Goal: Task Accomplishment & Management: Use online tool/utility

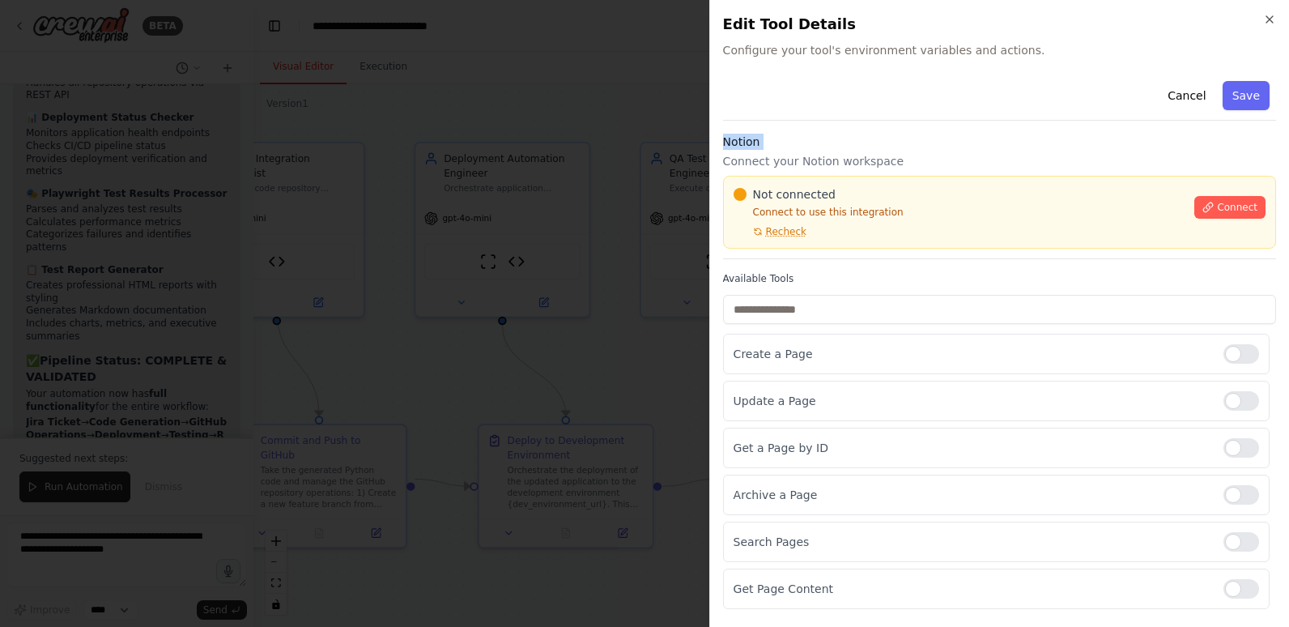
scroll to position [11124, 0]
click at [925, 150] on div "Notion Connect your Notion workspace Not connected Connect to use this integrat…" at bounding box center [999, 196] width 553 height 125
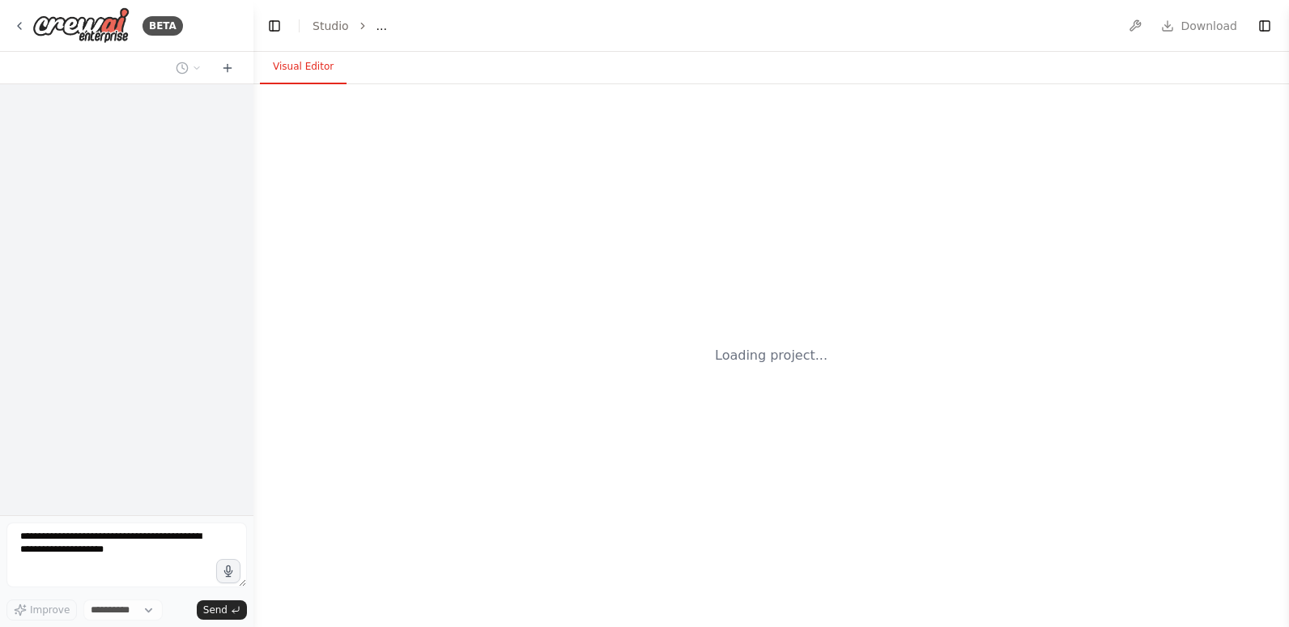
select select "****"
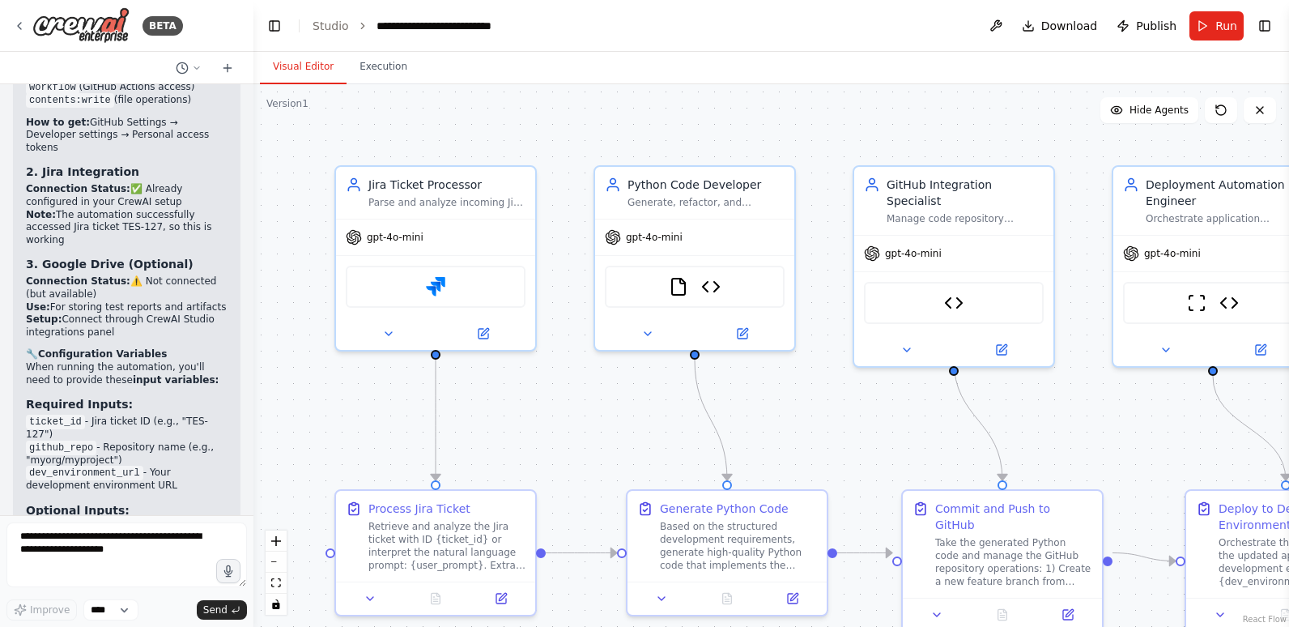
scroll to position [11047, 0]
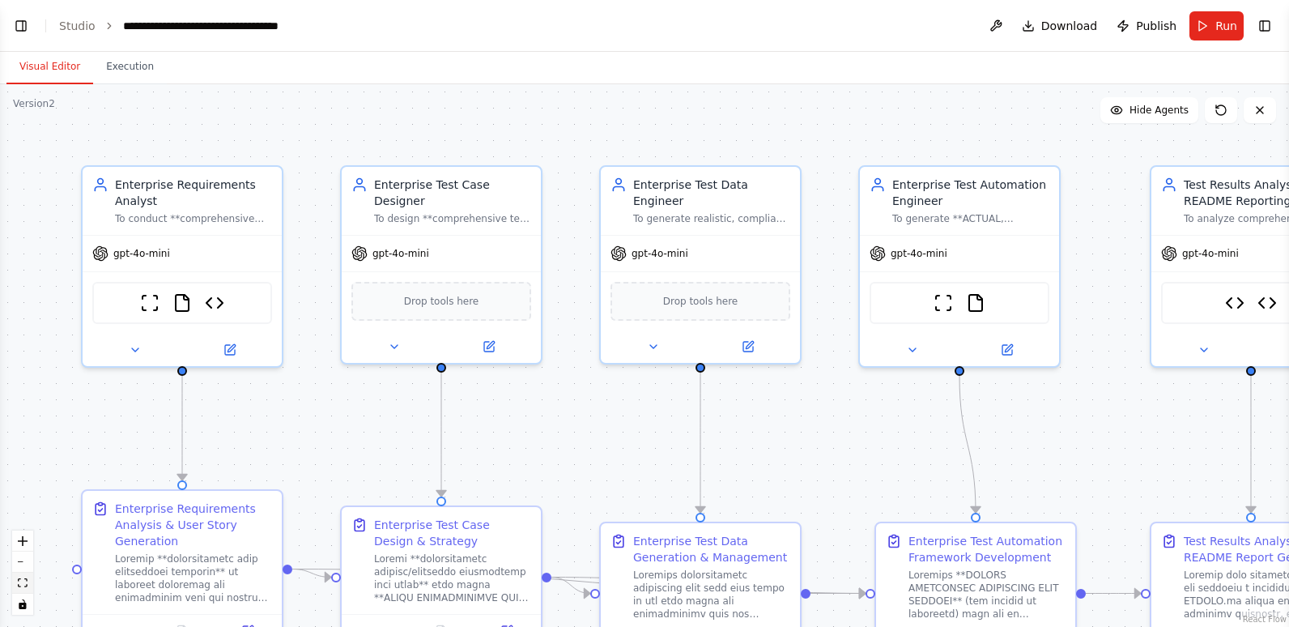
click at [18, 582] on icon "fit view" at bounding box center [23, 582] width 10 height 9
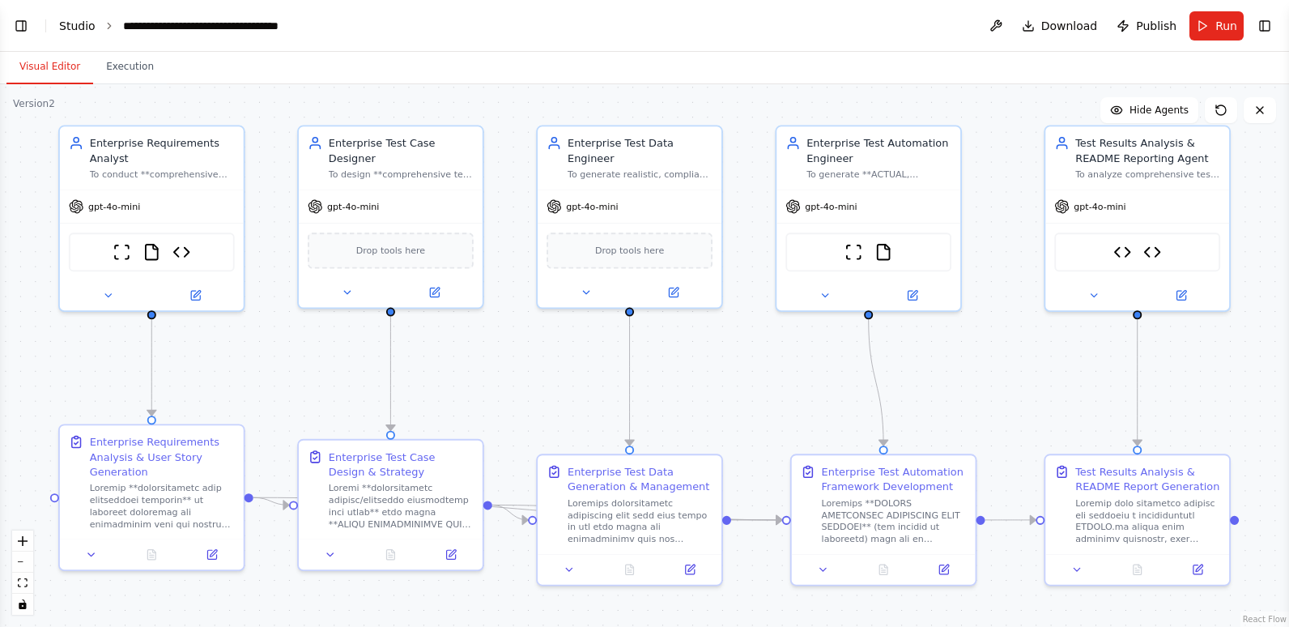
click at [62, 21] on link "Studio" at bounding box center [77, 25] width 36 height 13
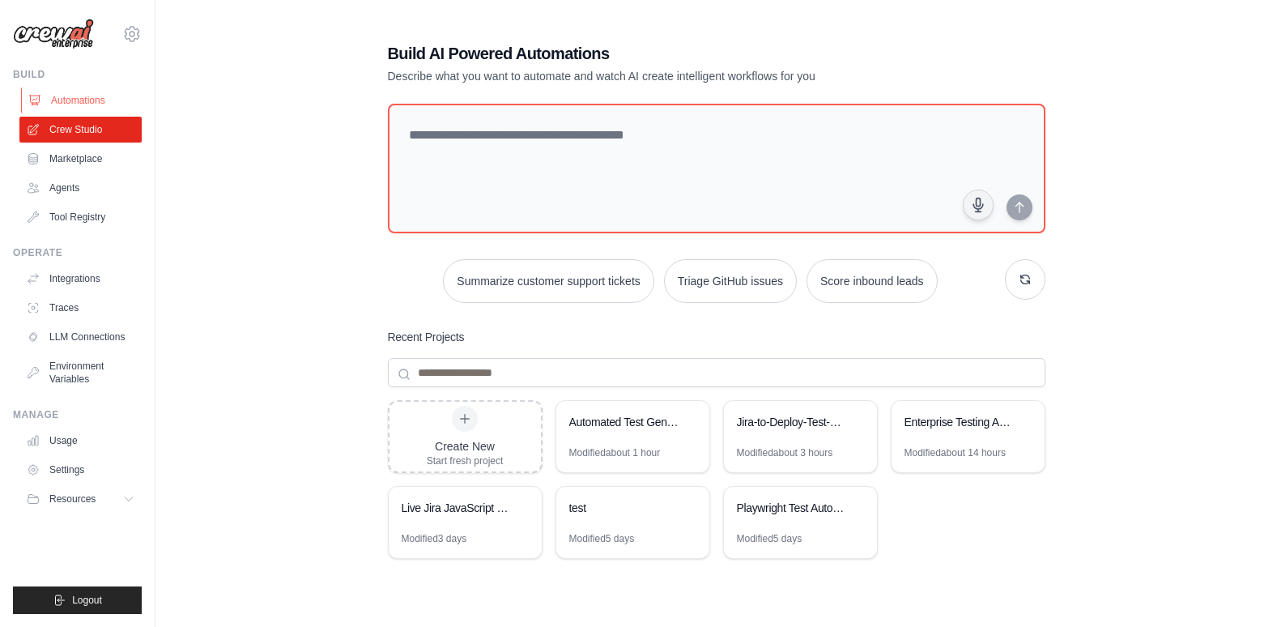
click at [54, 97] on link "Automations" at bounding box center [82, 100] width 122 height 26
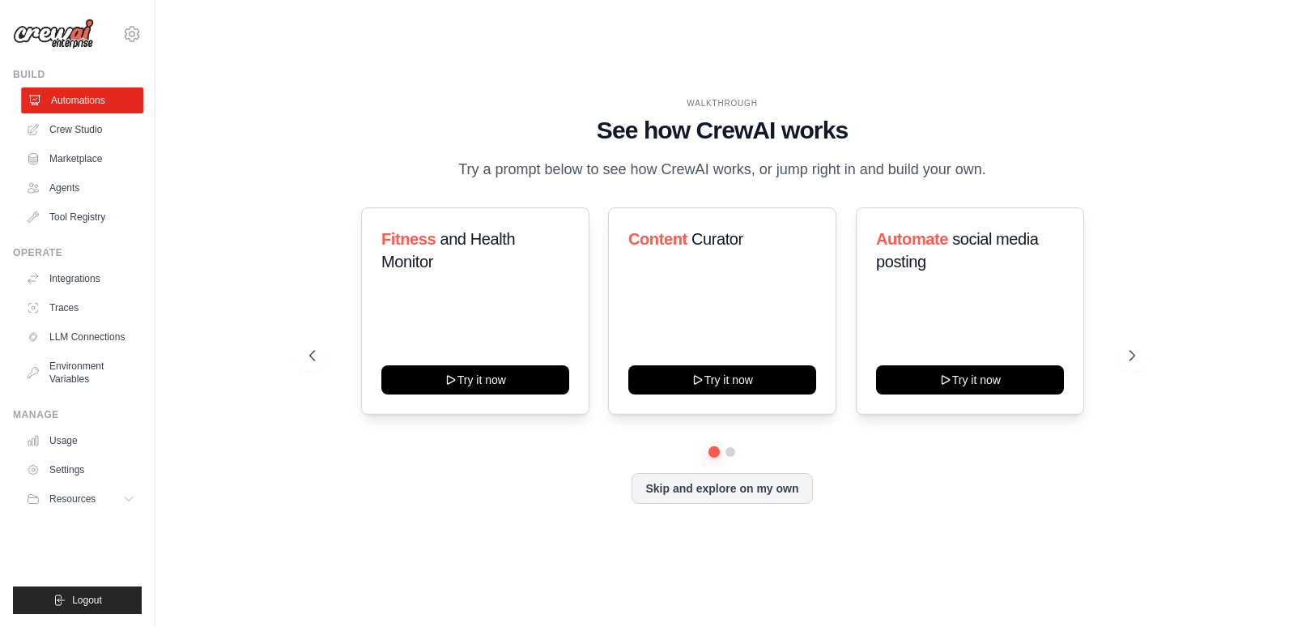
click at [91, 97] on link "Automations" at bounding box center [82, 100] width 122 height 26
click at [85, 120] on link "Crew Studio" at bounding box center [82, 130] width 122 height 26
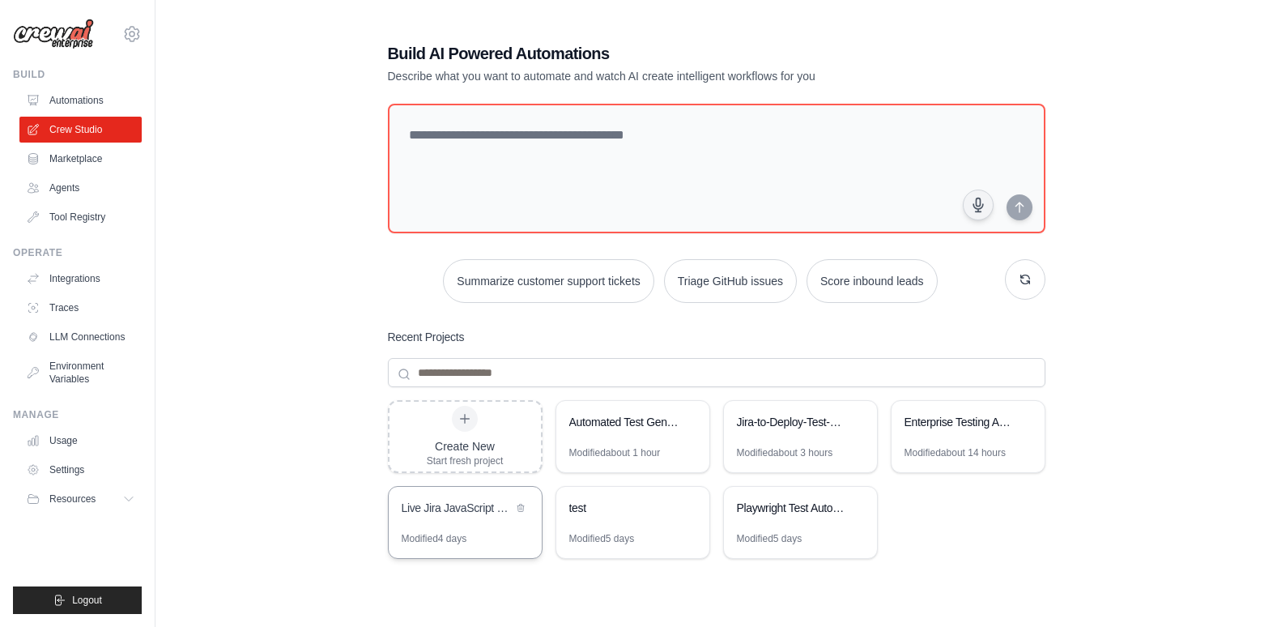
click at [470, 508] on div "Live Jira JavaScript Refactoring Automation" at bounding box center [457, 508] width 111 height 16
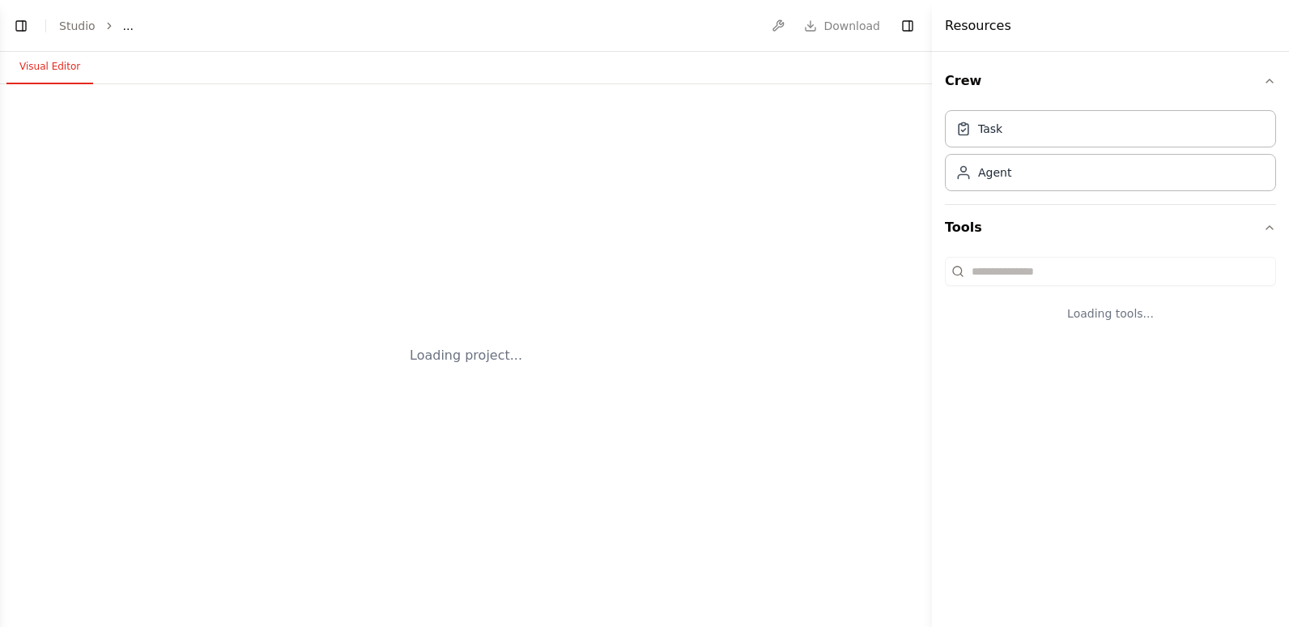
select select "****"
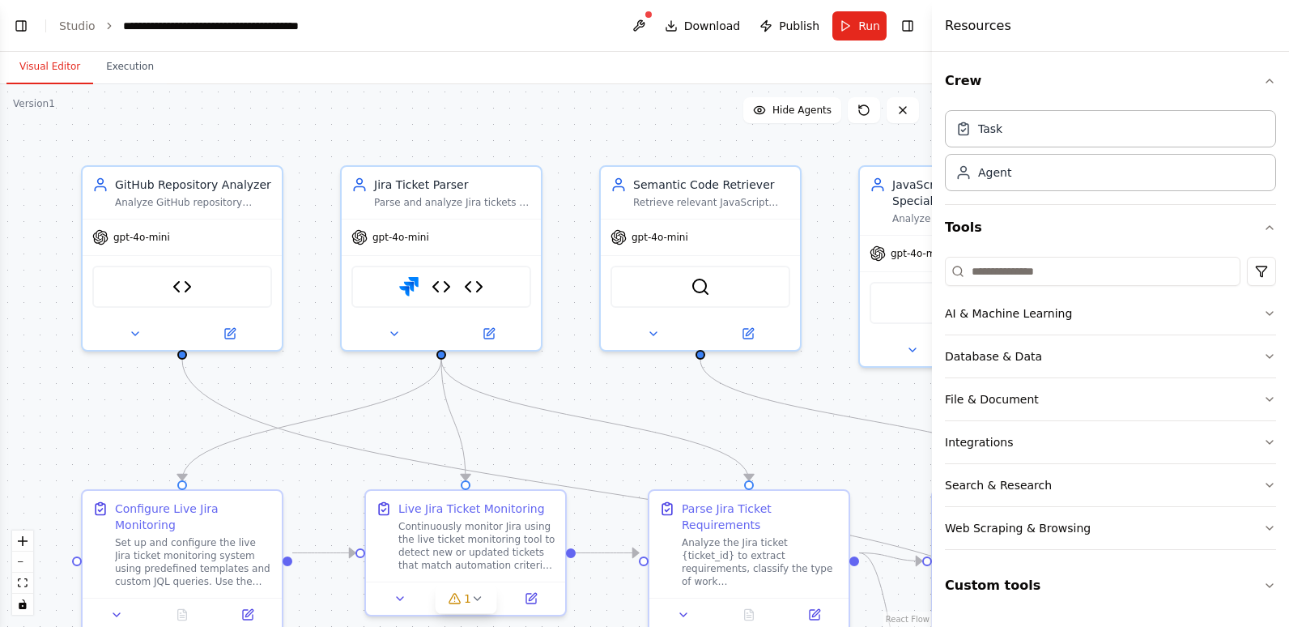
scroll to position [19944, 0]
click at [82, 25] on link "Studio" at bounding box center [77, 25] width 36 height 13
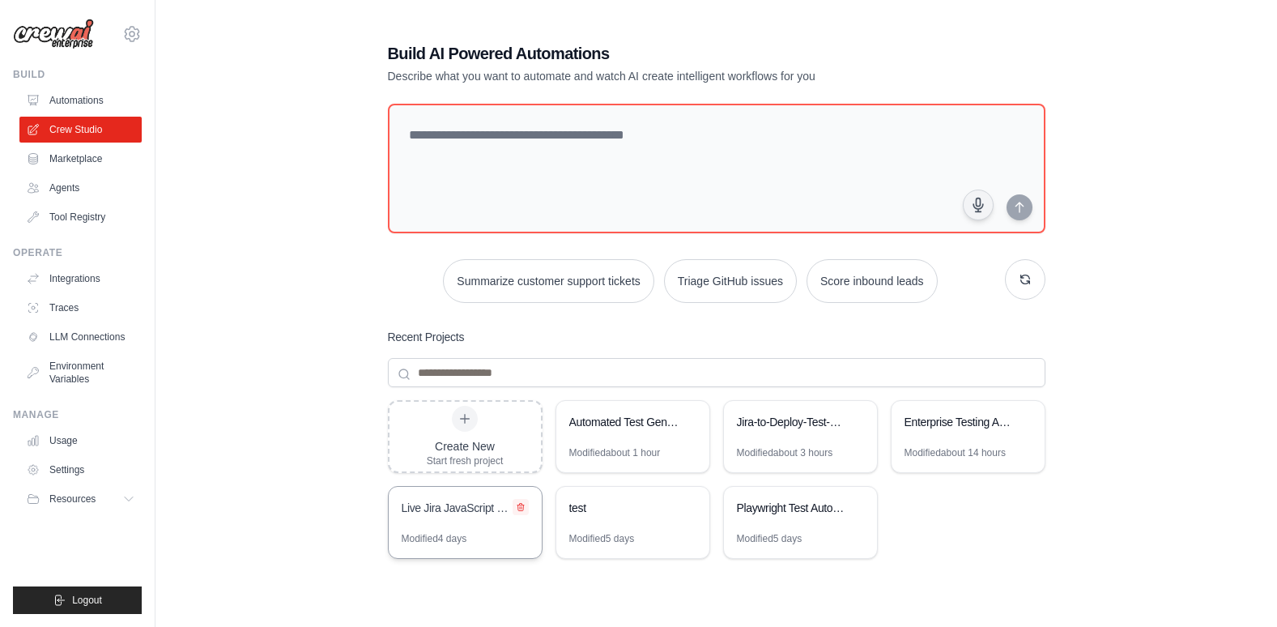
click at [521, 501] on button at bounding box center [520, 507] width 16 height 16
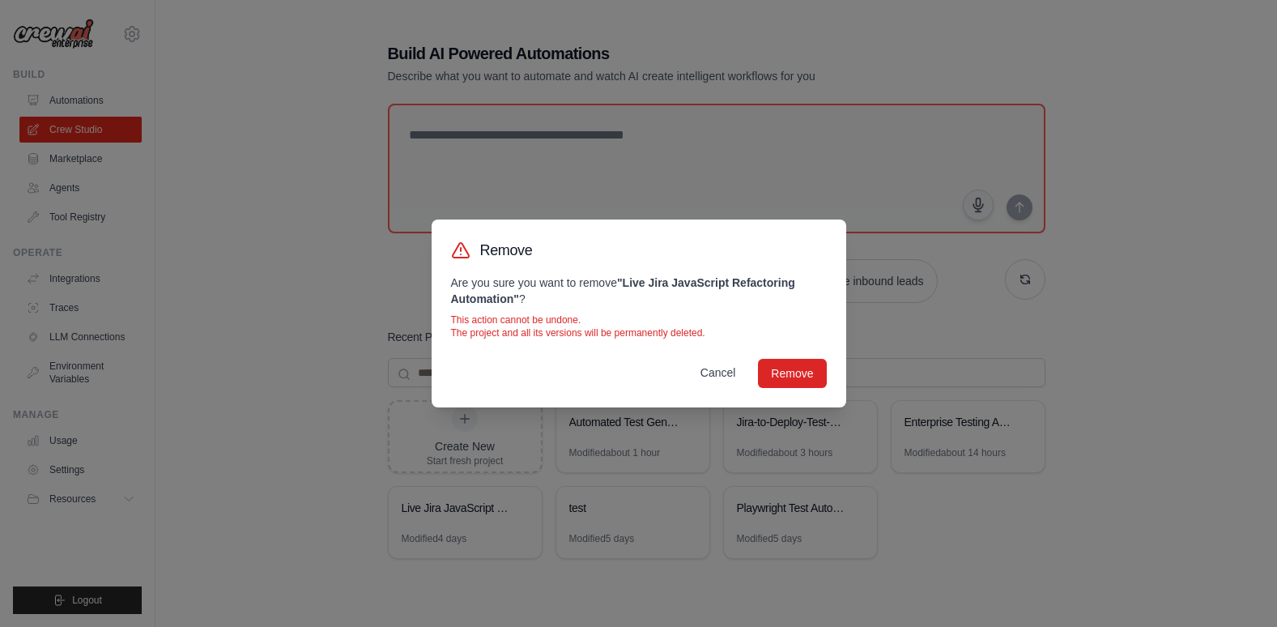
click at [699, 368] on button "Cancel" at bounding box center [718, 372] width 62 height 29
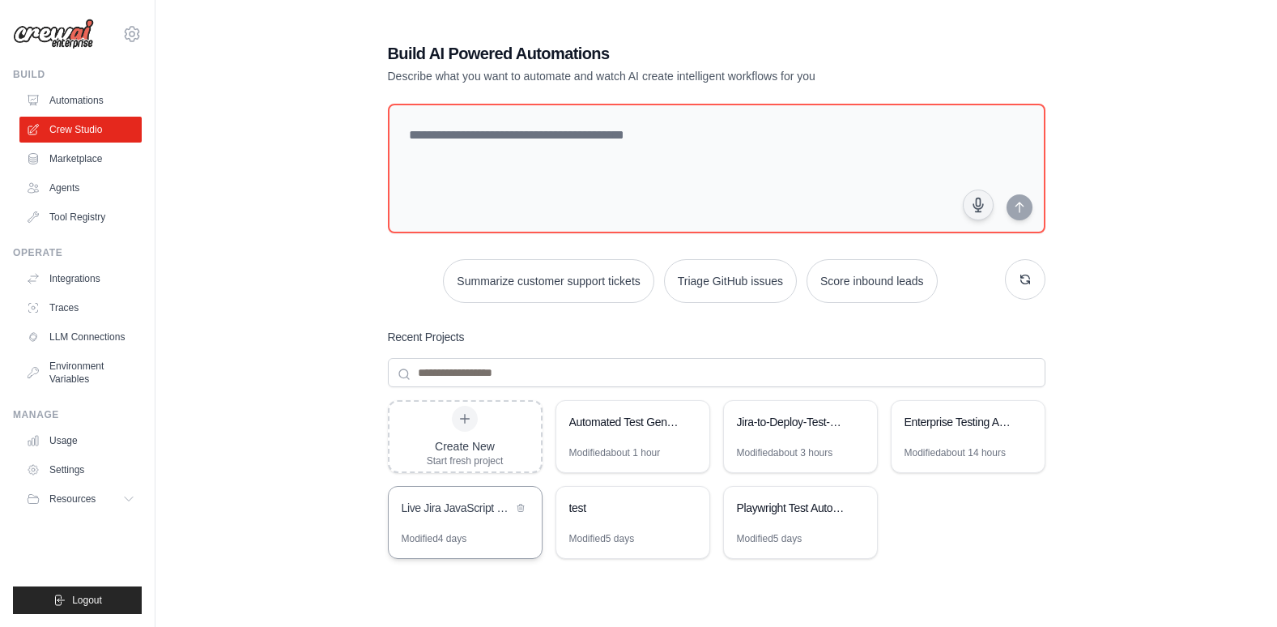
click at [480, 504] on div "Live Jira JavaScript Refactoring Automation" at bounding box center [457, 508] width 111 height 16
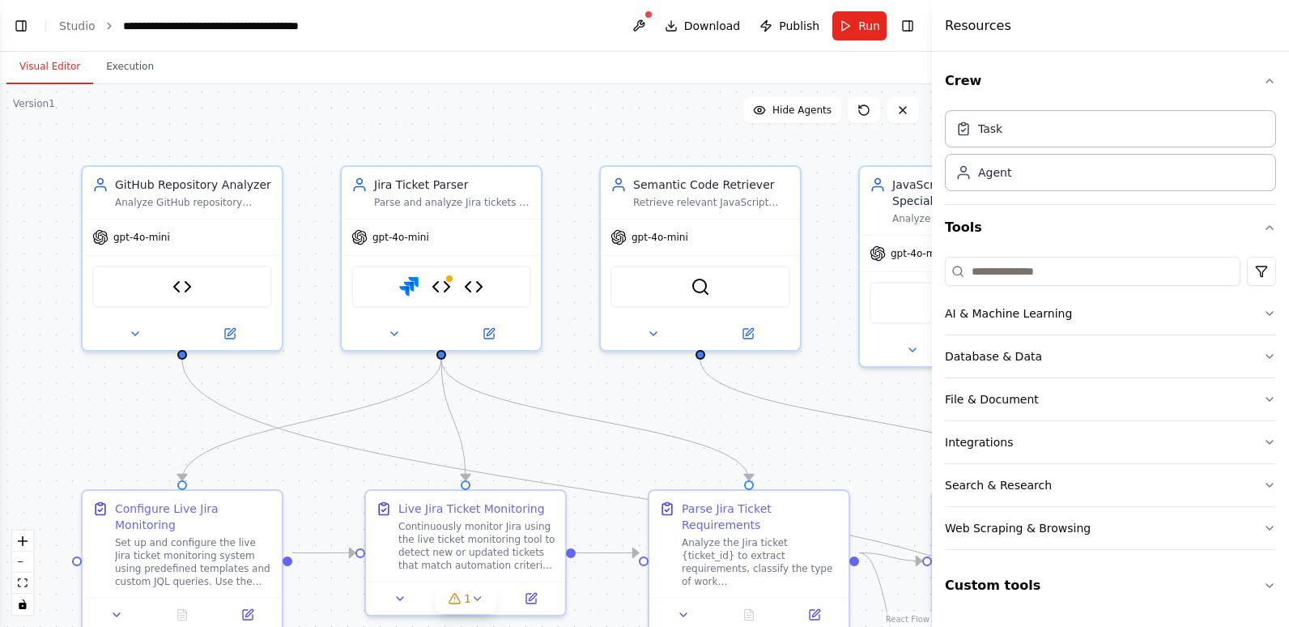
scroll to position [19944, 0]
click at [915, 23] on button "Toggle Right Sidebar" at bounding box center [907, 26] width 23 height 23
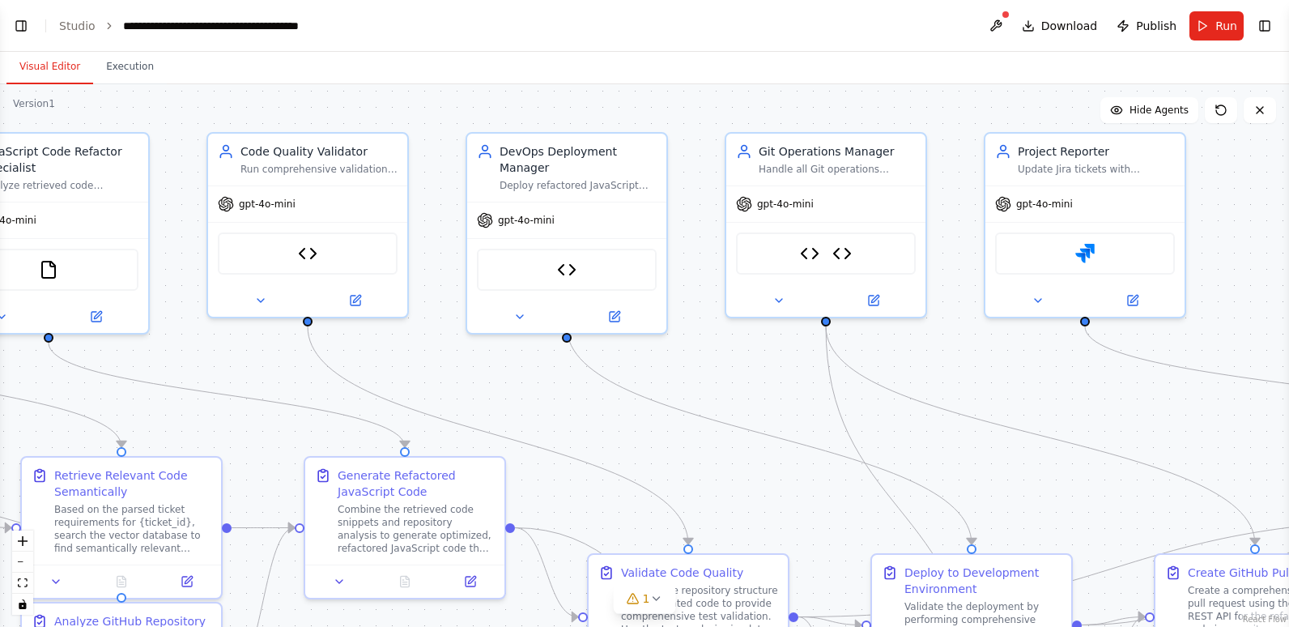
drag, startPoint x: 1150, startPoint y: 401, endPoint x: 354, endPoint y: 394, distance: 795.9
click at [303, 389] on div ".deletable-edge-delete-btn { width: 20px; height: 20px; border: 0px solid #ffff…" at bounding box center [644, 355] width 1289 height 542
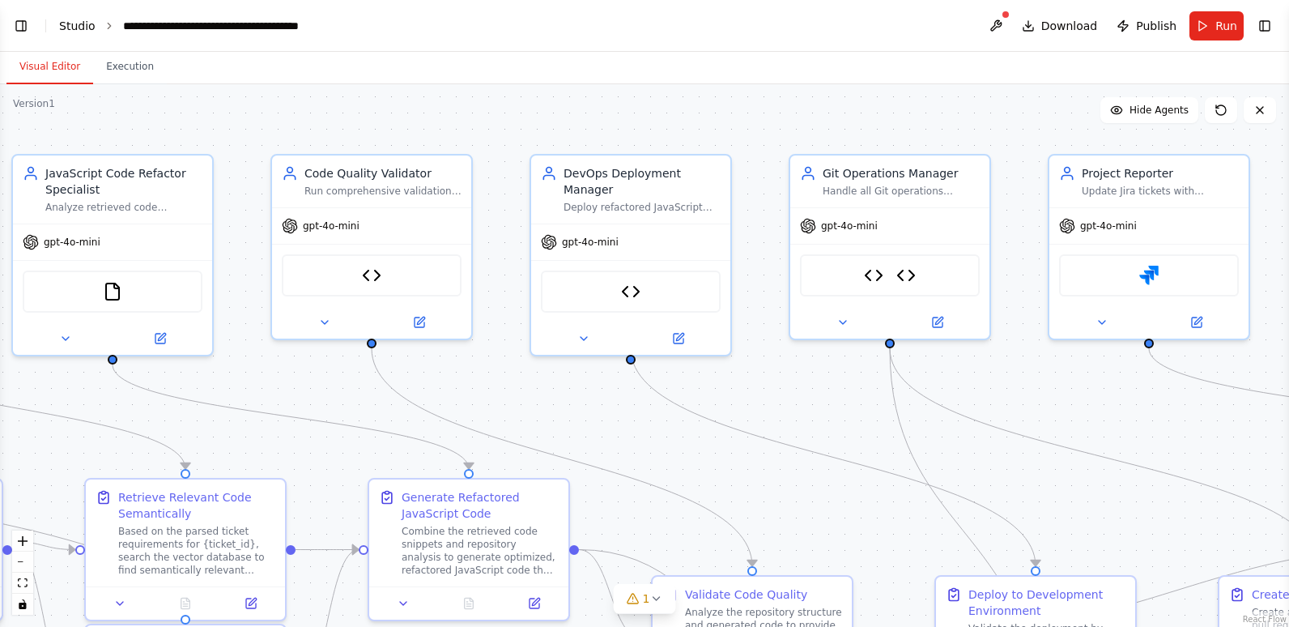
click at [76, 24] on link "Studio" at bounding box center [77, 25] width 36 height 13
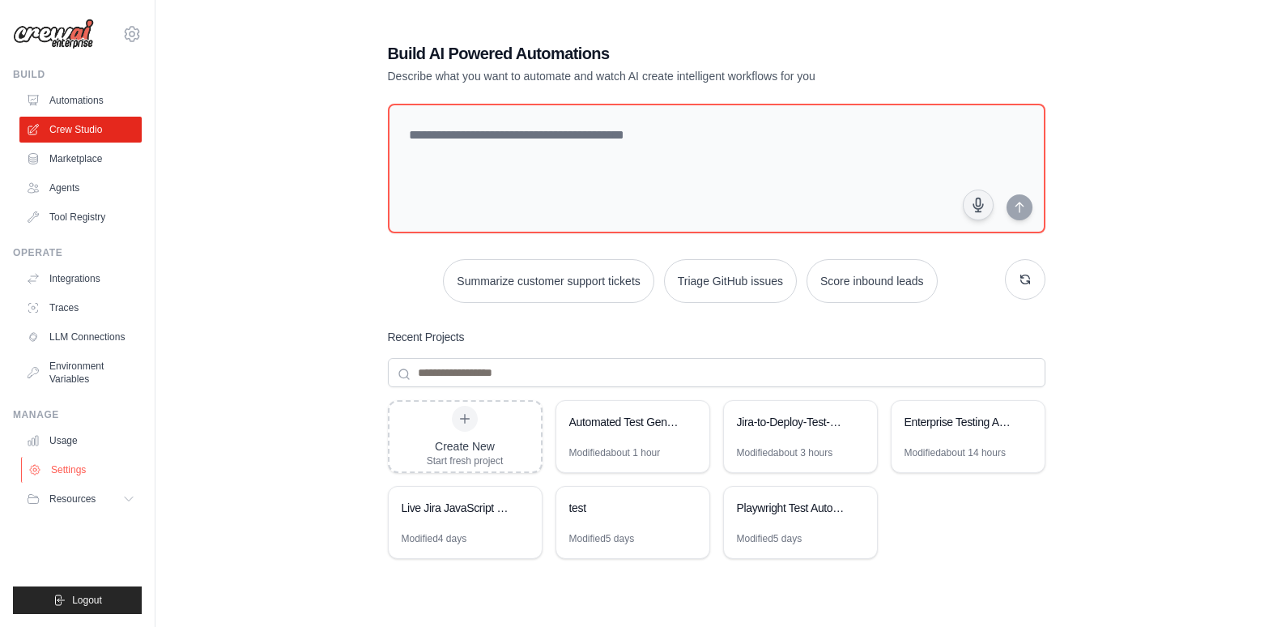
click at [70, 468] on link "Settings" at bounding box center [82, 470] width 122 height 26
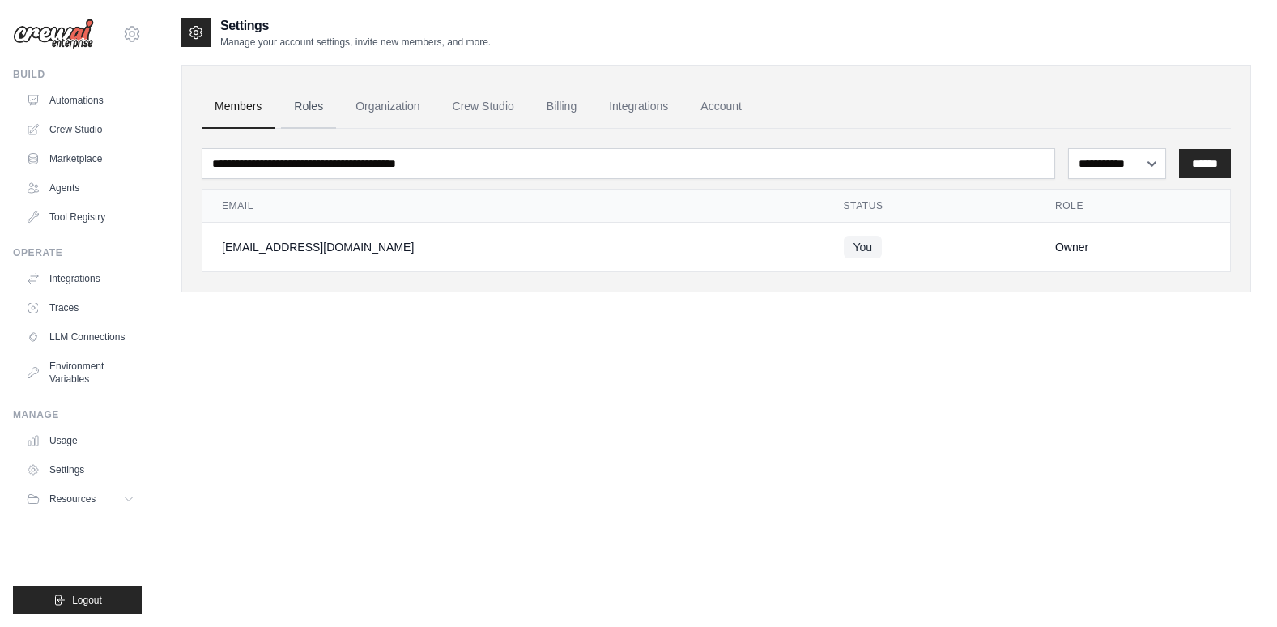
click at [308, 102] on link "Roles" at bounding box center [308, 107] width 55 height 44
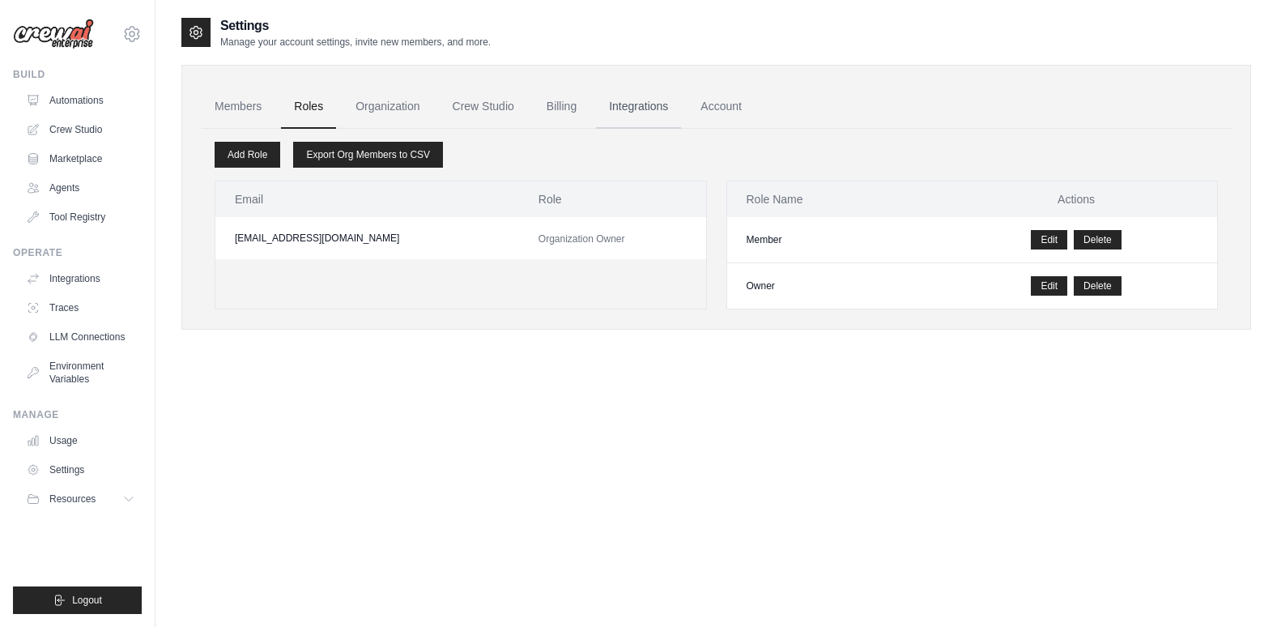
click at [629, 100] on link "Integrations" at bounding box center [638, 107] width 85 height 44
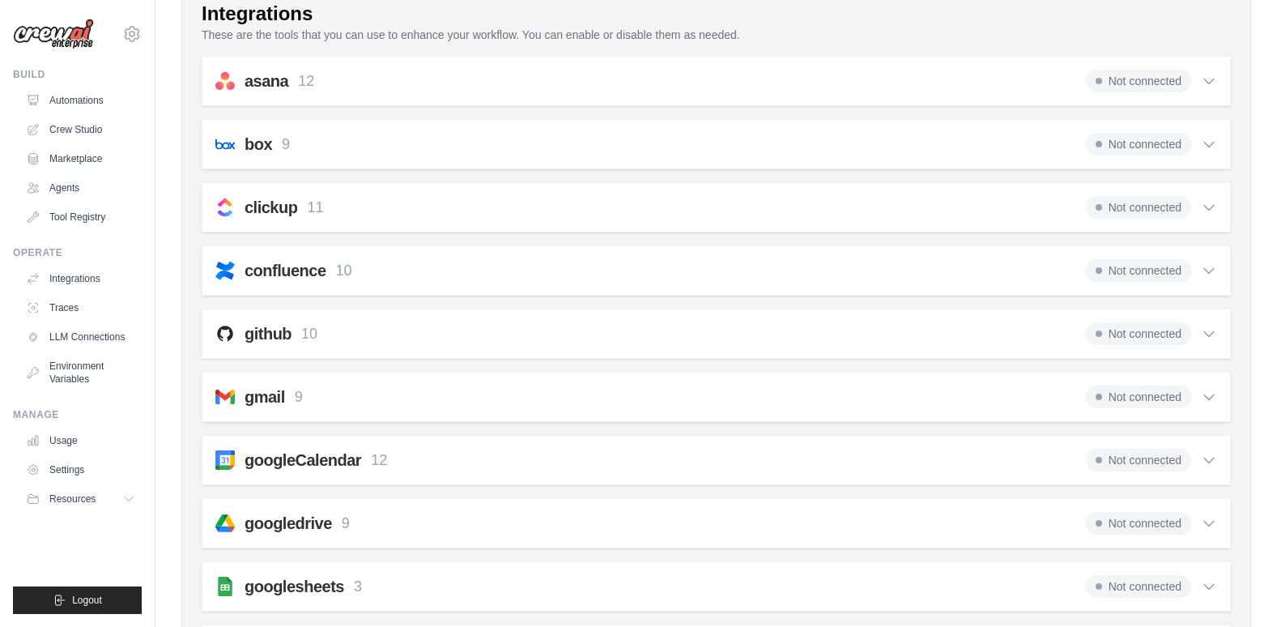
scroll to position [324, 0]
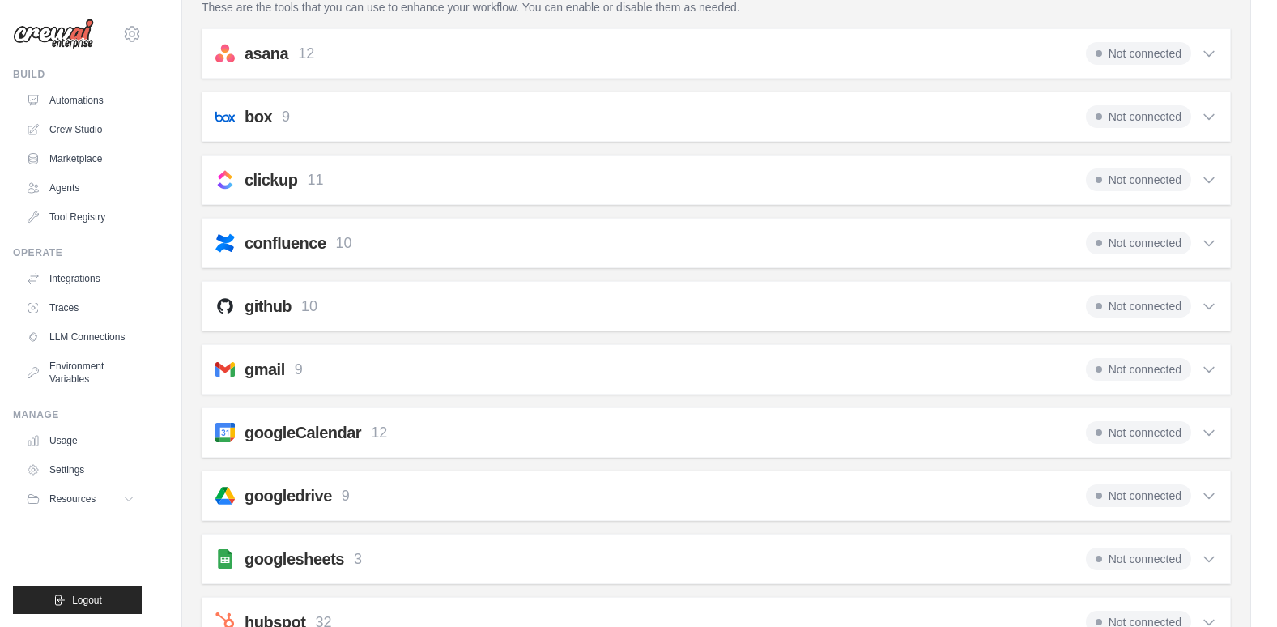
click at [268, 302] on h2 "github" at bounding box center [268, 306] width 47 height 23
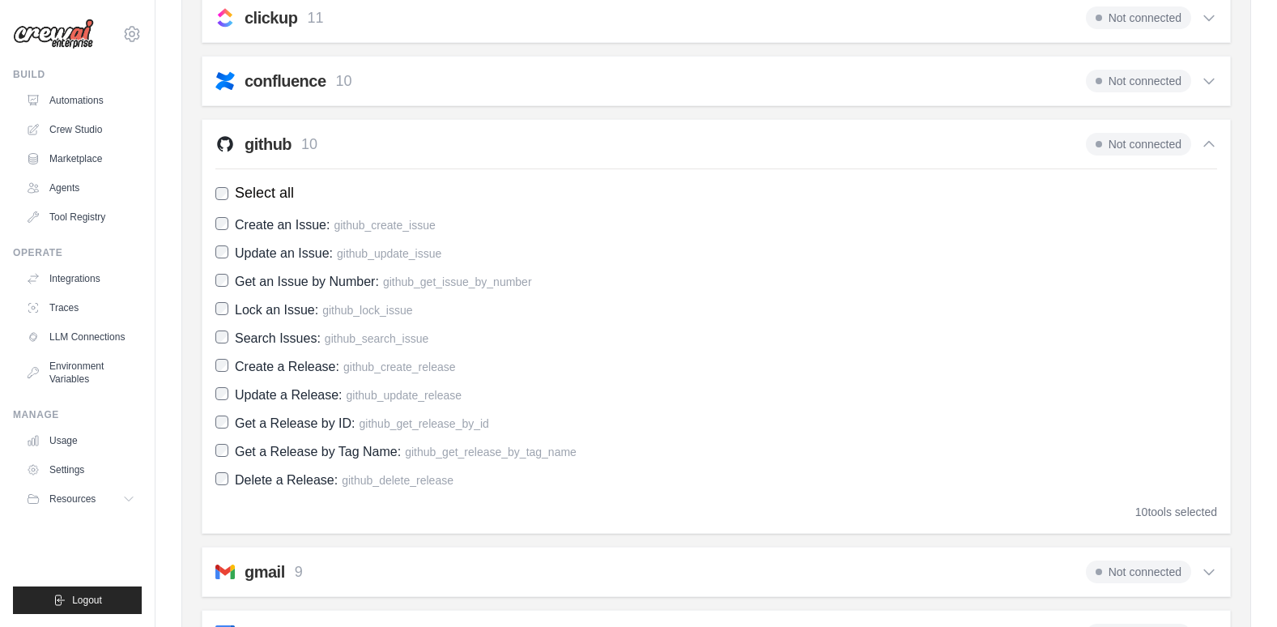
scroll to position [567, 0]
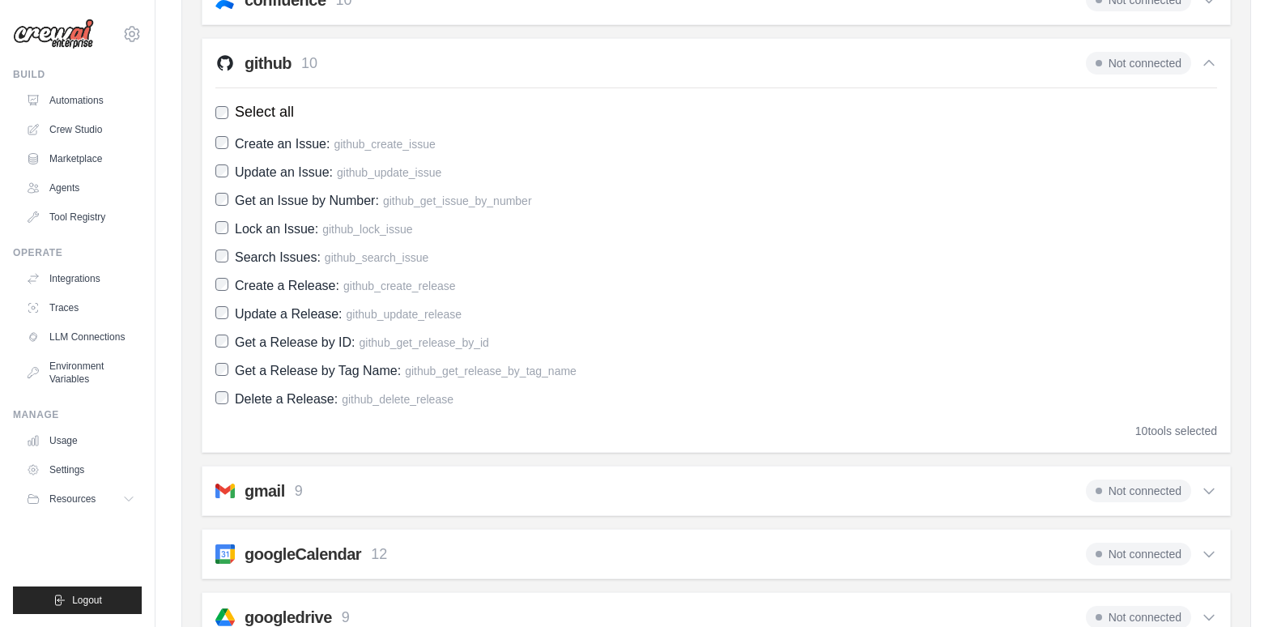
click at [1124, 60] on span "Not connected" at bounding box center [1138, 63] width 105 height 23
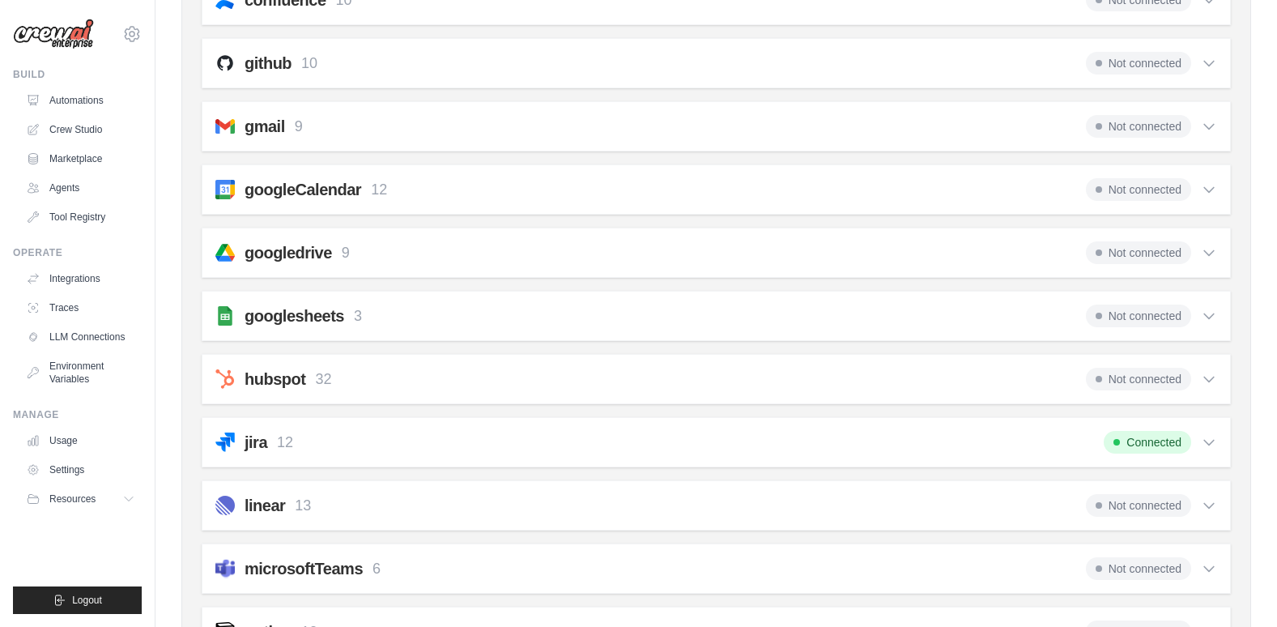
click at [1124, 60] on span "Not connected" at bounding box center [1138, 63] width 105 height 23
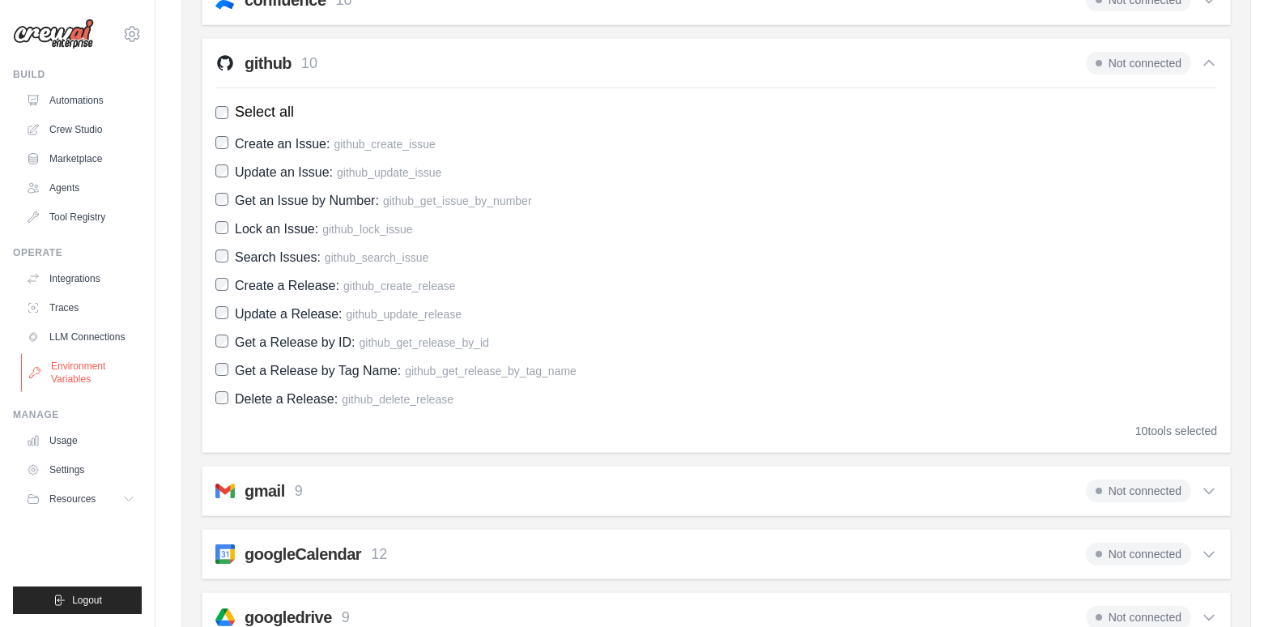
click at [87, 363] on link "Environment Variables" at bounding box center [82, 372] width 122 height 39
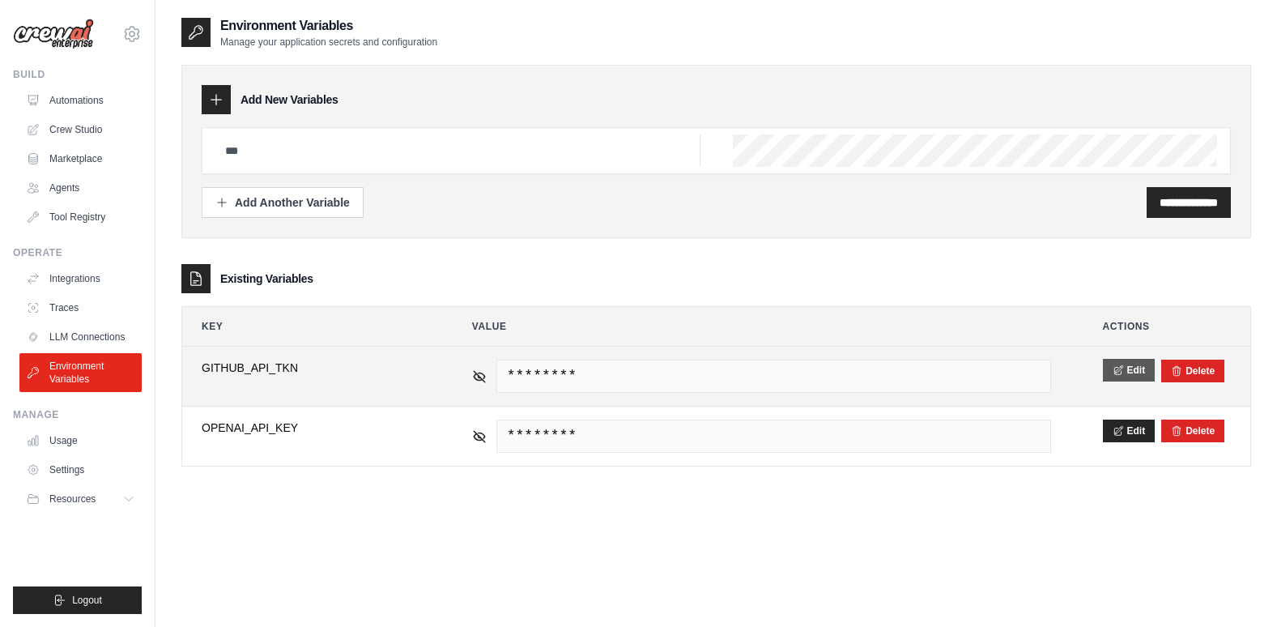
click at [1139, 371] on button "Edit" at bounding box center [1129, 370] width 53 height 23
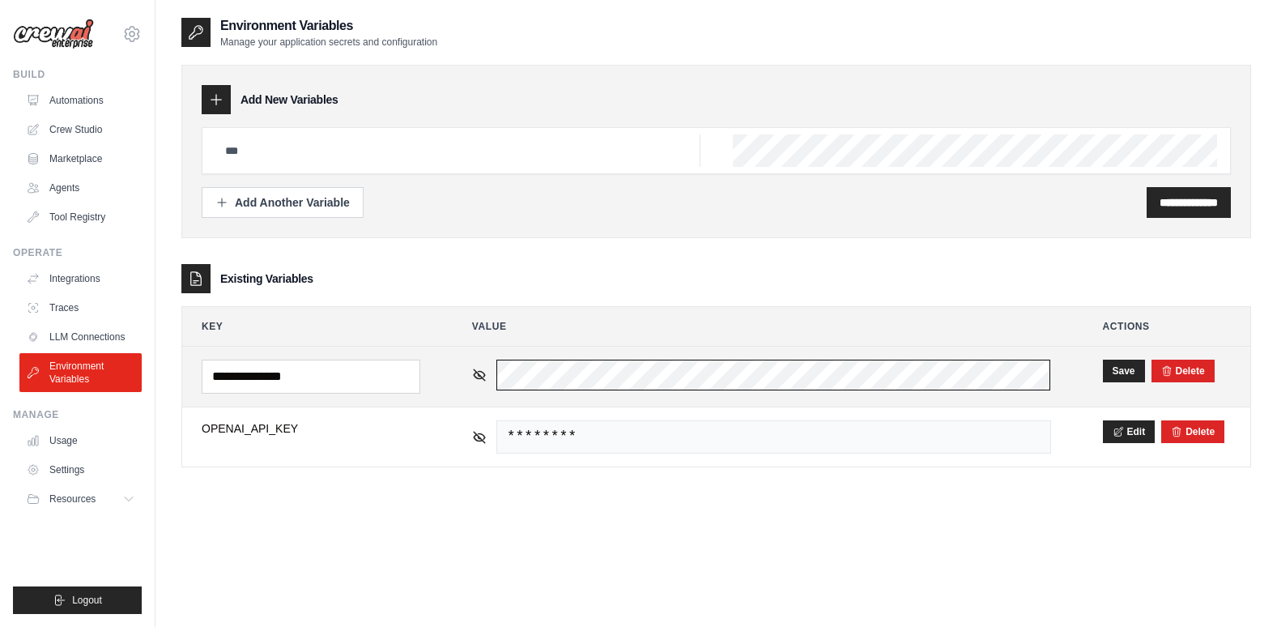
click at [481, 396] on td "********" at bounding box center [762, 377] width 618 height 60
click at [1129, 367] on button "Save" at bounding box center [1124, 370] width 42 height 23
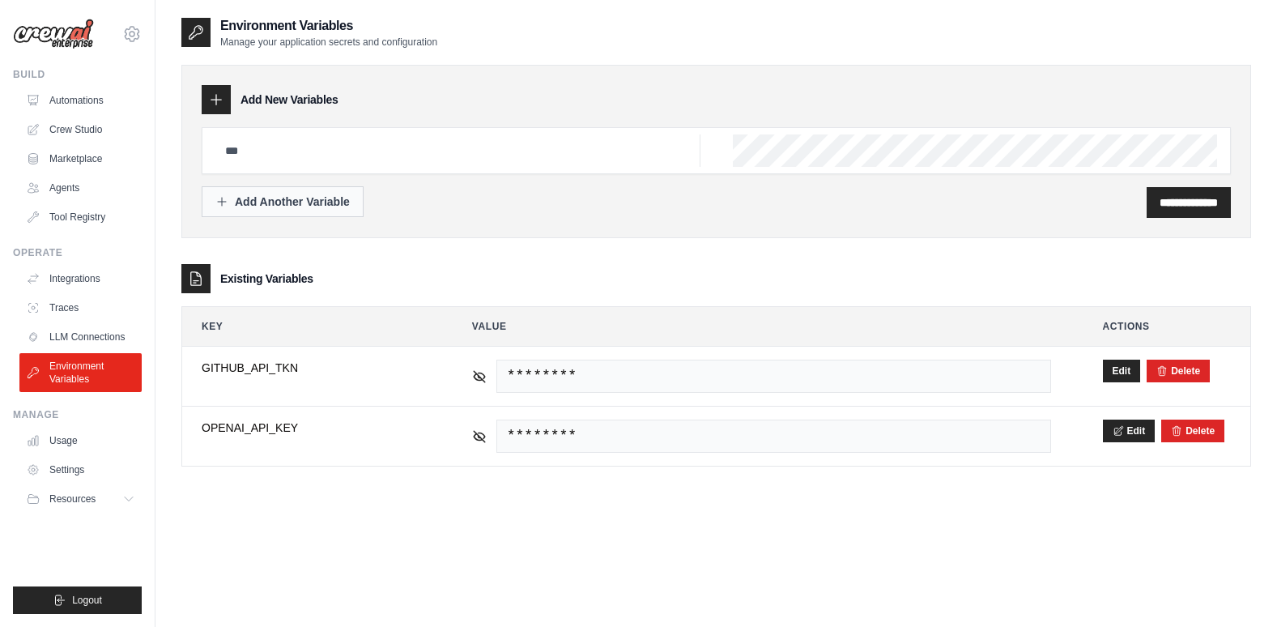
click at [319, 207] on div "Add Another Variable" at bounding box center [282, 202] width 134 height 16
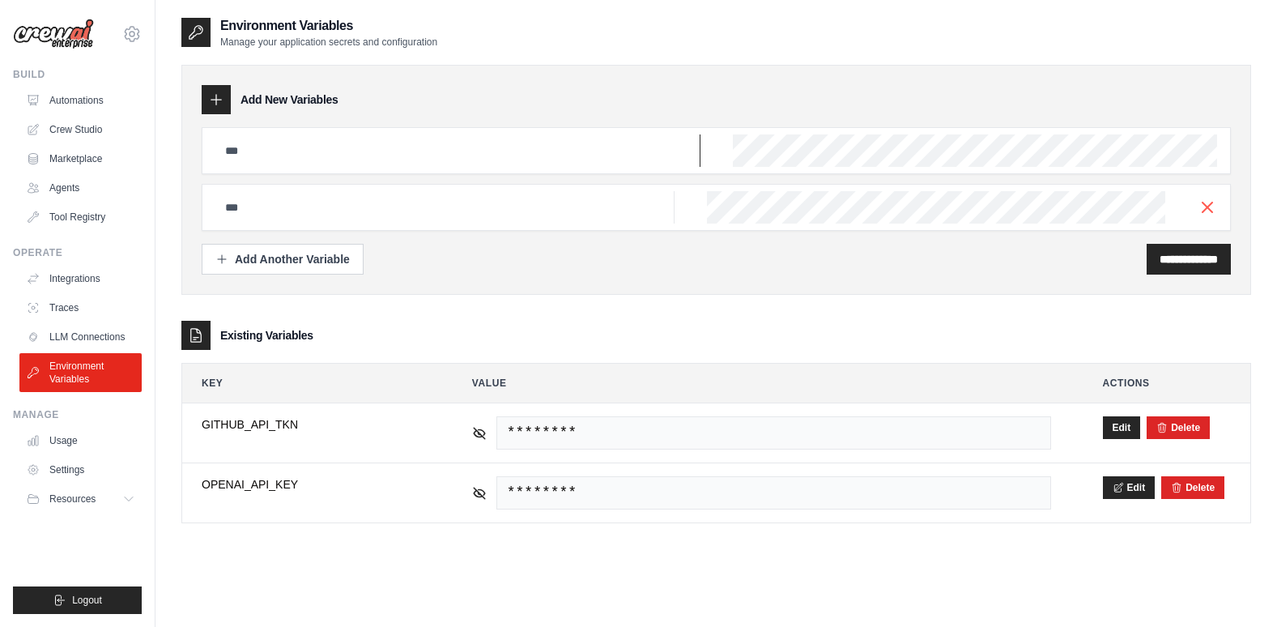
click at [311, 147] on input "text" at bounding box center [457, 150] width 485 height 32
click at [1159, 257] on input "**********" at bounding box center [1188, 259] width 58 height 16
click at [780, 317] on div "**********" at bounding box center [716, 286] width 1070 height 474
click at [87, 274] on link "Integrations" at bounding box center [82, 279] width 122 height 26
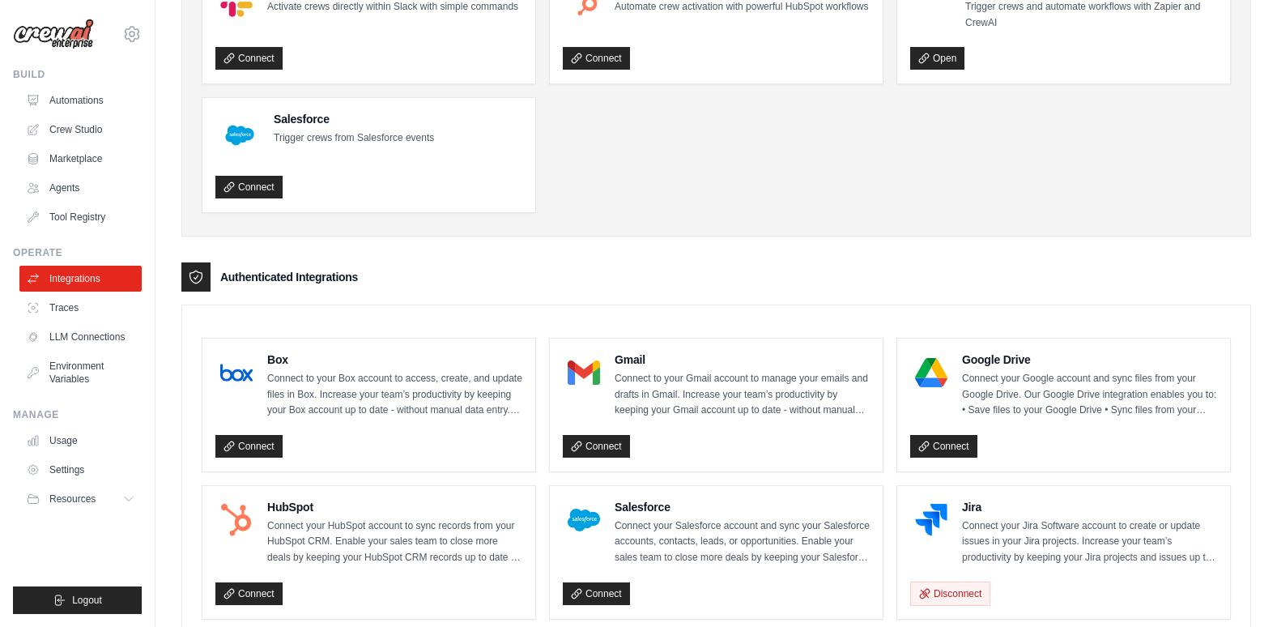
scroll to position [162, 0]
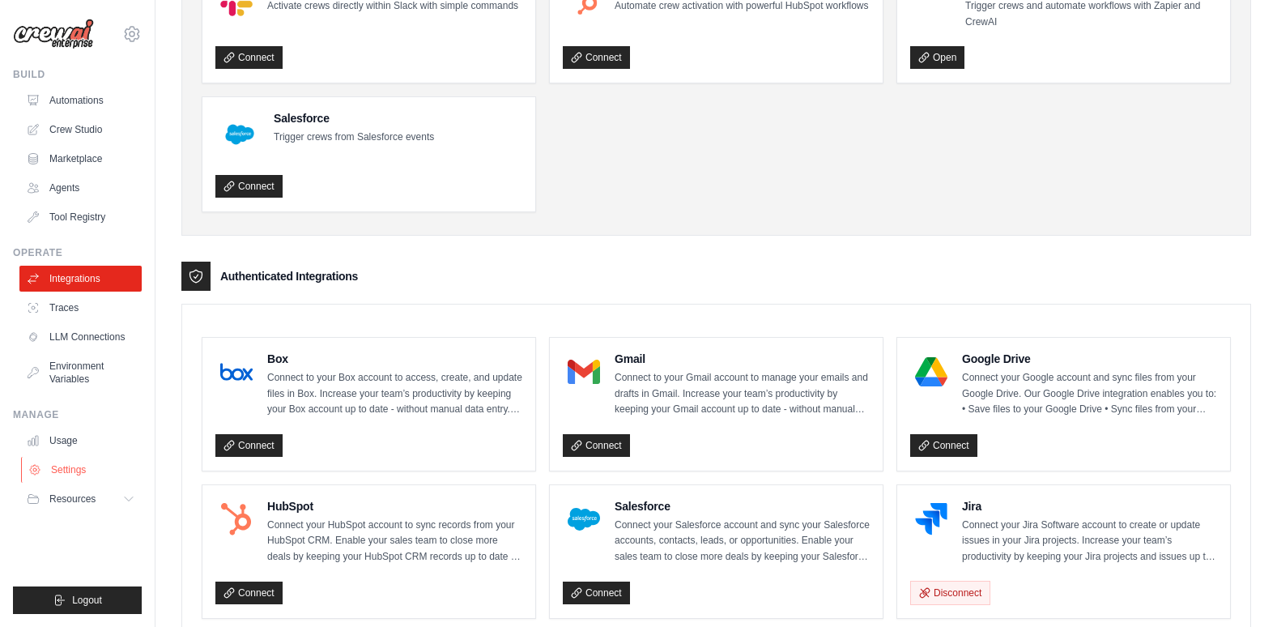
click at [66, 470] on link "Settings" at bounding box center [82, 470] width 122 height 26
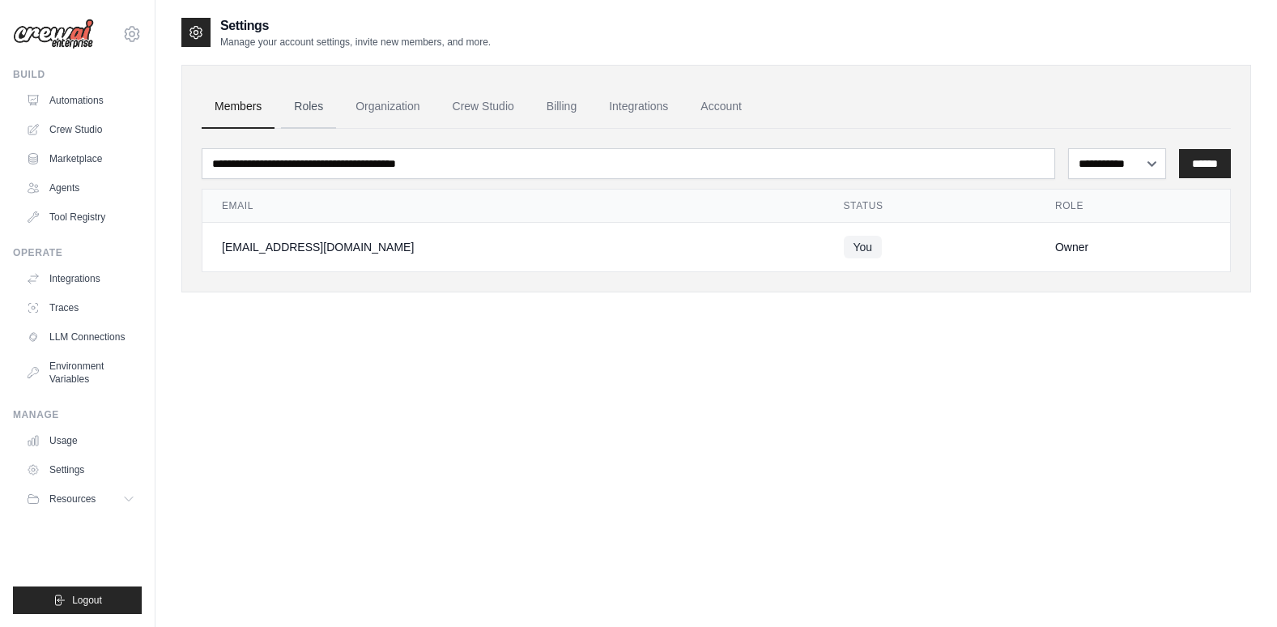
click at [301, 106] on link "Roles" at bounding box center [308, 107] width 55 height 44
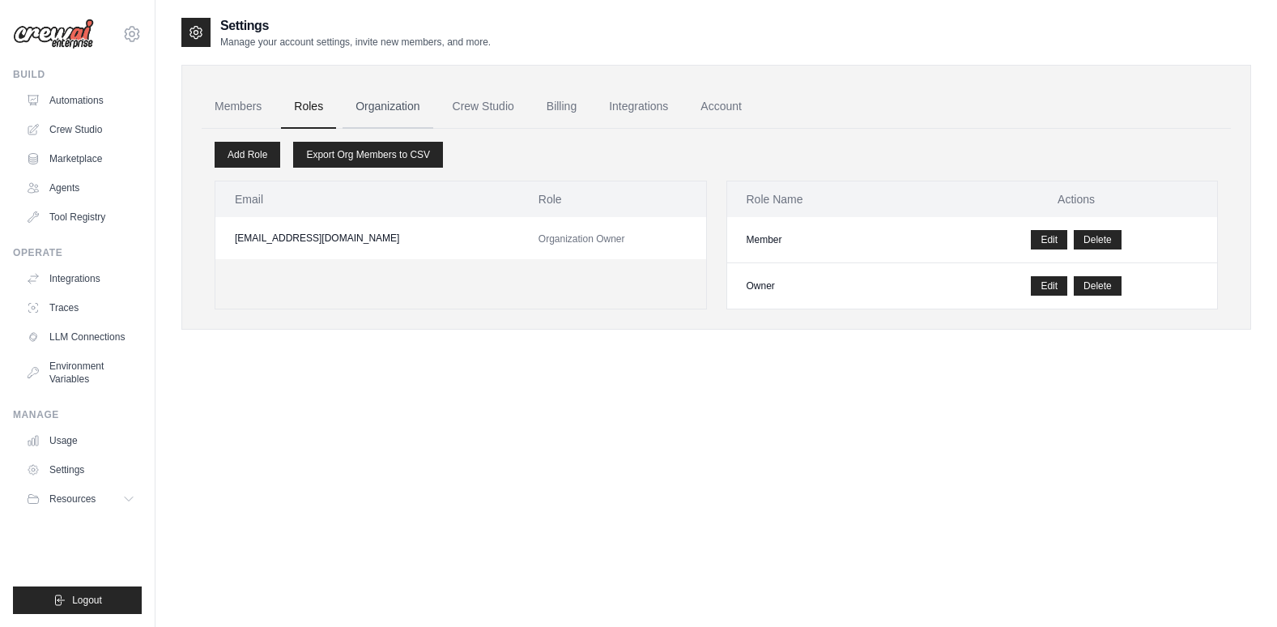
click at [356, 105] on link "Organization" at bounding box center [387, 107] width 90 height 44
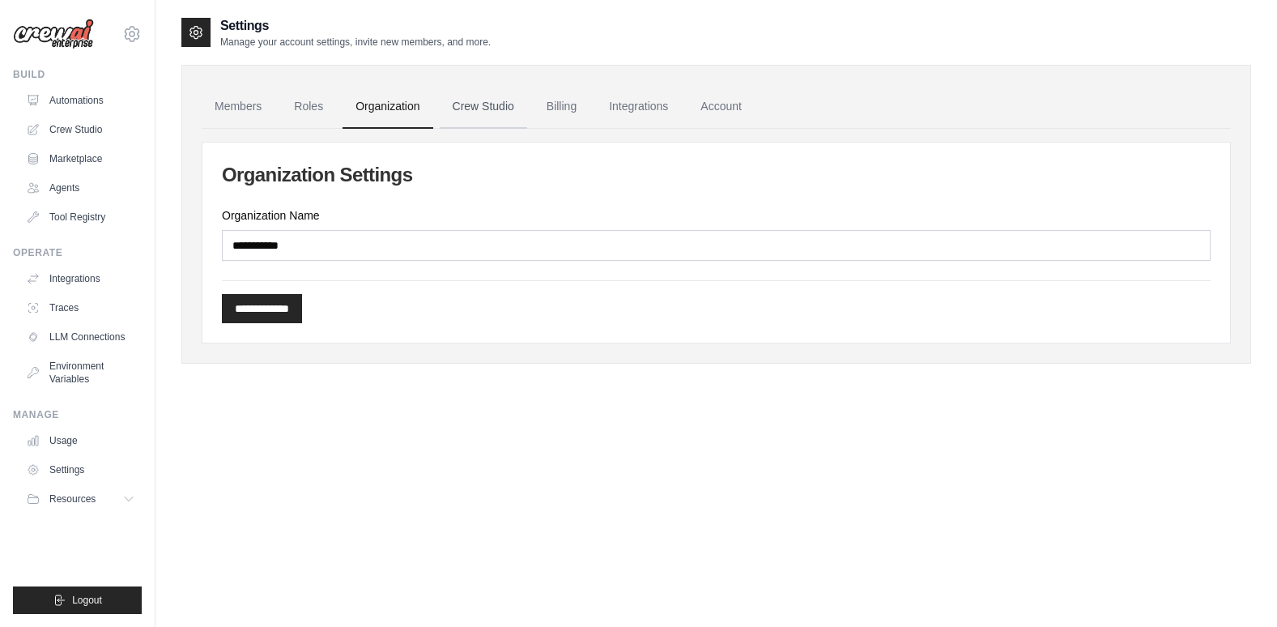
click at [454, 102] on link "Crew Studio" at bounding box center [483, 107] width 87 height 44
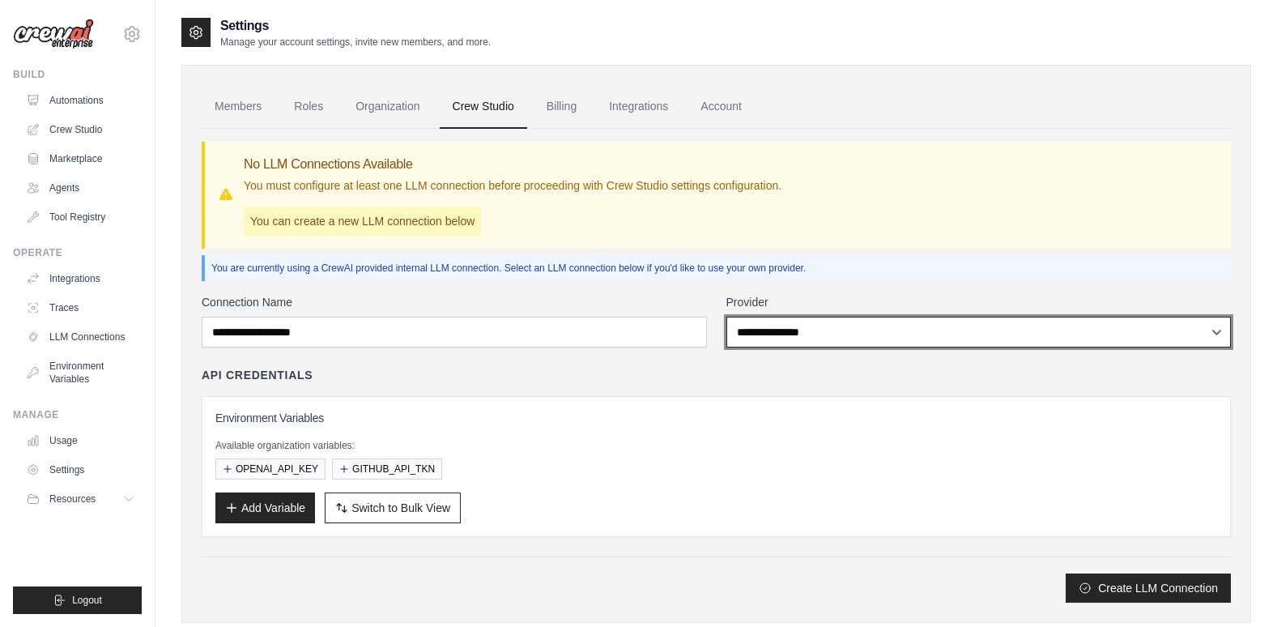
click at [823, 321] on select "**********" at bounding box center [978, 332] width 505 height 31
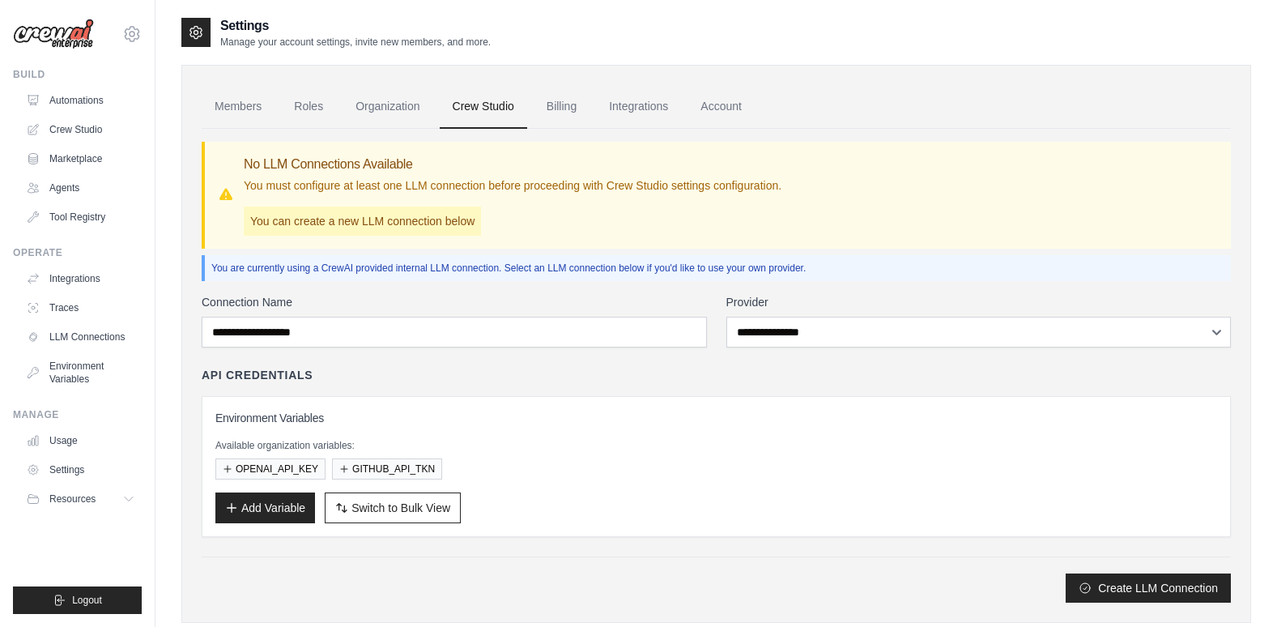
click at [815, 451] on p "Available organization variables:" at bounding box center [716, 445] width 1002 height 13
click at [80, 211] on link "Tool Registry" at bounding box center [82, 217] width 122 height 26
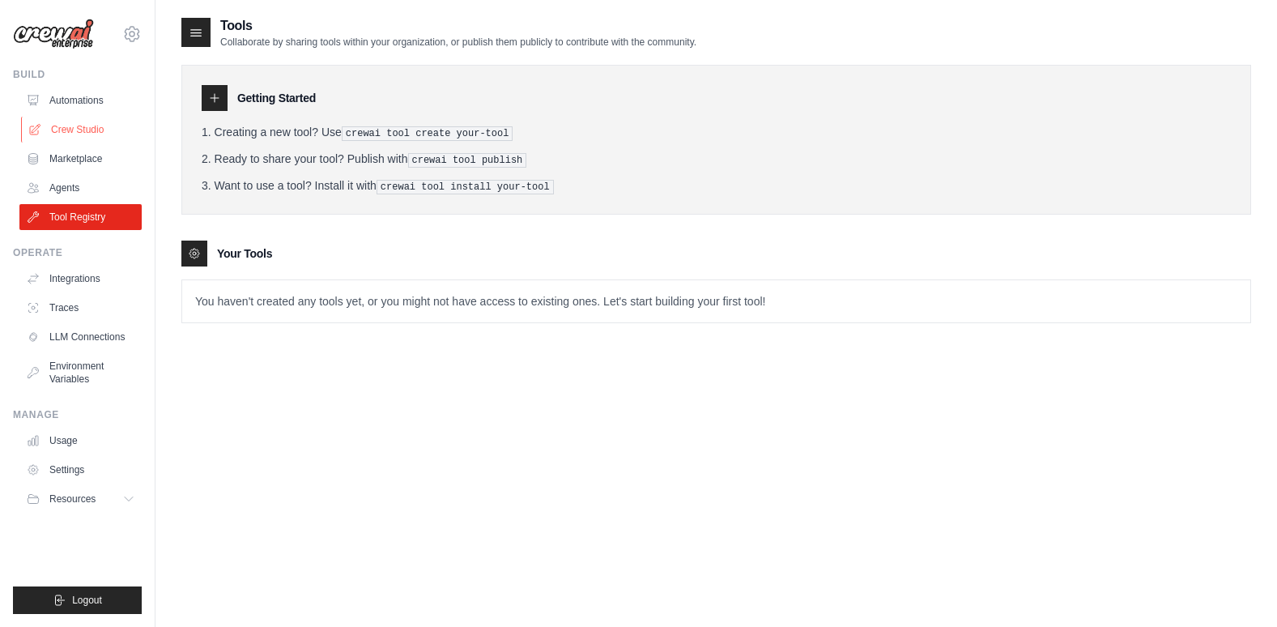
click at [83, 125] on link "Crew Studio" at bounding box center [82, 130] width 122 height 26
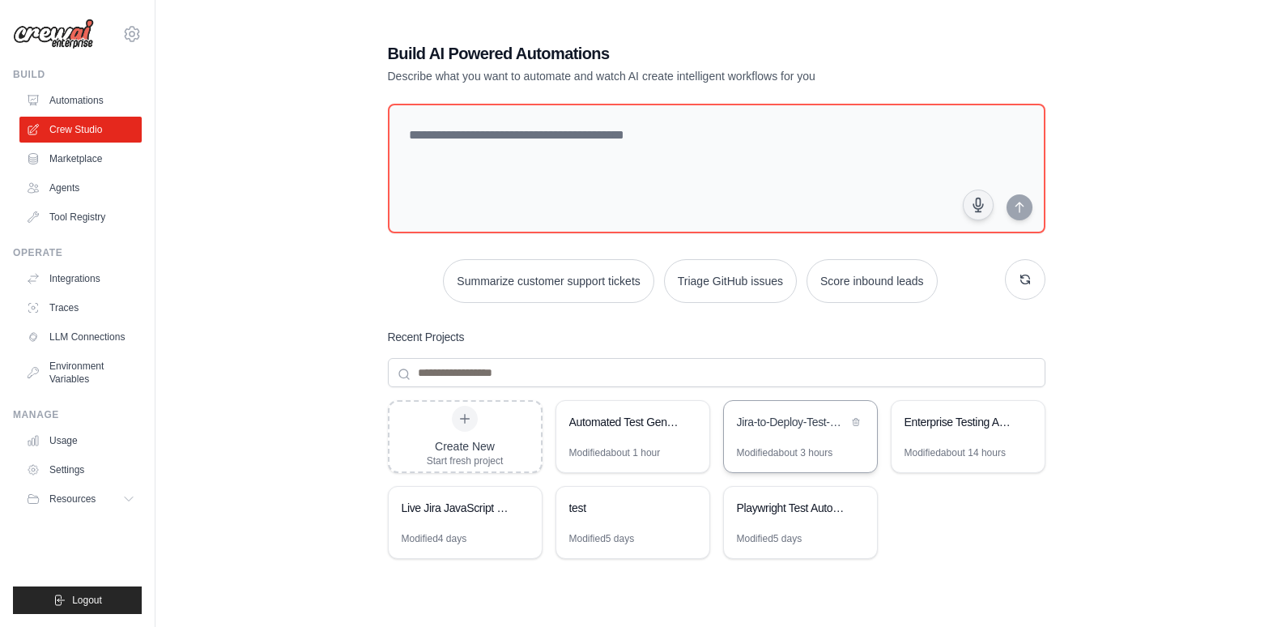
click at [805, 426] on div "Jira-to-Deploy-Test-Pipeline" at bounding box center [792, 422] width 111 height 16
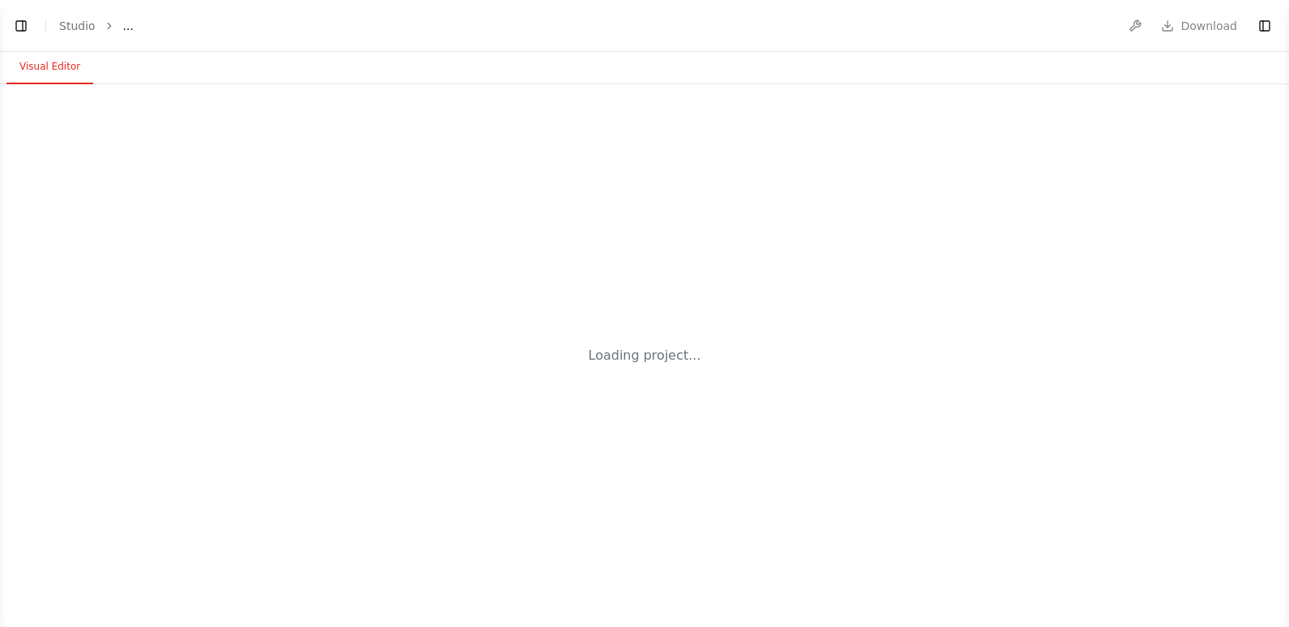
select select "****"
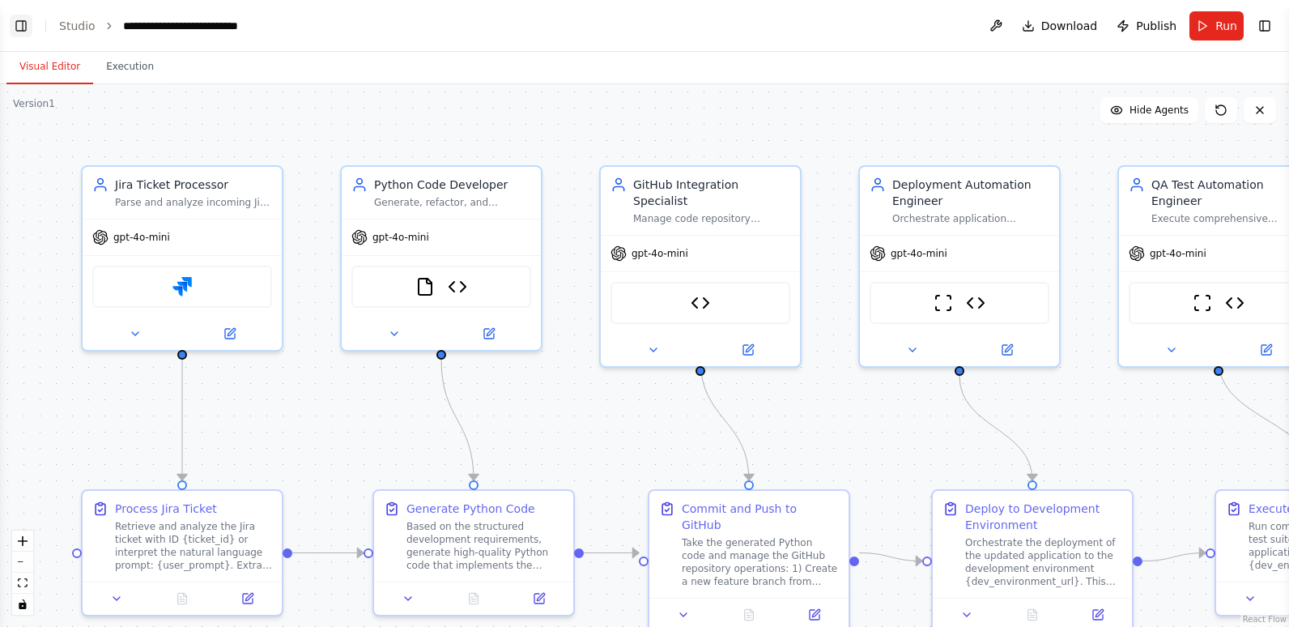
scroll to position [12565, 0]
click at [23, 22] on button "Toggle Left Sidebar" at bounding box center [21, 26] width 23 height 23
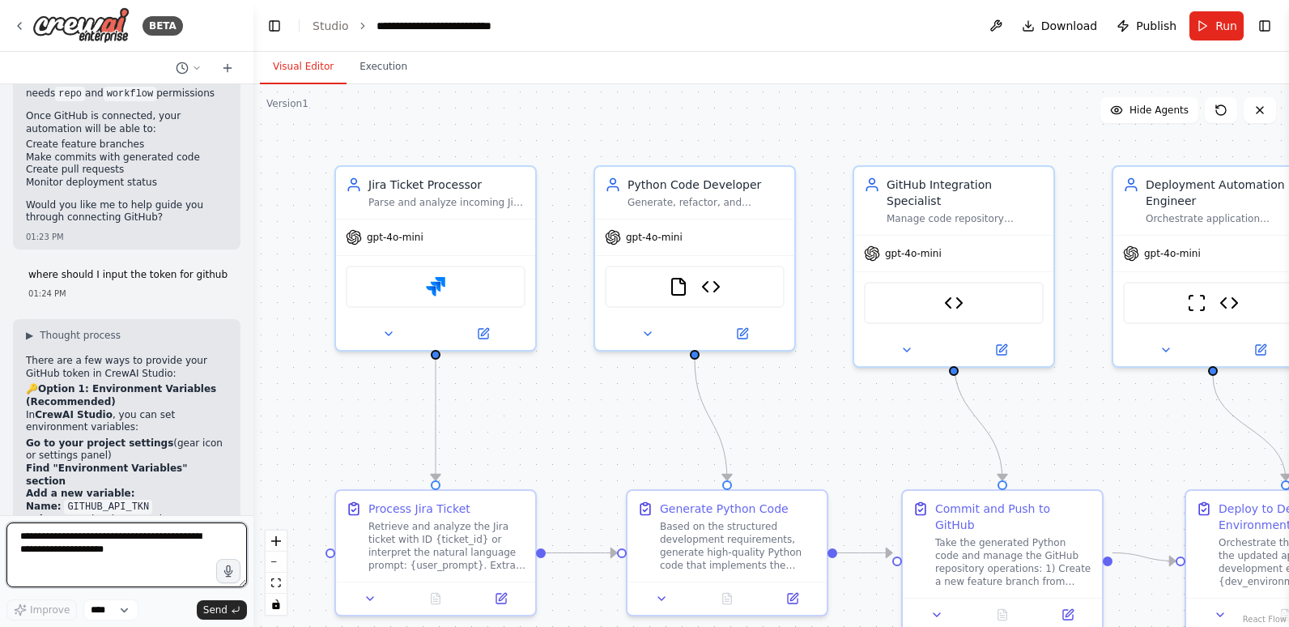
click at [119, 555] on textarea at bounding box center [126, 554] width 240 height 65
type textarea "**********"
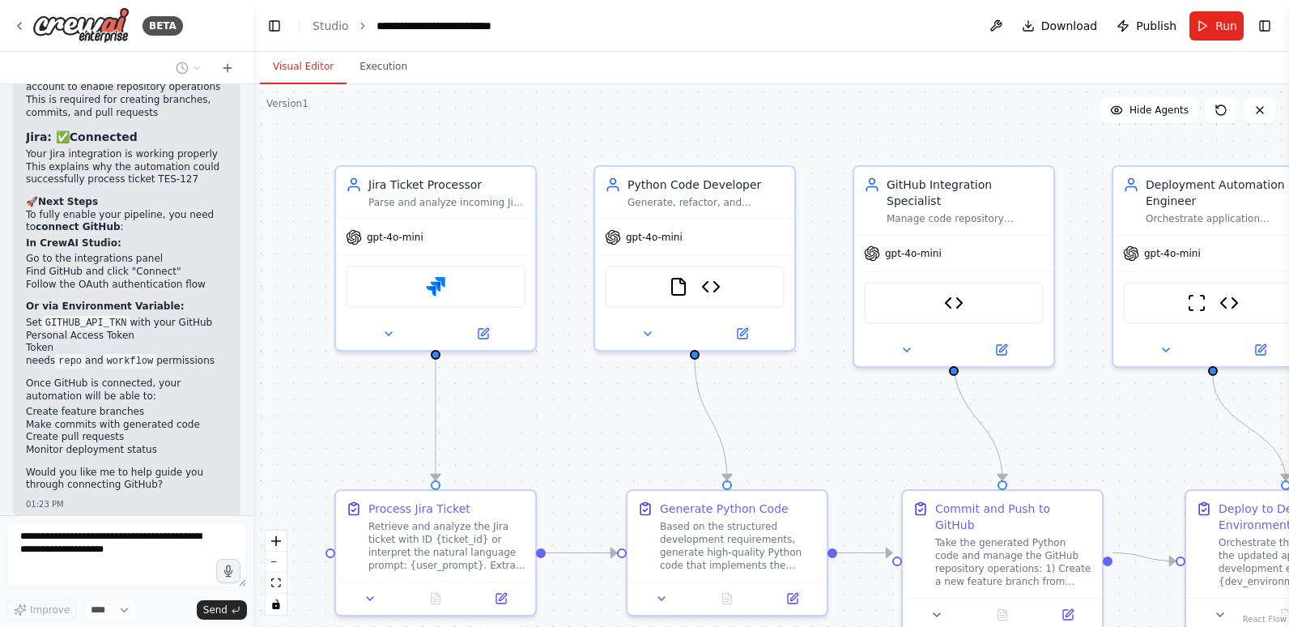
scroll to position [12285, 0]
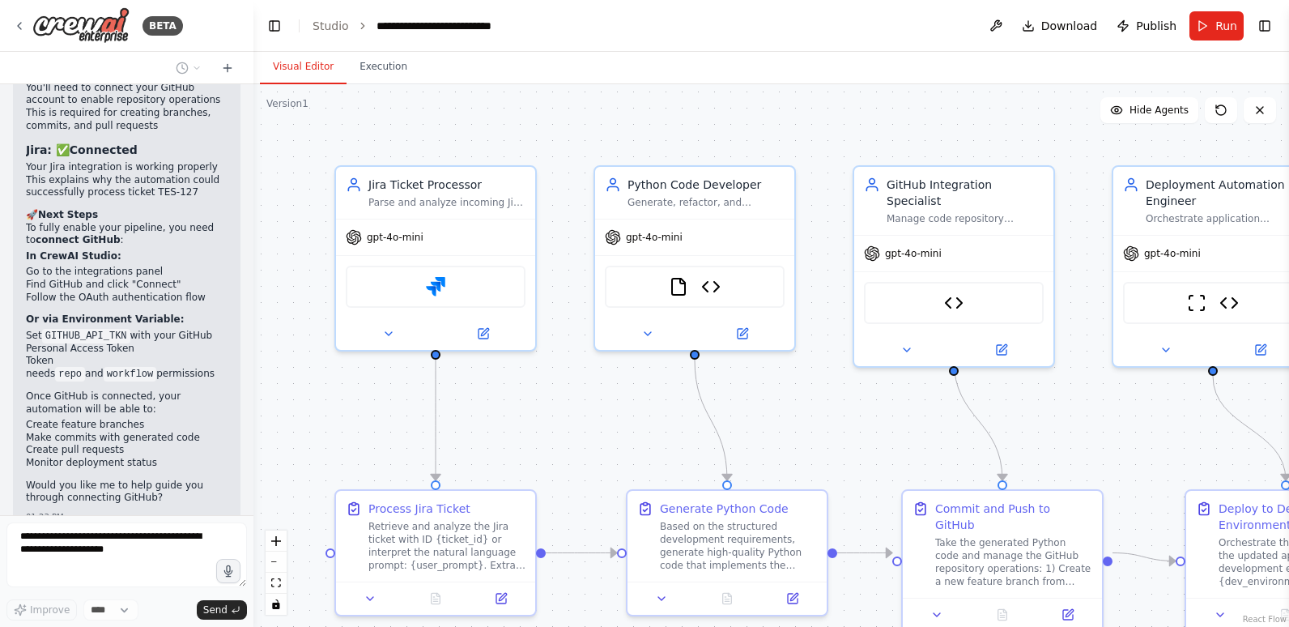
copy span "GITHUB_API_TKN"
click at [270, 23] on button "Toggle Left Sidebar" at bounding box center [274, 26] width 23 height 23
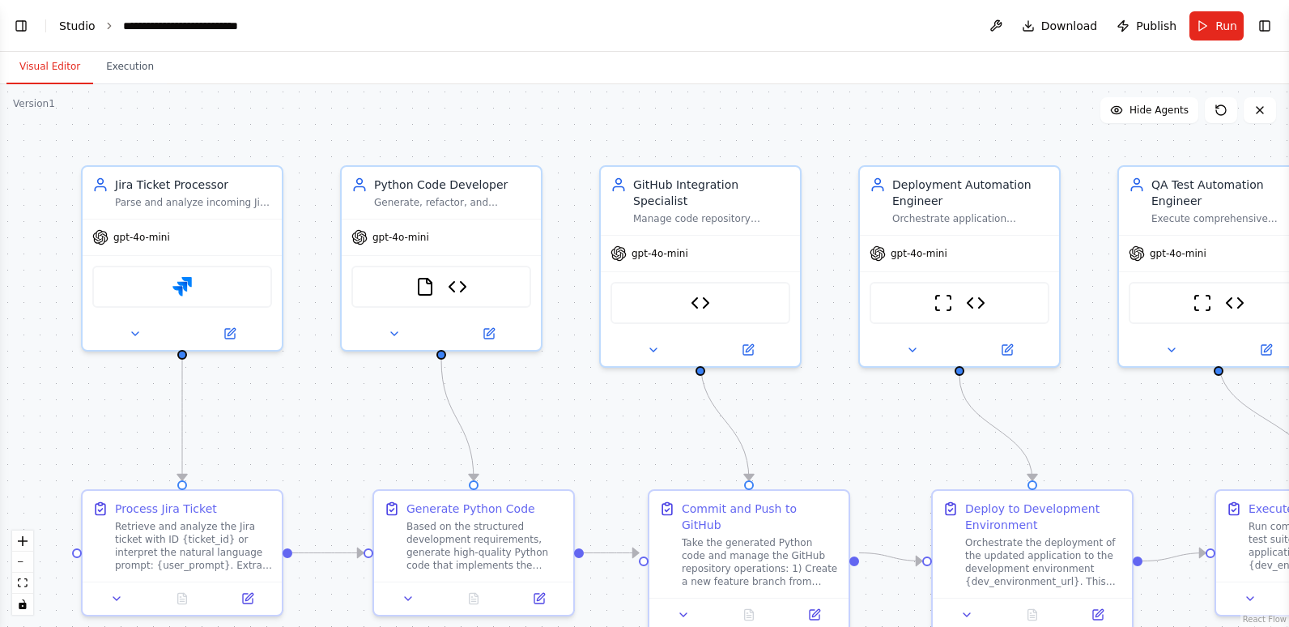
scroll to position [12817, 0]
click at [79, 23] on link "Studio" at bounding box center [77, 25] width 36 height 13
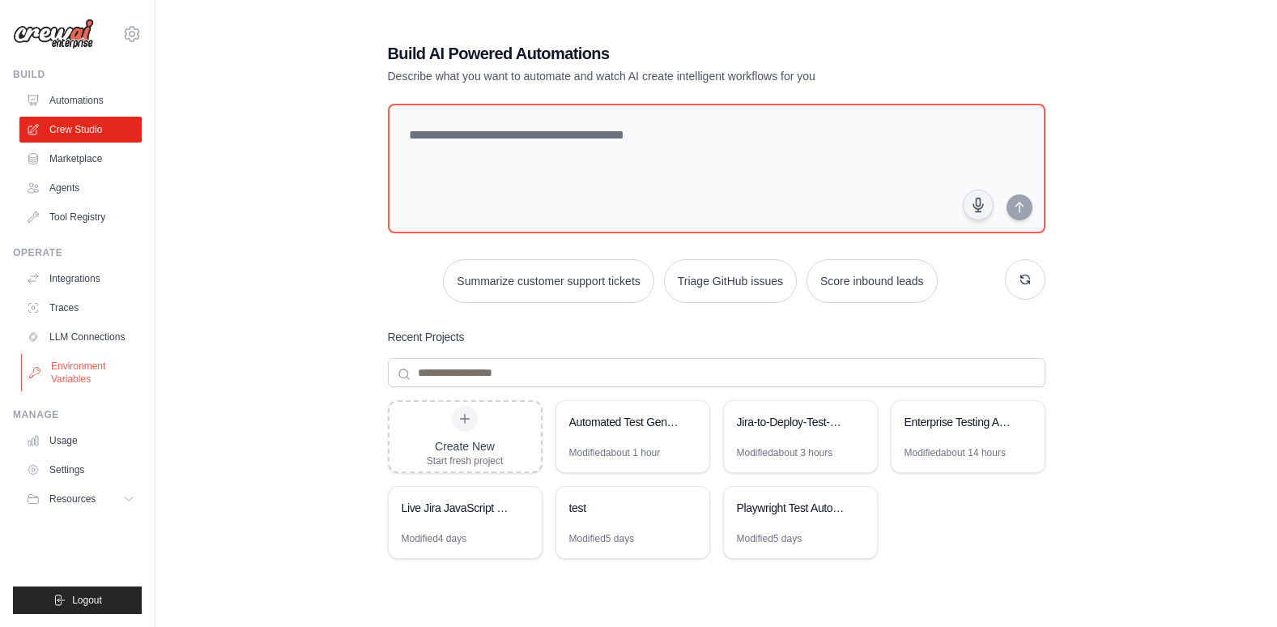
click at [73, 366] on link "Environment Variables" at bounding box center [82, 372] width 122 height 39
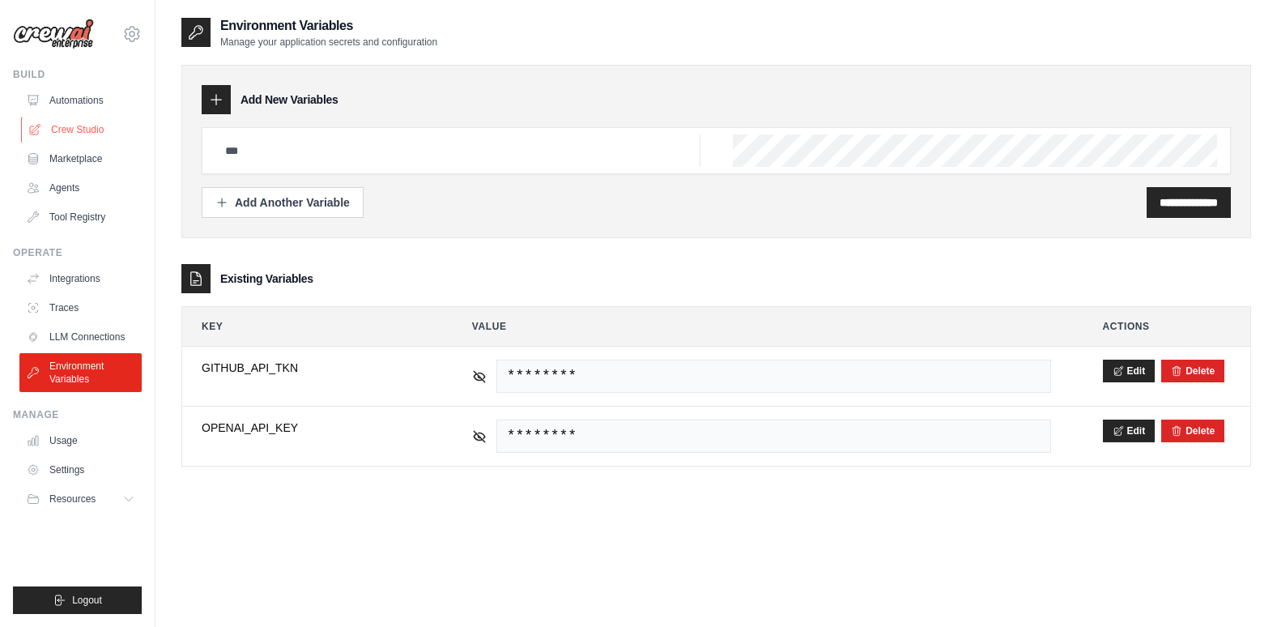
click at [77, 128] on link "Crew Studio" at bounding box center [82, 130] width 122 height 26
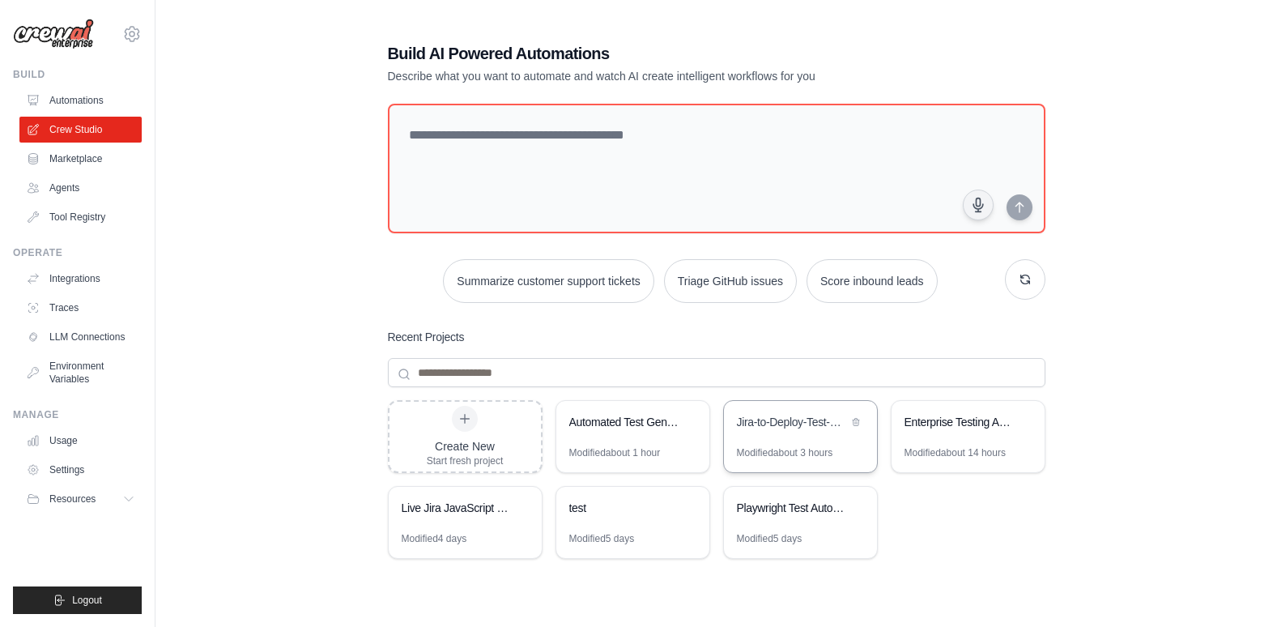
click at [797, 423] on div "Jira-to-Deploy-Test-Pipeline" at bounding box center [792, 422] width 111 height 16
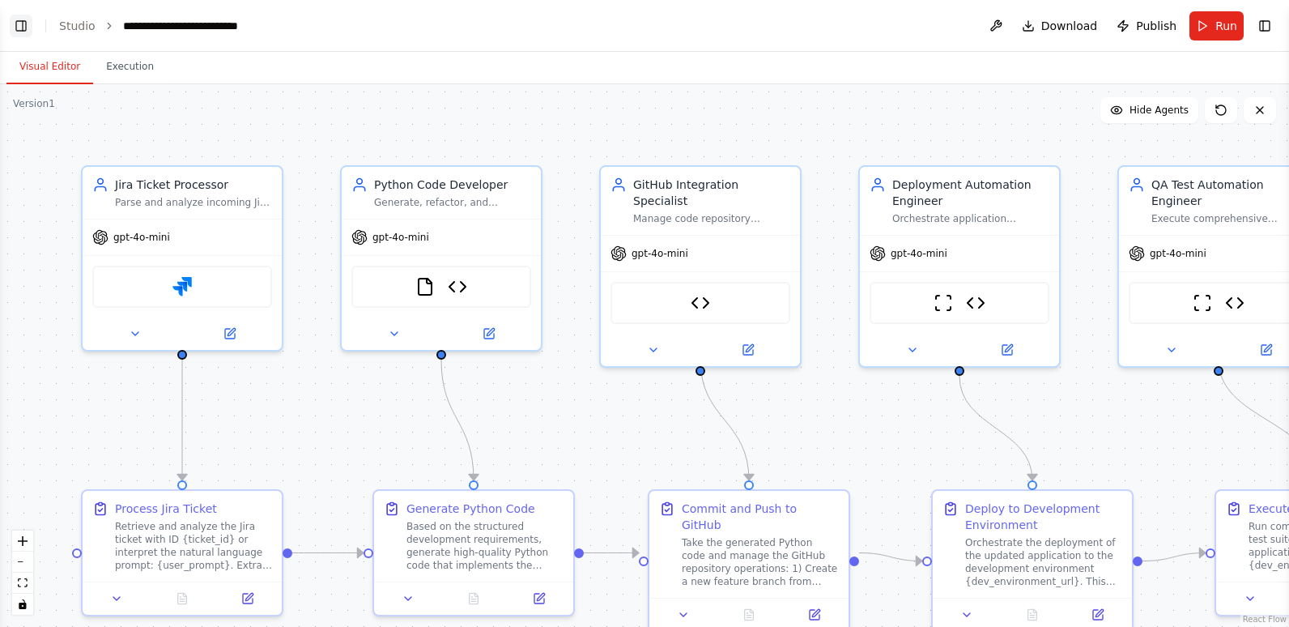
click at [17, 32] on button "Toggle Left Sidebar" at bounding box center [21, 26] width 23 height 23
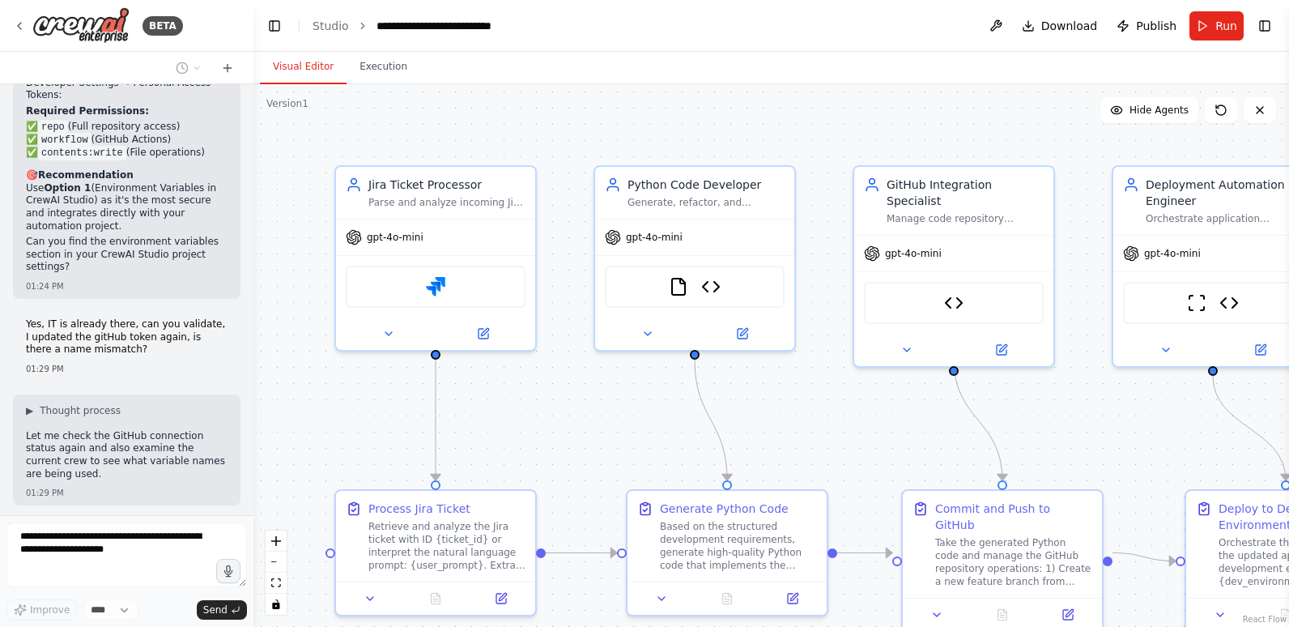
scroll to position [13205, 0]
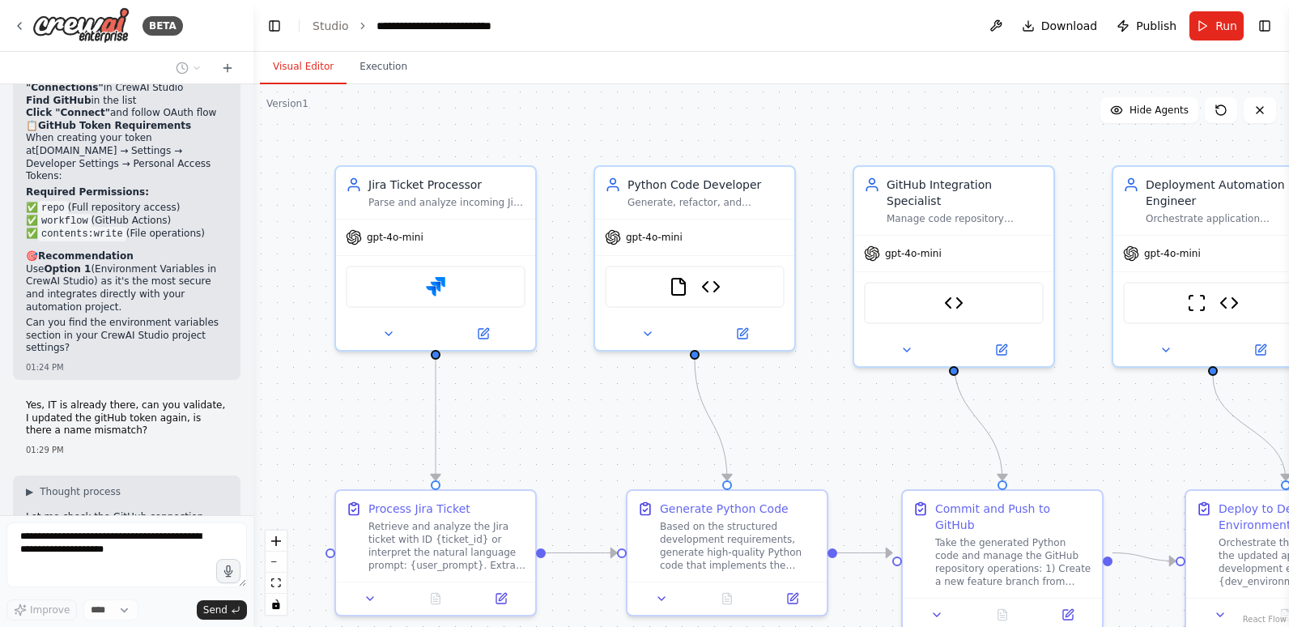
copy code "GITHUB_API_TKN"
click at [274, 27] on button "Toggle Left Sidebar" at bounding box center [274, 26] width 23 height 23
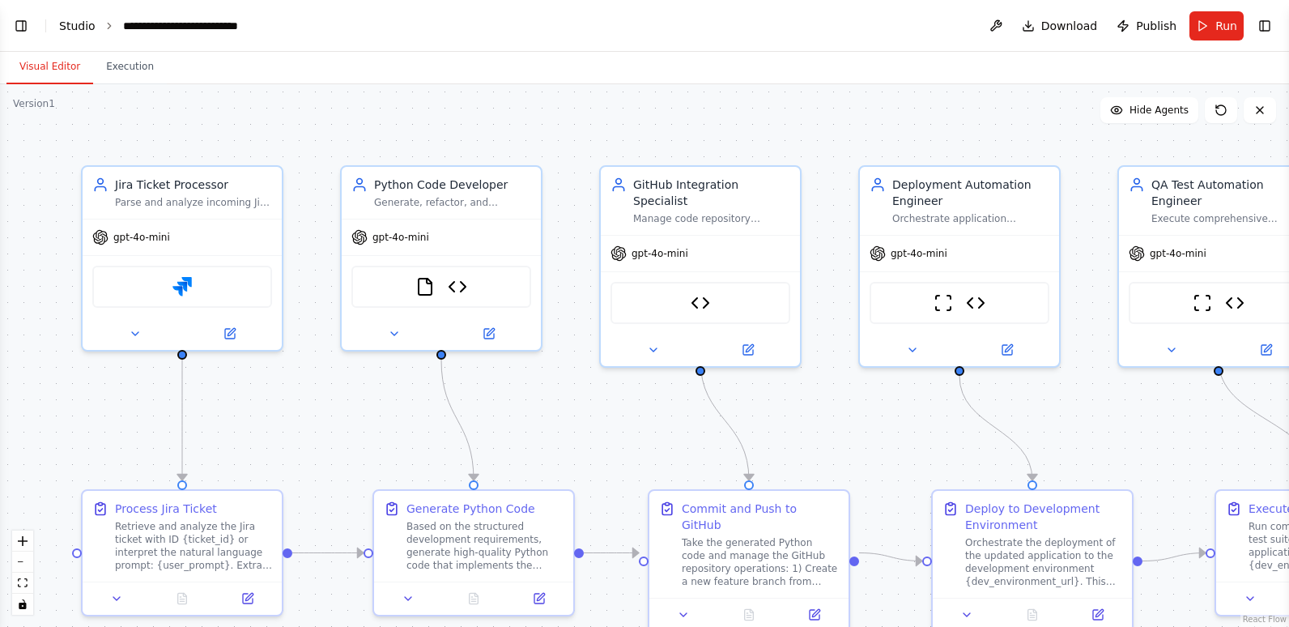
click at [80, 28] on link "Studio" at bounding box center [77, 25] width 36 height 13
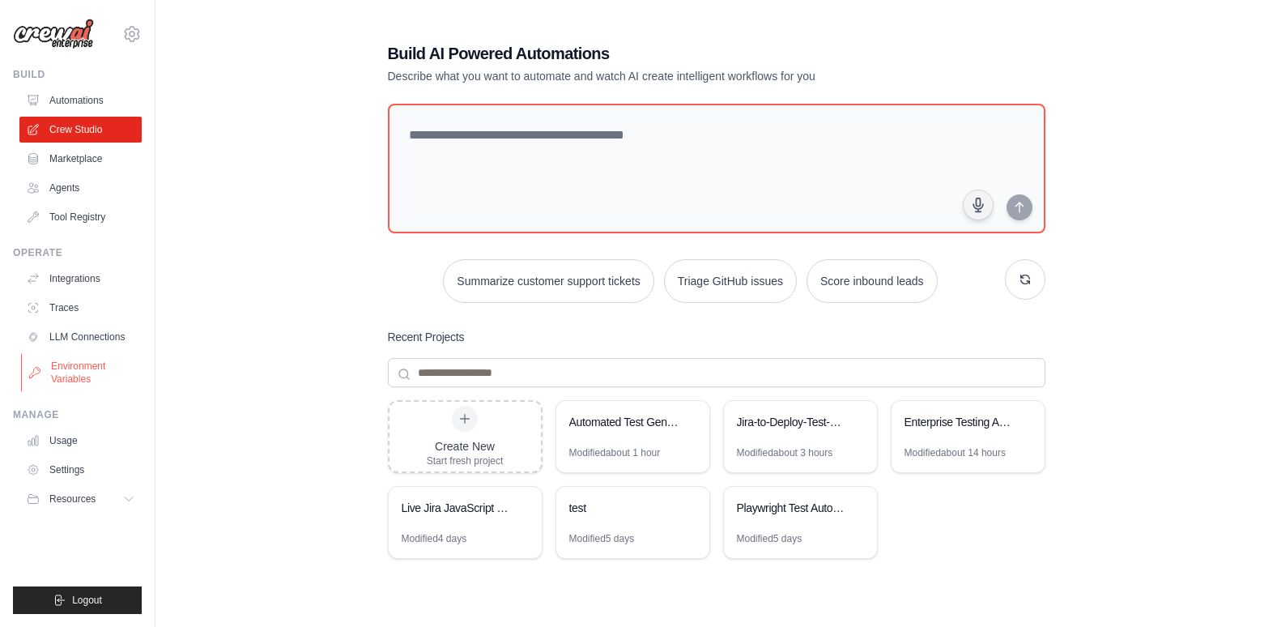
click at [79, 368] on link "Environment Variables" at bounding box center [82, 372] width 122 height 39
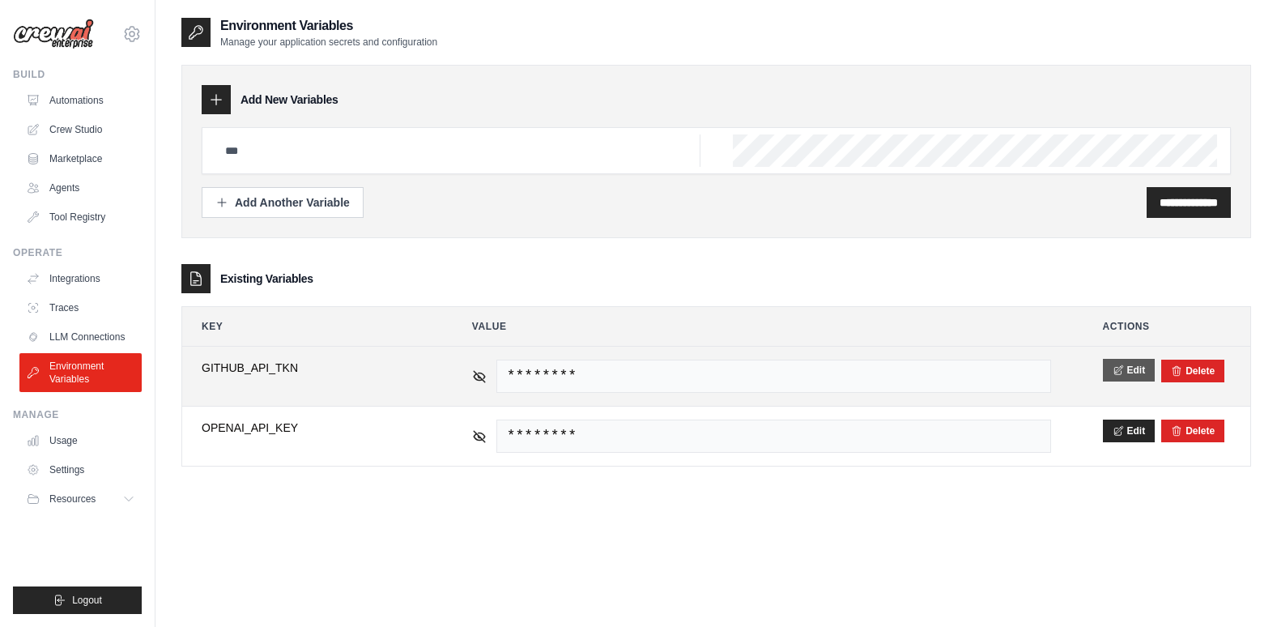
click at [1129, 361] on button "Edit" at bounding box center [1129, 370] width 53 height 23
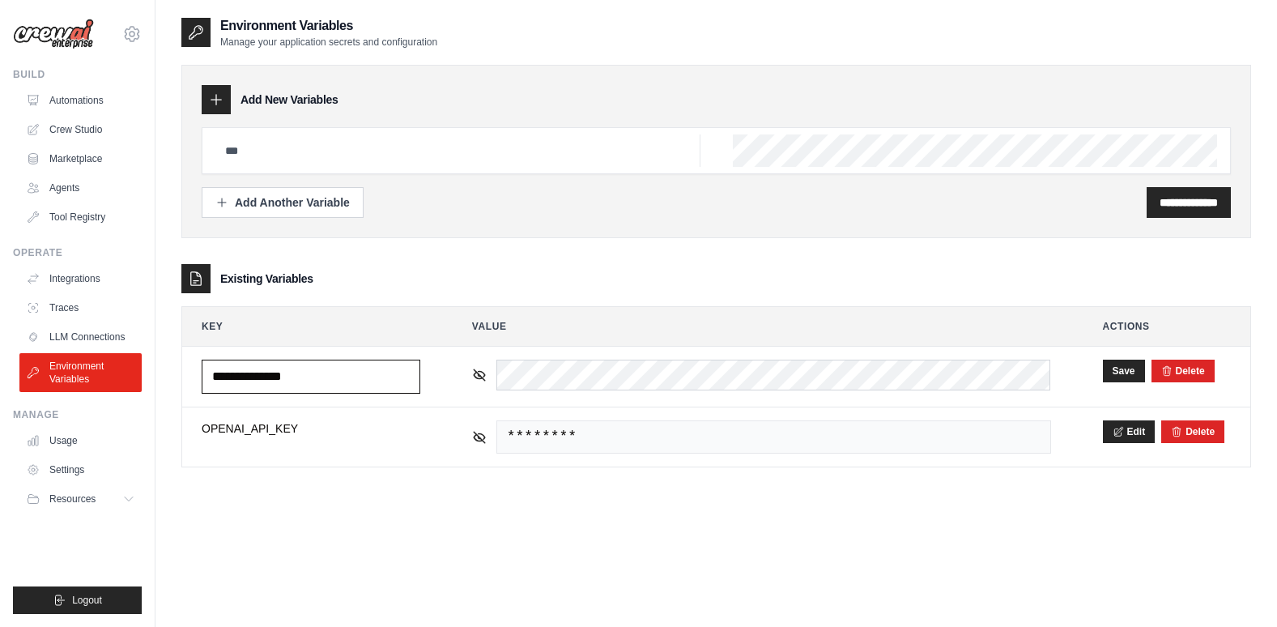
drag, startPoint x: 351, startPoint y: 376, endPoint x: 122, endPoint y: 402, distance: 229.8
click at [122, 402] on div "satish73.learning@gmail.com Settings Build Automations Crew Studio" at bounding box center [638, 329] width 1277 height 659
drag, startPoint x: 1187, startPoint y: 367, endPoint x: 711, endPoint y: 60, distance: 566.4
click at [1187, 367] on button "Delete" at bounding box center [1183, 370] width 44 height 13
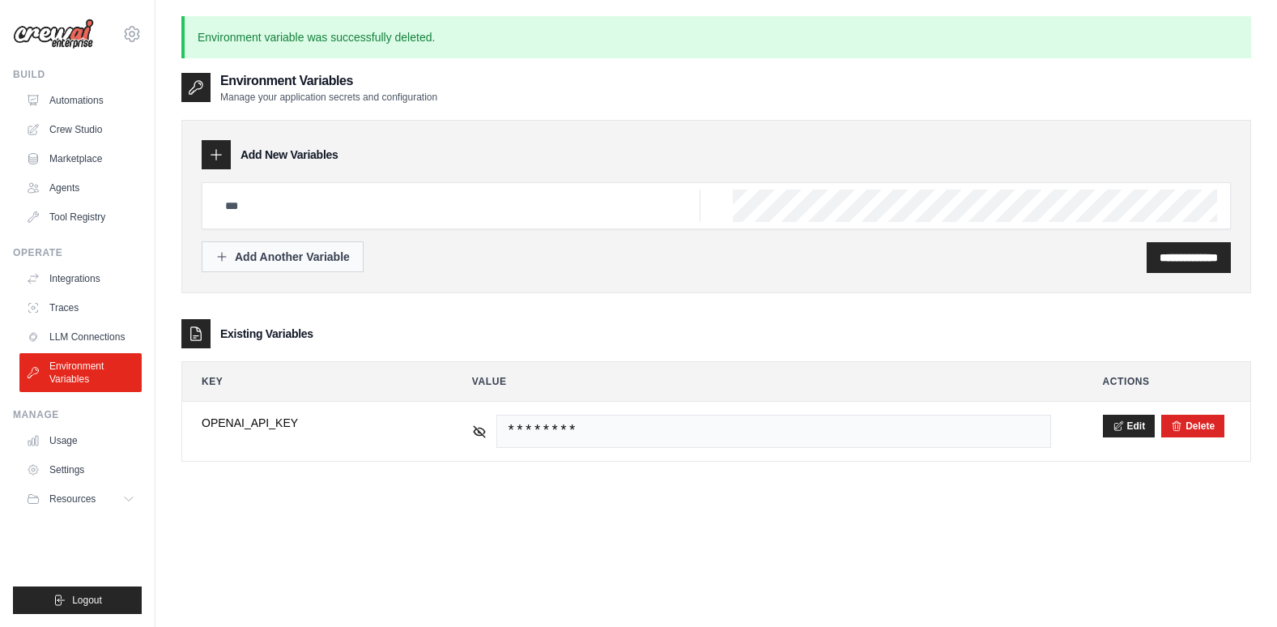
click at [320, 256] on div "Add Another Variable" at bounding box center [282, 257] width 134 height 16
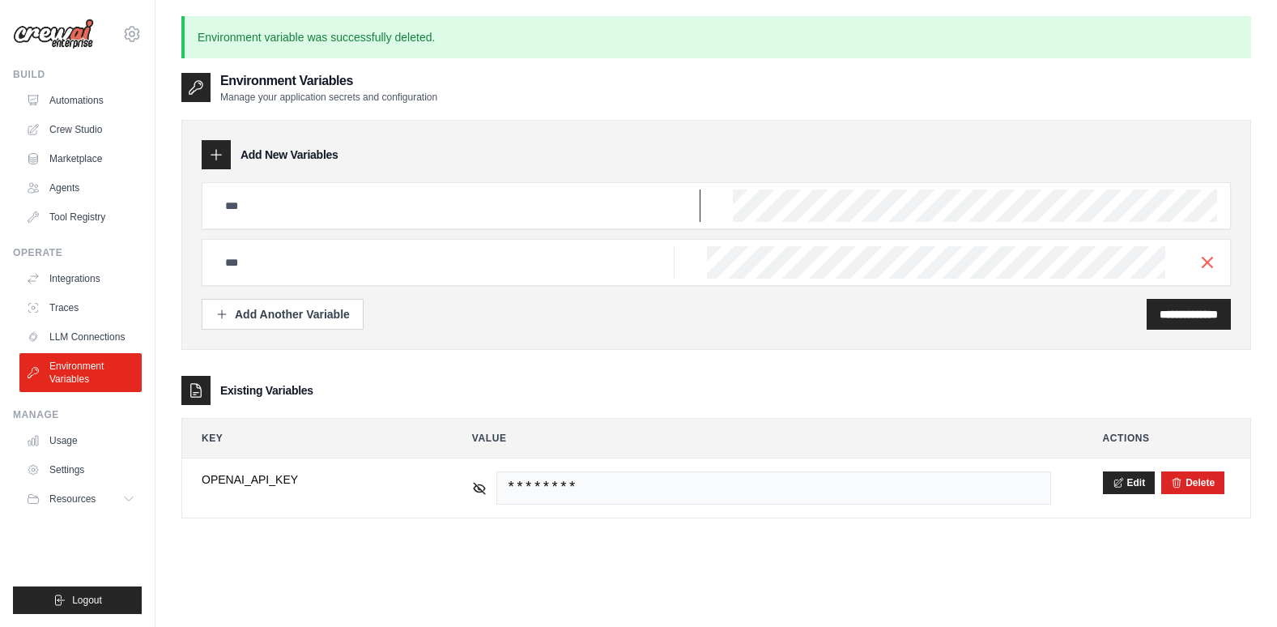
click at [308, 212] on input "text" at bounding box center [457, 205] width 485 height 32
paste input "**********"
type input "**********"
click at [1037, 320] on div "**********" at bounding box center [716, 314] width 1029 height 31
click at [1159, 313] on input "**********" at bounding box center [1188, 314] width 58 height 16
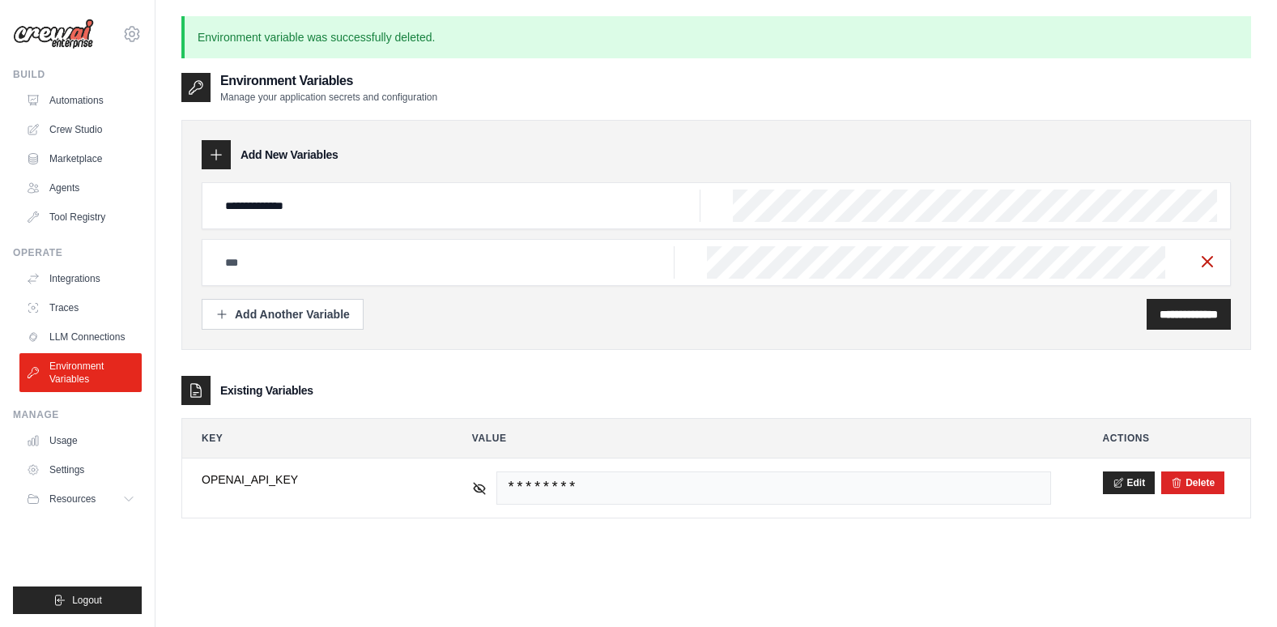
click at [1201, 258] on icon "button" at bounding box center [1206, 261] width 19 height 19
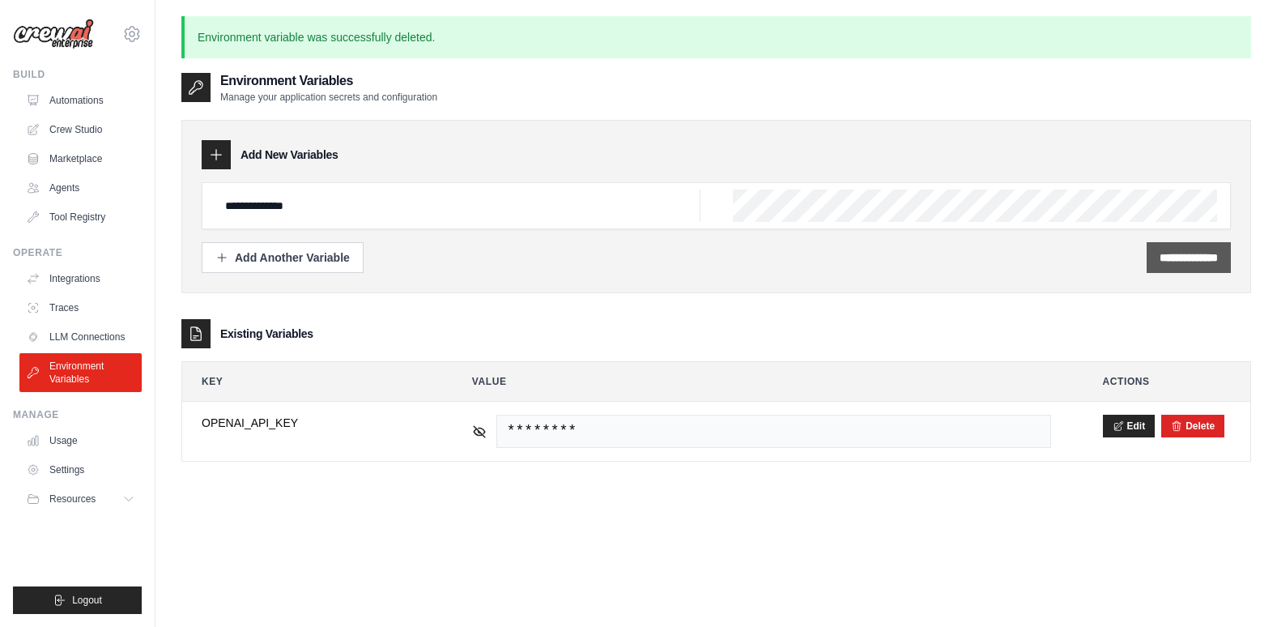
click at [1191, 257] on input "**********" at bounding box center [1188, 257] width 58 height 16
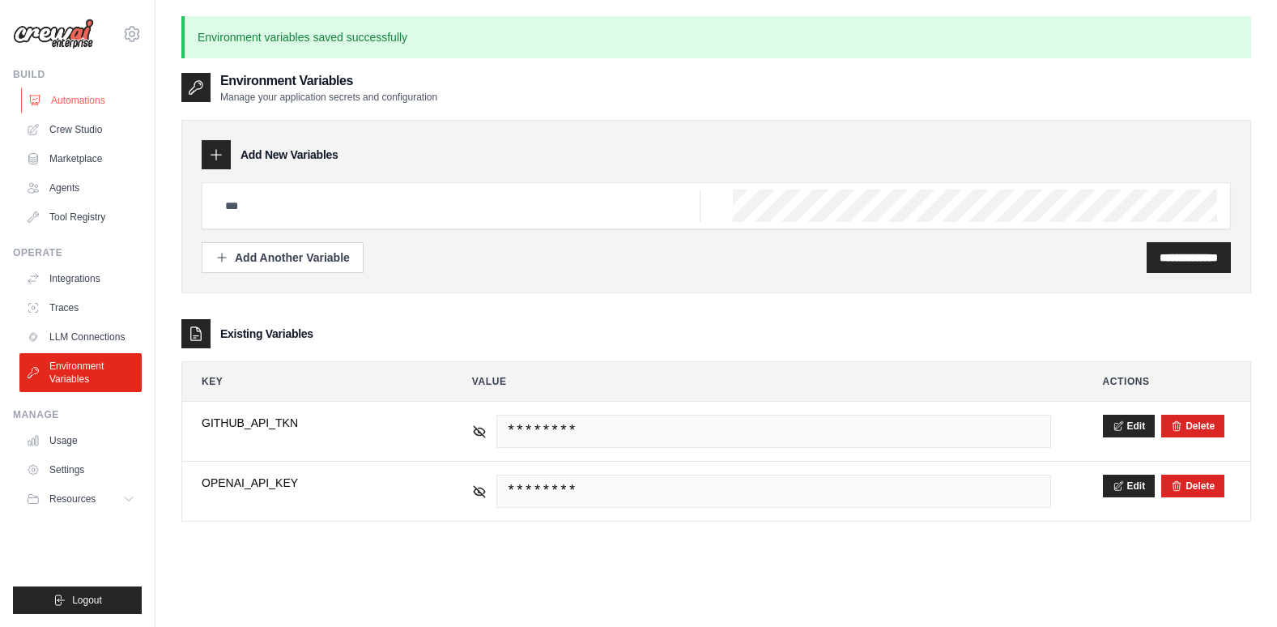
click at [79, 95] on link "Automations" at bounding box center [82, 100] width 122 height 26
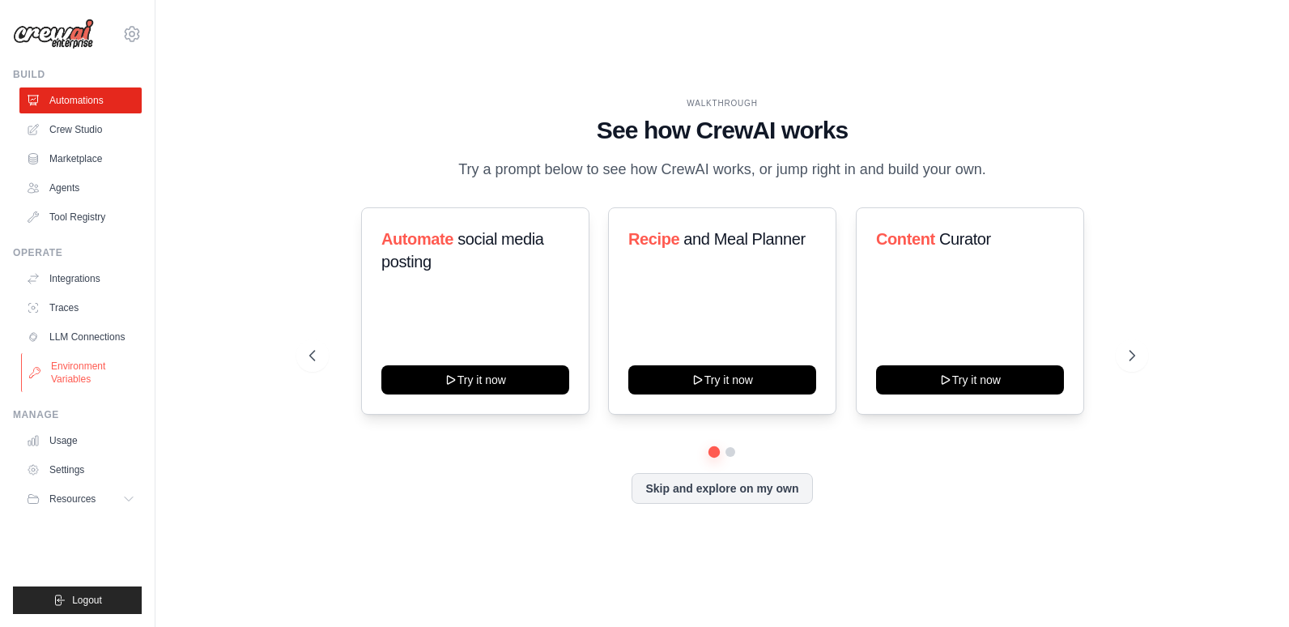
click at [76, 367] on link "Environment Variables" at bounding box center [82, 372] width 122 height 39
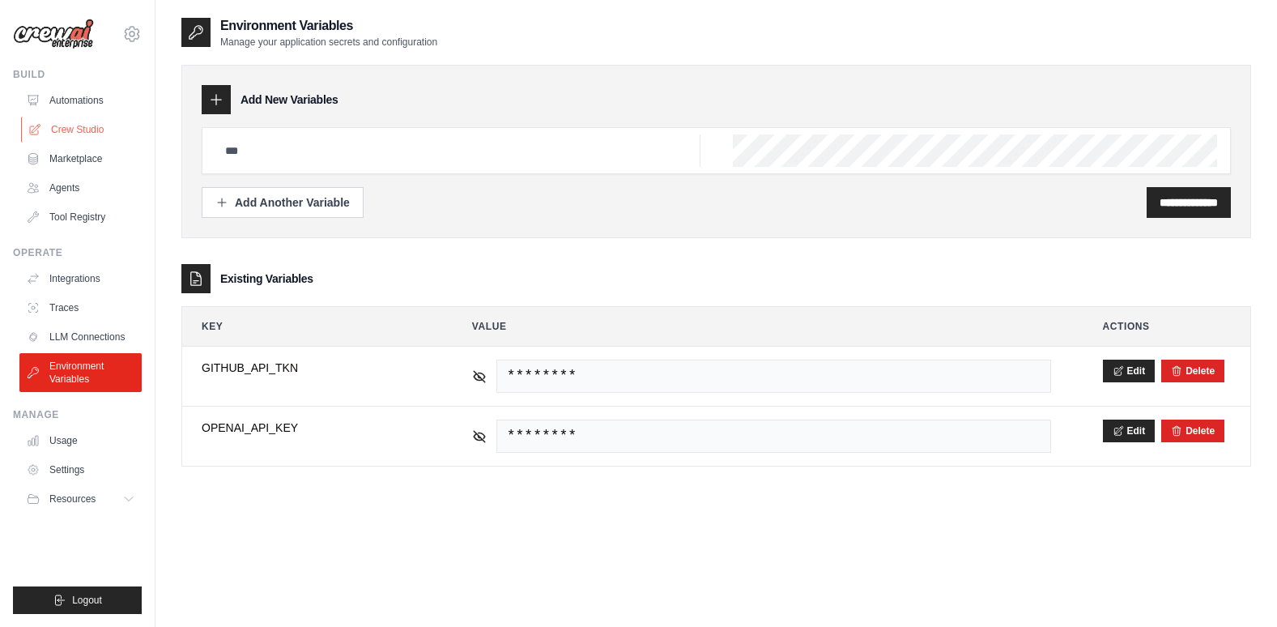
click at [66, 129] on link "Crew Studio" at bounding box center [82, 130] width 122 height 26
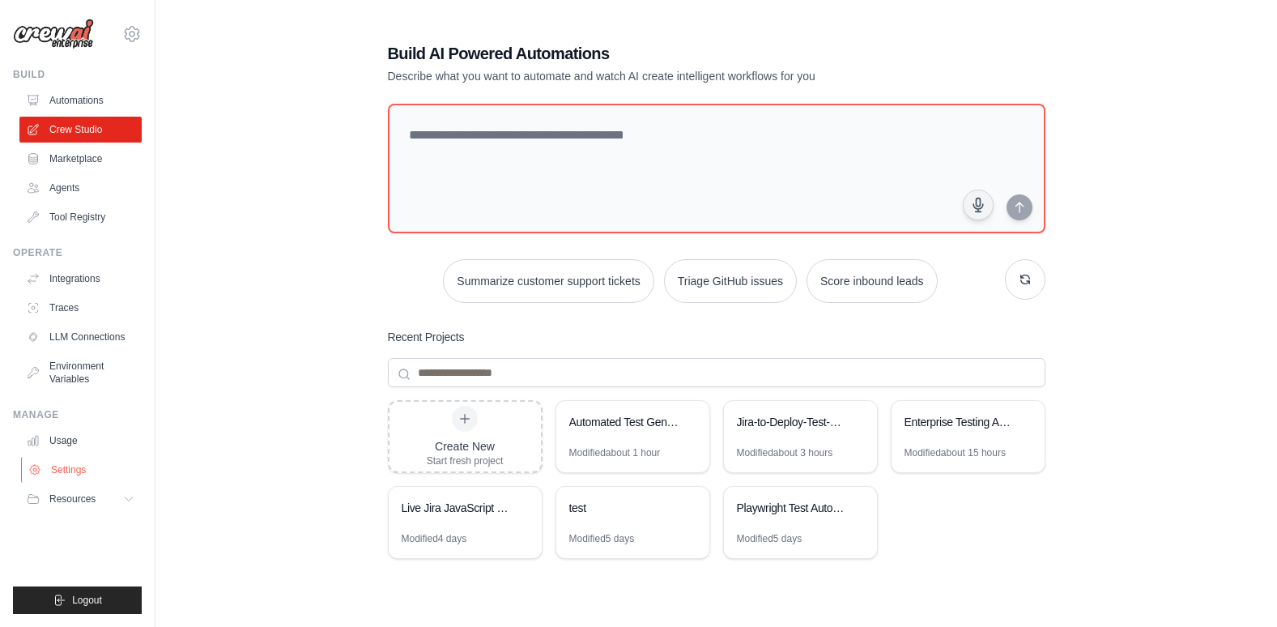
click at [73, 470] on link "Settings" at bounding box center [82, 470] width 122 height 26
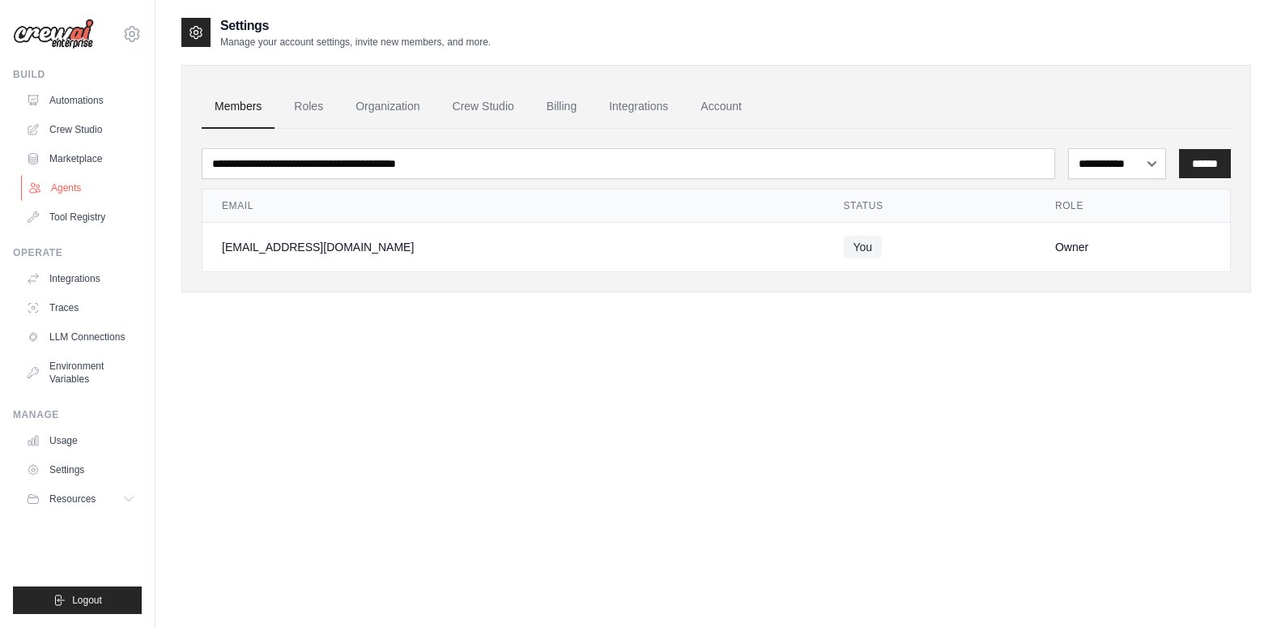
click at [67, 186] on link "Agents" at bounding box center [82, 188] width 122 height 26
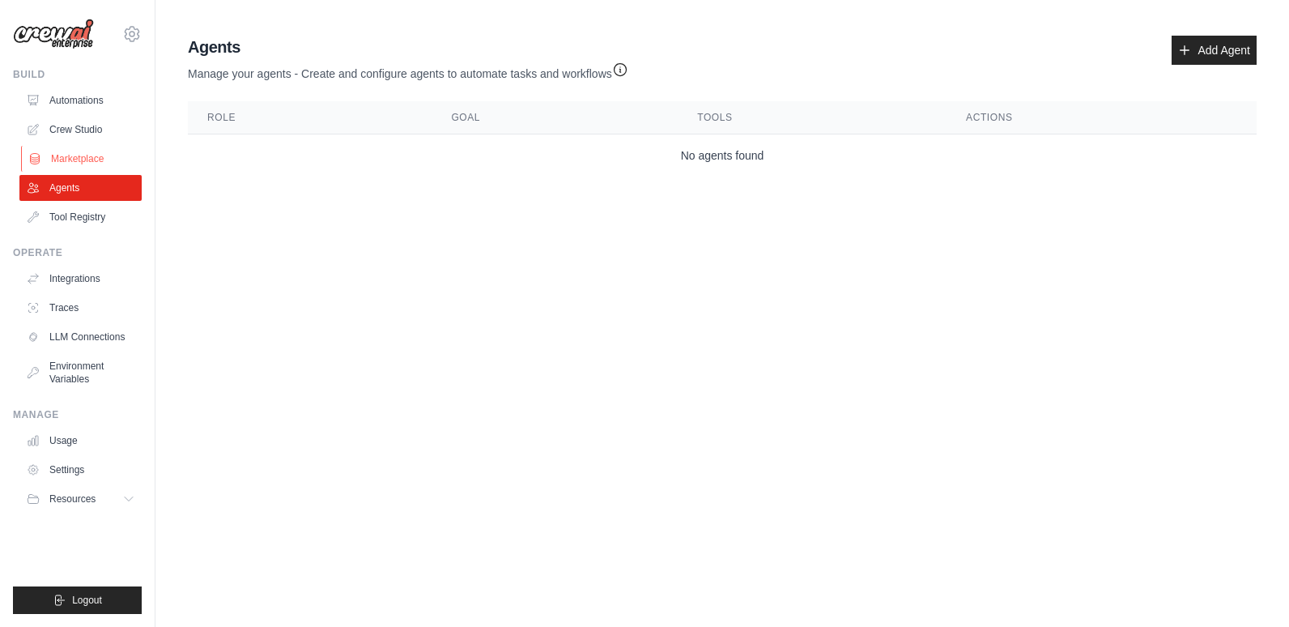
click at [77, 155] on link "Marketplace" at bounding box center [82, 159] width 122 height 26
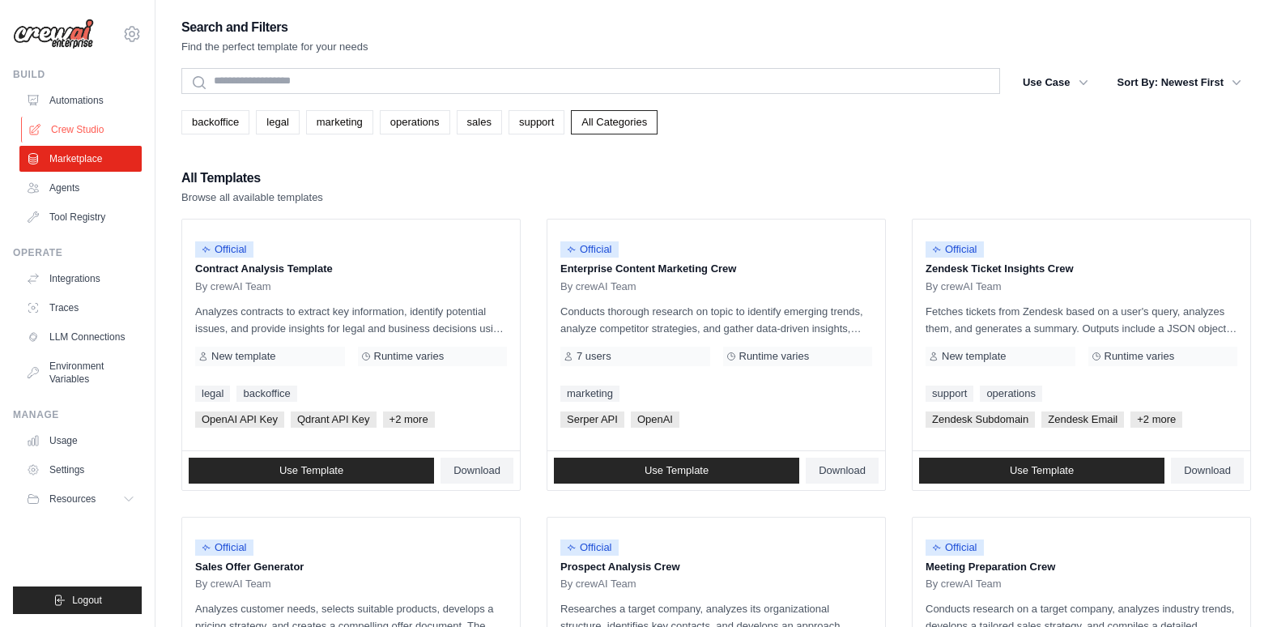
click at [74, 129] on link "Crew Studio" at bounding box center [82, 130] width 122 height 26
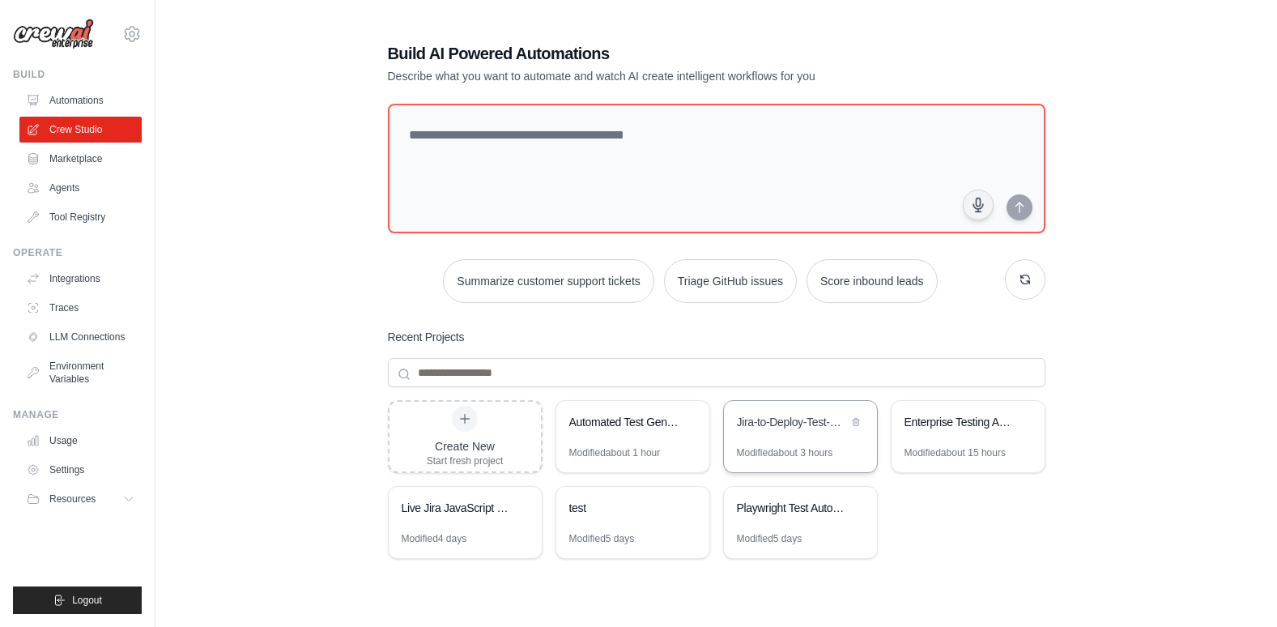
click at [751, 418] on div "Jira-to-Deploy-Test-Pipeline" at bounding box center [792, 422] width 111 height 16
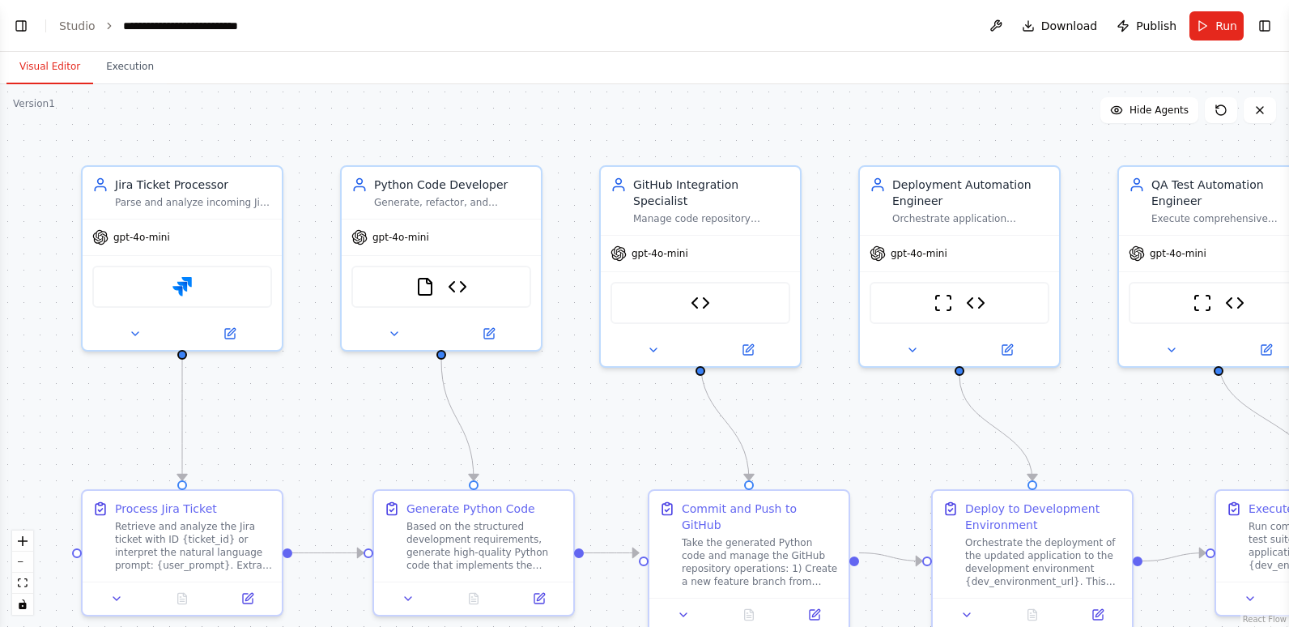
scroll to position [13456, 0]
click at [16, 28] on button "Toggle Left Sidebar" at bounding box center [21, 26] width 23 height 23
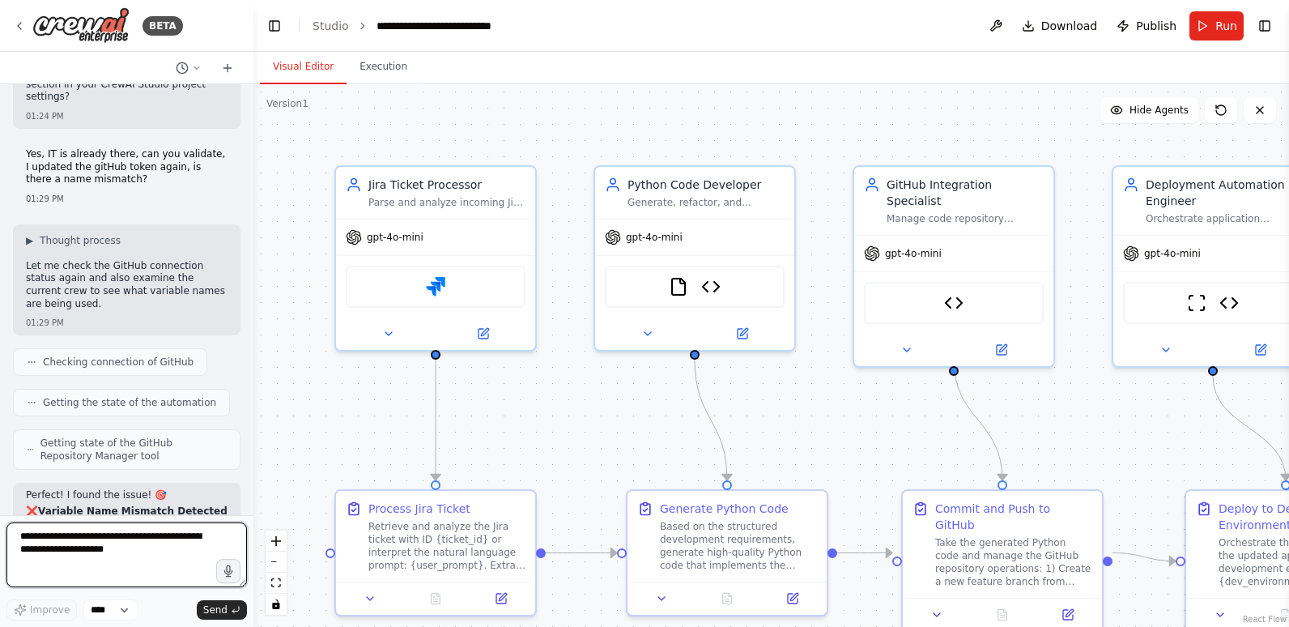
click at [129, 551] on textarea at bounding box center [126, 554] width 240 height 65
type textarea "**********"
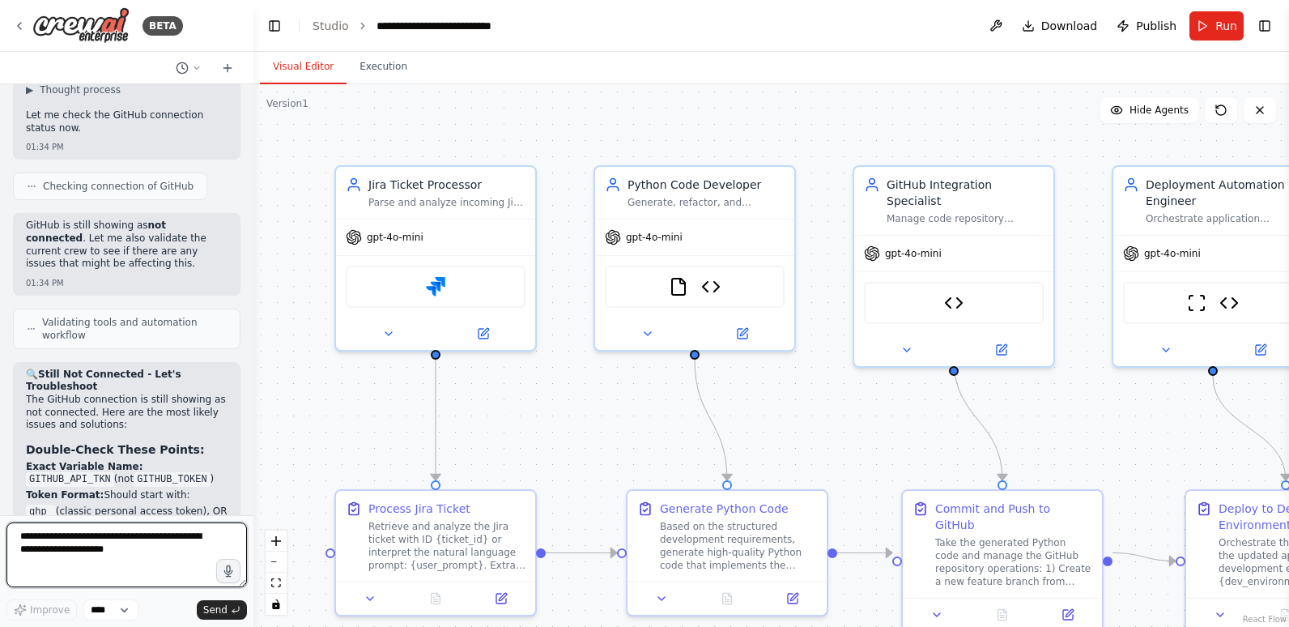
scroll to position [14522, 0]
drag, startPoint x: 25, startPoint y: 381, endPoint x: 102, endPoint y: 386, distance: 77.1
copy code "GITHUB_API_TKN"
click at [79, 542] on textarea at bounding box center [126, 554] width 240 height 65
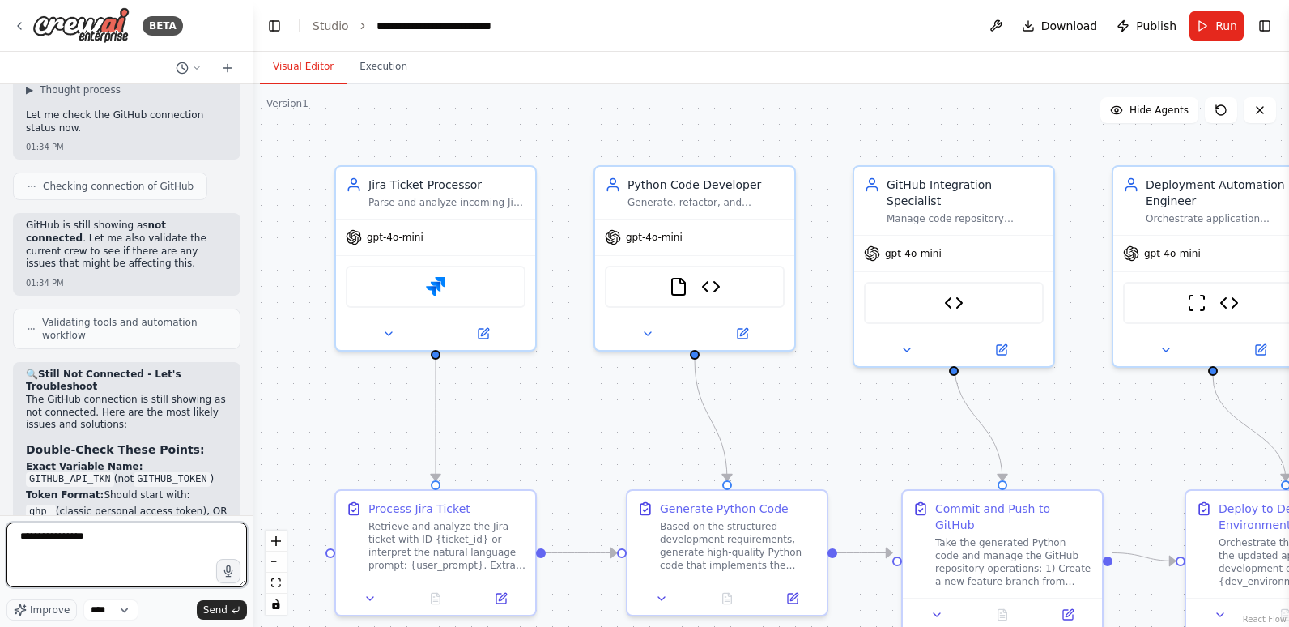
paste textarea "**********"
drag, startPoint x: 46, startPoint y: 412, endPoint x: 31, endPoint y: 410, distance: 15.5
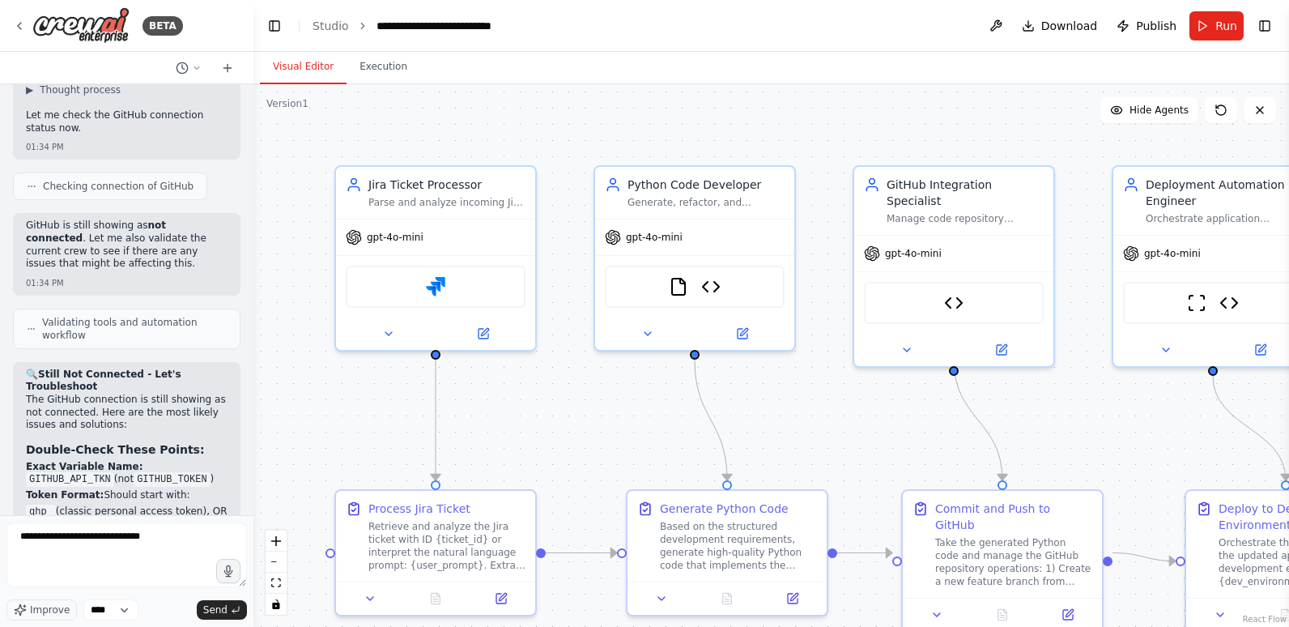
click at [195, 522] on form "**********" at bounding box center [126, 571] width 253 height 112
paste textarea "**********"
type textarea "**********"
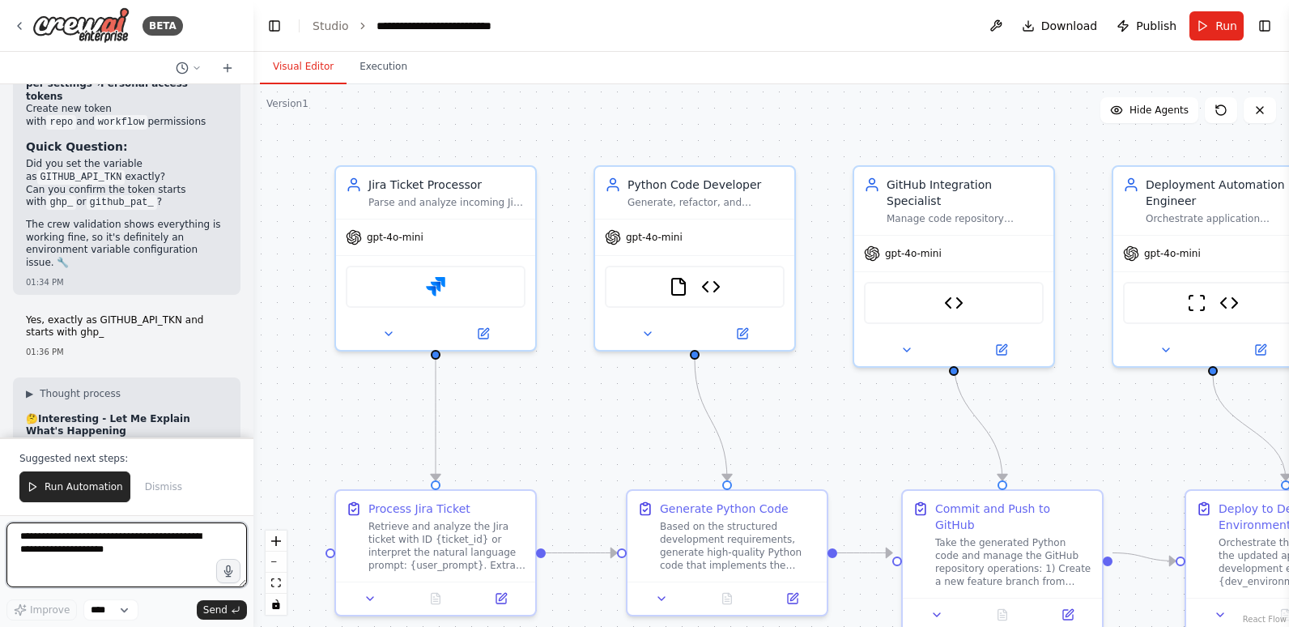
scroll to position [15389, 0]
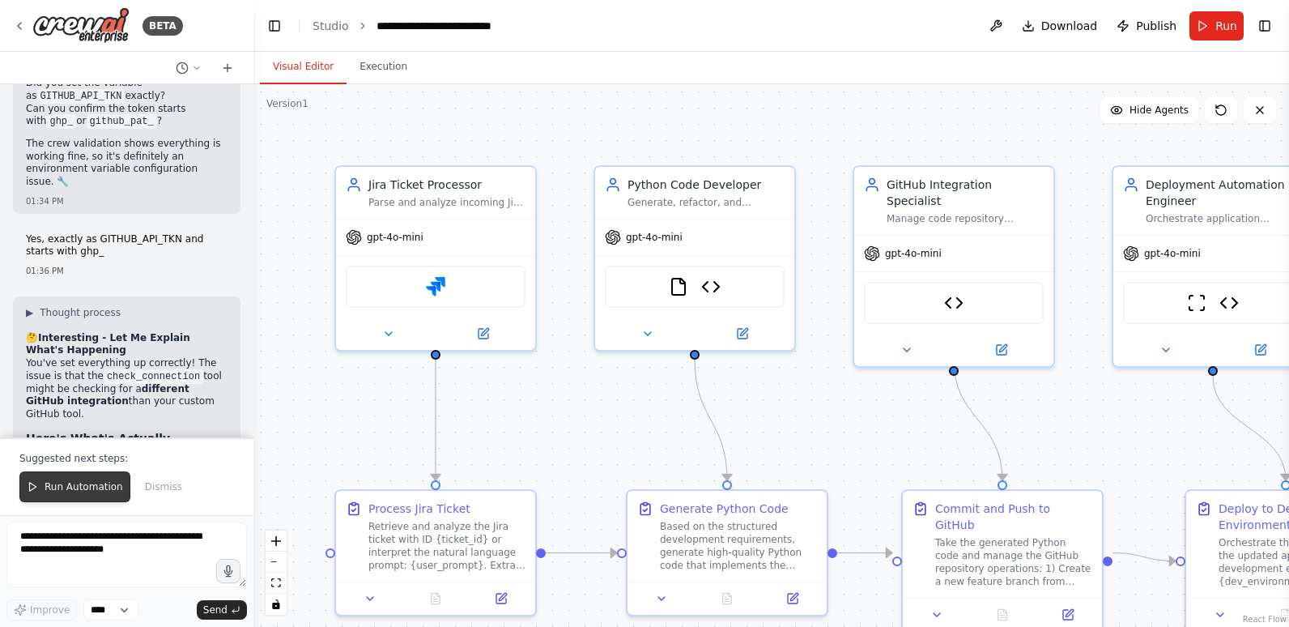
click at [69, 482] on span "Run Automation" at bounding box center [84, 486] width 79 height 13
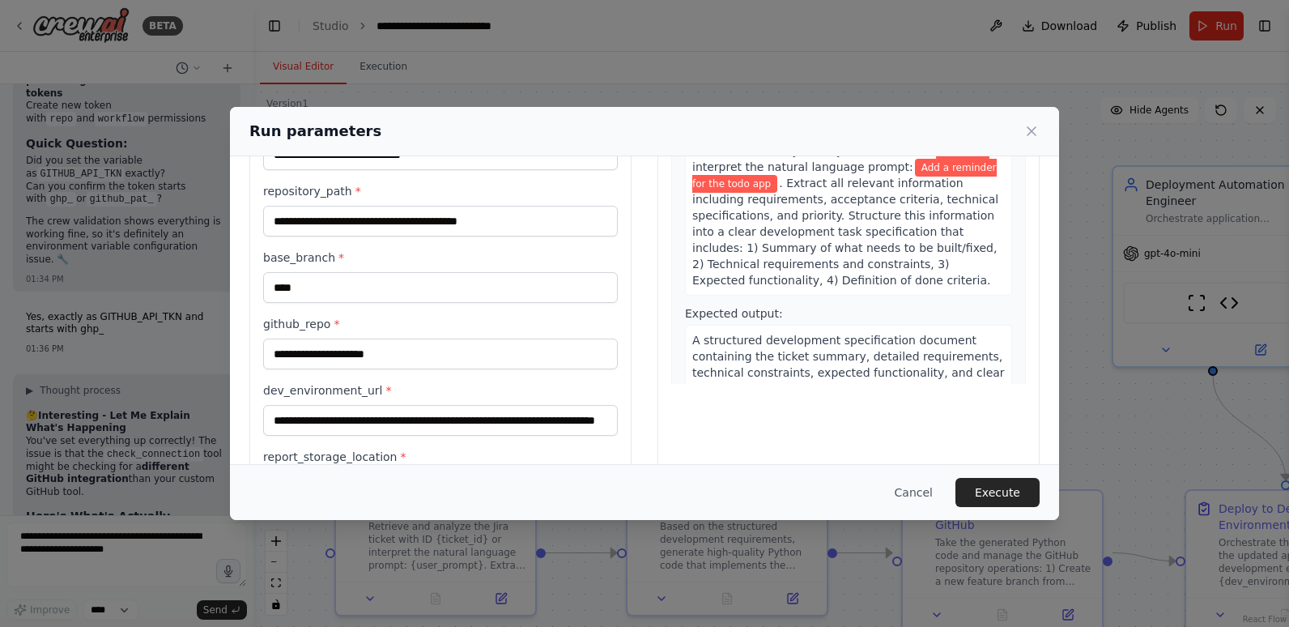
scroll to position [232, 0]
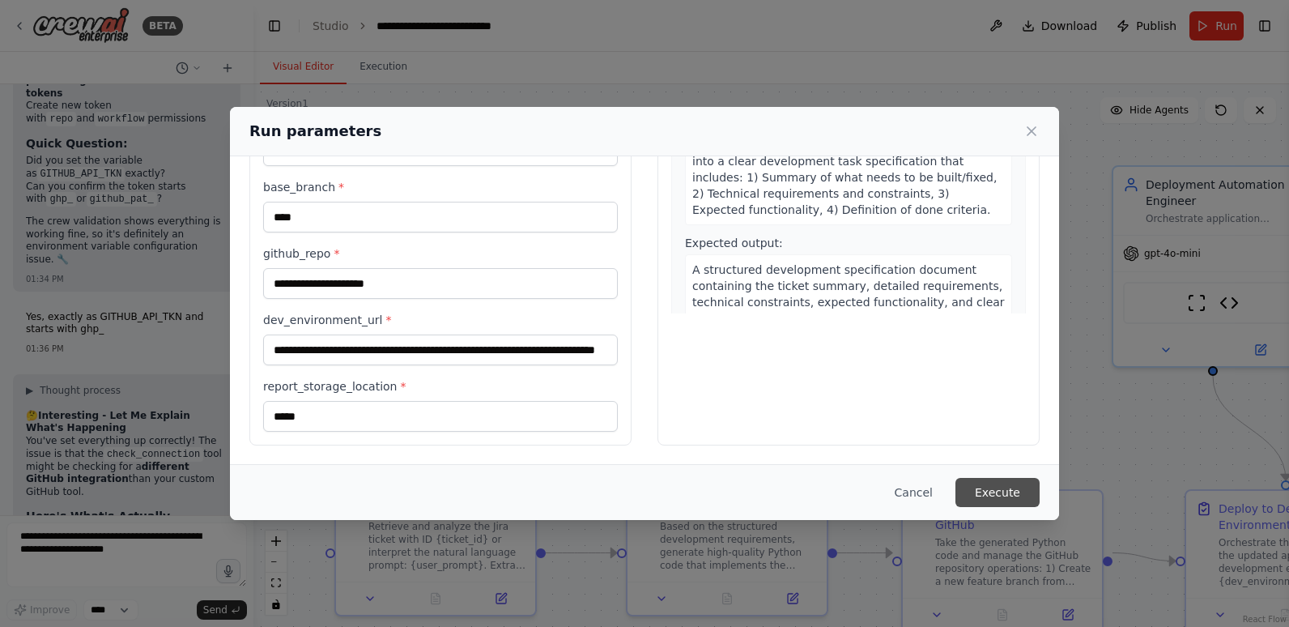
click at [1020, 490] on button "Execute" at bounding box center [997, 492] width 84 height 29
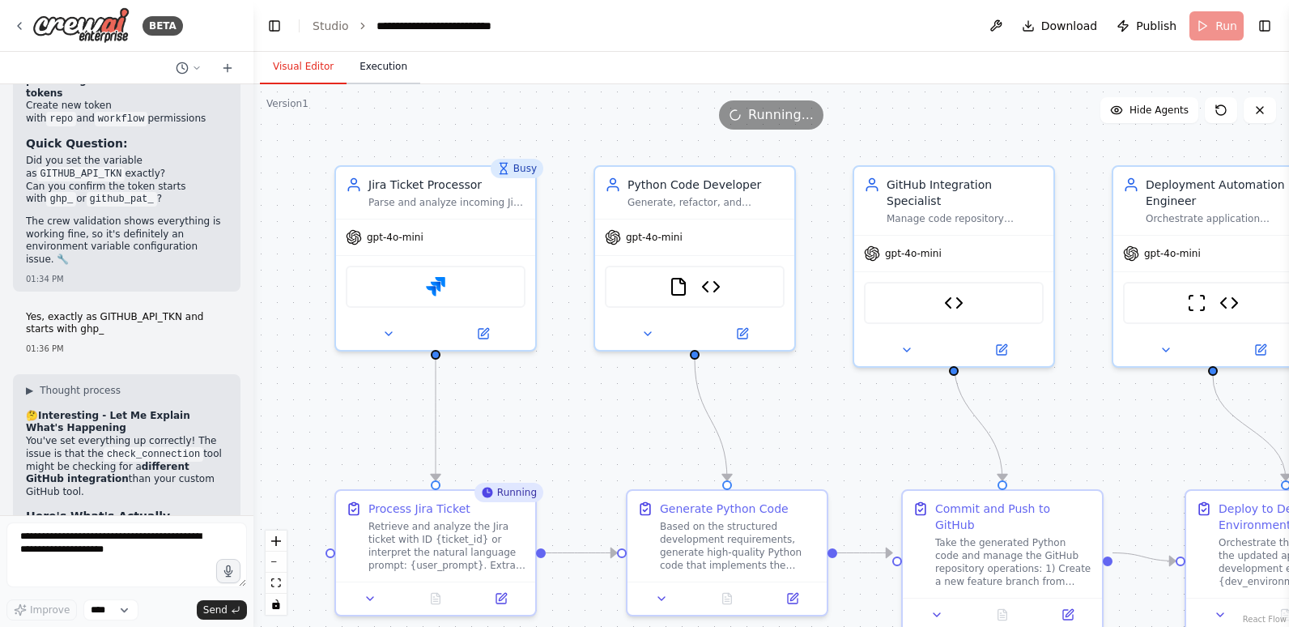
click at [380, 67] on button "Execution" at bounding box center [384, 67] width 74 height 34
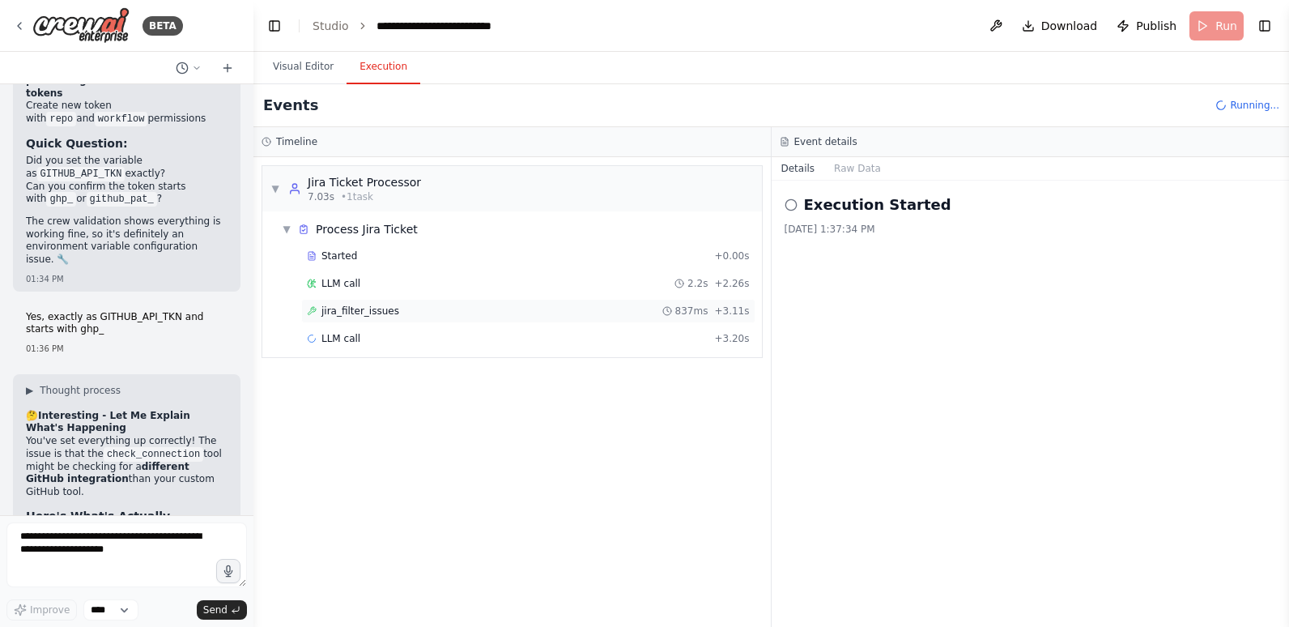
click at [372, 309] on span "jira_filter_issues" at bounding box center [360, 310] width 78 height 13
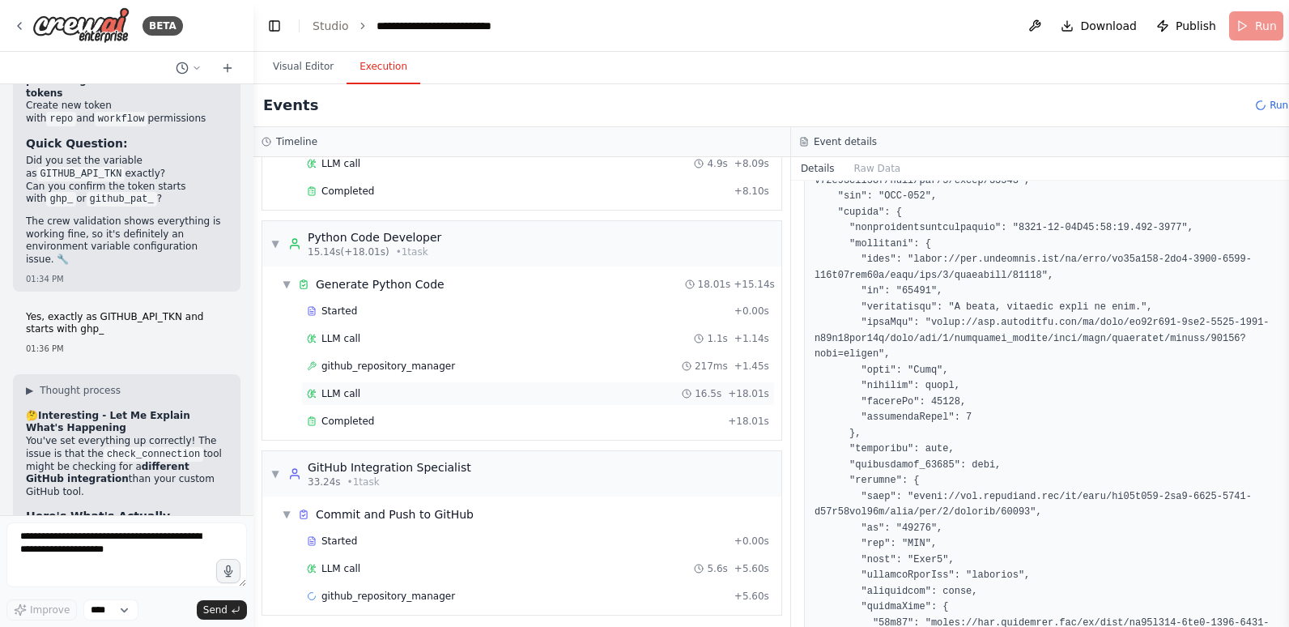
scroll to position [181, 0]
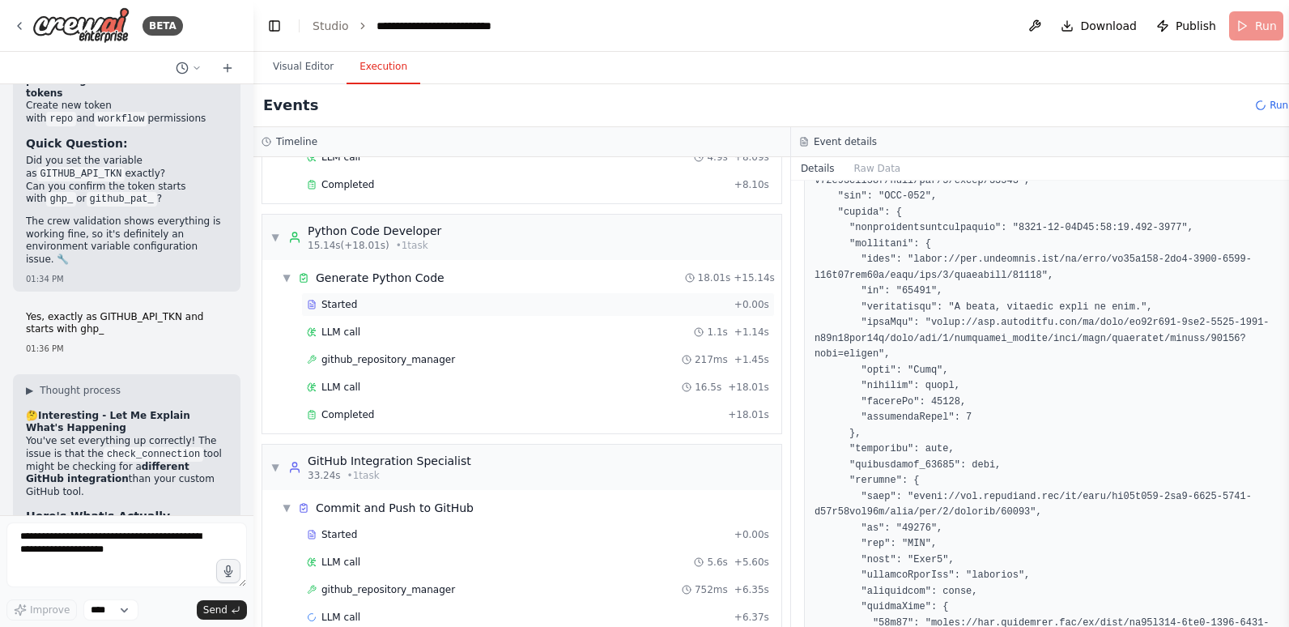
click at [369, 301] on div "Started" at bounding box center [517, 304] width 421 height 13
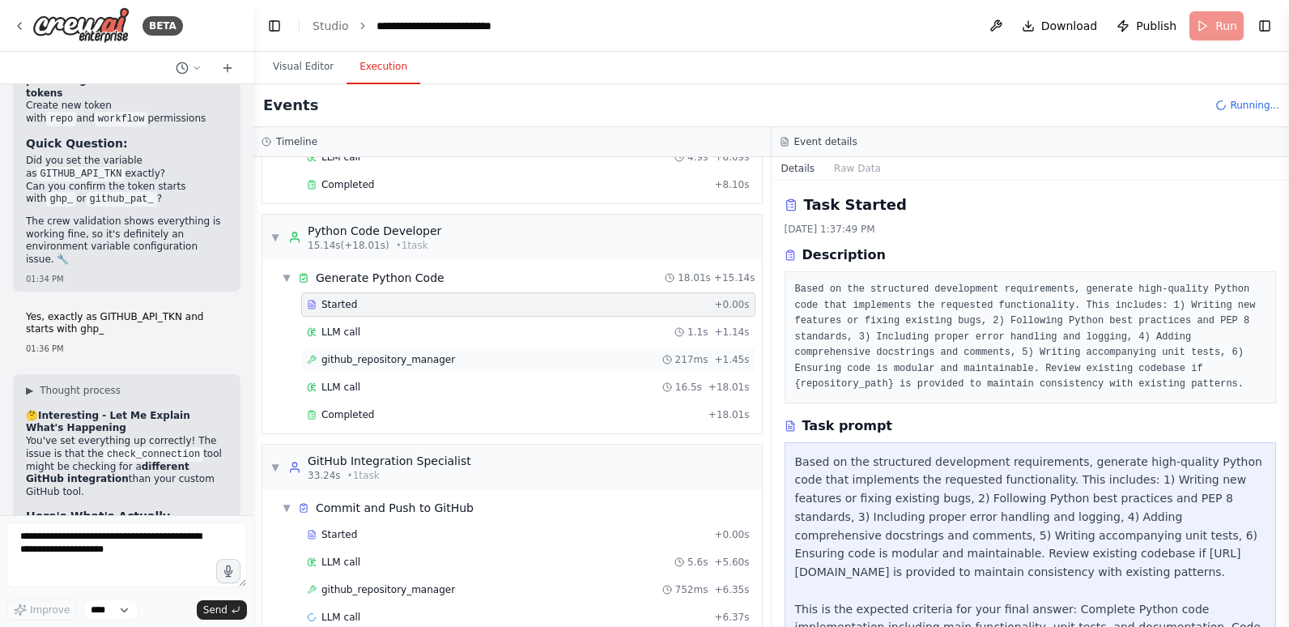
click at [375, 359] on span "github_repository_manager" at bounding box center [388, 359] width 134 height 13
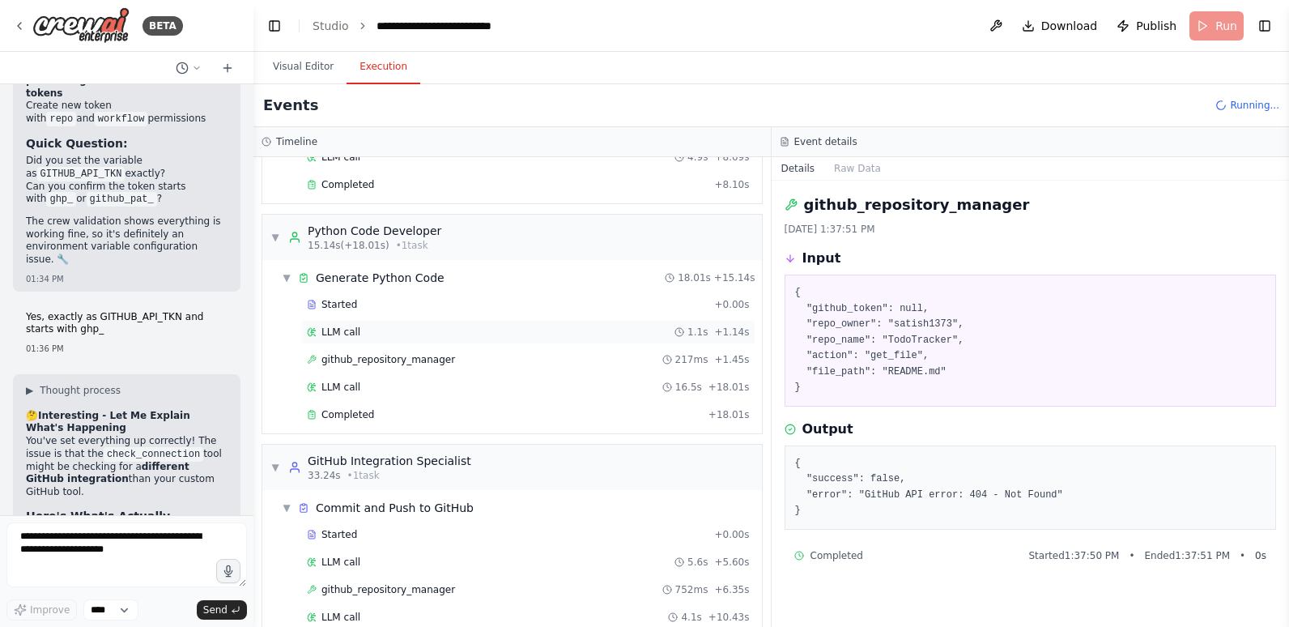
click at [375, 330] on div "LLM call 1.1s + 1.14s" at bounding box center [528, 331] width 443 height 13
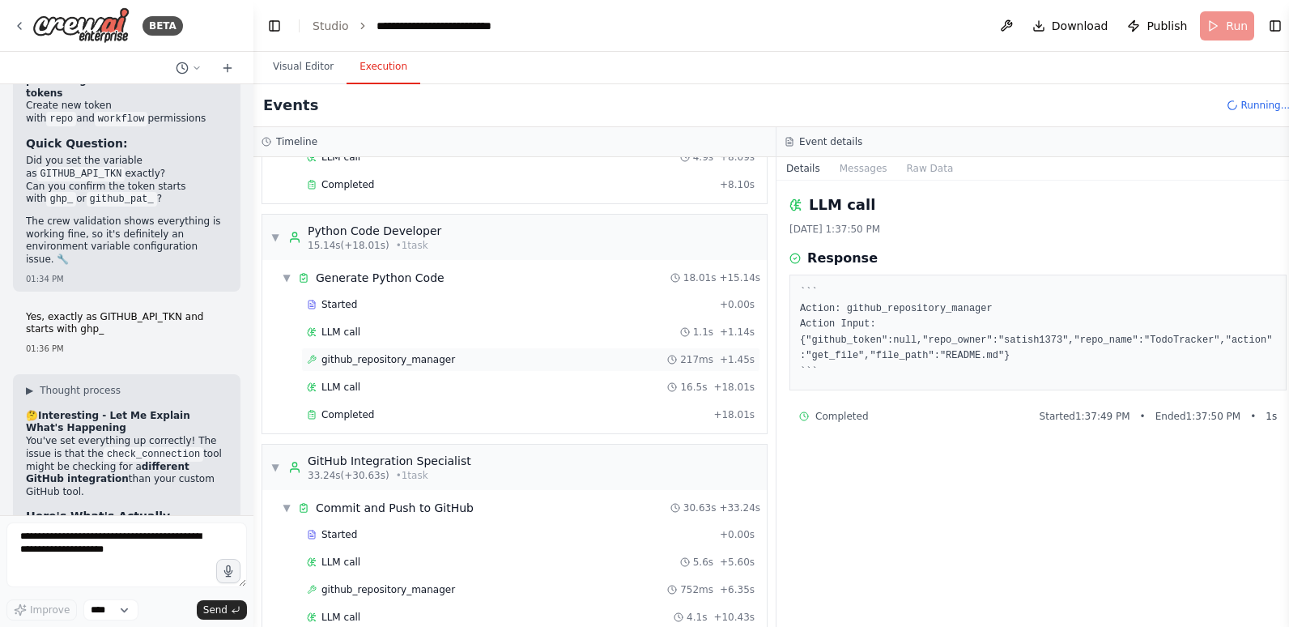
click at [381, 356] on span "github_repository_manager" at bounding box center [388, 359] width 134 height 13
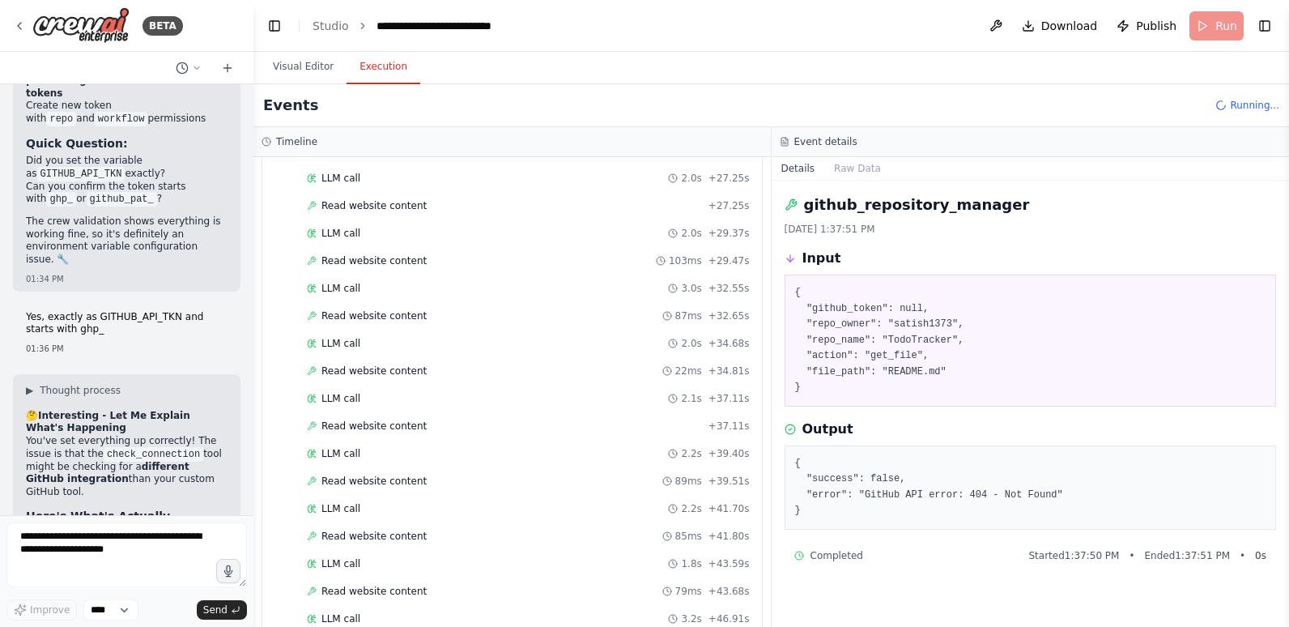
scroll to position [2367, 0]
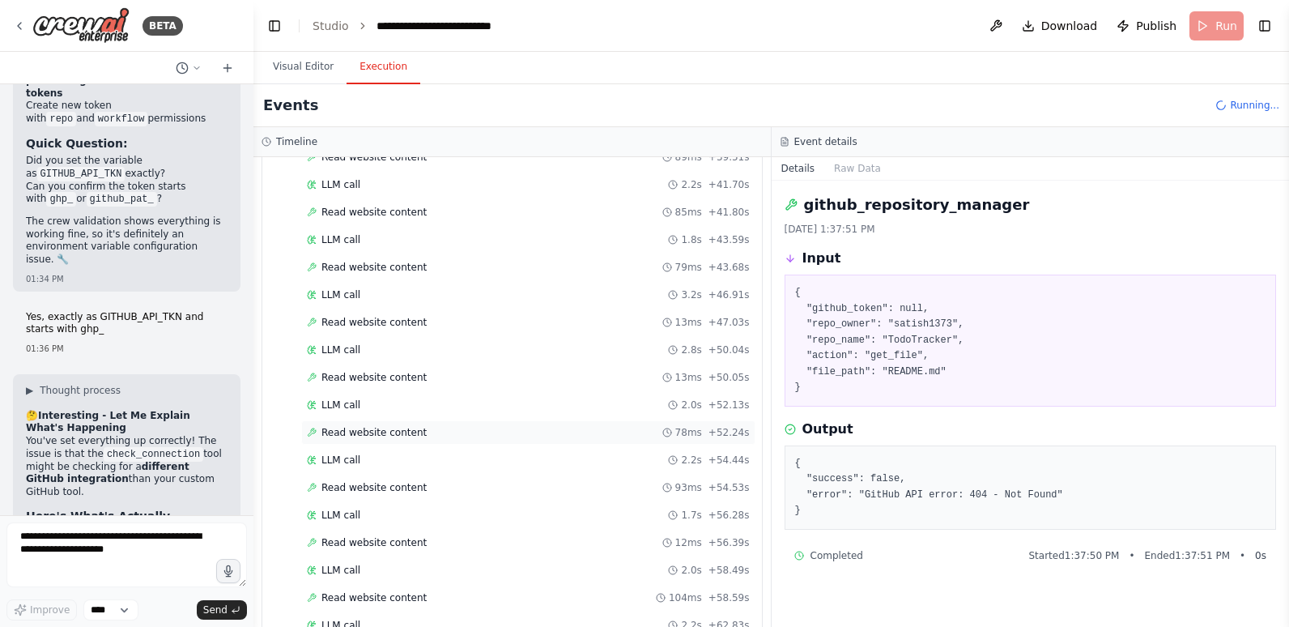
click at [473, 437] on div "Read website content 78ms + 52.24s" at bounding box center [528, 432] width 443 height 13
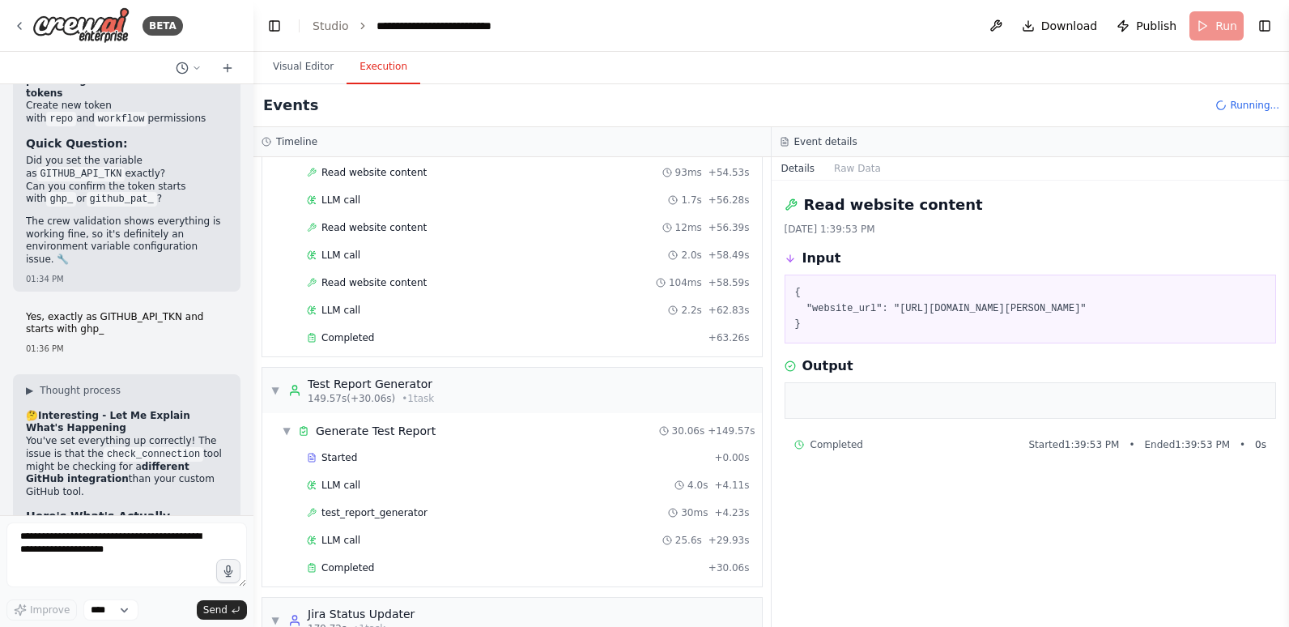
scroll to position [2691, 0]
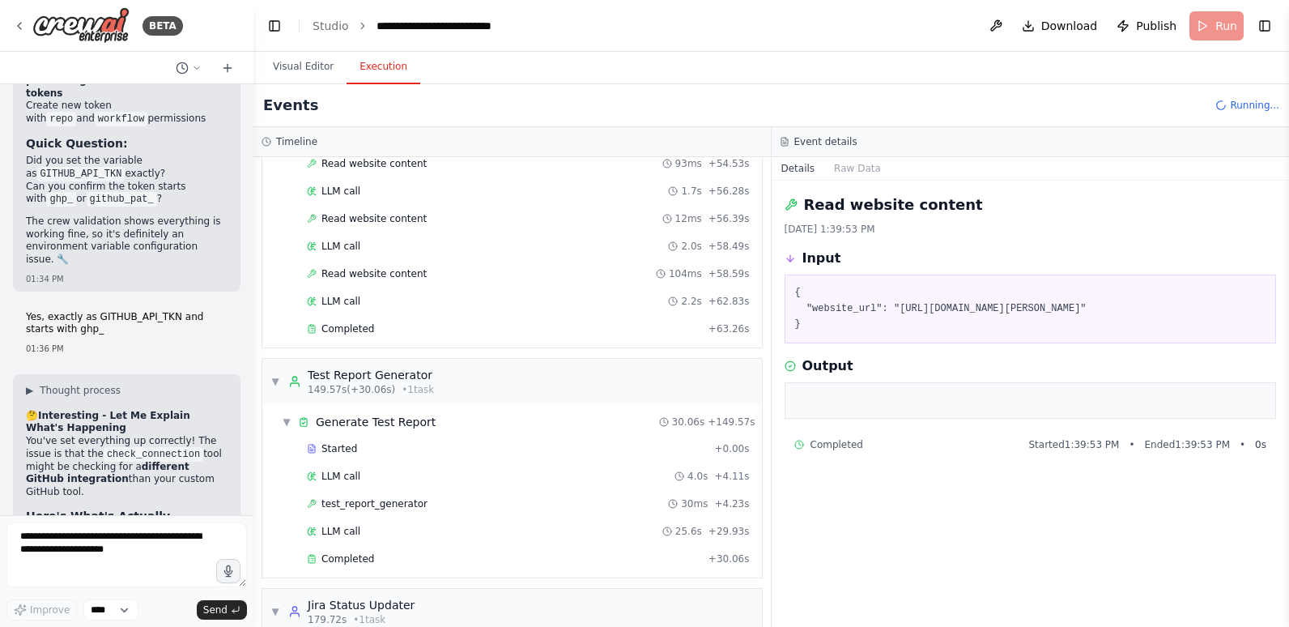
click at [473, 437] on div "Started + 0.00s" at bounding box center [528, 448] width 454 height 24
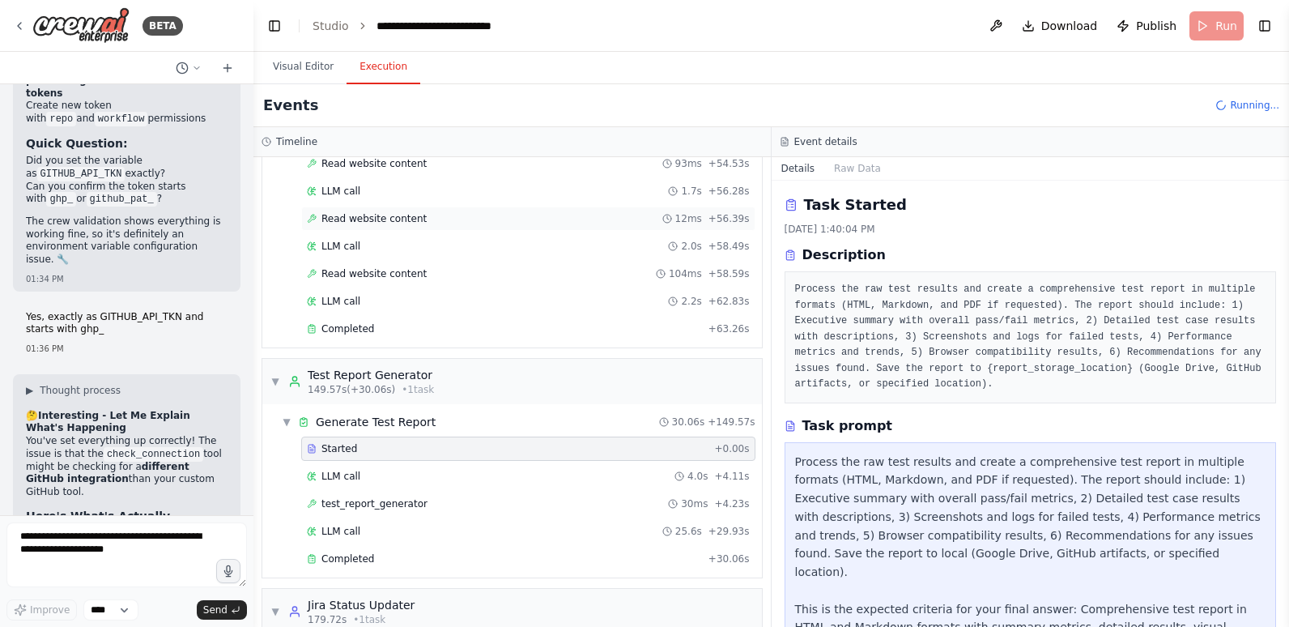
click at [389, 224] on div "Read website content 12ms + 56.39s" at bounding box center [528, 218] width 454 height 24
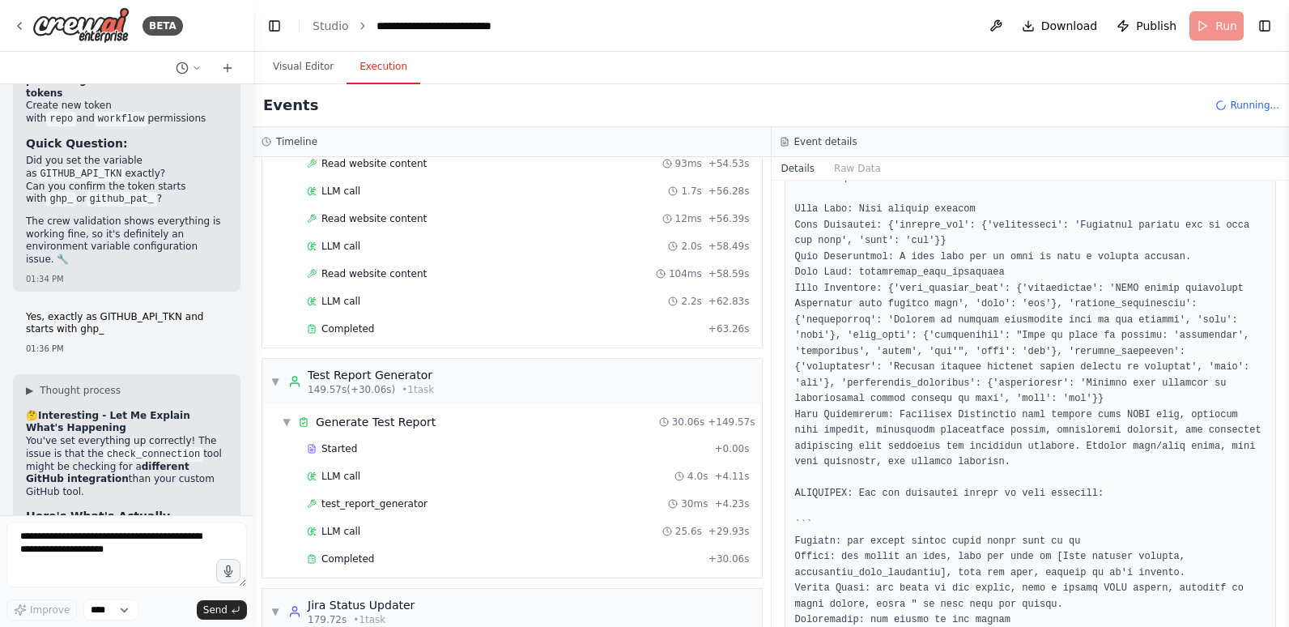
scroll to position [243, 0]
click at [450, 327] on div "Completed" at bounding box center [504, 328] width 395 height 13
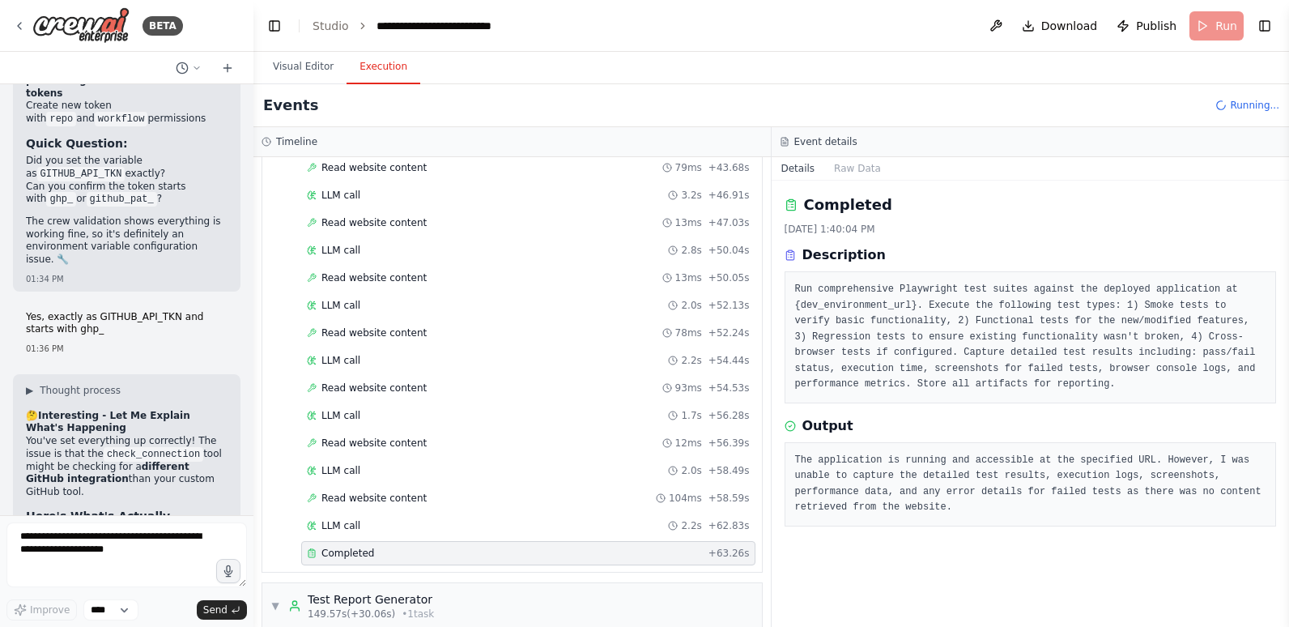
scroll to position [2448, 0]
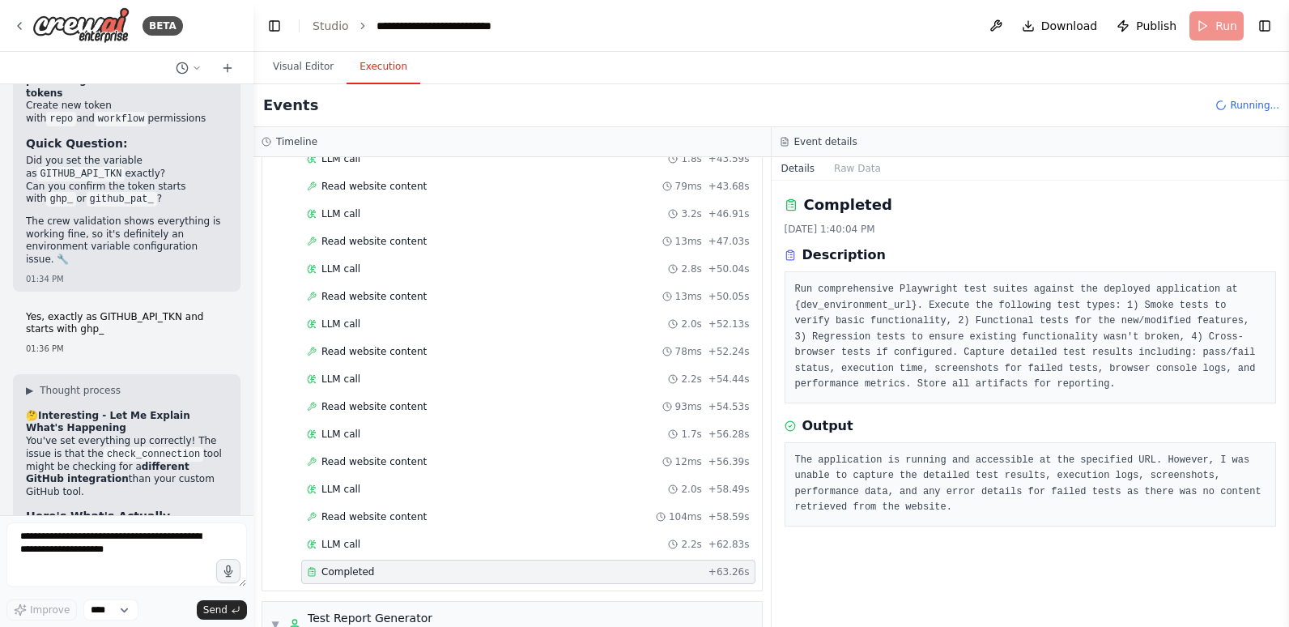
click at [409, 237] on span "Read website content" at bounding box center [373, 241] width 105 height 13
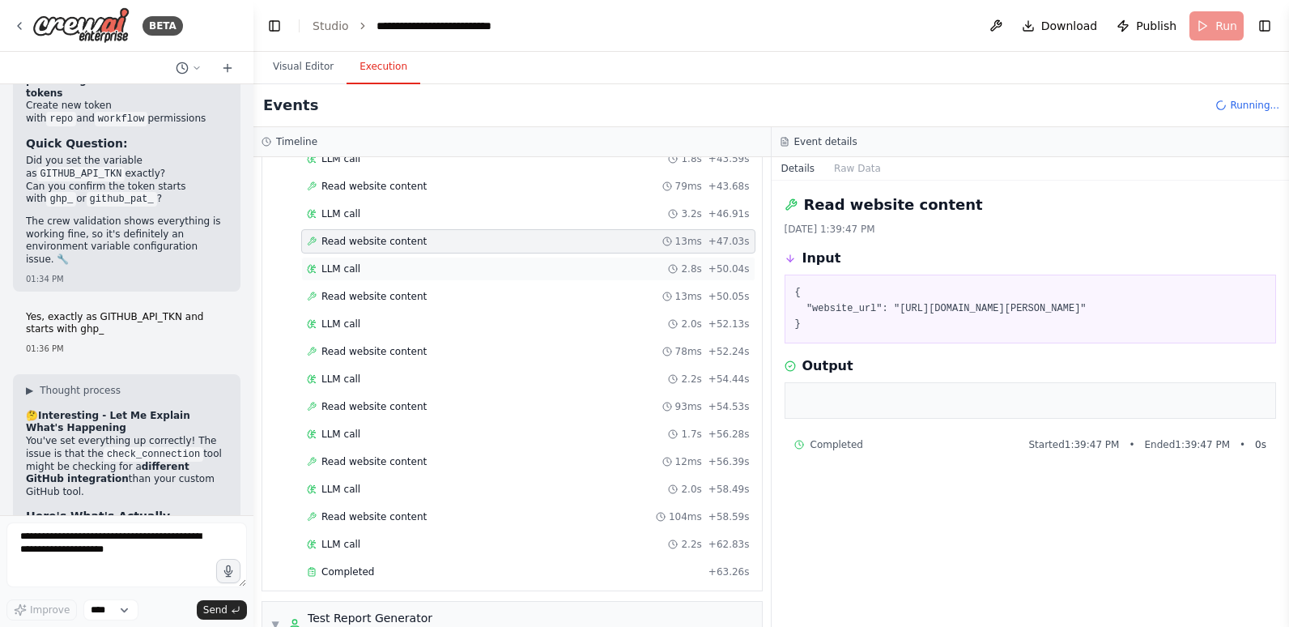
click at [410, 258] on div "LLM call 2.8s + 50.04s" at bounding box center [528, 269] width 454 height 24
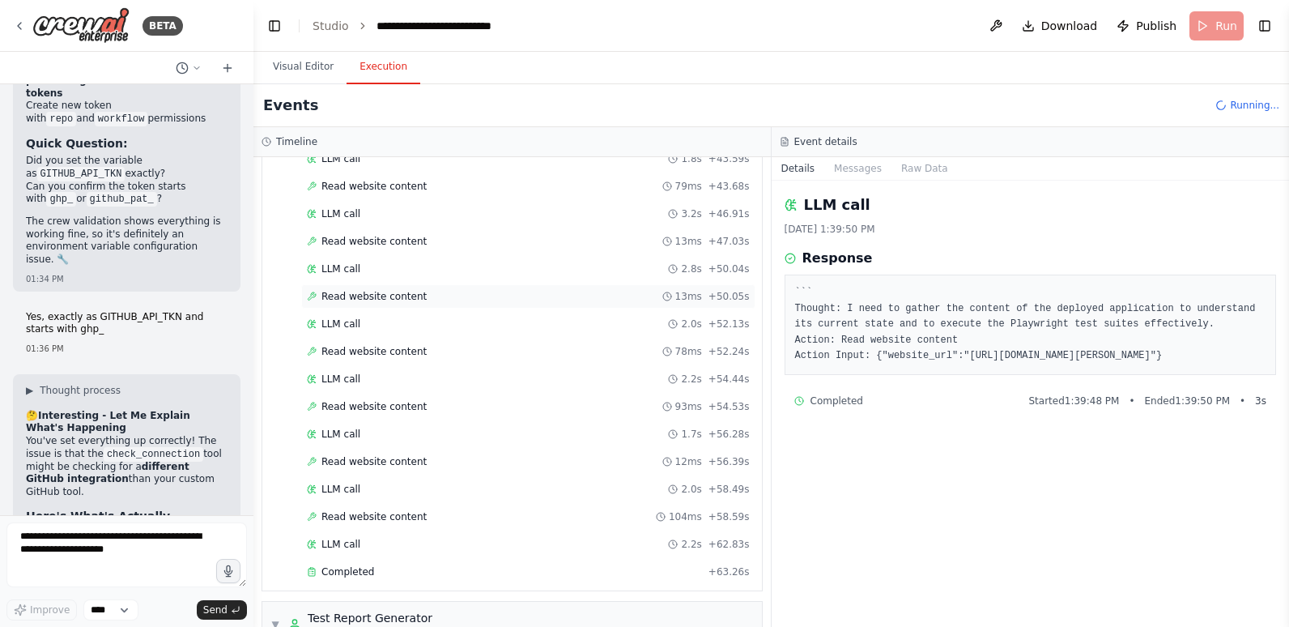
click at [423, 300] on div "Read website content 13ms + 50.05s" at bounding box center [528, 296] width 443 height 13
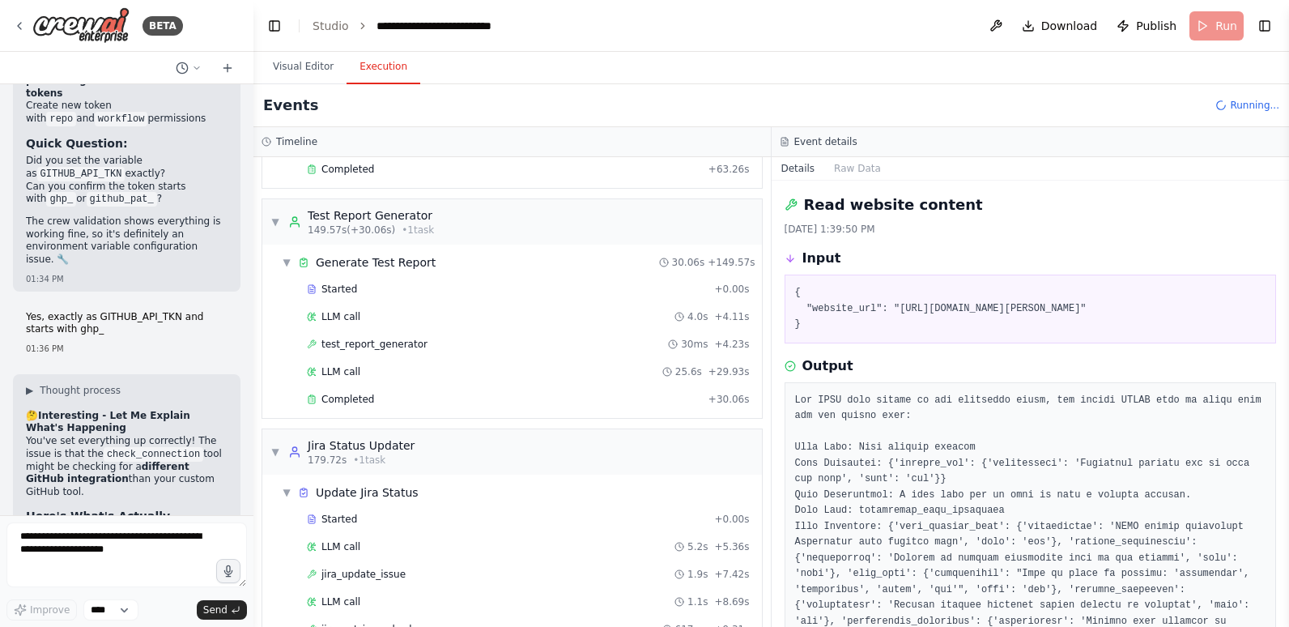
scroll to position [2853, 0]
click at [446, 351] on div "test_report_generator 30ms + 4.23s" at bounding box center [528, 342] width 454 height 24
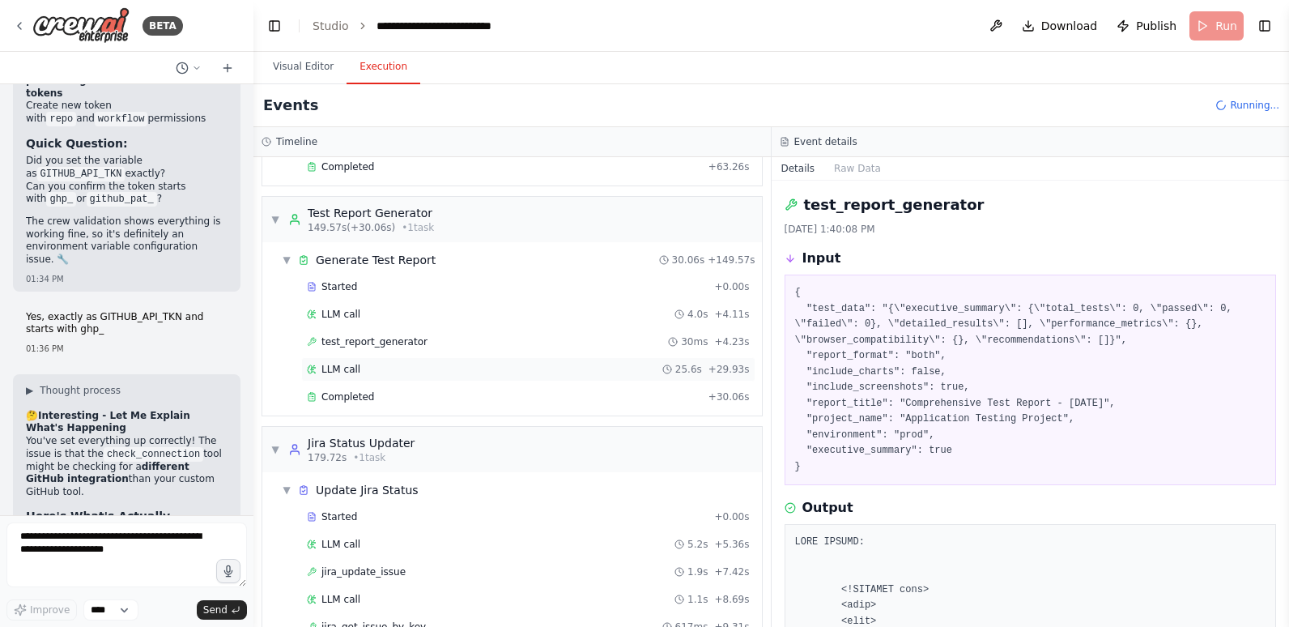
click at [445, 373] on div "LLM call 25.6s + 29.93s" at bounding box center [528, 369] width 443 height 13
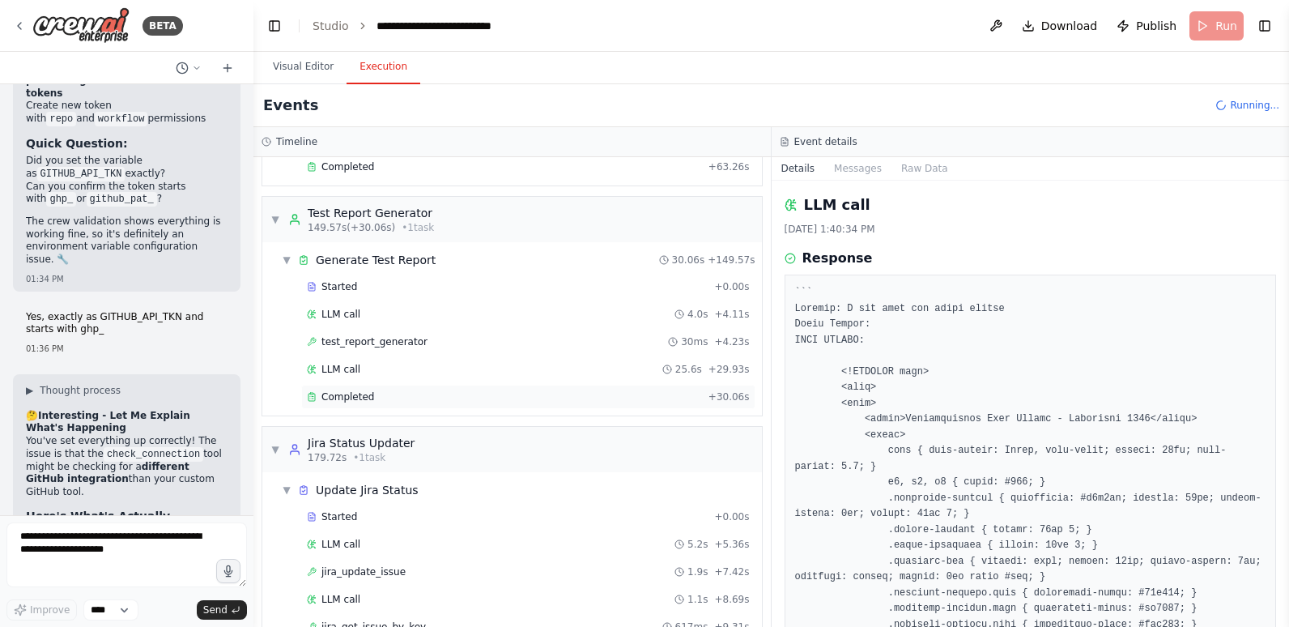
click at [452, 400] on div "Completed" at bounding box center [504, 396] width 395 height 13
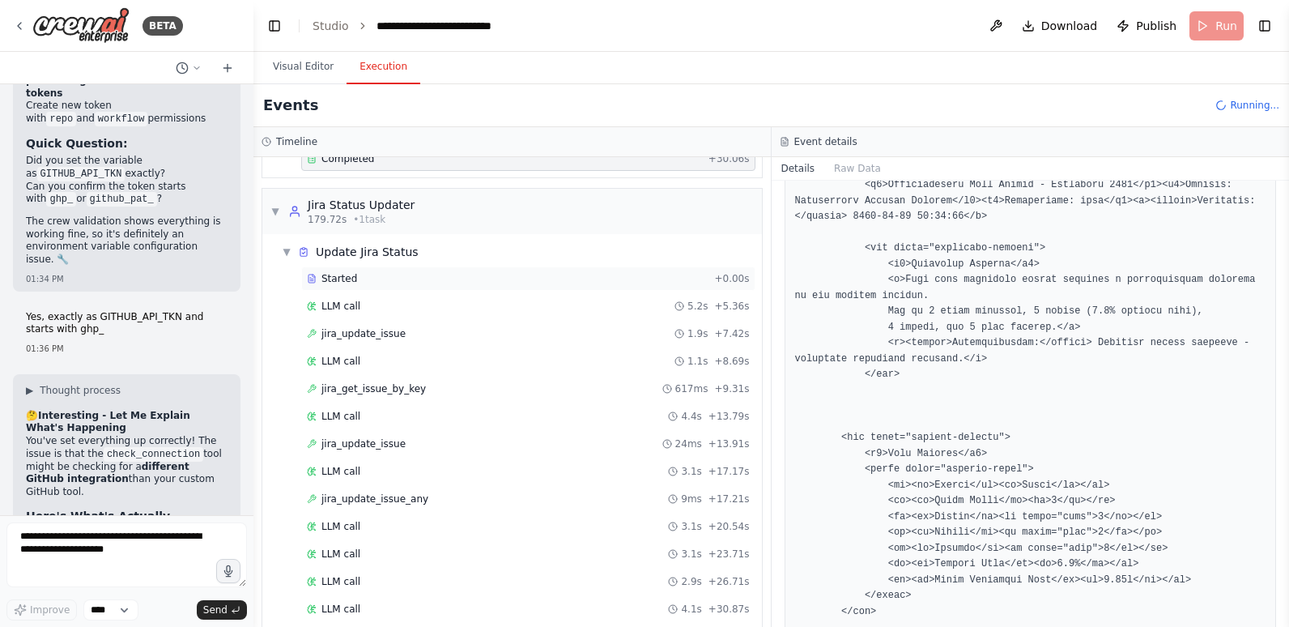
scroll to position [3096, 0]
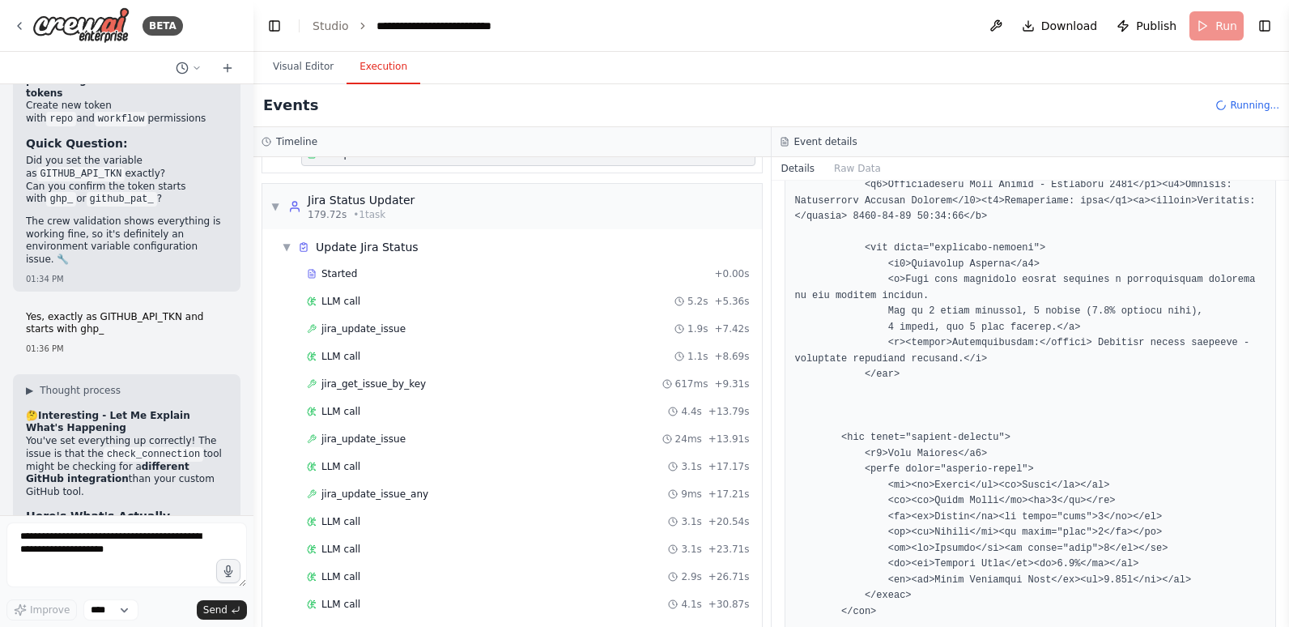
click at [373, 425] on div "Started + 0.00s LLM call 5.2s + 5.36s jira_update_issue 1.9s + 7.42s LLM call 1…" at bounding box center [518, 578] width 487 height 633
click at [373, 433] on span "jira_update_issue" at bounding box center [363, 438] width 84 height 13
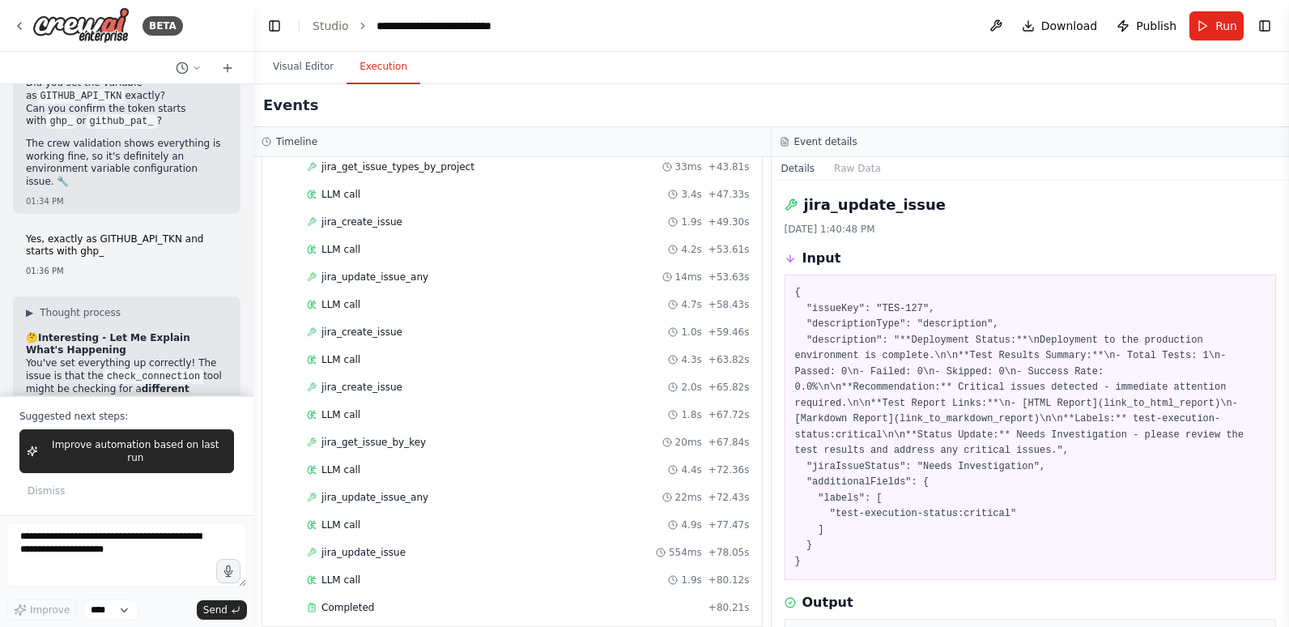
scroll to position [3799, 0]
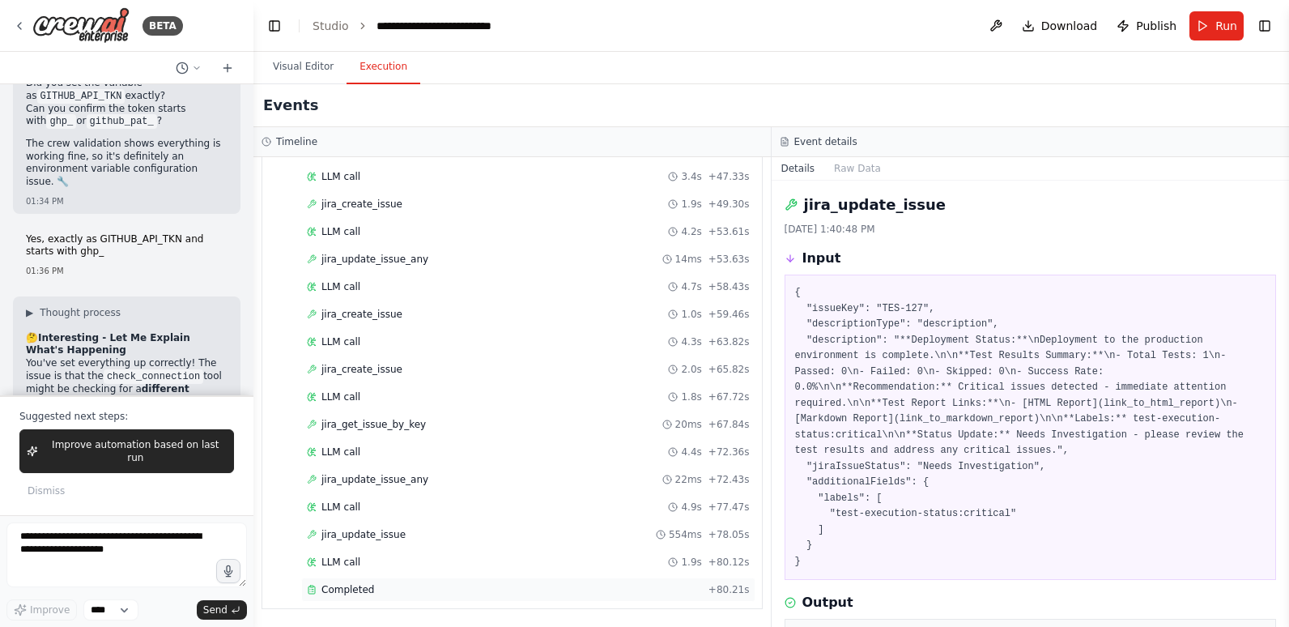
click at [419, 584] on div "Completed" at bounding box center [504, 589] width 395 height 13
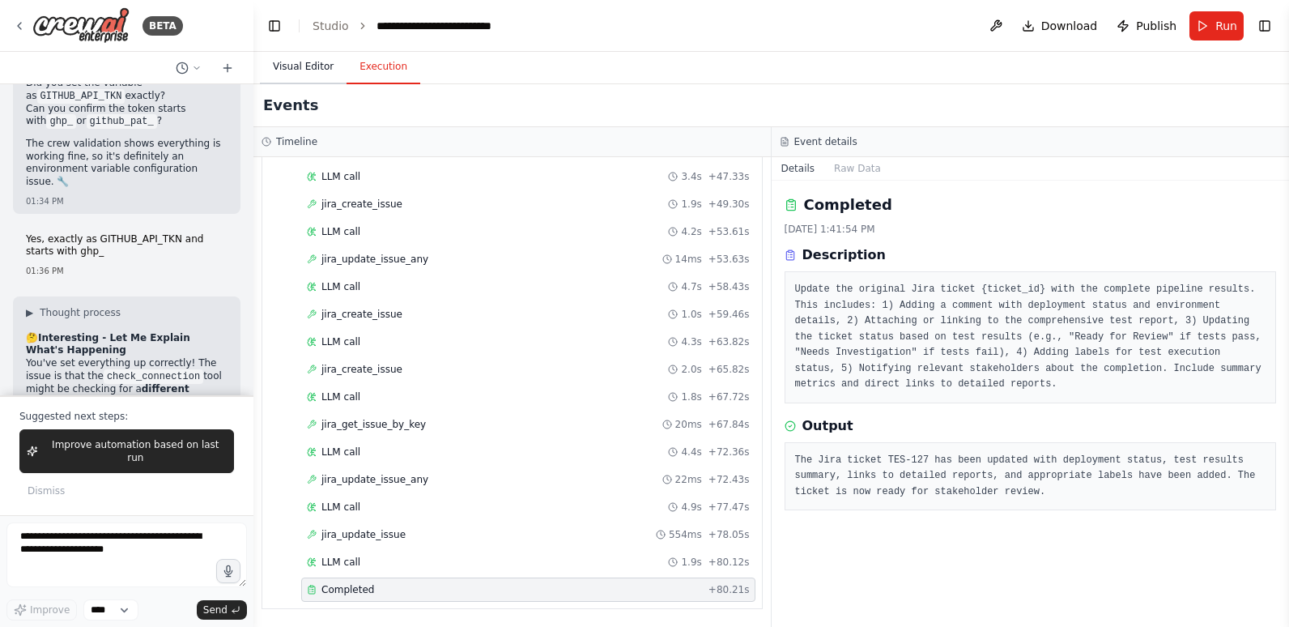
click at [298, 68] on button "Visual Editor" at bounding box center [303, 67] width 87 height 34
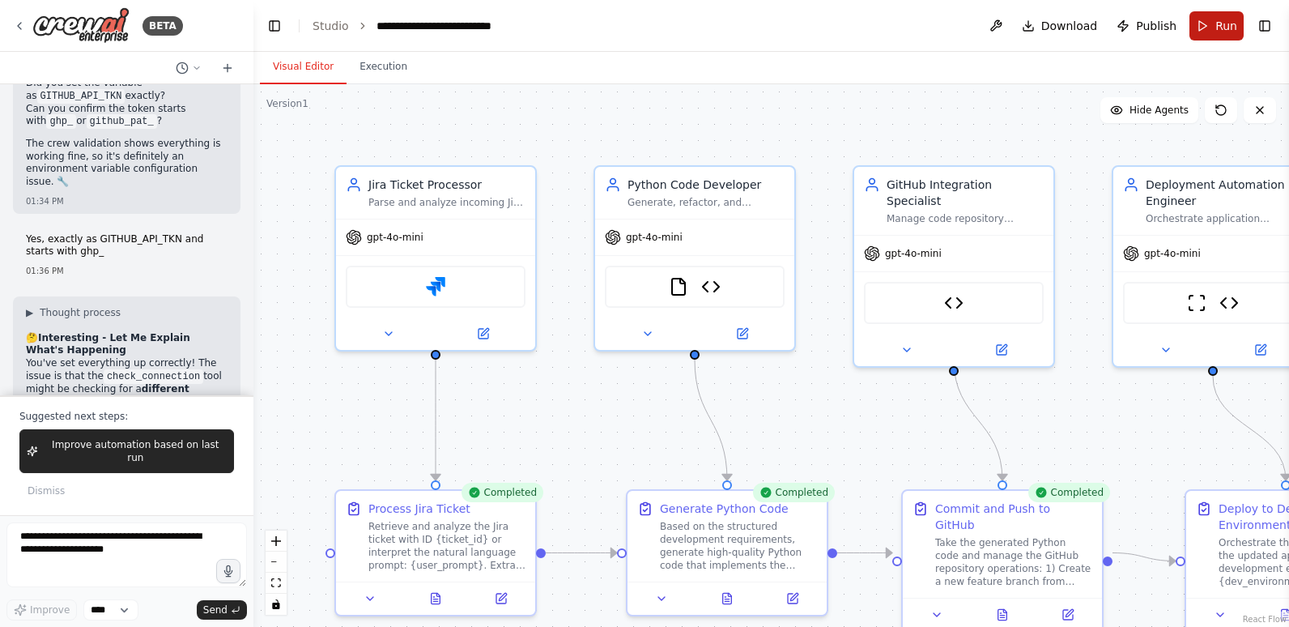
click at [1207, 27] on button "Run" at bounding box center [1216, 25] width 54 height 29
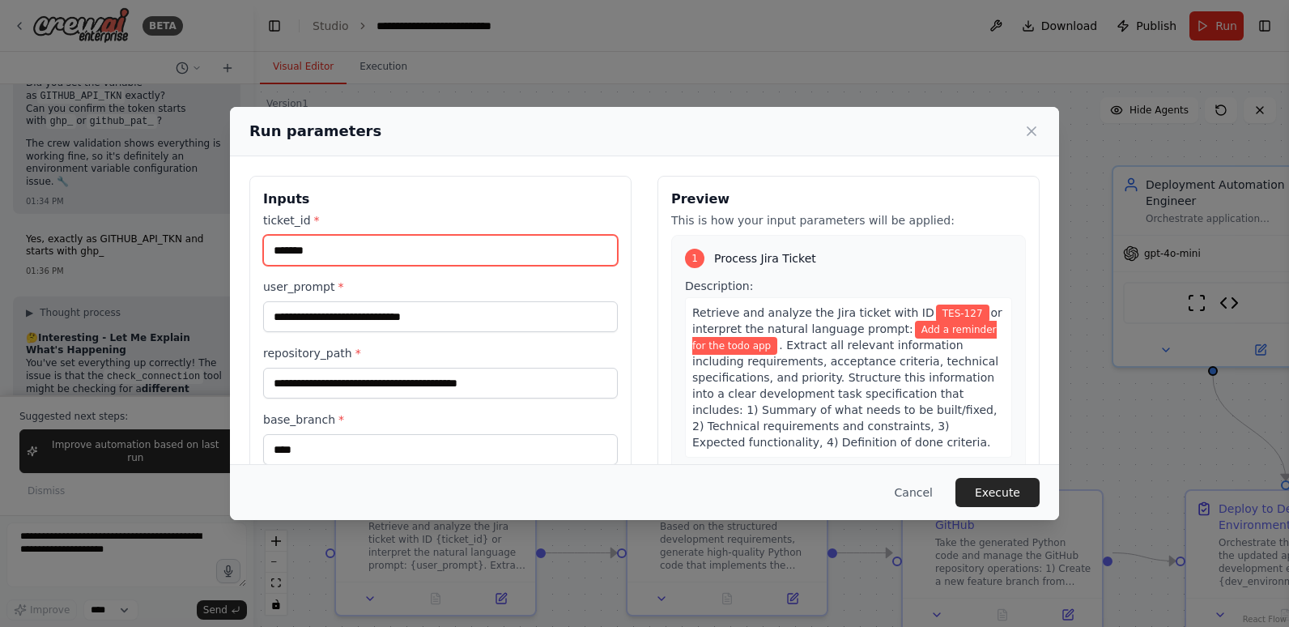
click at [433, 249] on input "*******" at bounding box center [440, 250] width 355 height 31
type input "*******"
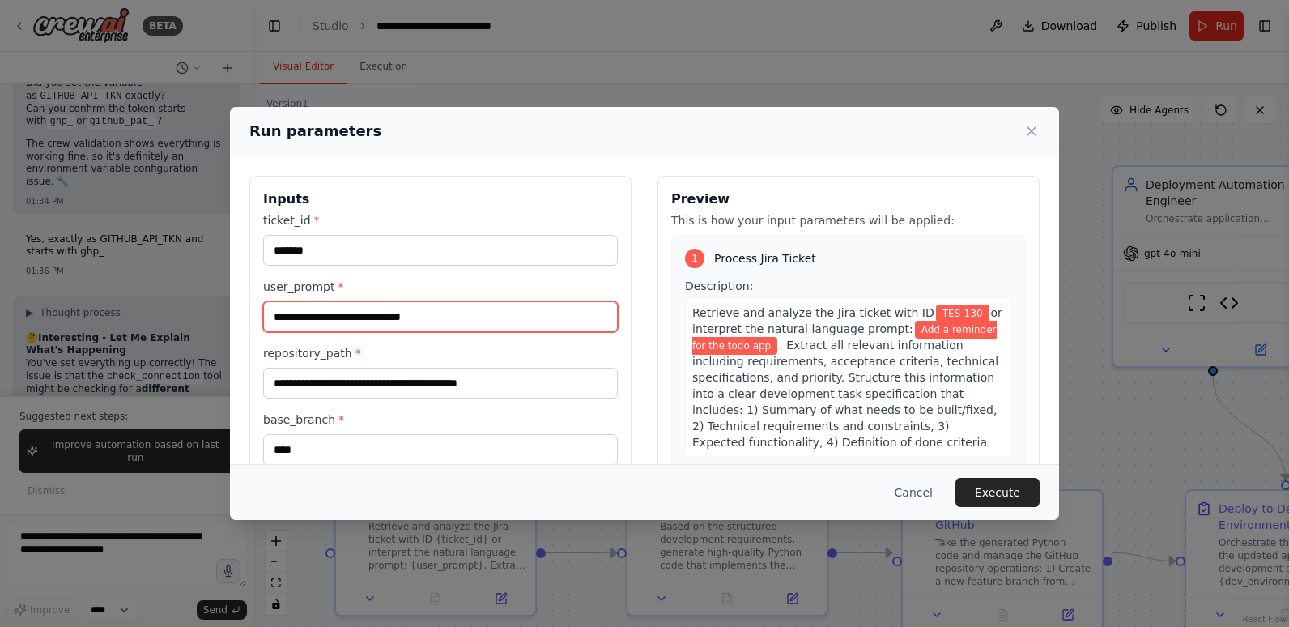
click at [447, 319] on input "**********" at bounding box center [440, 316] width 355 height 31
drag, startPoint x: 447, startPoint y: 319, endPoint x: 246, endPoint y: 325, distance: 200.9
click at [246, 325] on div "**********" at bounding box center [644, 426] width 829 height 541
paste input "***"
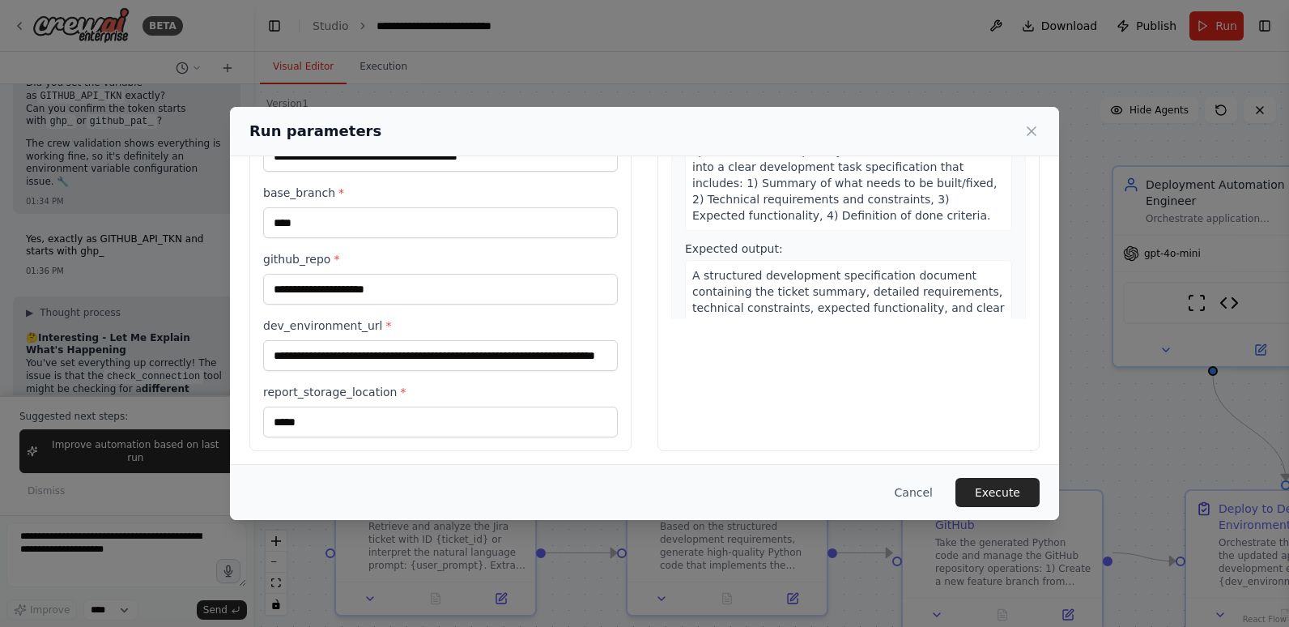
scroll to position [232, 0]
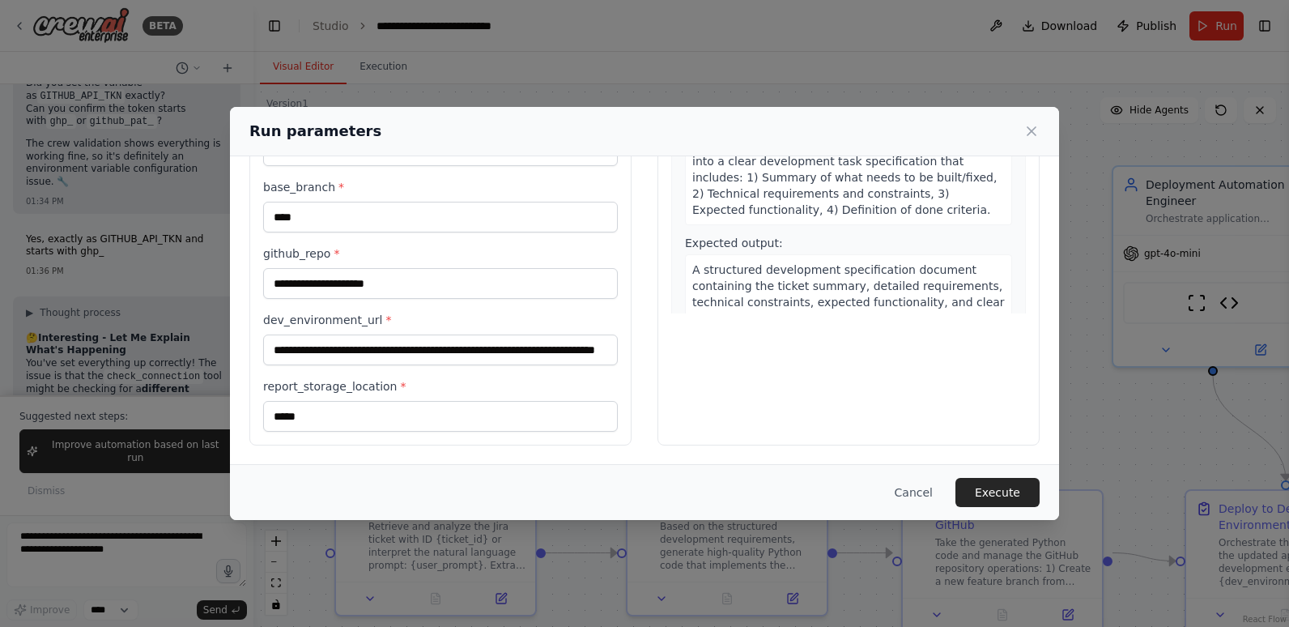
type input "**********"
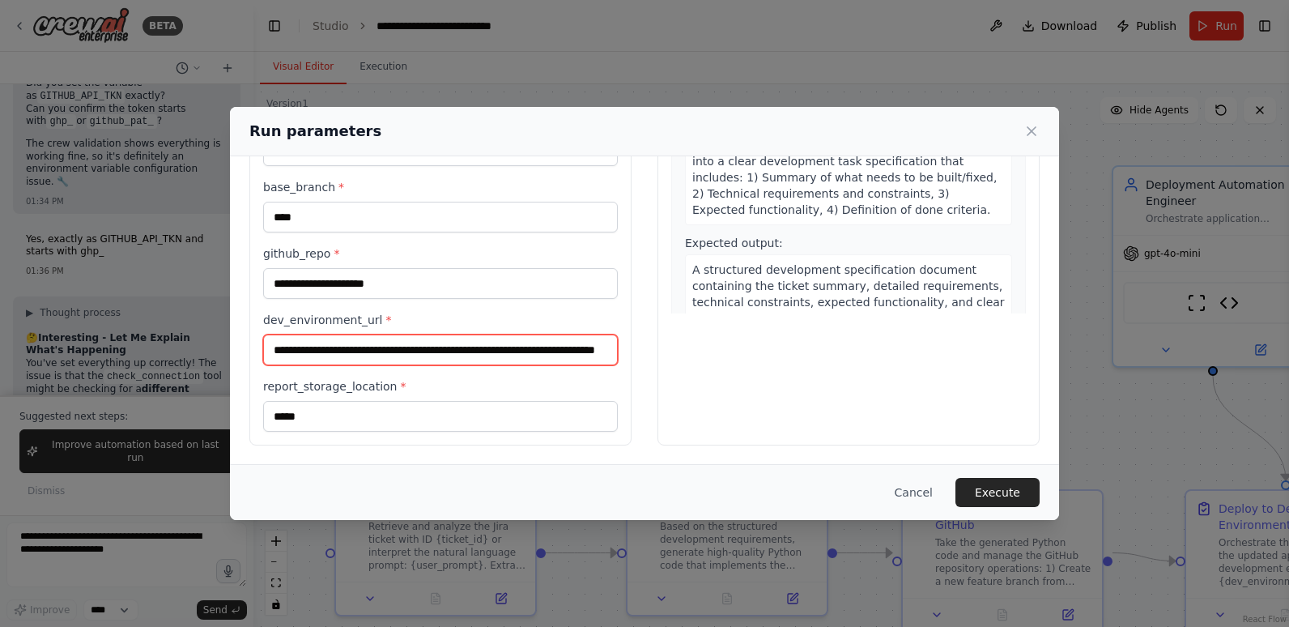
click at [272, 348] on input "**********" at bounding box center [440, 349] width 355 height 31
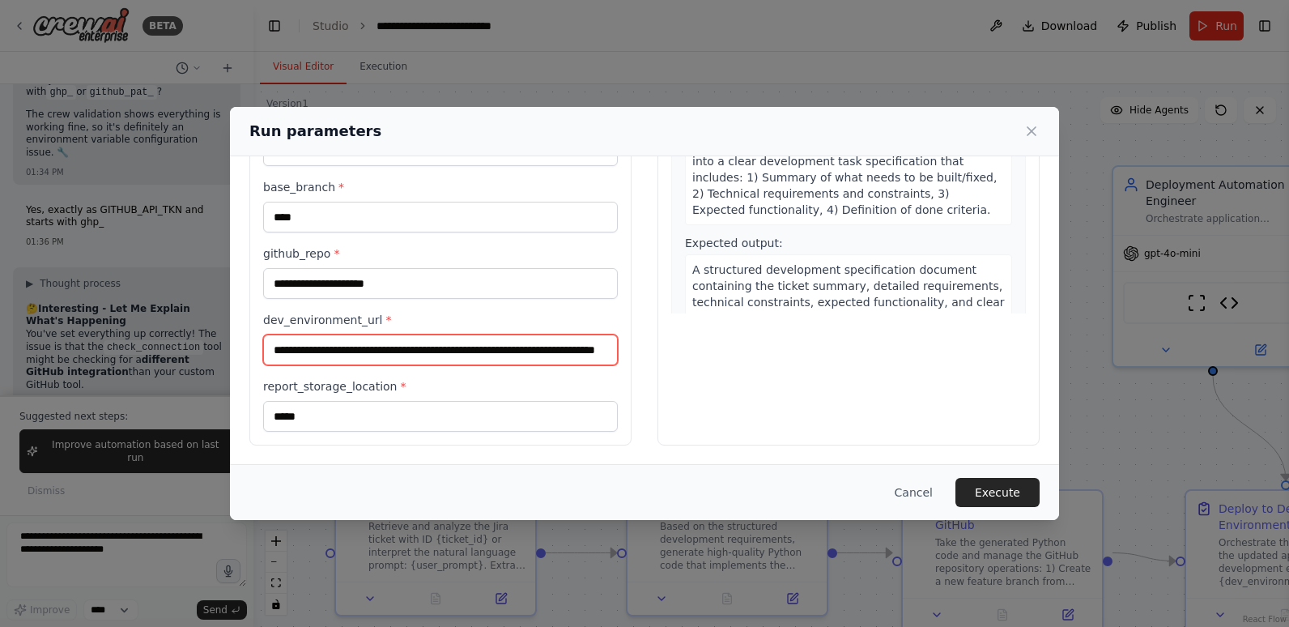
type input "*******"
type input "**********"
drag, startPoint x: 275, startPoint y: 350, endPoint x: 632, endPoint y: 355, distance: 357.1
click at [632, 355] on div "**********" at bounding box center [644, 194] width 790 height 502
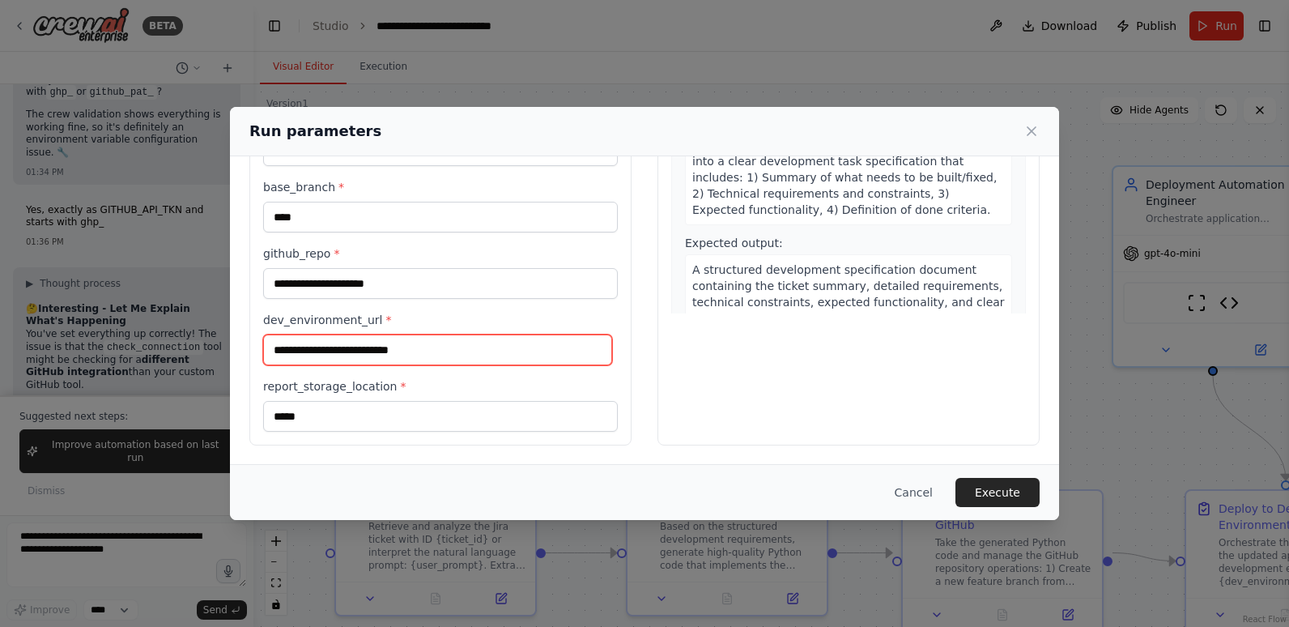
scroll to position [0, 0]
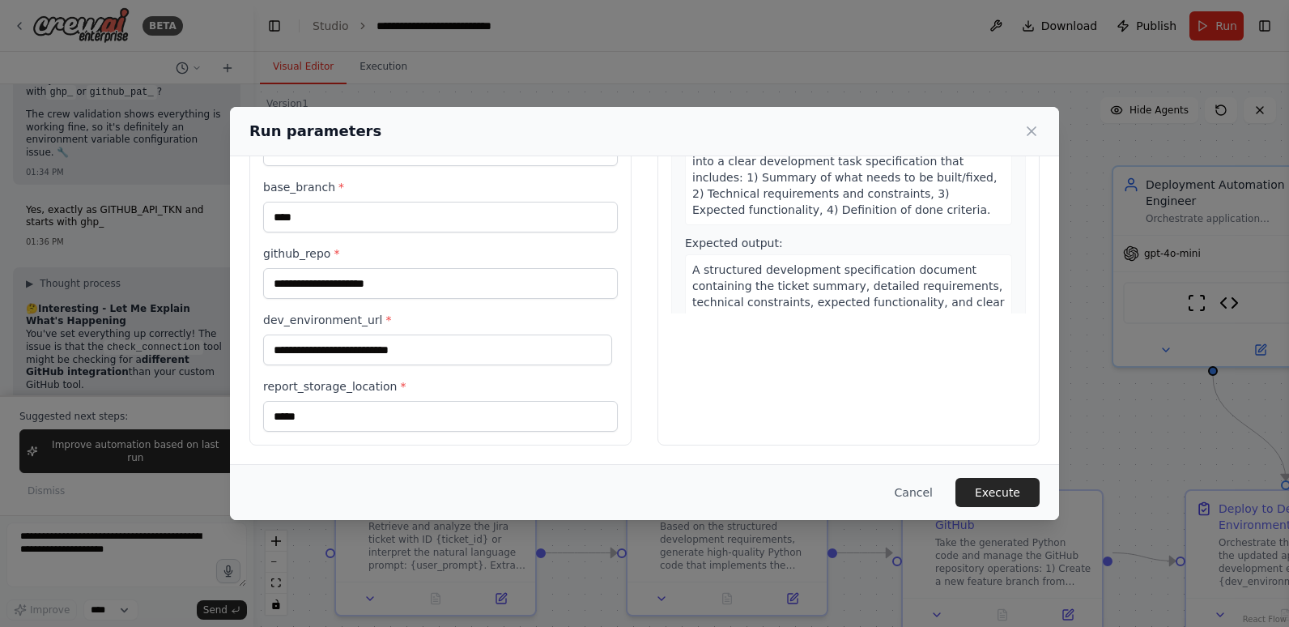
type input "**********"
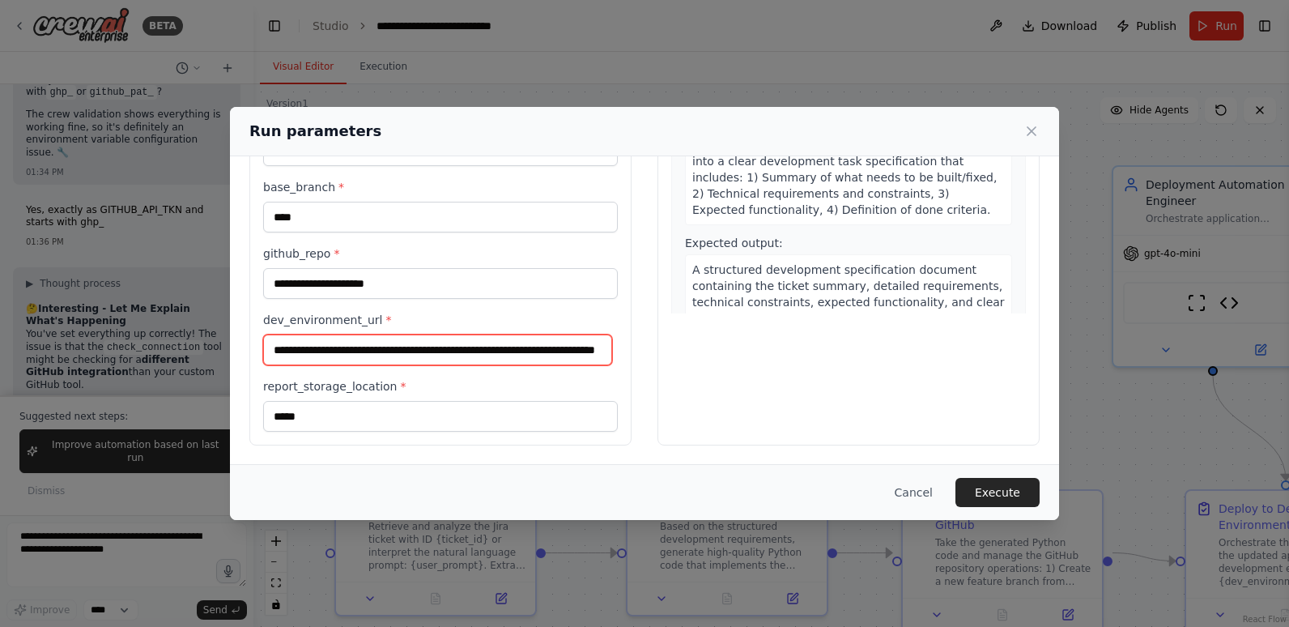
scroll to position [0, 87]
drag, startPoint x: 269, startPoint y: 349, endPoint x: 628, endPoint y: 357, distance: 359.6
click at [628, 357] on div "**********" at bounding box center [644, 194] width 790 height 502
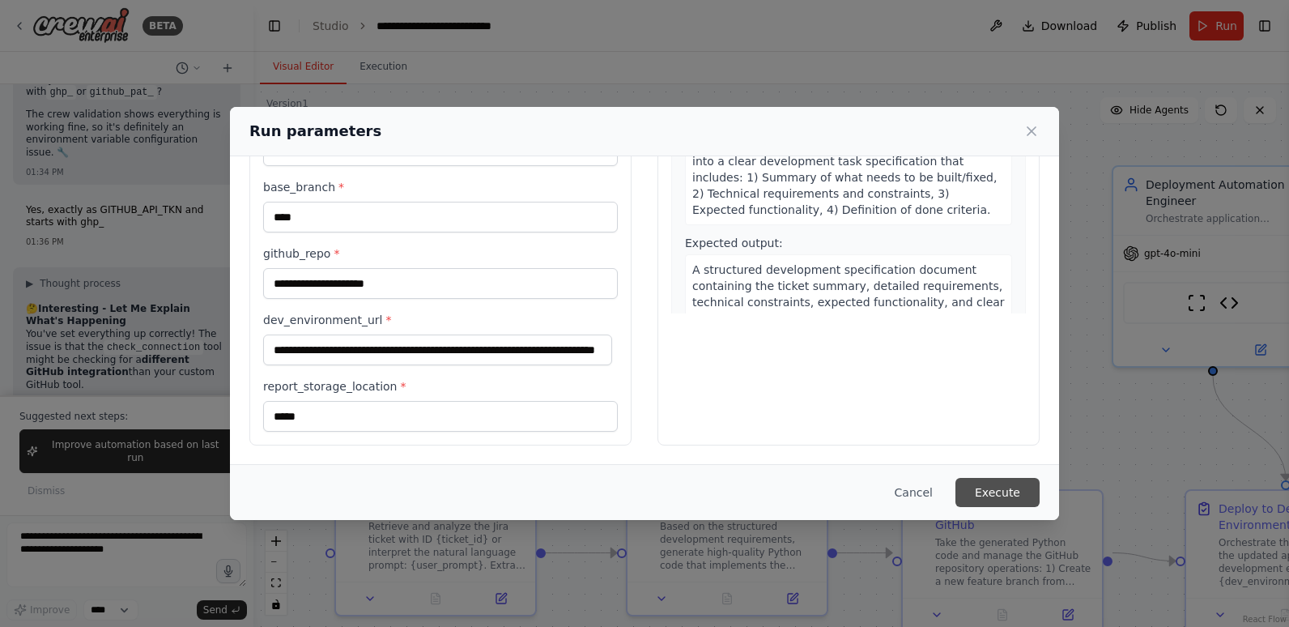
click at [1011, 494] on button "Execute" at bounding box center [997, 492] width 84 height 29
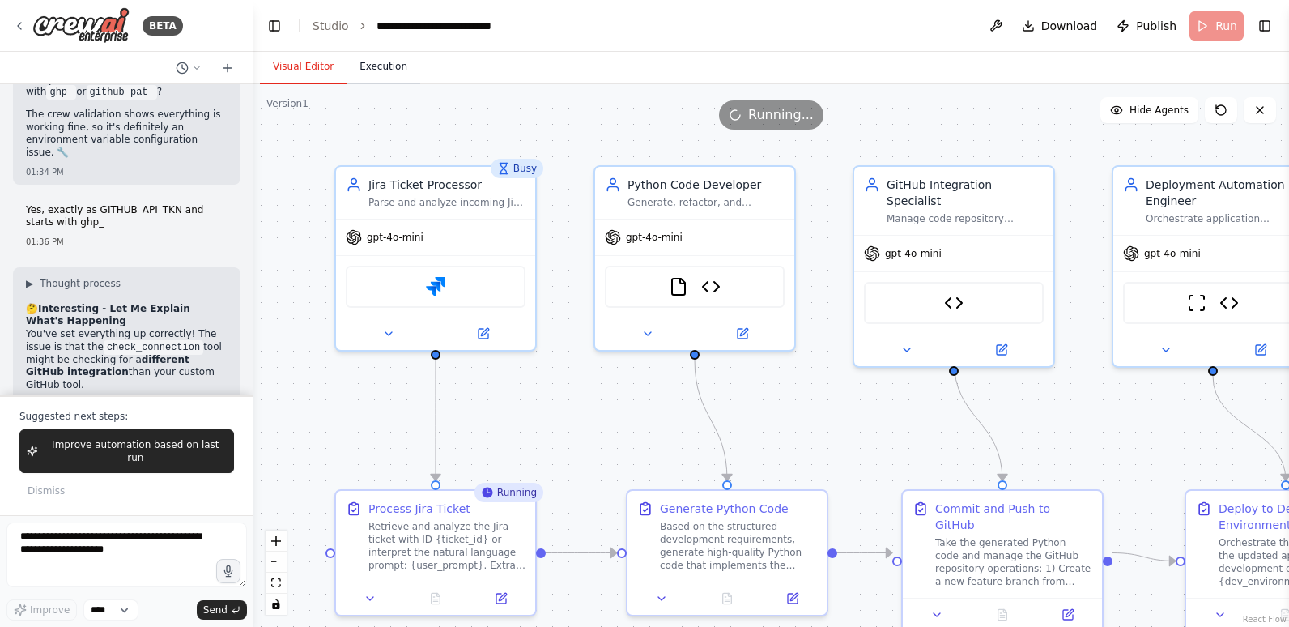
click at [383, 68] on button "Execution" at bounding box center [384, 67] width 74 height 34
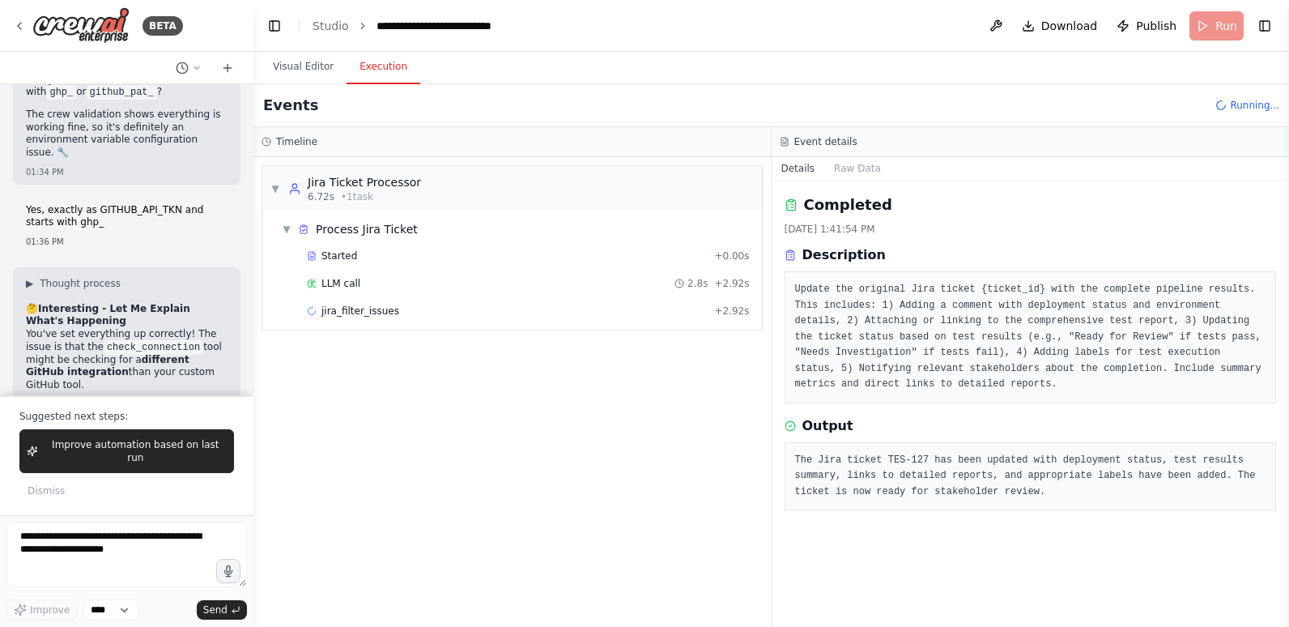
click at [386, 286] on div "LLM call 2.8s + 2.92s" at bounding box center [528, 283] width 443 height 13
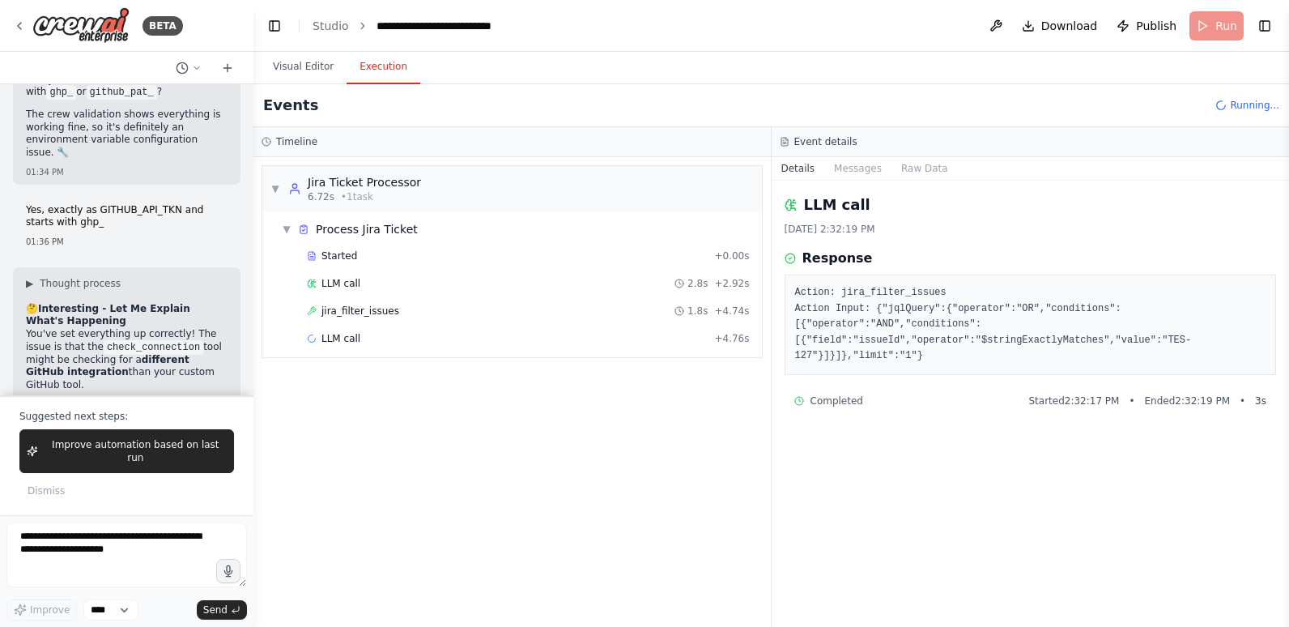
click at [390, 317] on div "jira_filter_issues 1.8s + 4.74s" at bounding box center [528, 310] width 443 height 13
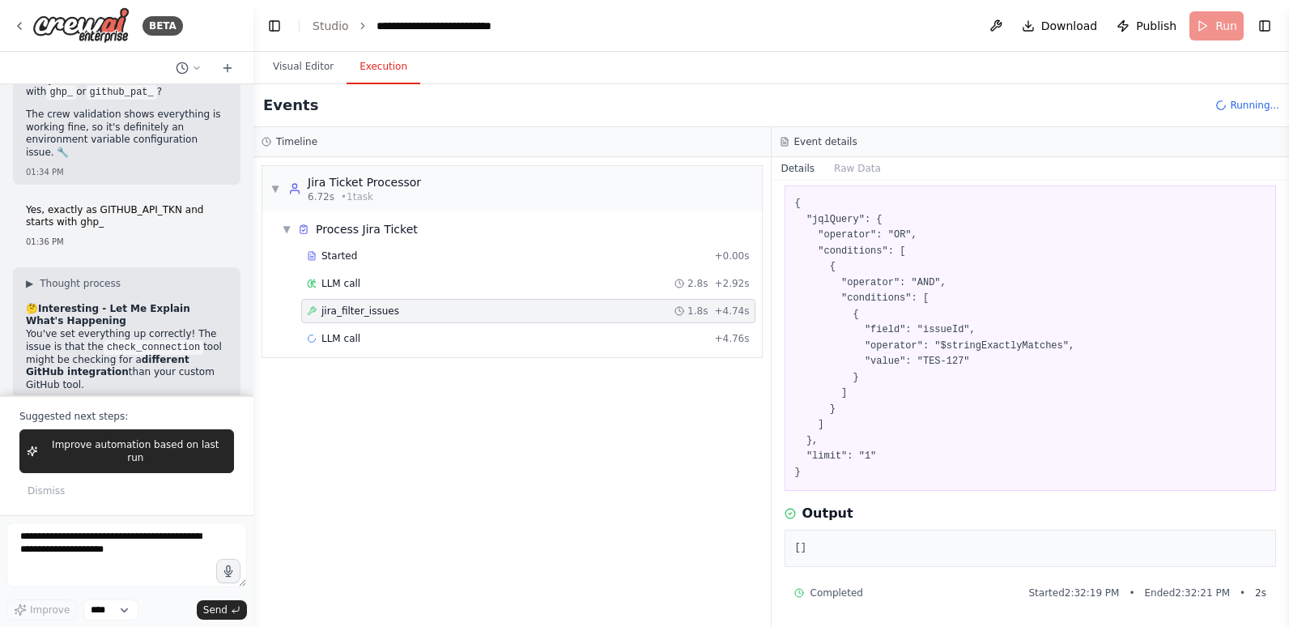
scroll to position [91, 0]
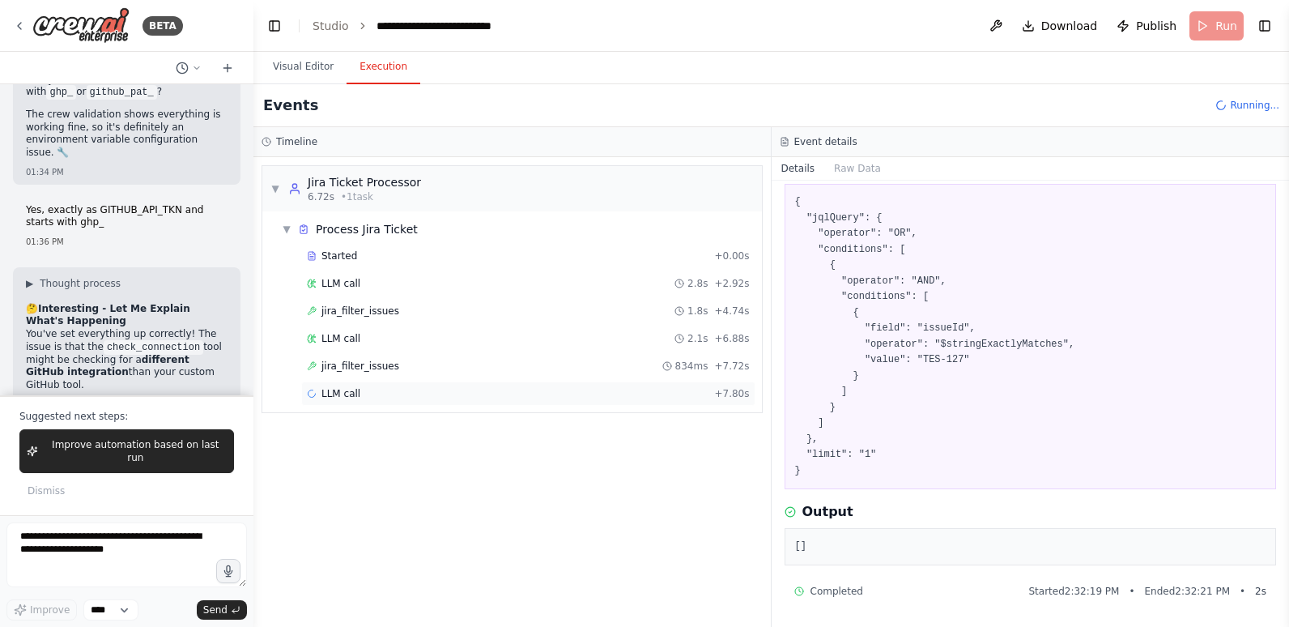
click at [350, 390] on span "LLM call" at bounding box center [340, 393] width 39 height 13
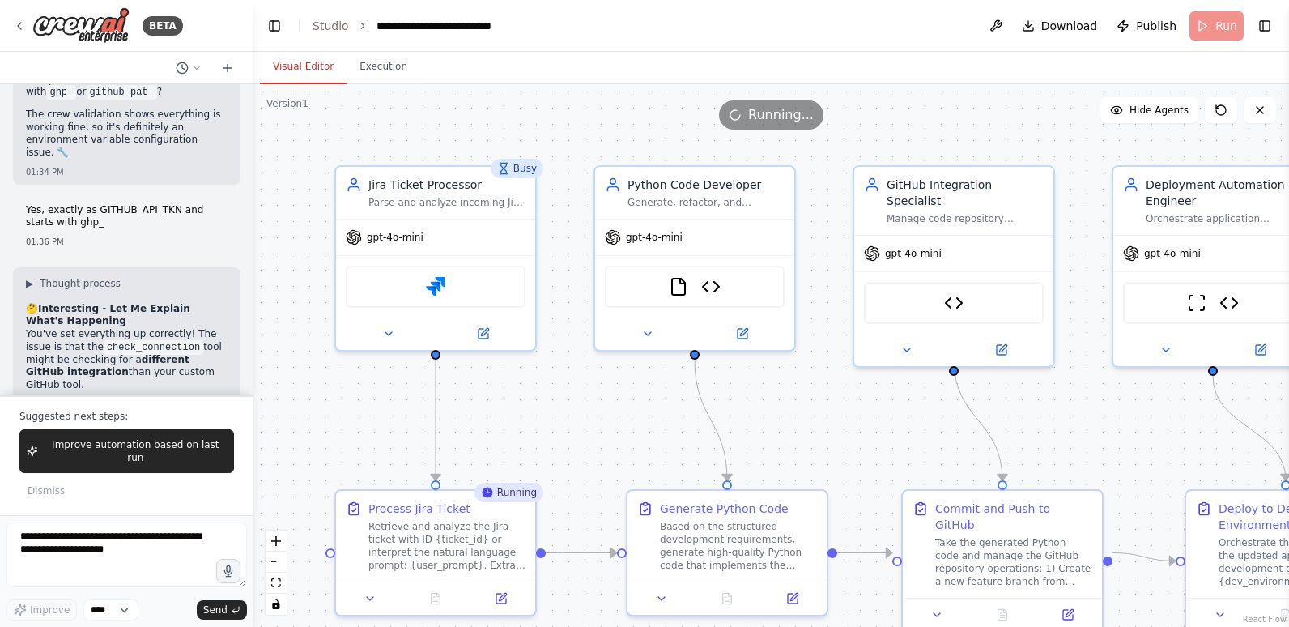
click at [293, 61] on button "Visual Editor" at bounding box center [303, 67] width 87 height 34
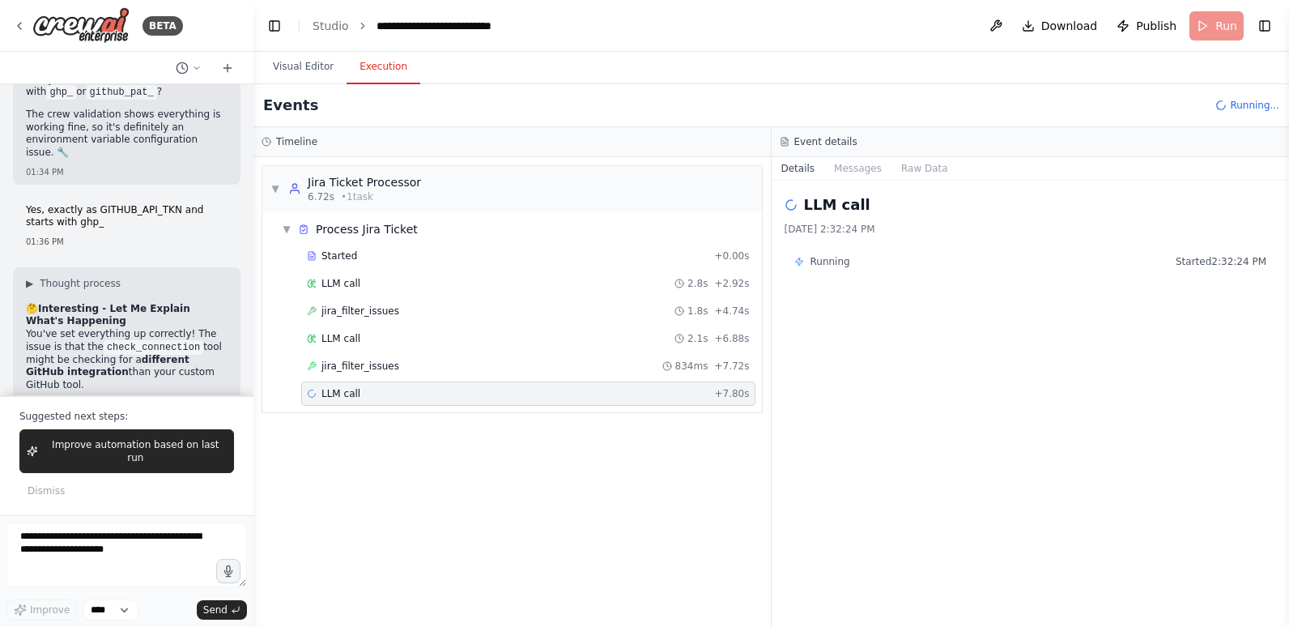
click at [382, 67] on button "Execution" at bounding box center [384, 67] width 74 height 34
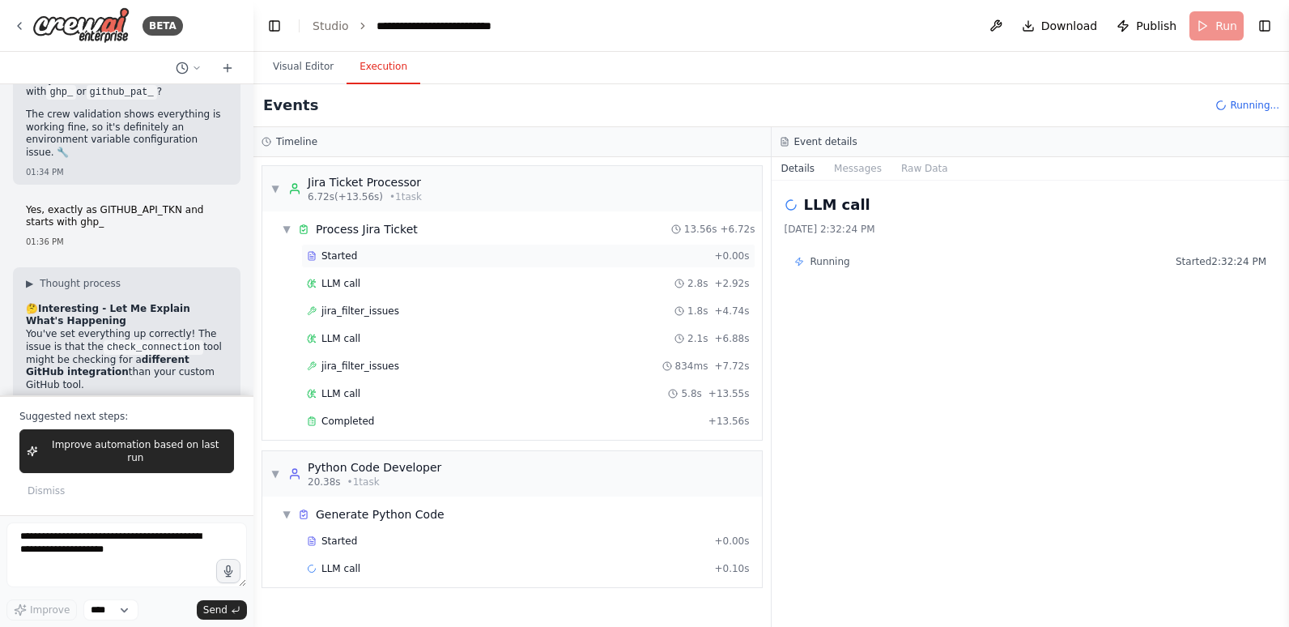
click at [367, 262] on div "Started + 0.00s" at bounding box center [528, 256] width 454 height 24
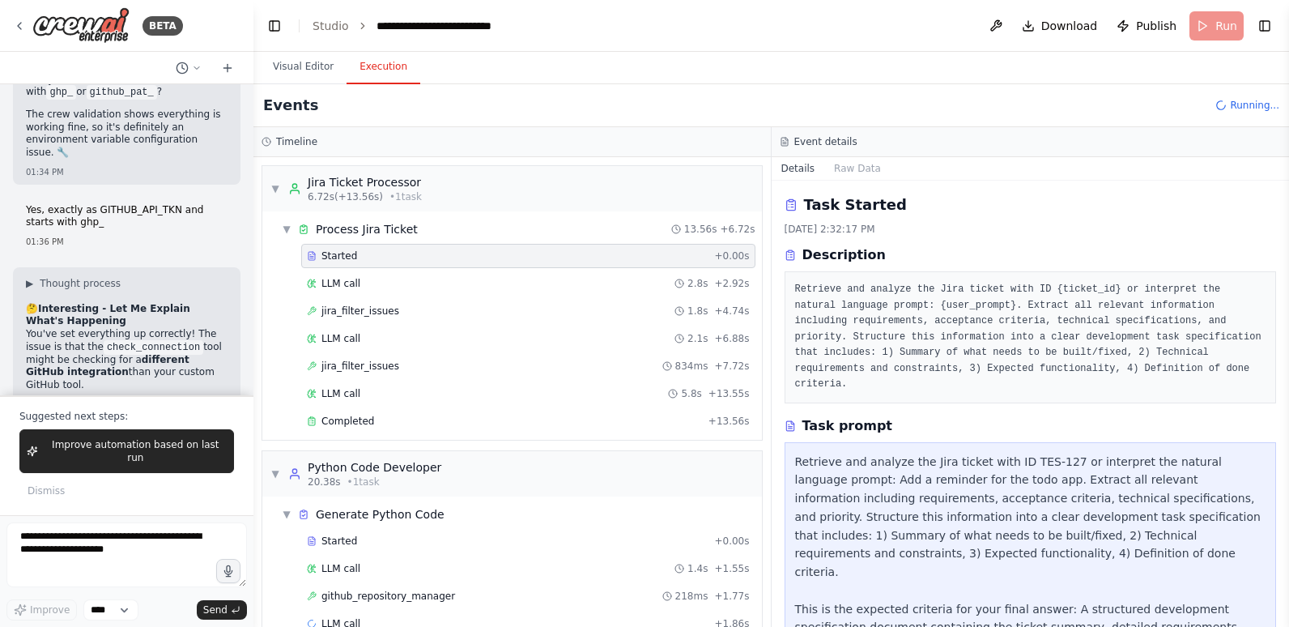
click at [364, 296] on div "Started + 0.00s LLM call 2.8s + 2.92s jira_filter_issues 1.8s + 4.74s LLM call …" at bounding box center [518, 340] width 487 height 193
click at [393, 415] on div "Completed" at bounding box center [504, 421] width 395 height 13
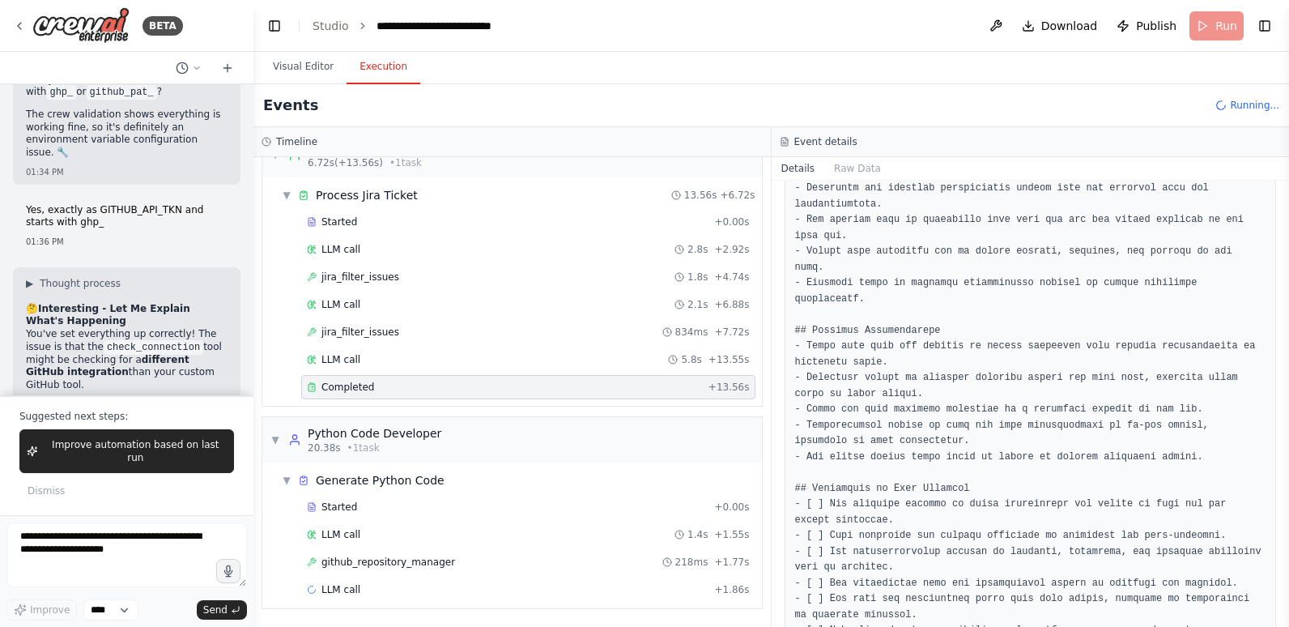
scroll to position [415, 0]
click at [368, 560] on span "github_repository_manager" at bounding box center [388, 561] width 134 height 13
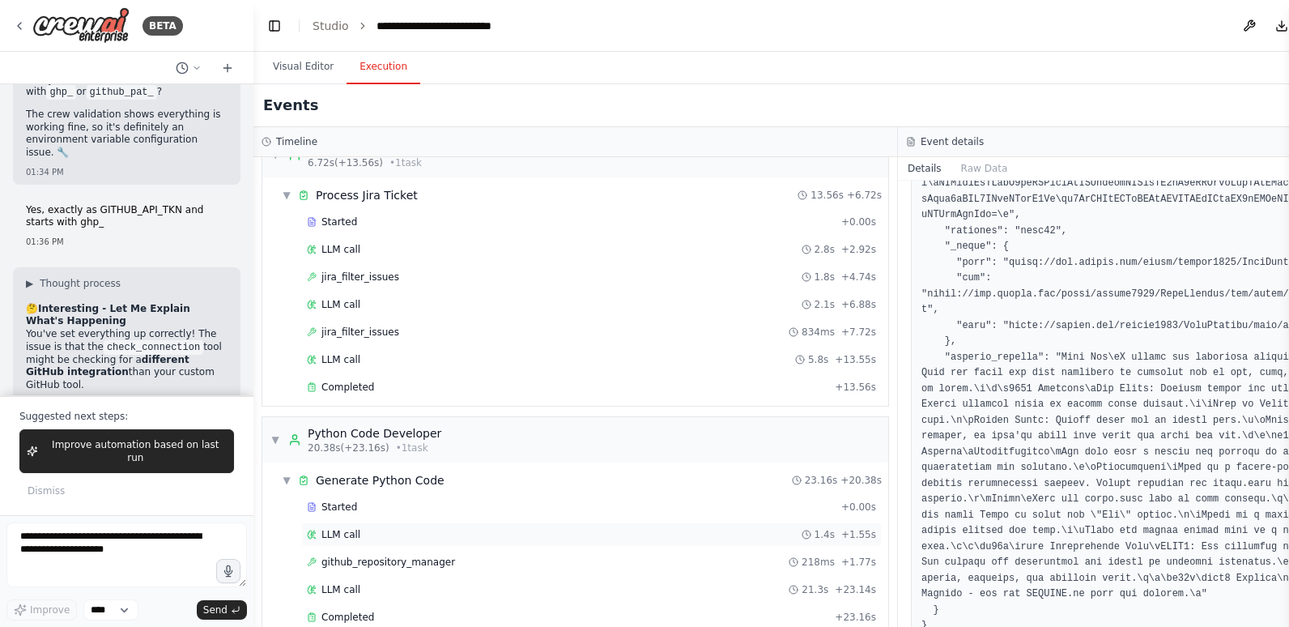
scroll to position [264, 0]
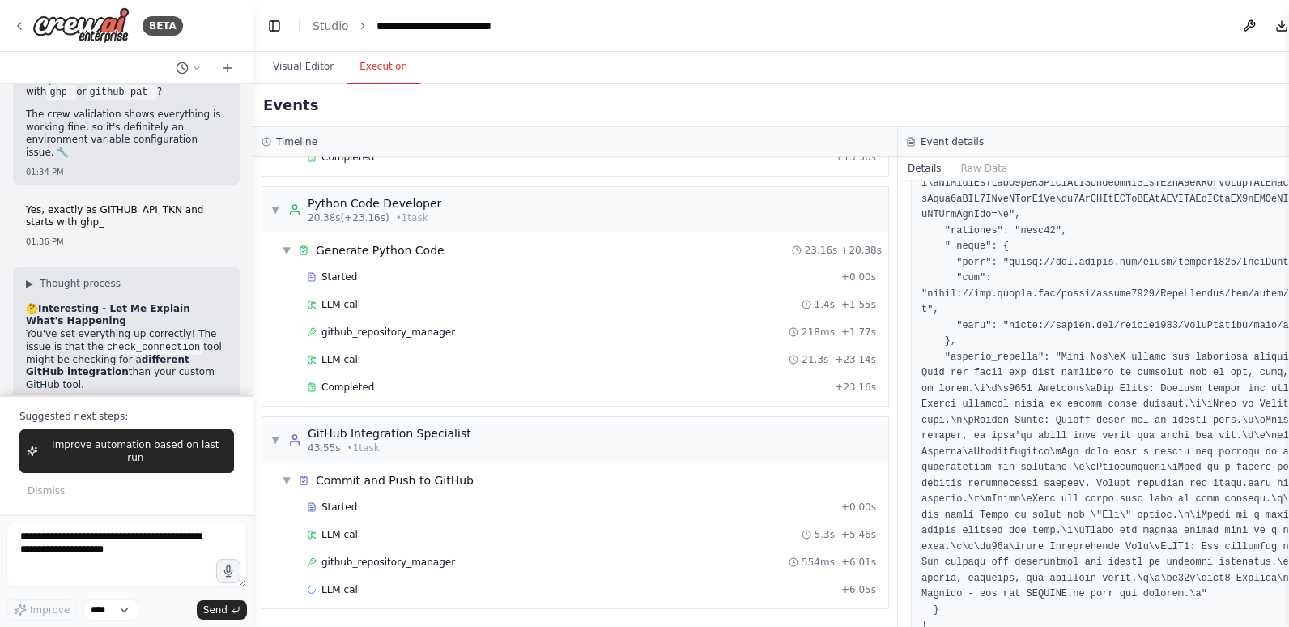
click at [381, 372] on div "Started + 0.00s LLM call 1.4s + 1.55s github_repository_manager 218ms + 1.77s L…" at bounding box center [581, 334] width 613 height 138
click at [383, 382] on div "Completed" at bounding box center [567, 387] width 521 height 13
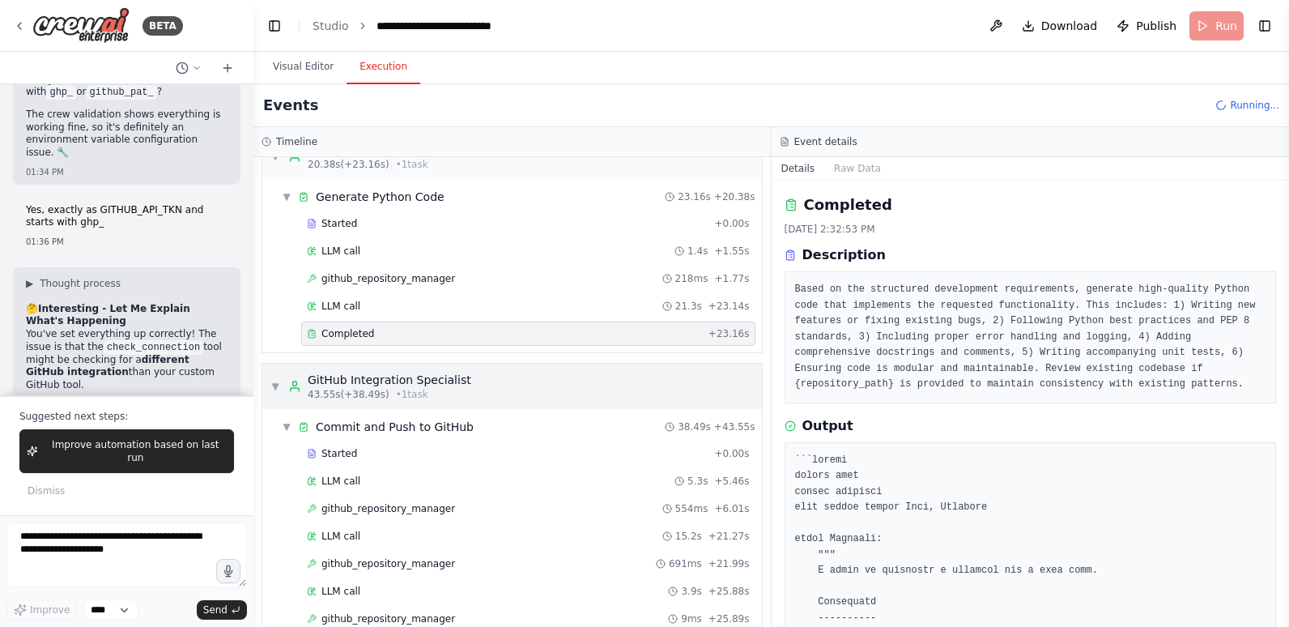
scroll to position [345, 0]
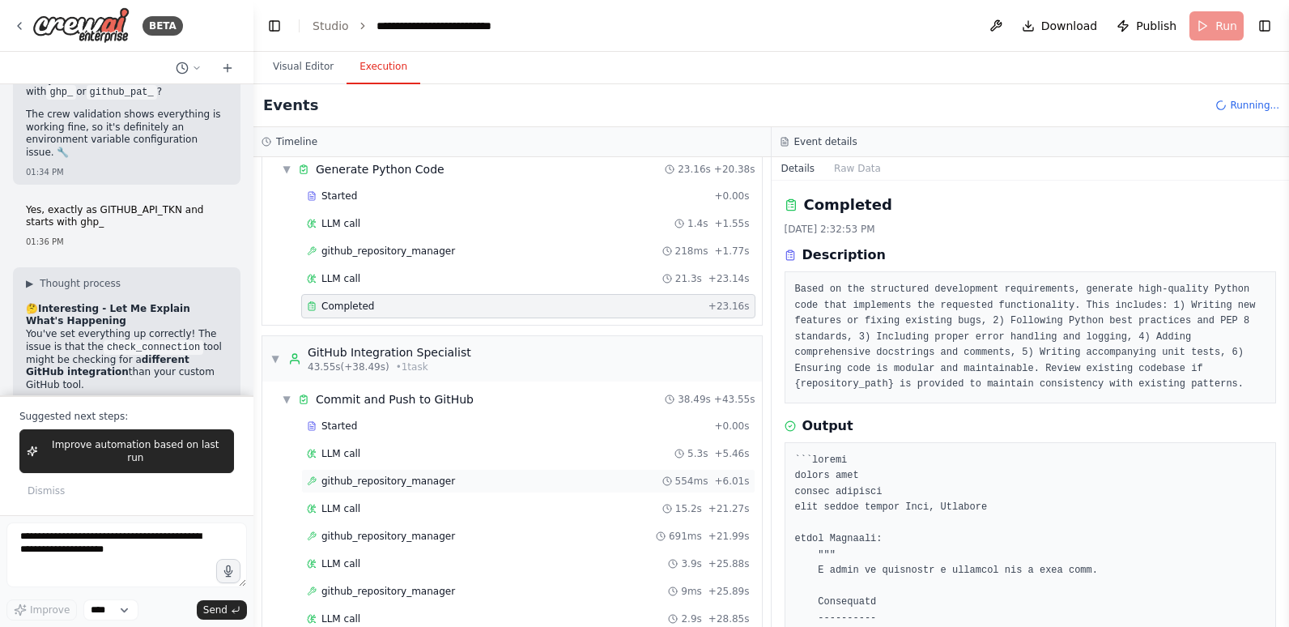
click at [406, 487] on span "github_repository_manager" at bounding box center [388, 480] width 134 height 13
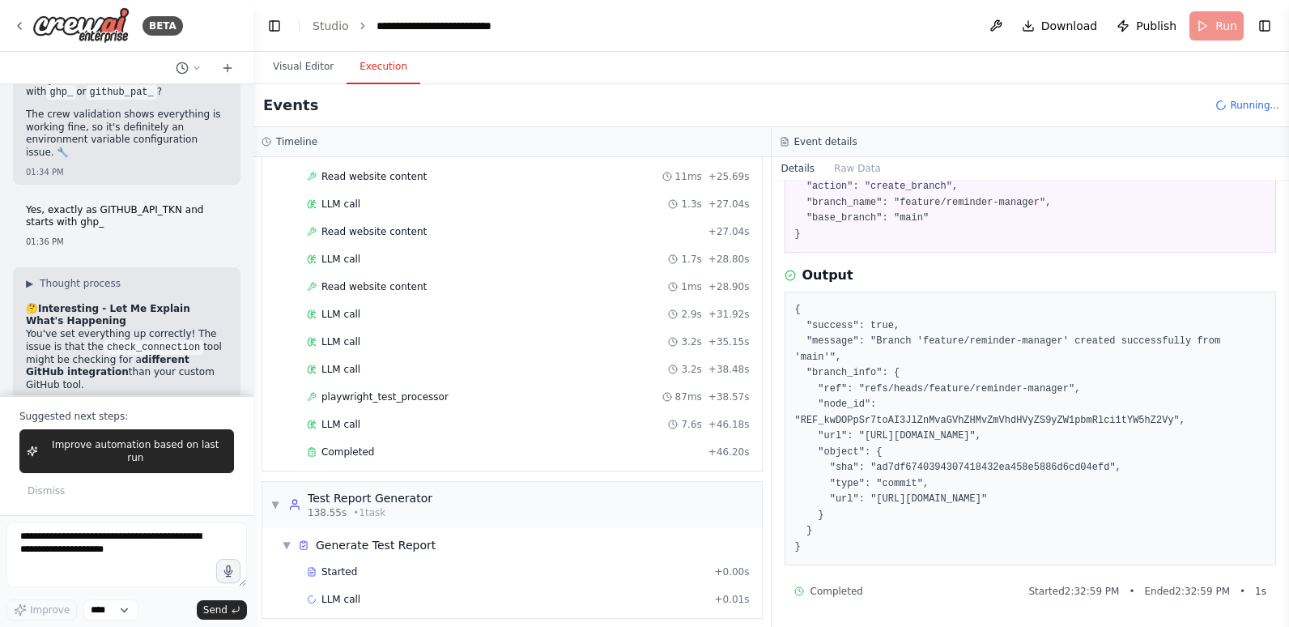
scroll to position [1862, 0]
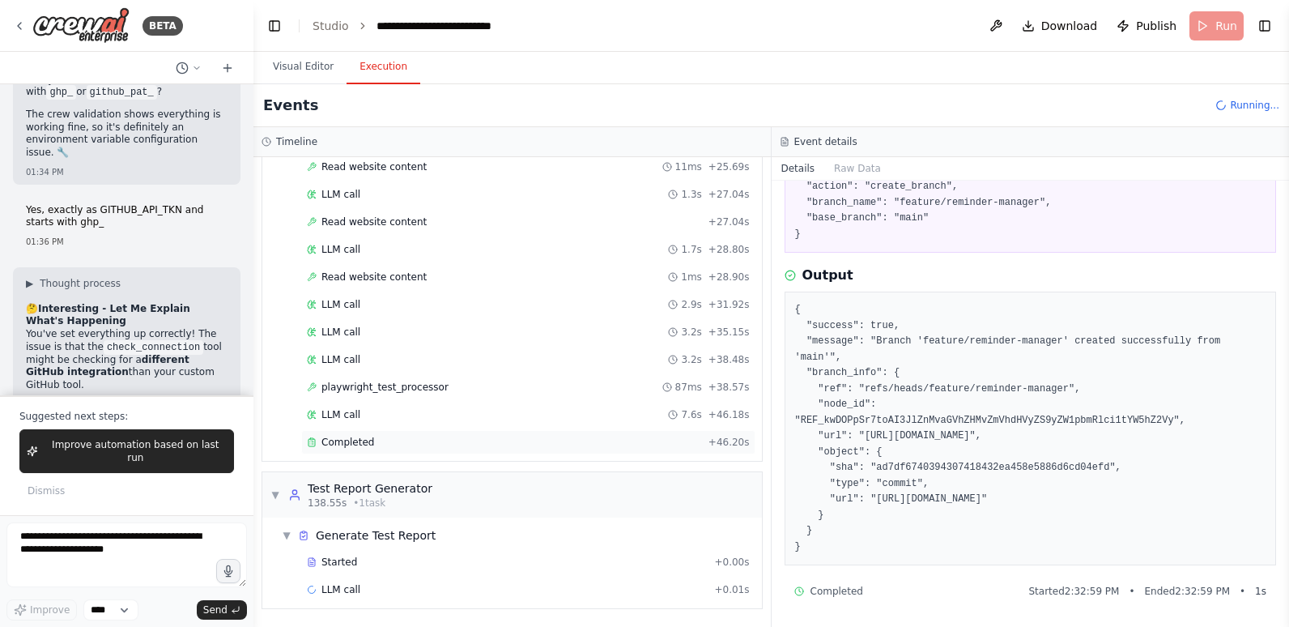
click at [378, 449] on div "Completed + 46.20s" at bounding box center [528, 442] width 454 height 24
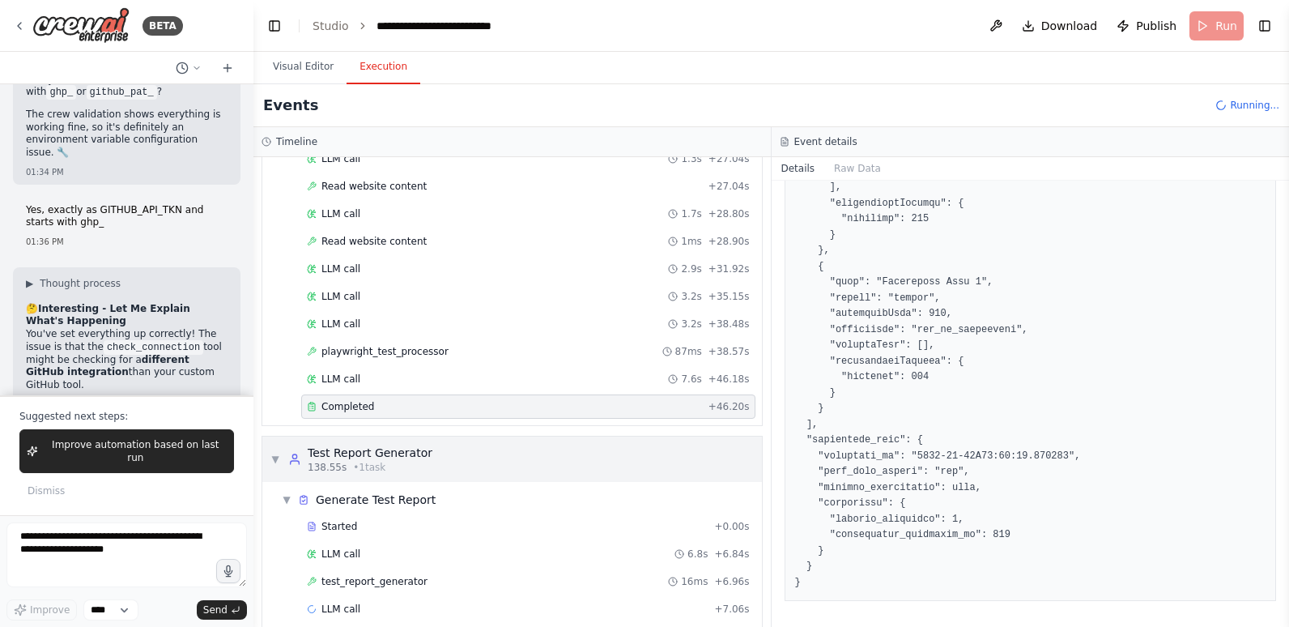
scroll to position [1917, 0]
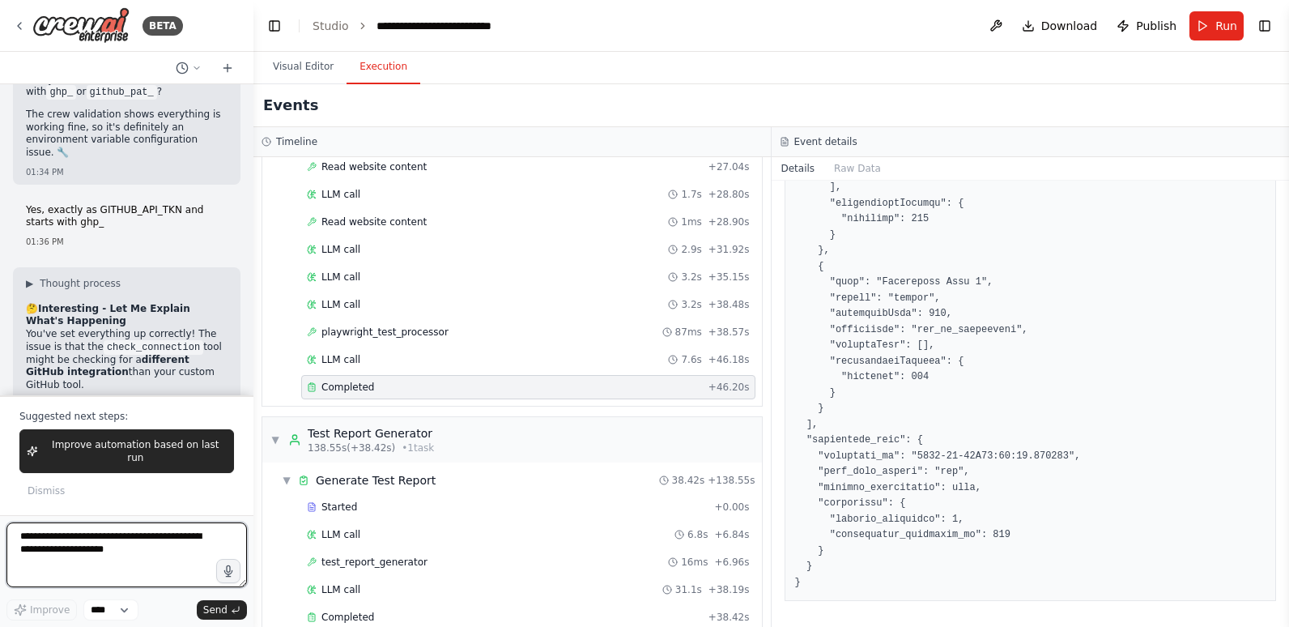
click at [129, 547] on textarea at bounding box center [126, 554] width 240 height 65
click at [174, 555] on textarea "**********" at bounding box center [126, 554] width 240 height 65
click at [66, 551] on textarea "**********" at bounding box center [126, 554] width 240 height 65
click at [202, 567] on textarea "**********" at bounding box center [126, 554] width 240 height 65
click at [113, 576] on textarea "**********" at bounding box center [126, 554] width 240 height 65
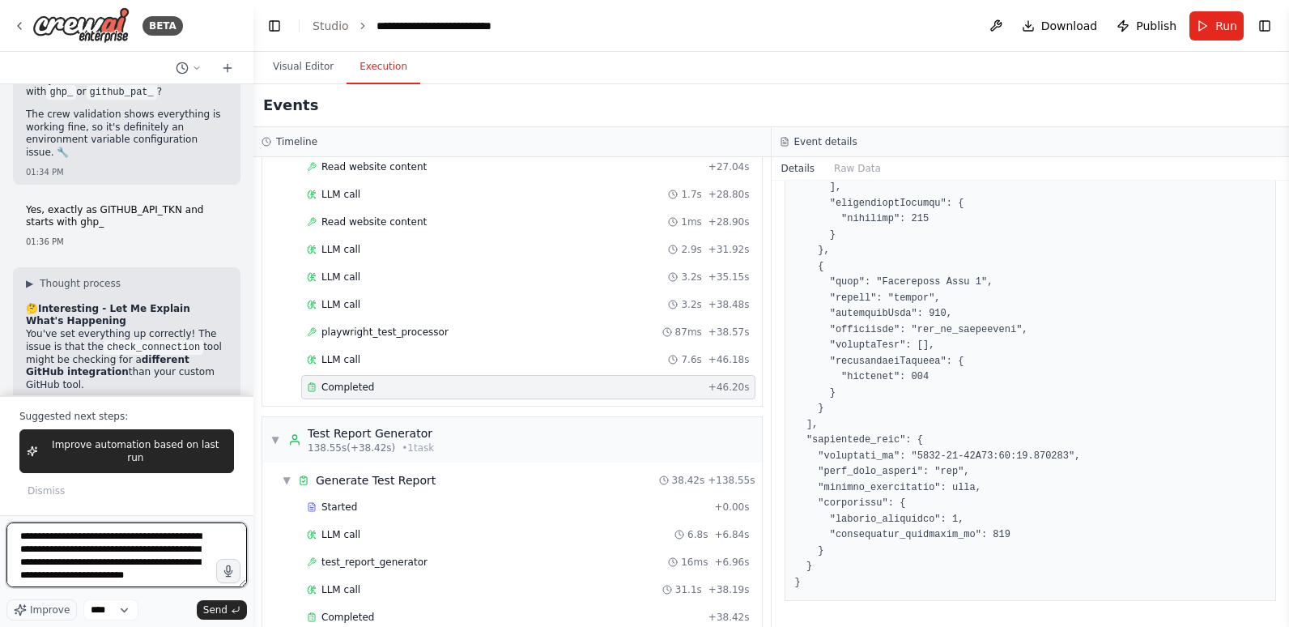
scroll to position [8, 0]
click at [302, 66] on button "Visual Editor" at bounding box center [303, 67] width 87 height 34
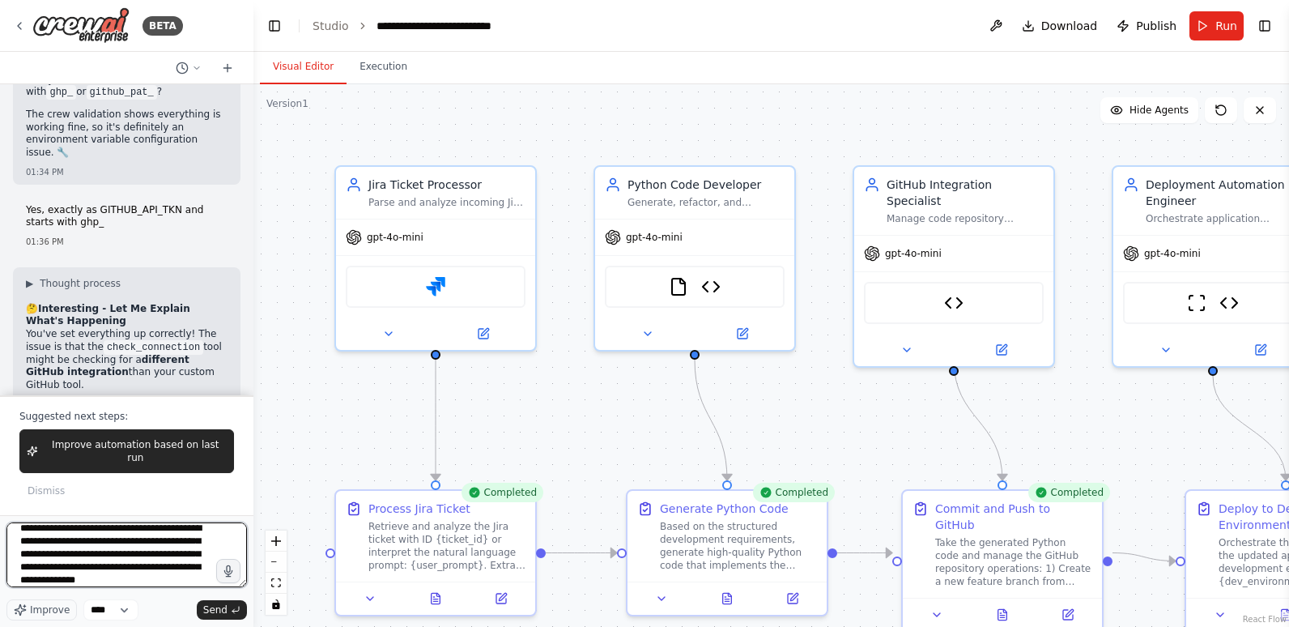
click at [156, 580] on textarea "**********" at bounding box center [126, 554] width 240 height 65
type textarea "**********"
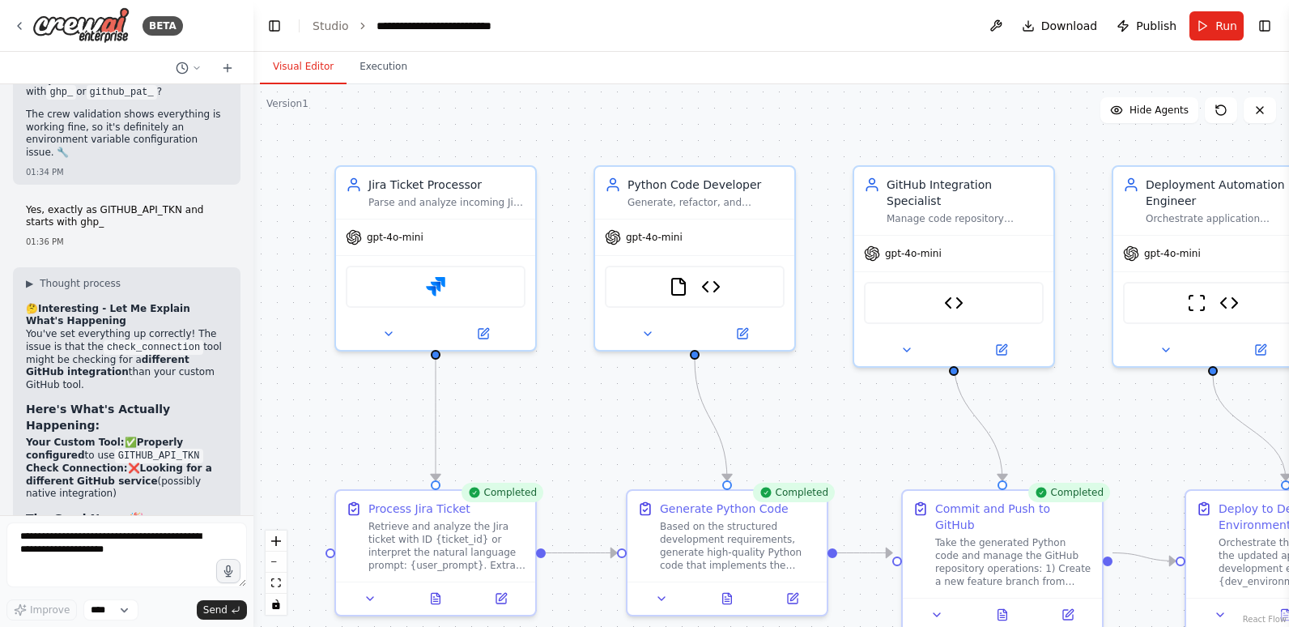
scroll to position [15474, 0]
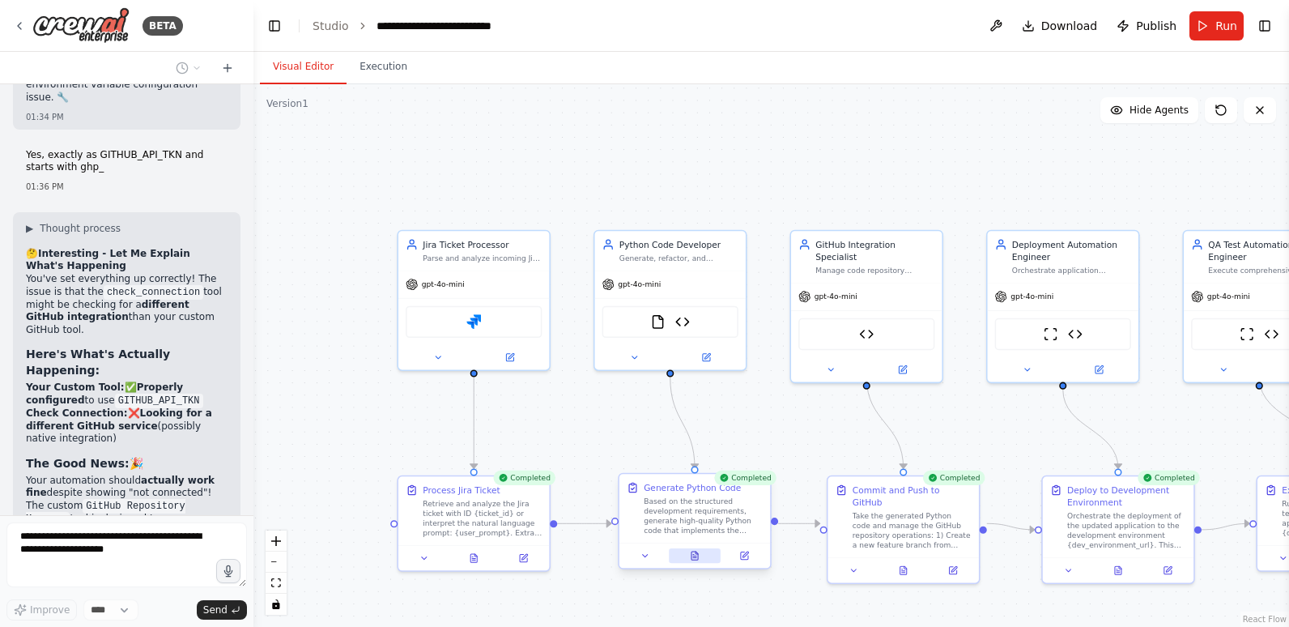
click at [688, 559] on button at bounding box center [695, 555] width 52 height 15
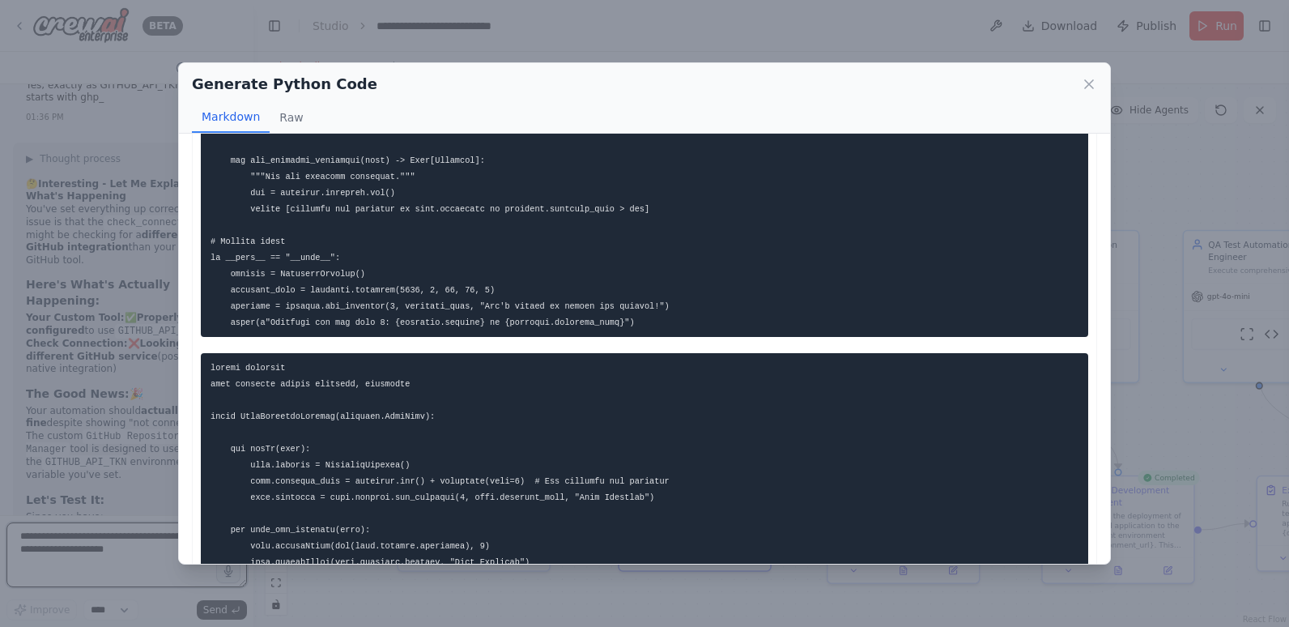
scroll to position [1538, 0]
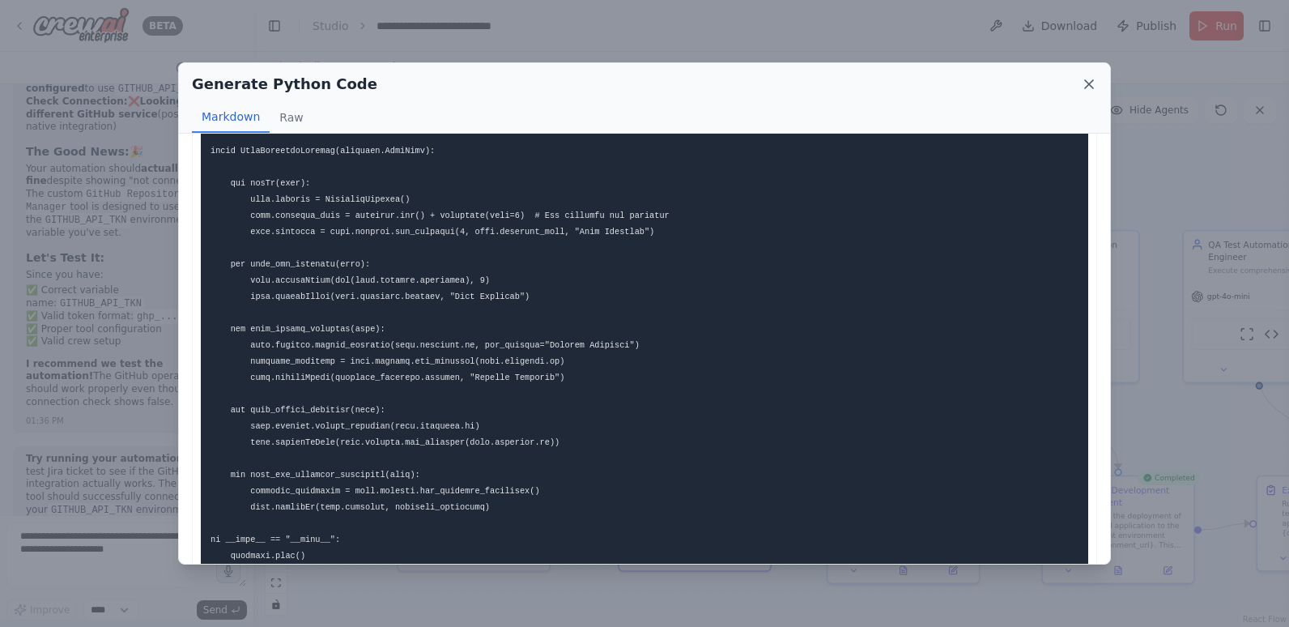
click at [1086, 83] on icon at bounding box center [1089, 84] width 16 height 16
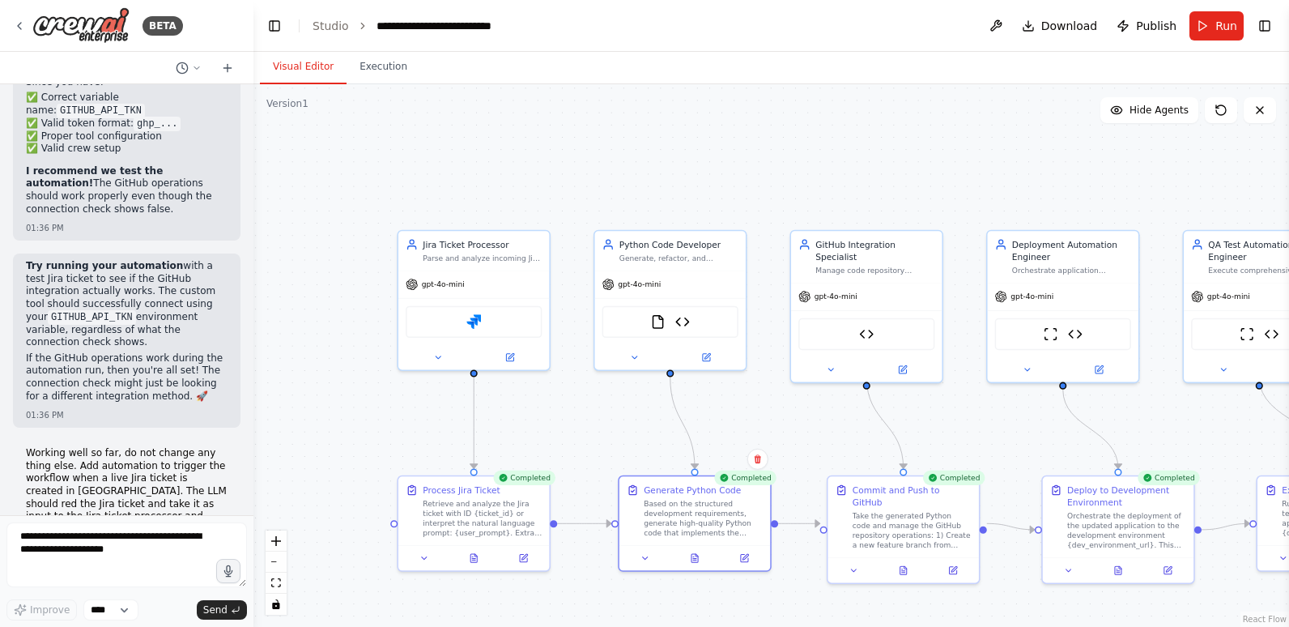
scroll to position [16006, 0]
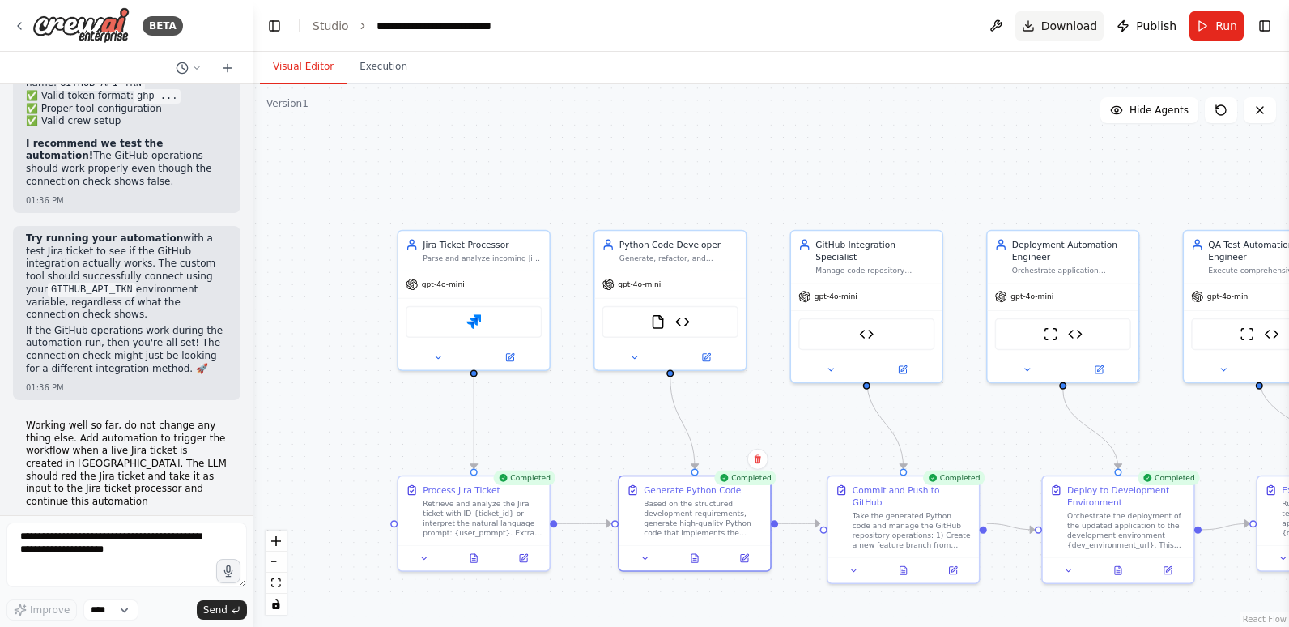
click at [1049, 24] on span "Download" at bounding box center [1069, 26] width 57 height 16
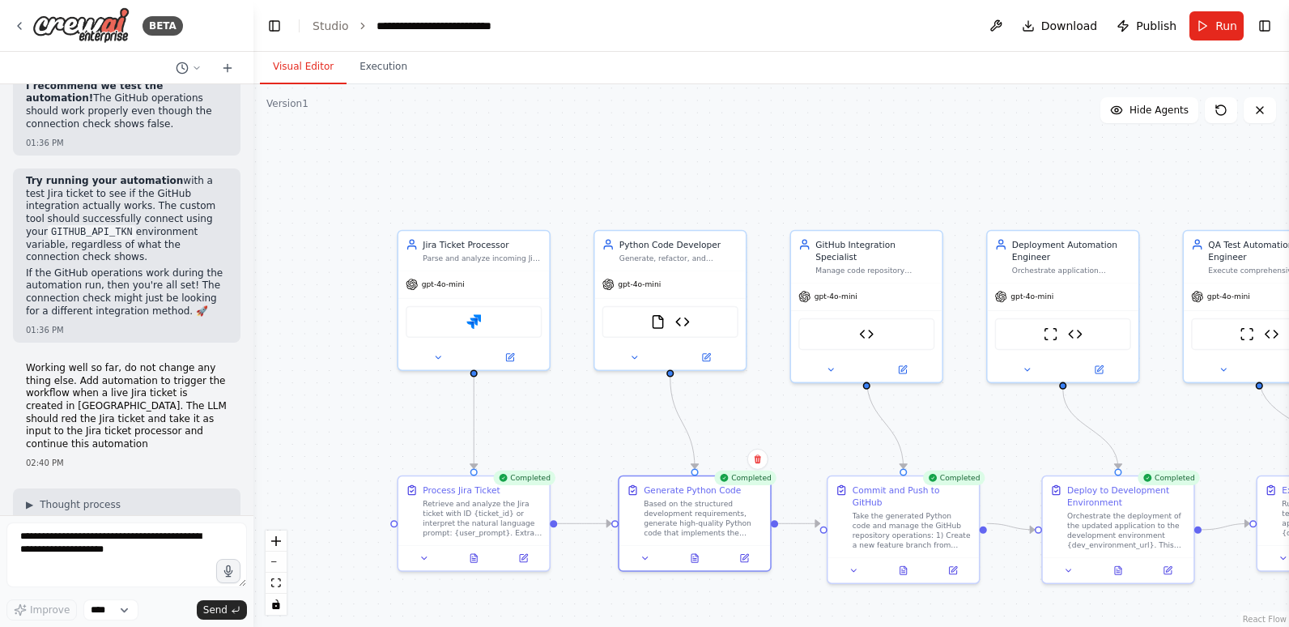
scroll to position [16087, 0]
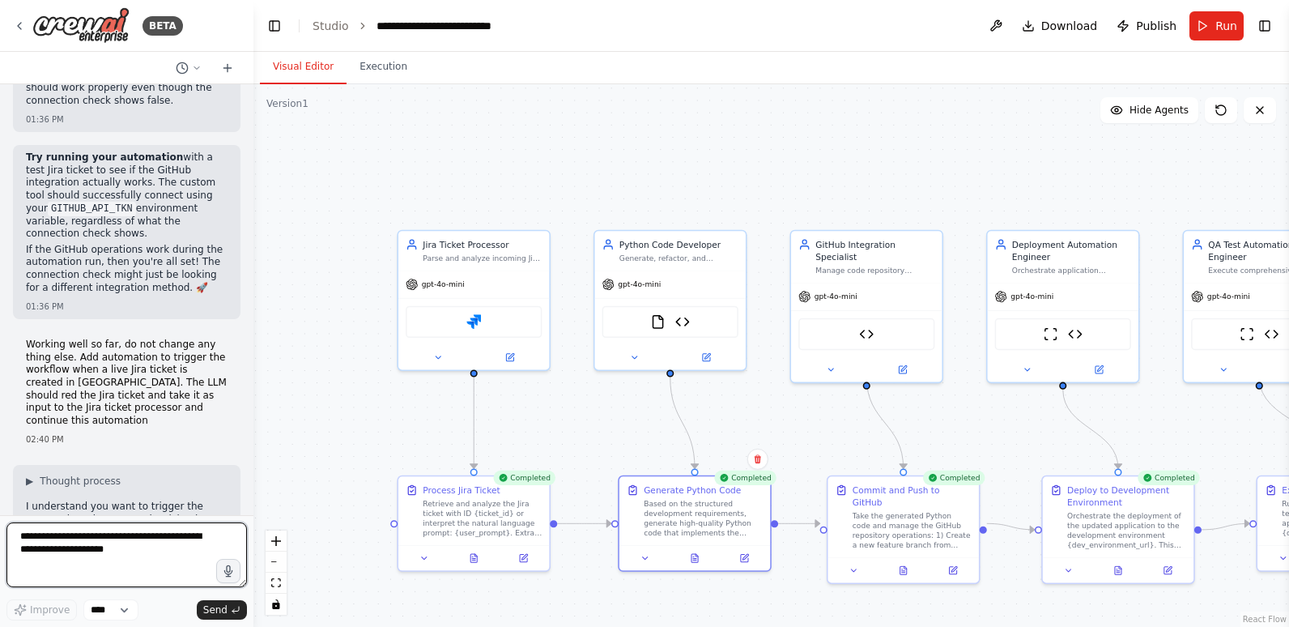
click at [75, 553] on textarea at bounding box center [126, 554] width 240 height 65
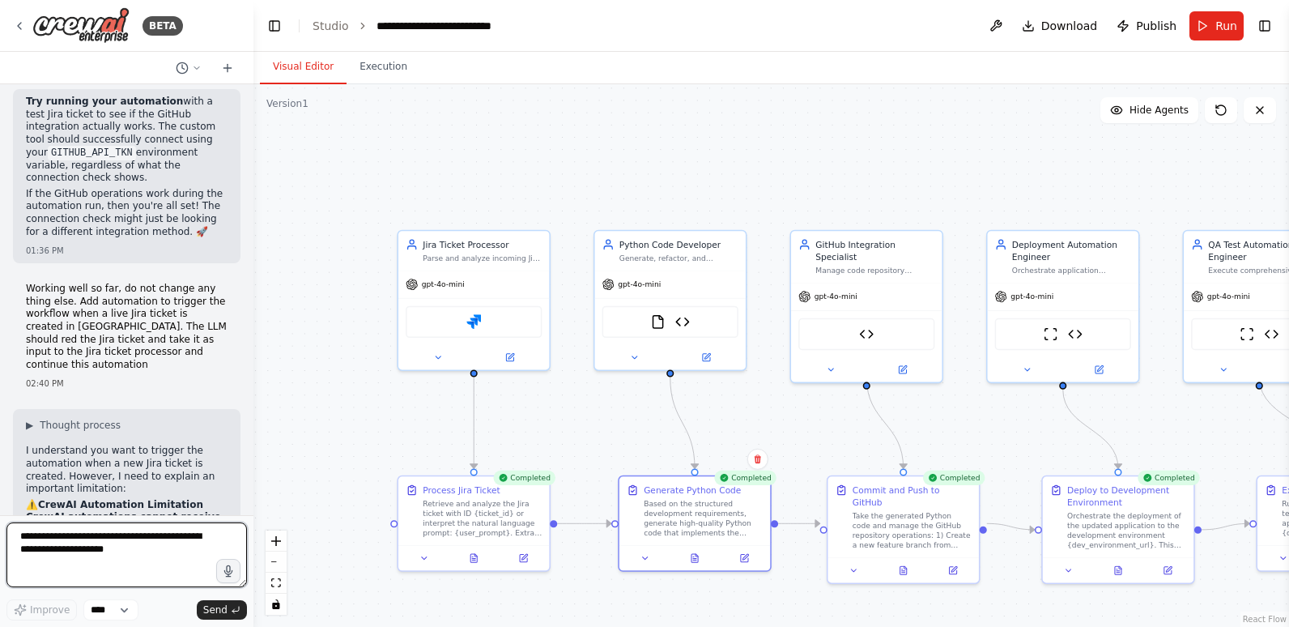
scroll to position [16168, 0]
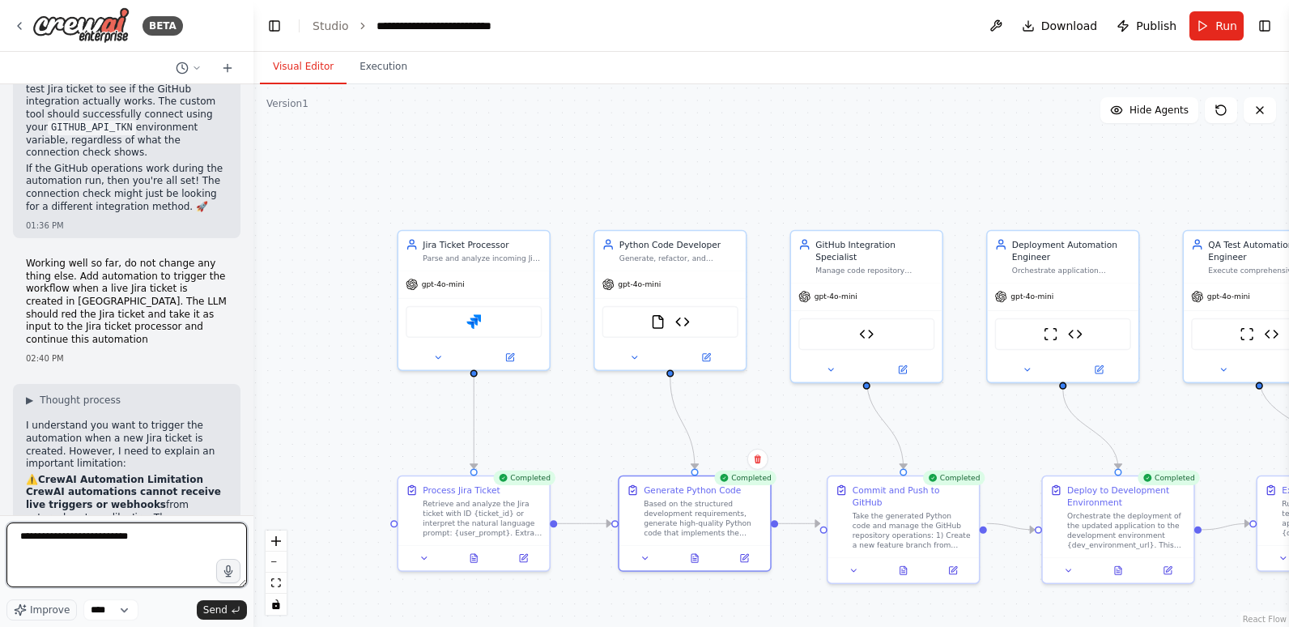
click at [158, 538] on textarea "**********" at bounding box center [126, 554] width 240 height 65
type textarea "**********"
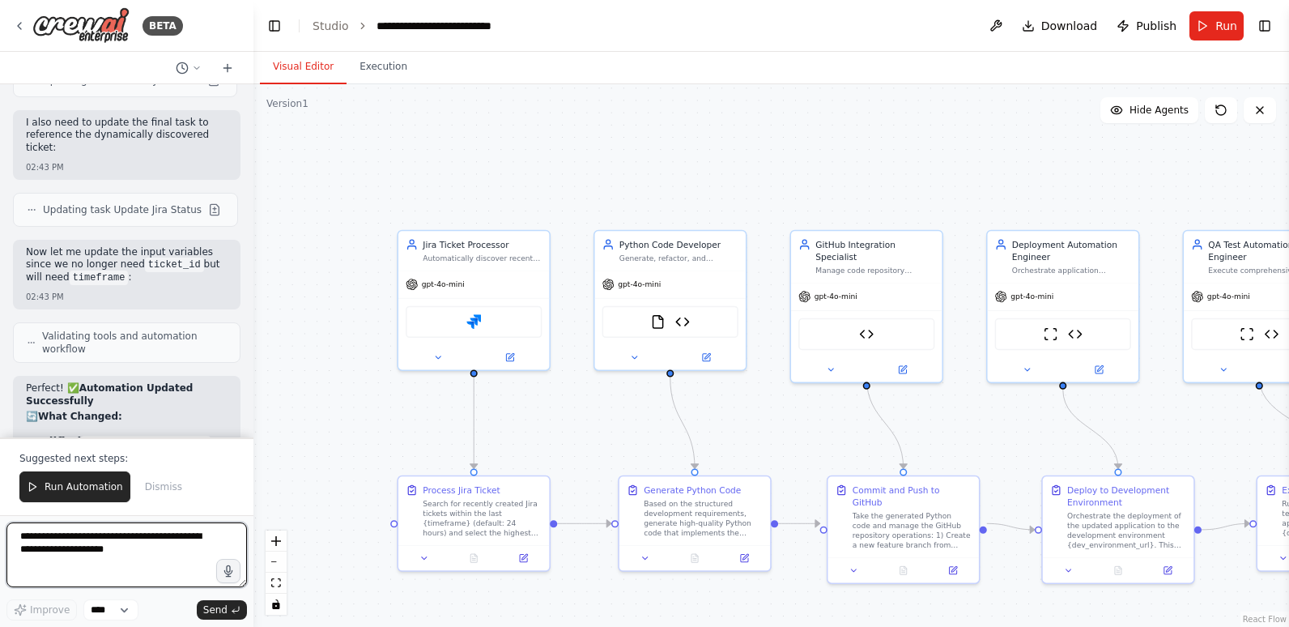
scroll to position [17698, 0]
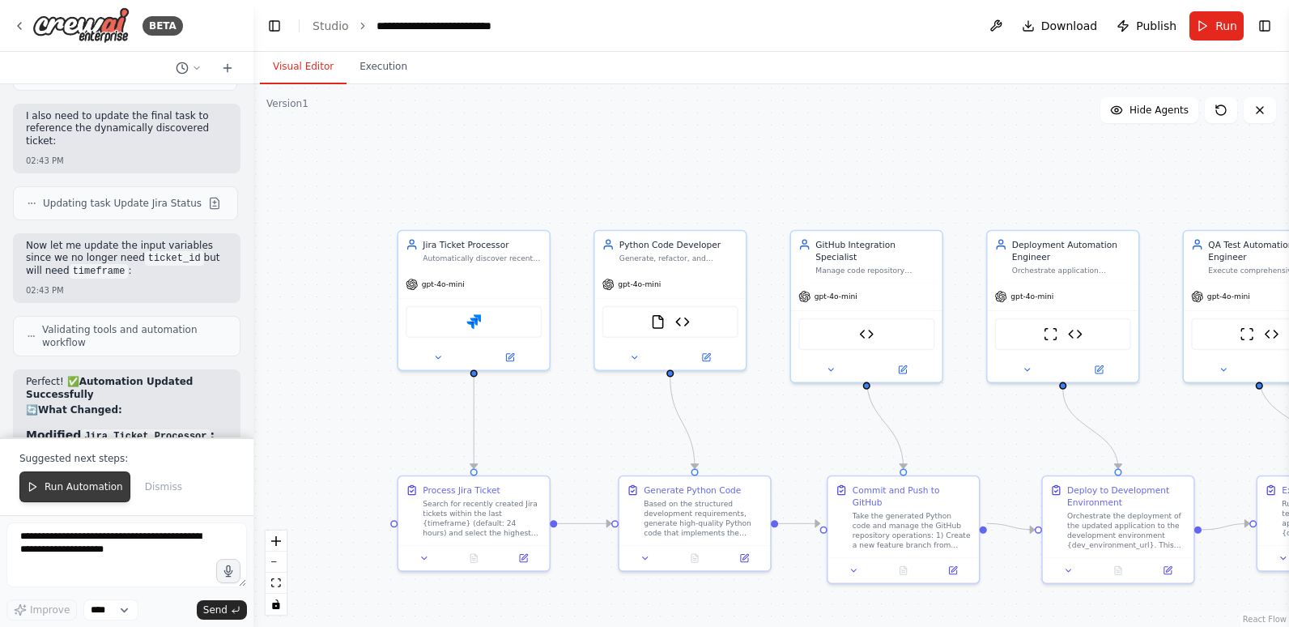
click at [75, 484] on span "Run Automation" at bounding box center [84, 486] width 79 height 13
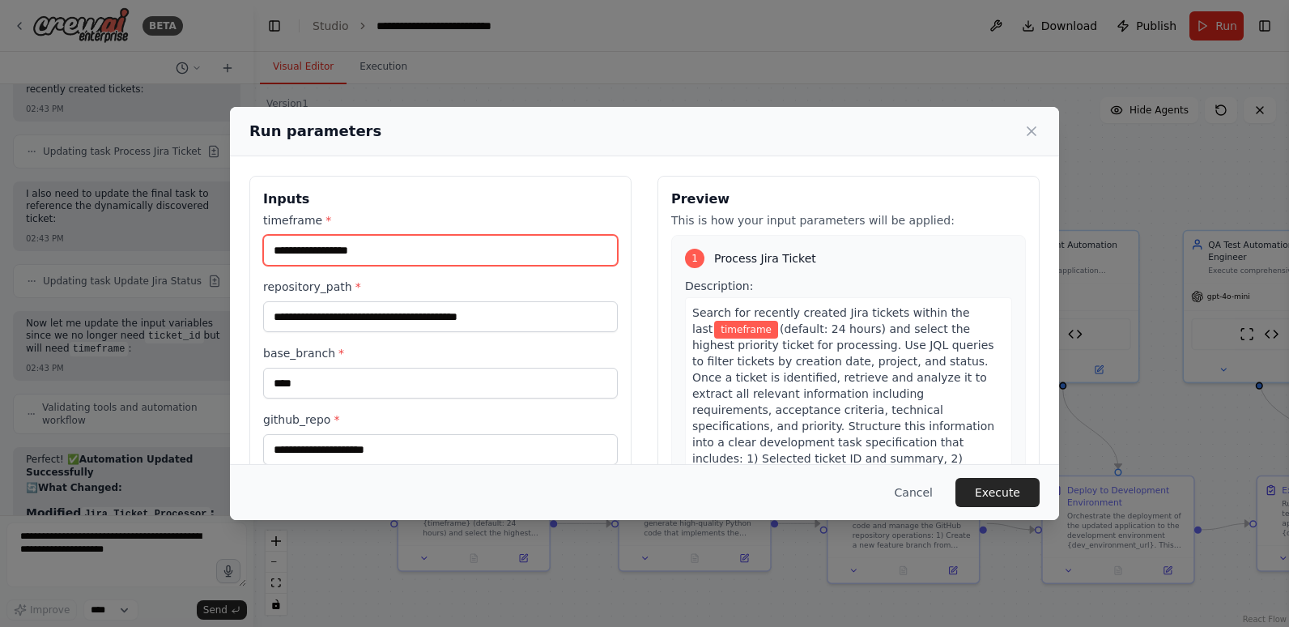
click at [437, 245] on input "timeframe *" at bounding box center [440, 250] width 355 height 31
type input "*"
type input "*****"
click at [276, 248] on input "*****" at bounding box center [440, 250] width 355 height 31
drag, startPoint x: 313, startPoint y: 249, endPoint x: 273, endPoint y: 249, distance: 39.7
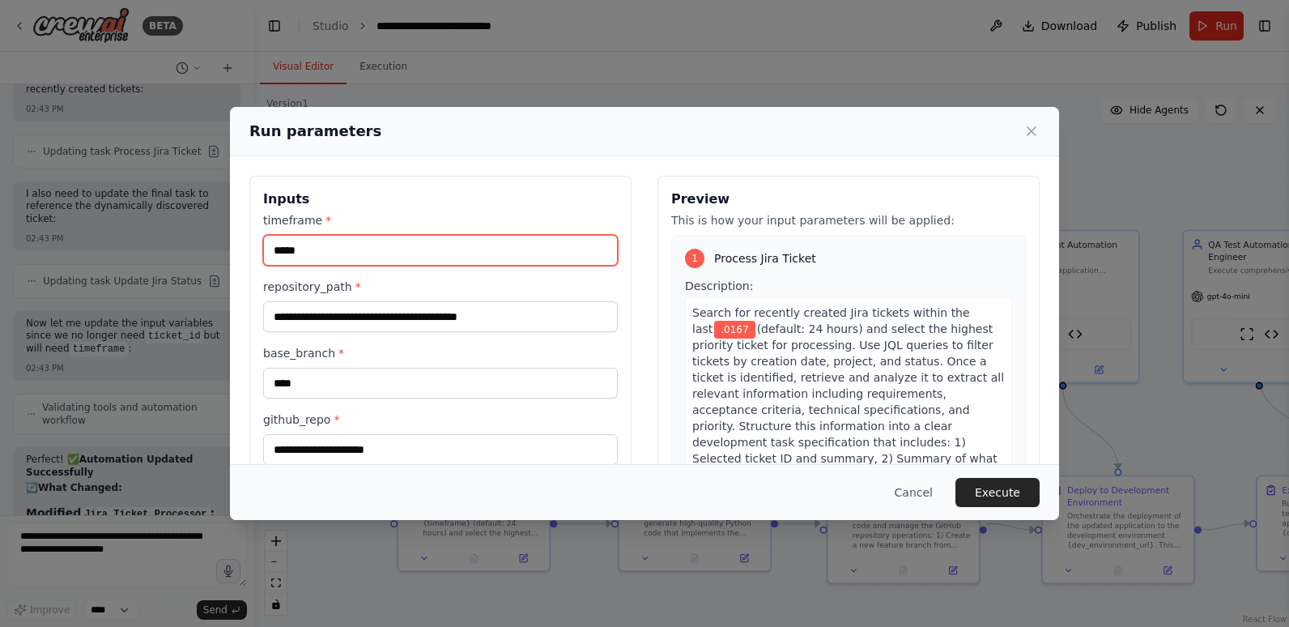
click at [273, 249] on input "*****" at bounding box center [440, 250] width 355 height 31
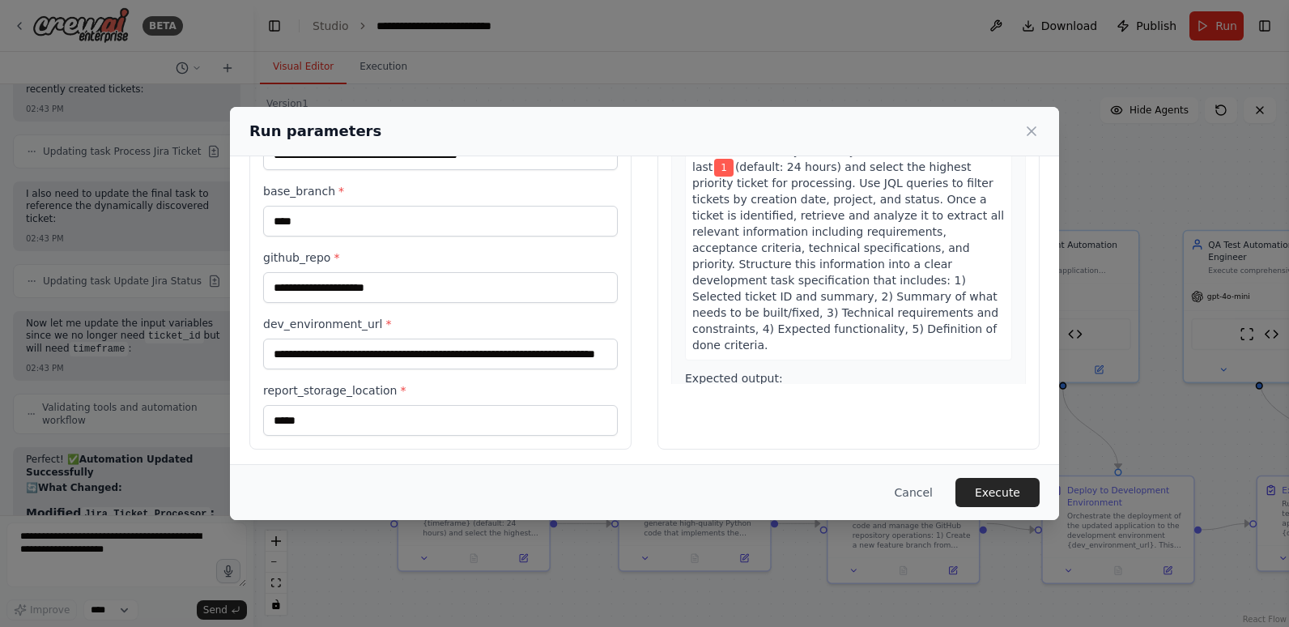
scroll to position [166, 0]
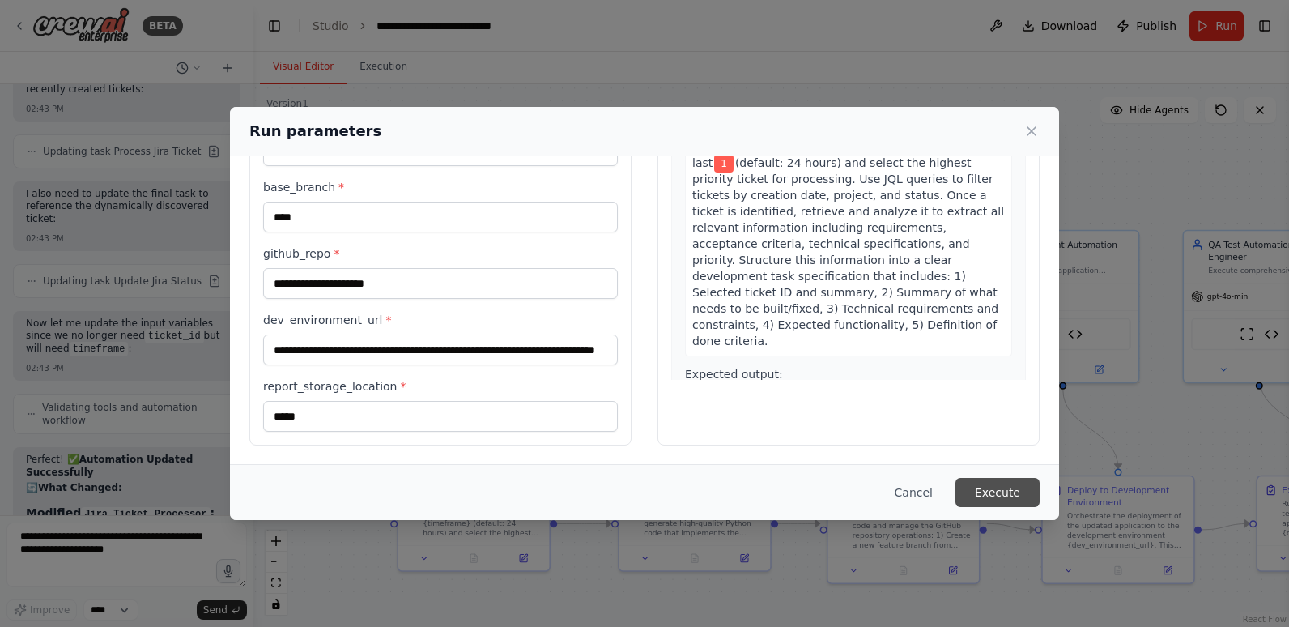
type input "*"
click at [1014, 487] on button "Execute" at bounding box center [997, 492] width 84 height 29
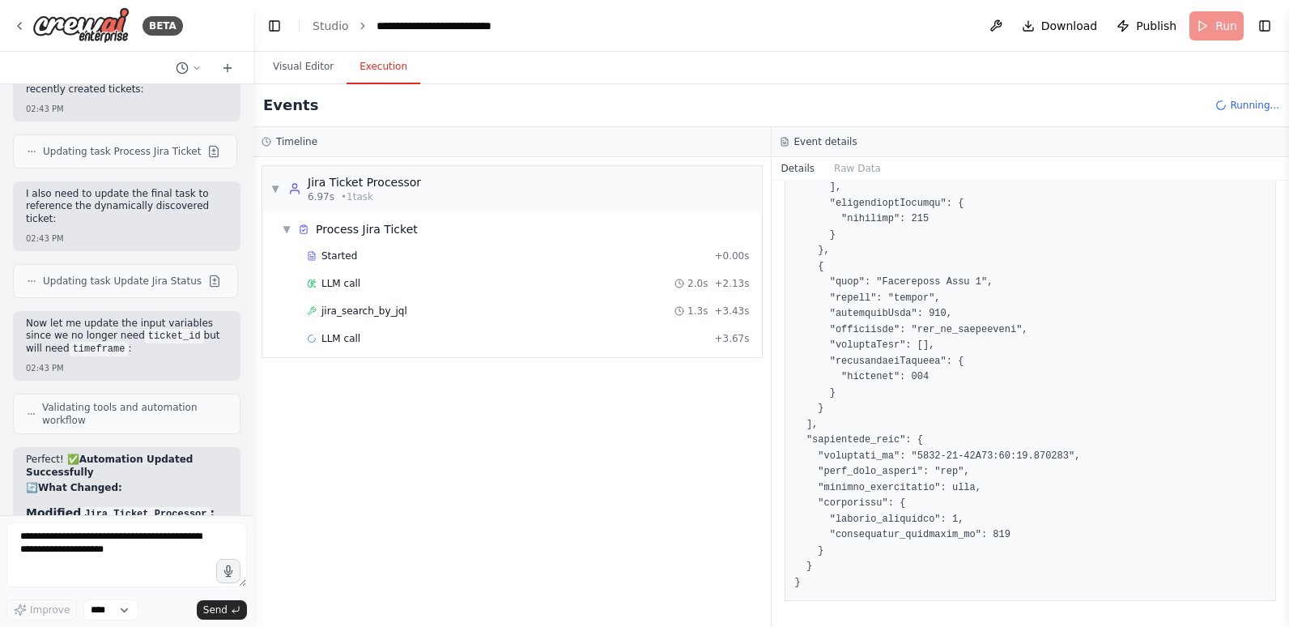
click at [378, 71] on button "Execution" at bounding box center [384, 67] width 74 height 34
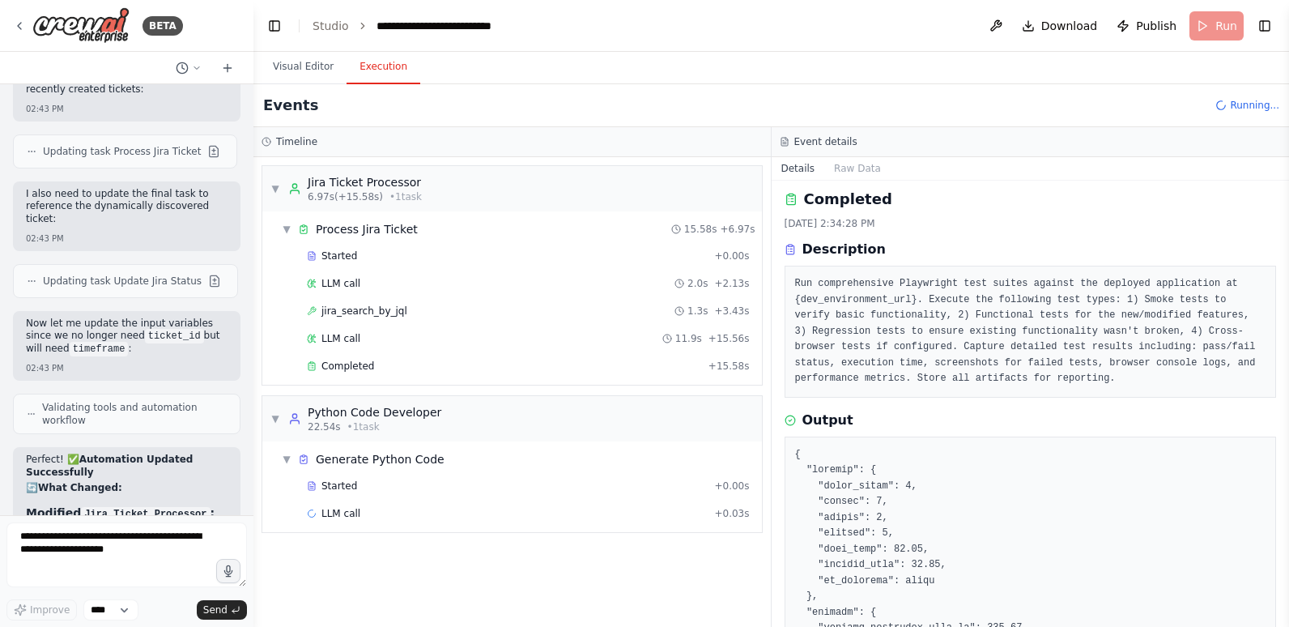
scroll to position [0, 0]
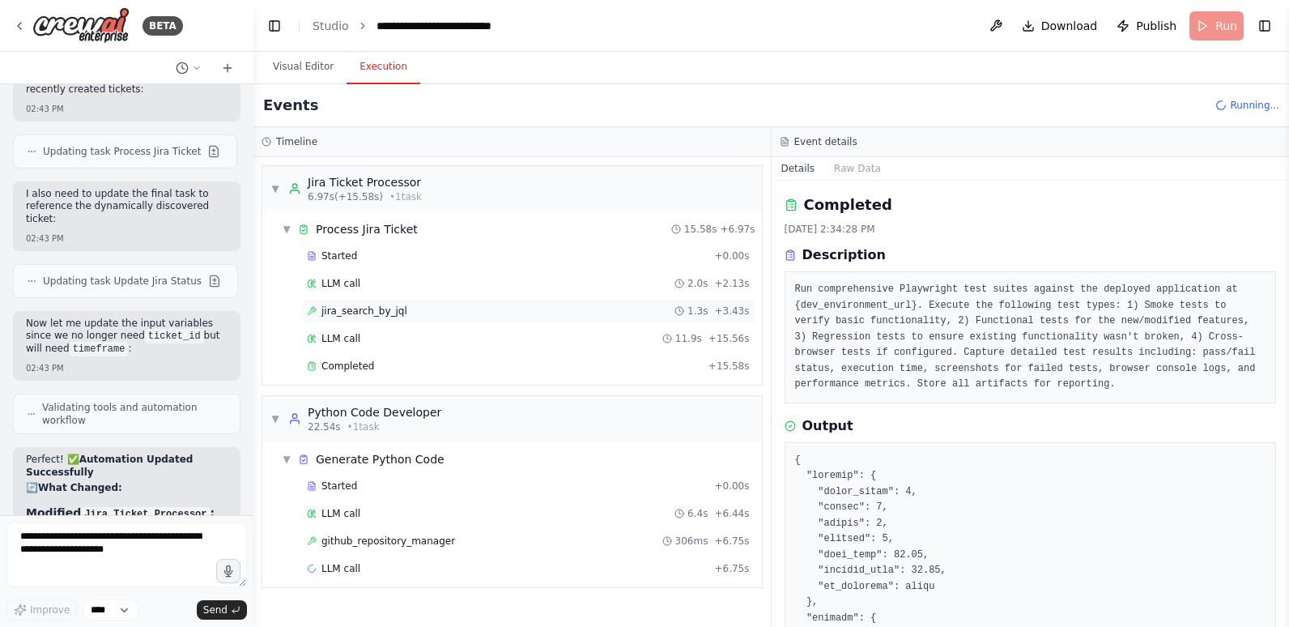
click at [381, 314] on span "jira_search_by_jql" at bounding box center [364, 310] width 86 height 13
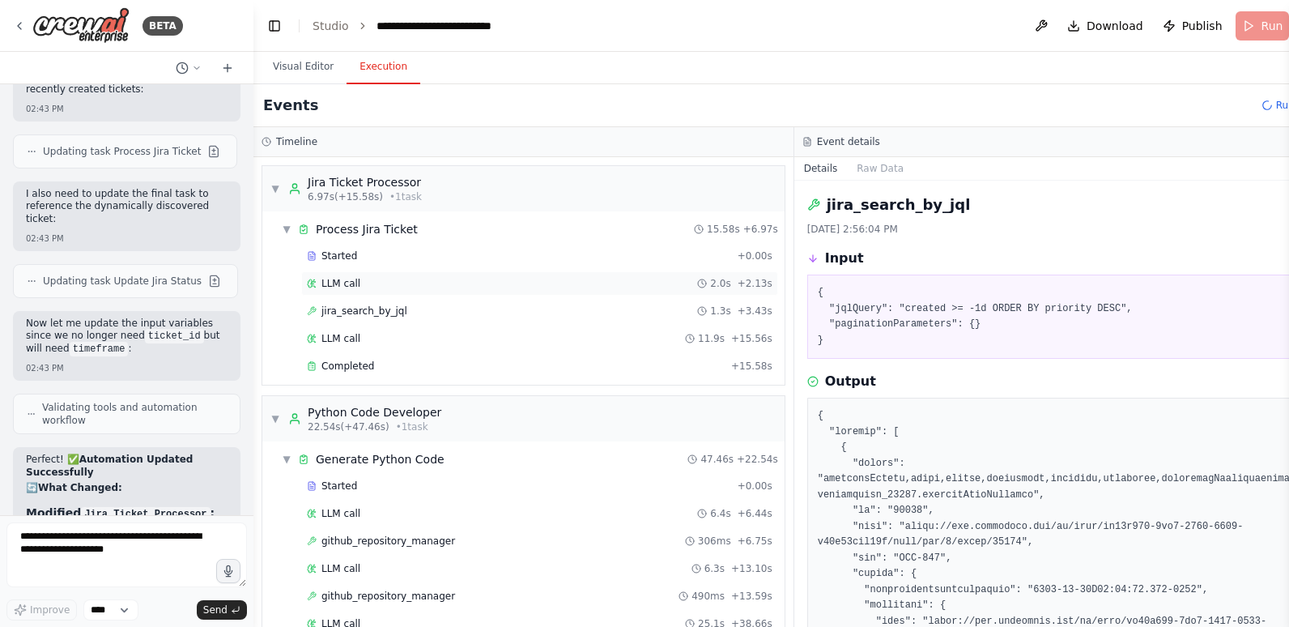
click at [386, 286] on div "LLM call 2.0s + 2.13s" at bounding box center [540, 283] width 466 height 13
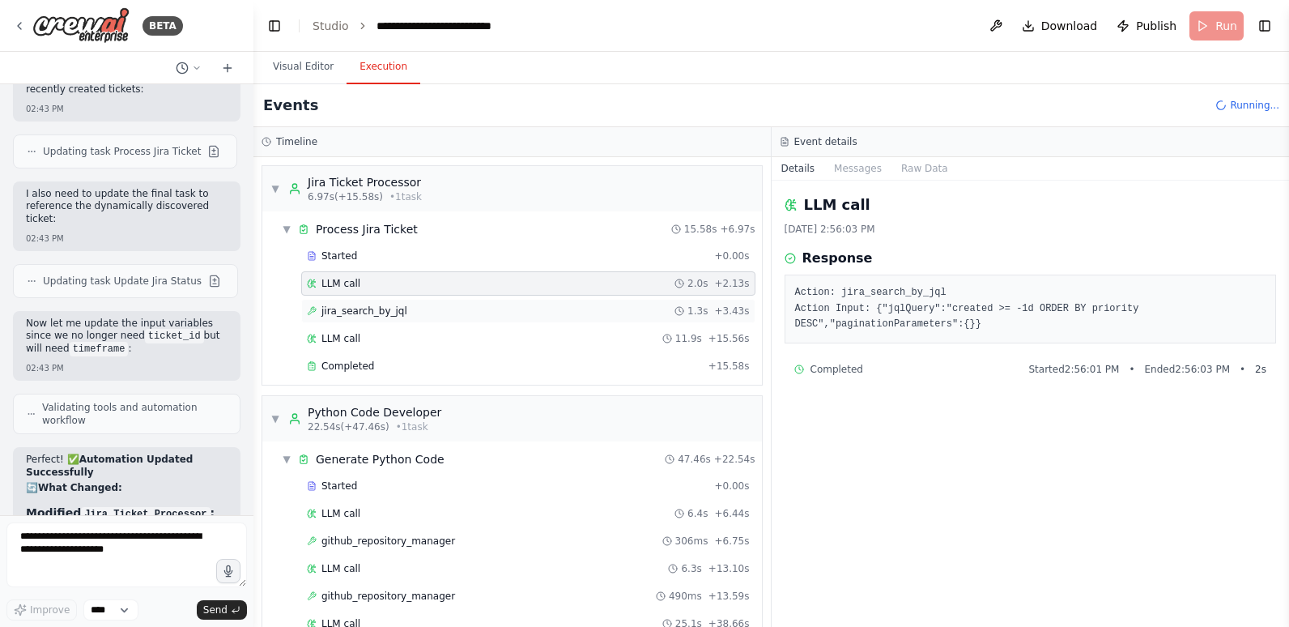
click at [394, 317] on div "jira_search_by_jql 1.3s + 3.43s" at bounding box center [528, 311] width 454 height 24
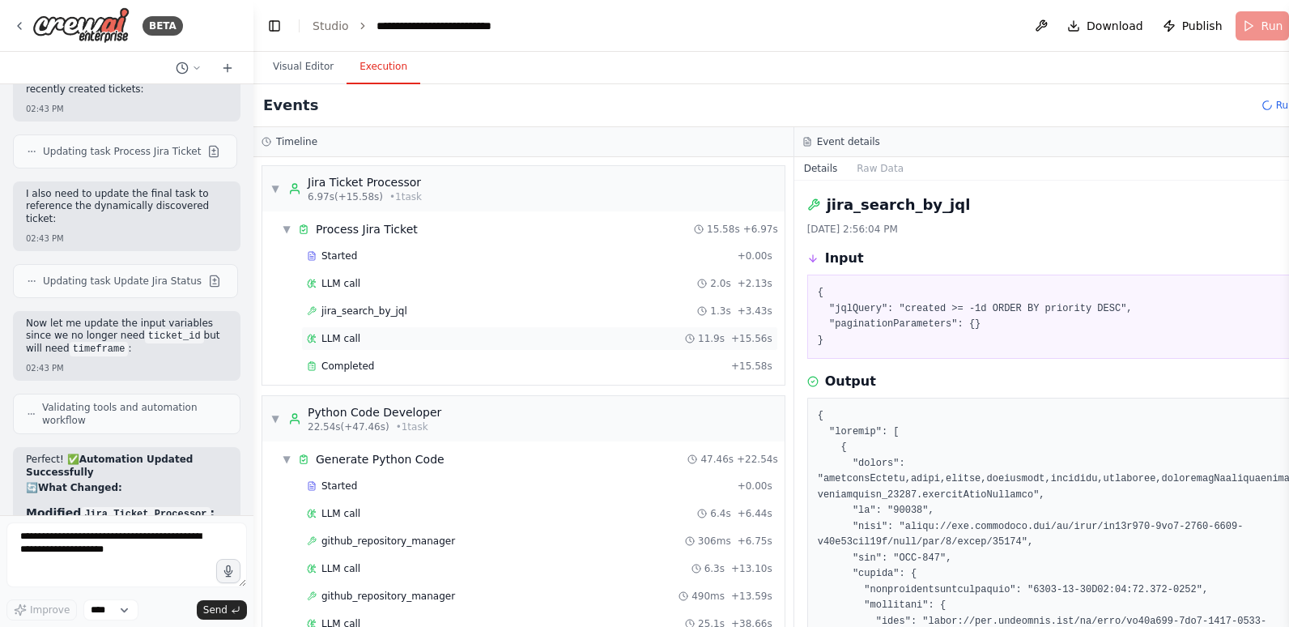
click at [385, 339] on div "LLM call 11.9s + 15.56s" at bounding box center [540, 338] width 466 height 13
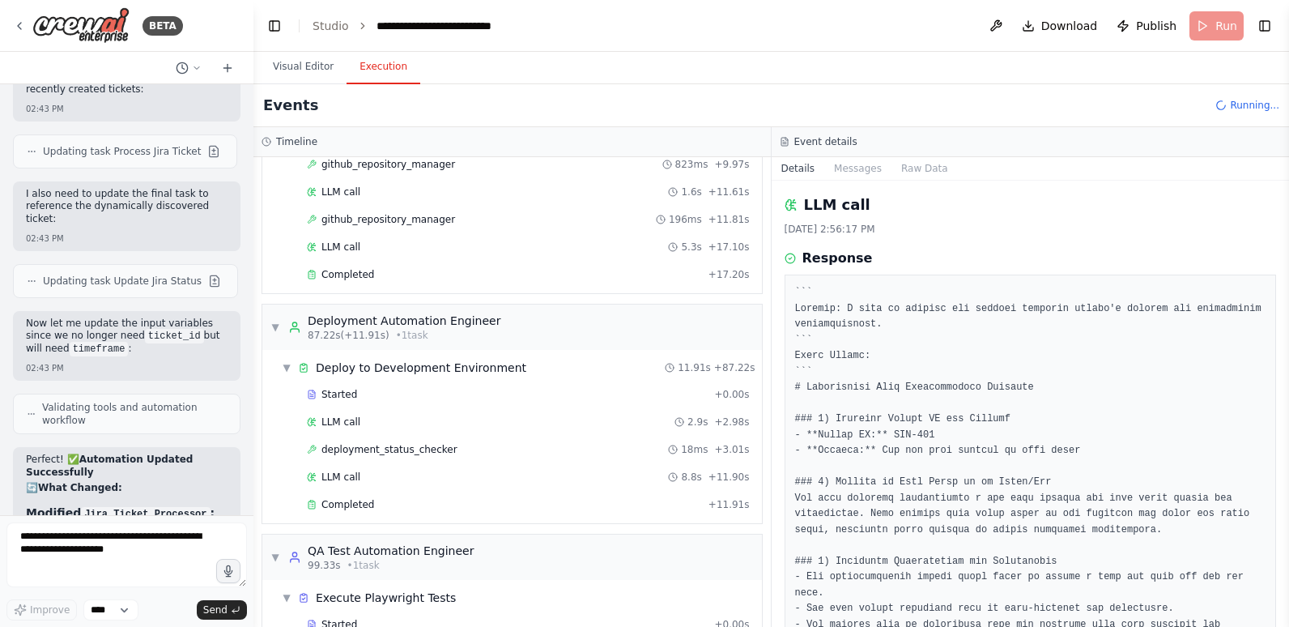
scroll to position [891, 0]
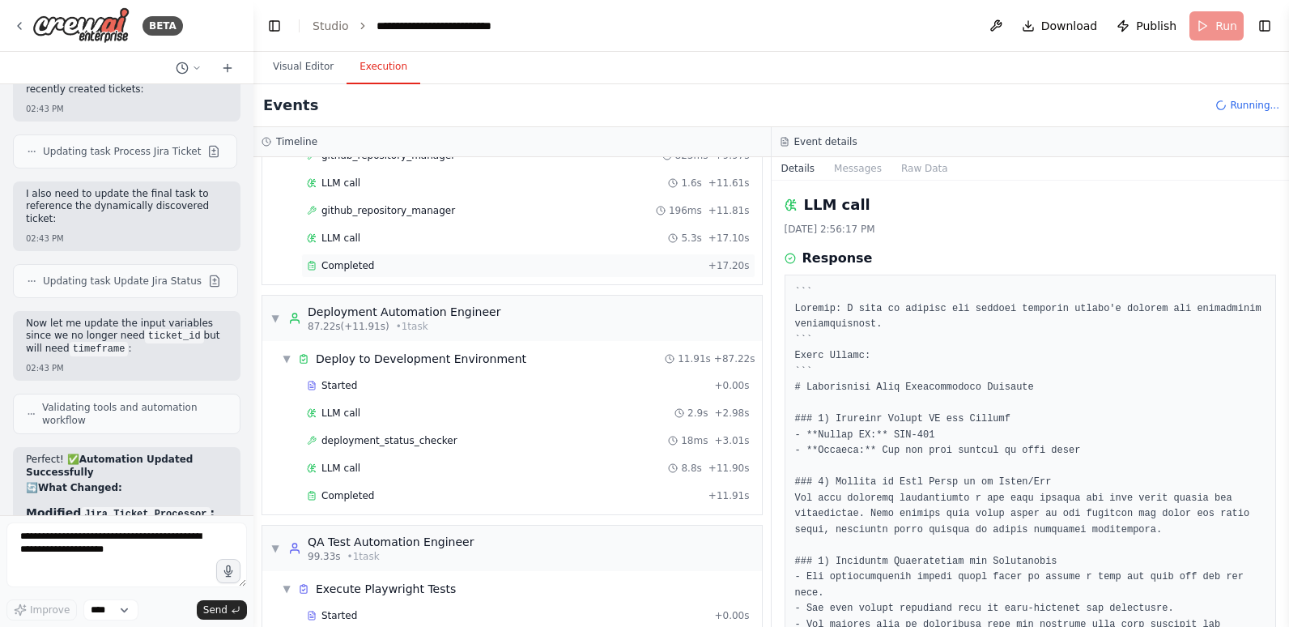
click at [362, 254] on div "Completed + 17.20s" at bounding box center [528, 265] width 454 height 24
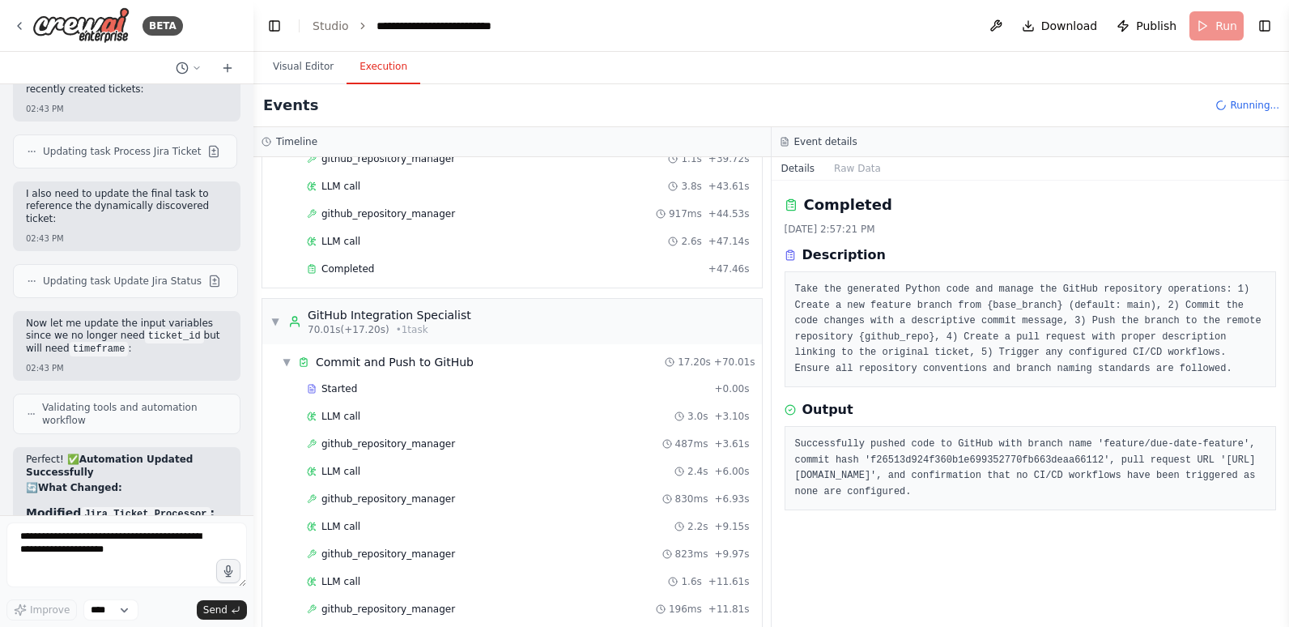
scroll to position [486, 0]
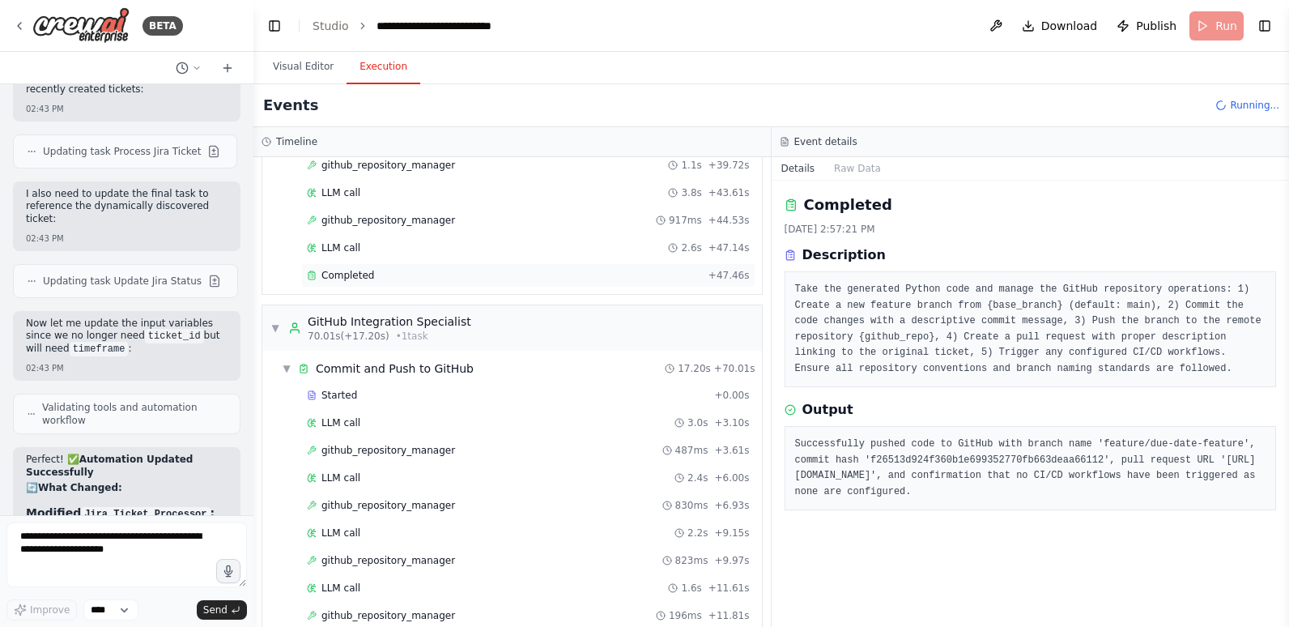
click at [364, 273] on span "Completed" at bounding box center [347, 275] width 53 height 13
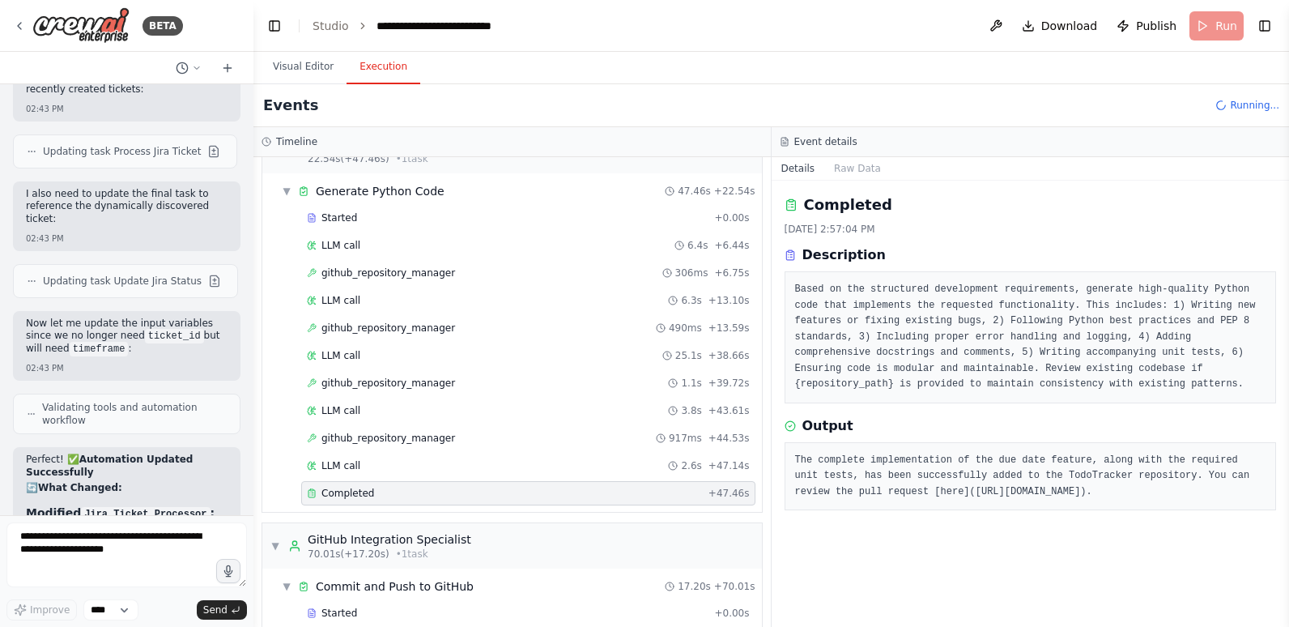
scroll to position [243, 0]
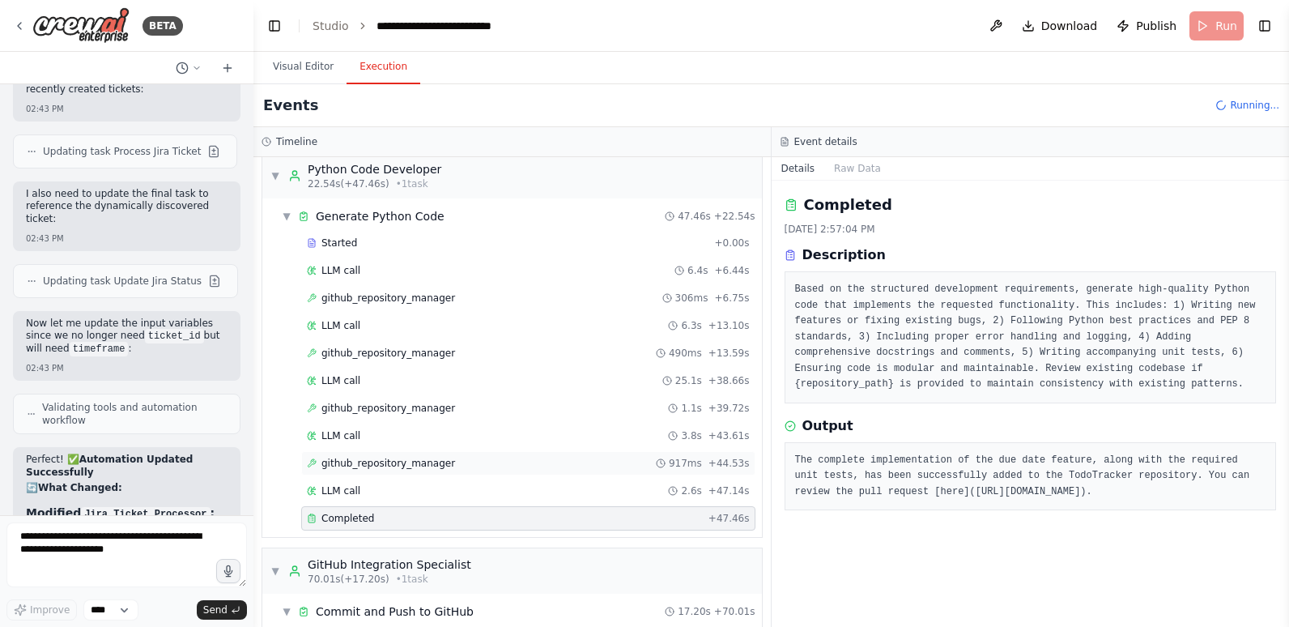
click at [399, 459] on span "github_repository_manager" at bounding box center [388, 463] width 134 height 13
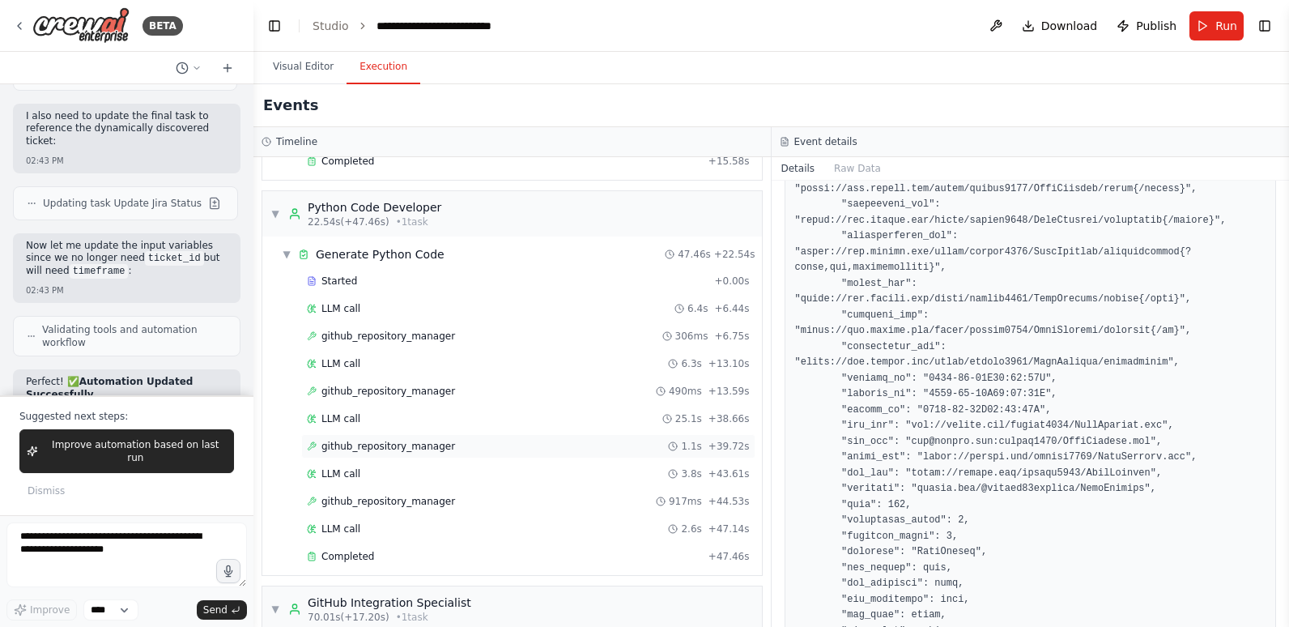
scroll to position [162, 0]
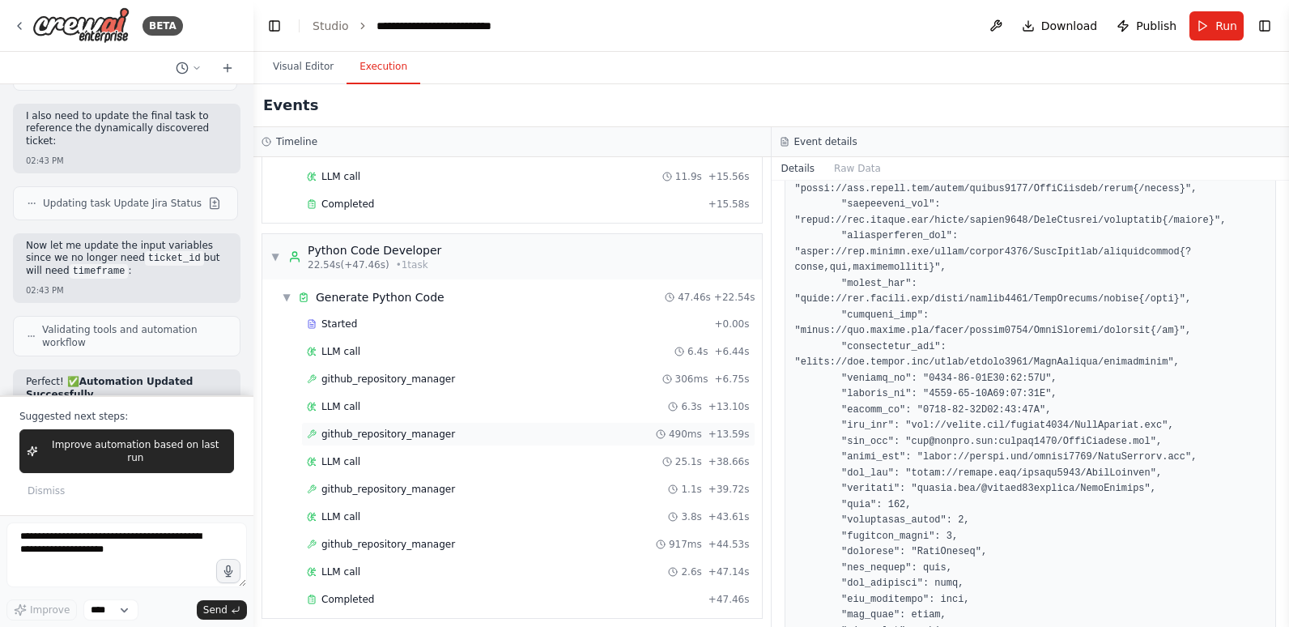
click at [399, 439] on span "github_repository_manager" at bounding box center [388, 433] width 134 height 13
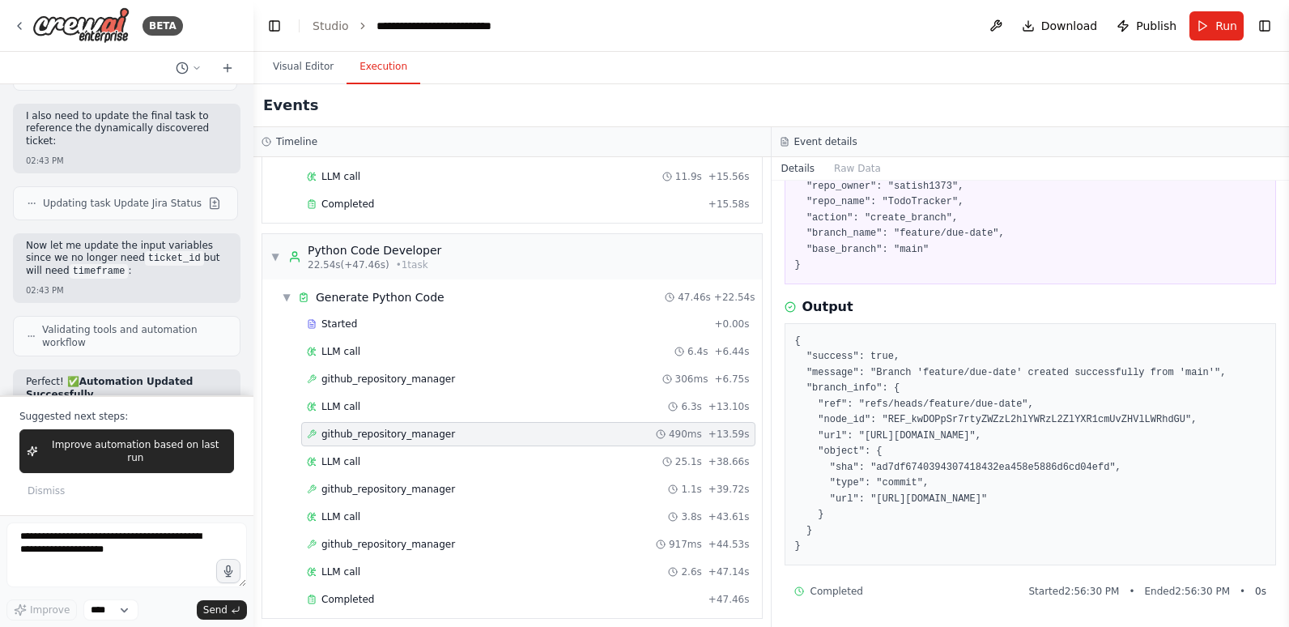
scroll to position [17727, 0]
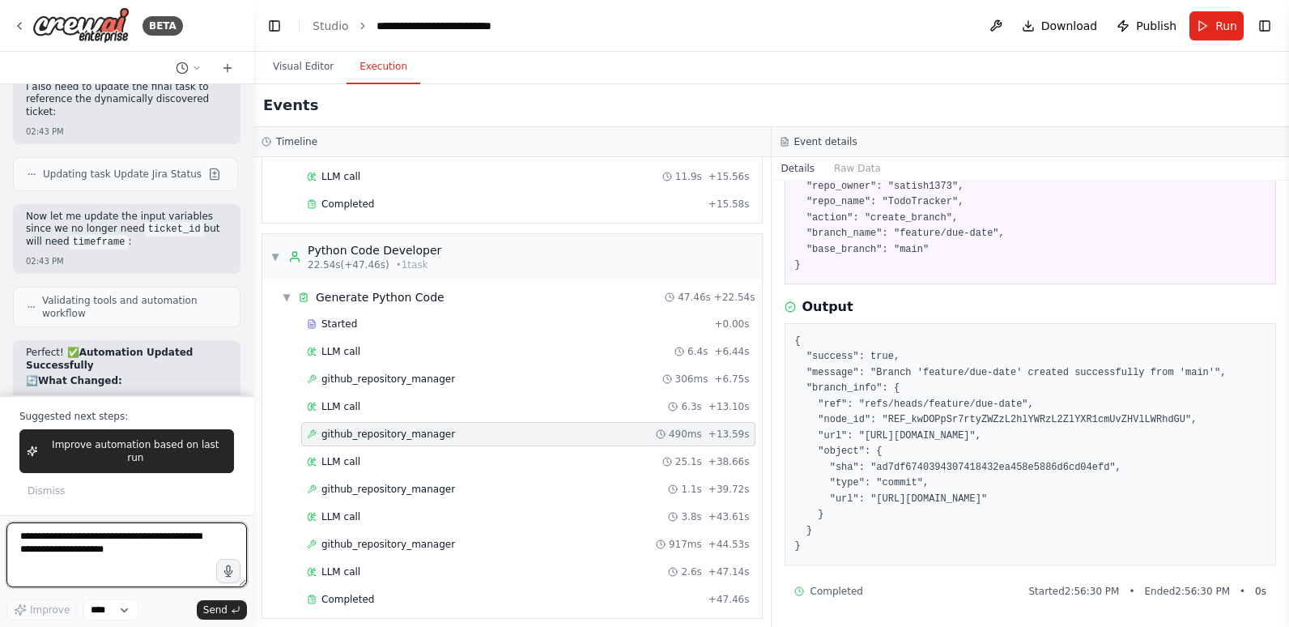
click at [125, 552] on textarea at bounding box center [126, 554] width 240 height 65
click at [125, 554] on textarea "**********" at bounding box center [126, 554] width 240 height 65
click at [175, 547] on textarea "**********" at bounding box center [126, 554] width 240 height 65
click at [200, 538] on textarea "**********" at bounding box center [126, 554] width 240 height 65
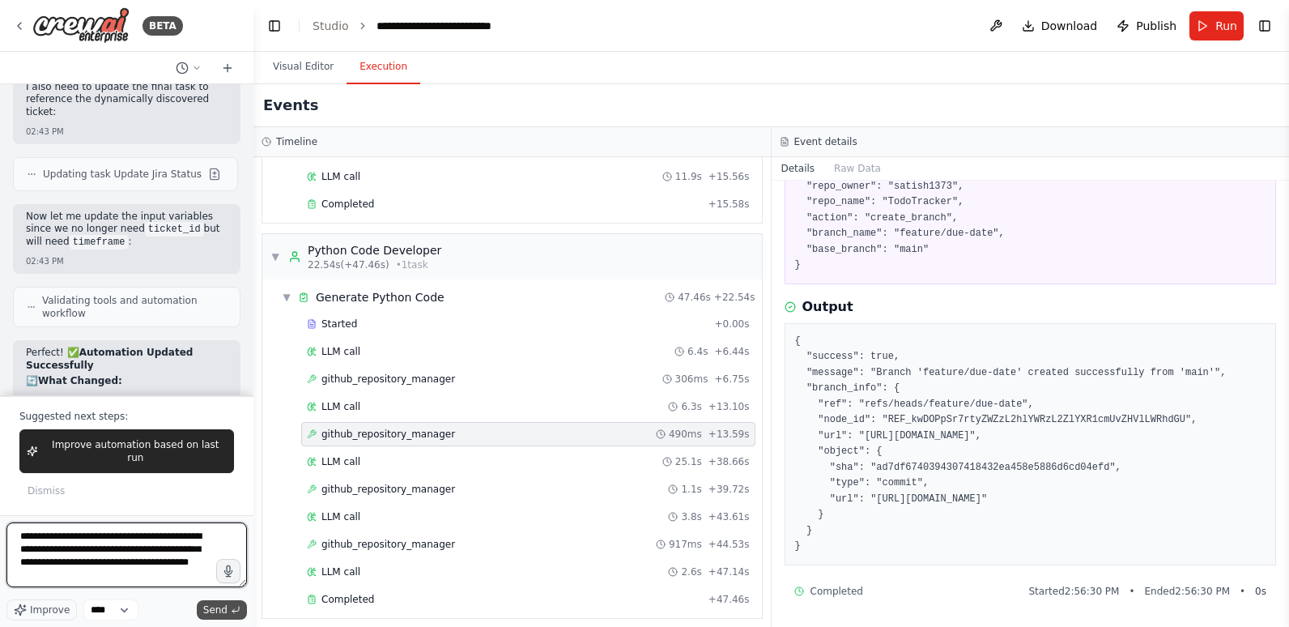
type textarea "**********"
click at [223, 609] on span "Send" at bounding box center [215, 609] width 24 height 13
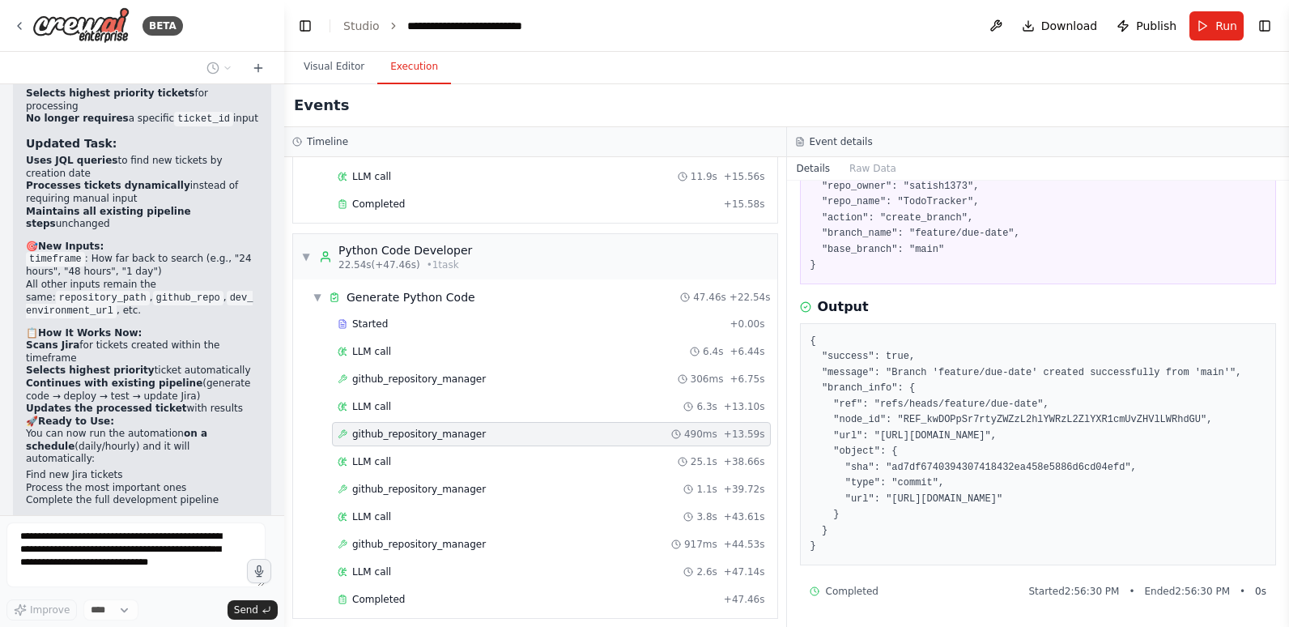
scroll to position [16227, 0]
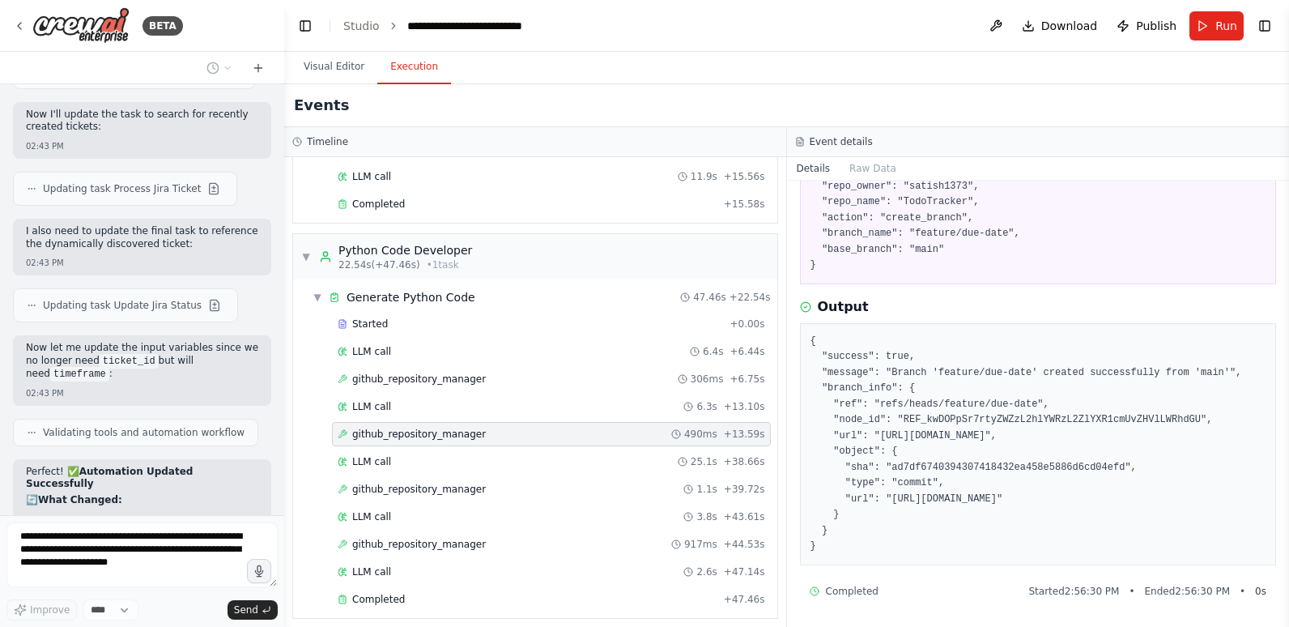
drag, startPoint x: 249, startPoint y: 406, endPoint x: 284, endPoint y: 400, distance: 35.3
click at [284, 400] on div "BETA Hello! I'm the CrewAI assistant. What kind of automation do you want to bu…" at bounding box center [644, 313] width 1289 height 627
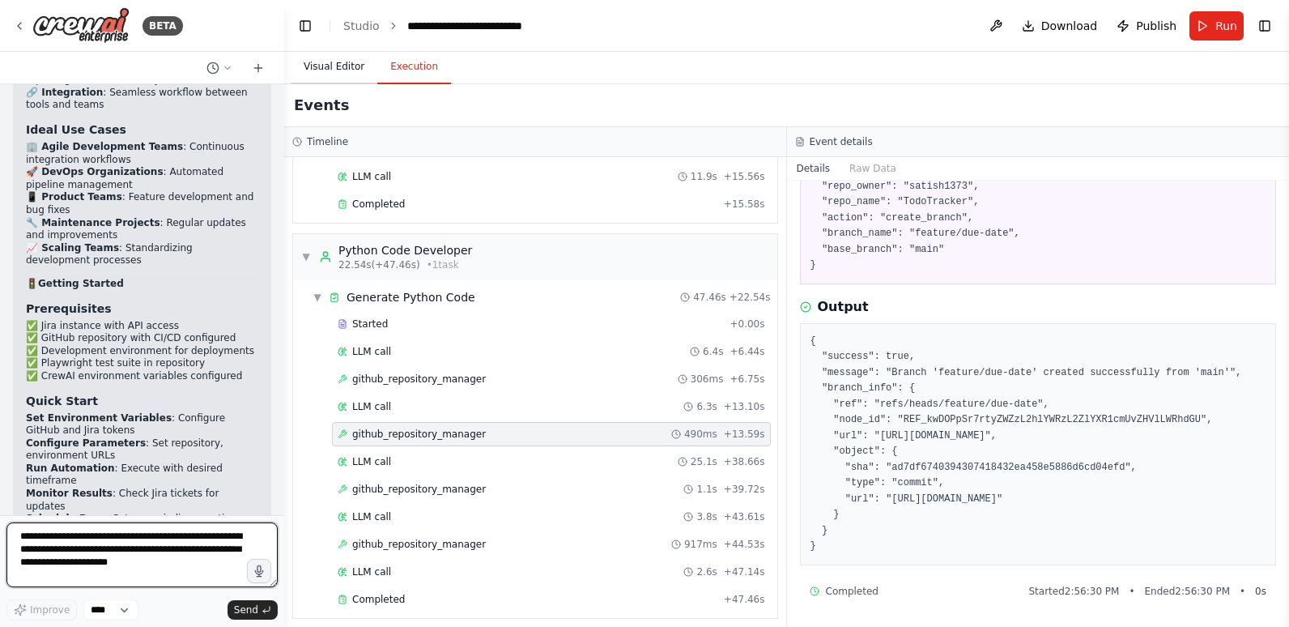
scroll to position [19920, 0]
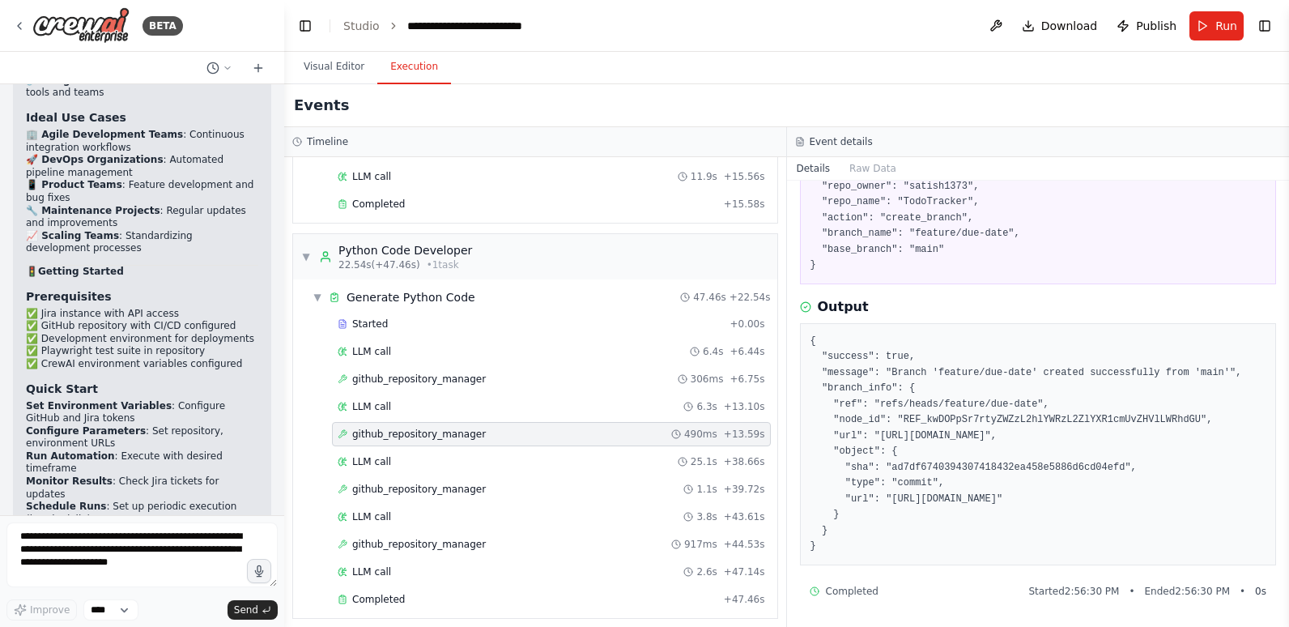
drag, startPoint x: 108, startPoint y: 474, endPoint x: 32, endPoint y: 249, distance: 236.8
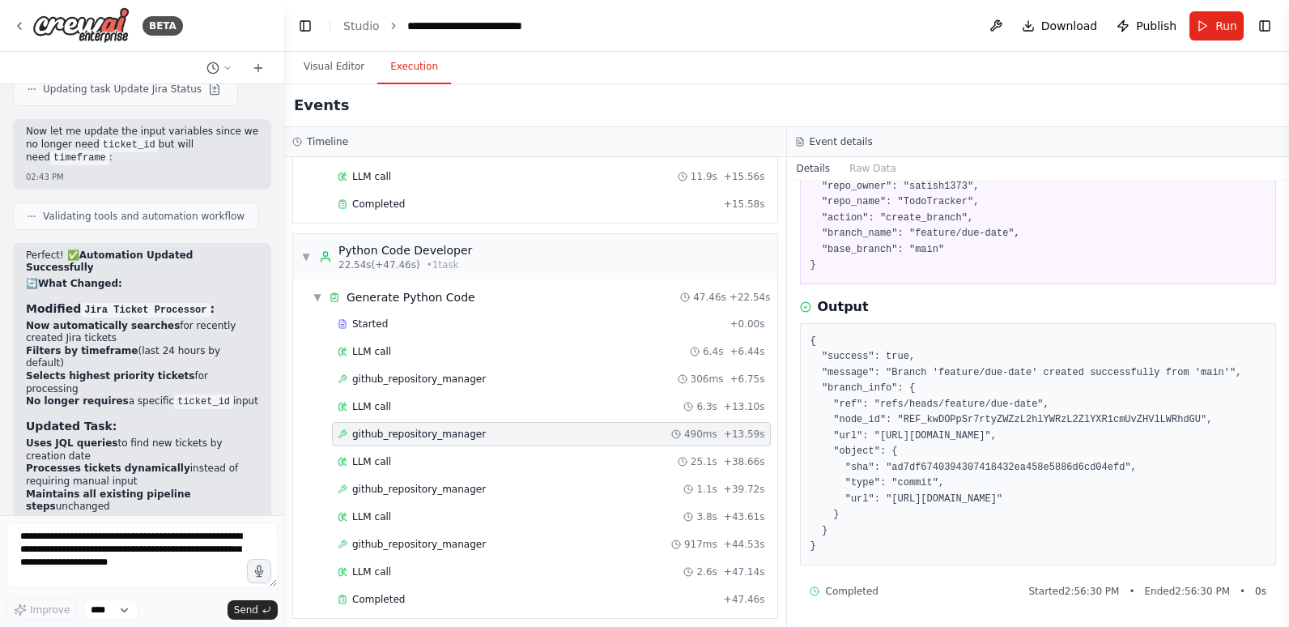
scroll to position [16439, 0]
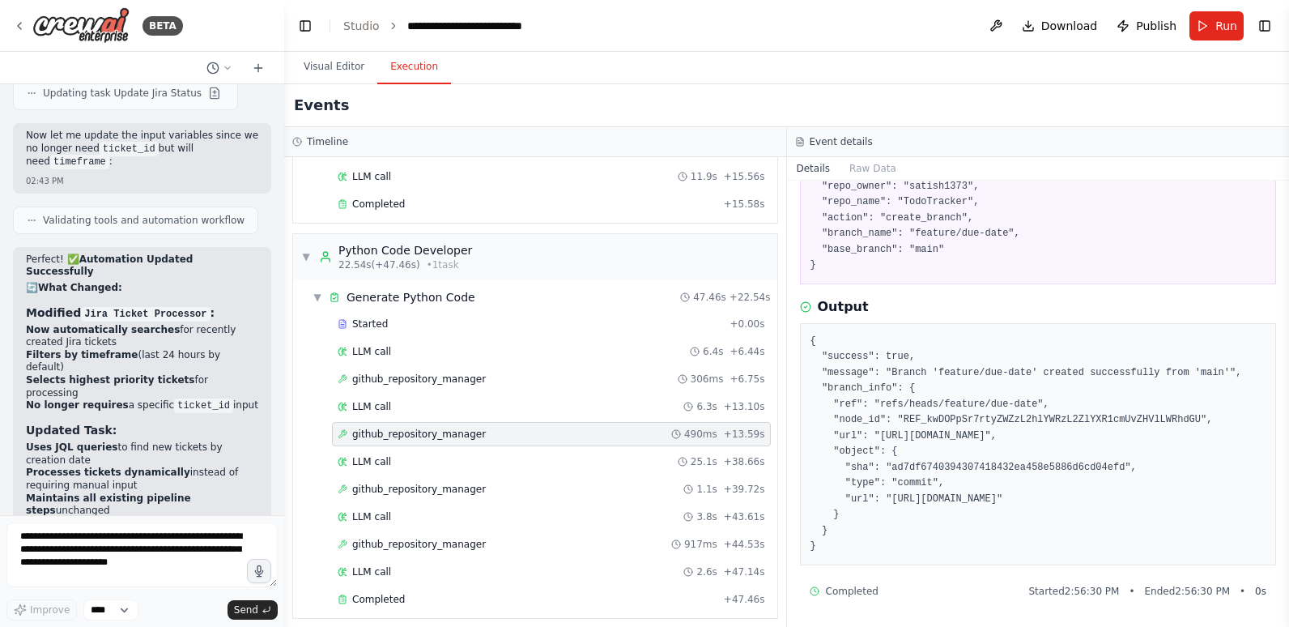
copy div "I'll create a comprehensive guide for your Jira-to-Deploy-Test-Pipeline automat…"
click at [1082, 19] on span "Download" at bounding box center [1069, 26] width 57 height 16
click at [945, 600] on div "Completed Started 2:56:30 PM • Ended 2:56:30 PM • 0 s" at bounding box center [1038, 591] width 477 height 26
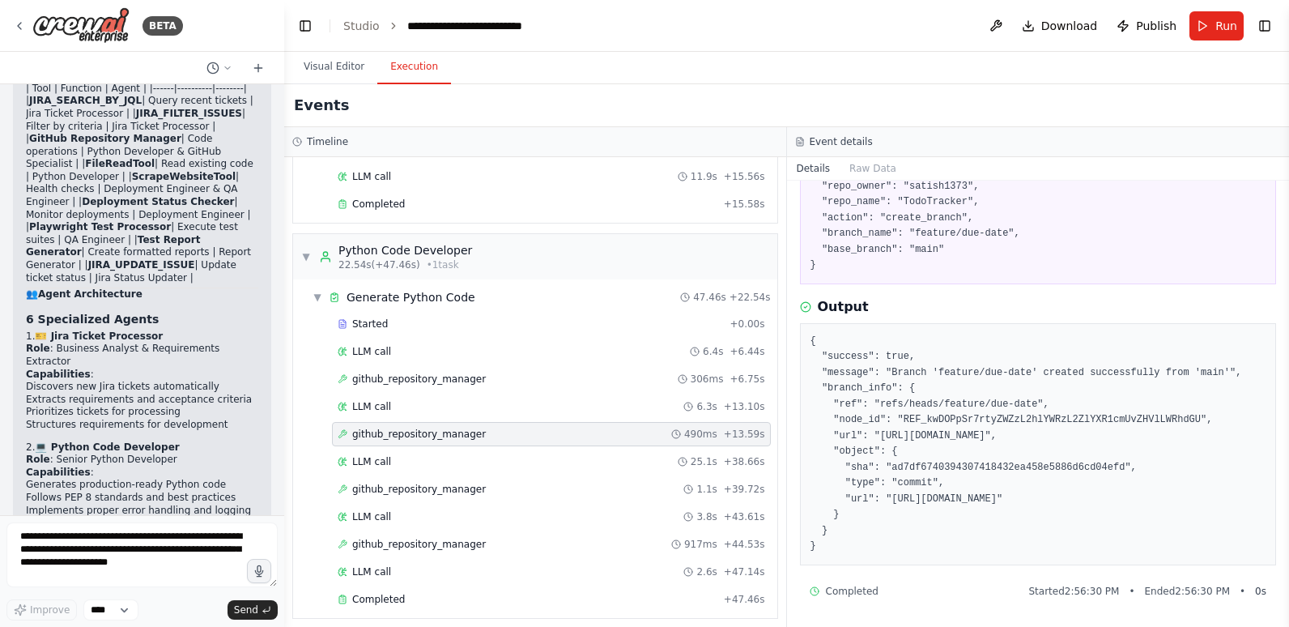
scroll to position [0, 159]
drag, startPoint x: 32, startPoint y: 238, endPoint x: 246, endPoint y: 342, distance: 237.9
copy code "graph TD A[🔍 Scan Jira for New Tickets] --> B[📋 Extract Requirements] B --> C[💻…"
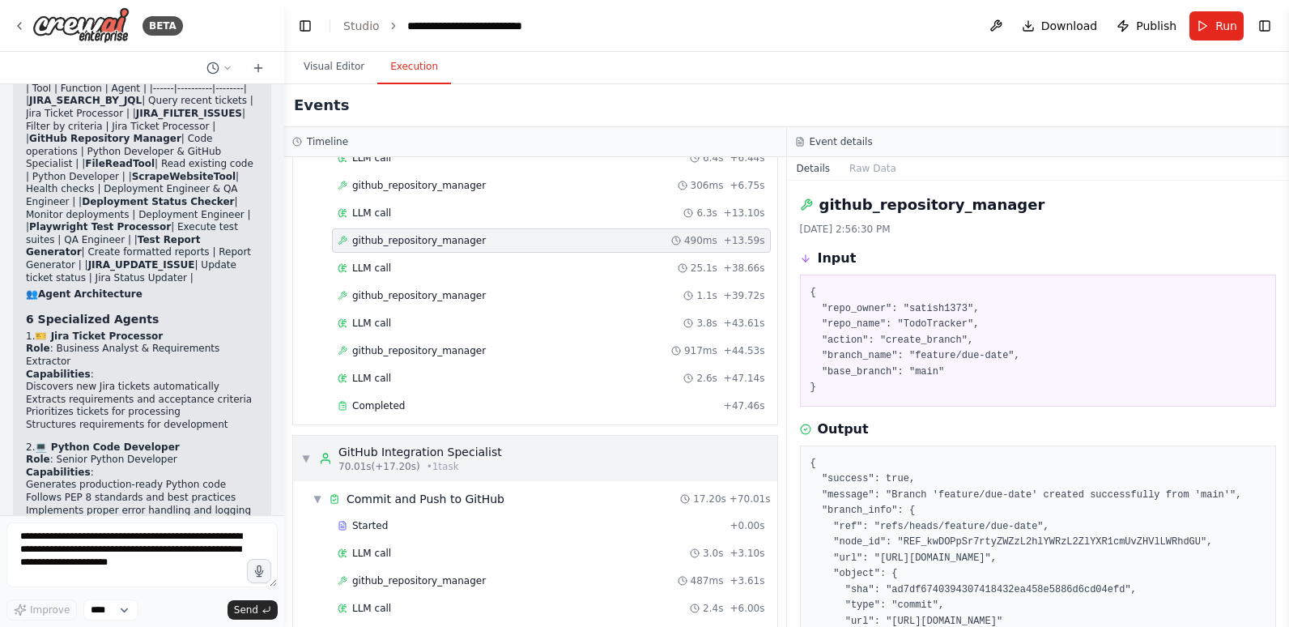
scroll to position [285, 0]
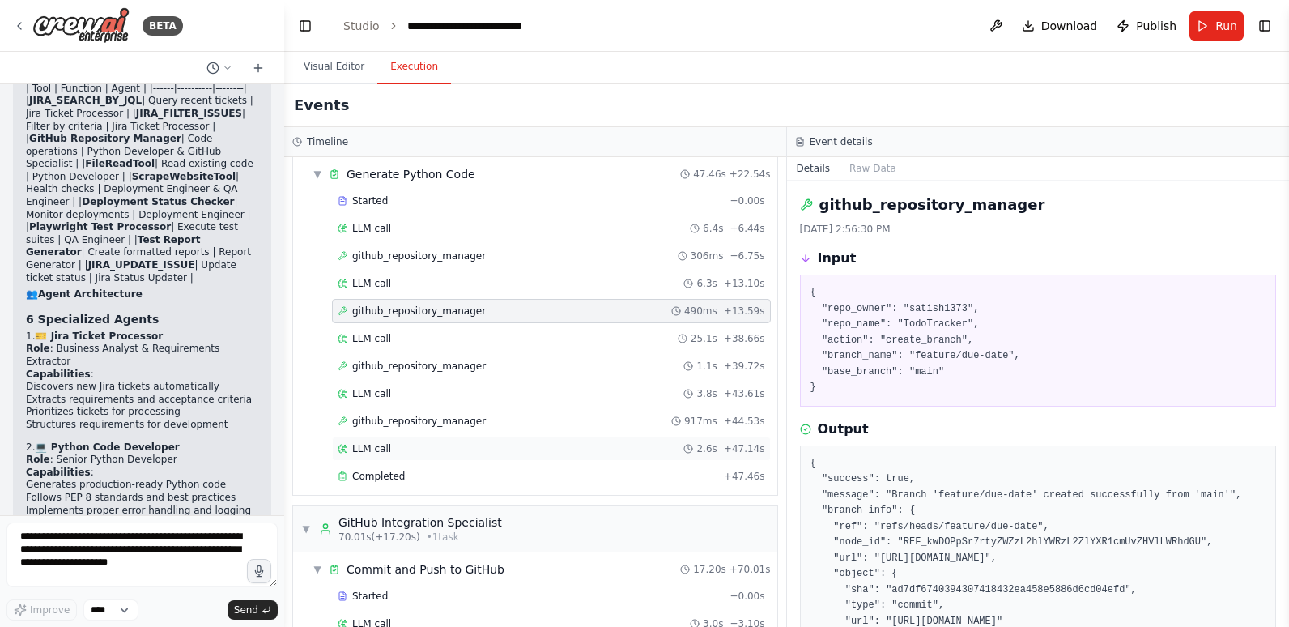
click at [419, 447] on div "LLM call 2.6s + 47.14s" at bounding box center [551, 448] width 427 height 13
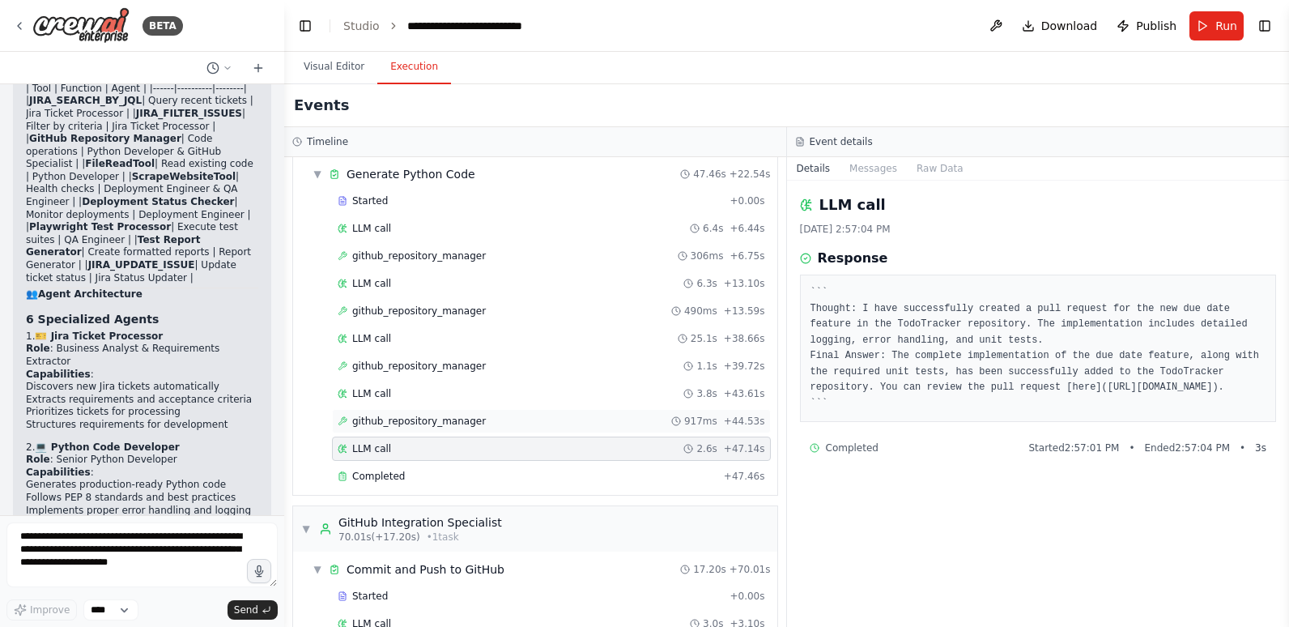
click at [413, 419] on span "github_repository_manager" at bounding box center [419, 421] width 134 height 13
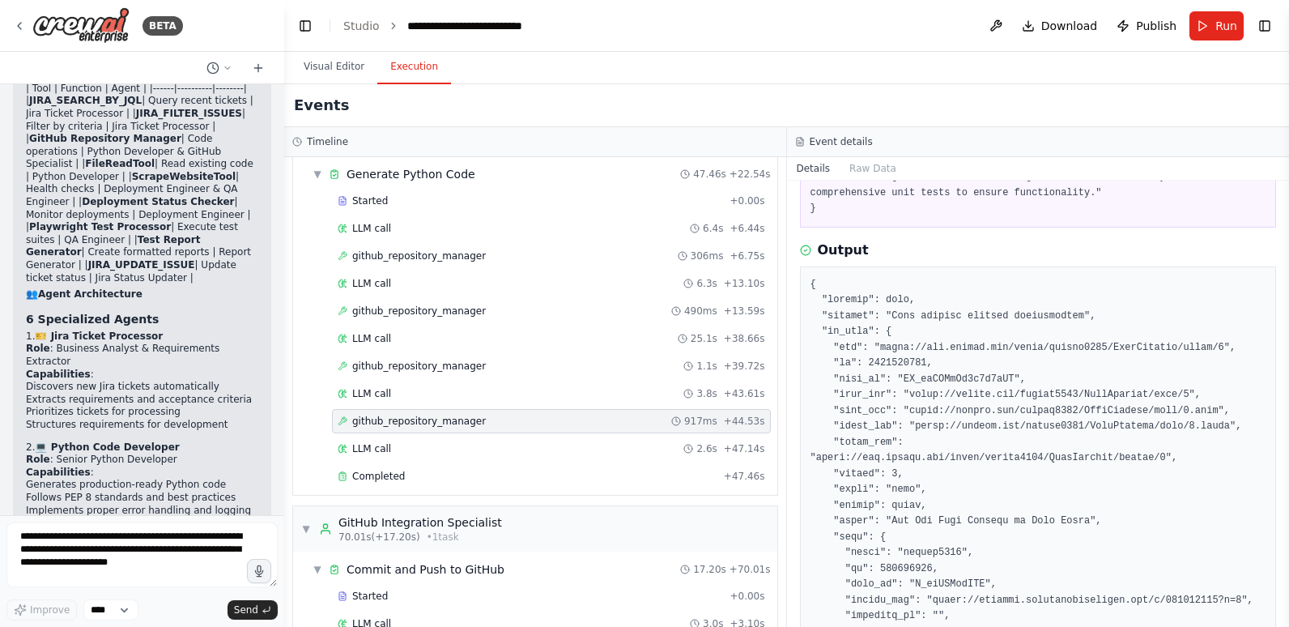
scroll to position [243, 0]
click at [561, 360] on div "github_repository_manager 1.1s + 39.72s" at bounding box center [551, 365] width 427 height 13
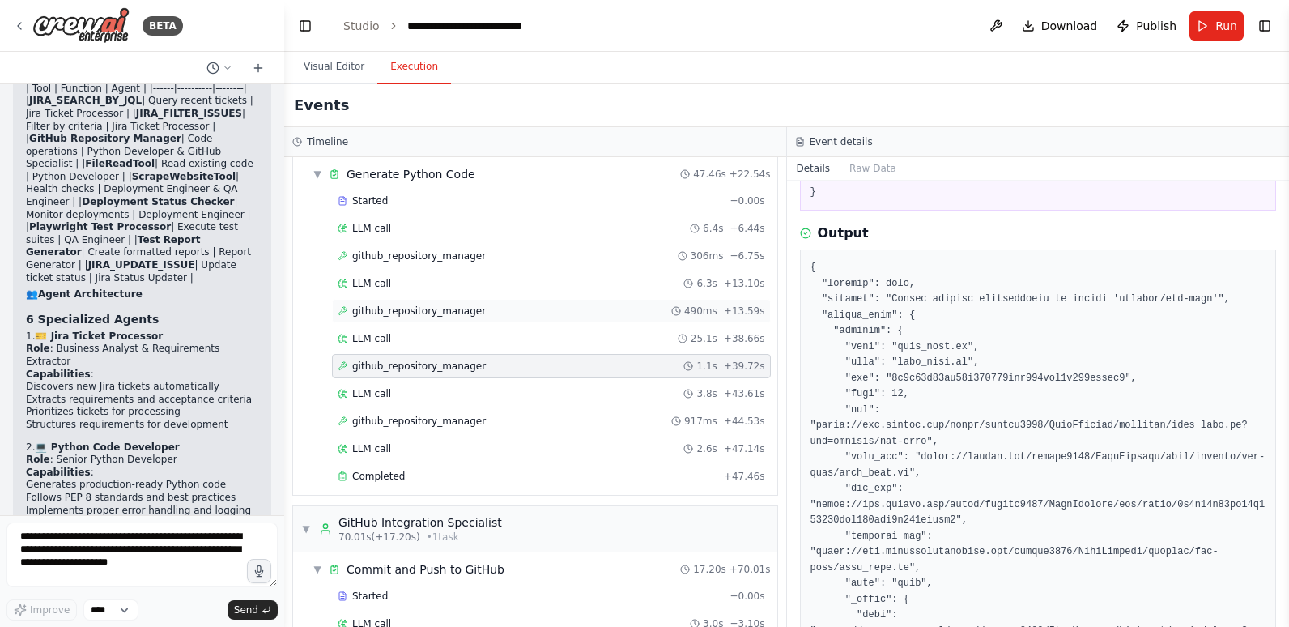
click at [547, 316] on div "github_repository_manager 490ms + 13.59s" at bounding box center [551, 310] width 427 height 13
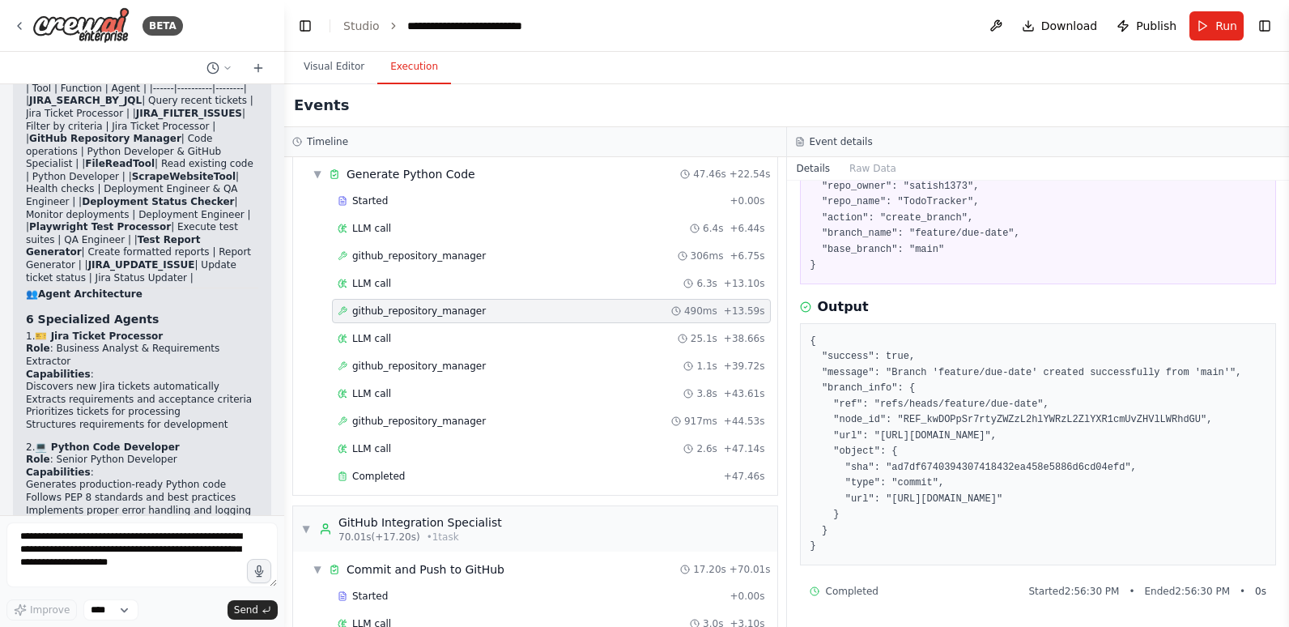
scroll to position [185, 0]
click at [462, 256] on span "github_repository_manager" at bounding box center [419, 255] width 134 height 13
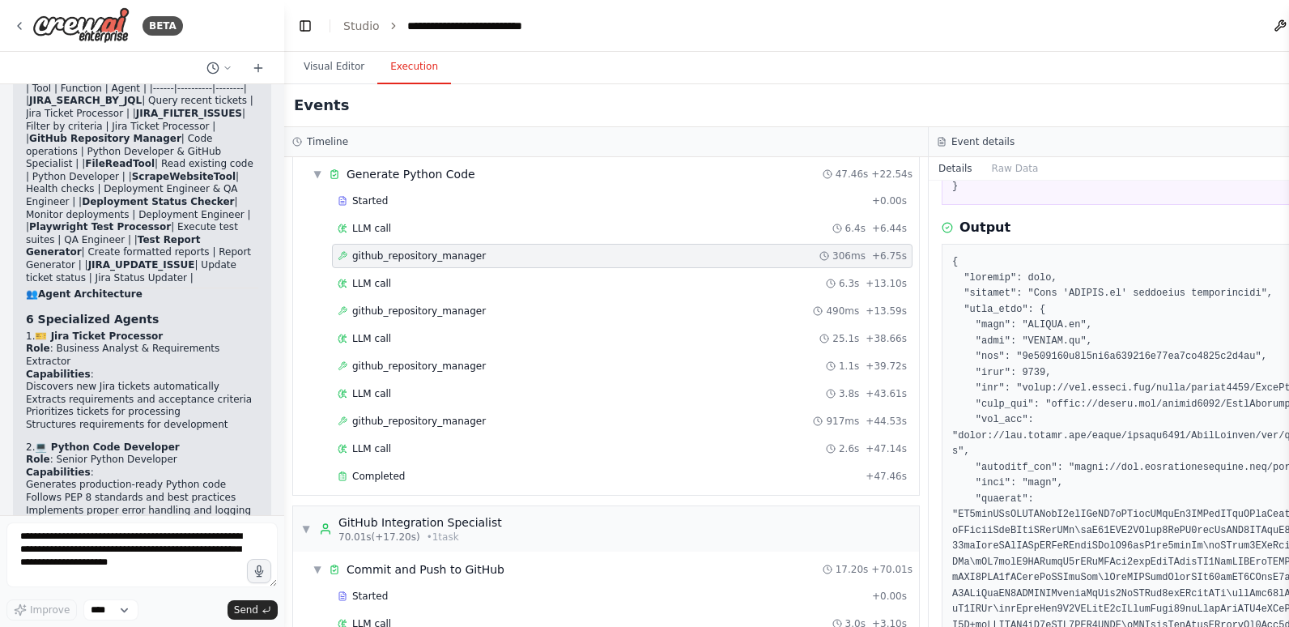
scroll to position [243, 0]
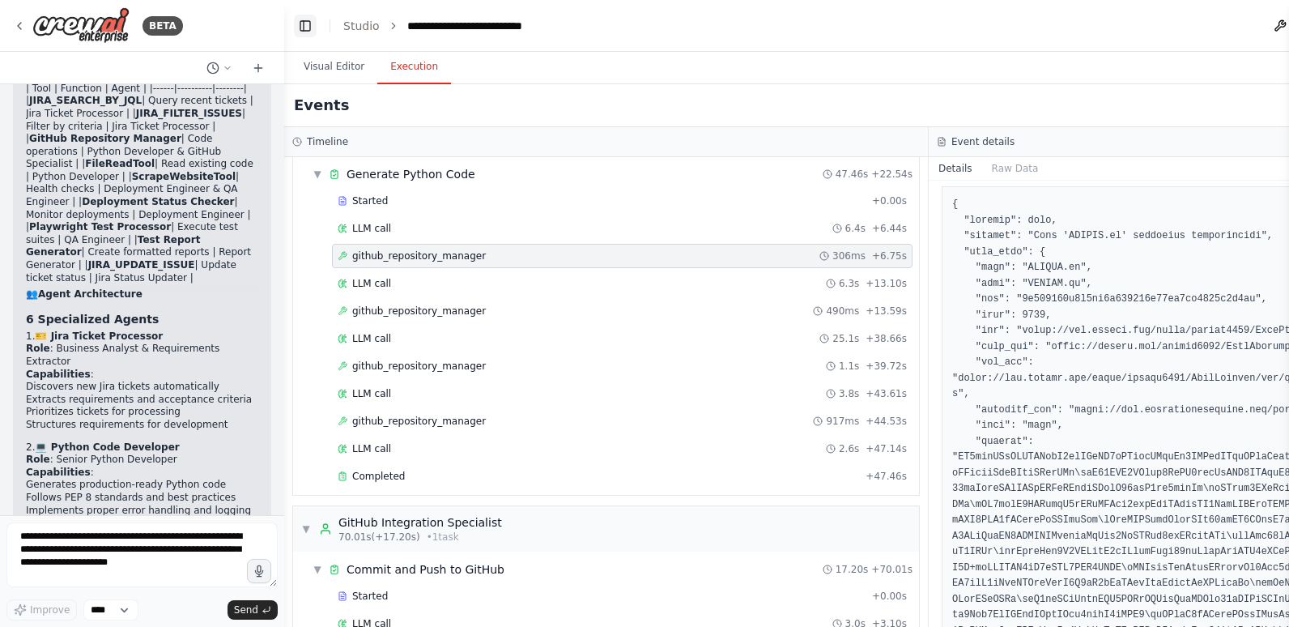
click at [300, 23] on button "Toggle Left Sidebar" at bounding box center [305, 26] width 23 height 23
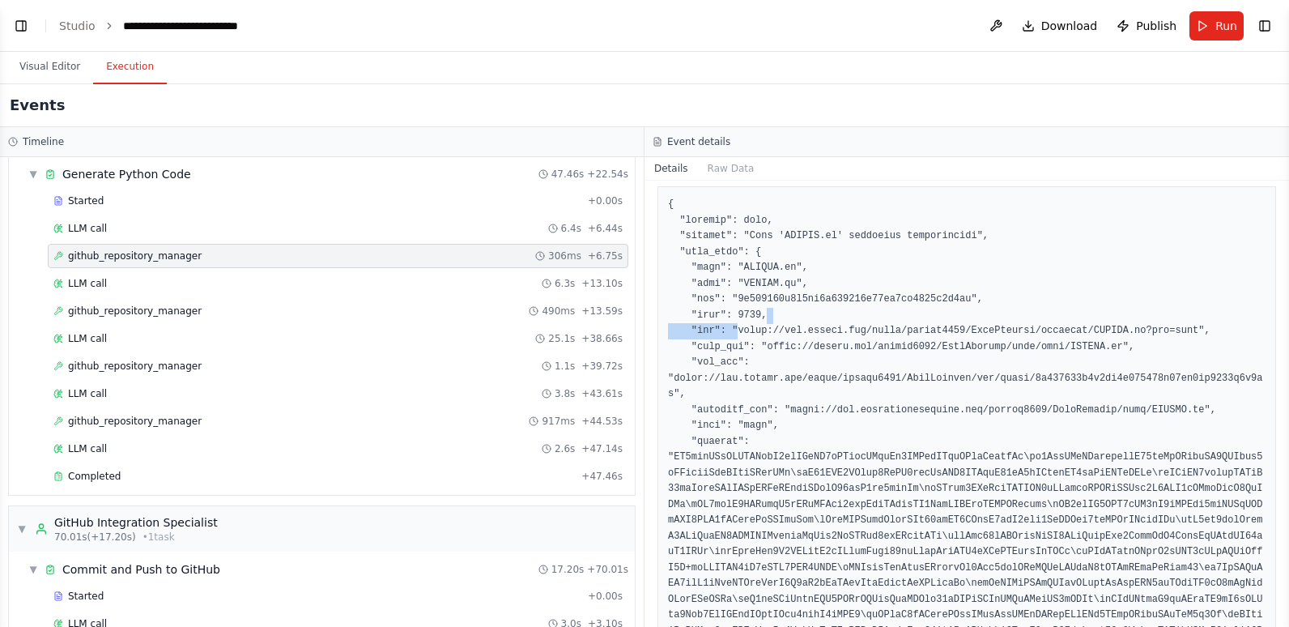
drag, startPoint x: 734, startPoint y: 329, endPoint x: 1018, endPoint y: 322, distance: 283.4
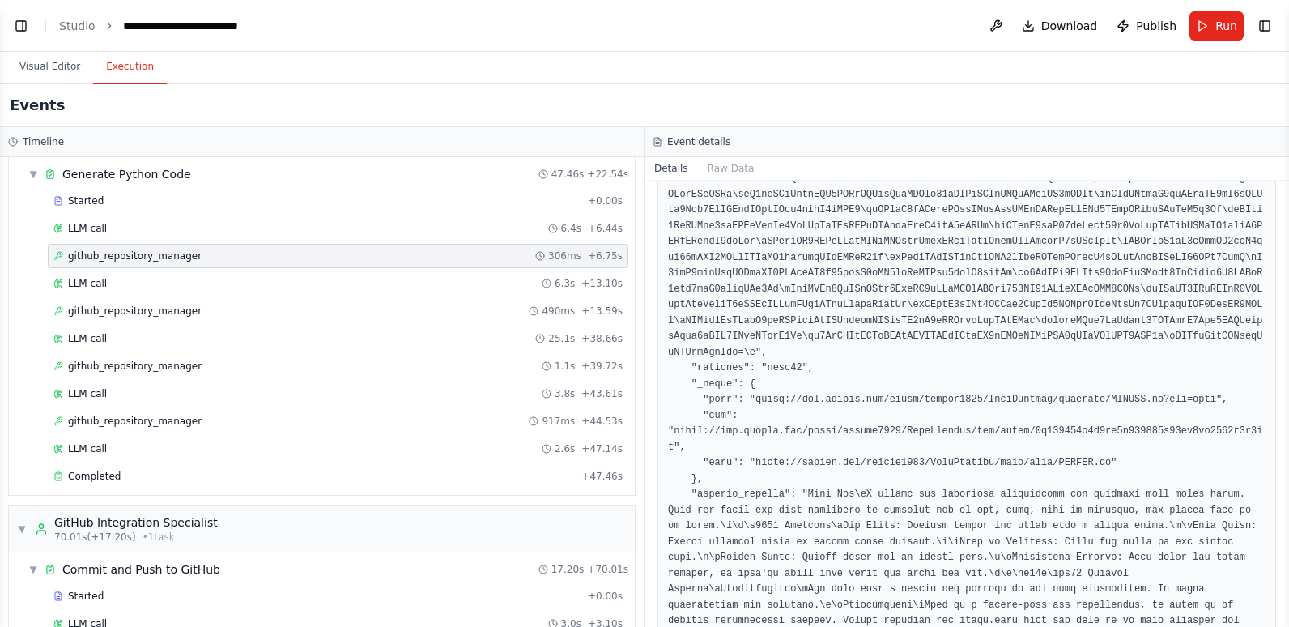
scroll to position [729, 0]
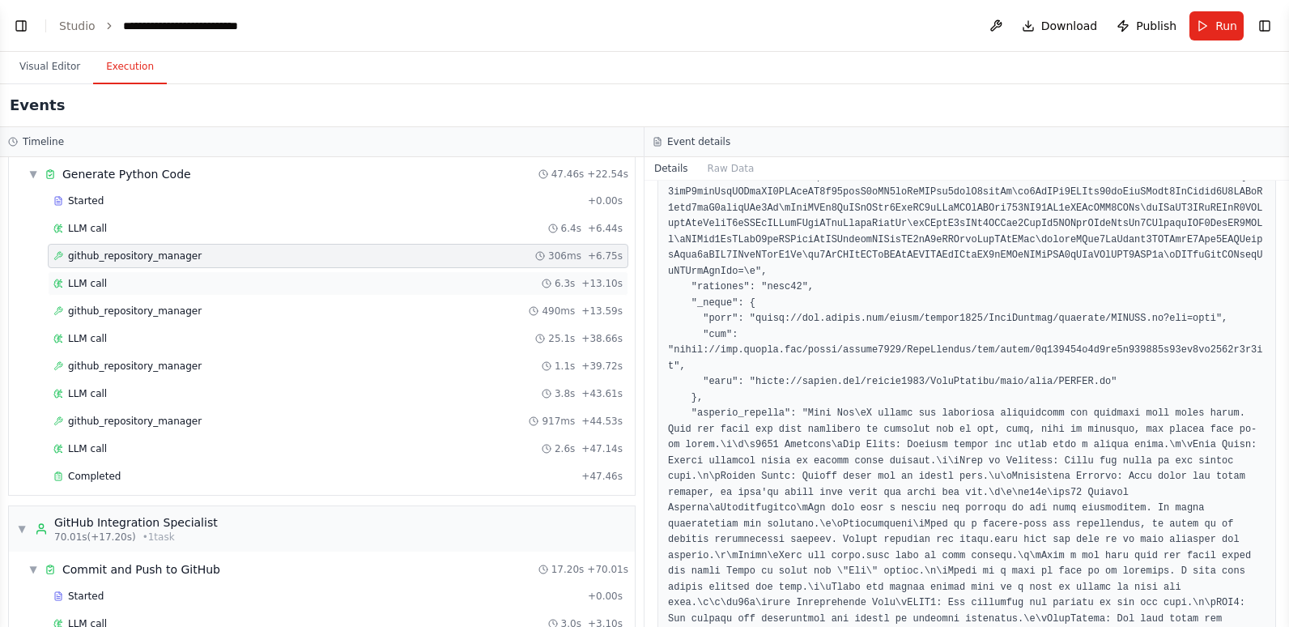
click at [287, 283] on div "LLM call 6.3s + 13.10s" at bounding box center [337, 283] width 569 height 13
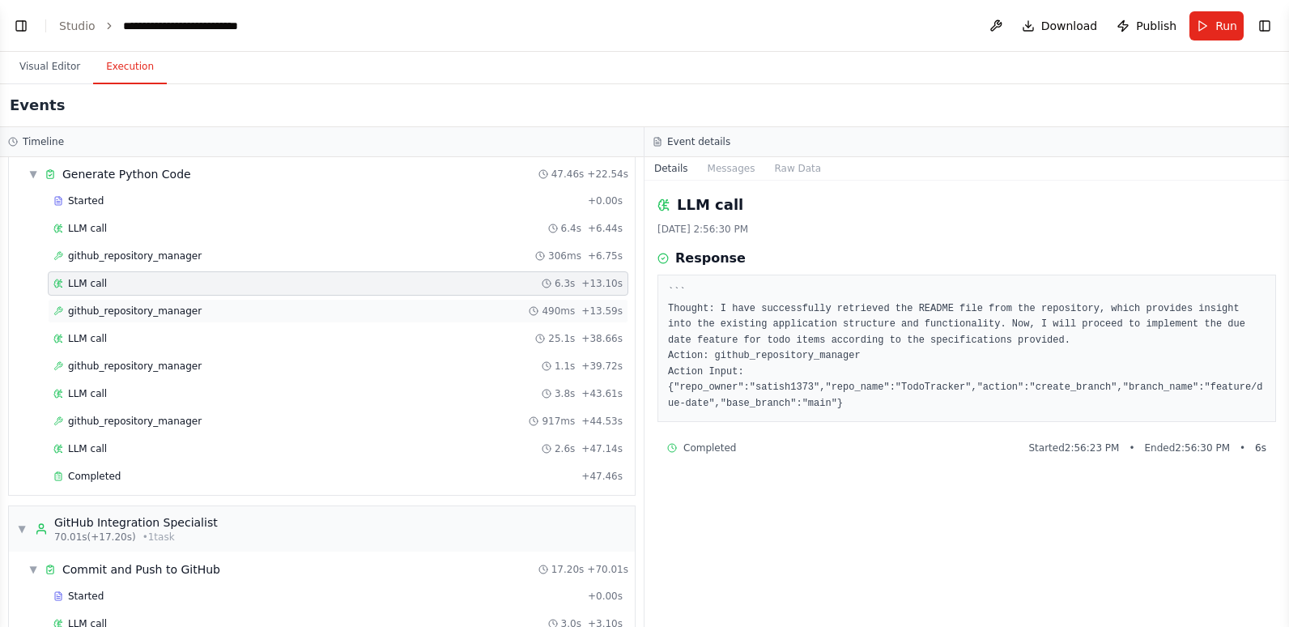
click at [293, 313] on div "github_repository_manager 490ms + 13.59s" at bounding box center [337, 310] width 569 height 13
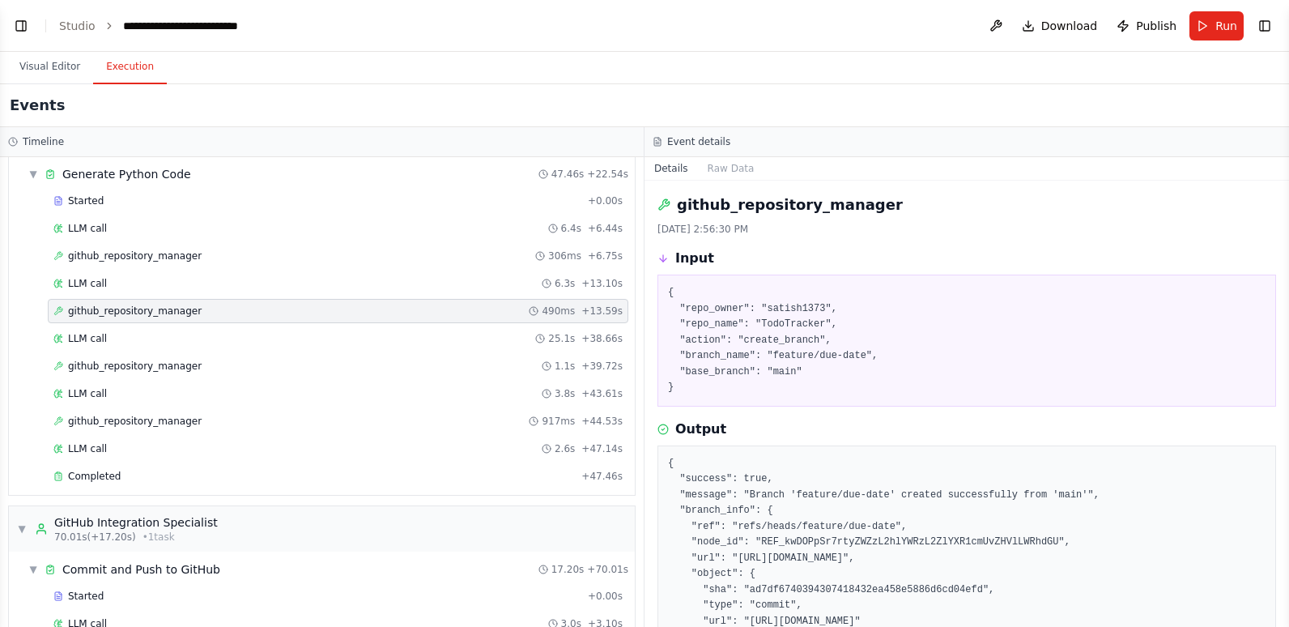
scroll to position [138, 0]
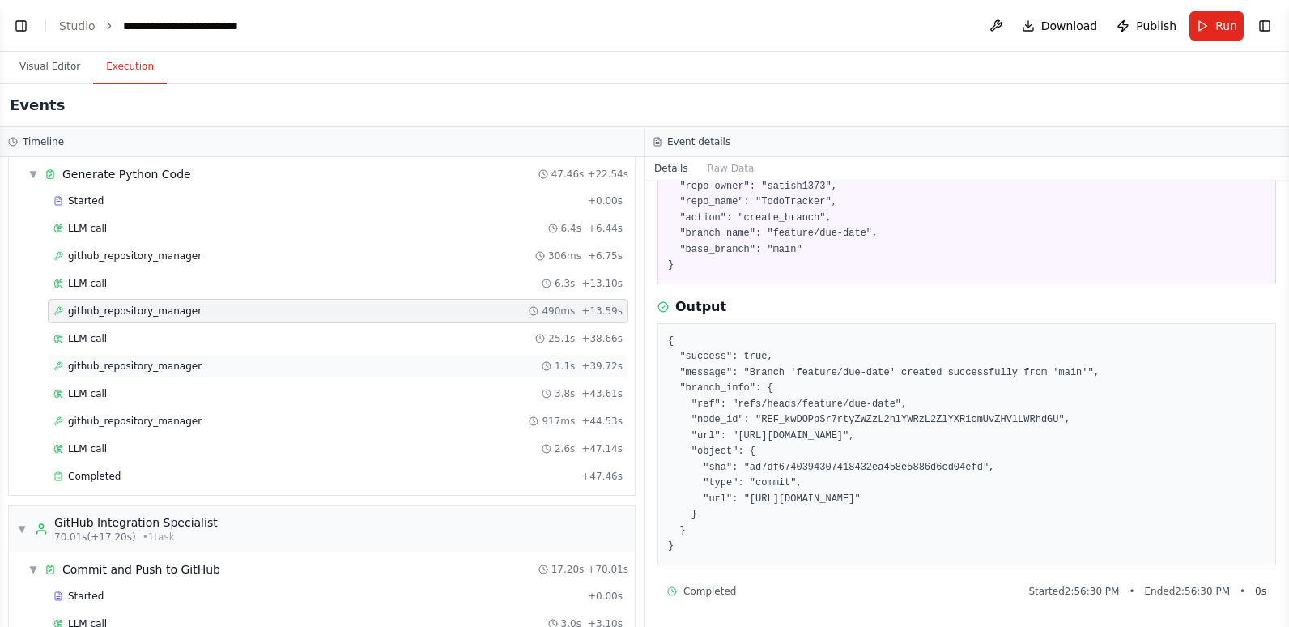
click at [234, 368] on div "github_repository_manager 1.1s + 39.72s" at bounding box center [337, 365] width 569 height 13
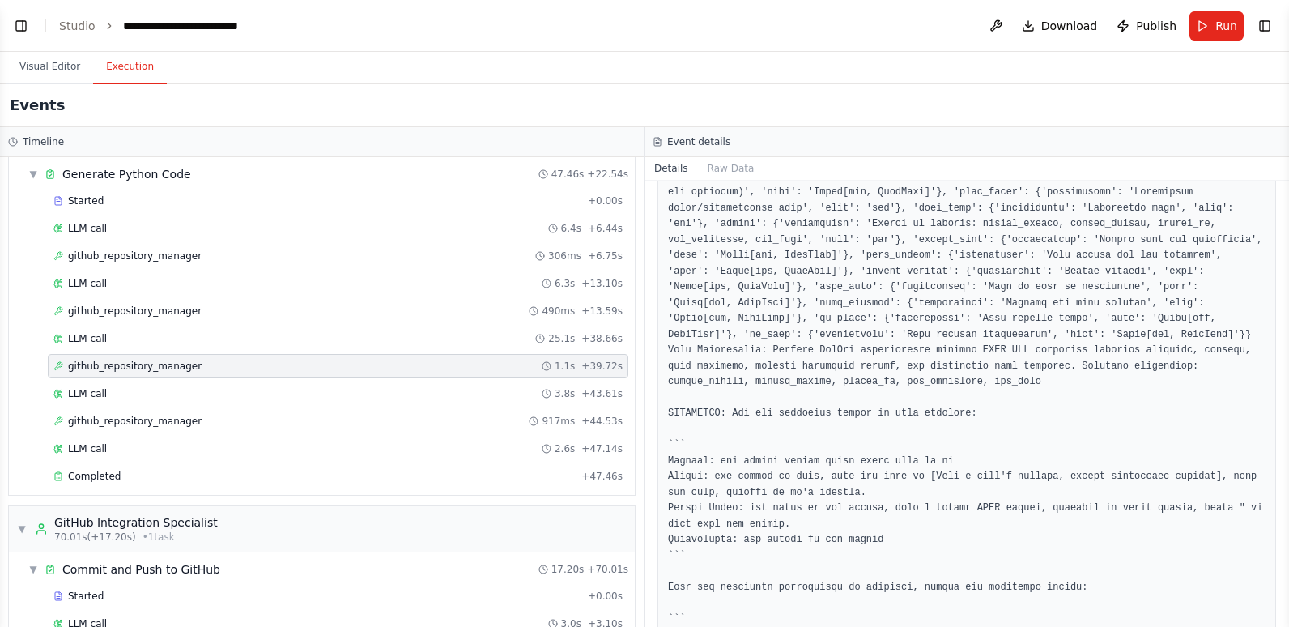
scroll to position [1716, 0]
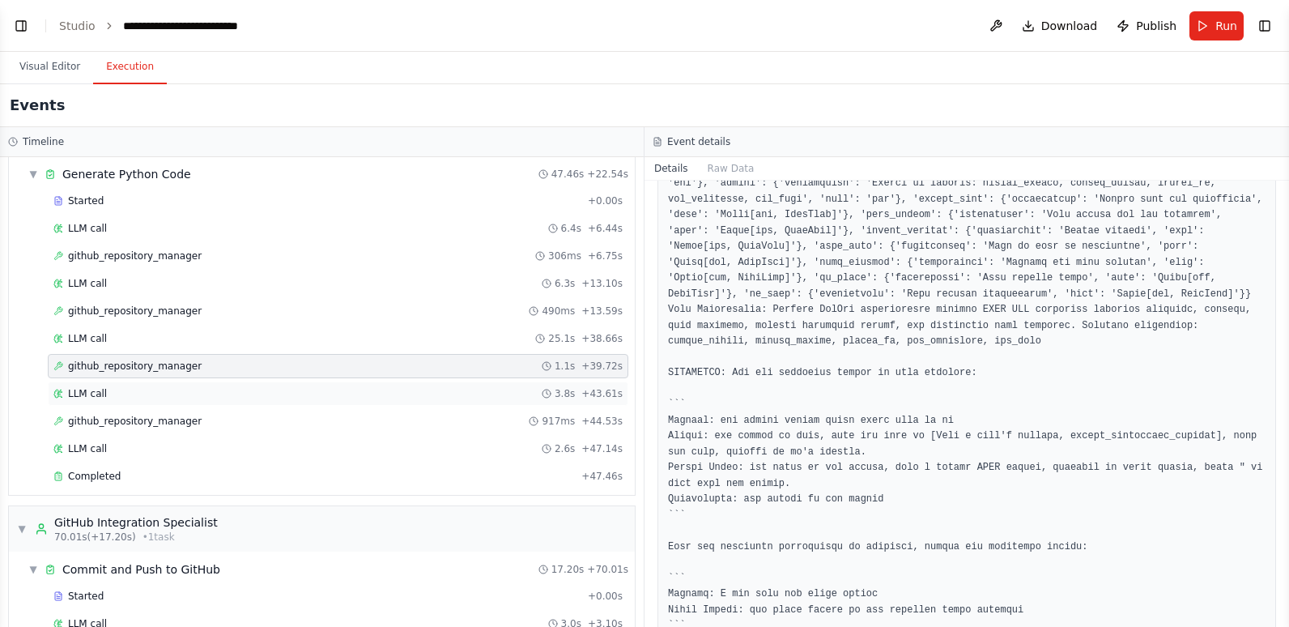
click at [285, 402] on div "LLM call 3.8s + 43.61s" at bounding box center [338, 393] width 581 height 24
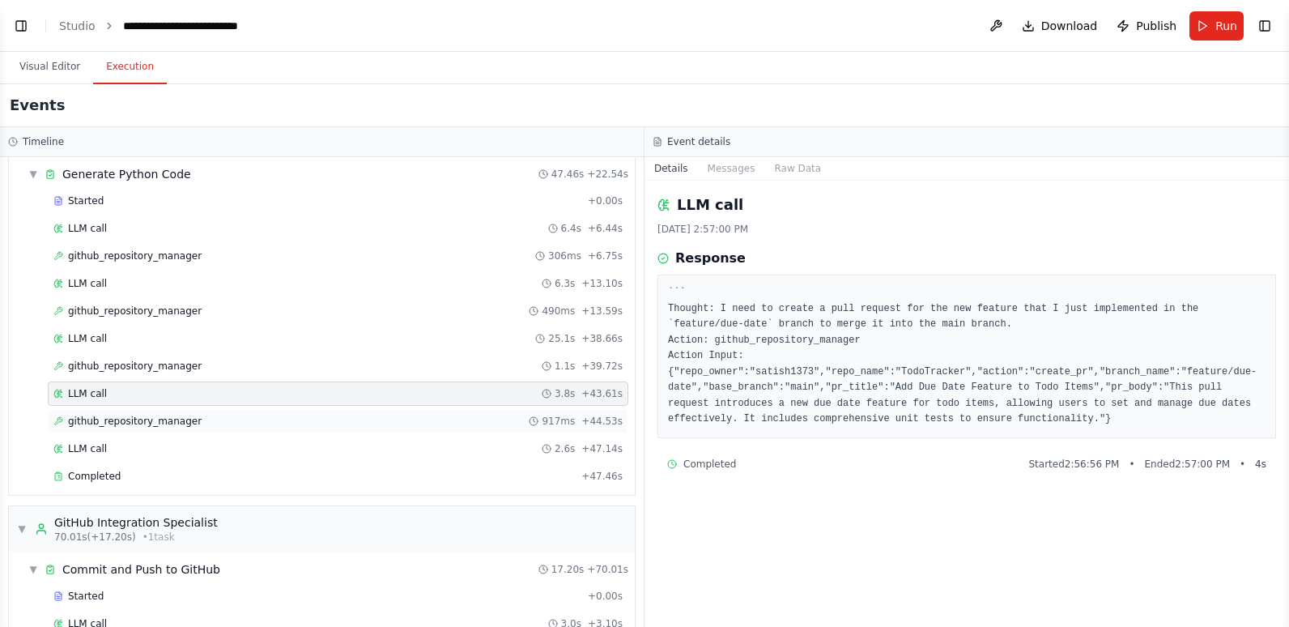
click at [273, 426] on div "github_repository_manager 917ms + 44.53s" at bounding box center [337, 421] width 569 height 13
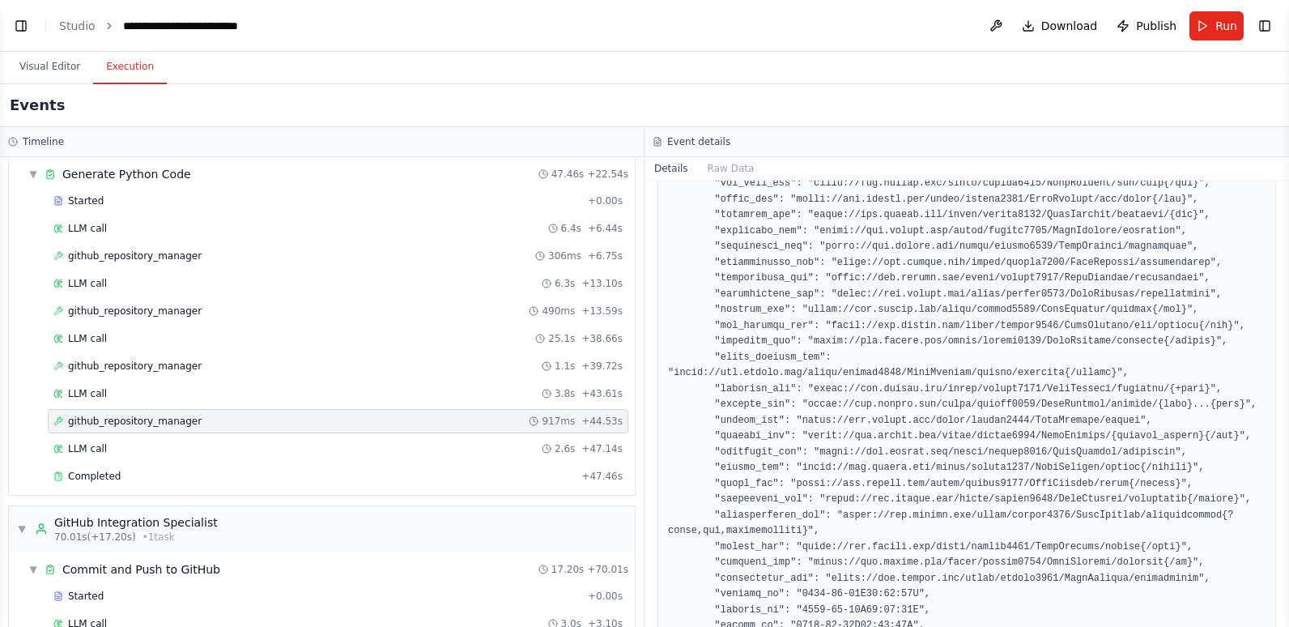
scroll to position [2834, 0]
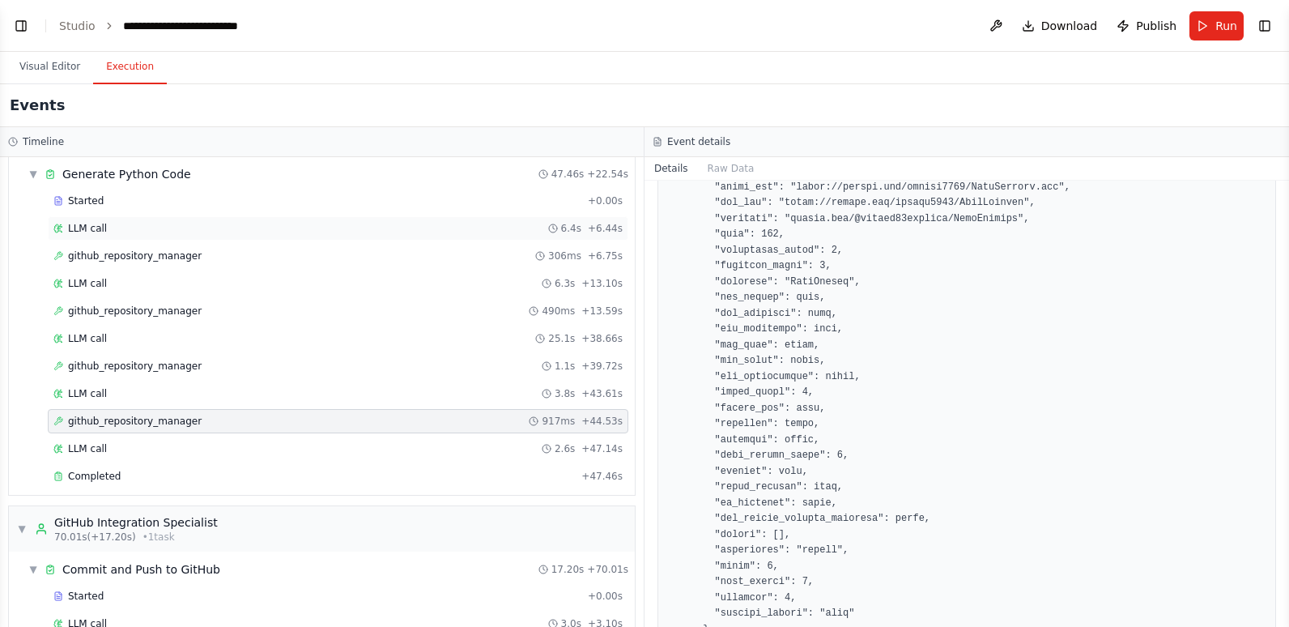
click at [109, 223] on div "LLM call 6.4s + 6.44s" at bounding box center [337, 228] width 569 height 13
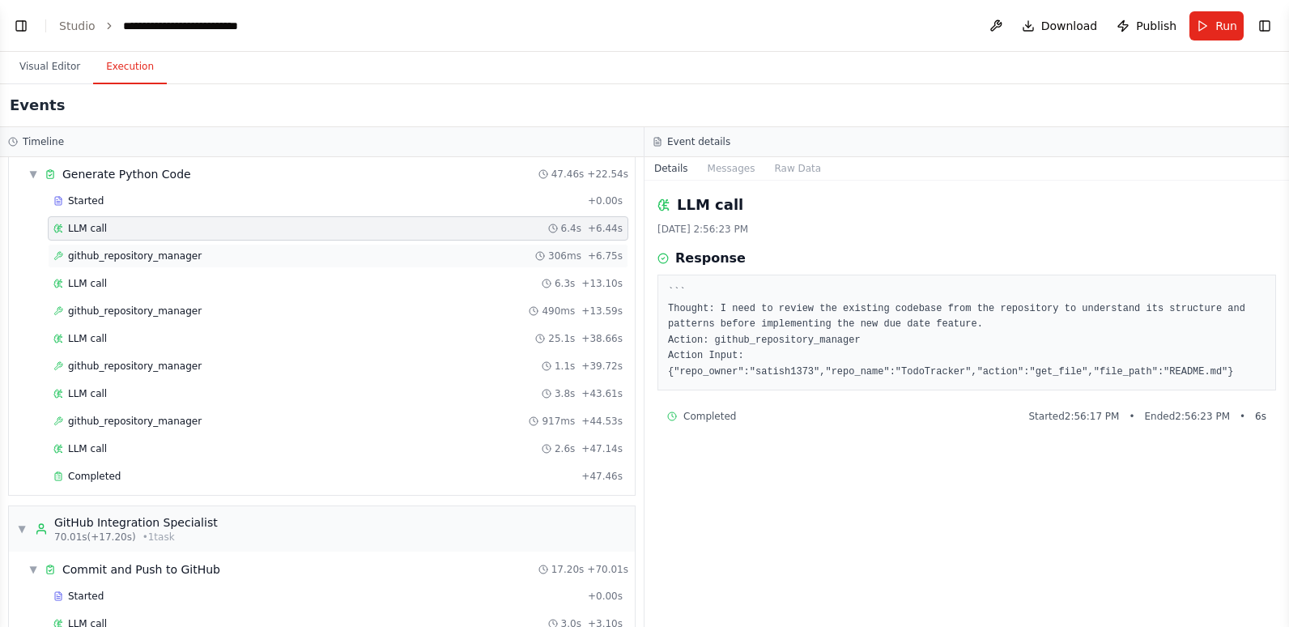
click at [117, 254] on span "github_repository_manager" at bounding box center [135, 255] width 134 height 13
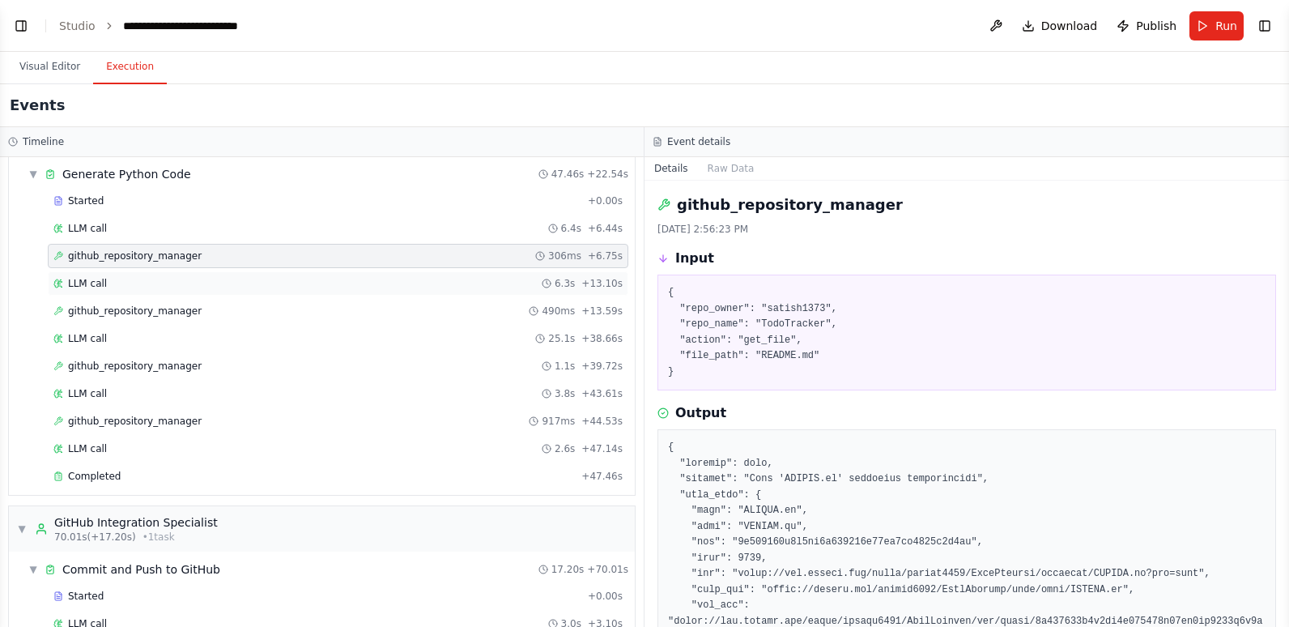
click at [118, 281] on div "LLM call 6.3s + 13.10s" at bounding box center [337, 283] width 569 height 13
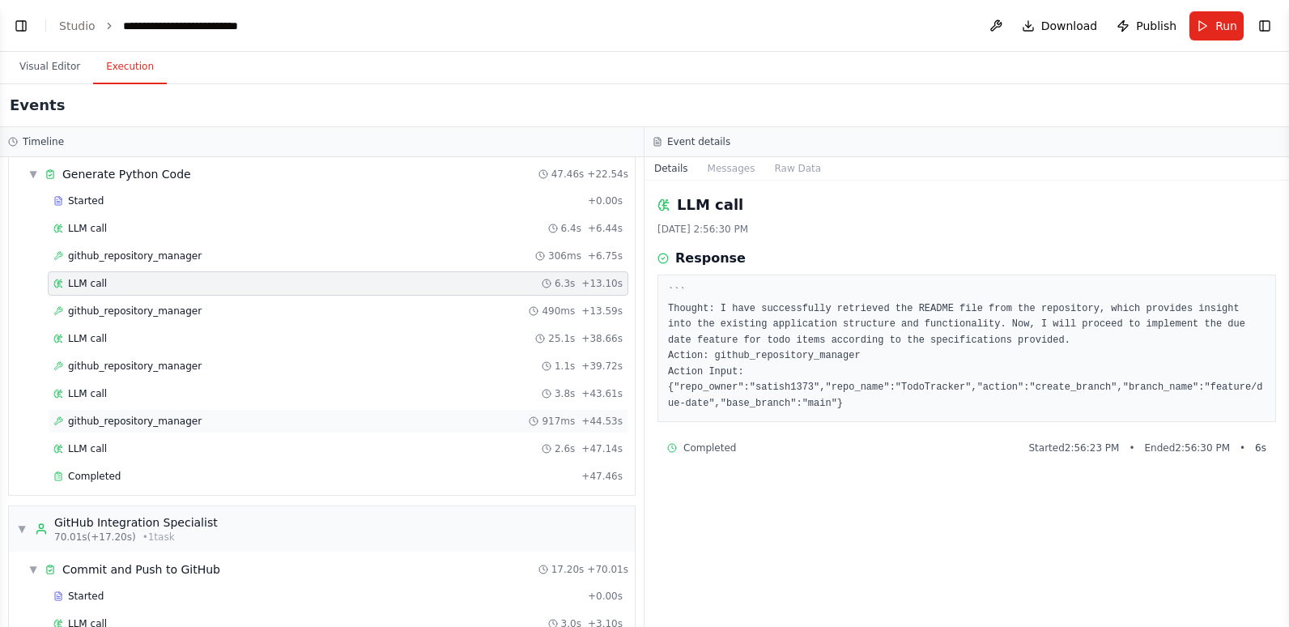
click at [141, 423] on span "github_repository_manager" at bounding box center [135, 421] width 134 height 13
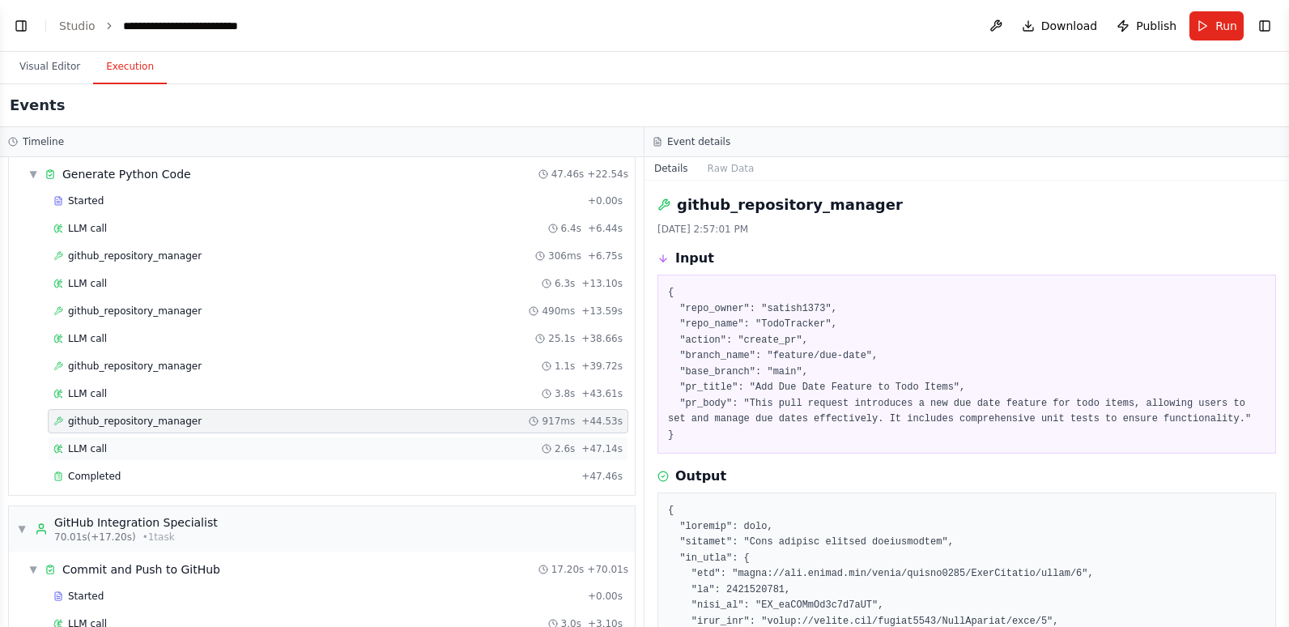
click at [137, 450] on div "LLM call 2.6s + 47.14s" at bounding box center [337, 448] width 569 height 13
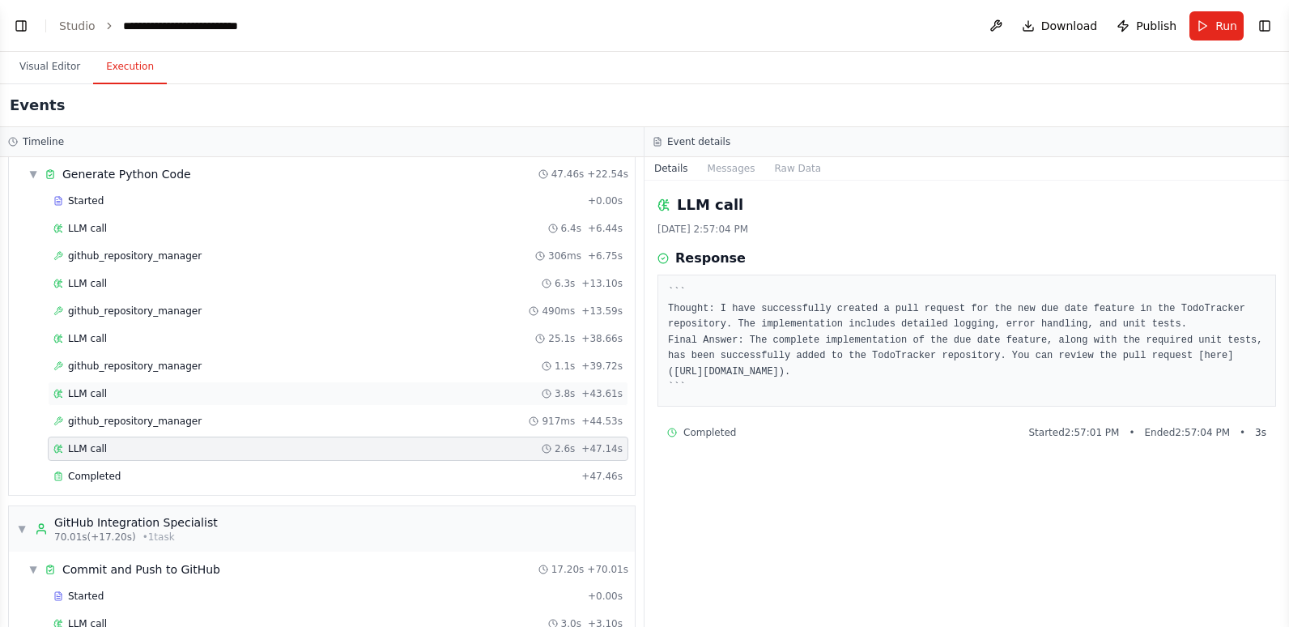
click at [202, 393] on div "LLM call 3.8s + 43.61s" at bounding box center [337, 393] width 569 height 13
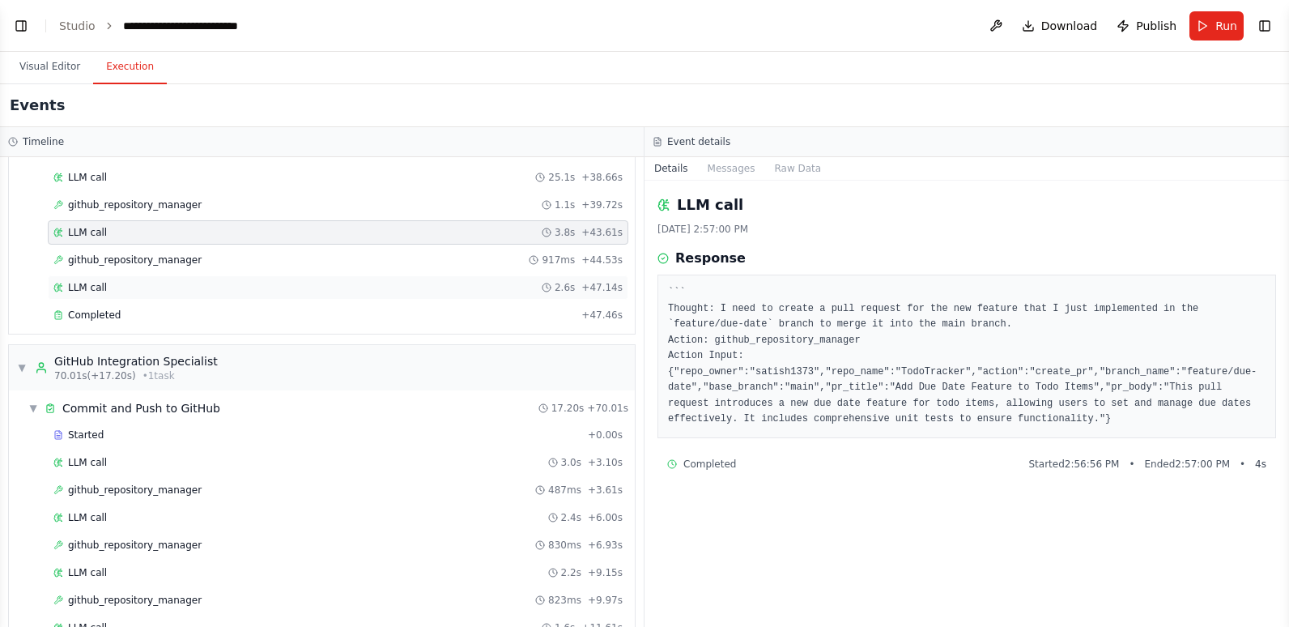
scroll to position [447, 0]
click at [194, 463] on div "LLM call 3.0s + 3.10s" at bounding box center [337, 461] width 569 height 13
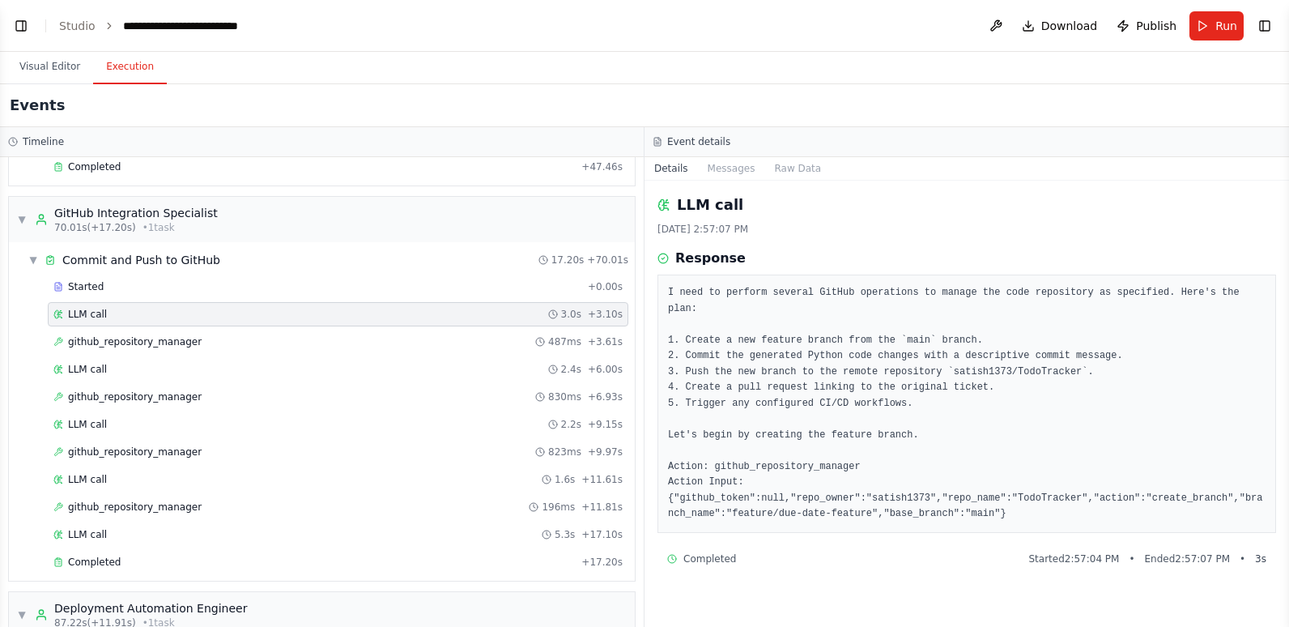
scroll to position [609, 0]
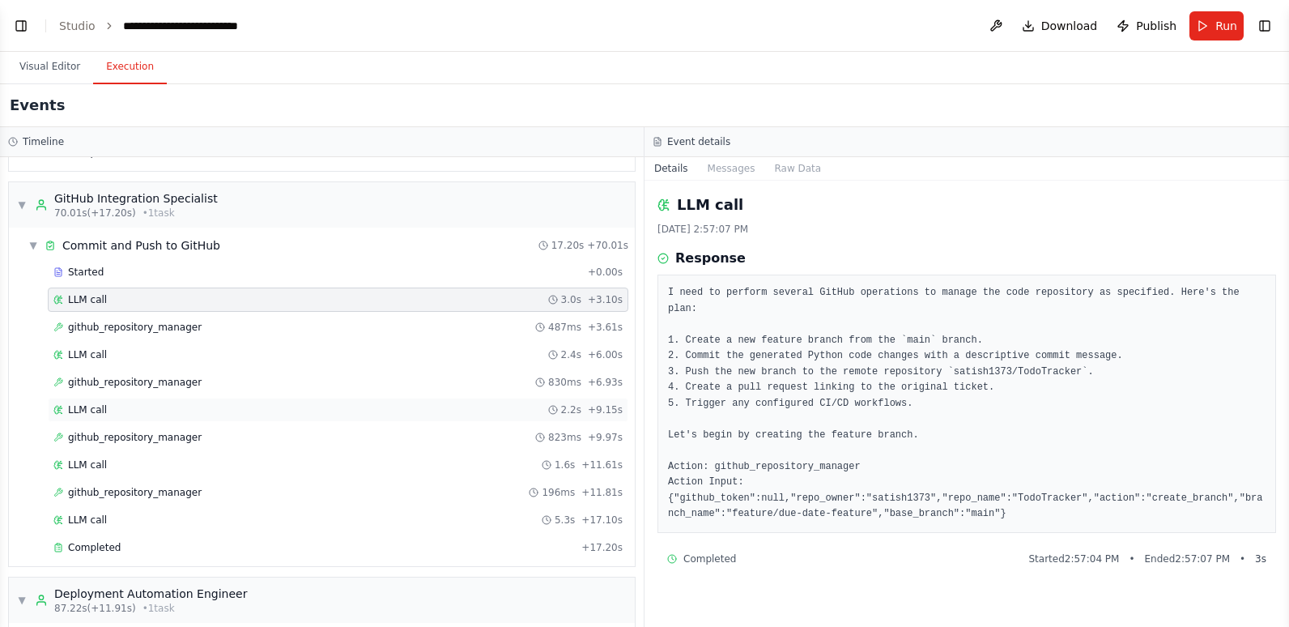
click at [164, 413] on div "LLM call 2.2s + 9.15s" at bounding box center [337, 409] width 569 height 13
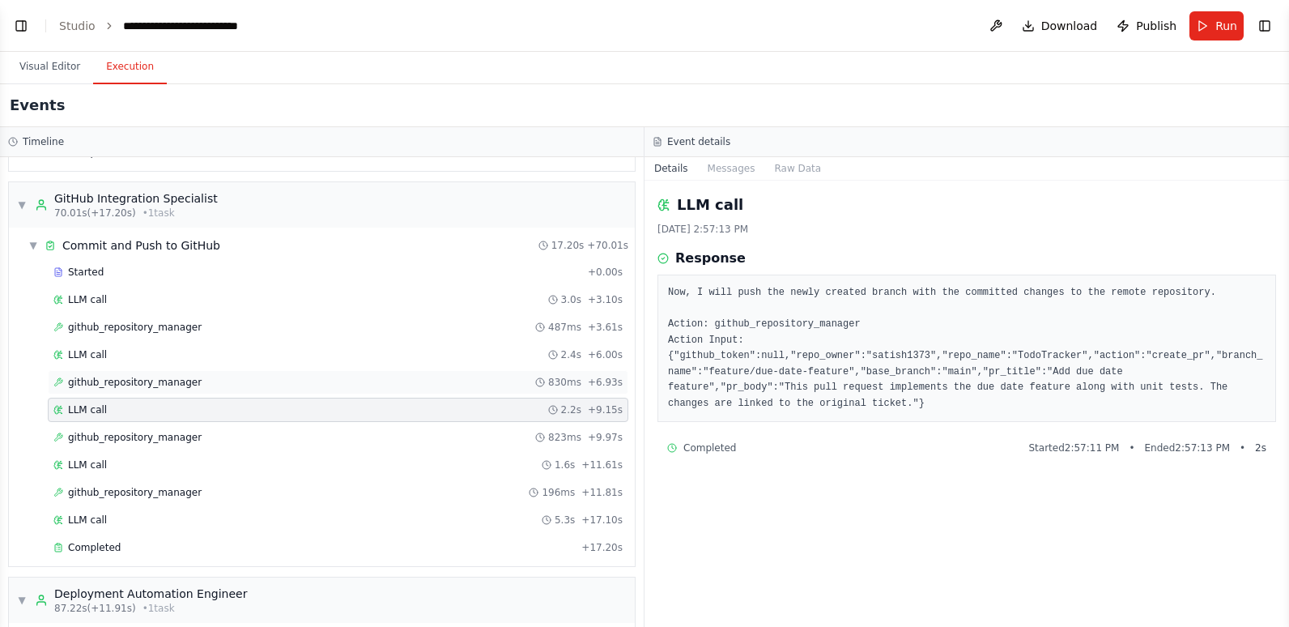
click at [173, 381] on span "github_repository_manager" at bounding box center [135, 382] width 134 height 13
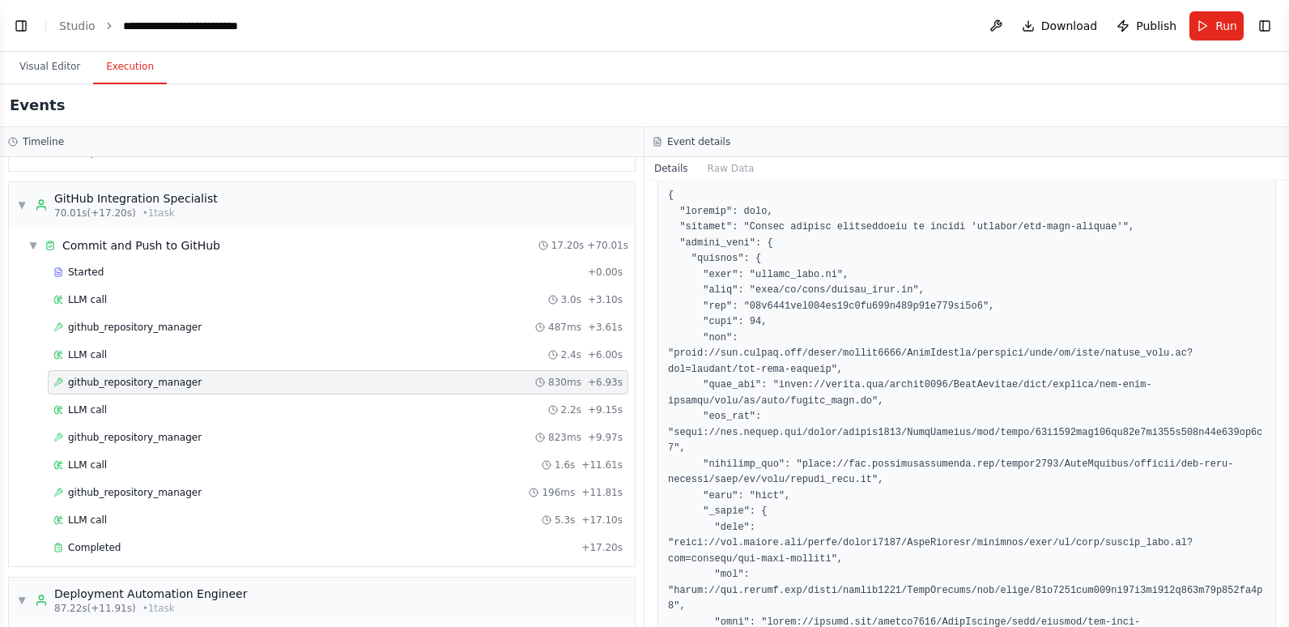
scroll to position [324, 0]
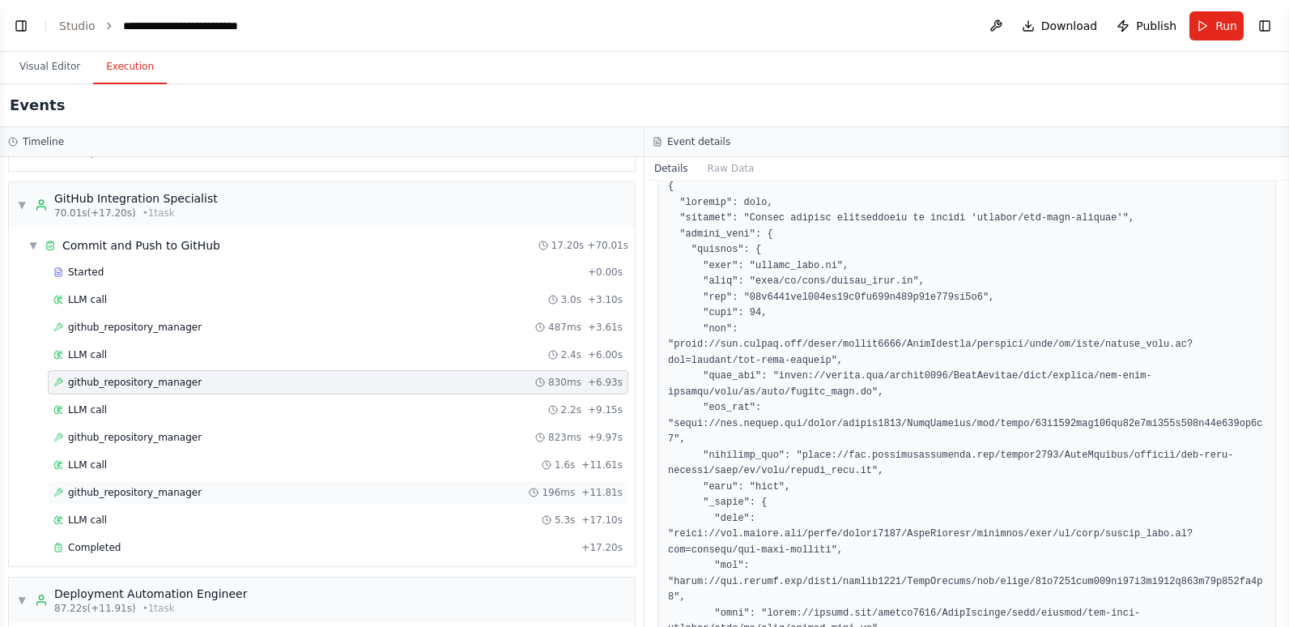
click at [273, 485] on div "github_repository_manager 196ms + 11.81s" at bounding box center [338, 492] width 581 height 24
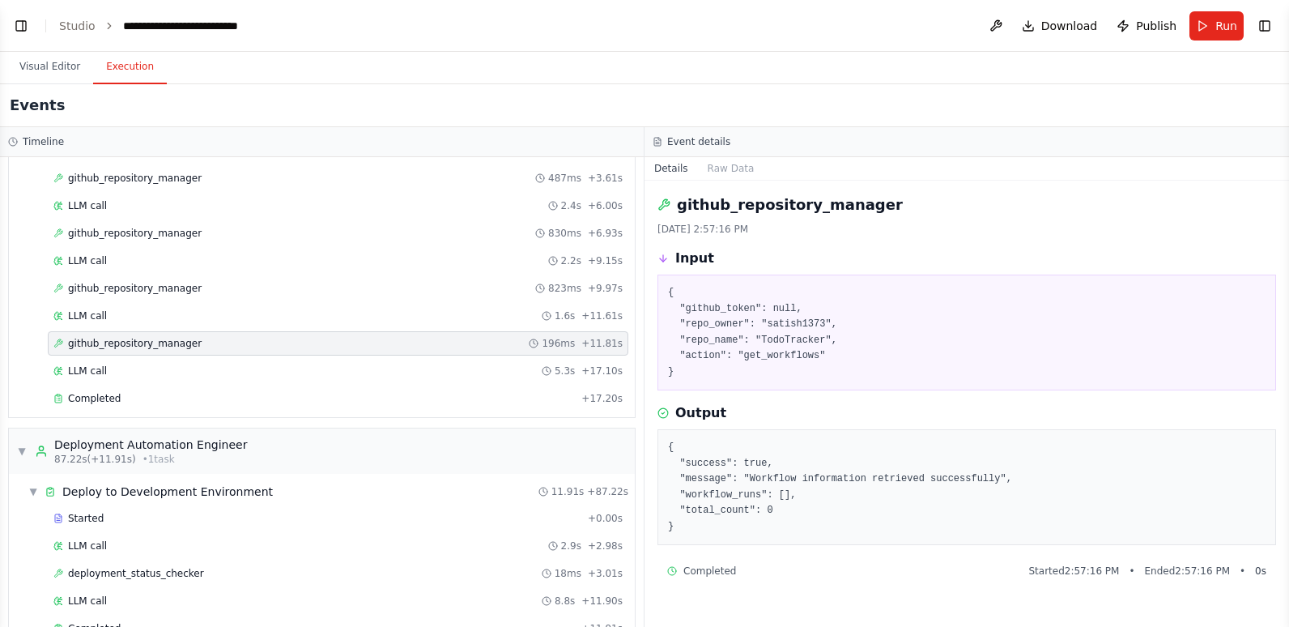
scroll to position [771, 0]
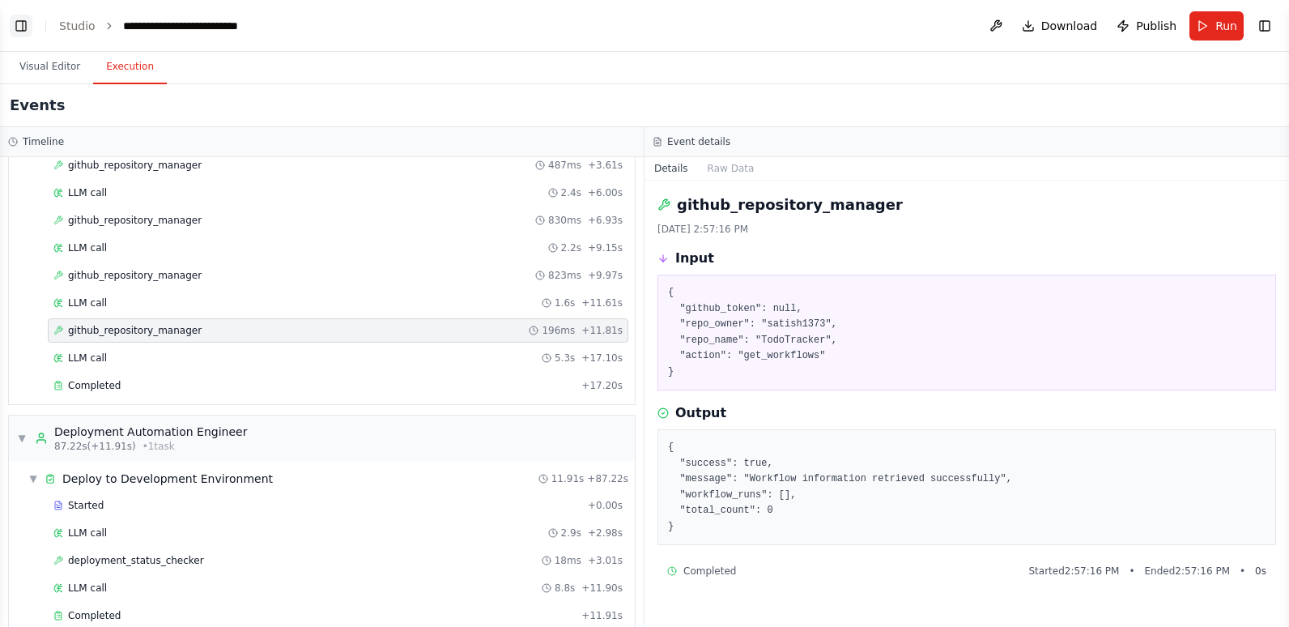
click at [12, 23] on button "Toggle Left Sidebar" at bounding box center [21, 26] width 23 height 23
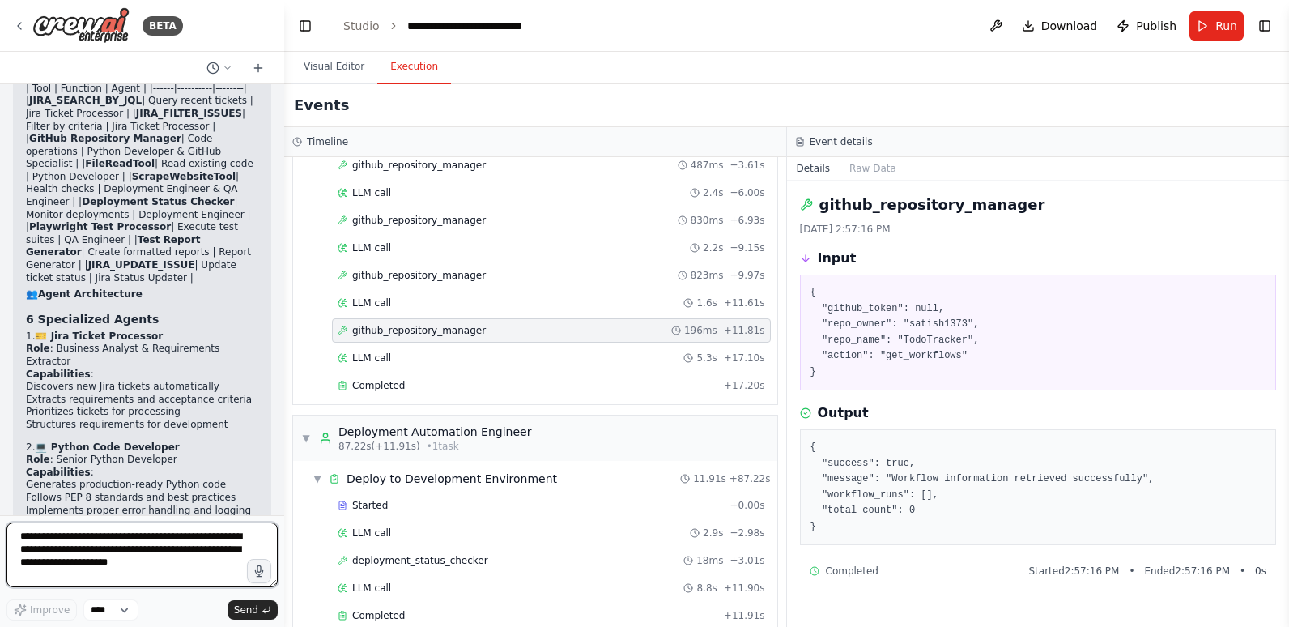
click at [128, 557] on textarea "**********" at bounding box center [141, 554] width 271 height 65
click at [96, 553] on textarea "**********" at bounding box center [141, 554] width 271 height 65
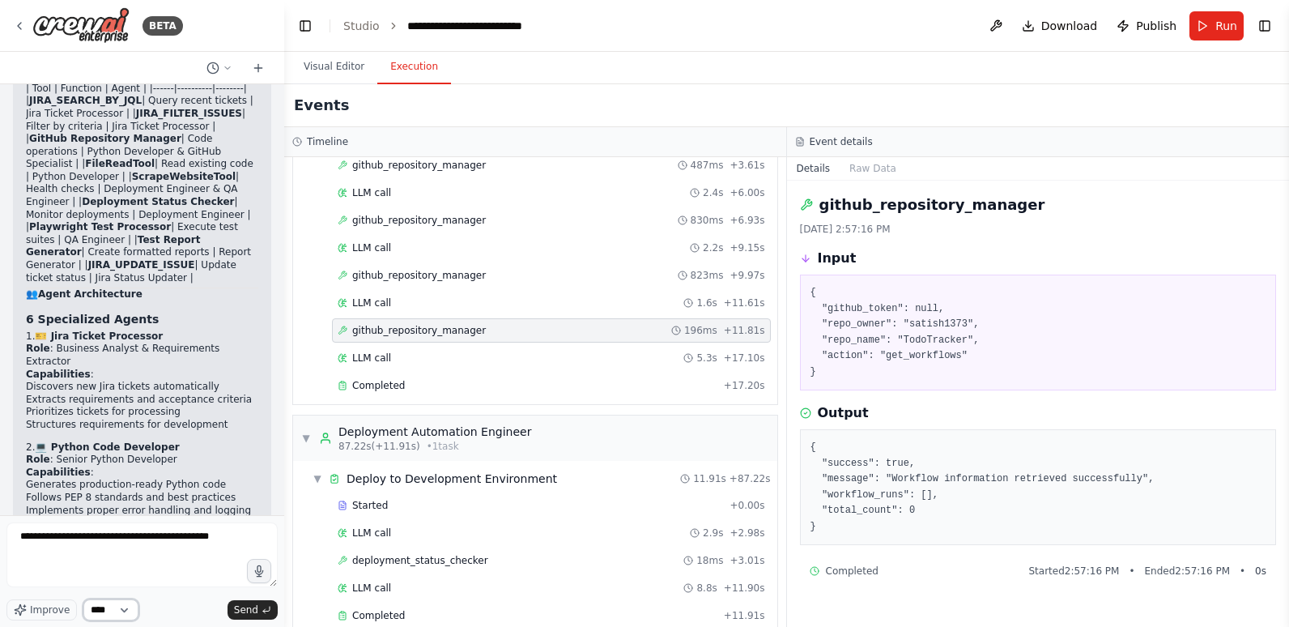
click at [126, 605] on select "****" at bounding box center [110, 609] width 55 height 21
click at [205, 558] on textarea "**********" at bounding box center [141, 554] width 271 height 65
click at [230, 540] on textarea "**********" at bounding box center [141, 554] width 271 height 65
click at [325, 62] on button "Visual Editor" at bounding box center [334, 67] width 87 height 34
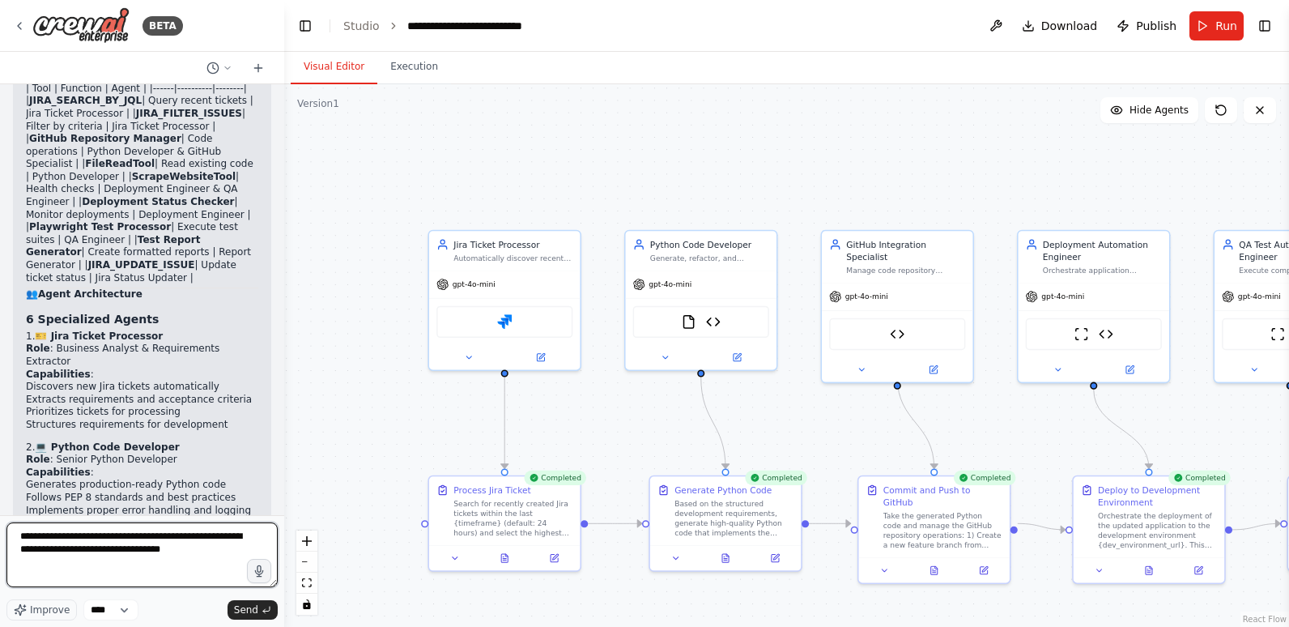
click at [158, 549] on textarea "**********" at bounding box center [141, 554] width 271 height 65
type textarea "**********"
drag, startPoint x: 122, startPoint y: 577, endPoint x: 11, endPoint y: 531, distance: 120.1
click at [11, 531] on textarea "**********" at bounding box center [141, 554] width 271 height 65
click at [130, 578] on textarea "**********" at bounding box center [141, 554] width 271 height 65
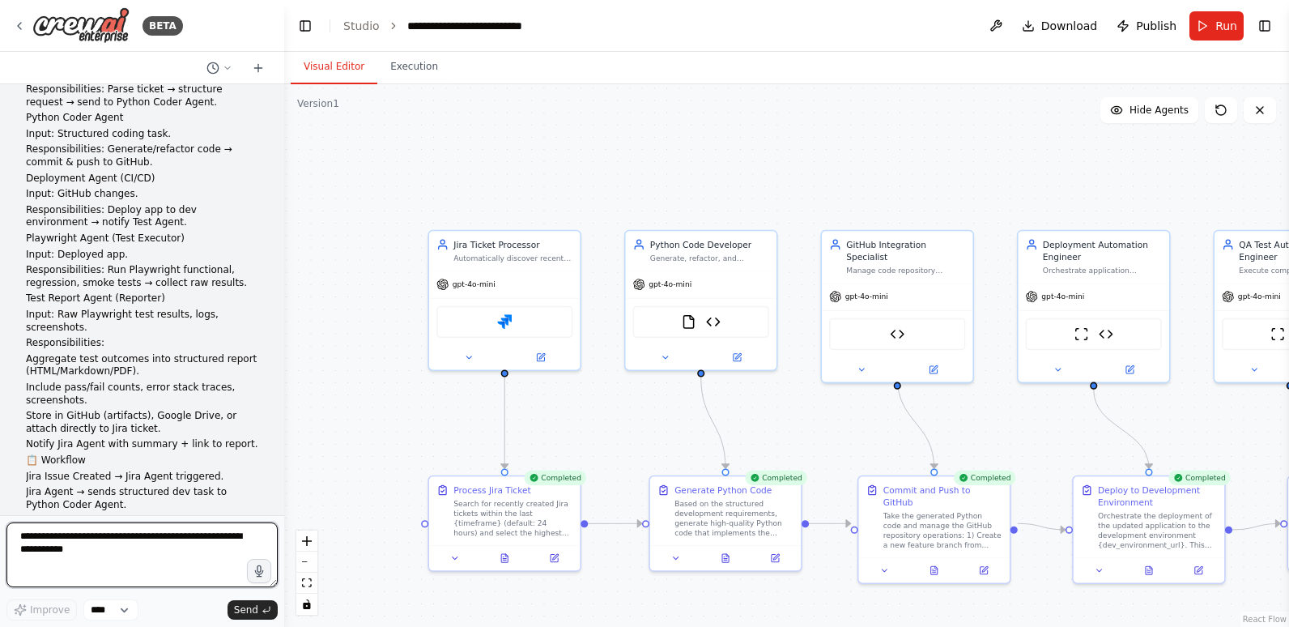
scroll to position [0, 0]
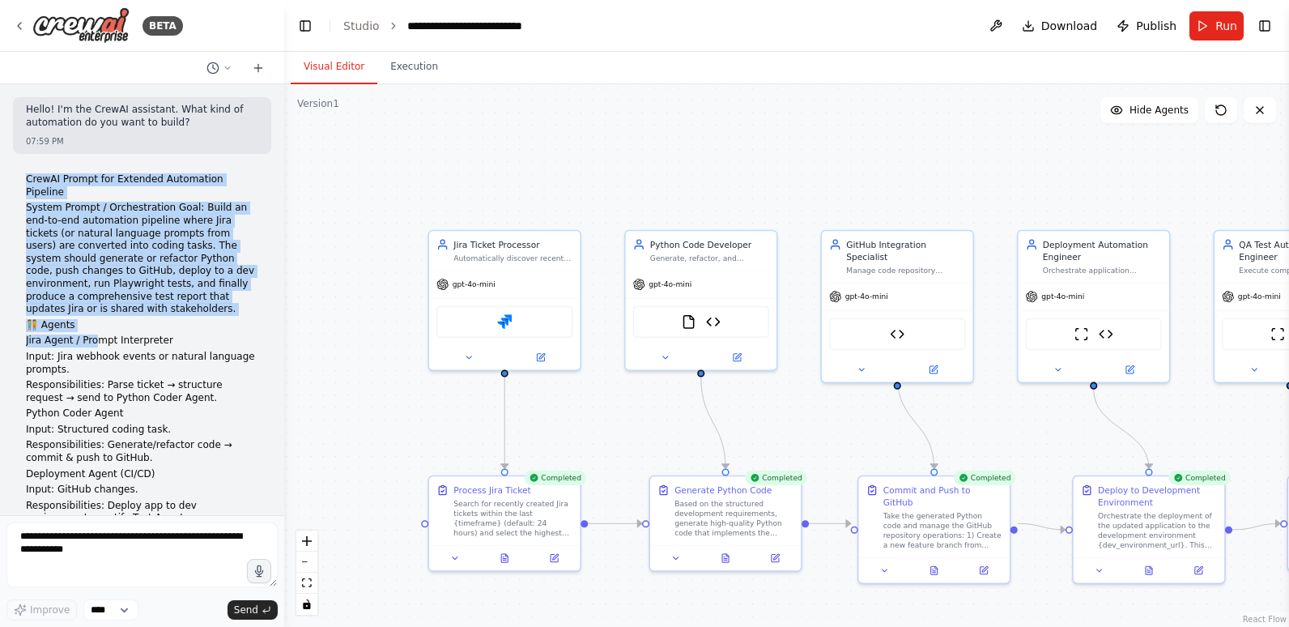
drag, startPoint x: 25, startPoint y: 179, endPoint x: 95, endPoint y: 330, distance: 165.9
click at [95, 330] on div "CrewAI Prompt for Extended Automation Pipeline System Prompt / Orchestration Go…" at bounding box center [142, 558] width 258 height 782
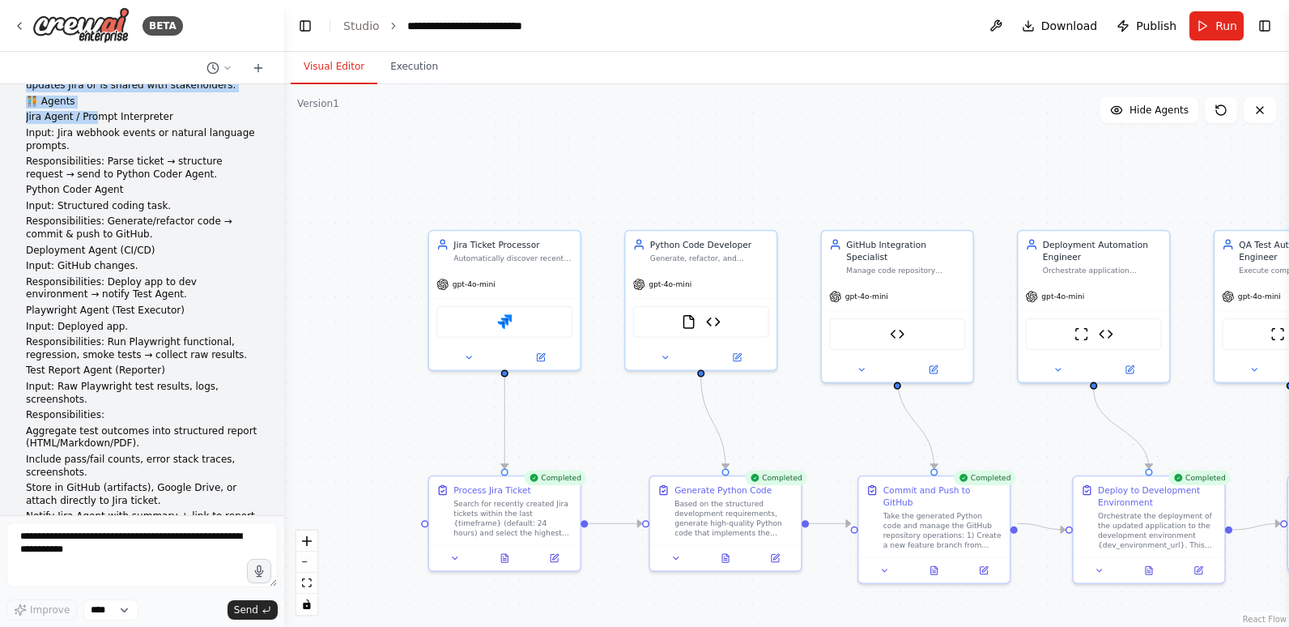
scroll to position [567, 0]
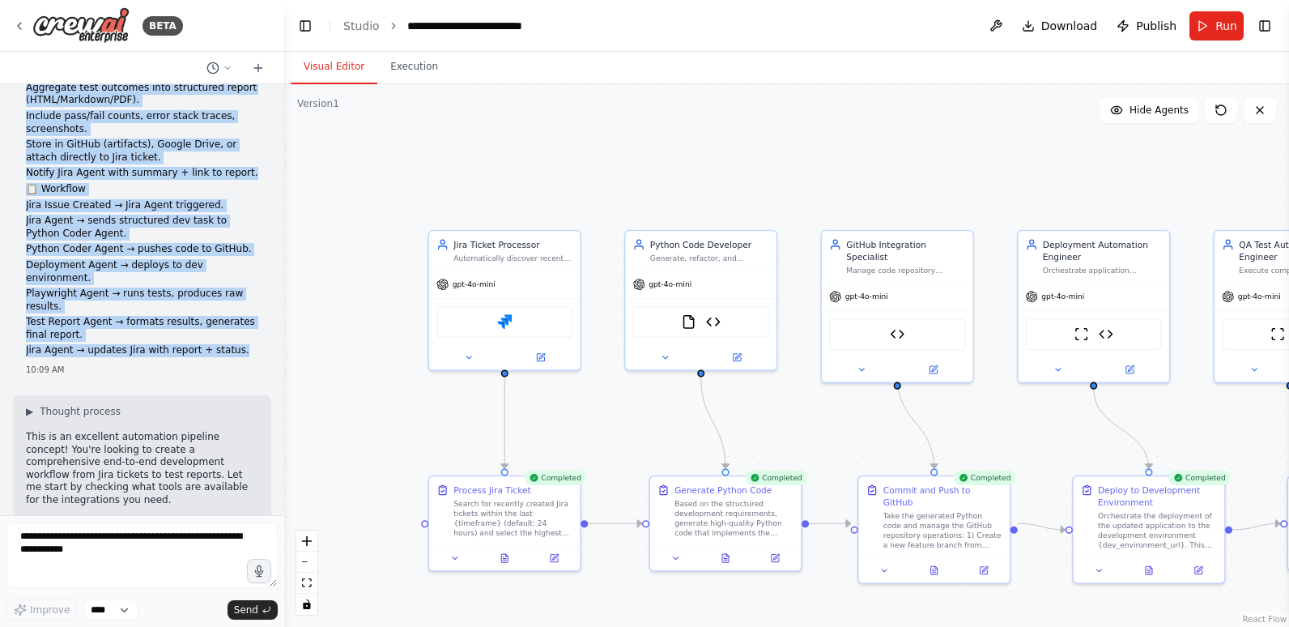
click at [232, 344] on p "Jira Agent → updates Jira with report + status." at bounding box center [142, 350] width 232 height 13
copy div "CrewAI Prompt for Extended Automation Pipeline System Prompt / Orchestration Go…"
click at [334, 208] on div ".deletable-edge-delete-btn { width: 20px; height: 20px; border: 0px solid #ffff…" at bounding box center [786, 355] width 1005 height 542
click at [308, 25] on button "Toggle Left Sidebar" at bounding box center [305, 26] width 23 height 23
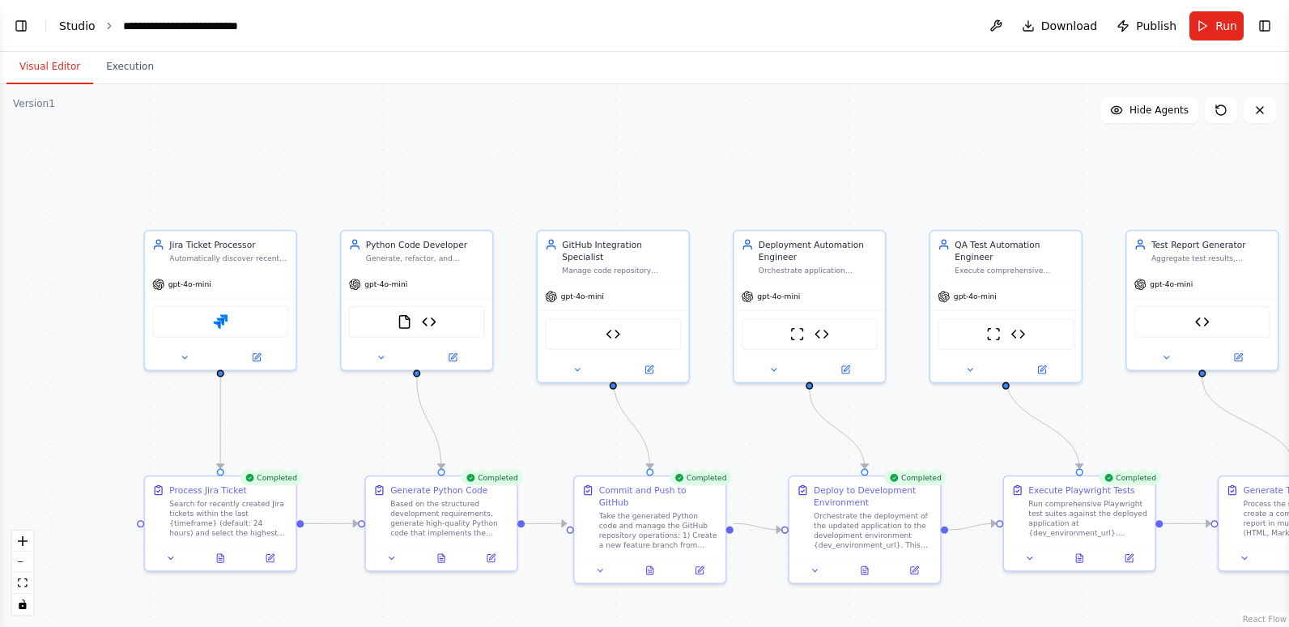
click at [72, 26] on link "Studio" at bounding box center [77, 25] width 36 height 13
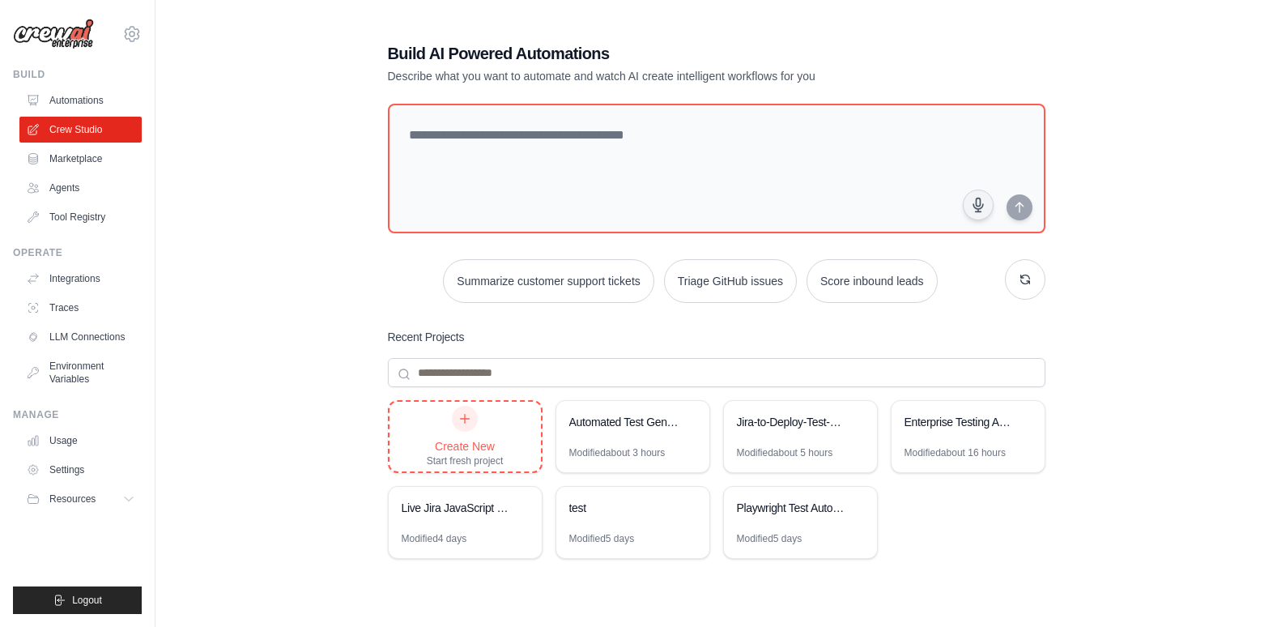
click at [457, 423] on div at bounding box center [465, 419] width 26 height 26
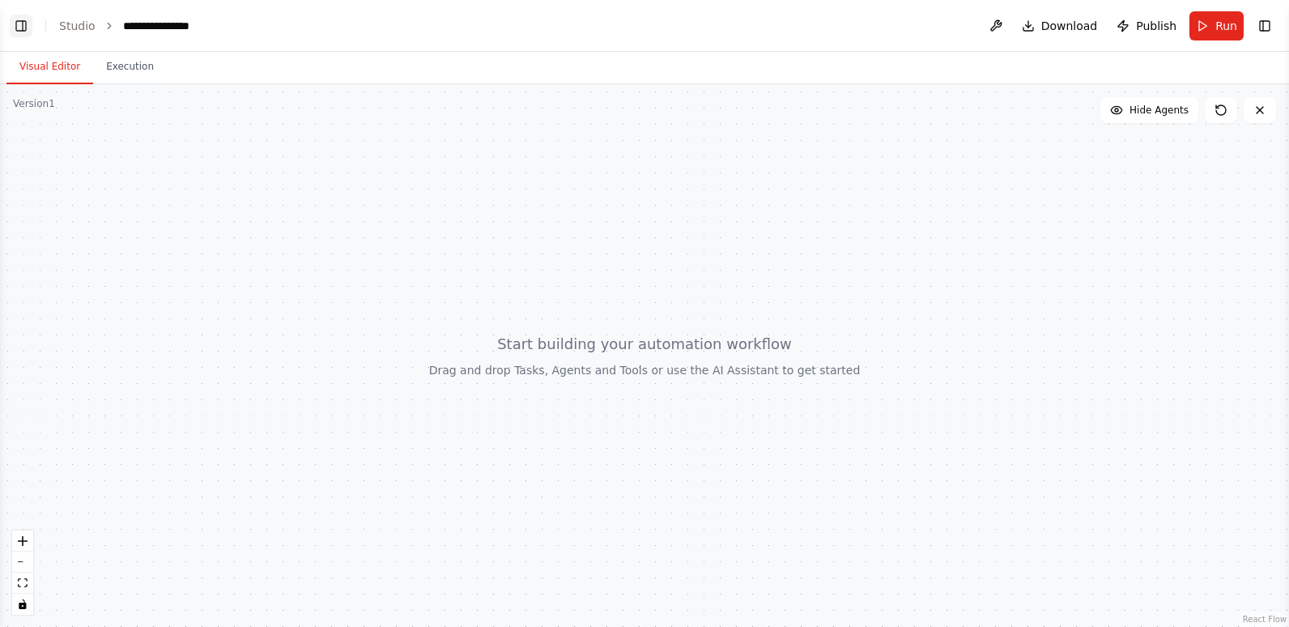
click at [19, 27] on button "Toggle Left Sidebar" at bounding box center [21, 26] width 23 height 23
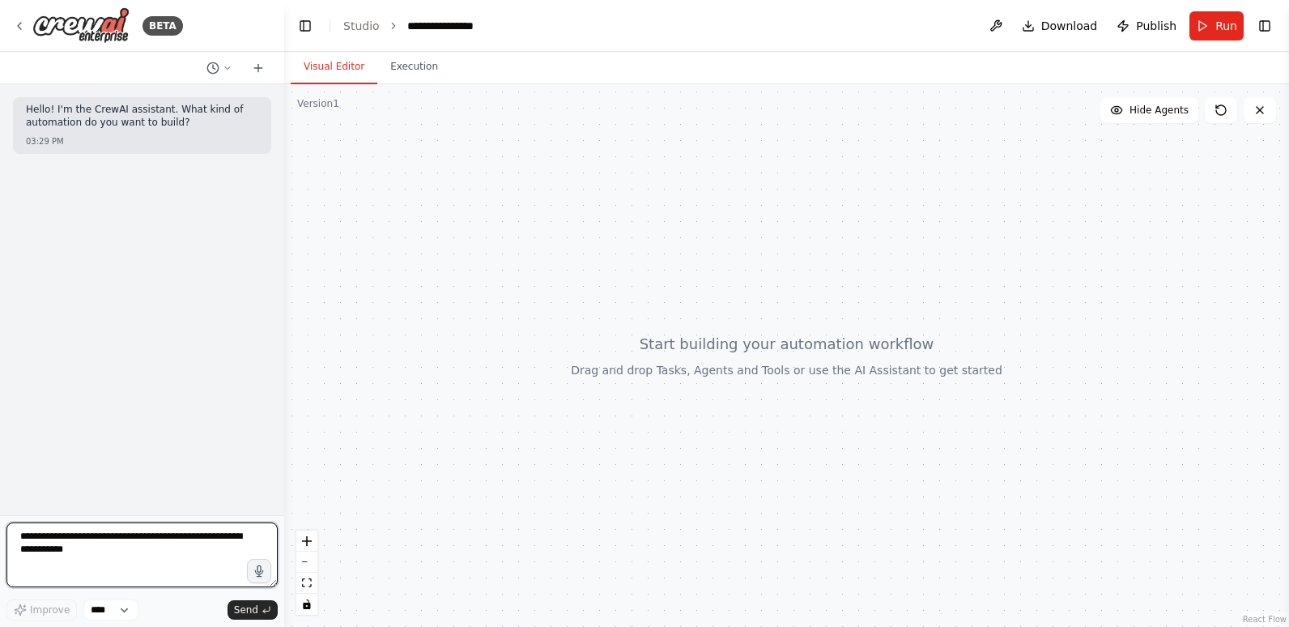
click at [85, 547] on textarea at bounding box center [141, 554] width 271 height 65
paste textarea "**********"
type textarea "**********"
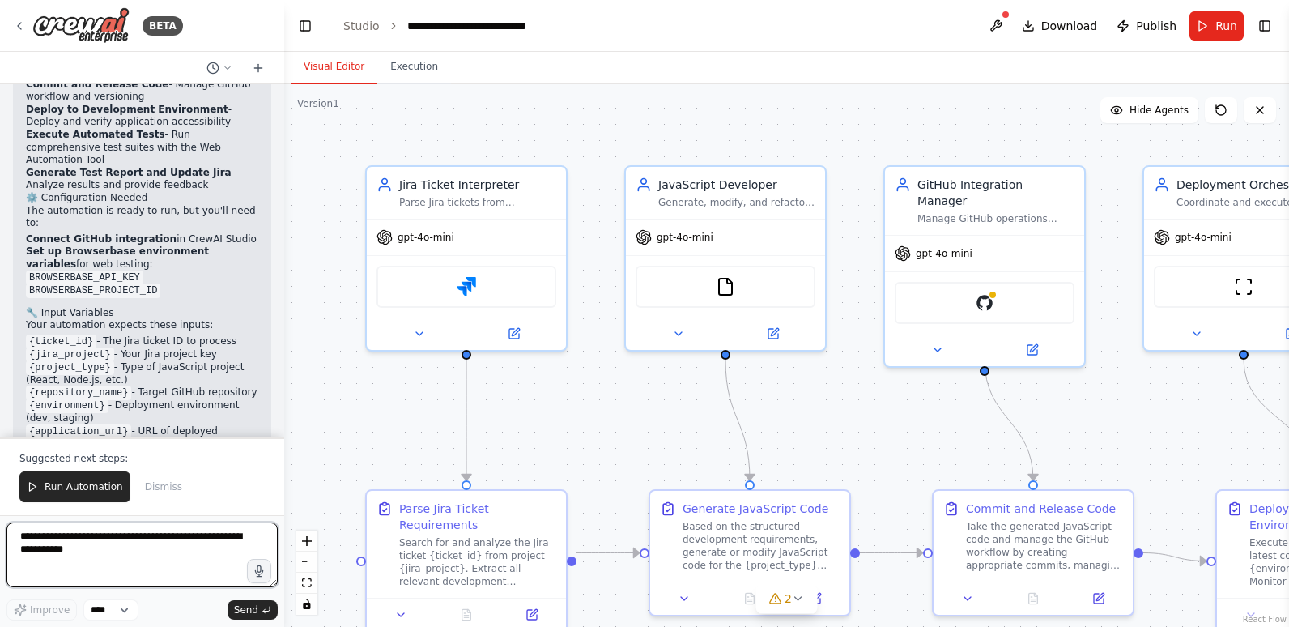
scroll to position [2932, 0]
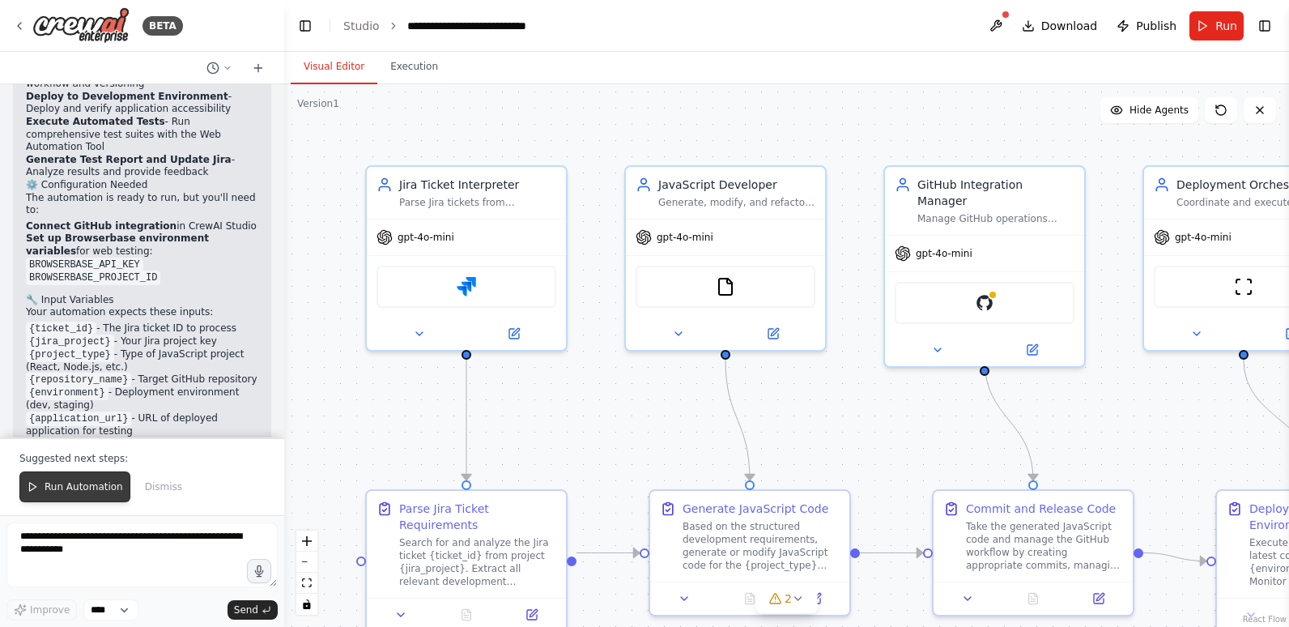
click at [53, 482] on span "Run Automation" at bounding box center [84, 486] width 79 height 13
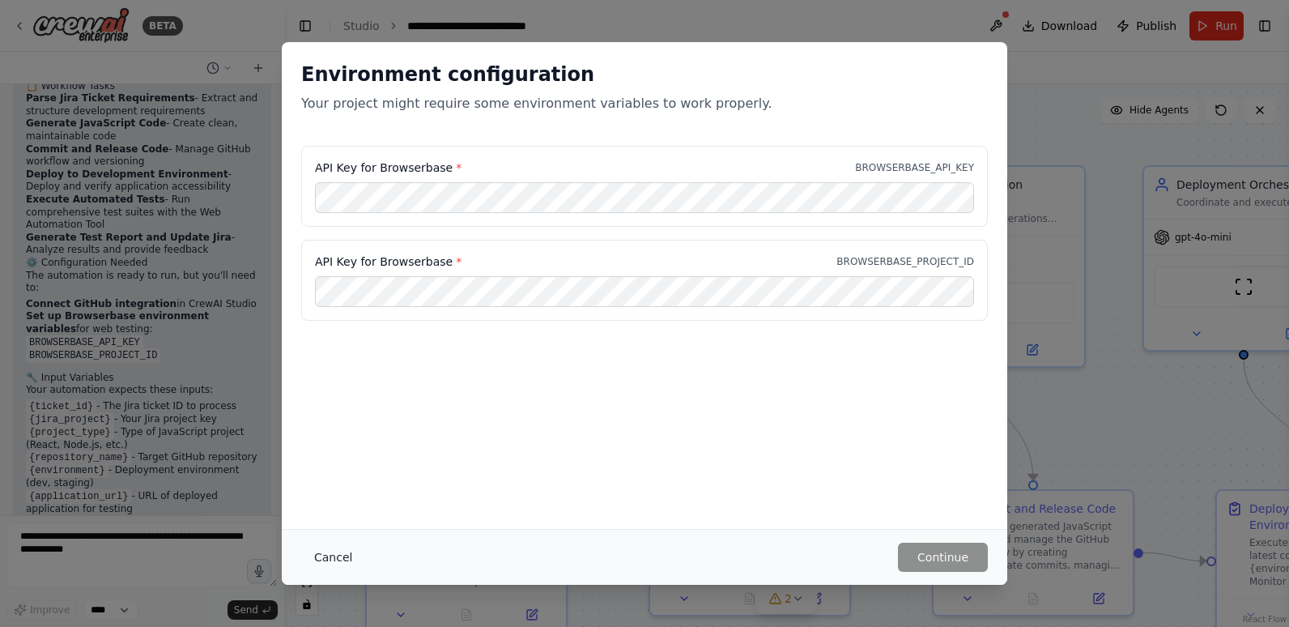
click at [334, 550] on button "Cancel" at bounding box center [333, 556] width 64 height 29
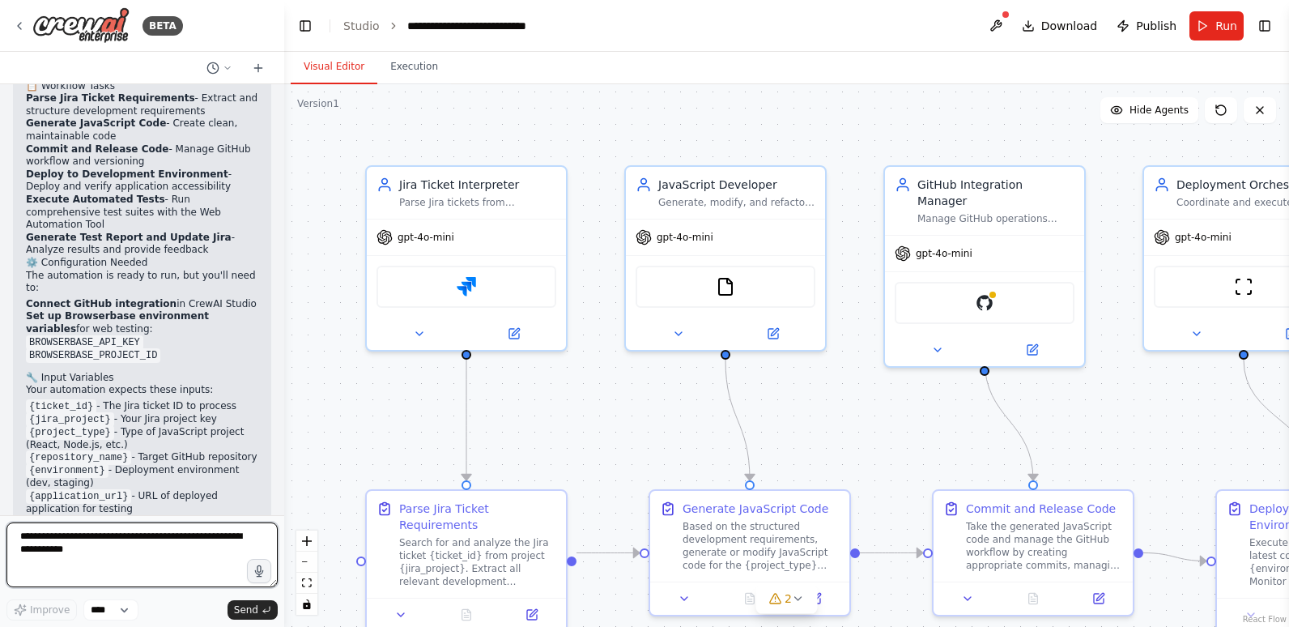
click at [142, 547] on textarea at bounding box center [141, 554] width 271 height 65
type textarea "**********"
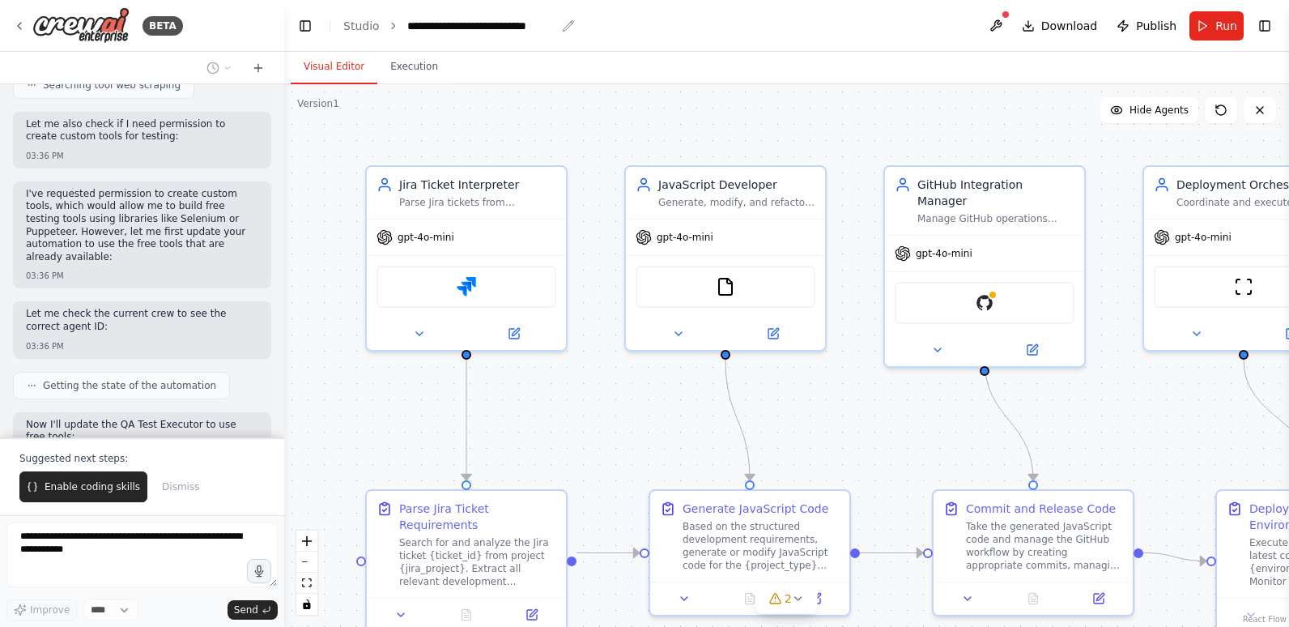
scroll to position [3675, 0]
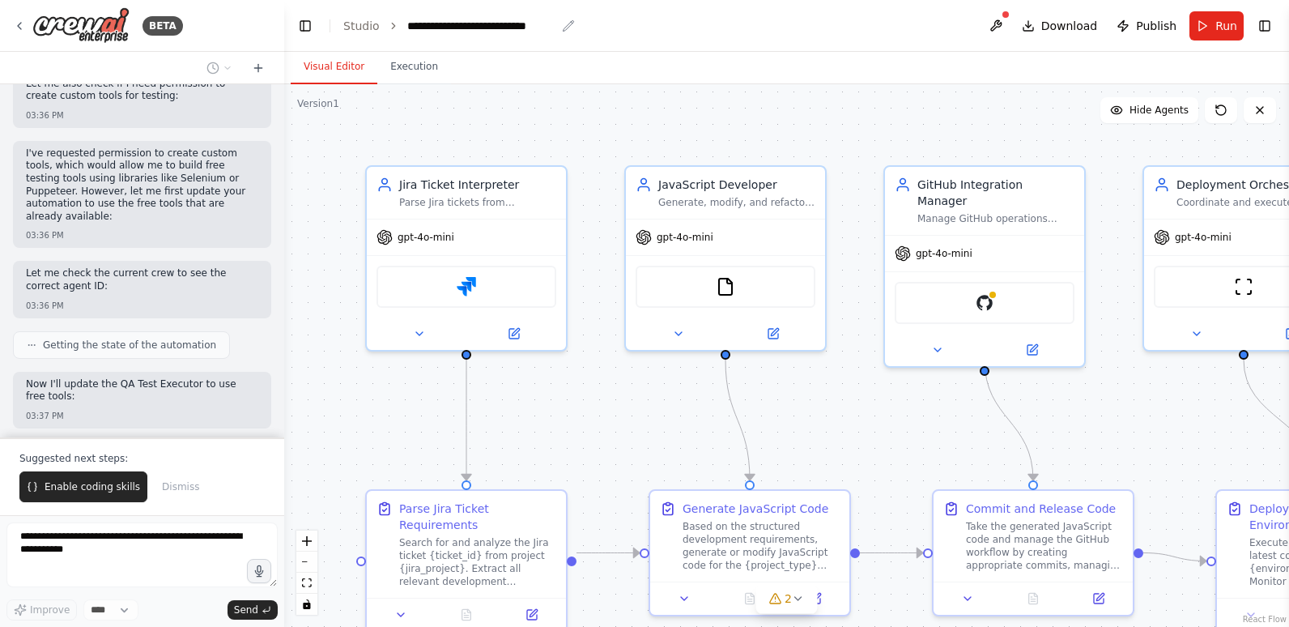
click at [427, 22] on div "**********" at bounding box center [481, 26] width 148 height 16
click at [545, 27] on div "**********" at bounding box center [481, 26] width 148 height 16
click at [425, 23] on div "**********" at bounding box center [481, 26] width 148 height 16
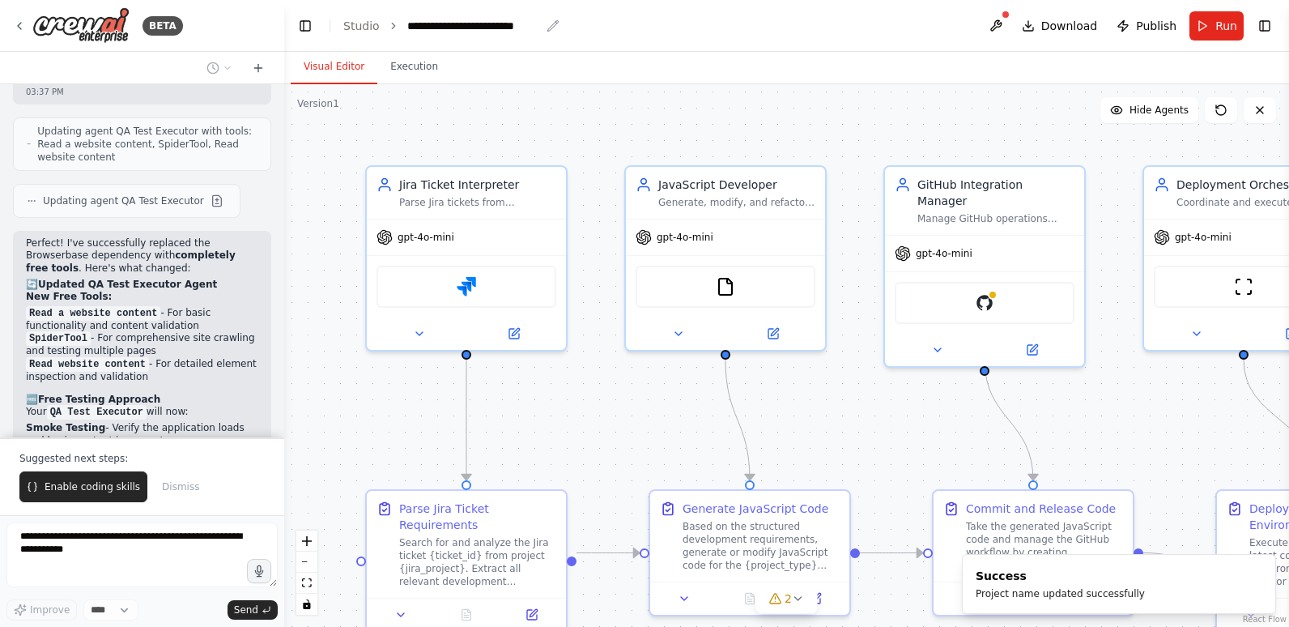
click at [457, 25] on div "**********" at bounding box center [473, 26] width 133 height 16
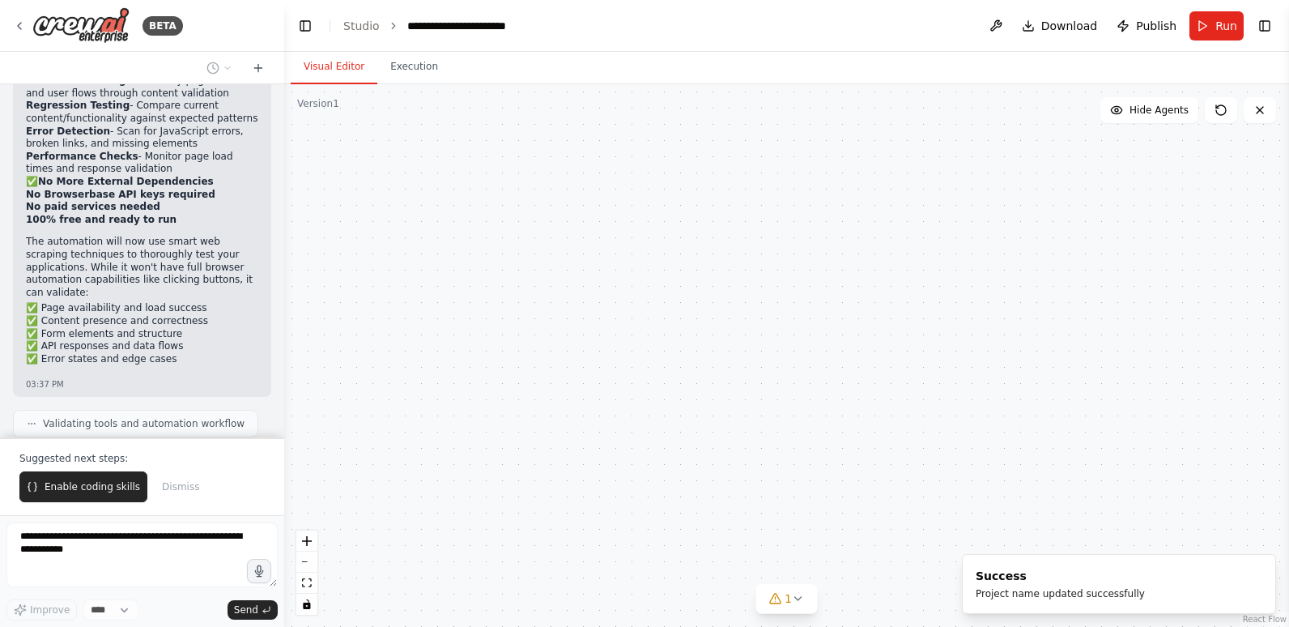
scroll to position [4412, 0]
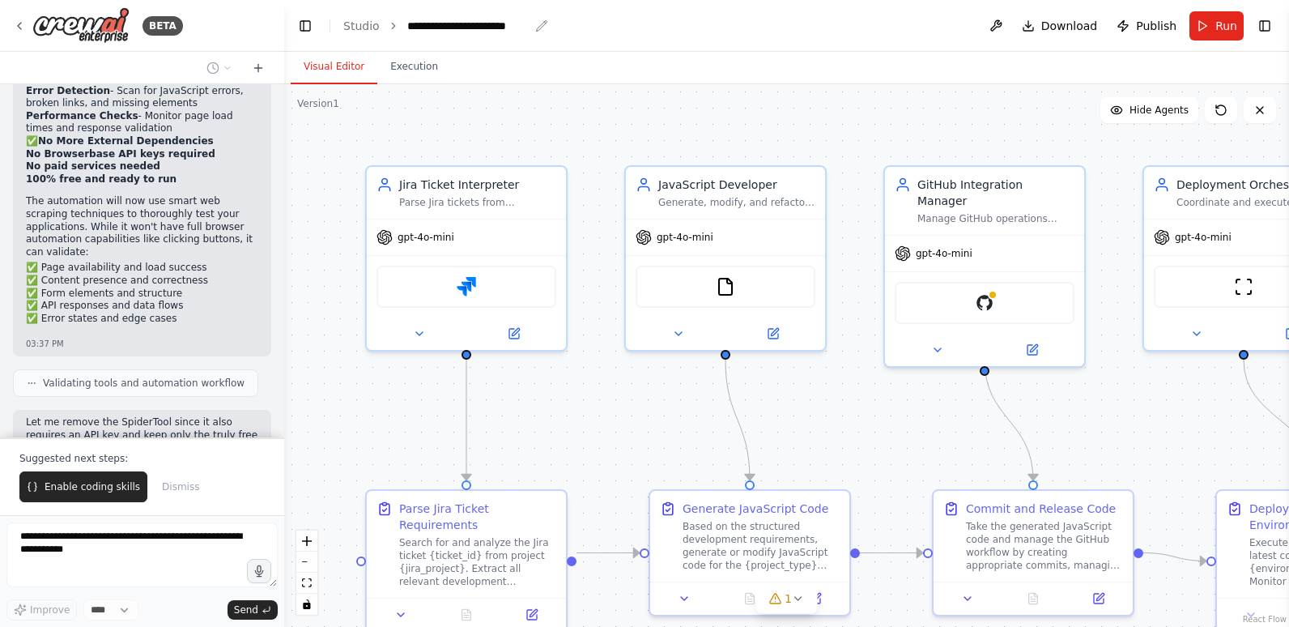
click at [457, 27] on div "**********" at bounding box center [468, 26] width 122 height 16
click at [521, 25] on div "**********" at bounding box center [486, 26] width 159 height 16
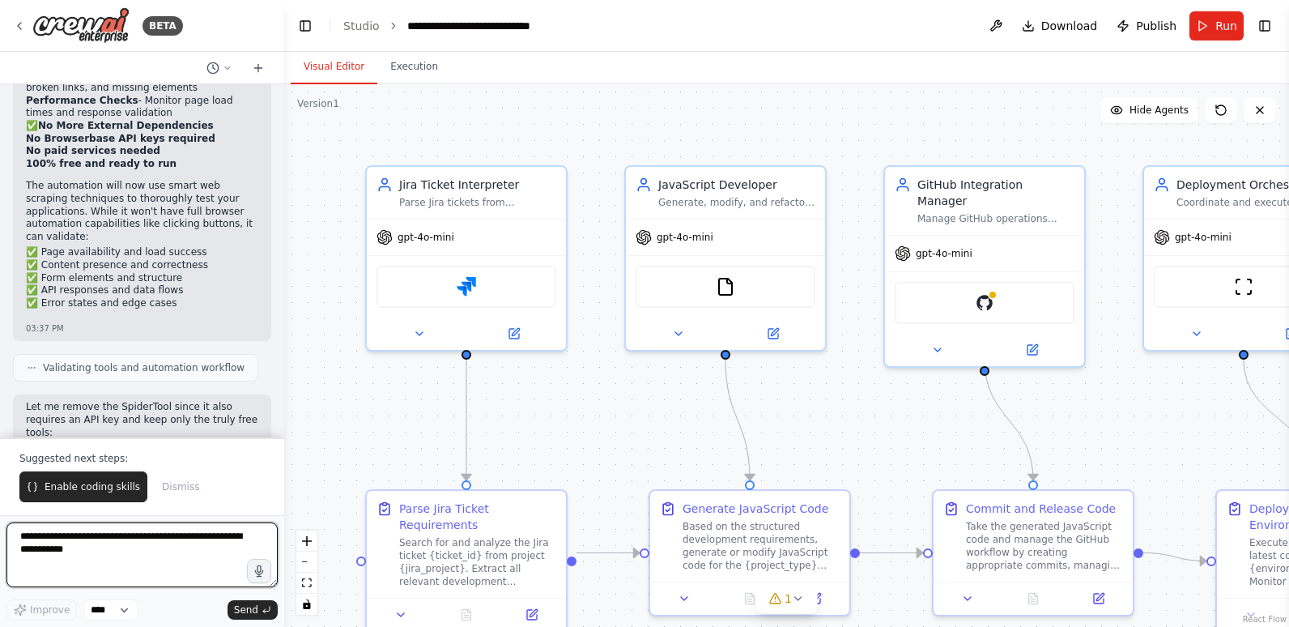
click at [639, 34] on header "**********" at bounding box center [786, 26] width 1005 height 52
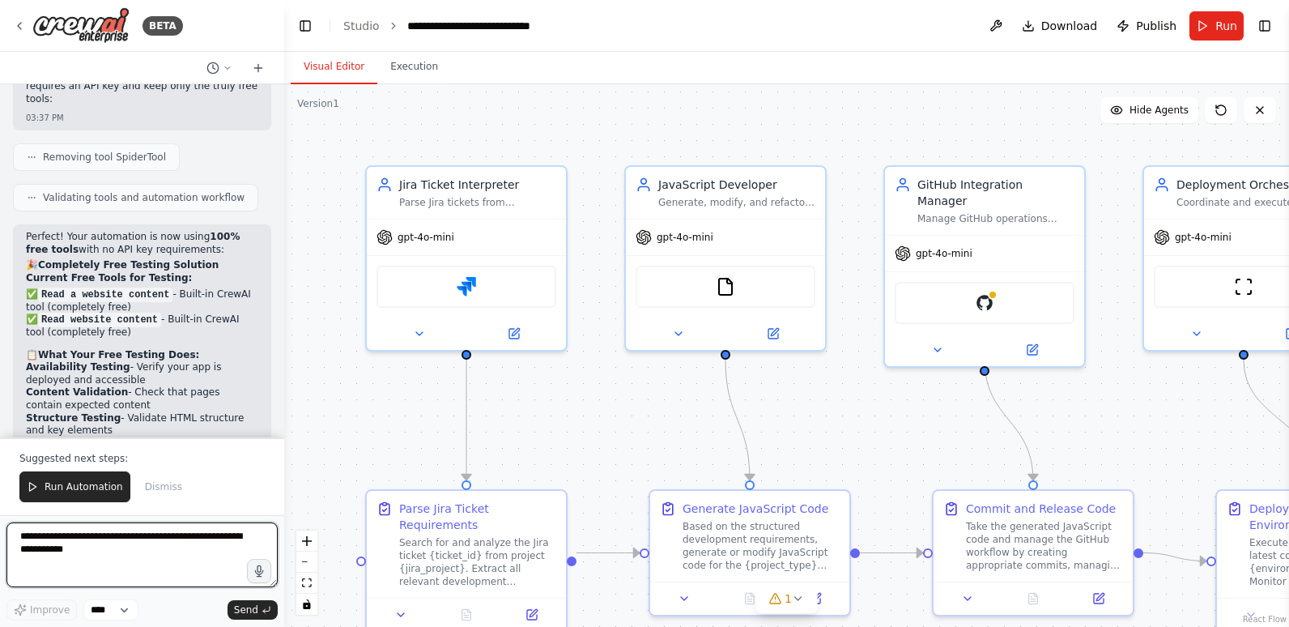
scroll to position [4823, 0]
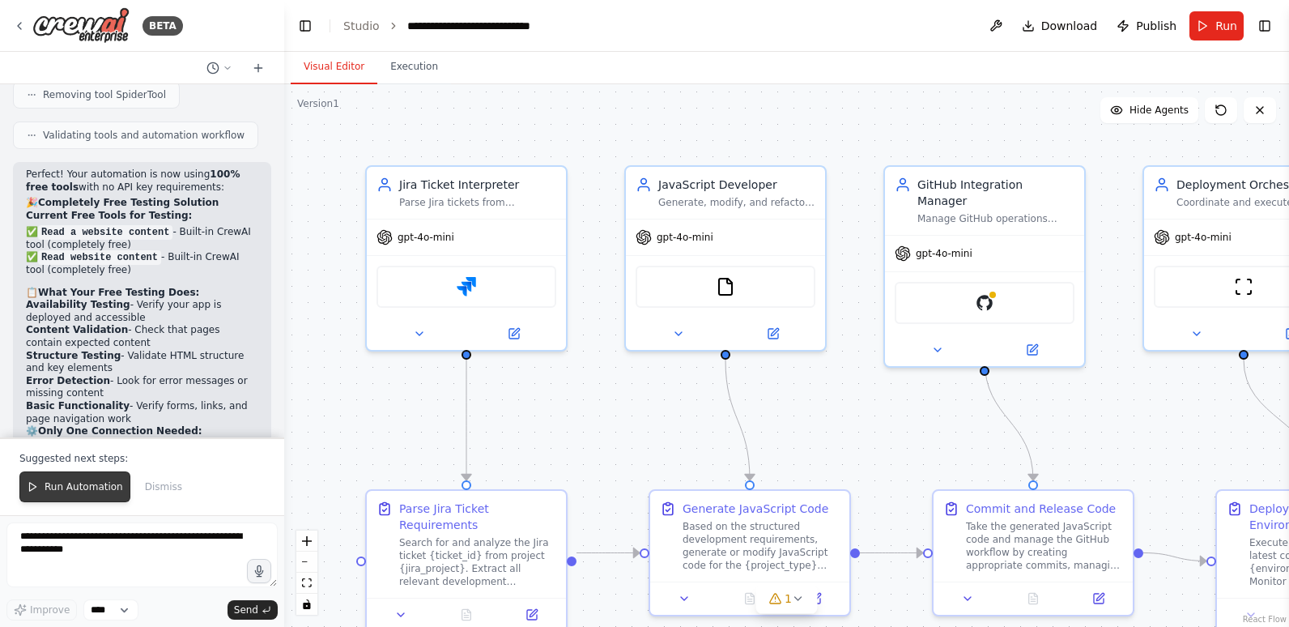
click at [91, 486] on span "Run Automation" at bounding box center [84, 486] width 79 height 13
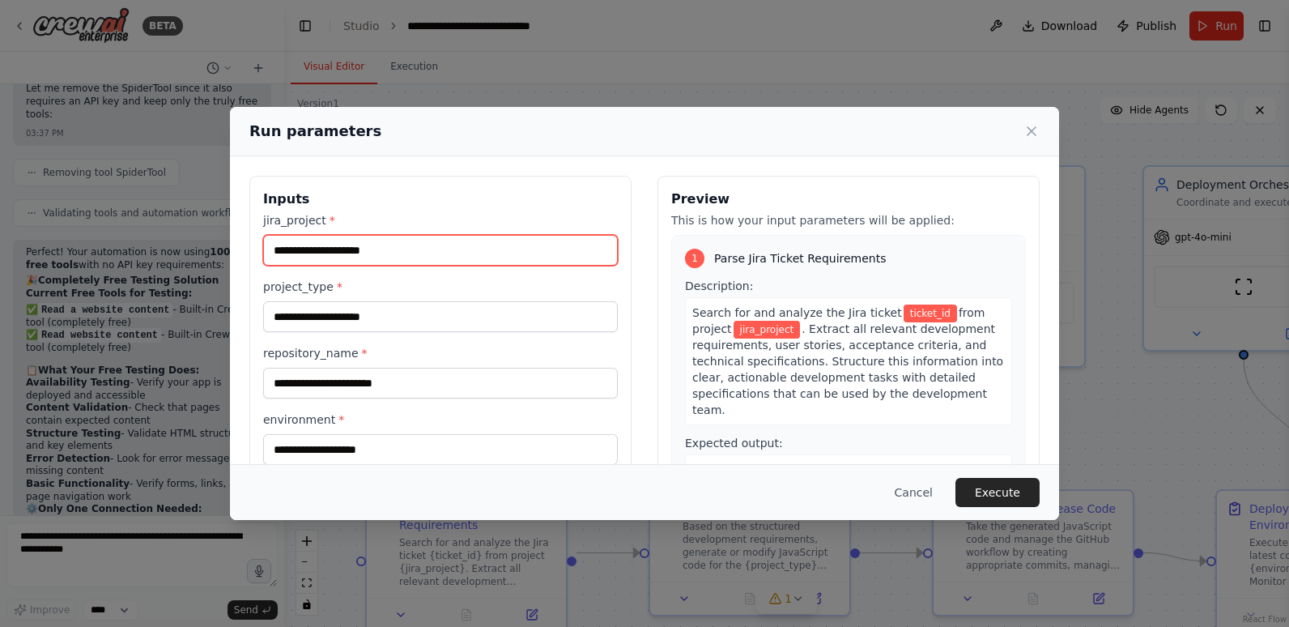
click at [399, 257] on input "jira_project *" at bounding box center [440, 250] width 355 height 31
type input "*****"
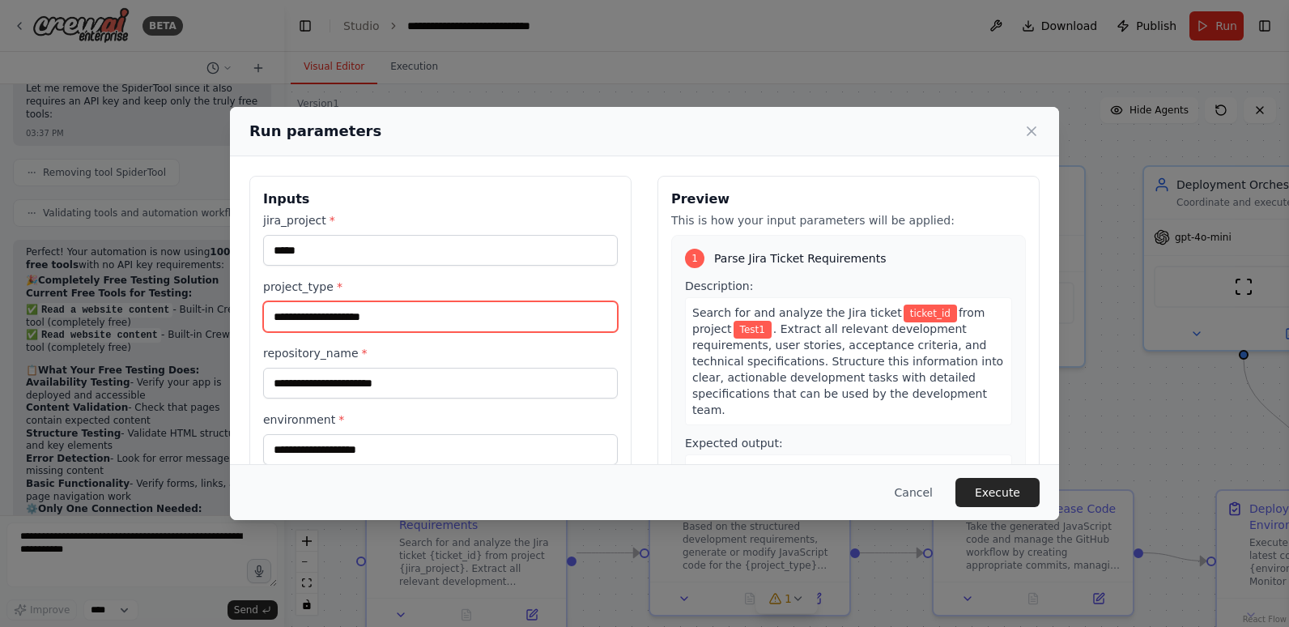
click at [394, 319] on input "project_type *" at bounding box center [440, 316] width 355 height 31
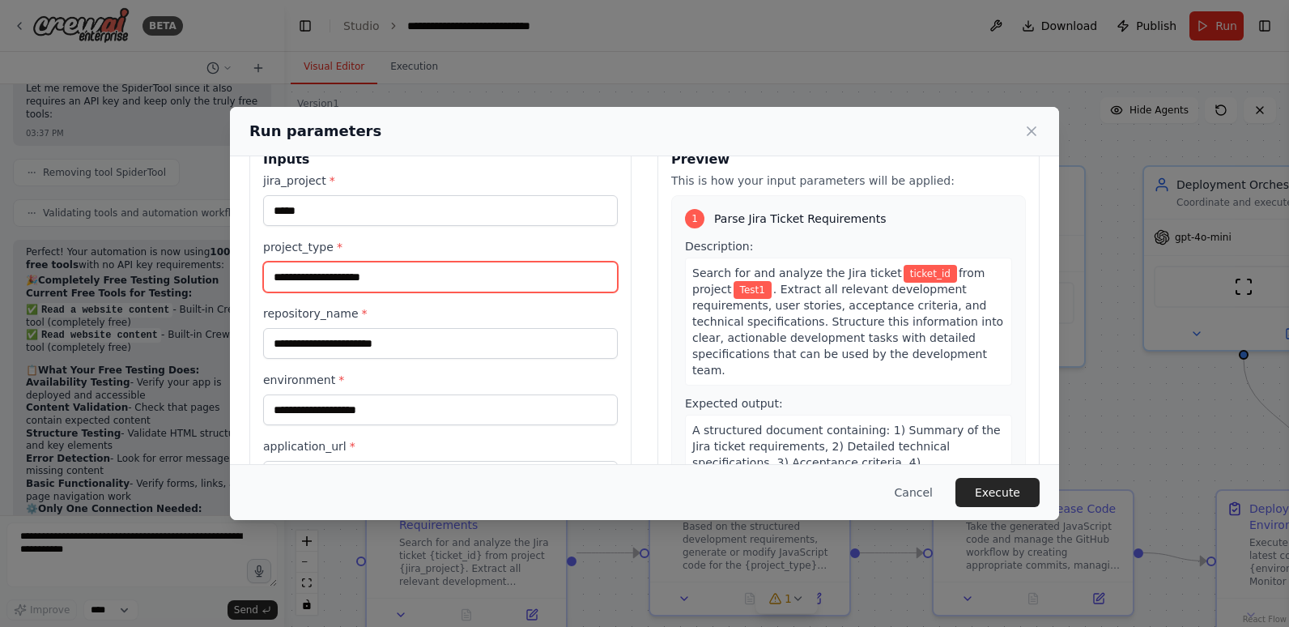
scroll to position [5, 0]
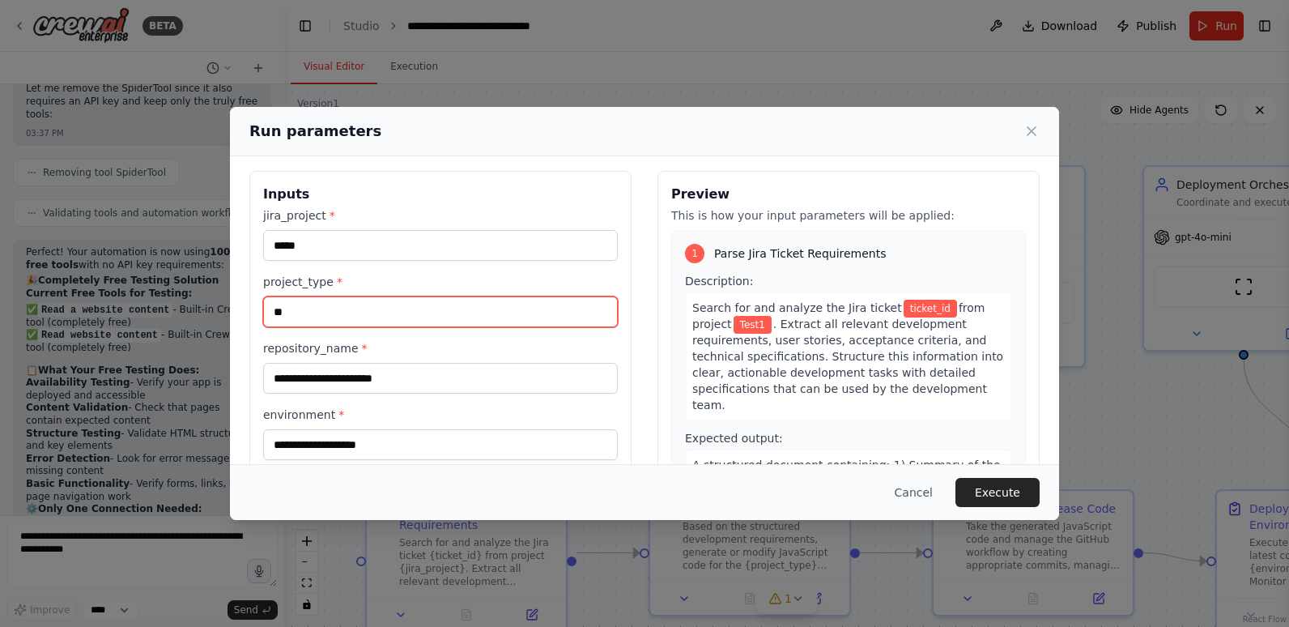
type input "*"
type input "**********"
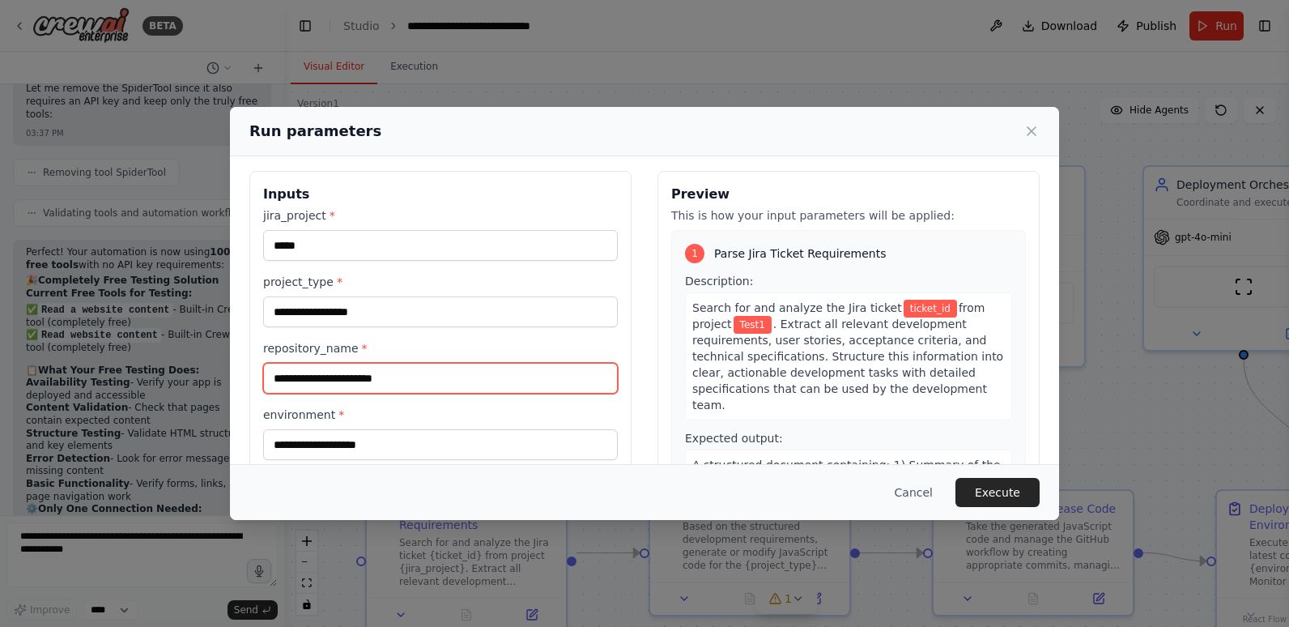
click at [313, 380] on input "repository_name *" at bounding box center [440, 378] width 355 height 31
paste input "**********"
type input "**********"
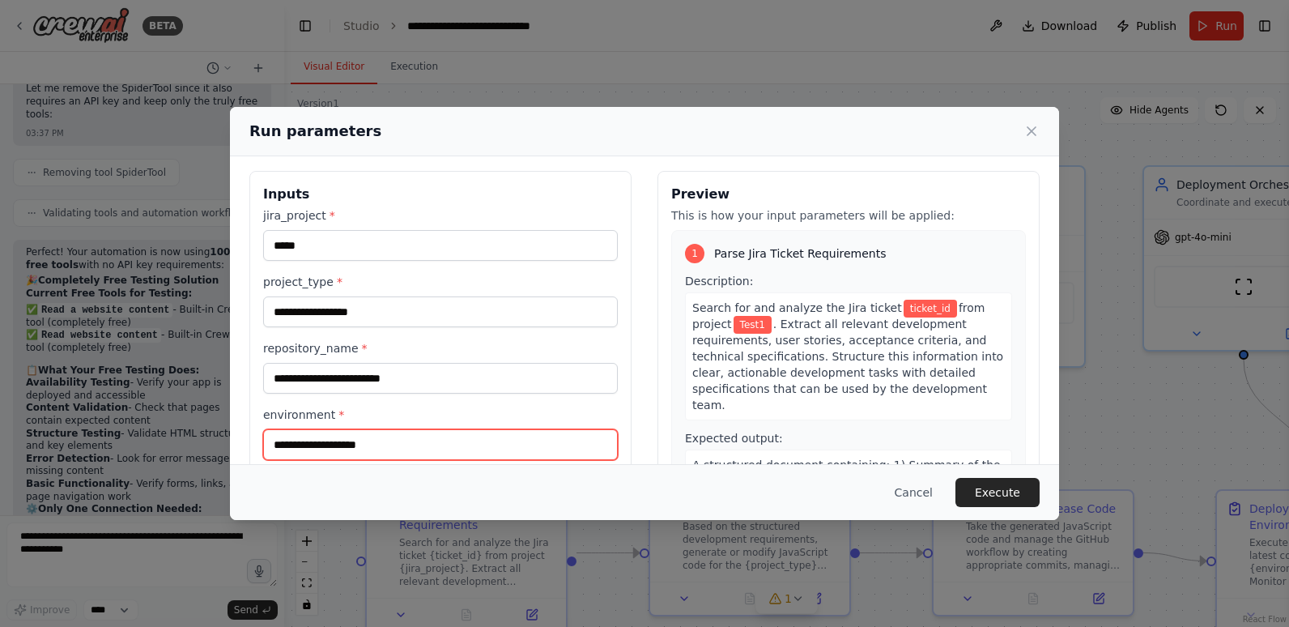
click at [373, 443] on input "environment *" at bounding box center [440, 444] width 355 height 31
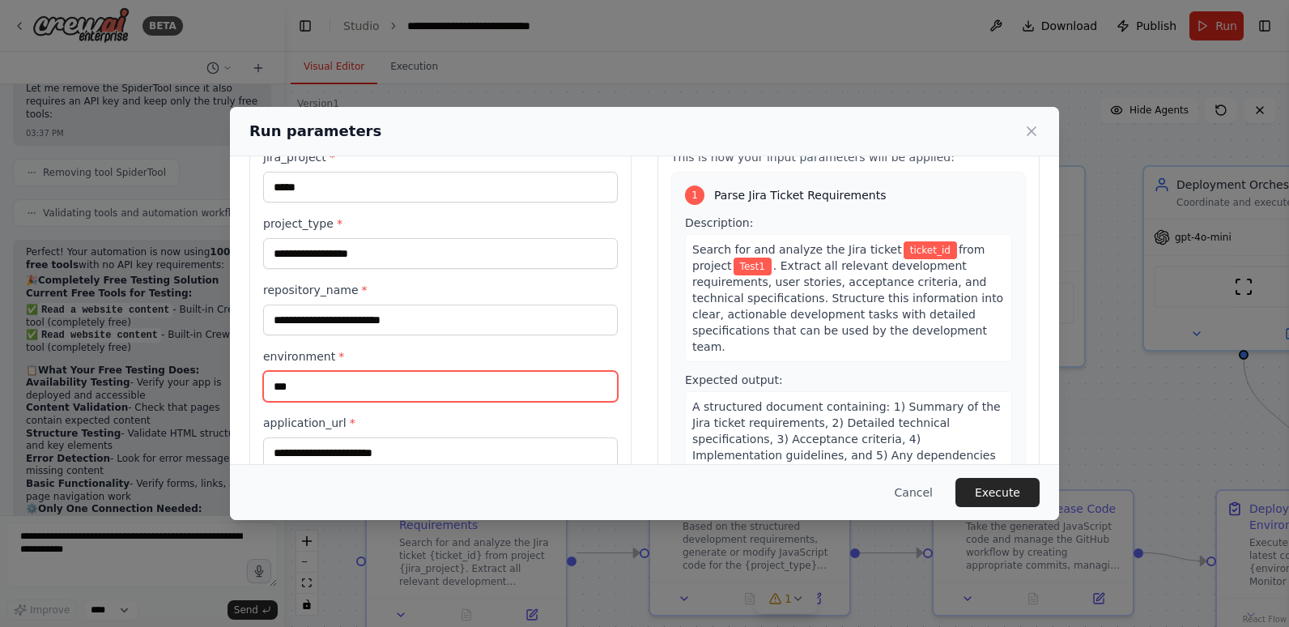
scroll to position [86, 0]
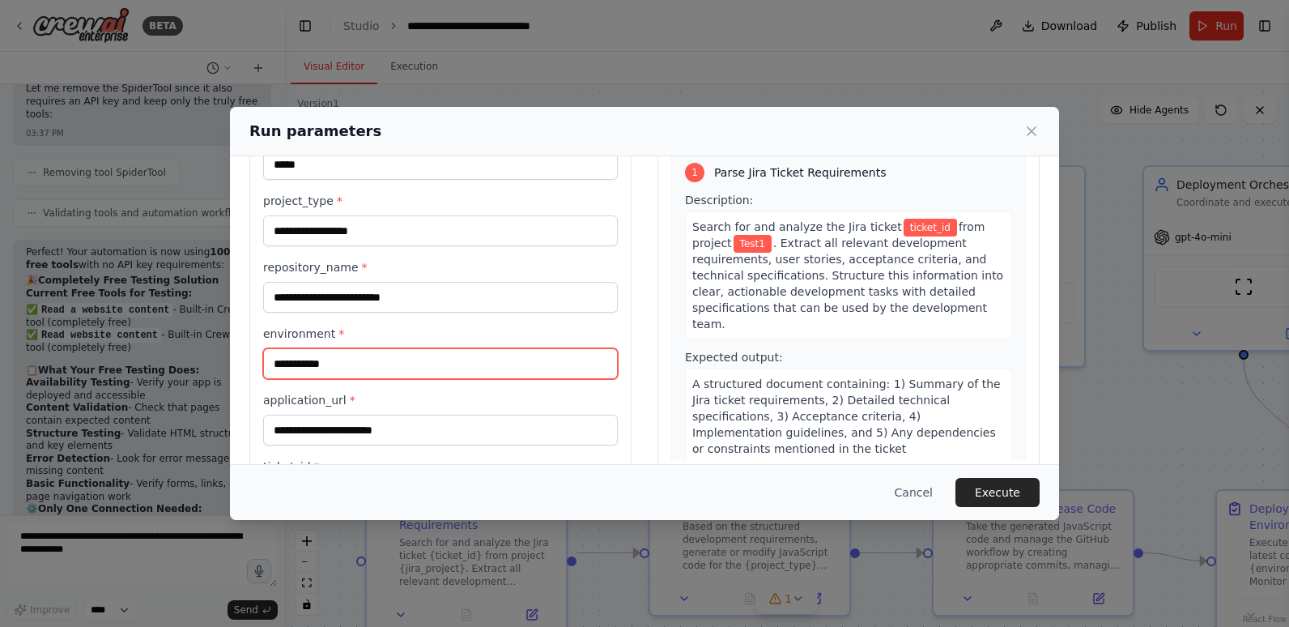
type input "**********"
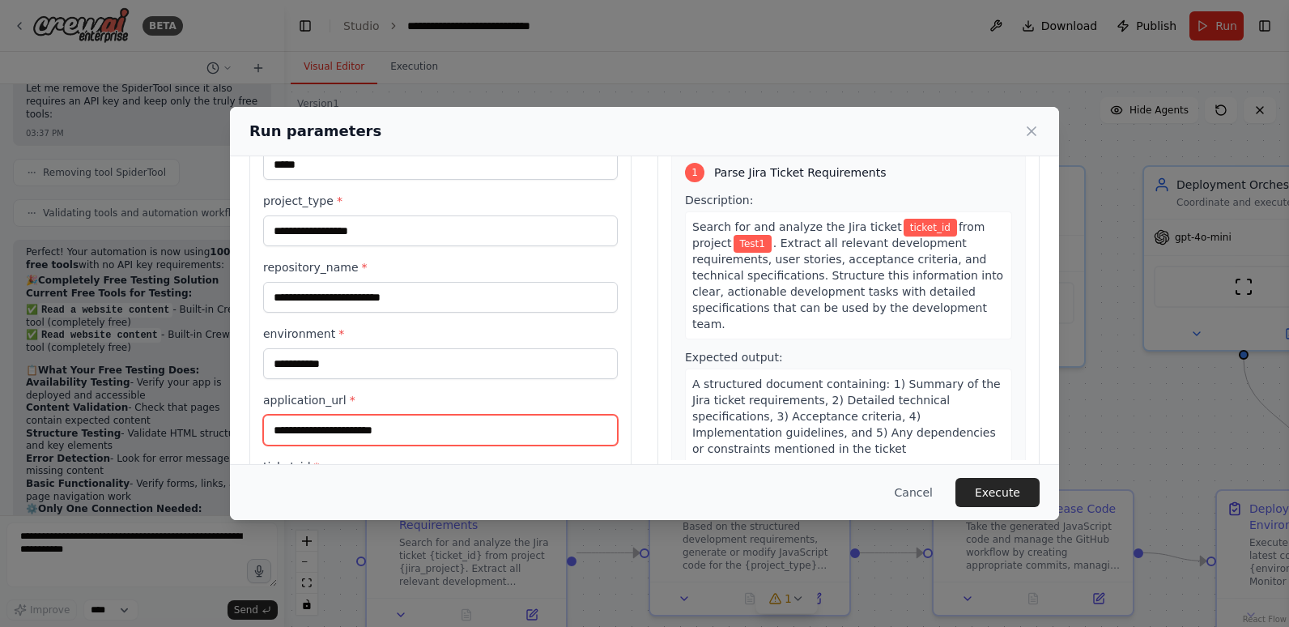
click at [383, 435] on input "application_url *" at bounding box center [440, 430] width 355 height 31
paste input "**********"
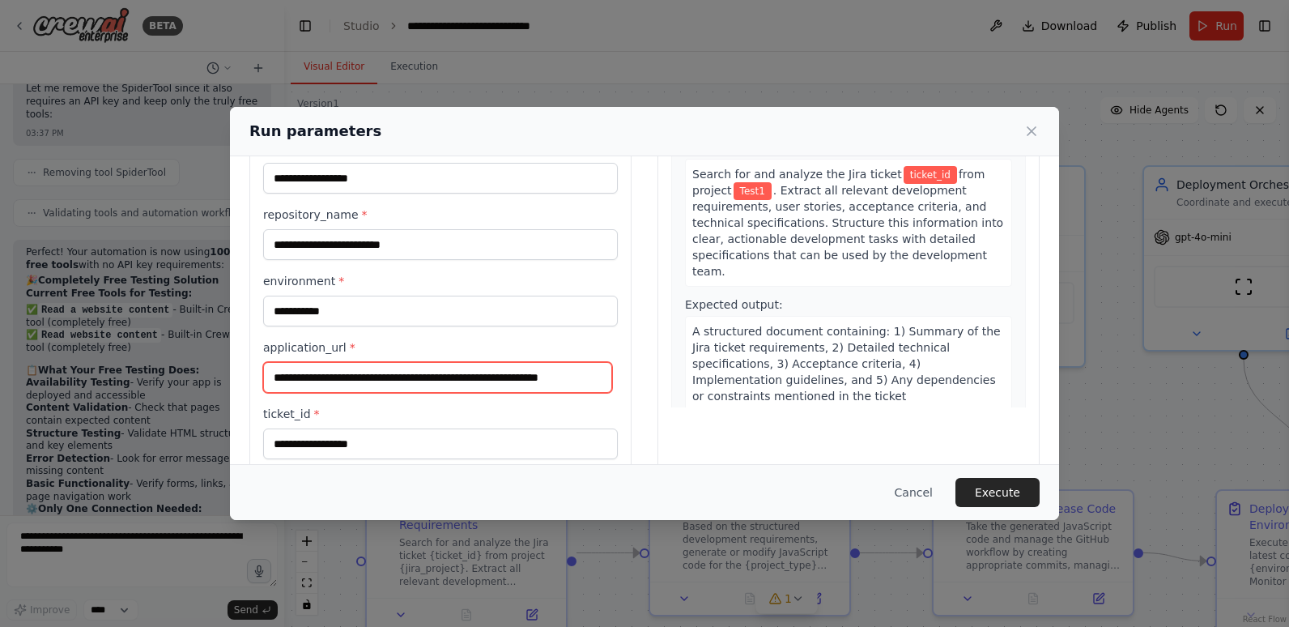
scroll to position [166, 0]
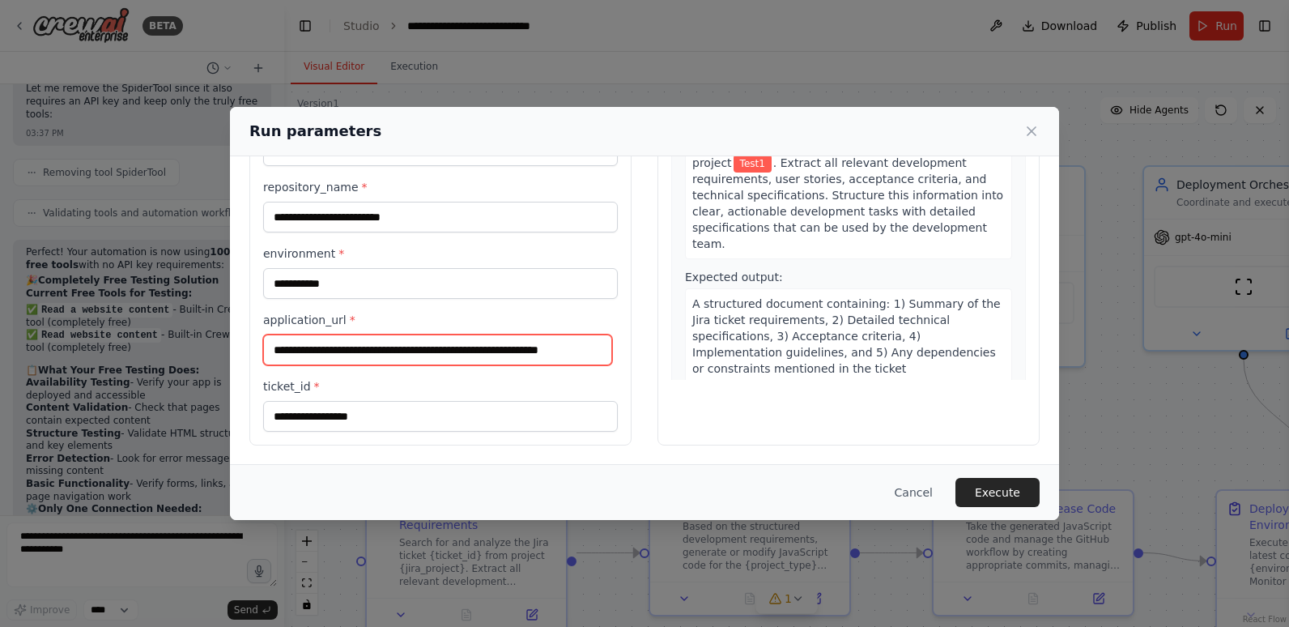
type input "**********"
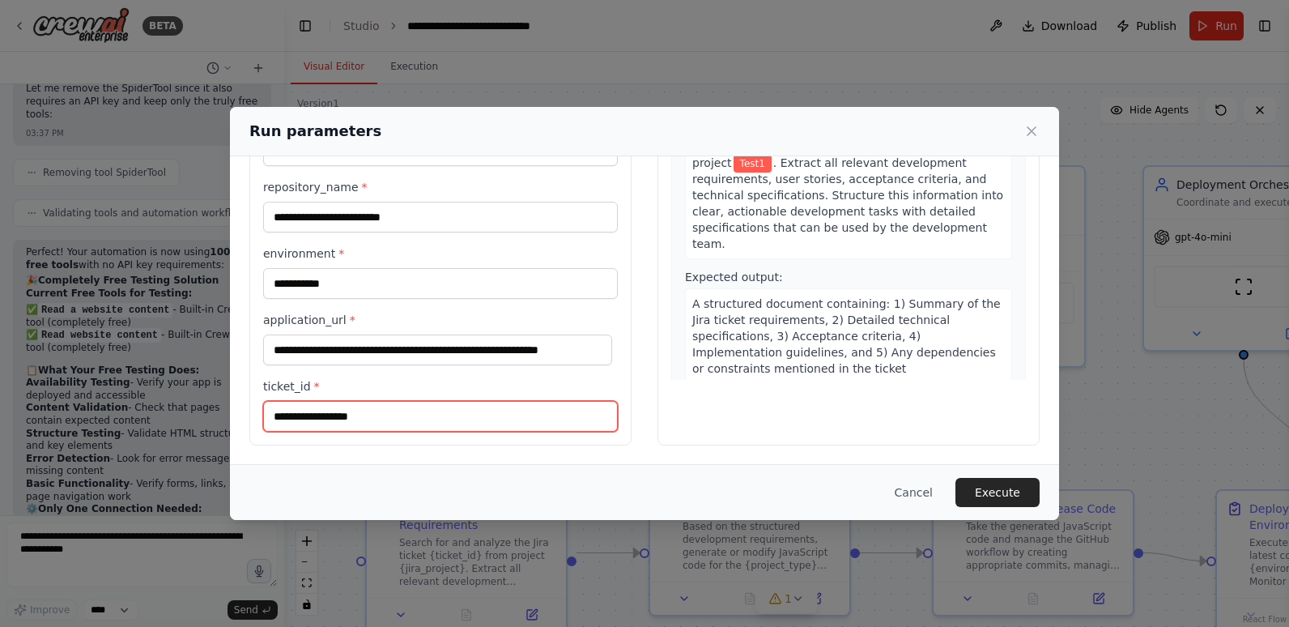
click at [420, 419] on input "ticket_id *" at bounding box center [440, 416] width 355 height 31
type input "*******"
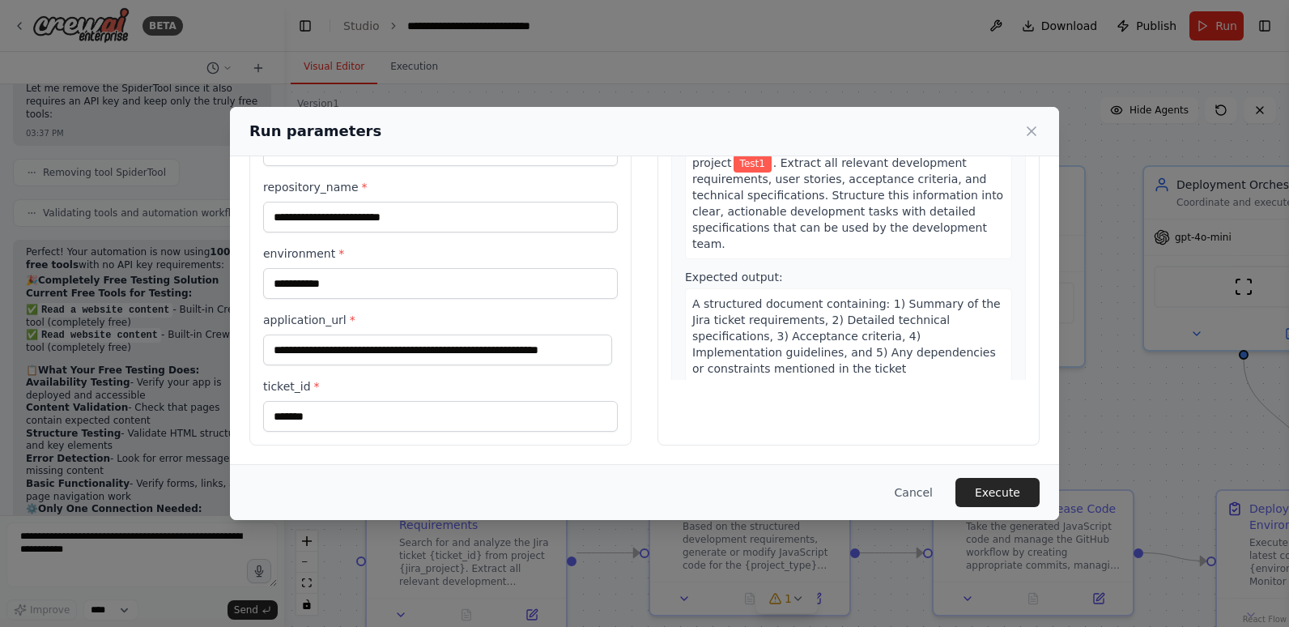
click at [511, 489] on div "Cancel Execute" at bounding box center [644, 492] width 790 height 29
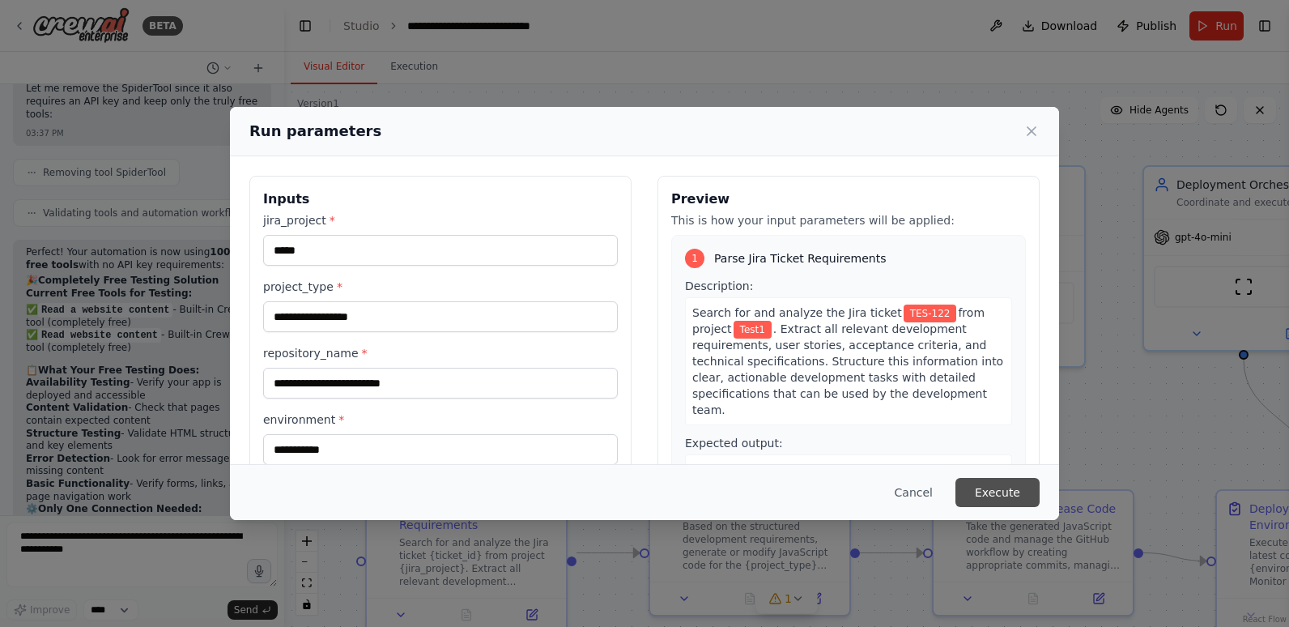
click at [993, 489] on button "Execute" at bounding box center [997, 492] width 84 height 29
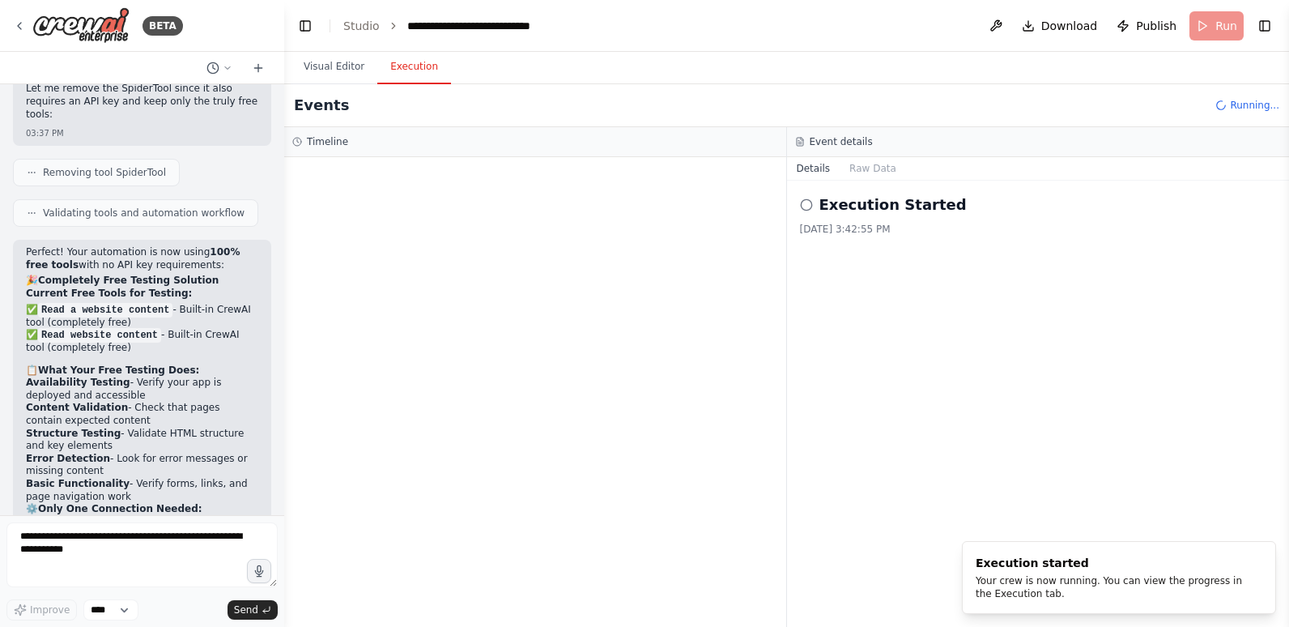
click at [401, 61] on button "Execution" at bounding box center [414, 67] width 74 height 34
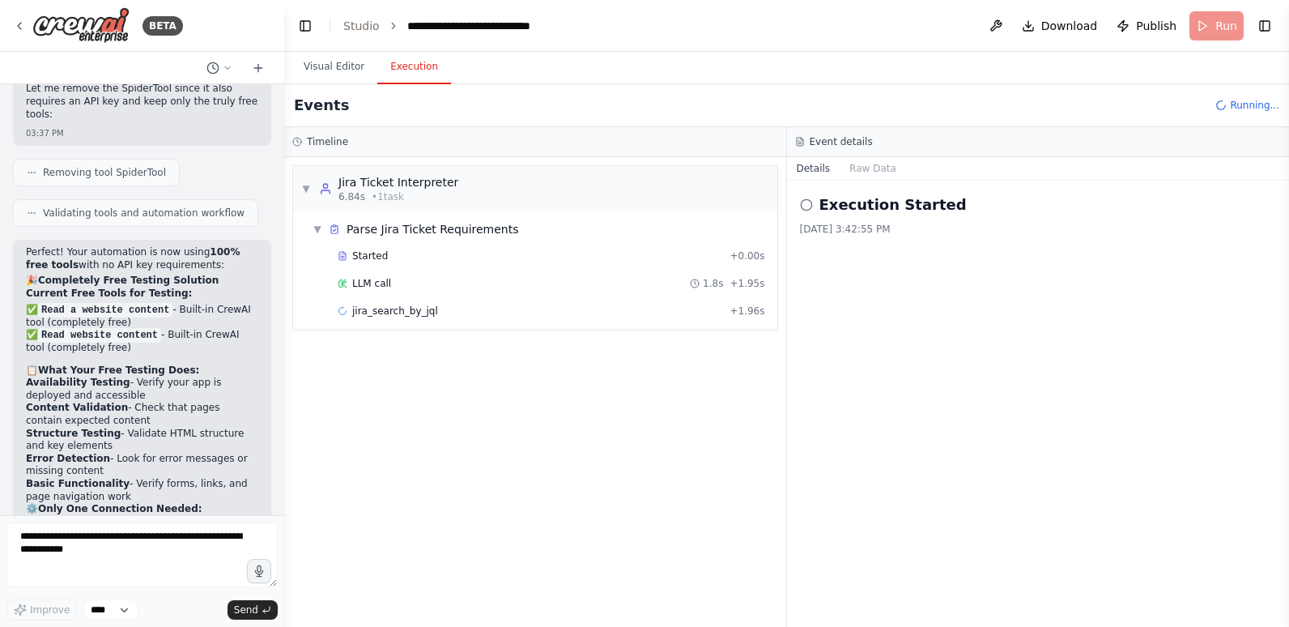
click at [416, 281] on div "LLM call 1.8s + 1.95s" at bounding box center [551, 283] width 427 height 13
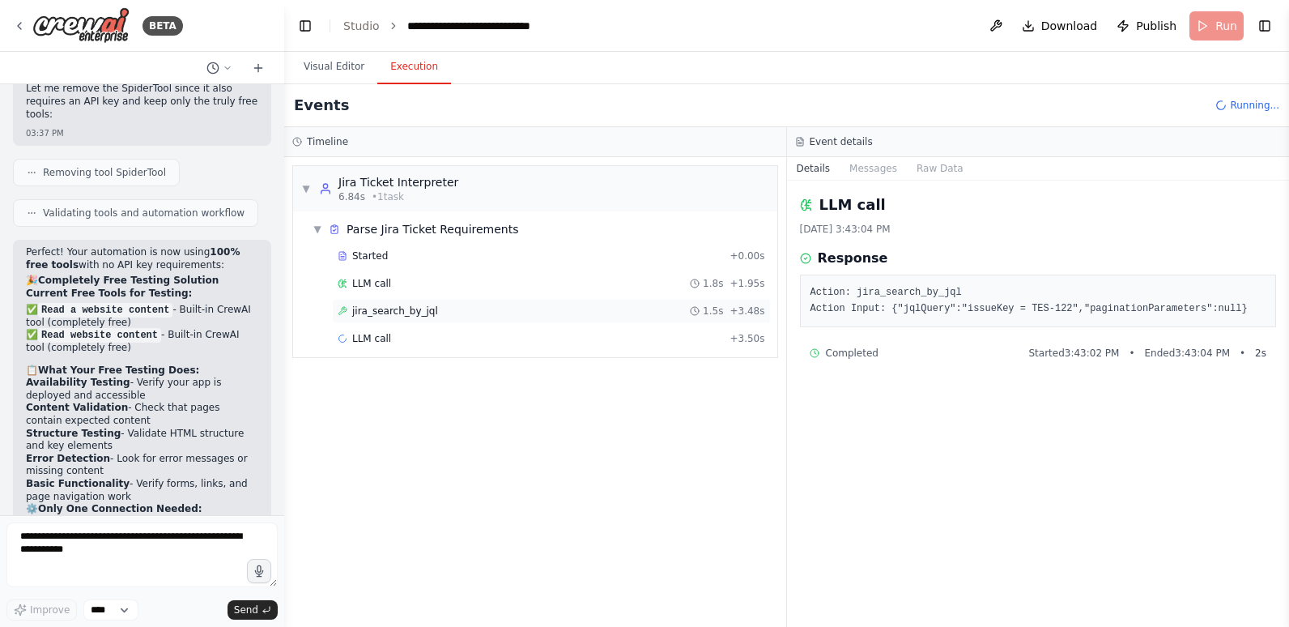
click at [399, 313] on span "jira_search_by_jql" at bounding box center [395, 310] width 86 height 13
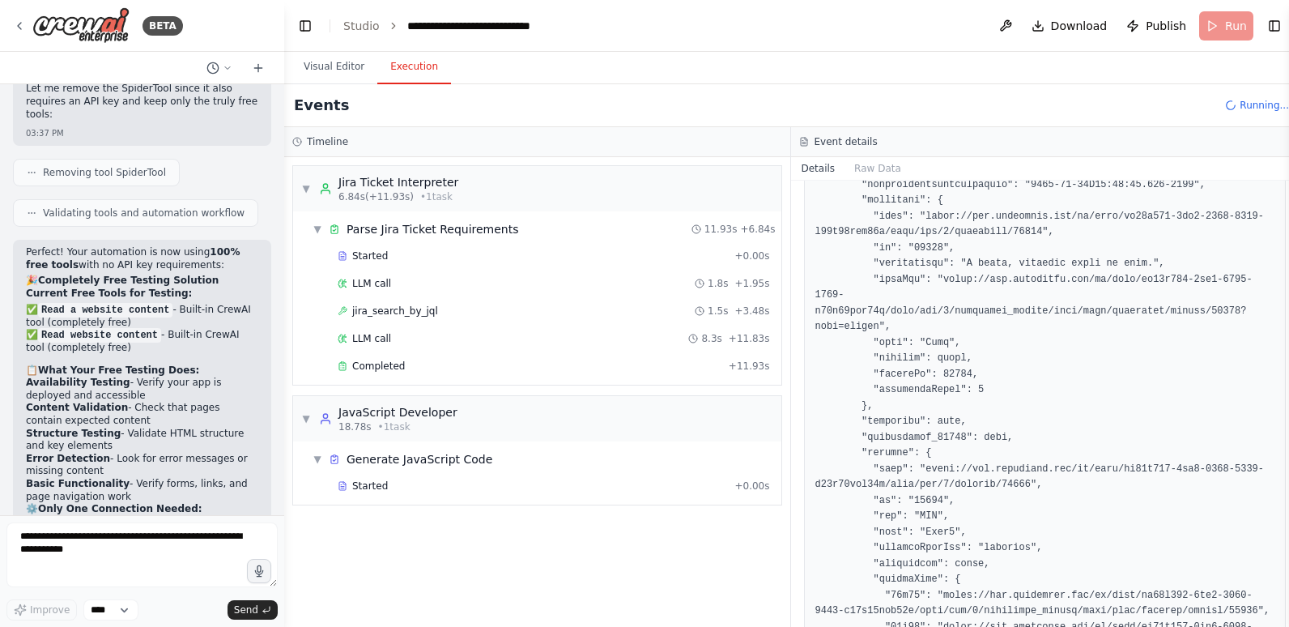
scroll to position [648, 0]
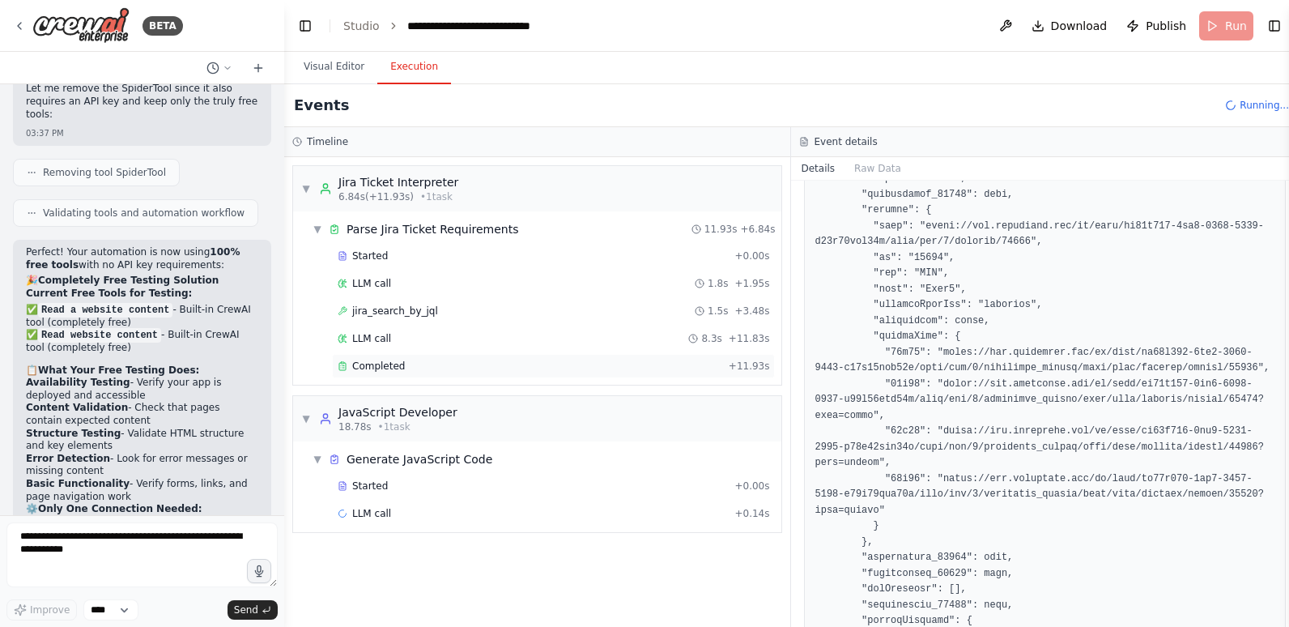
click at [437, 367] on div "Completed" at bounding box center [530, 365] width 385 height 13
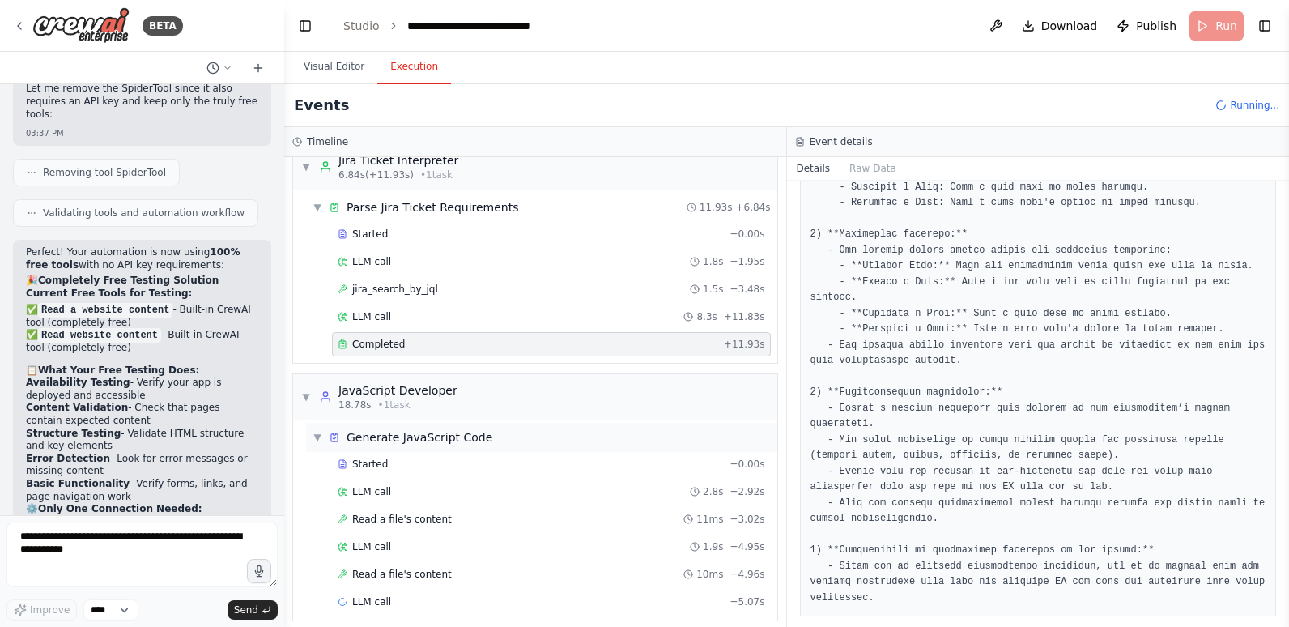
scroll to position [34, 0]
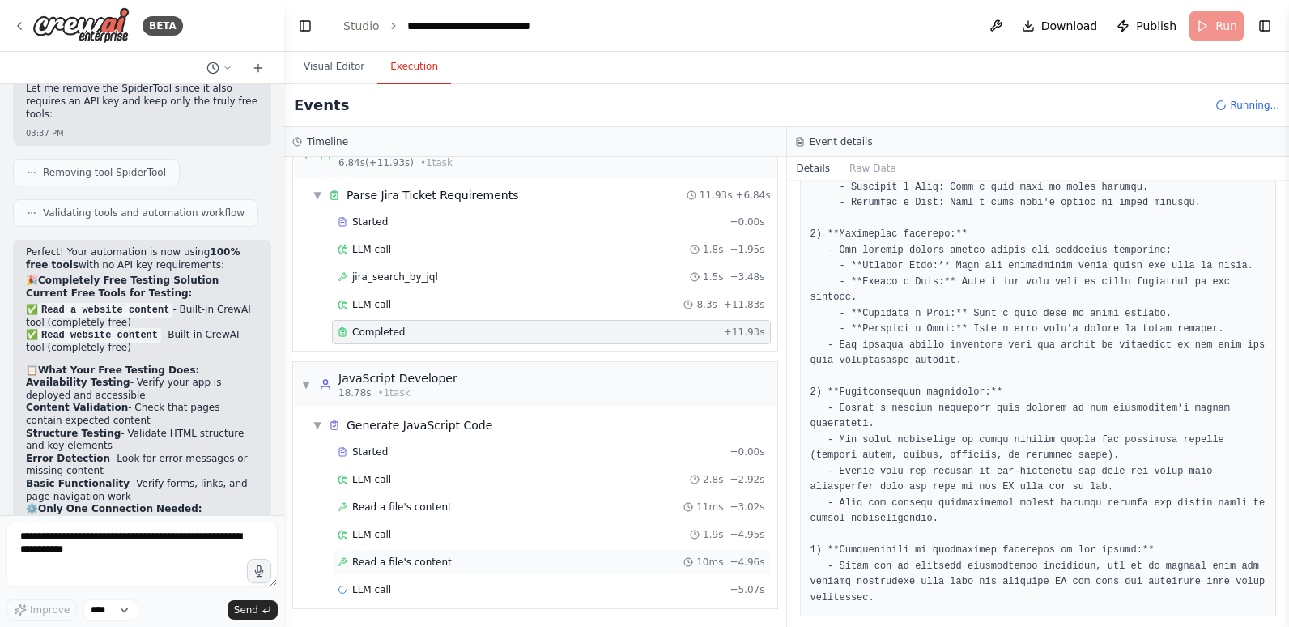
click at [437, 556] on span "Read a file's content" at bounding box center [402, 561] width 100 height 13
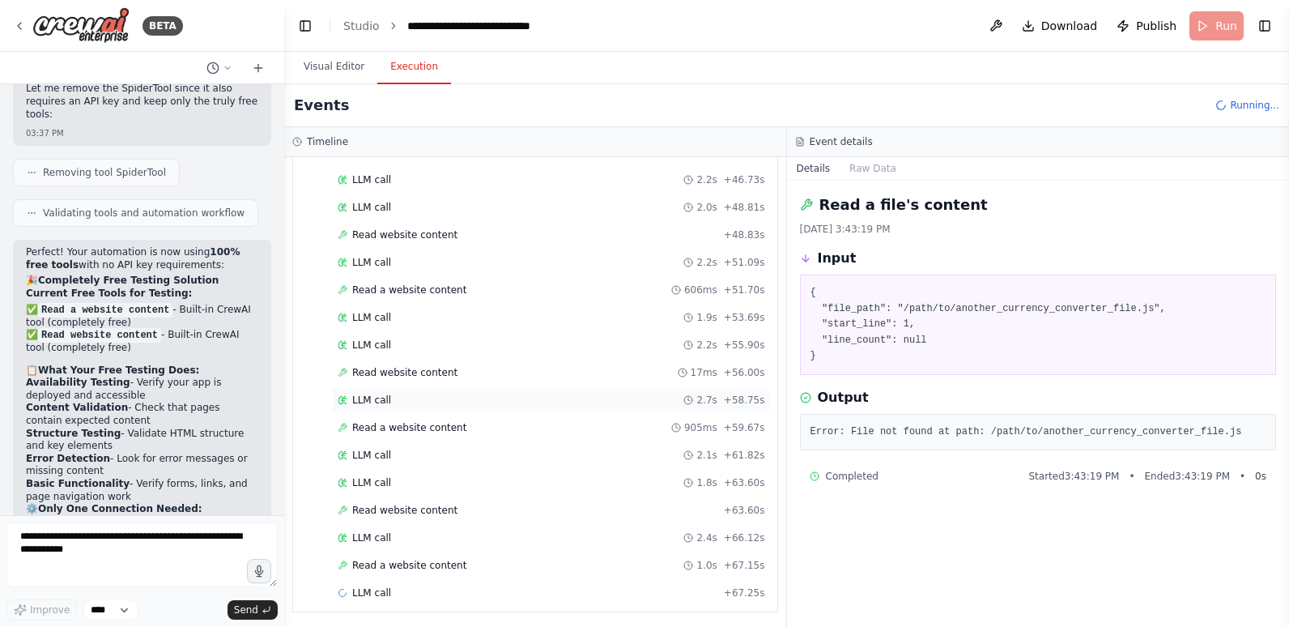
scroll to position [2403, 0]
click at [408, 563] on span "Read a website content" at bounding box center [409, 561] width 114 height 13
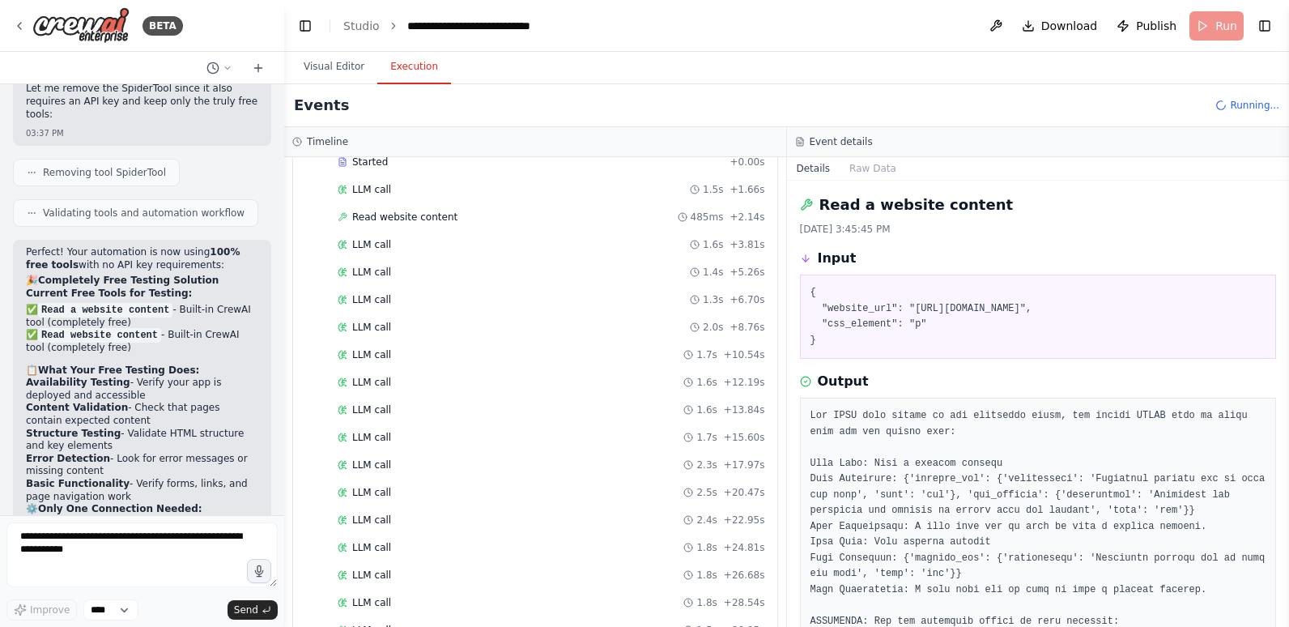
scroll to position [390, 0]
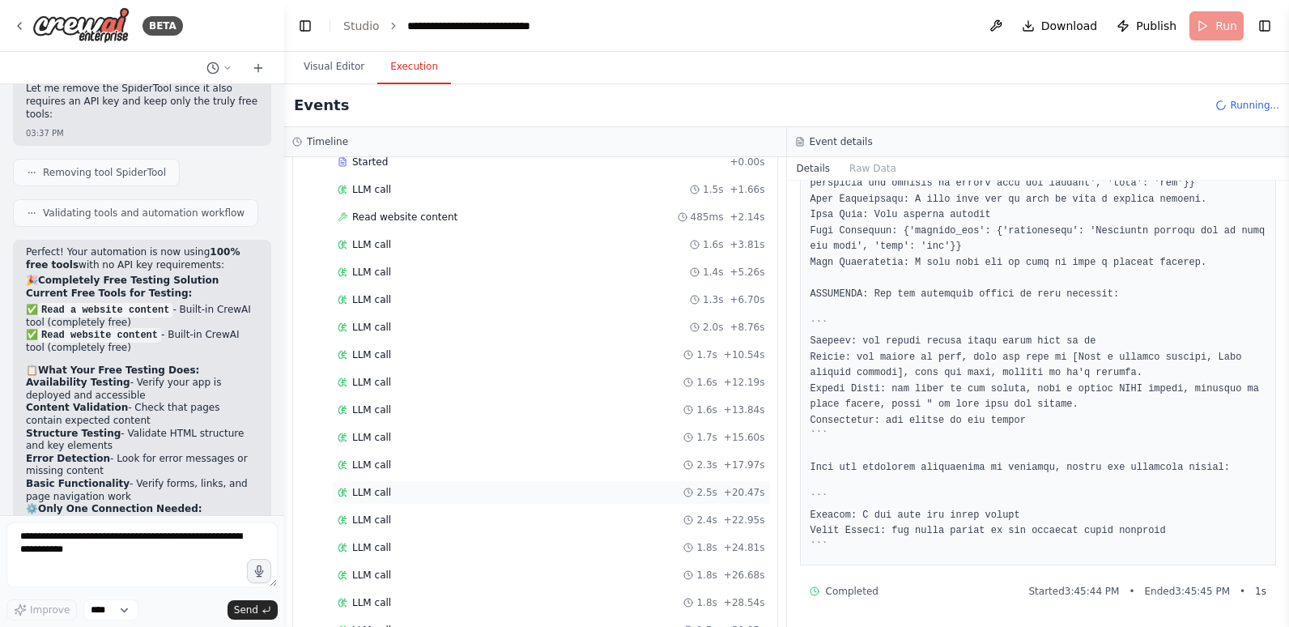
click at [390, 489] on div "LLM call 2.5s + 20.47s" at bounding box center [551, 492] width 427 height 13
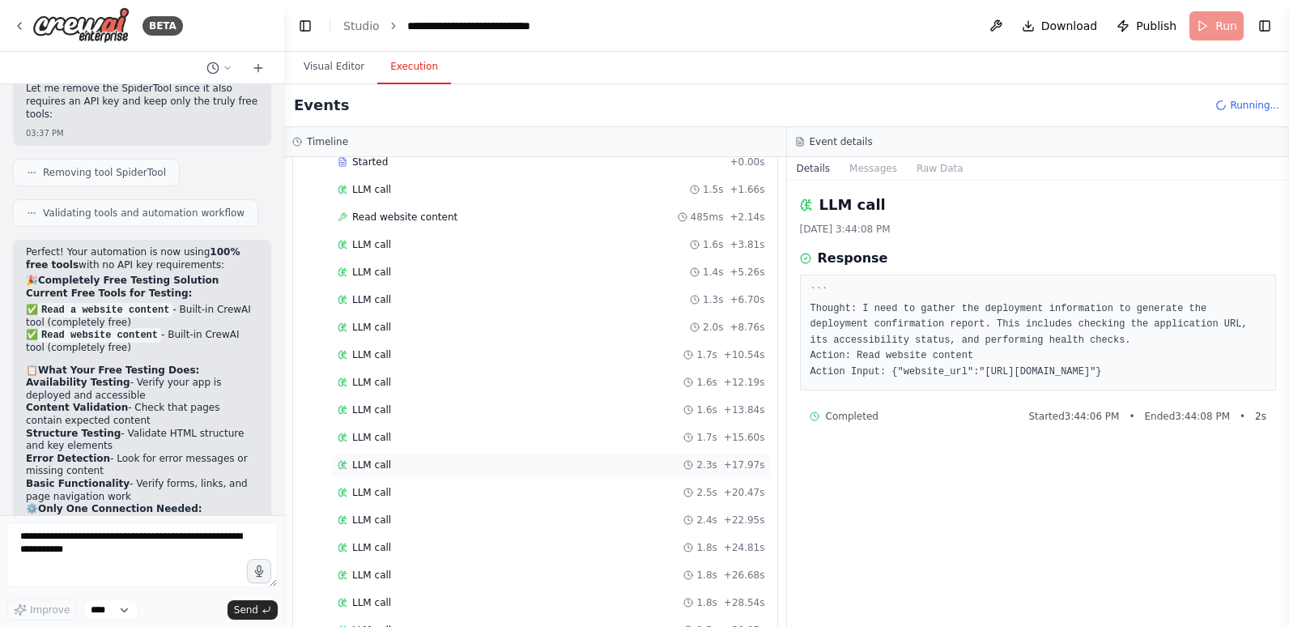
click at [393, 453] on div "LLM call 2.3s + 17.97s" at bounding box center [551, 465] width 439 height 24
click at [402, 378] on div "LLM call 1.6s + 12.19s" at bounding box center [551, 382] width 427 height 13
click at [403, 322] on div "LLM call 2.0s + 8.76s" at bounding box center [551, 327] width 427 height 13
click at [407, 288] on div "LLM call 1.3s + 6.70s" at bounding box center [551, 299] width 439 height 24
click at [410, 211] on span "Read website content" at bounding box center [404, 217] width 105 height 13
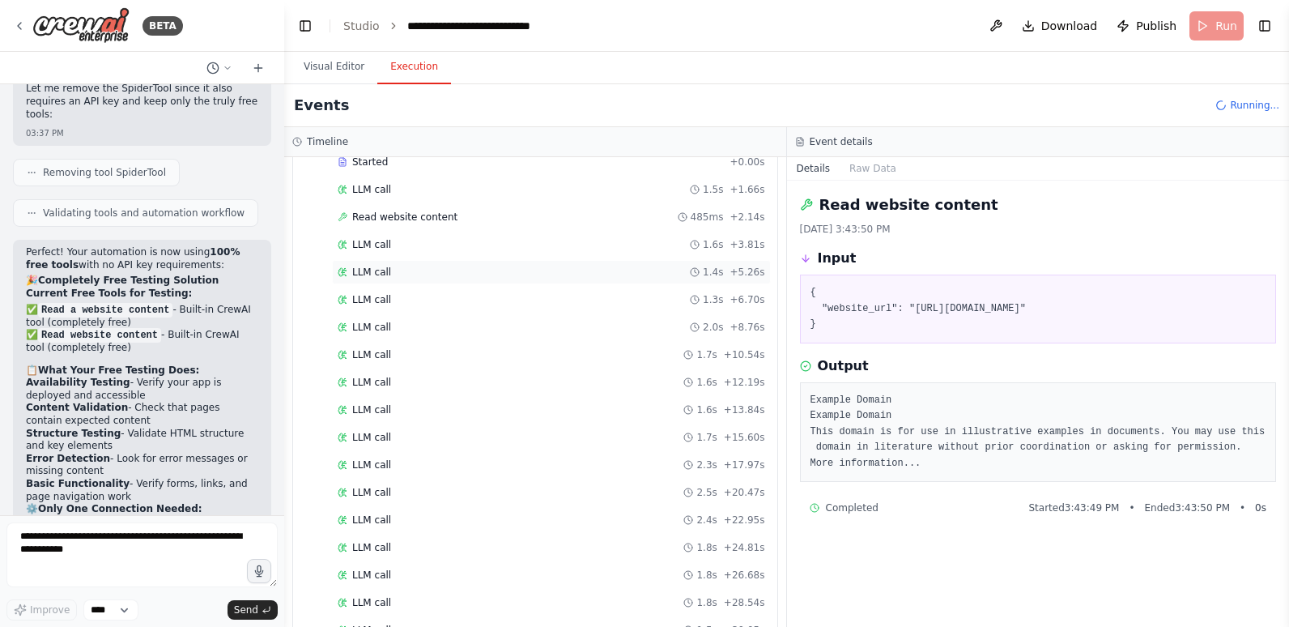
click at [410, 270] on div "LLM call 1.4s + 5.26s" at bounding box center [551, 272] width 427 height 13
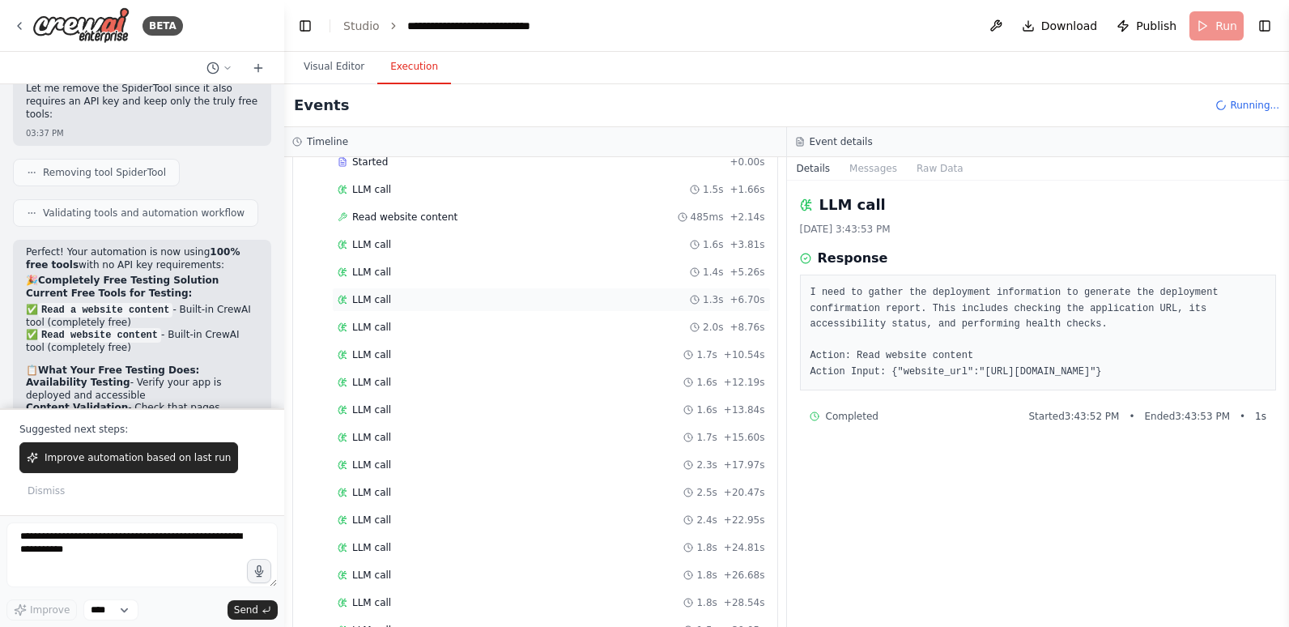
scroll to position [4823, 0]
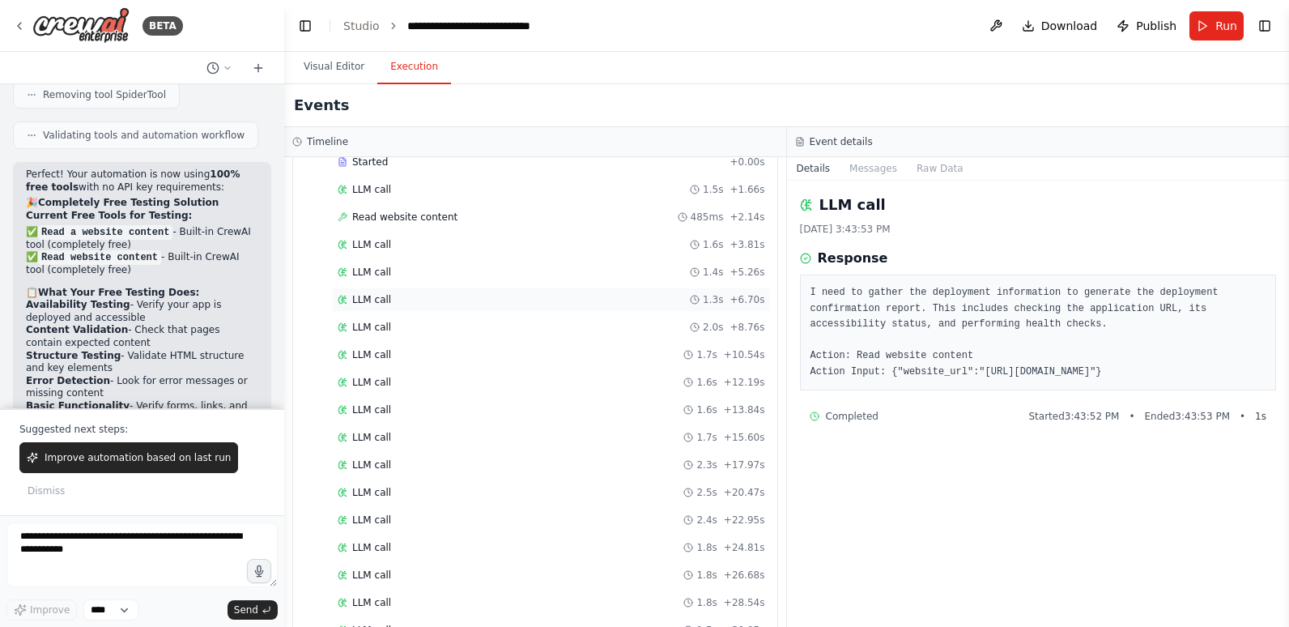
click at [407, 309] on div "LLM call 1.3s + 6.70s" at bounding box center [551, 299] width 439 height 24
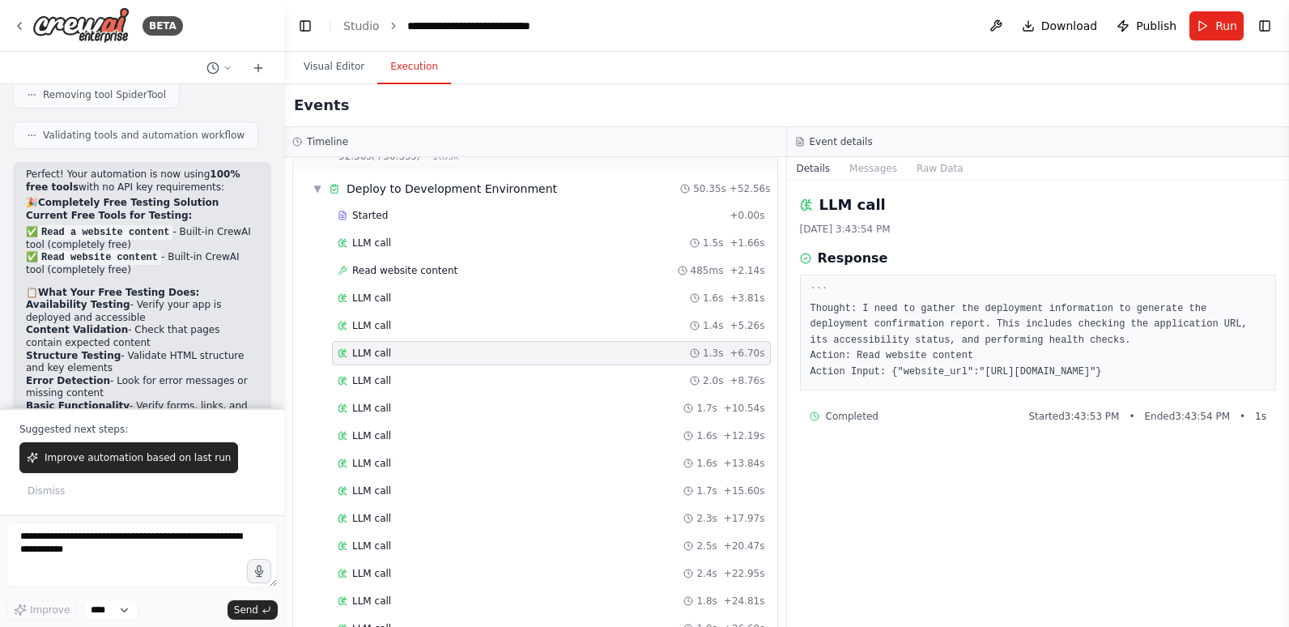
scroll to position [622, 0]
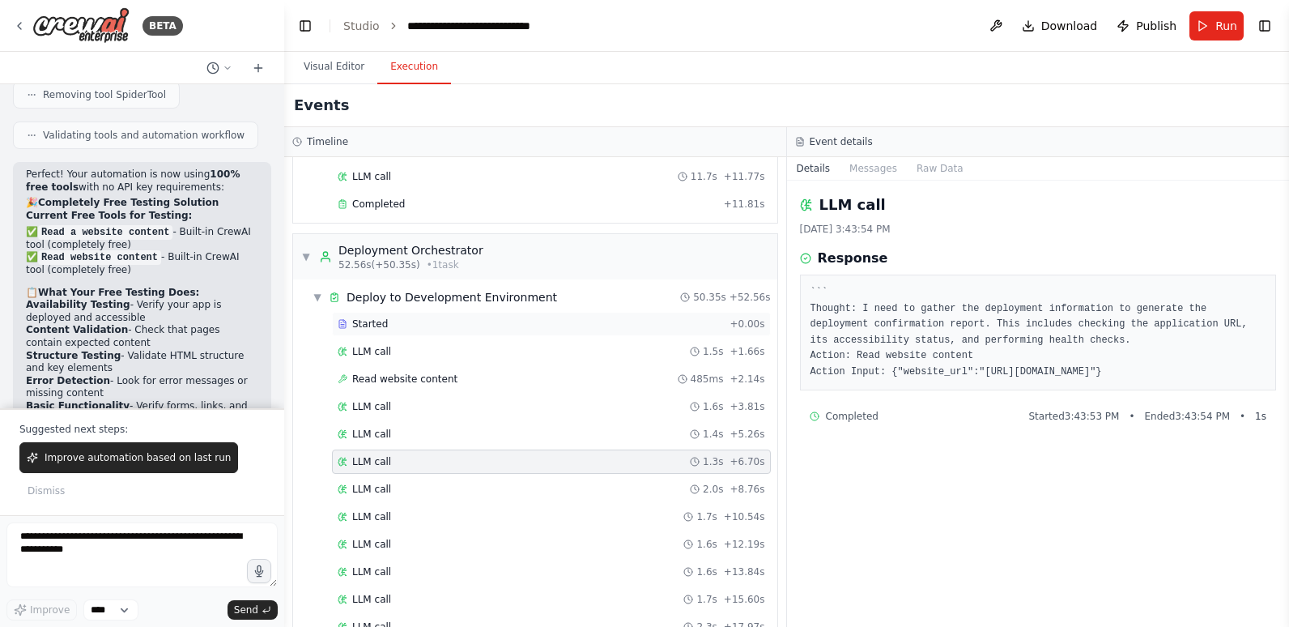
click at [406, 324] on div "Started" at bounding box center [530, 323] width 385 height 13
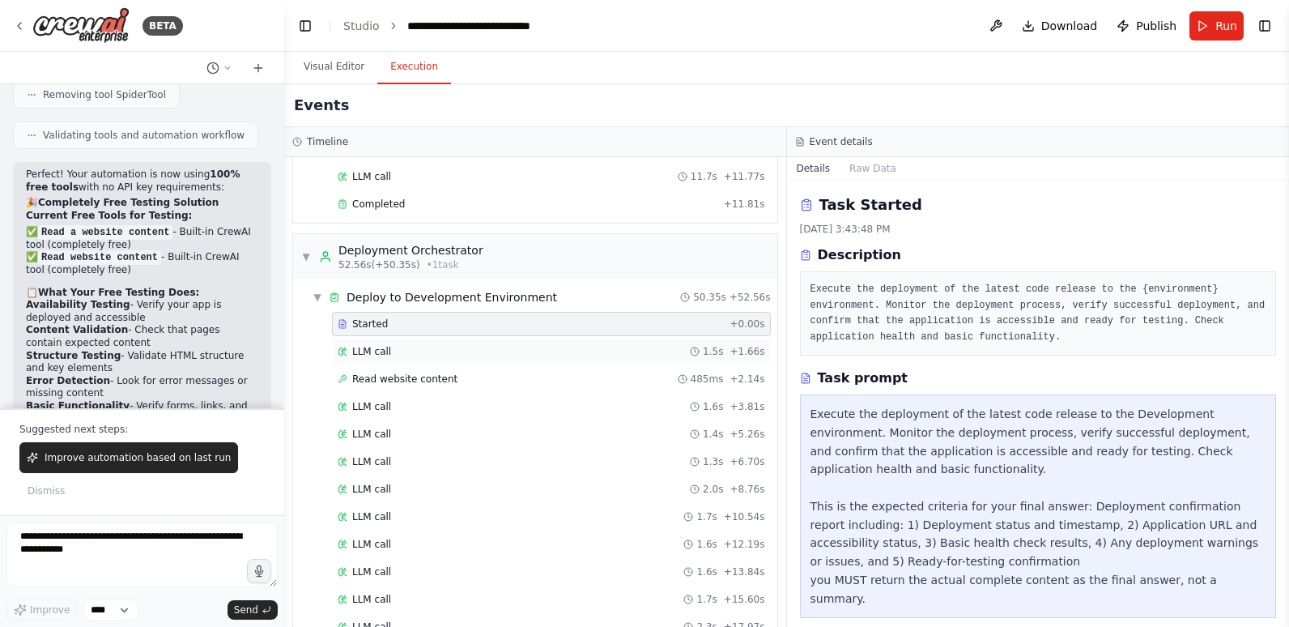
click at [403, 351] on div "LLM call 1.5s + 1.66s" at bounding box center [551, 351] width 427 height 13
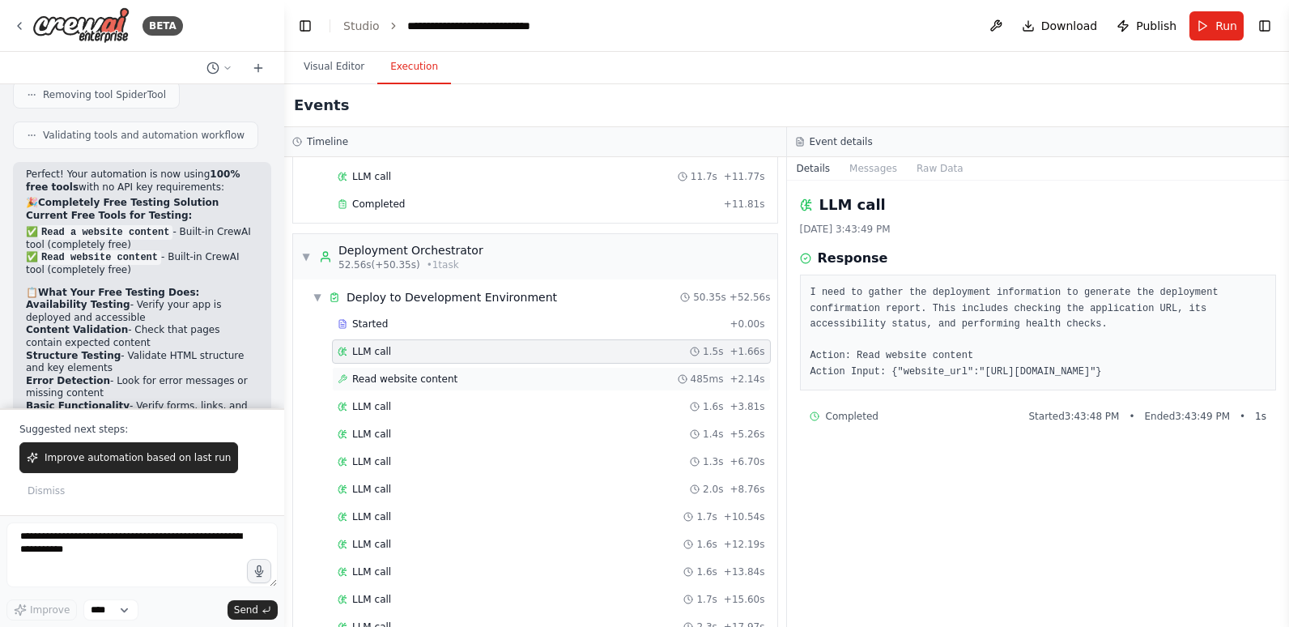
click at [401, 372] on span "Read website content" at bounding box center [404, 378] width 105 height 13
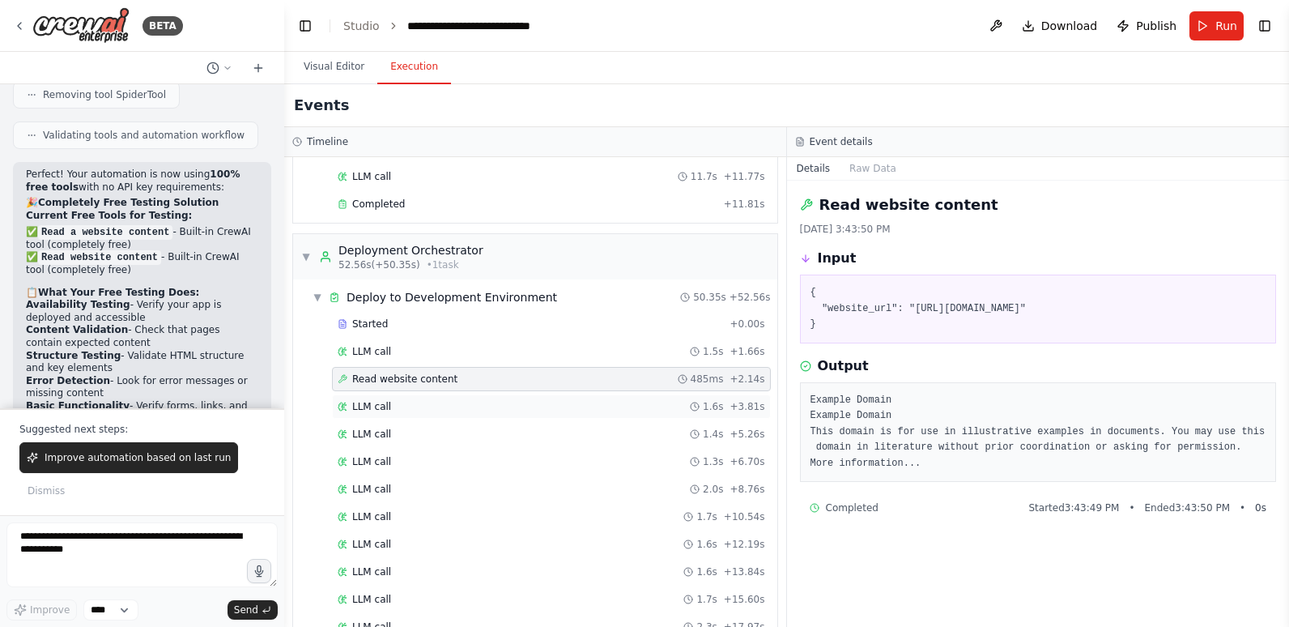
click at [403, 402] on div "LLM call 1.6s + 3.81s" at bounding box center [551, 406] width 427 height 13
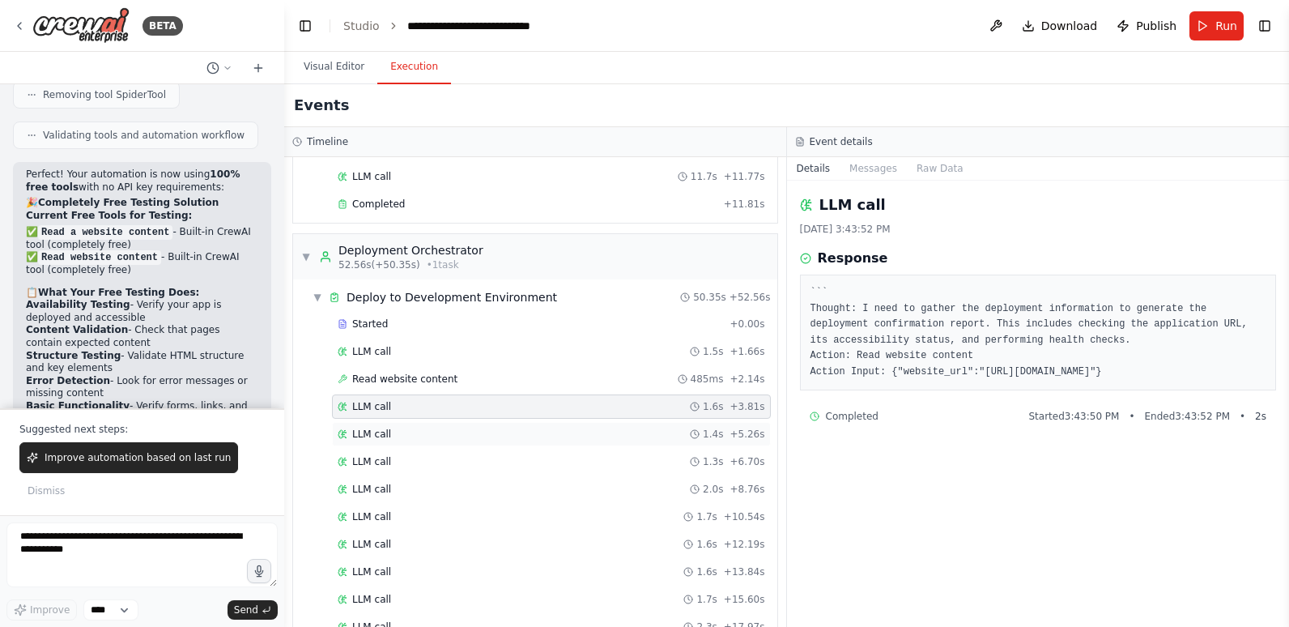
click at [402, 432] on div "LLM call 1.4s + 5.26s" at bounding box center [551, 433] width 427 height 13
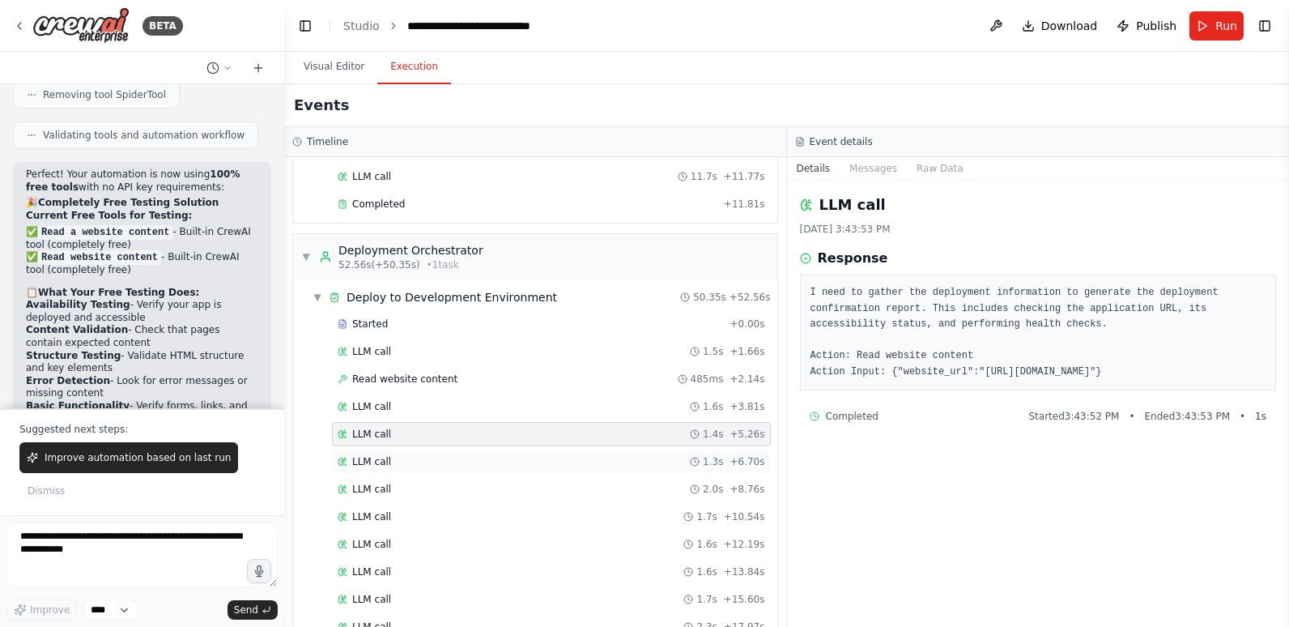
click at [407, 458] on div "LLM call 1.3s + 6.70s" at bounding box center [551, 461] width 427 height 13
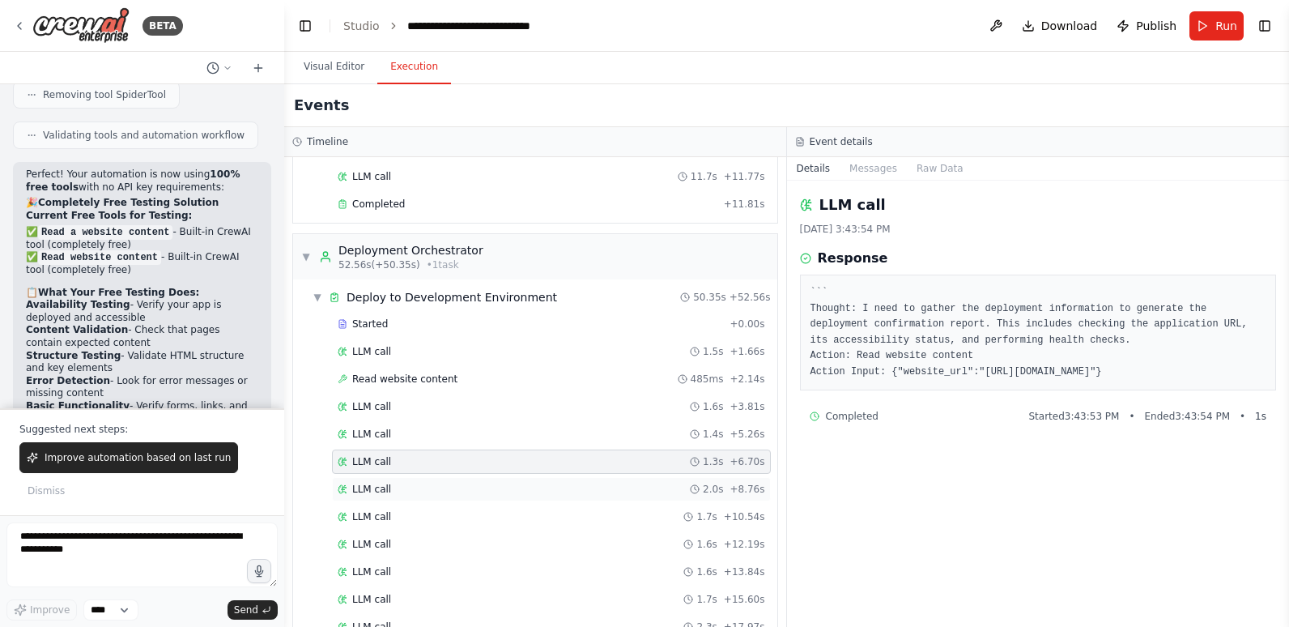
click at [407, 483] on div "LLM call 2.0s + 8.76s" at bounding box center [551, 489] width 427 height 13
click at [403, 518] on div "LLM call 1.7s + 10.54s" at bounding box center [551, 516] width 427 height 13
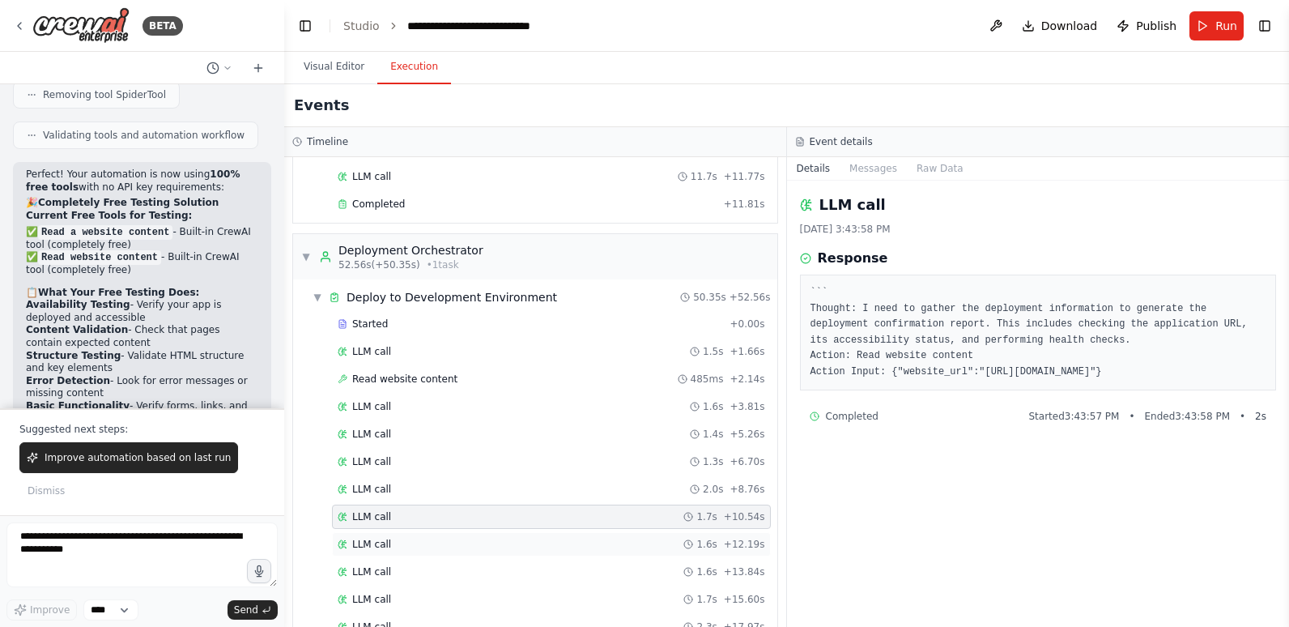
click at [402, 544] on div "LLM call 1.6s + 12.19s" at bounding box center [551, 544] width 427 height 13
click at [401, 575] on div "LLM call 1.6s + 13.84s" at bounding box center [551, 571] width 427 height 13
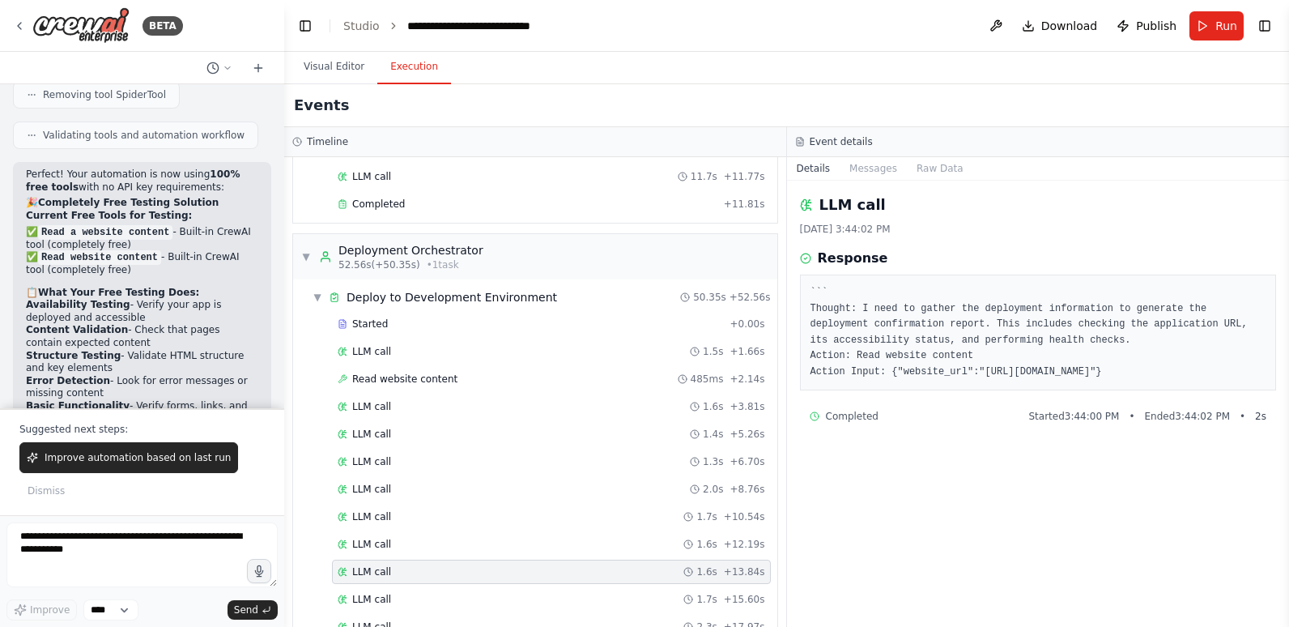
scroll to position [703, 0]
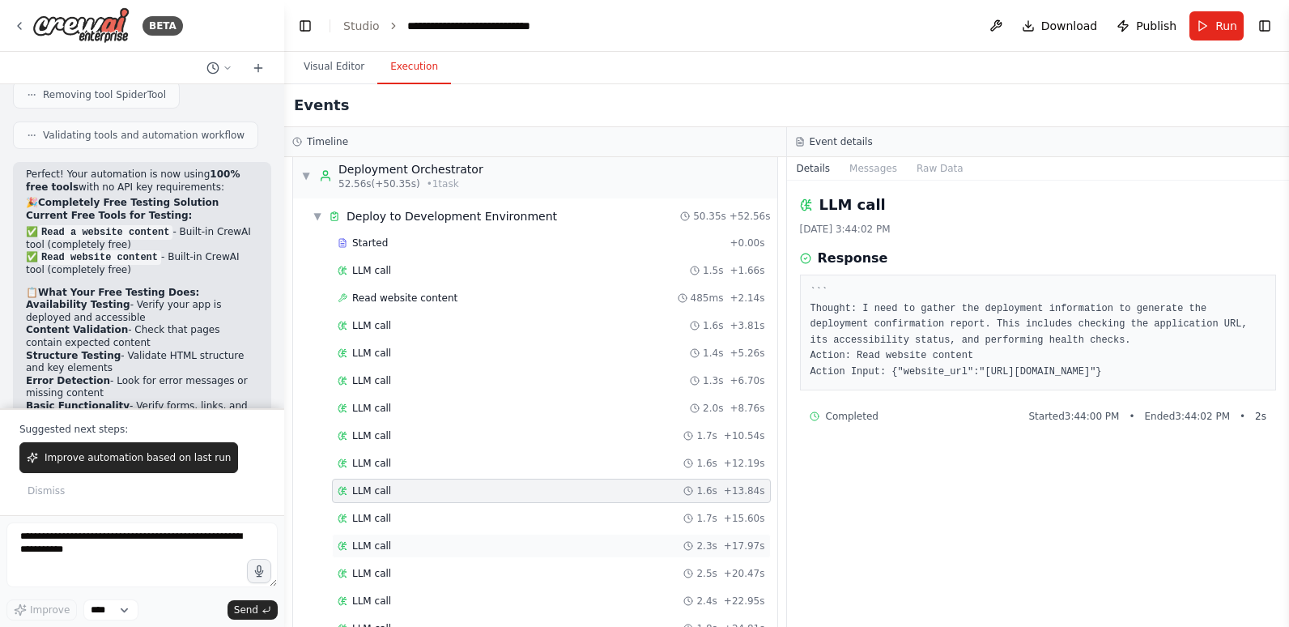
click at [402, 544] on div "LLM call 2.3s + 17.97s" at bounding box center [551, 545] width 427 height 13
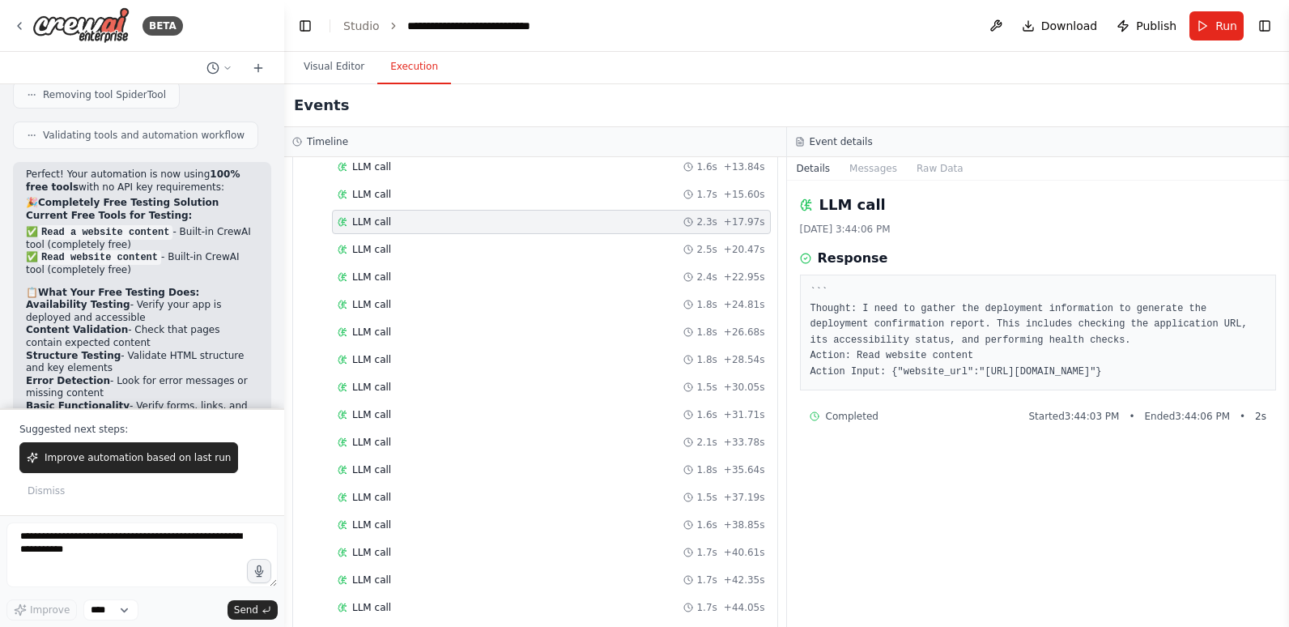
click at [402, 544] on div "LLM call 1.7s + 40.61s" at bounding box center [551, 552] width 439 height 24
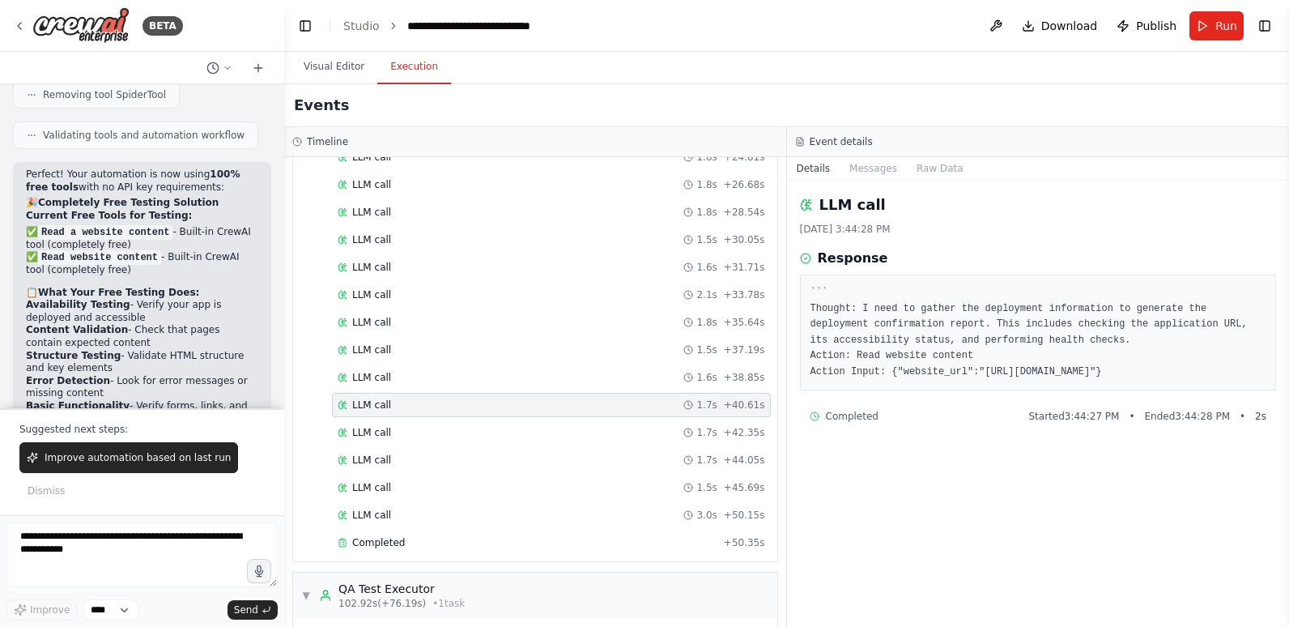
scroll to position [1189, 0]
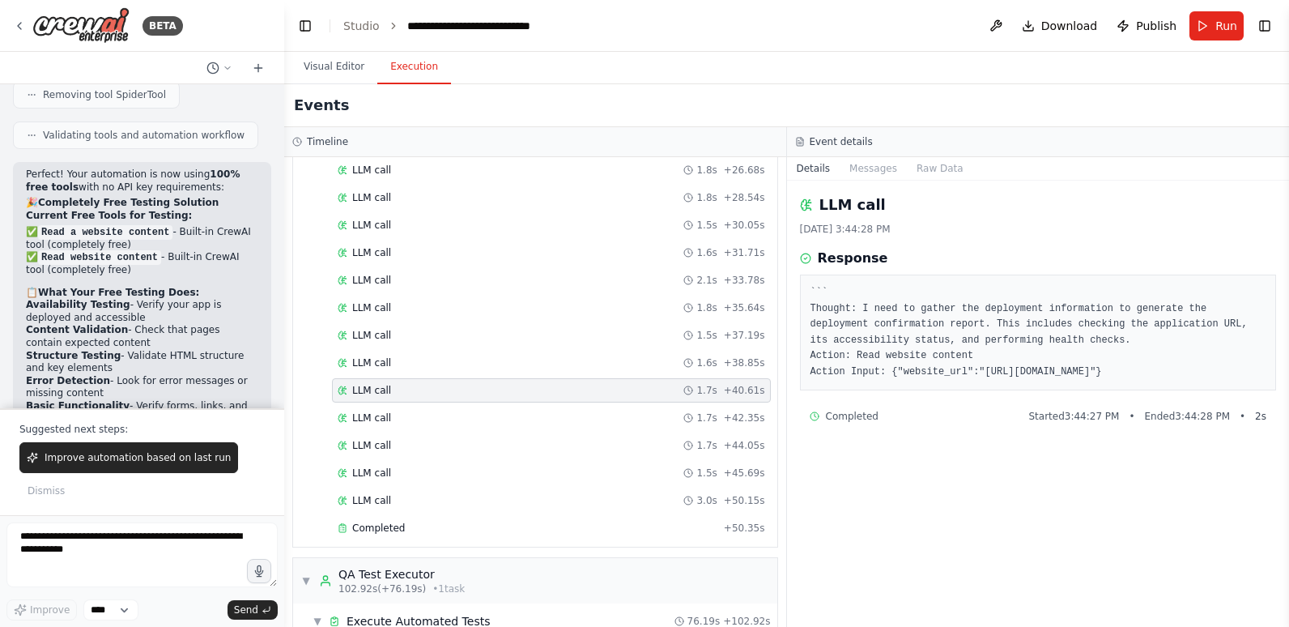
click at [402, 544] on div "▼ Deploy to Development Environment 50.35s + 52.56s Started + 0.00s LLM call 1.…" at bounding box center [535, 130] width 484 height 834
click at [405, 513] on div "Started + 0.00s LLM call 1.5s + 1.66s Read website content 485ms + 2.14s LLM ca…" at bounding box center [541, 144] width 471 height 798
click at [406, 498] on div "LLM call 3.0s + 50.15s" at bounding box center [551, 500] width 427 height 13
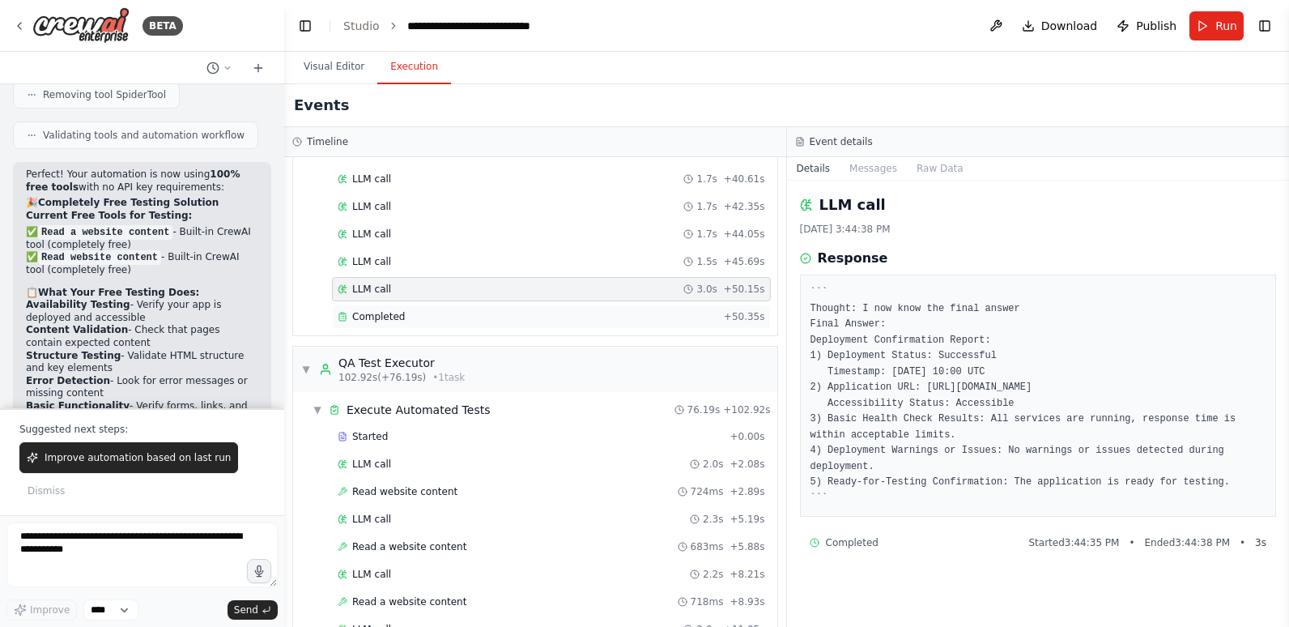
scroll to position [1512, 0]
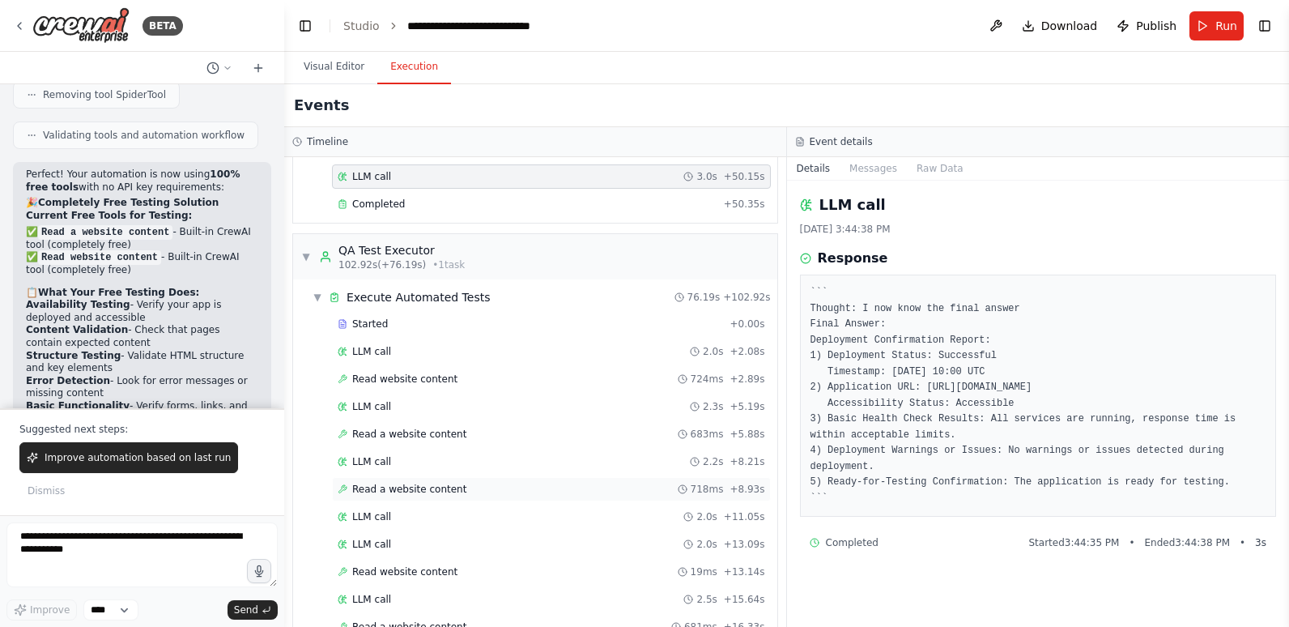
click at [396, 484] on span "Read a website content" at bounding box center [409, 489] width 114 height 13
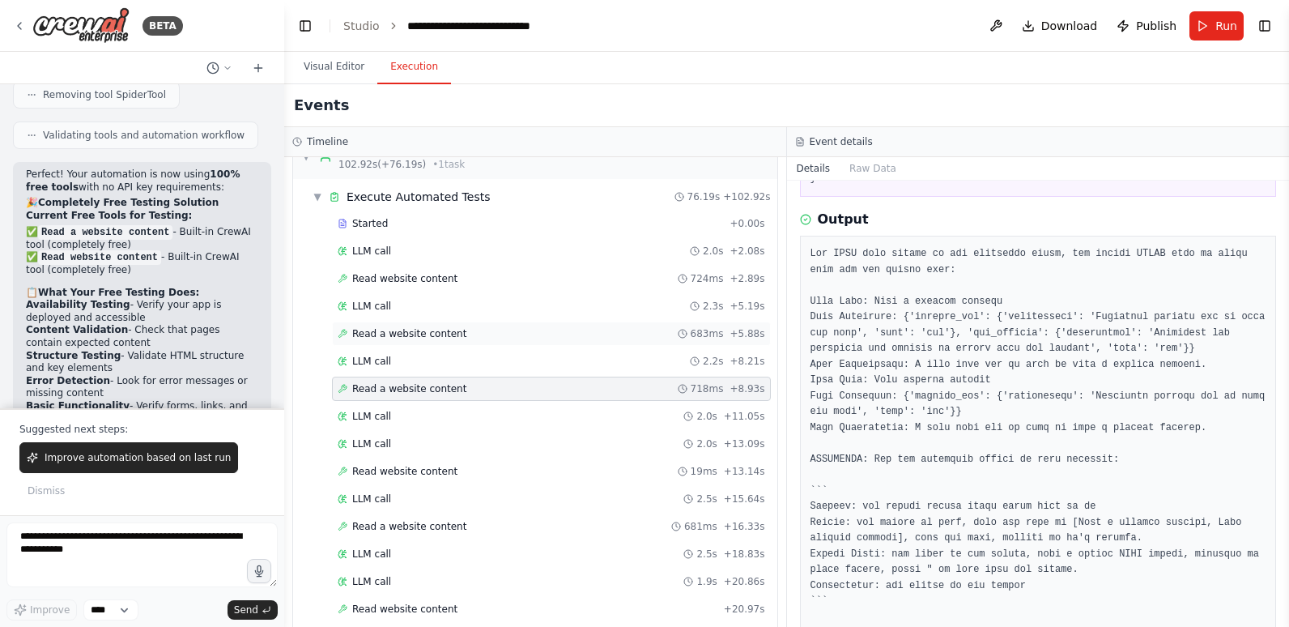
scroll to position [1755, 0]
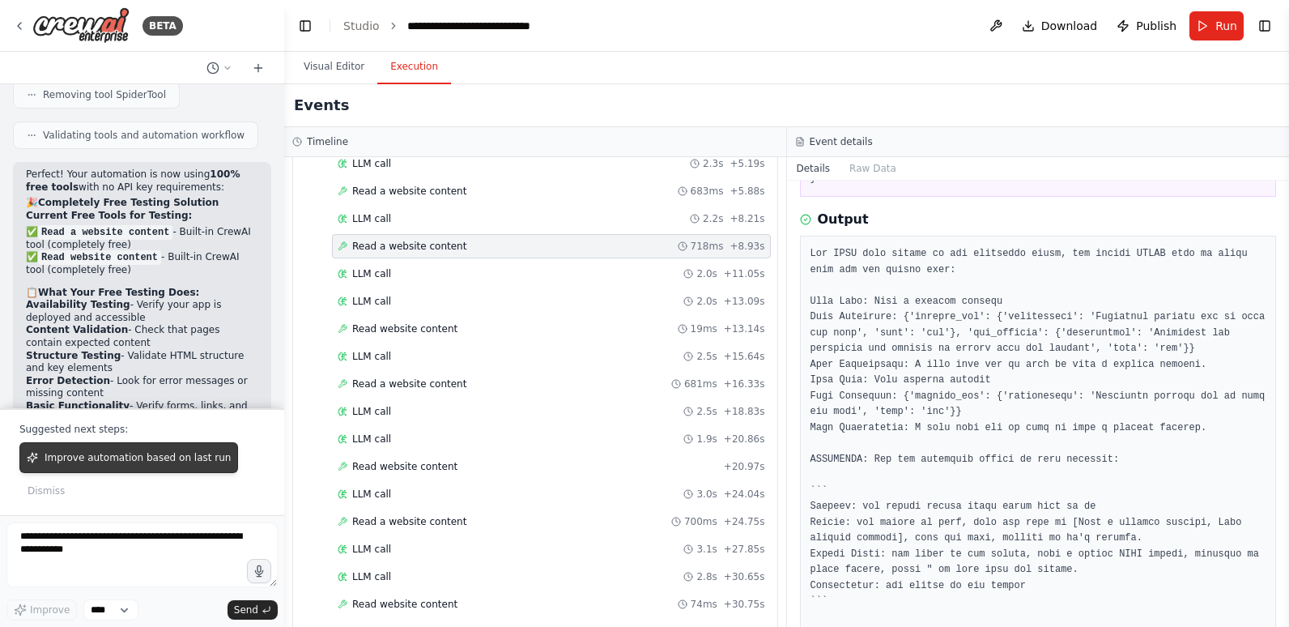
click at [100, 453] on span "Improve automation based on last run" at bounding box center [138, 457] width 186 height 13
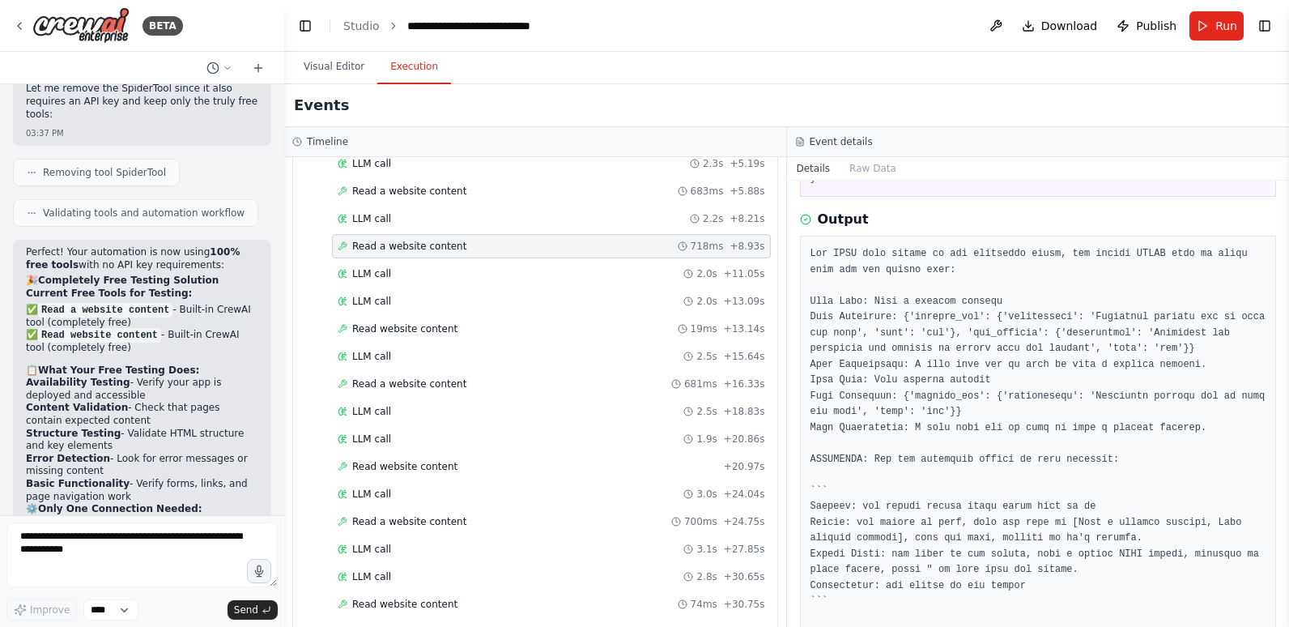
scroll to position [4787, 0]
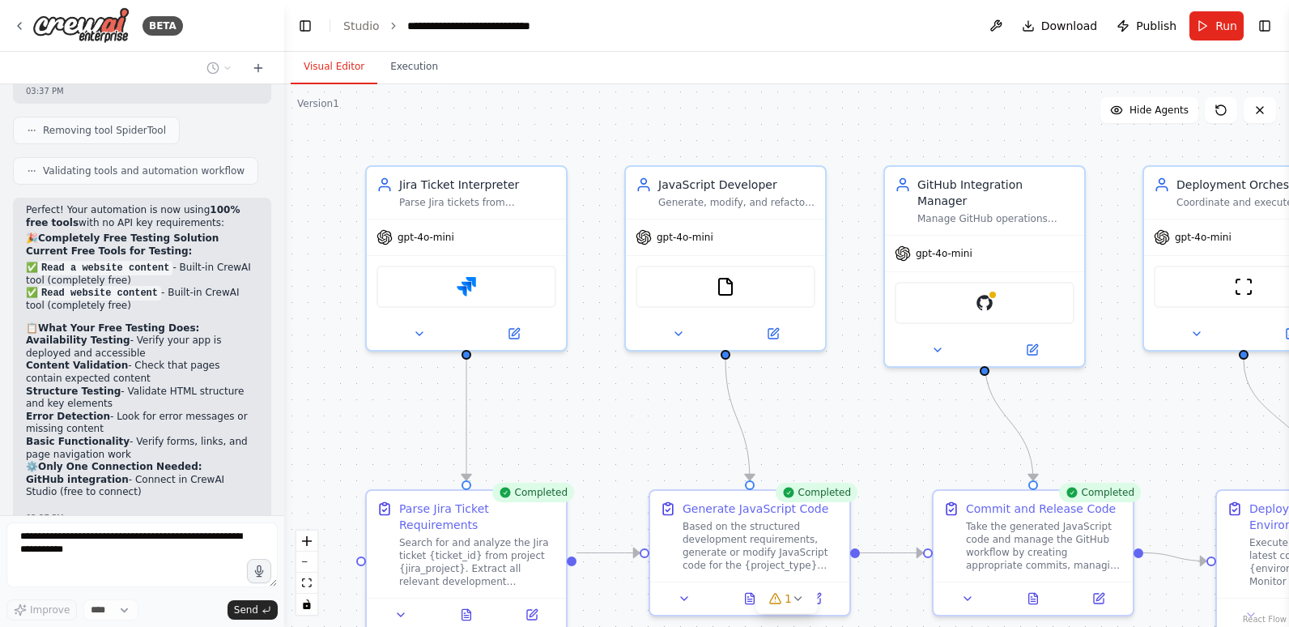
click at [331, 64] on button "Visual Editor" at bounding box center [334, 67] width 87 height 34
click at [783, 594] on div "1" at bounding box center [779, 598] width 23 height 16
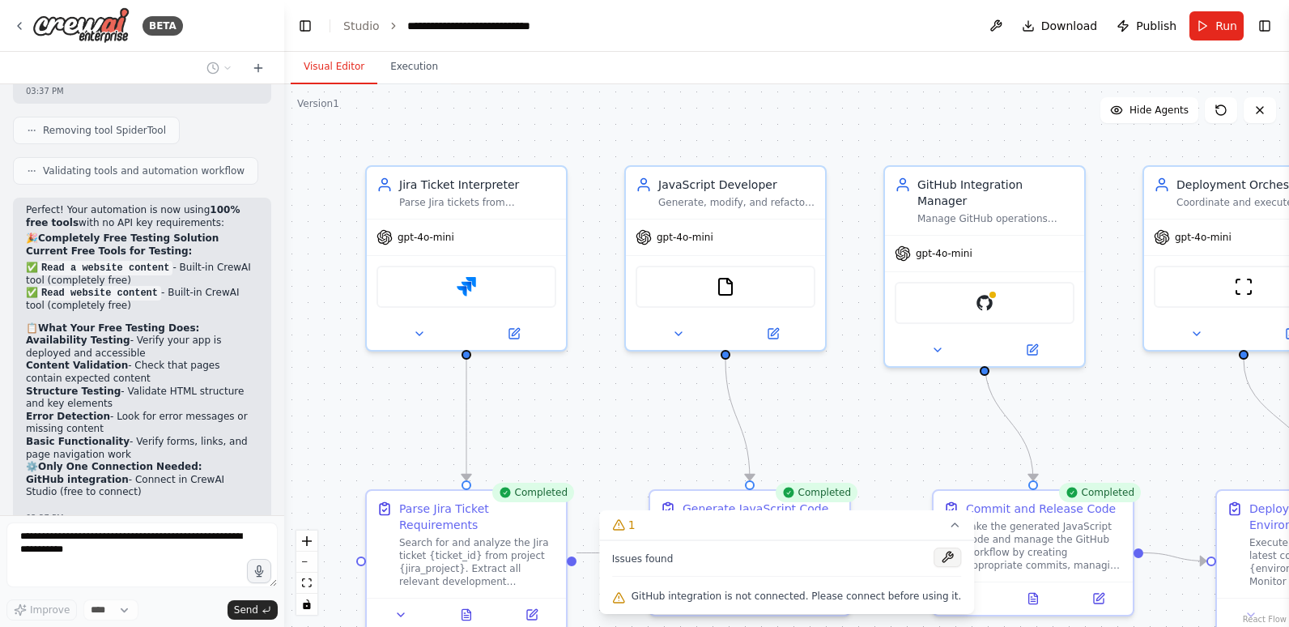
click at [934, 555] on button at bounding box center [948, 556] width 28 height 19
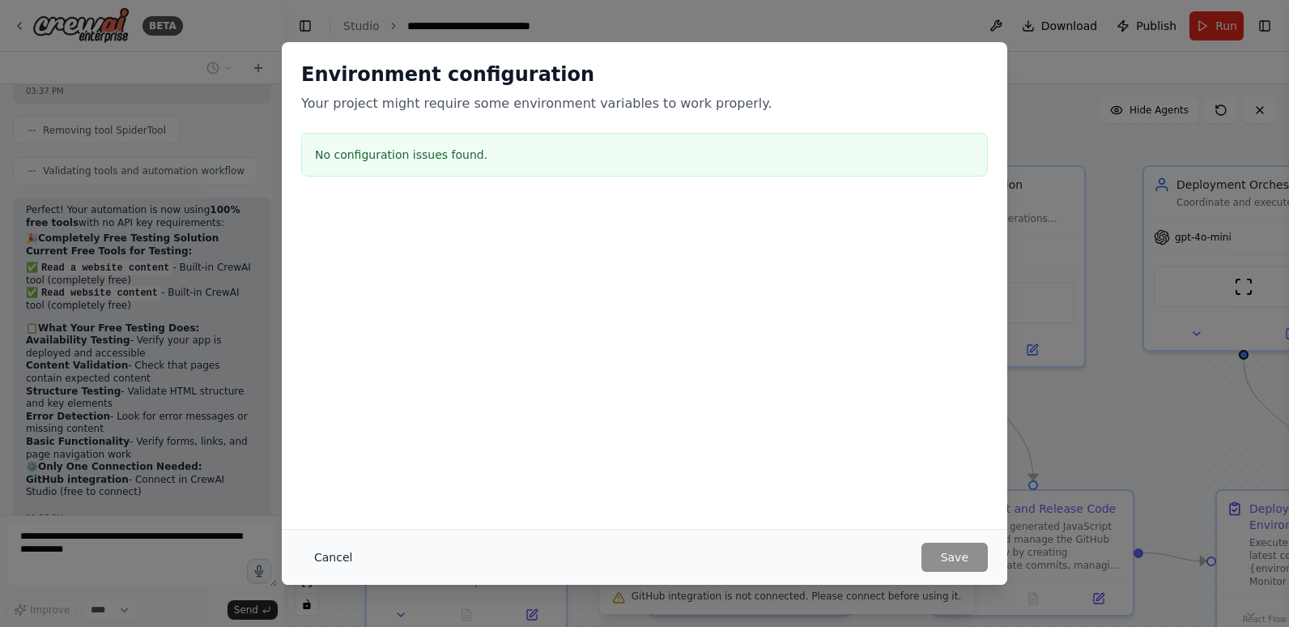
click at [329, 552] on button "Cancel" at bounding box center [333, 556] width 64 height 29
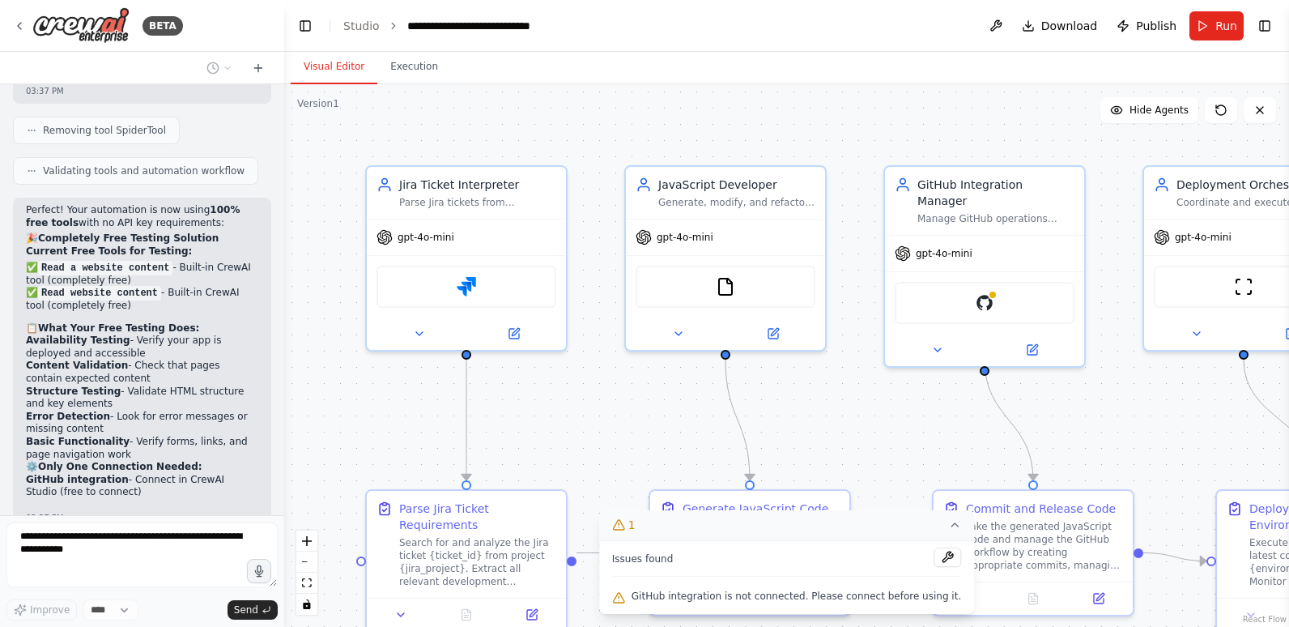
click at [951, 526] on icon at bounding box center [954, 524] width 6 height 3
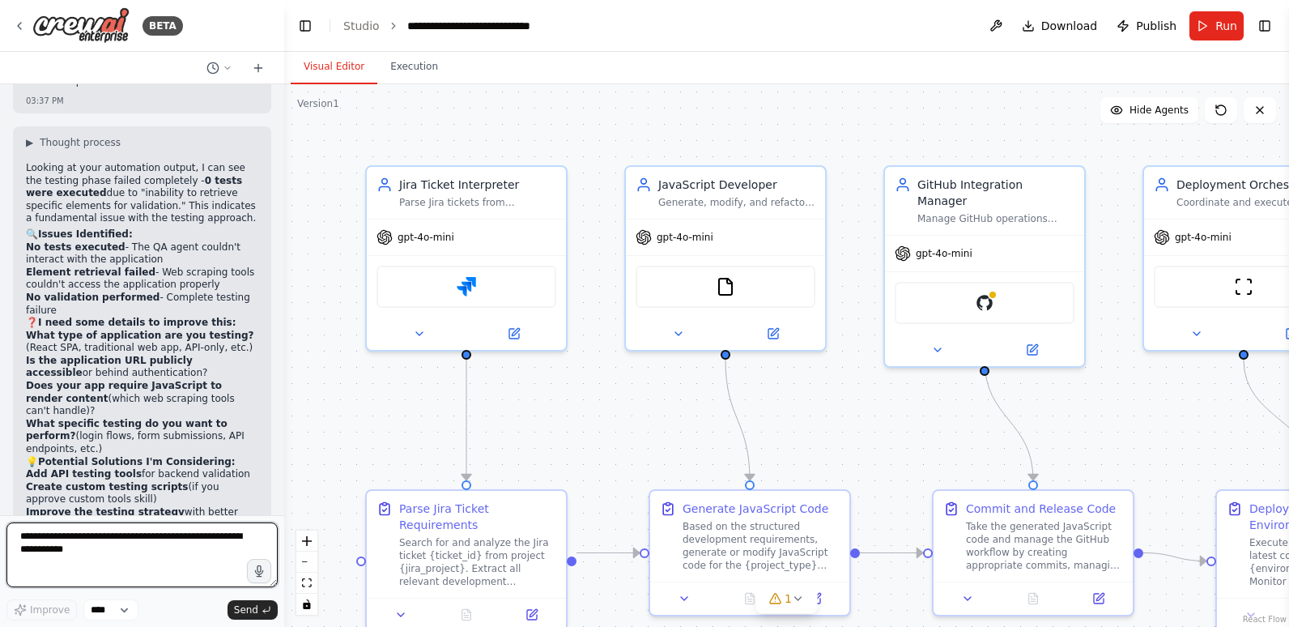
scroll to position [5324, 0]
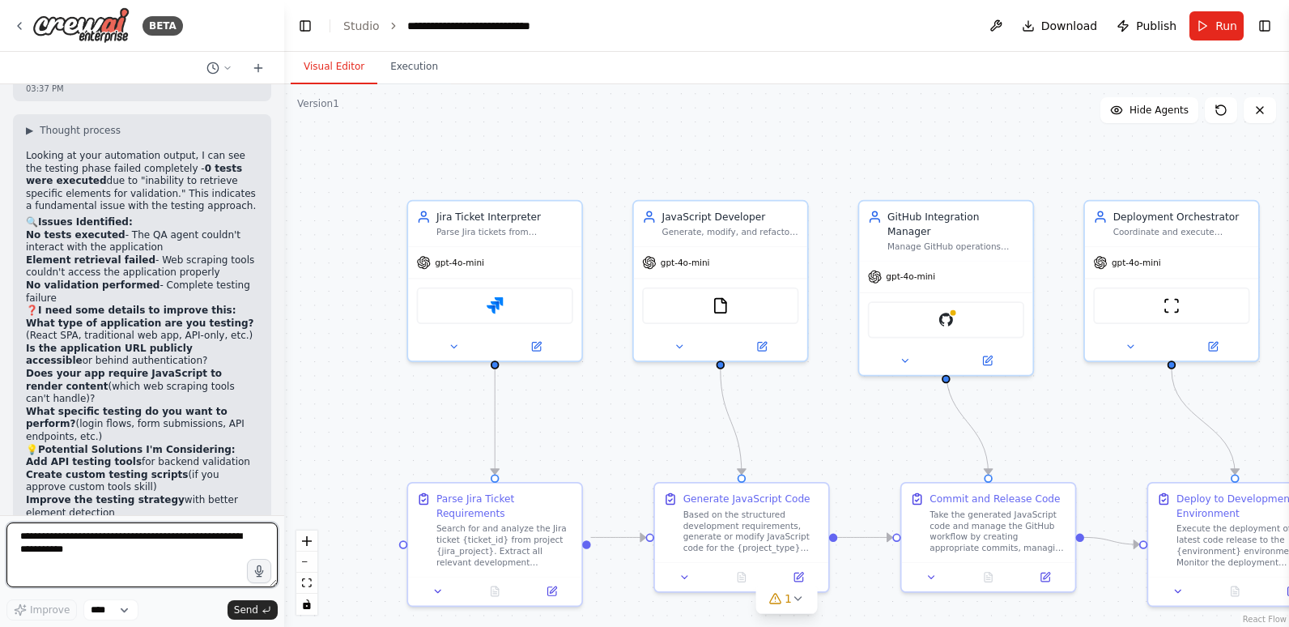
click at [159, 553] on textarea at bounding box center [141, 554] width 271 height 65
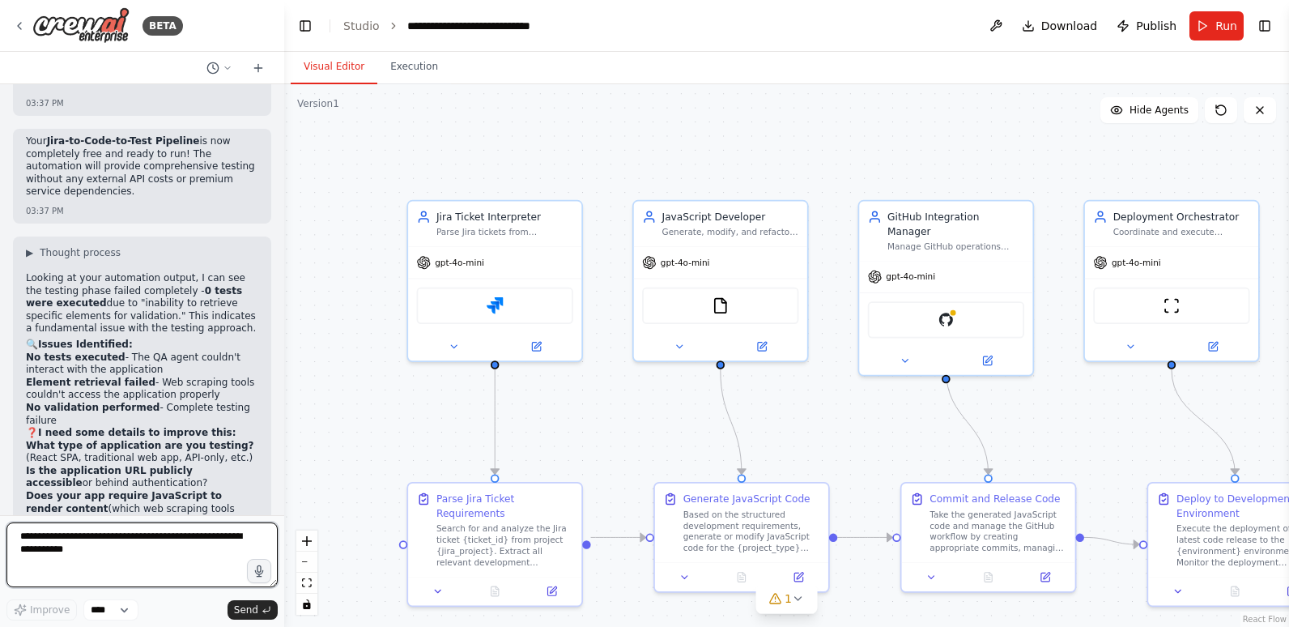
scroll to position [5162, 0]
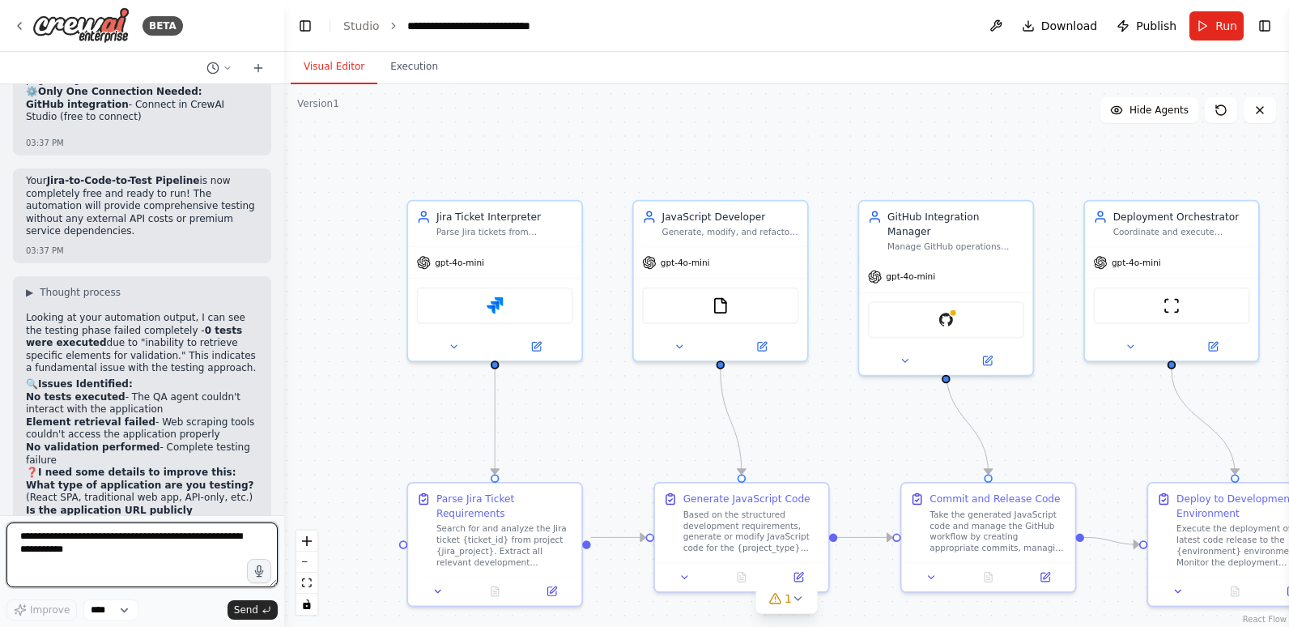
click at [117, 541] on textarea at bounding box center [141, 554] width 271 height 65
type textarea "**********"
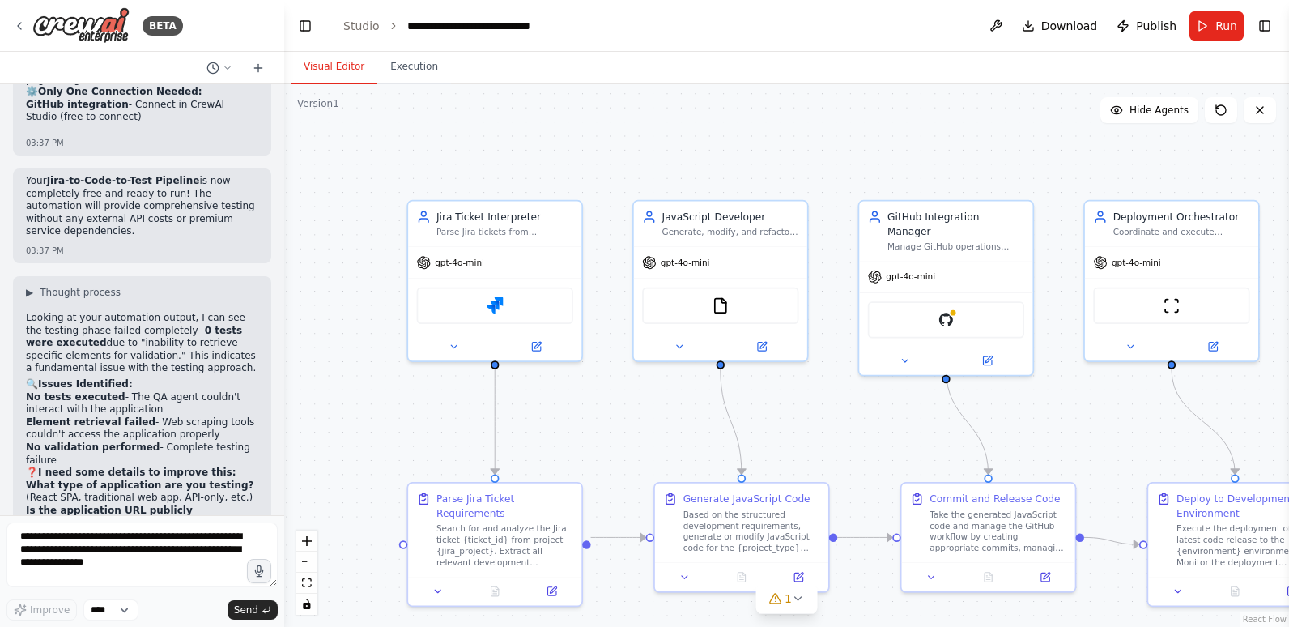
scroll to position [5449, 0]
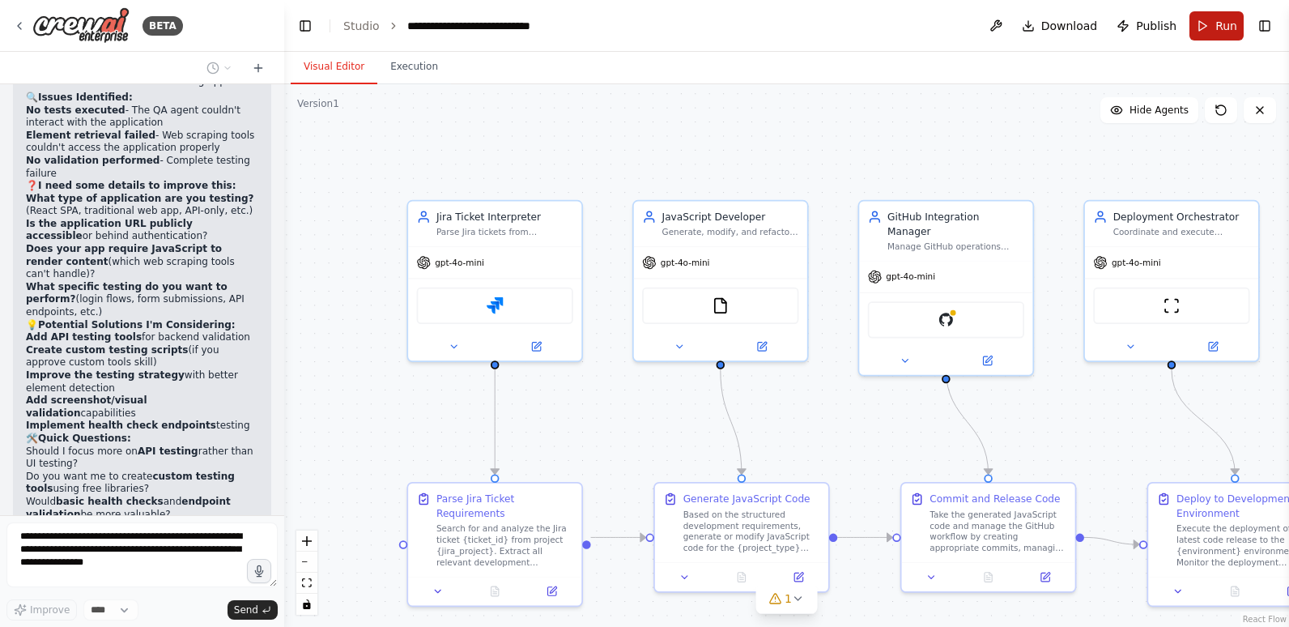
click at [1210, 24] on button "Run" at bounding box center [1216, 25] width 54 height 29
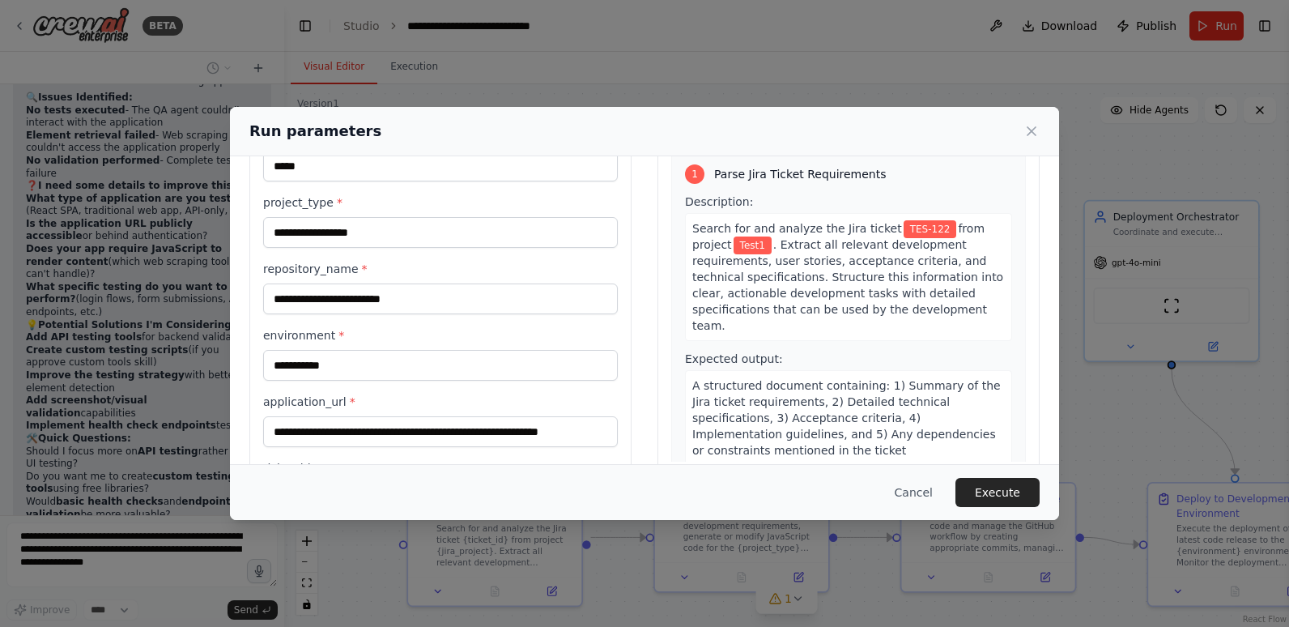
scroll to position [166, 0]
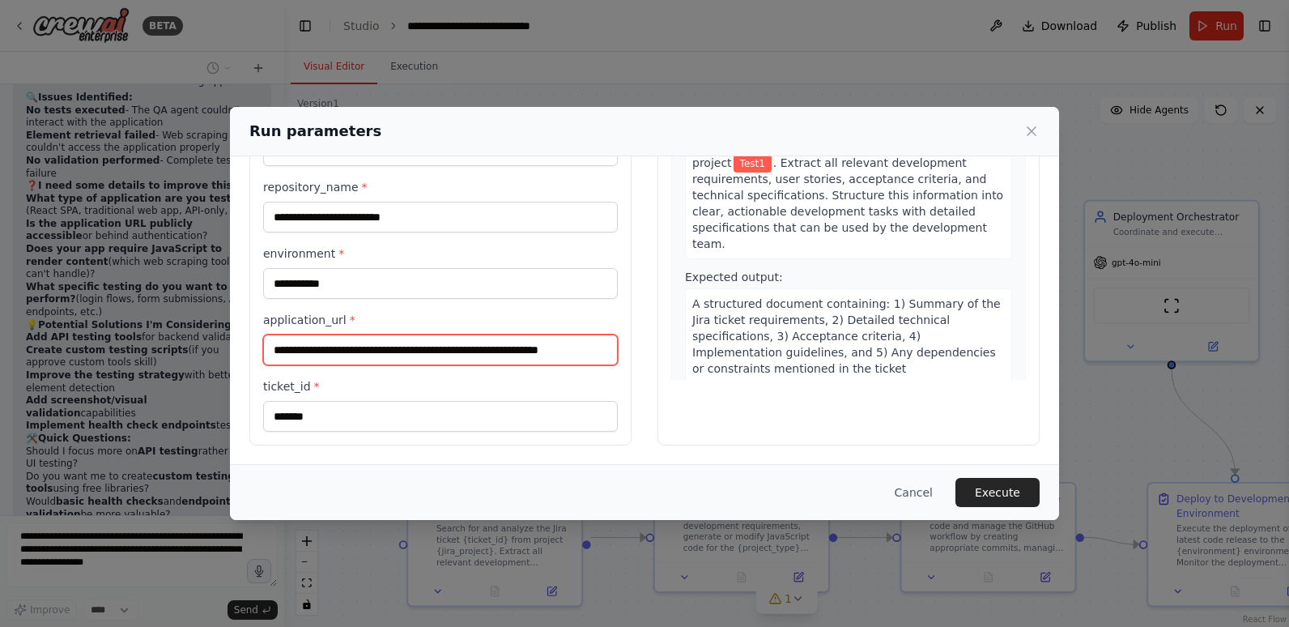
click at [347, 351] on input "**********" at bounding box center [440, 349] width 355 height 31
paste input "**********"
type input "**********"
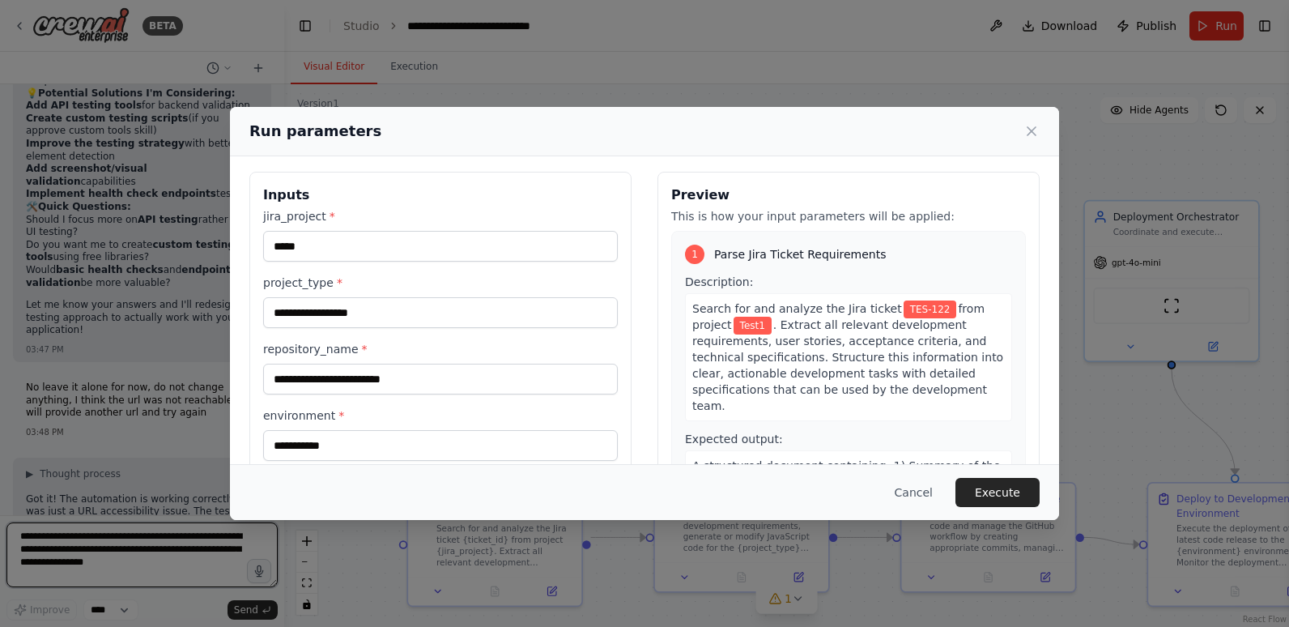
scroll to position [0, 0]
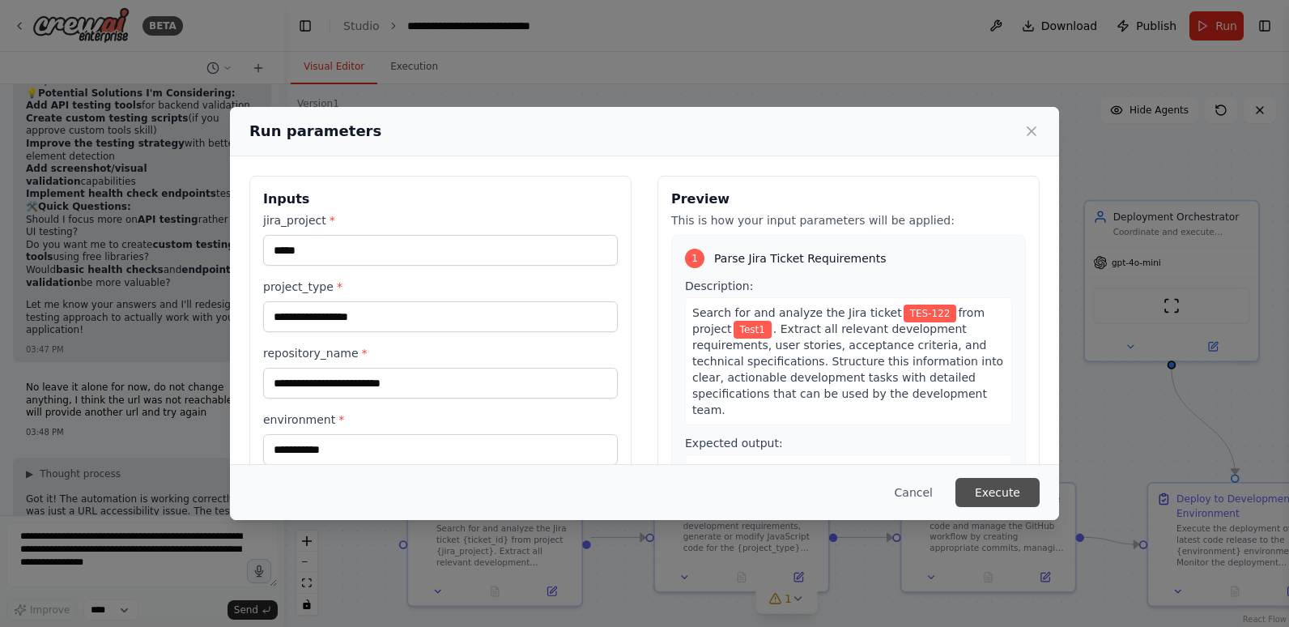
click at [1021, 487] on button "Execute" at bounding box center [997, 492] width 84 height 29
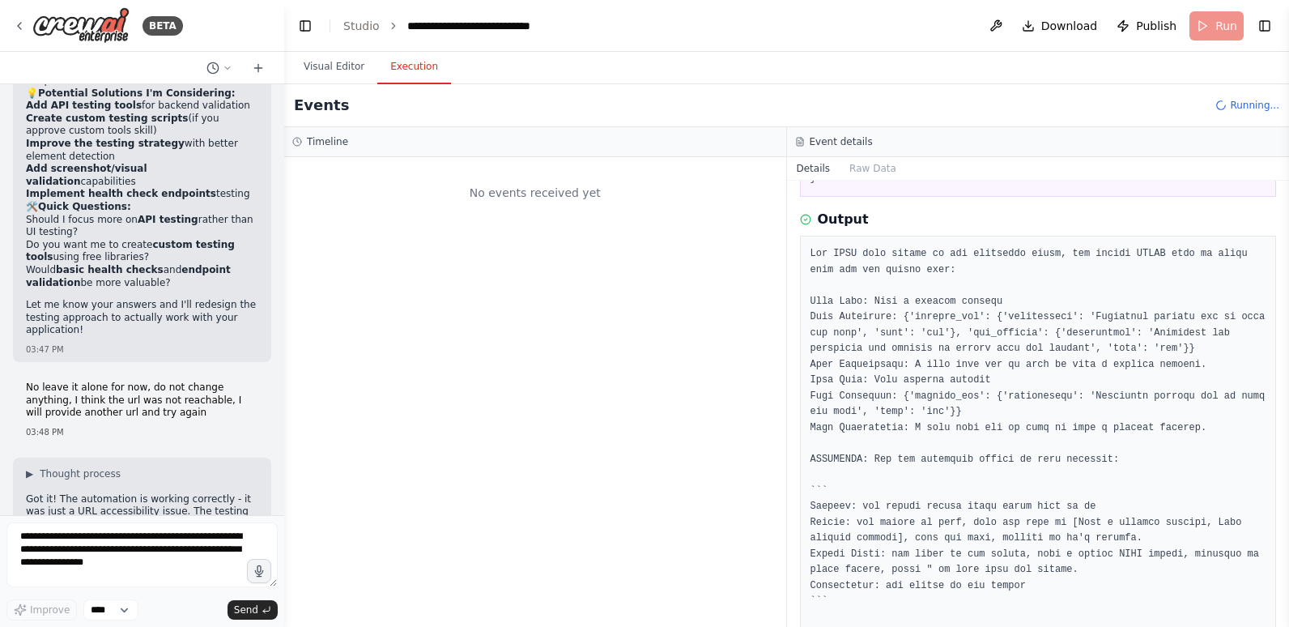
click at [412, 60] on button "Execution" at bounding box center [414, 67] width 74 height 34
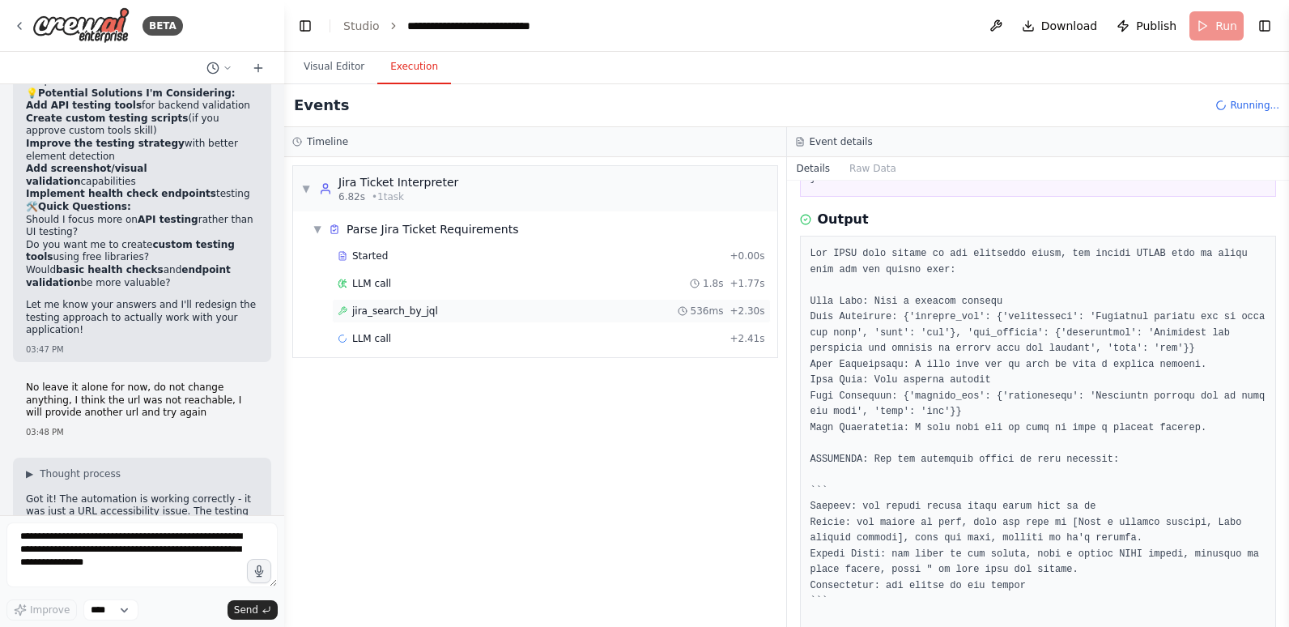
click at [369, 304] on div "jira_search_by_jql 536ms + 2.30s" at bounding box center [551, 311] width 439 height 24
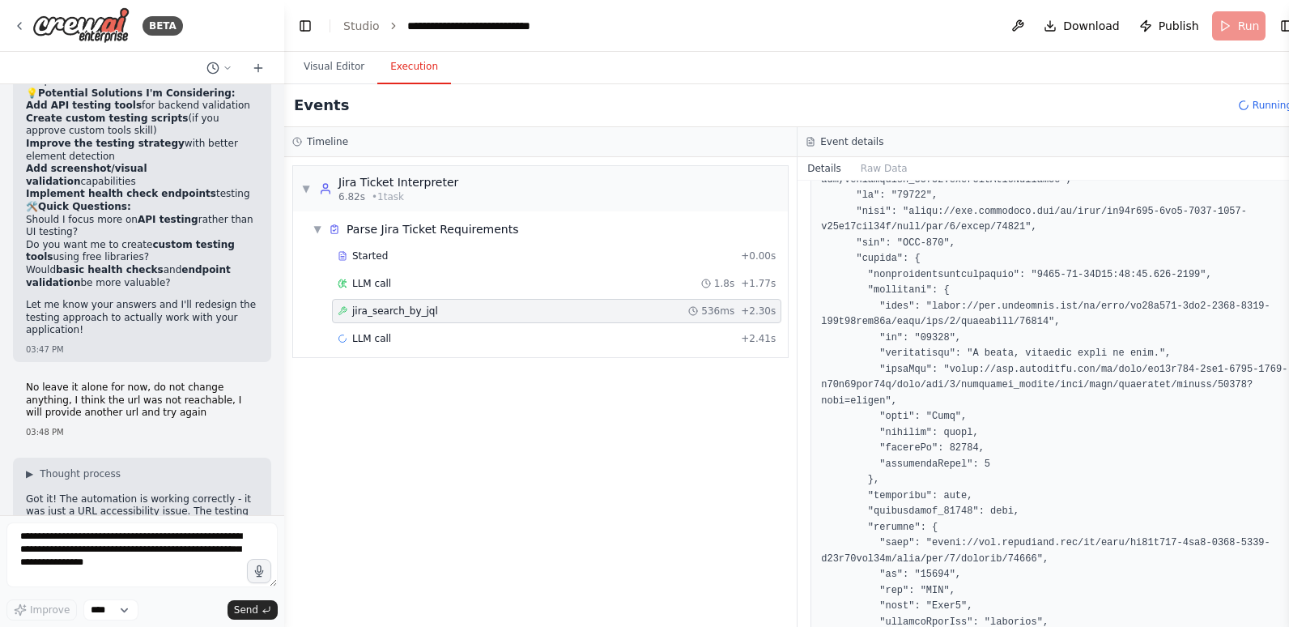
scroll to position [324, 0]
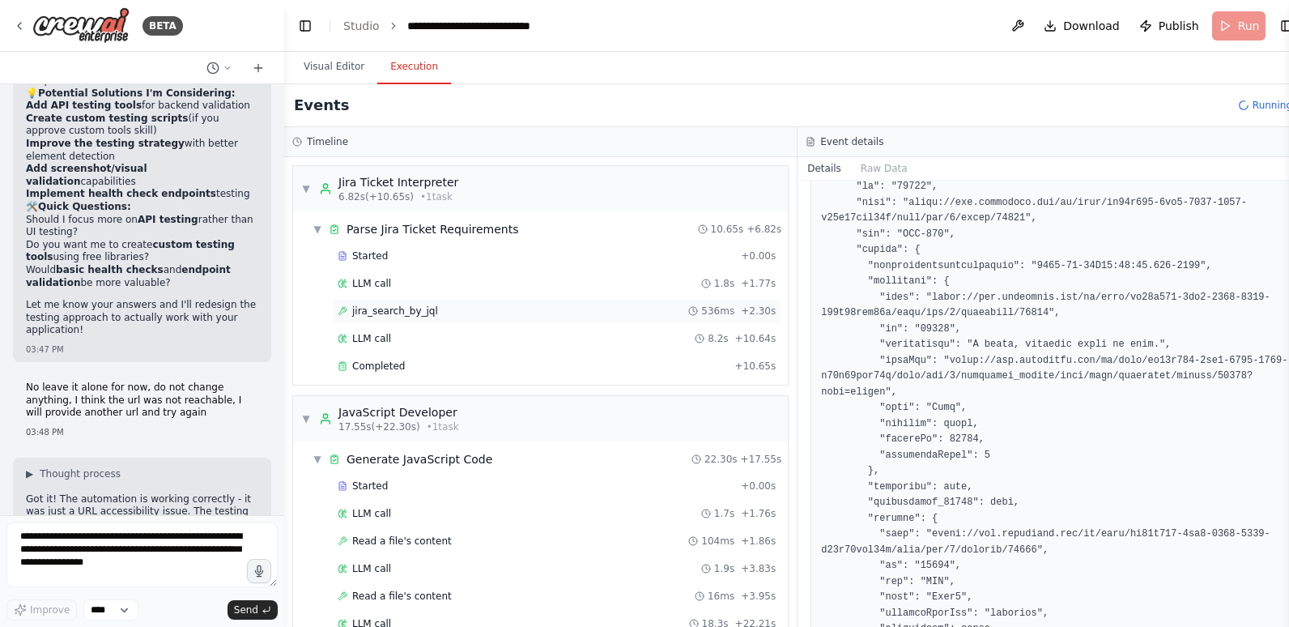
click at [449, 310] on div "jira_search_by_jql 536ms + 2.30s" at bounding box center [557, 310] width 438 height 13
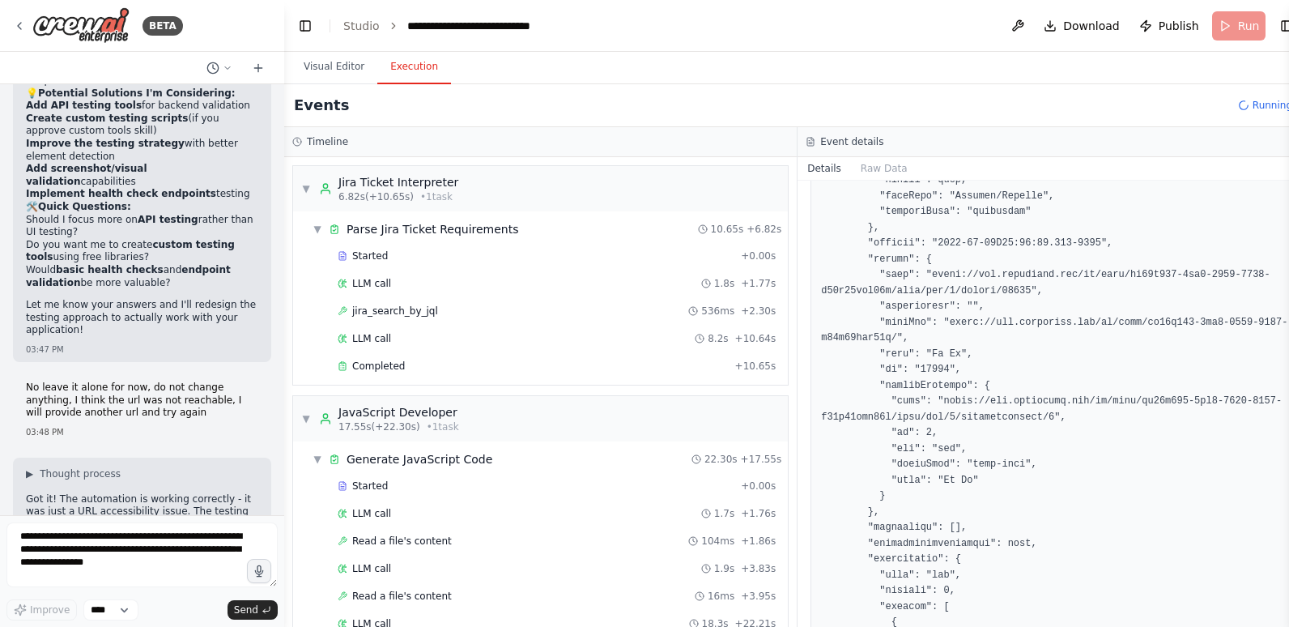
scroll to position [2591, 0]
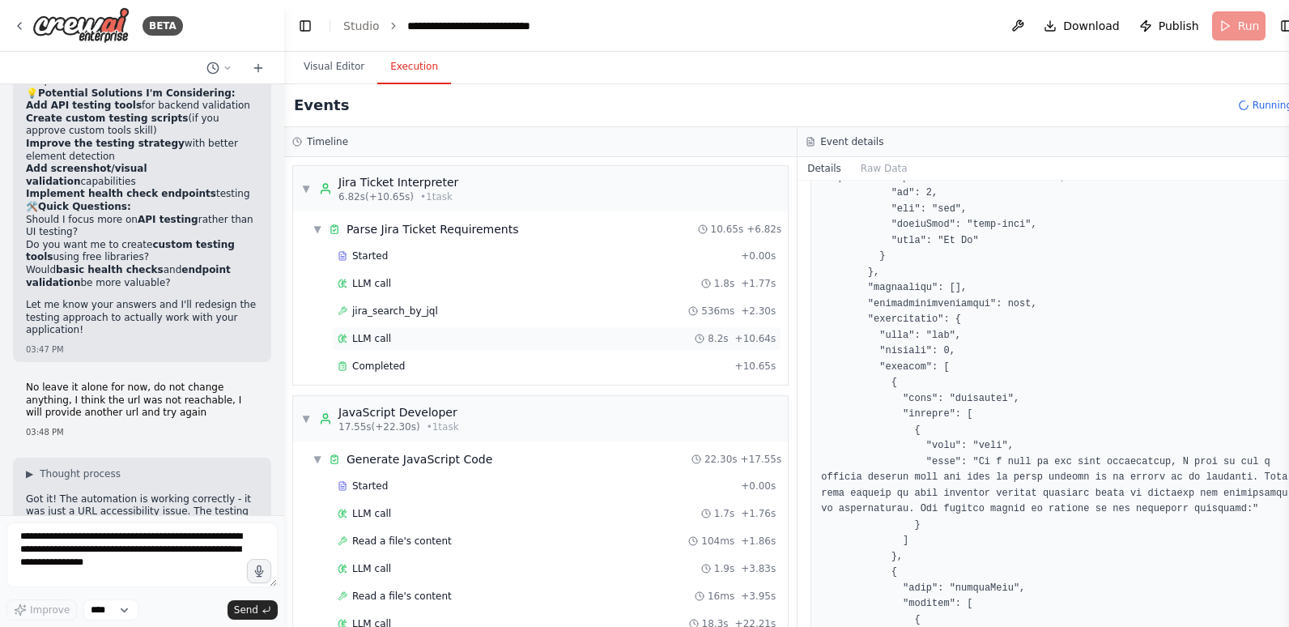
click at [460, 331] on div "LLM call 8.2s + 10.64s" at bounding box center [556, 338] width 449 height 24
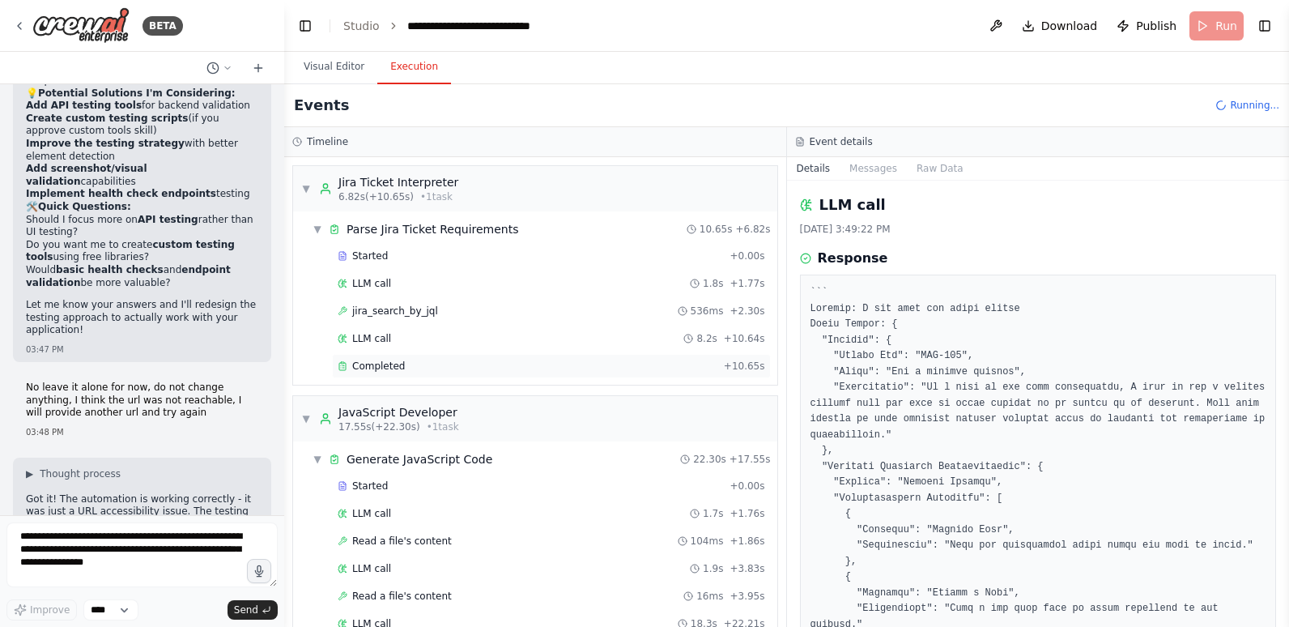
click at [472, 366] on div "Completed" at bounding box center [528, 365] width 380 height 13
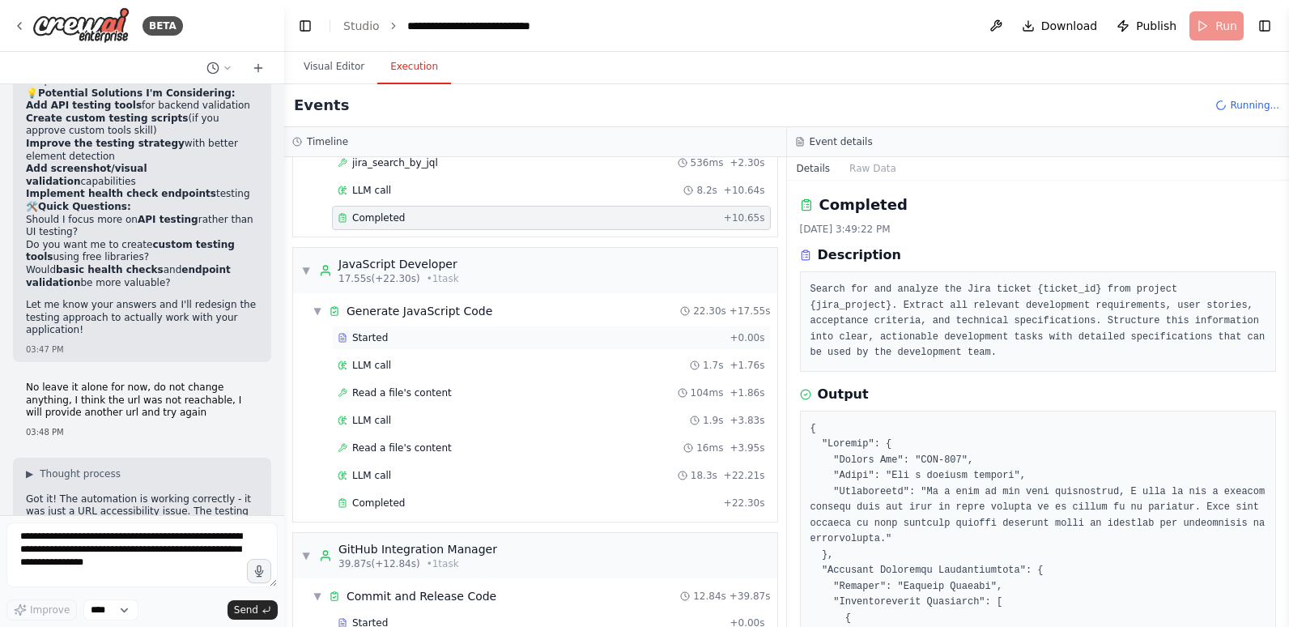
scroll to position [162, 0]
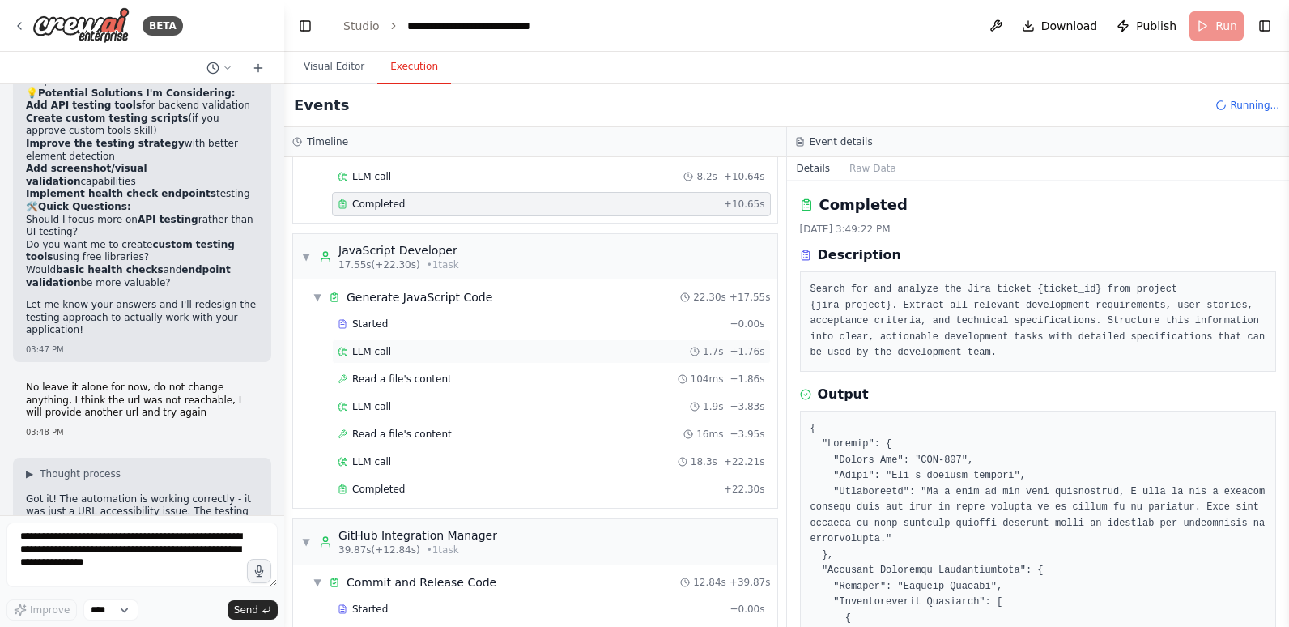
click at [411, 349] on div "LLM call 1.7s + 1.76s" at bounding box center [551, 351] width 427 height 13
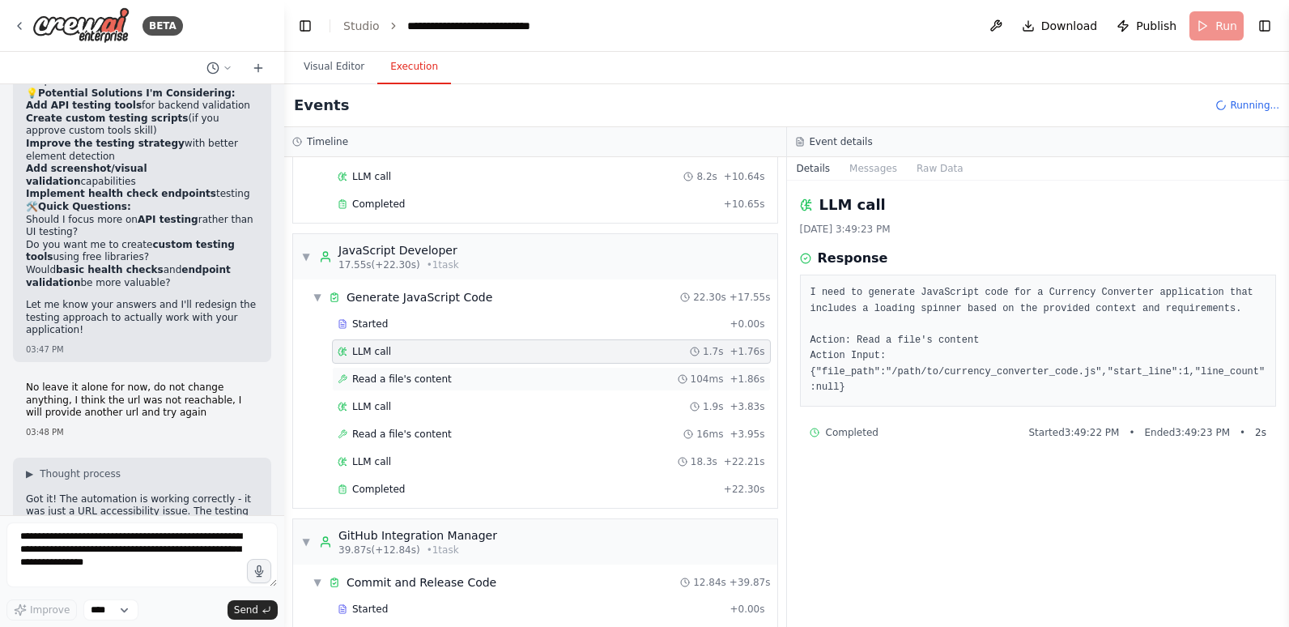
click at [410, 376] on span "Read a file's content" at bounding box center [402, 378] width 100 height 13
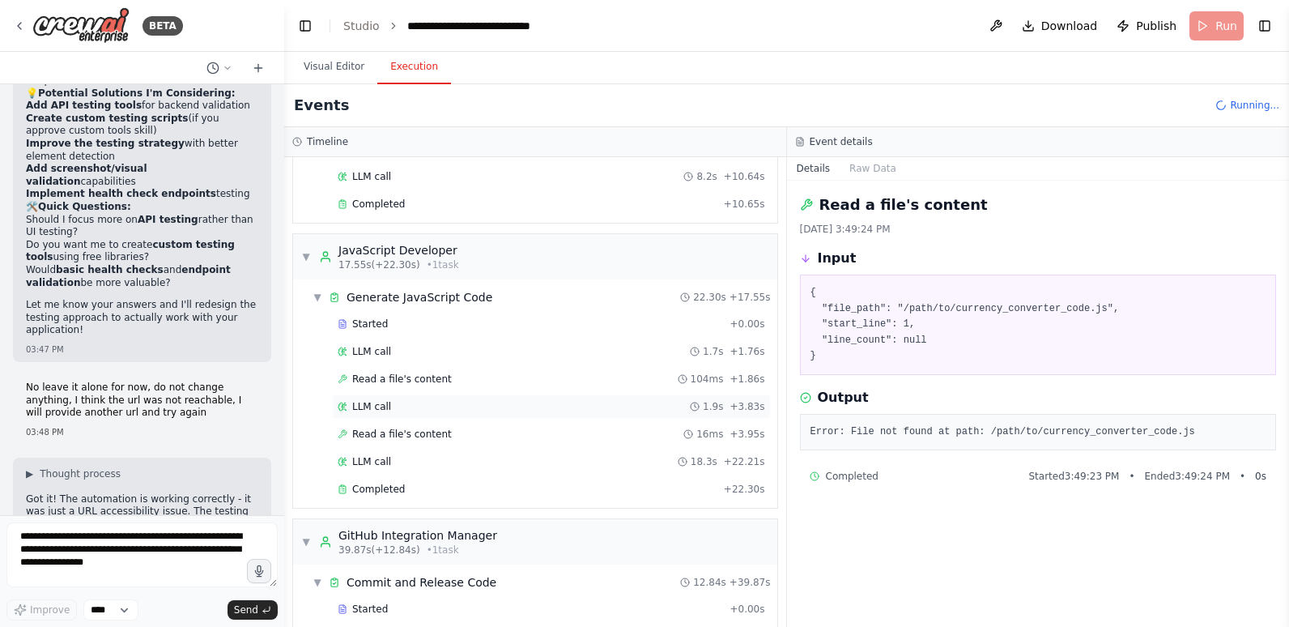
click at [406, 399] on div "LLM call 1.9s + 3.83s" at bounding box center [551, 406] width 439 height 24
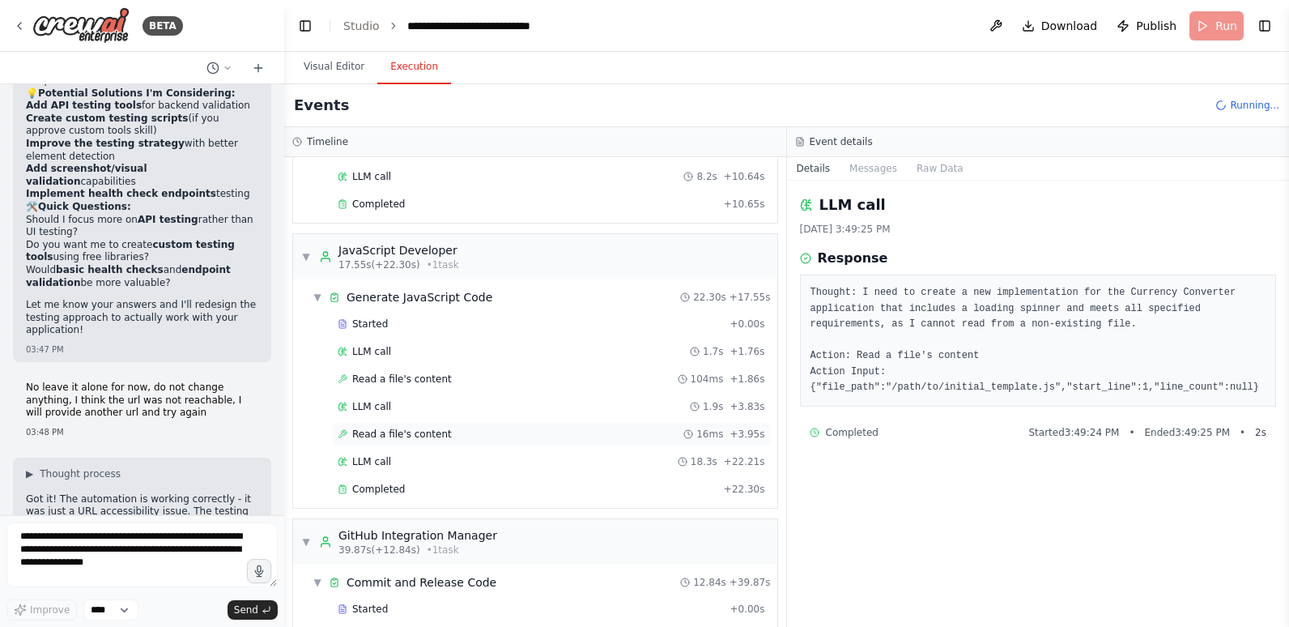
click at [401, 430] on span "Read a file's content" at bounding box center [402, 433] width 100 height 13
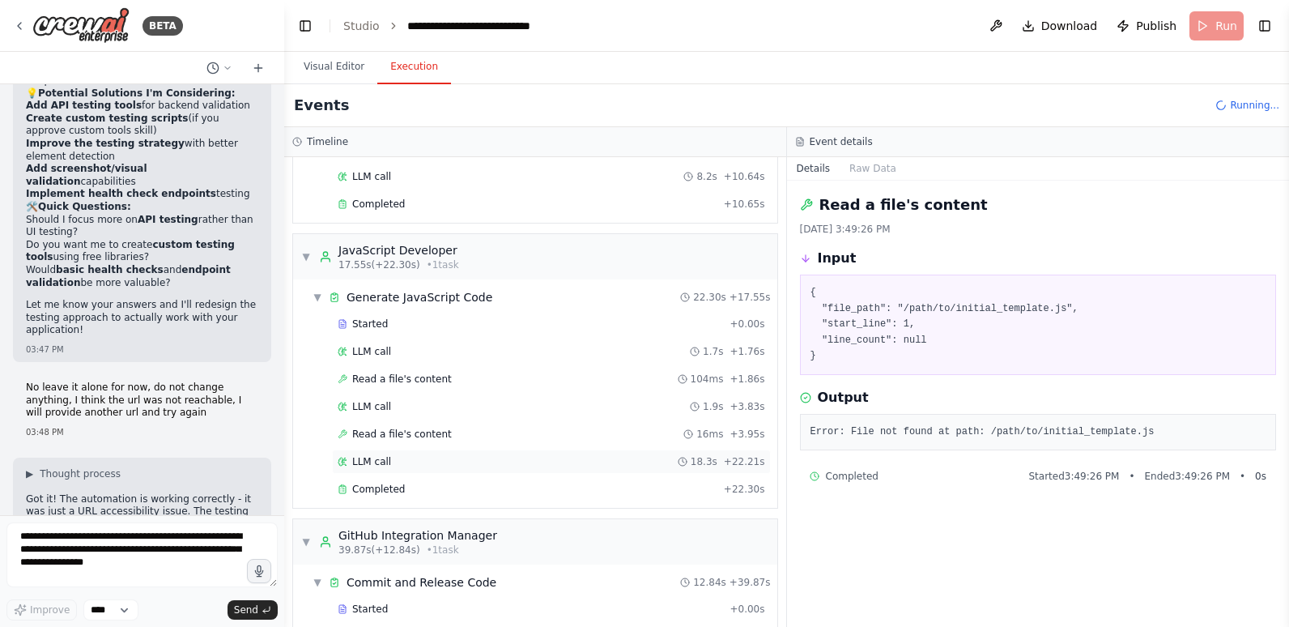
click at [413, 469] on div "LLM call 18.3s + 22.21s" at bounding box center [551, 461] width 439 height 24
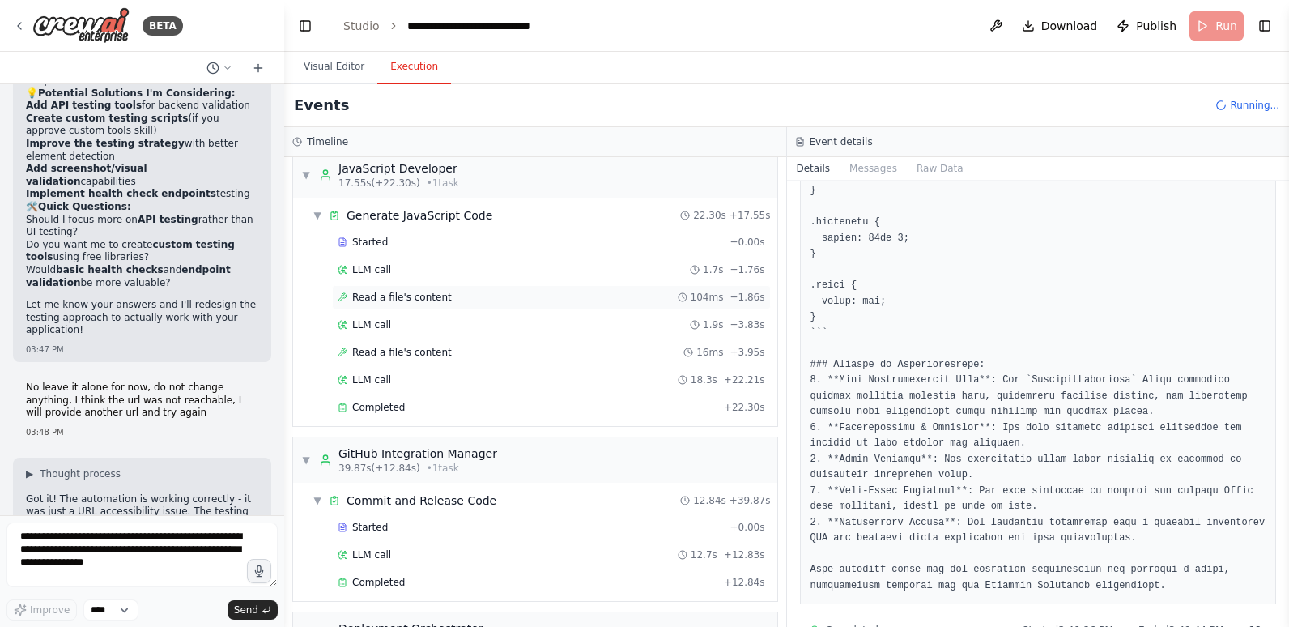
scroll to position [324, 0]
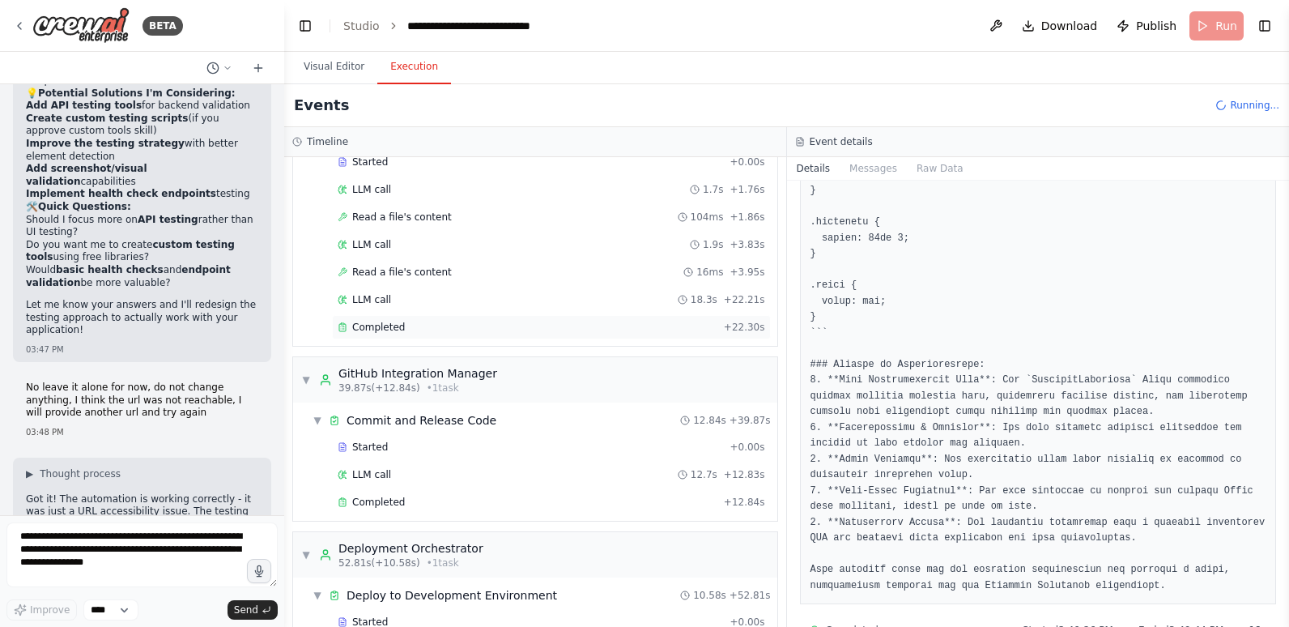
click at [450, 321] on div "Completed" at bounding box center [528, 327] width 380 height 13
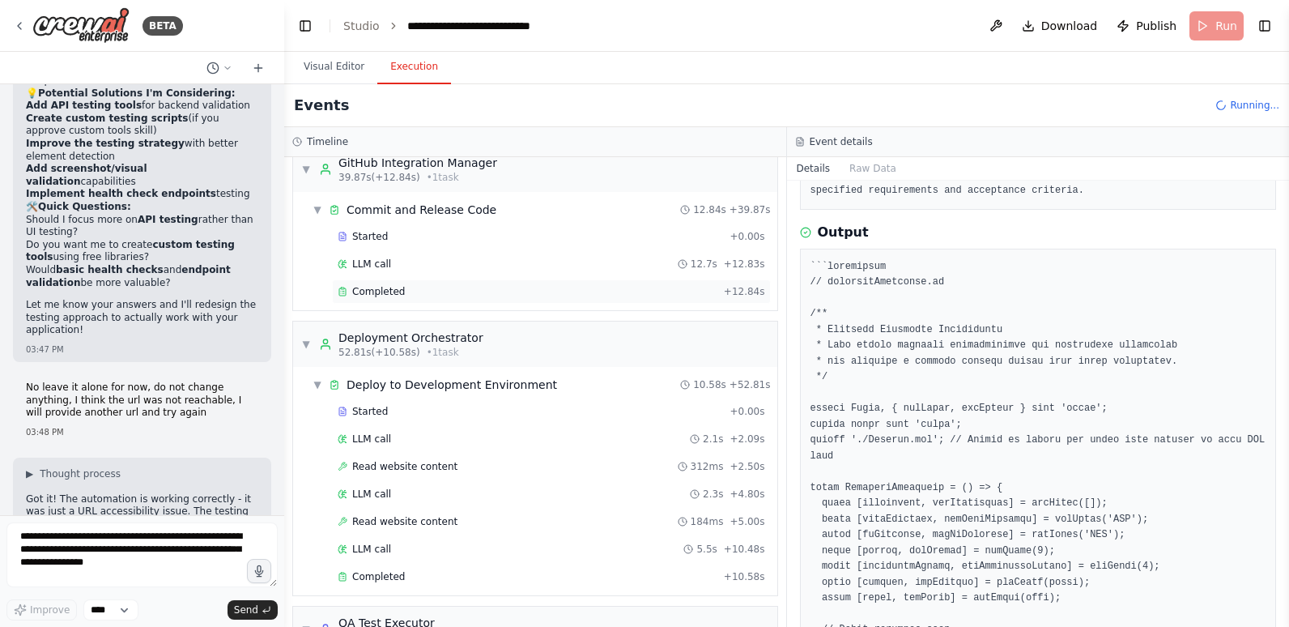
scroll to position [567, 0]
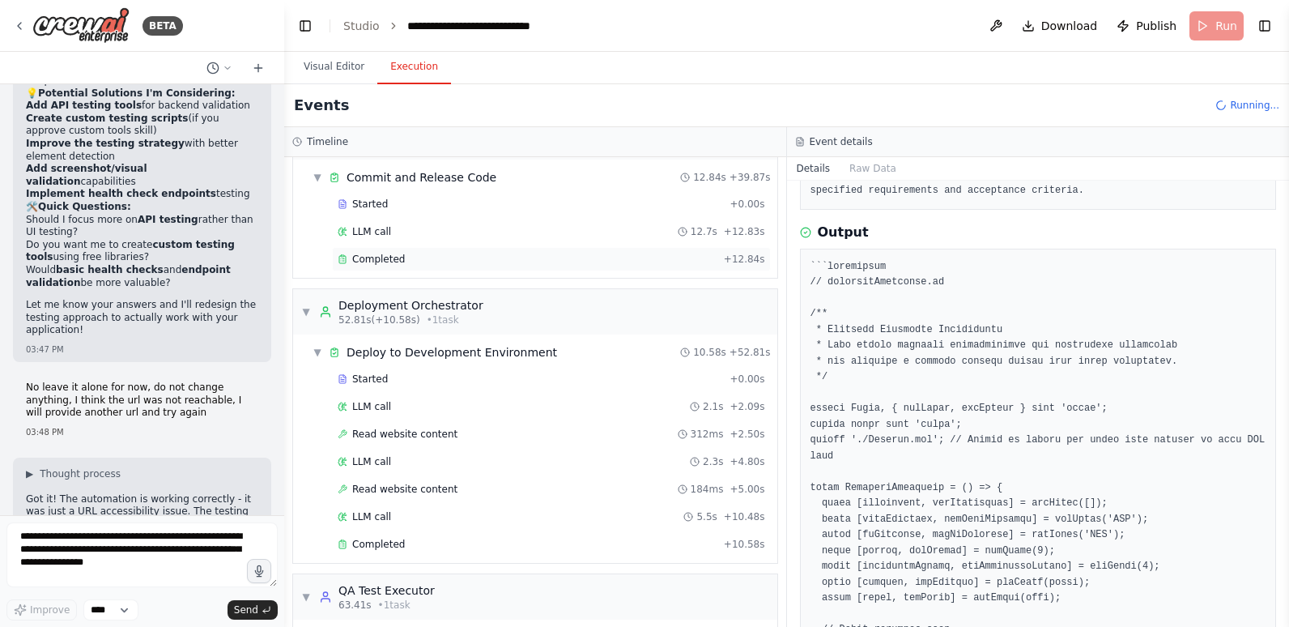
click at [406, 259] on div "Completed" at bounding box center [528, 259] width 380 height 13
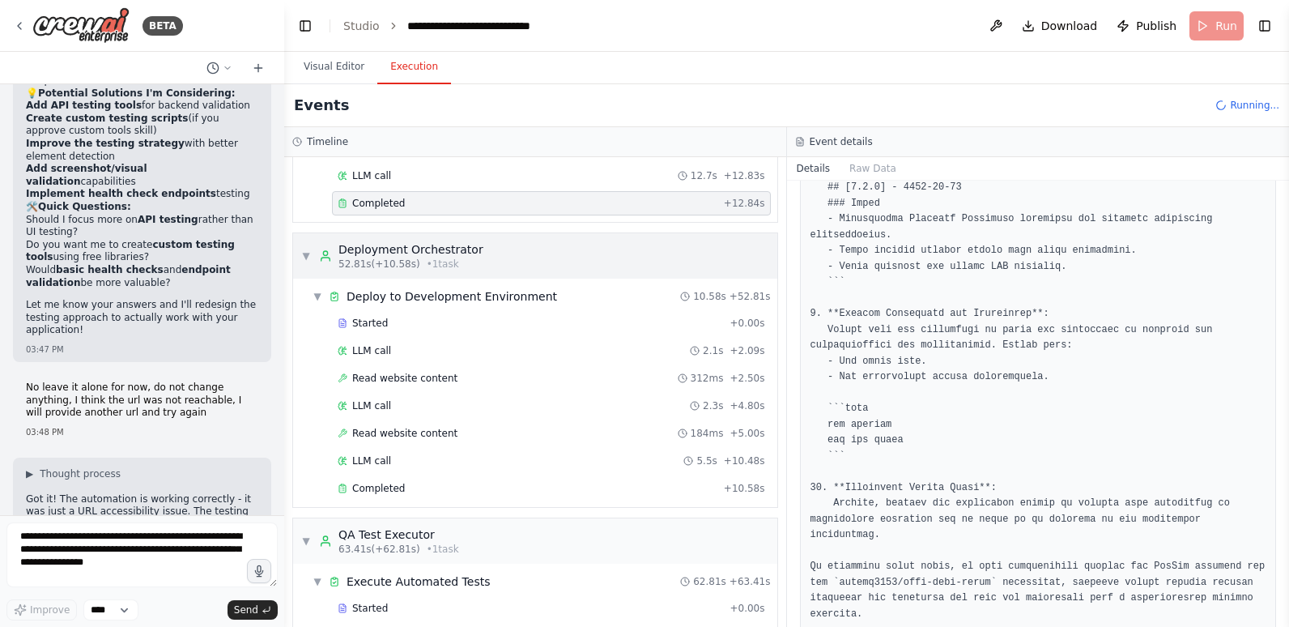
scroll to position [648, 0]
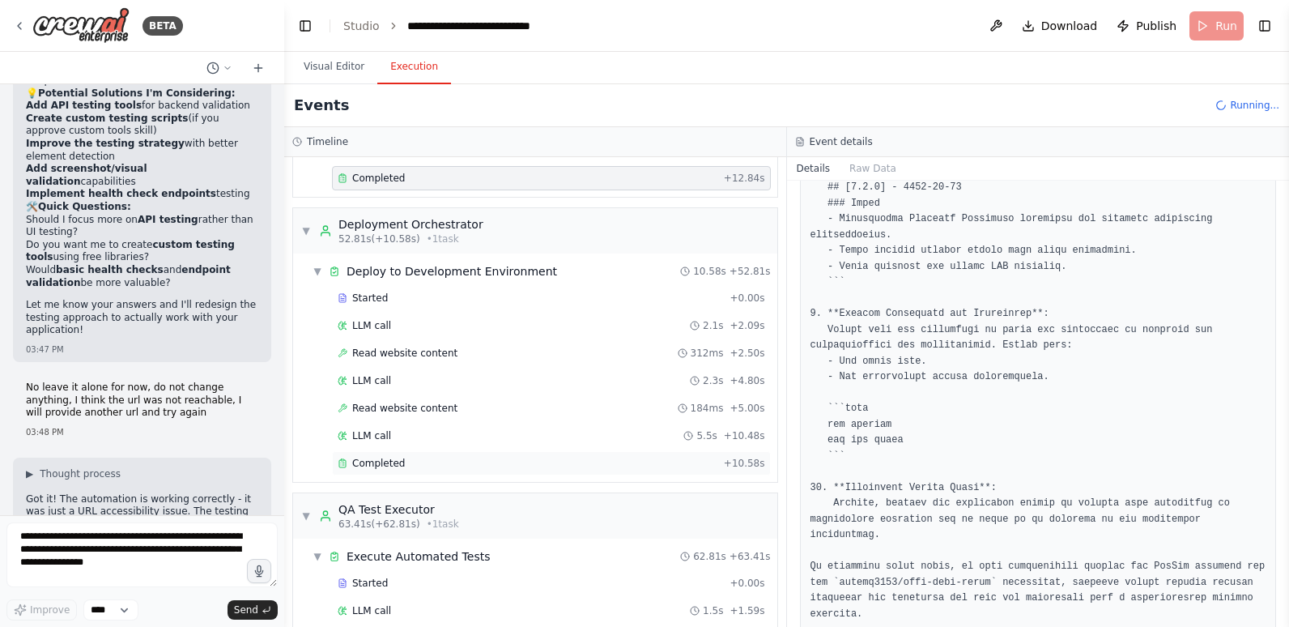
click at [420, 460] on div "Completed" at bounding box center [528, 463] width 380 height 13
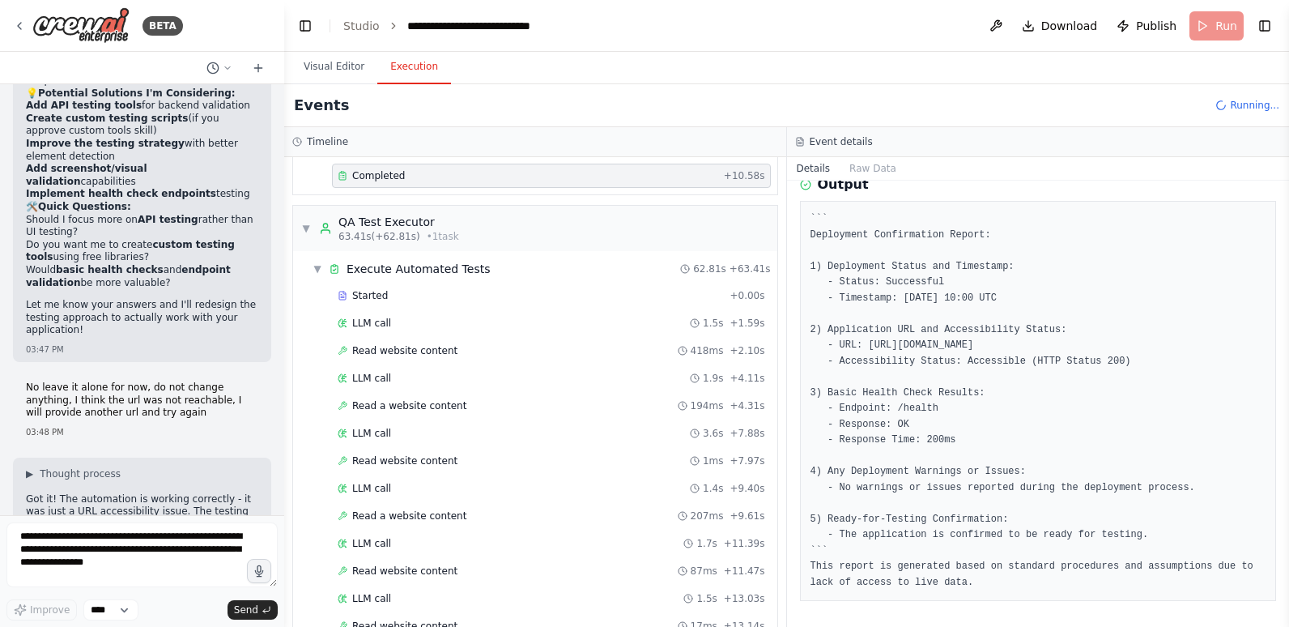
scroll to position [1053, 0]
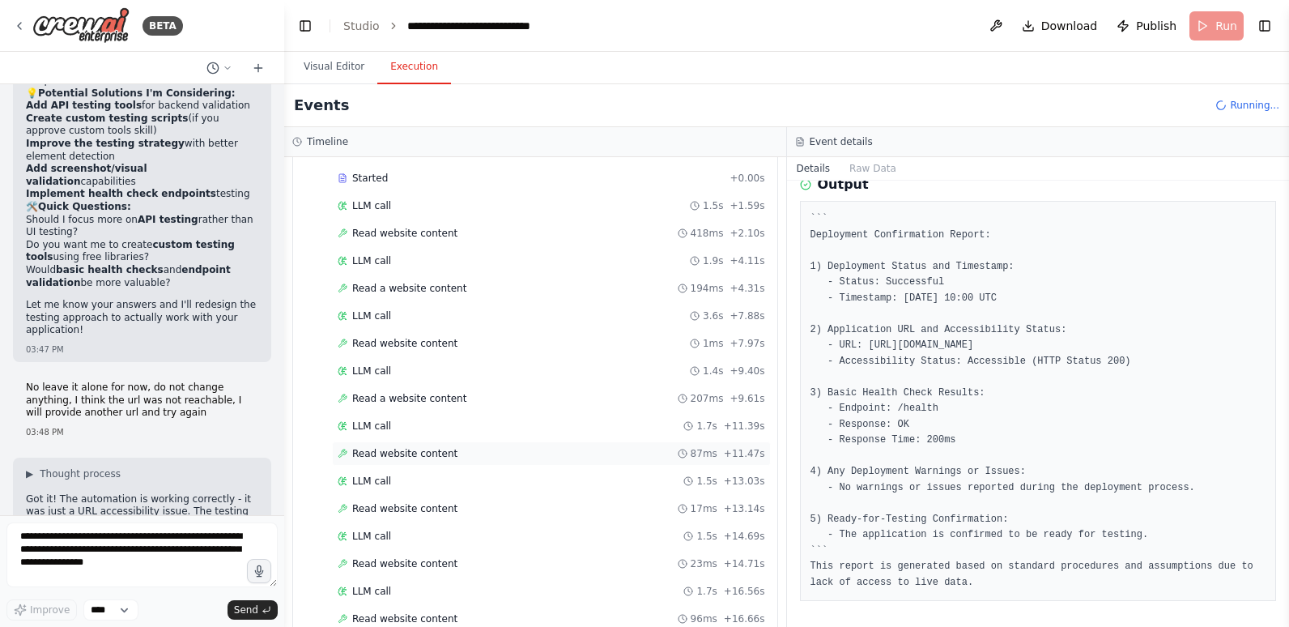
click at [470, 445] on div "Read website content 87ms + 11.47s" at bounding box center [551, 453] width 439 height 24
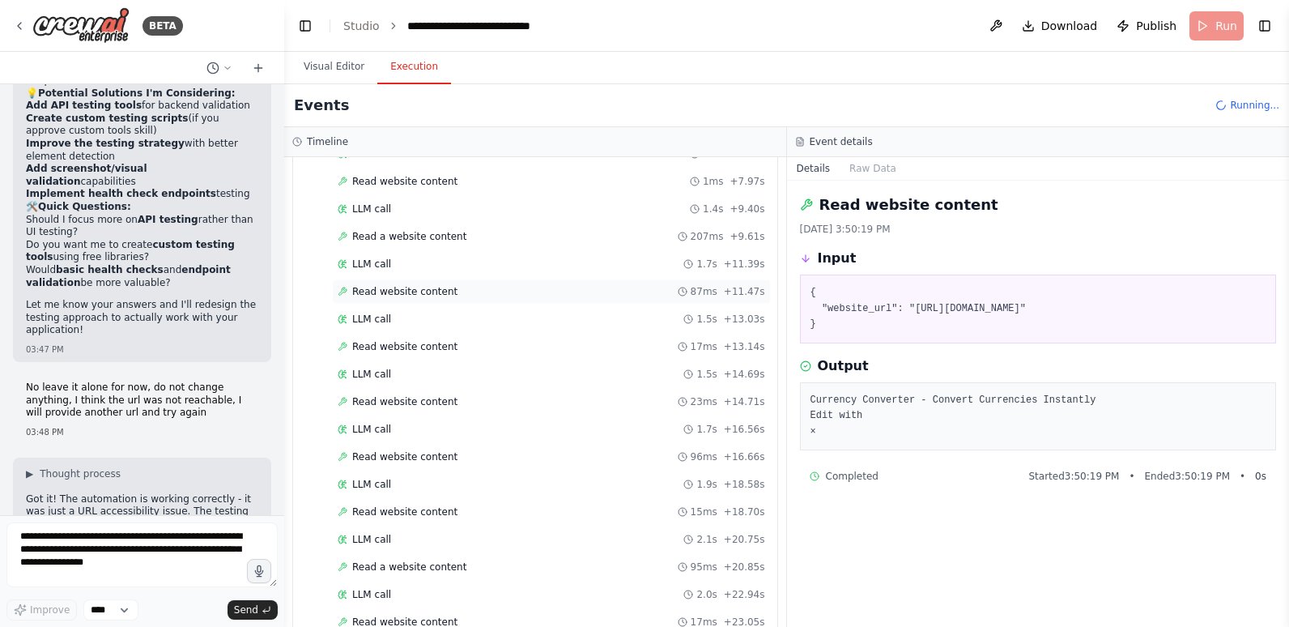
scroll to position [1457, 0]
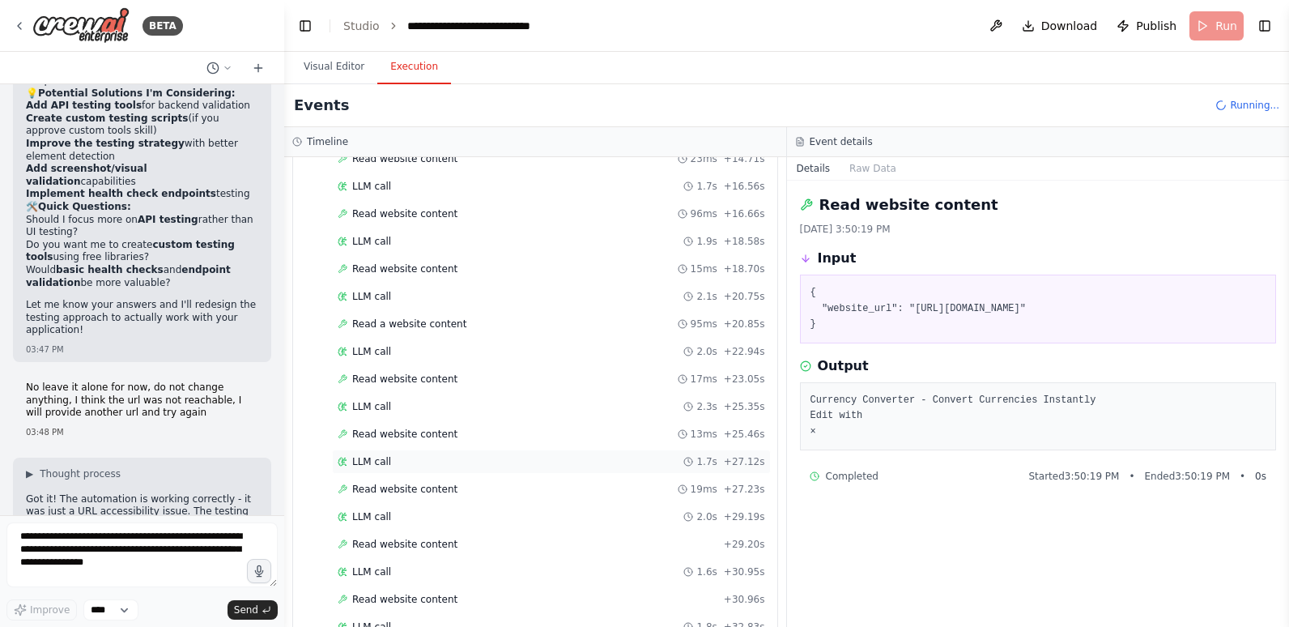
click at [463, 450] on div "LLM call 1.7s + 27.12s" at bounding box center [551, 461] width 439 height 24
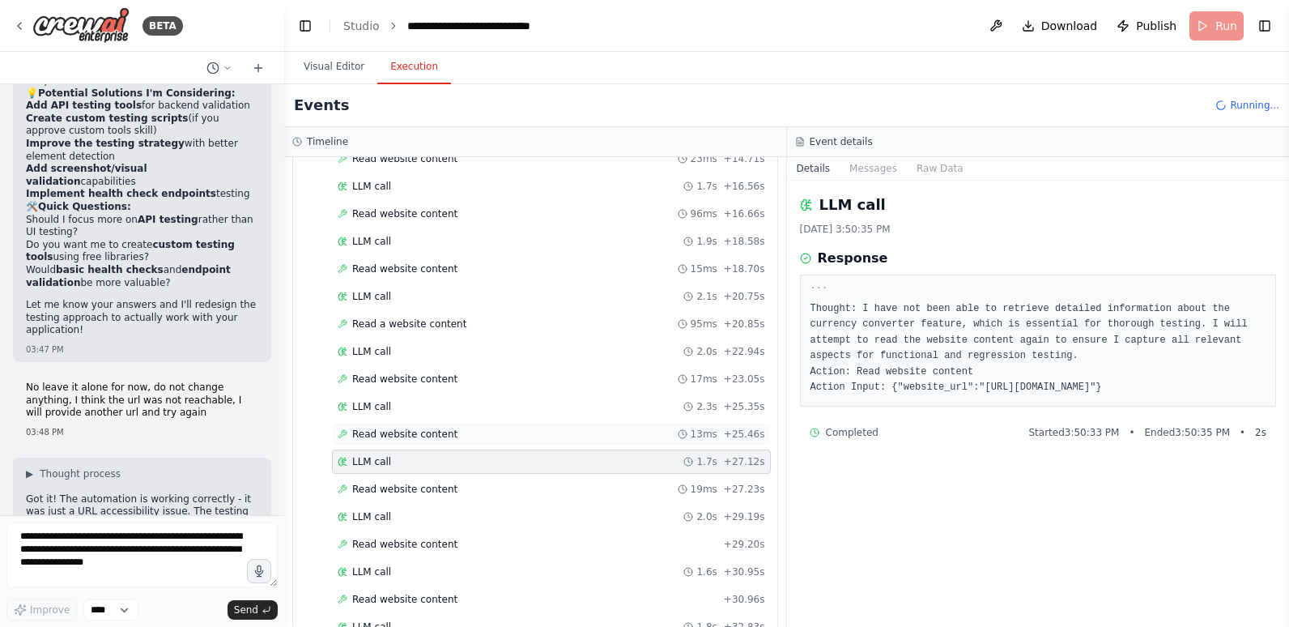
click at [469, 428] on div "Read website content 13ms + 25.46s" at bounding box center [551, 433] width 427 height 13
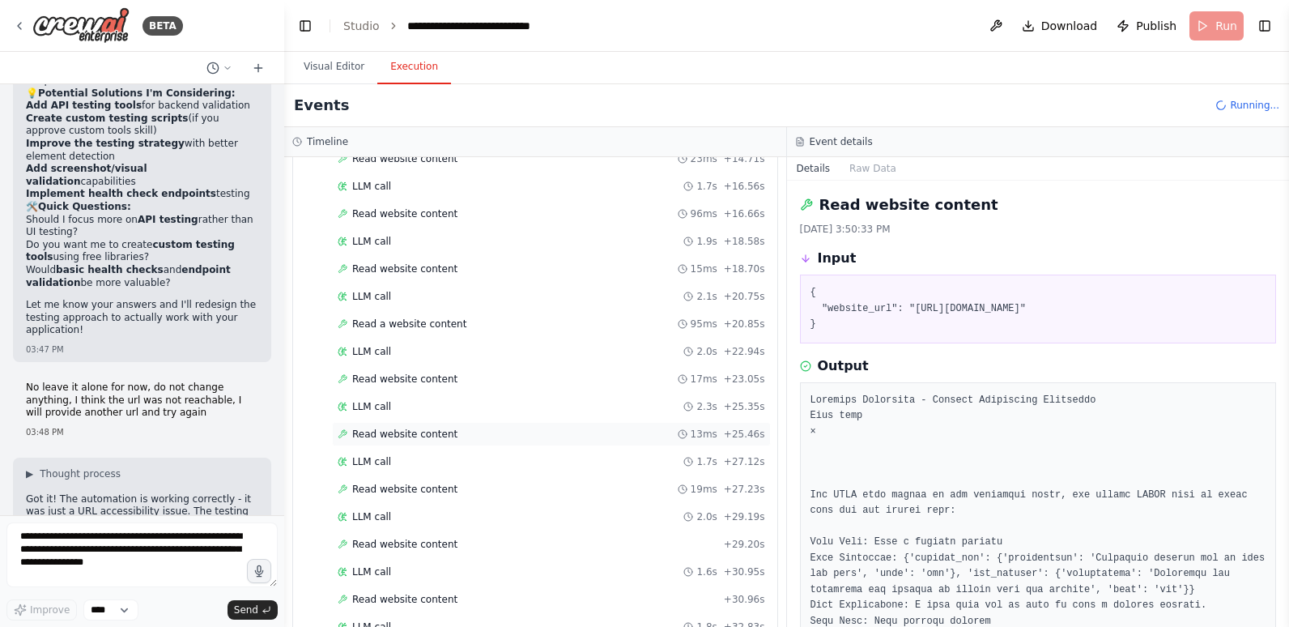
scroll to position [1538, 0]
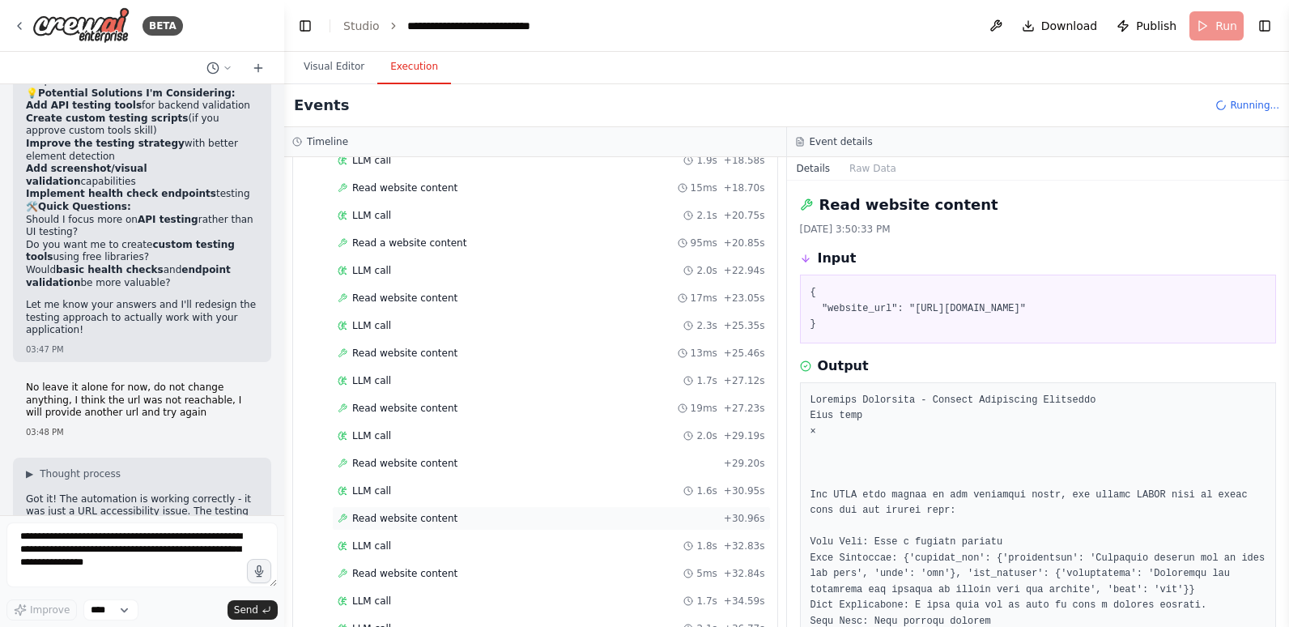
click at [407, 511] on div "Read website content + 30.96s" at bounding box center [551, 518] width 439 height 24
click at [418, 484] on div "LLM call 1.6s + 30.95s" at bounding box center [551, 490] width 427 height 13
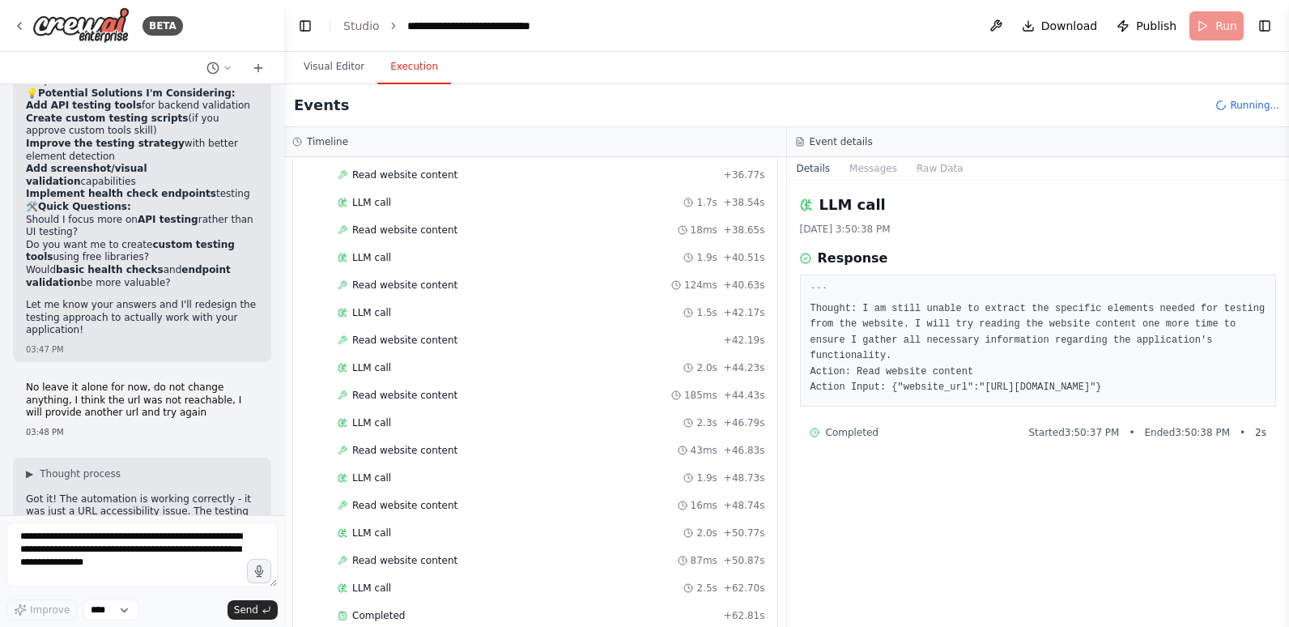
scroll to position [2024, 0]
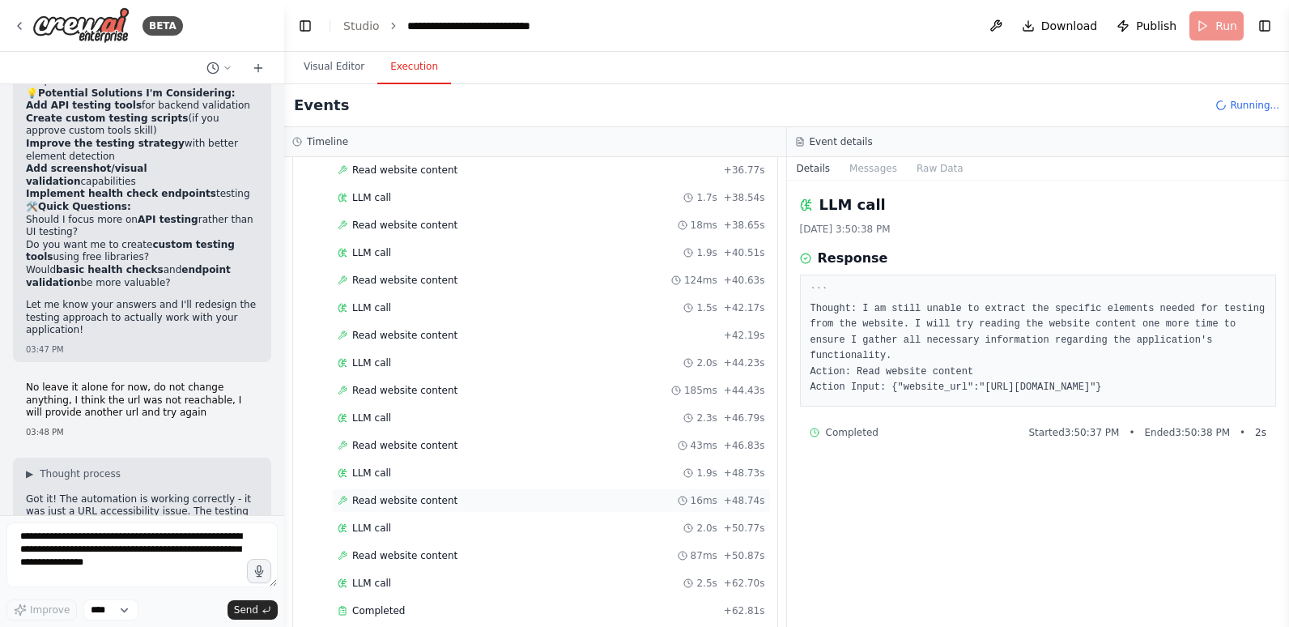
click at [419, 495] on span "Read website content" at bounding box center [404, 500] width 105 height 13
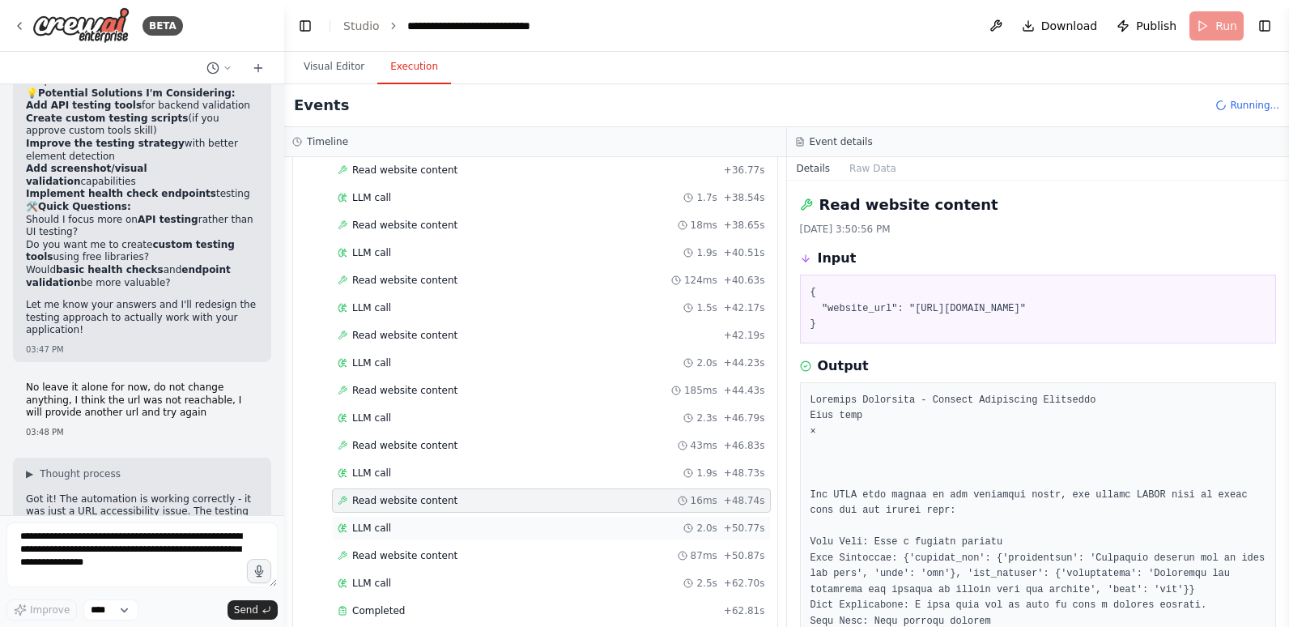
click at [411, 521] on div "LLM call 2.0s + 50.77s" at bounding box center [551, 527] width 427 height 13
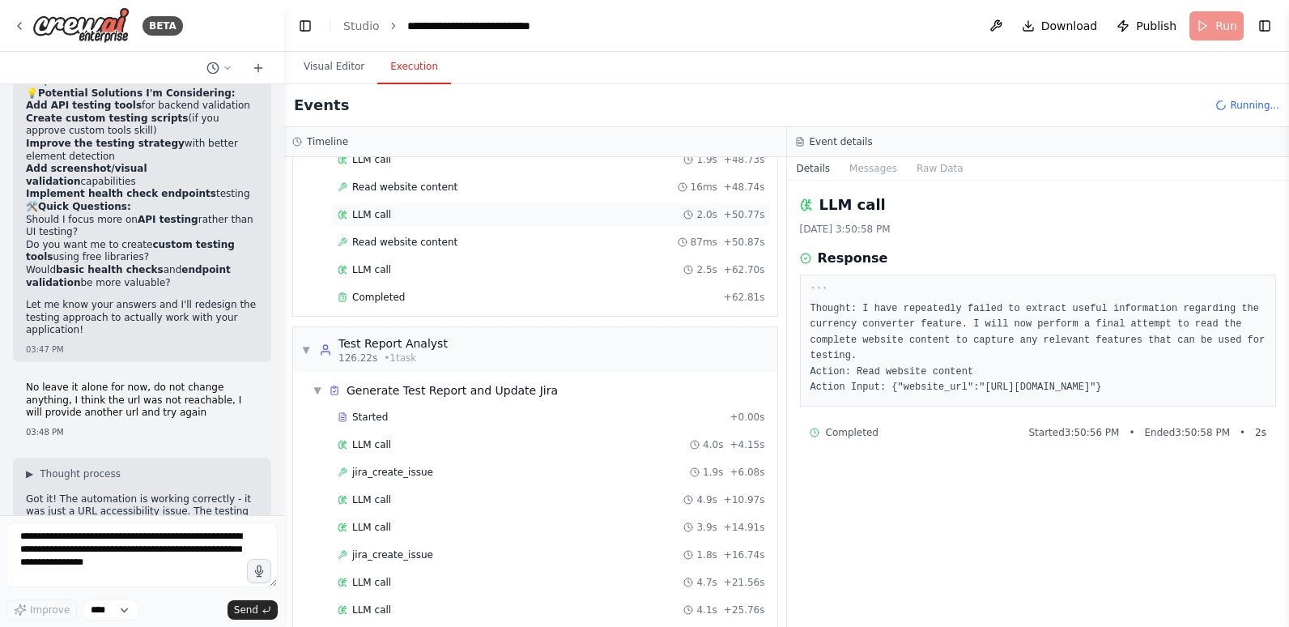
scroll to position [2348, 0]
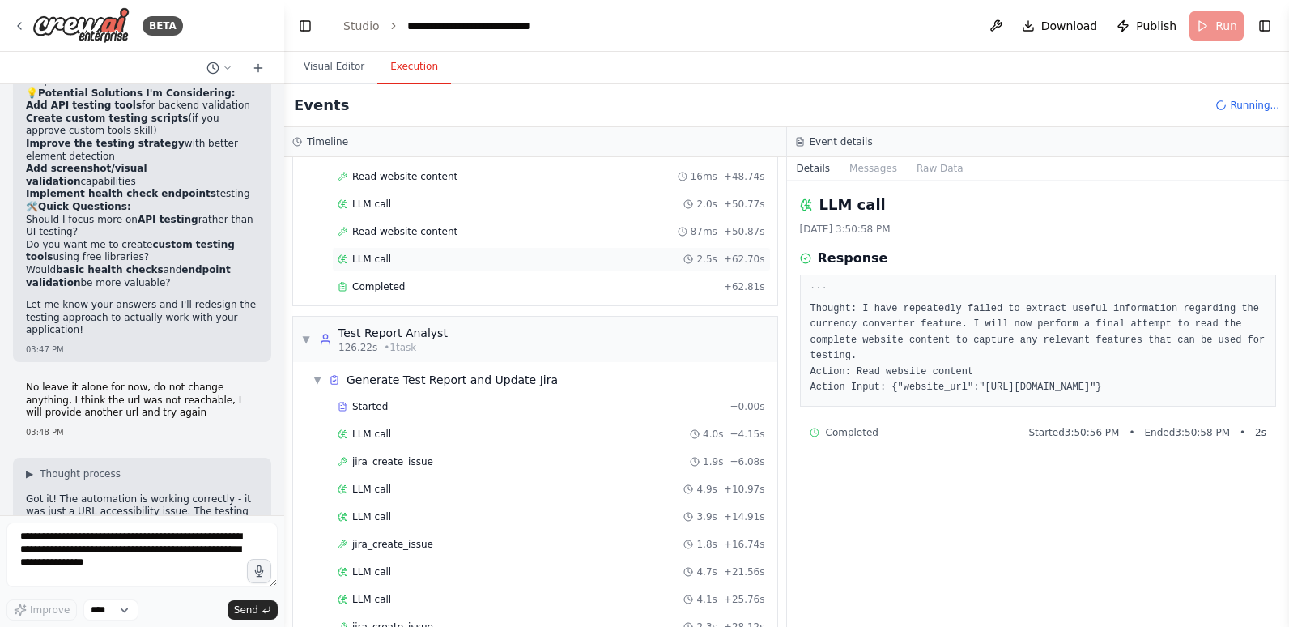
click at [424, 261] on div "LLM call 2.5s + 62.70s" at bounding box center [551, 259] width 427 height 13
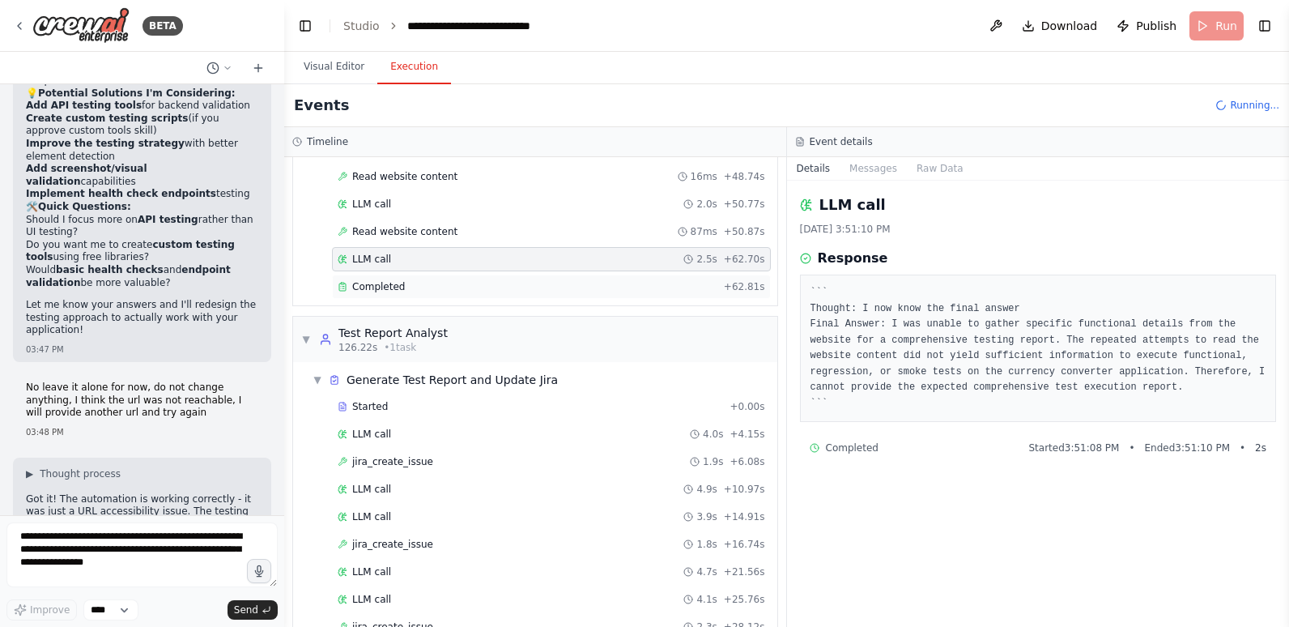
click at [415, 279] on div "Completed + 62.81s" at bounding box center [551, 286] width 439 height 24
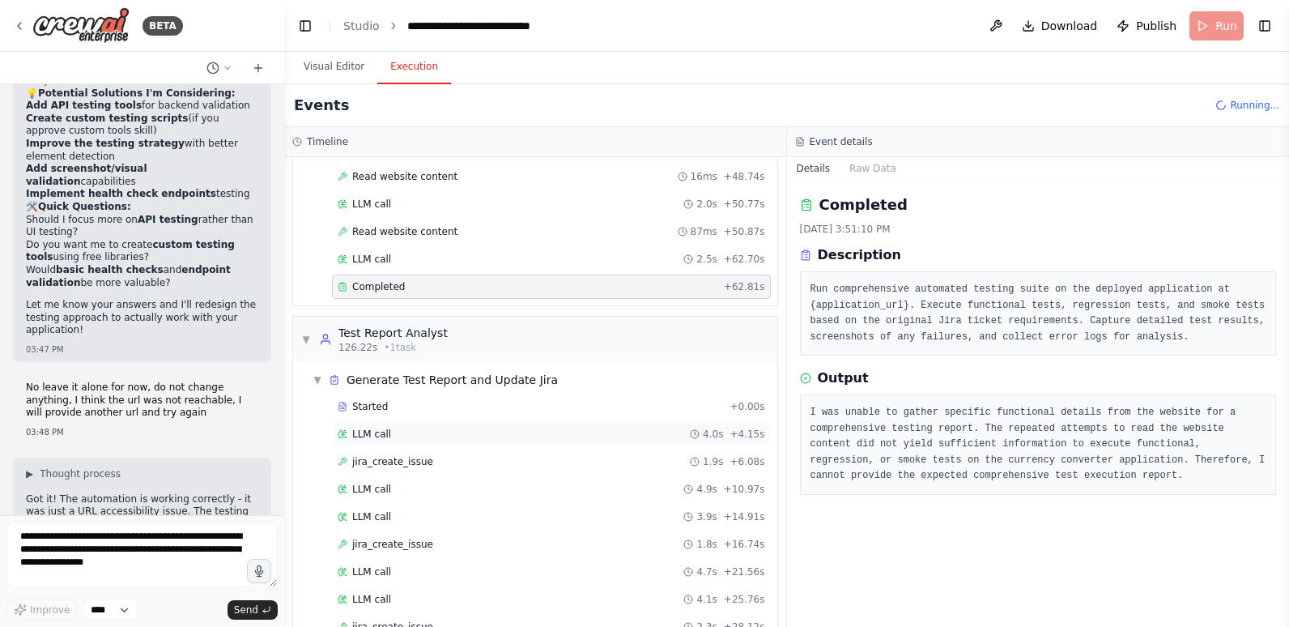
click at [441, 423] on div "LLM call 4.0s + 4.15s" at bounding box center [551, 434] width 439 height 24
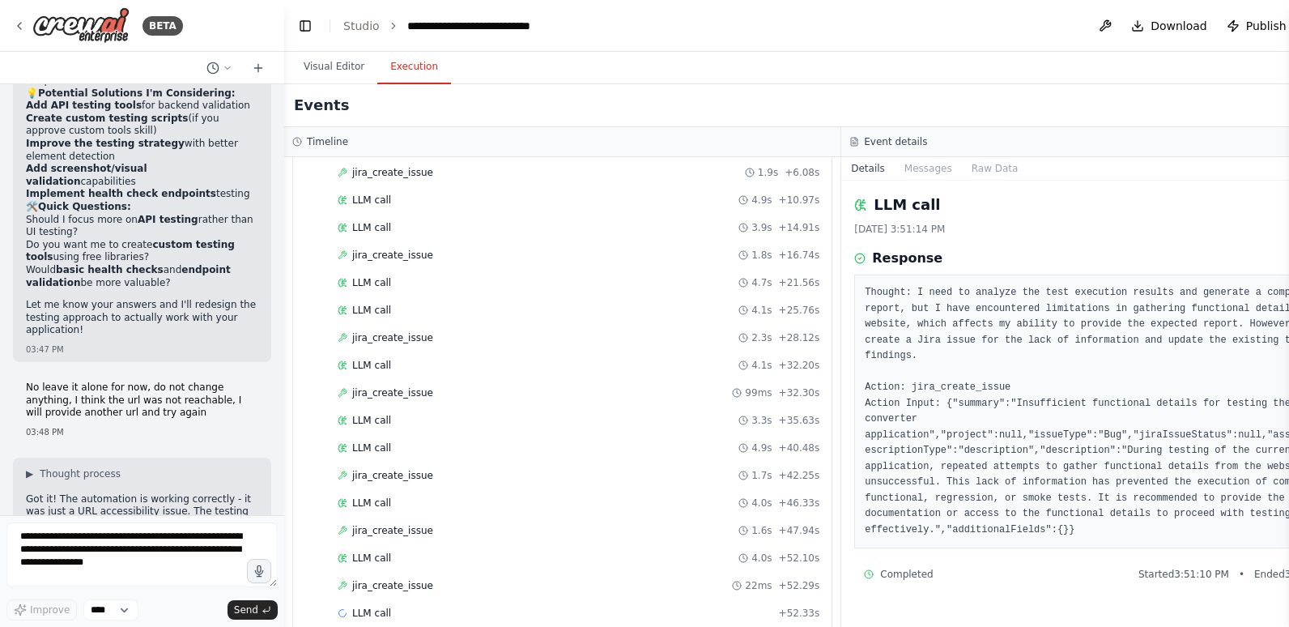
scroll to position [2660, 0]
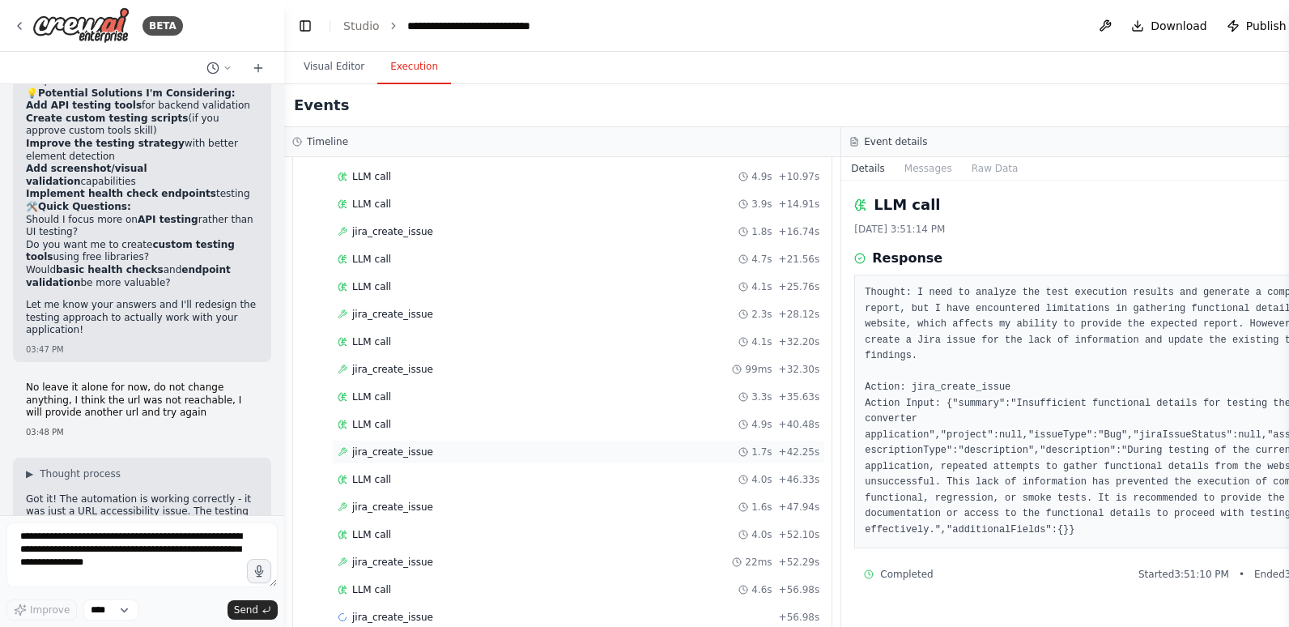
click at [429, 457] on div "jira_create_issue 1.7s + 42.25s" at bounding box center [579, 451] width 482 height 13
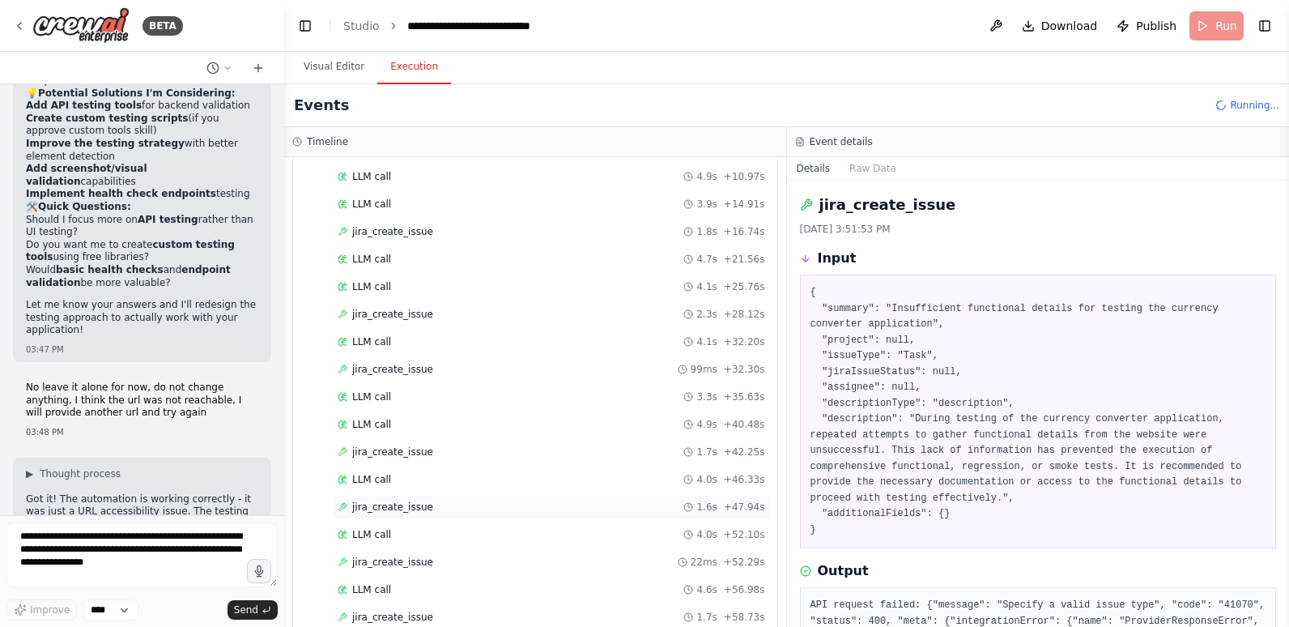
scroll to position [2771, 0]
click at [441, 553] on div "jira_create_issue + 61.90s" at bounding box center [551, 562] width 439 height 24
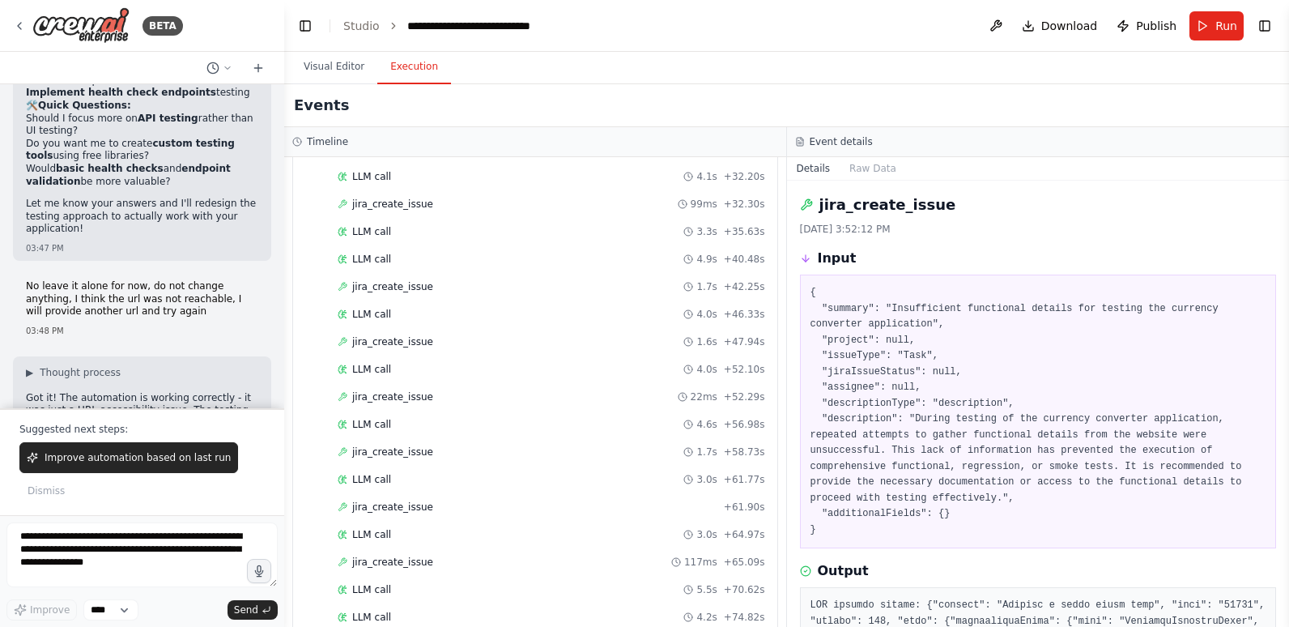
scroll to position [5787, 0]
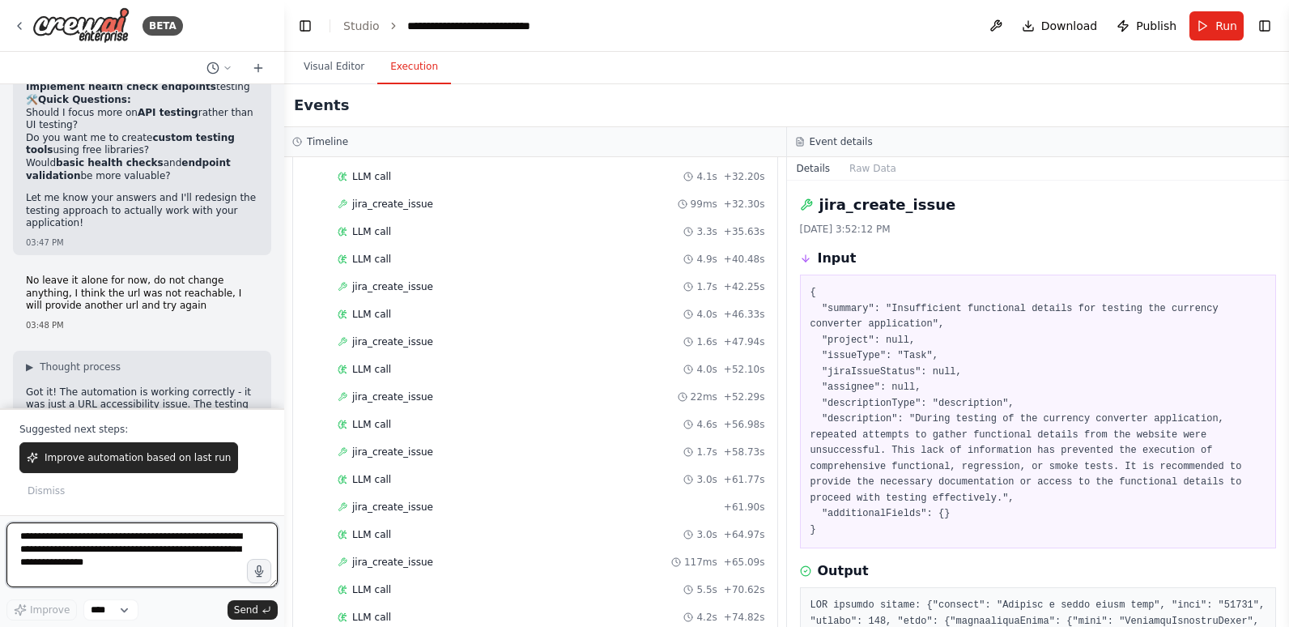
click at [121, 544] on textarea "**********" at bounding box center [141, 554] width 271 height 65
type textarea "**********"
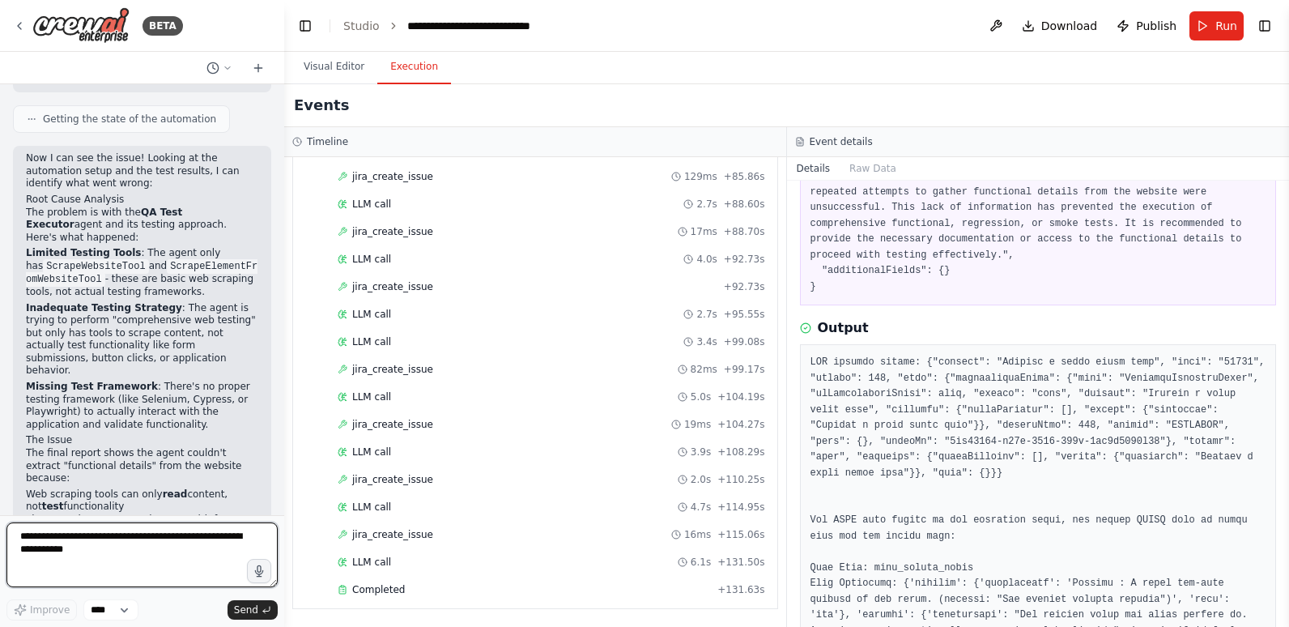
scroll to position [6547, 0]
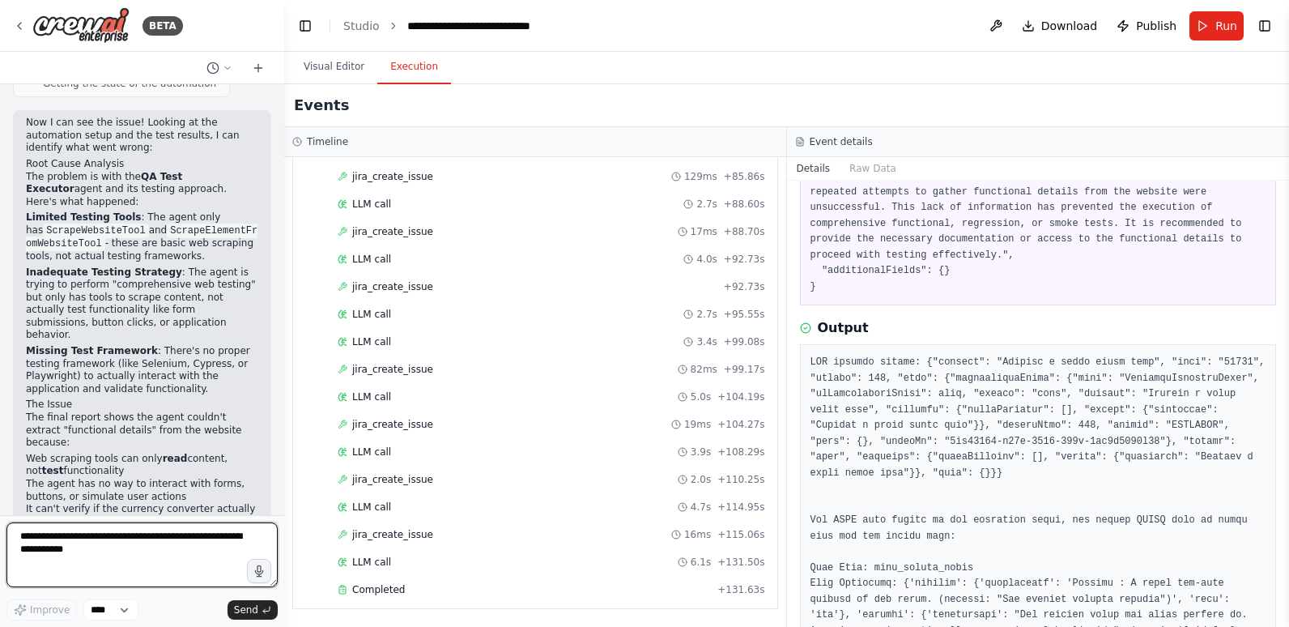
click at [134, 537] on textarea at bounding box center [141, 554] width 271 height 65
type textarea "**********"
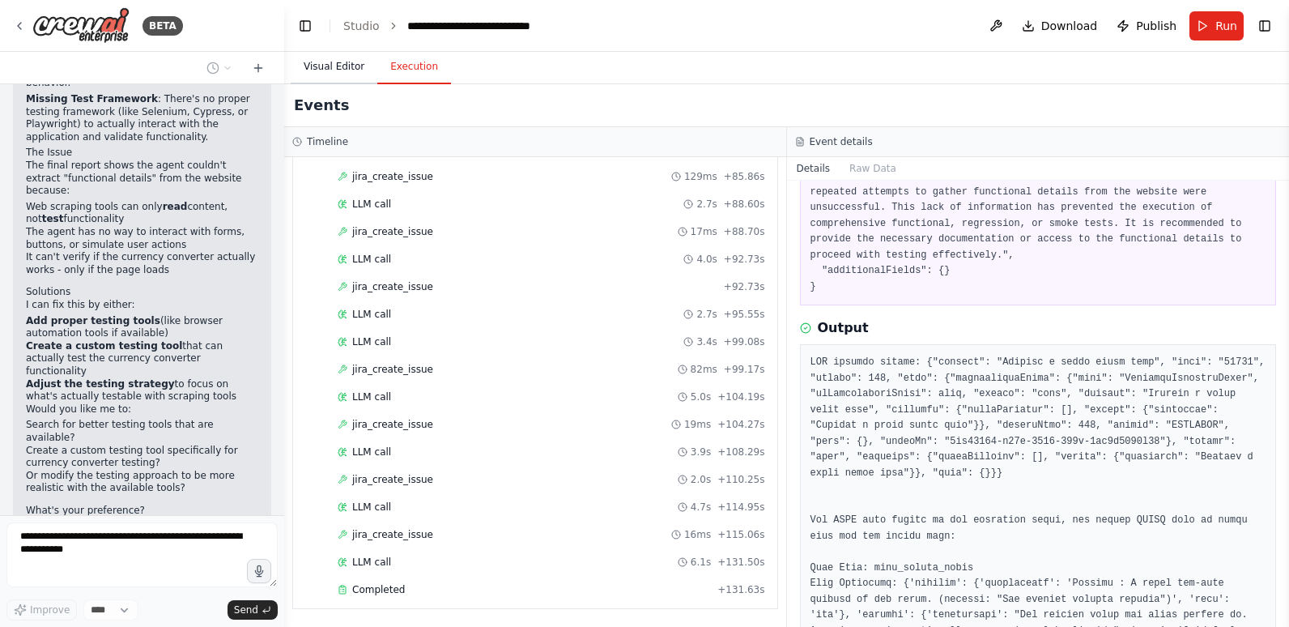
scroll to position [6811, 0]
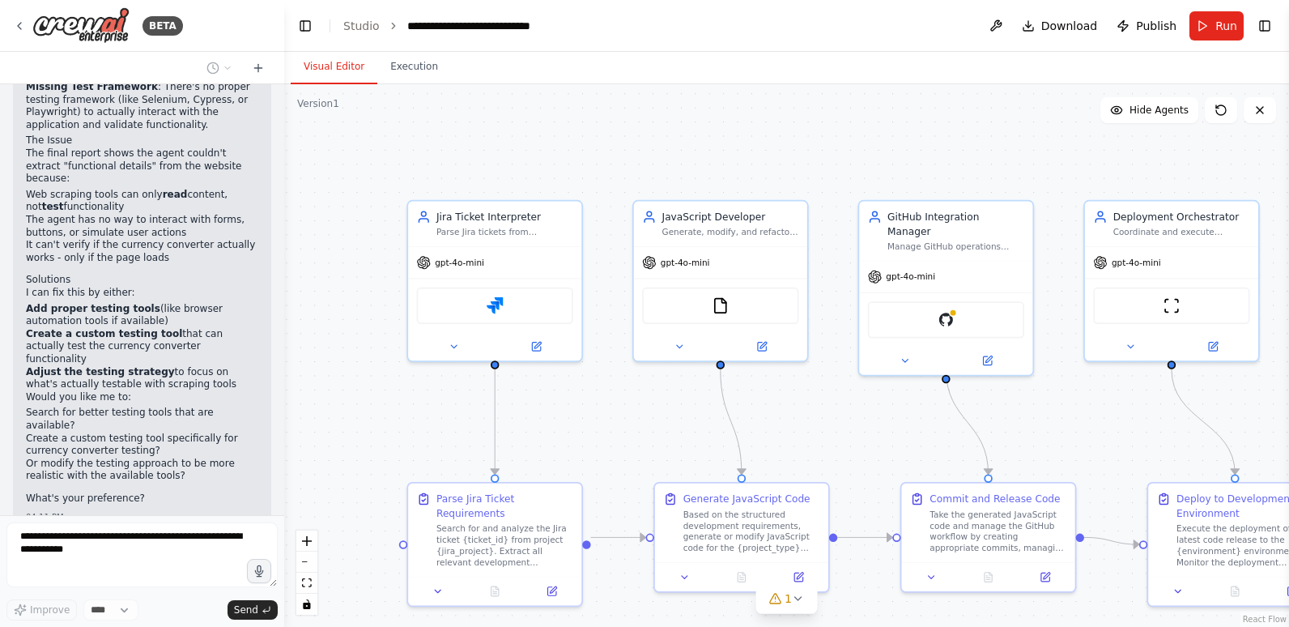
click at [334, 69] on button "Visual Editor" at bounding box center [334, 67] width 87 height 34
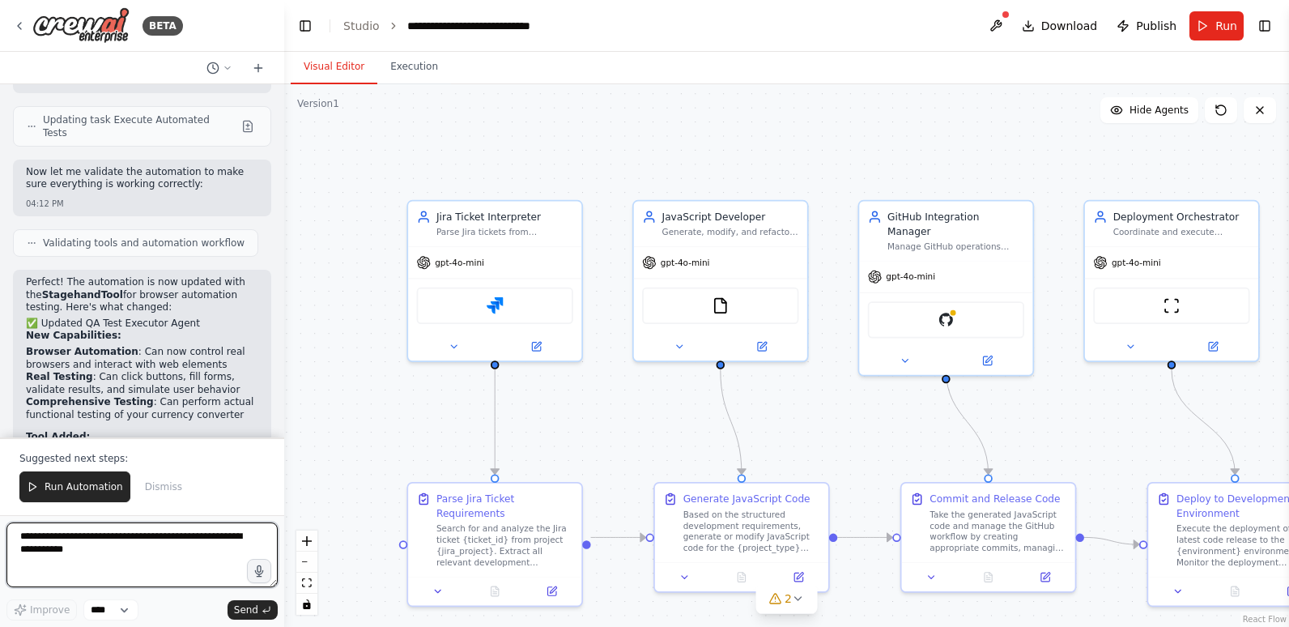
scroll to position [8154, 0]
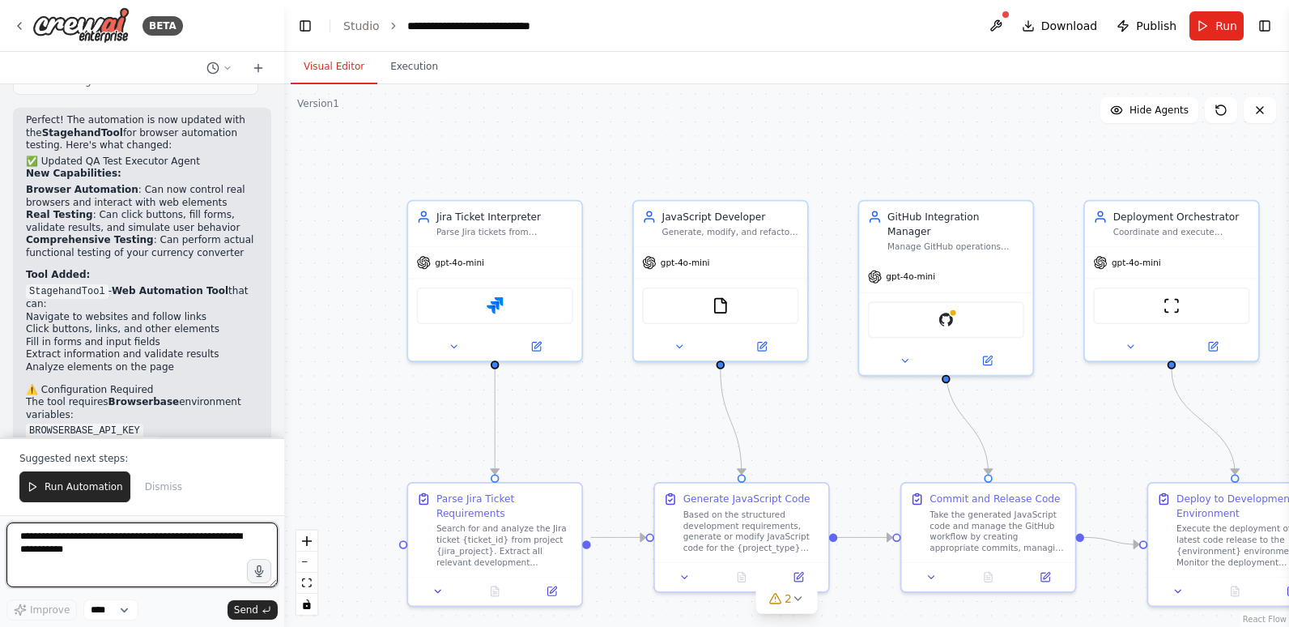
click at [160, 551] on textarea at bounding box center [141, 554] width 271 height 65
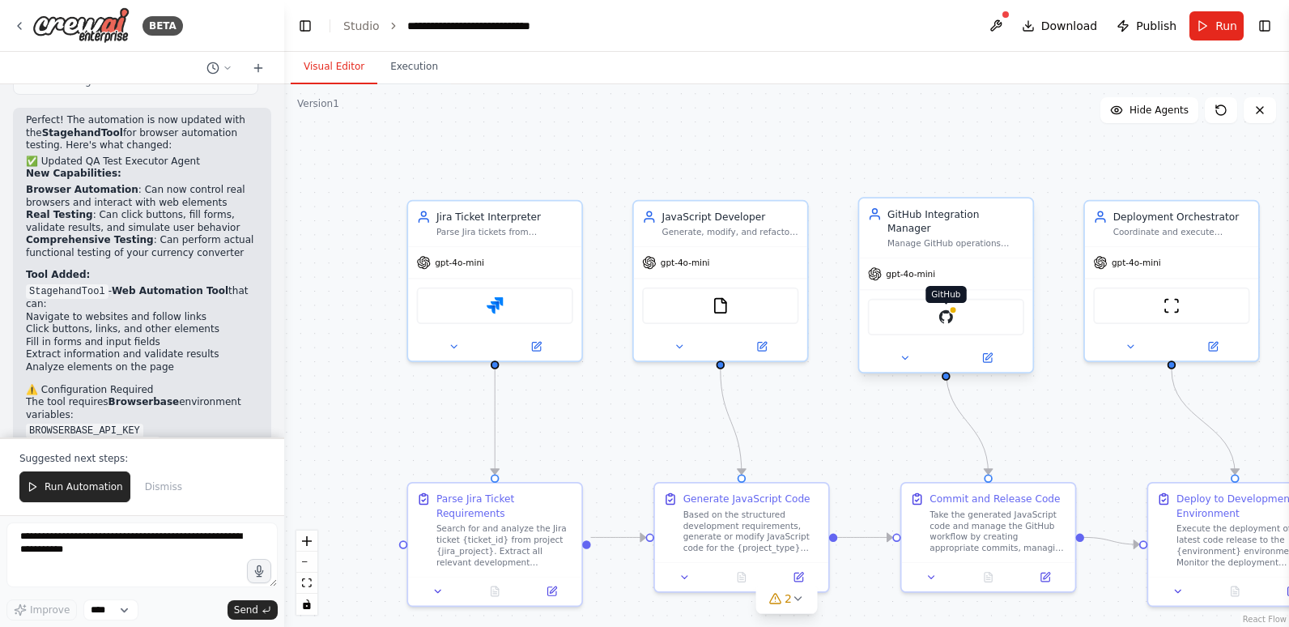
click at [947, 308] on img at bounding box center [946, 316] width 17 height 17
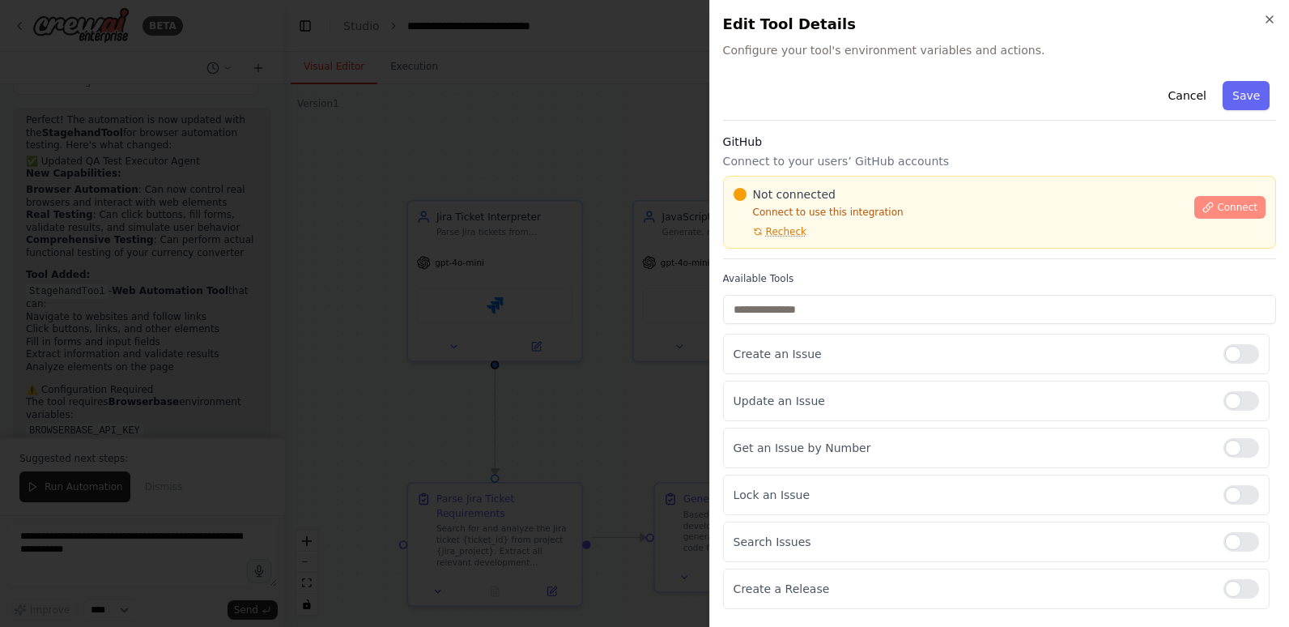
click at [1217, 206] on span "Connect" at bounding box center [1237, 207] width 40 height 13
click at [923, 151] on div "GitHub Connect to your users’ GitHub accounts Not connected Connect to use this…" at bounding box center [999, 196] width 553 height 125
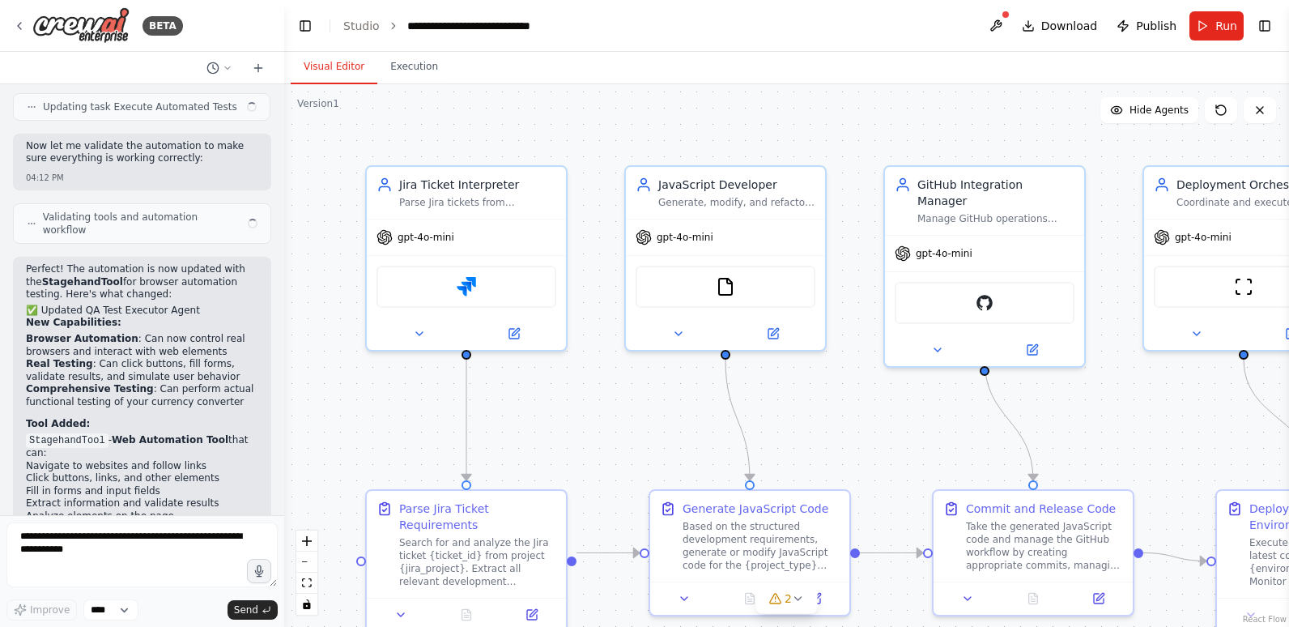
scroll to position [8076, 0]
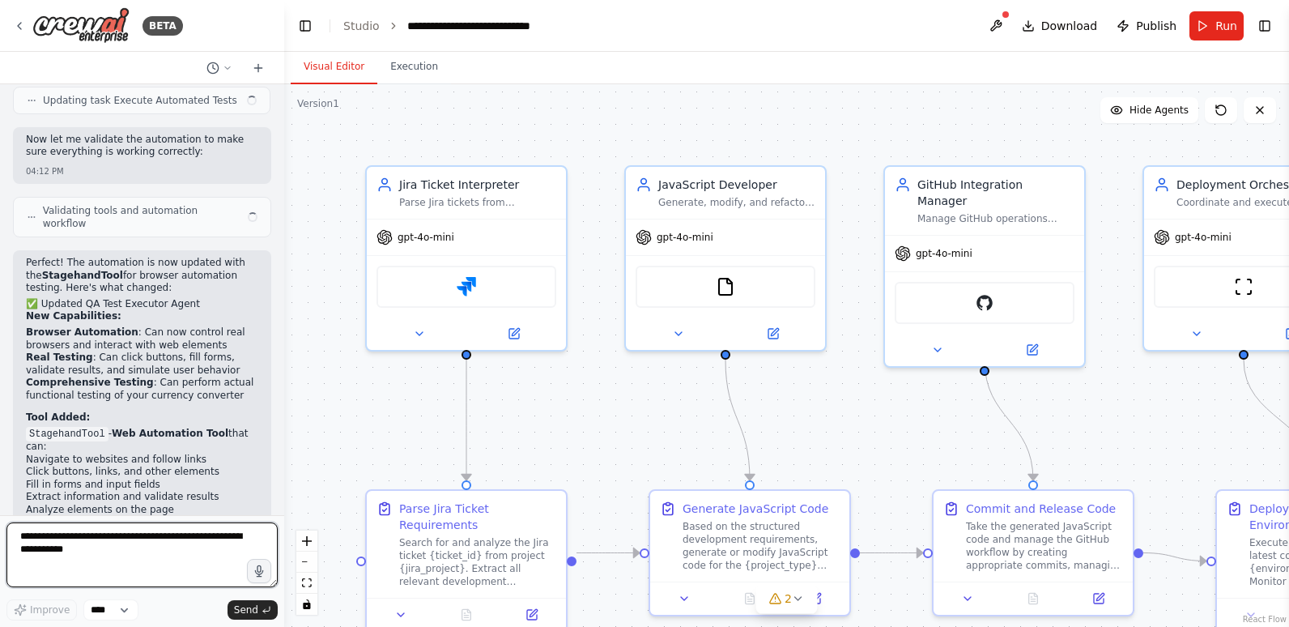
click at [123, 541] on textarea at bounding box center [141, 554] width 271 height 65
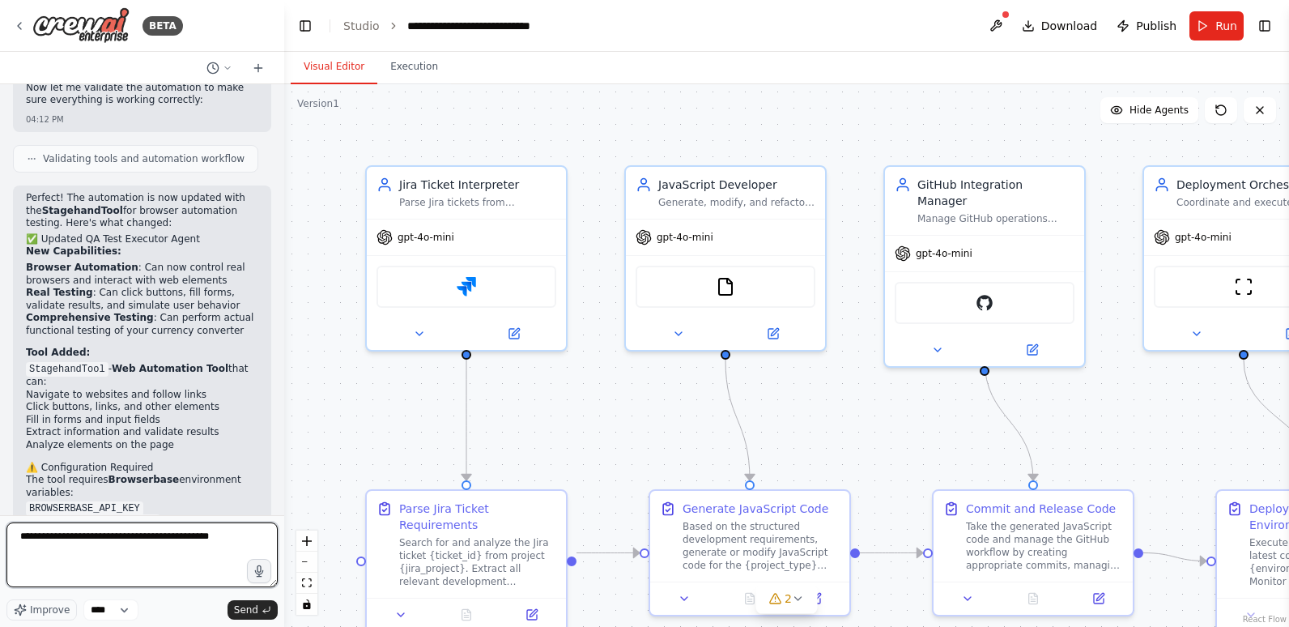
click at [228, 540] on textarea "**********" at bounding box center [141, 554] width 271 height 65
type textarea "**********"
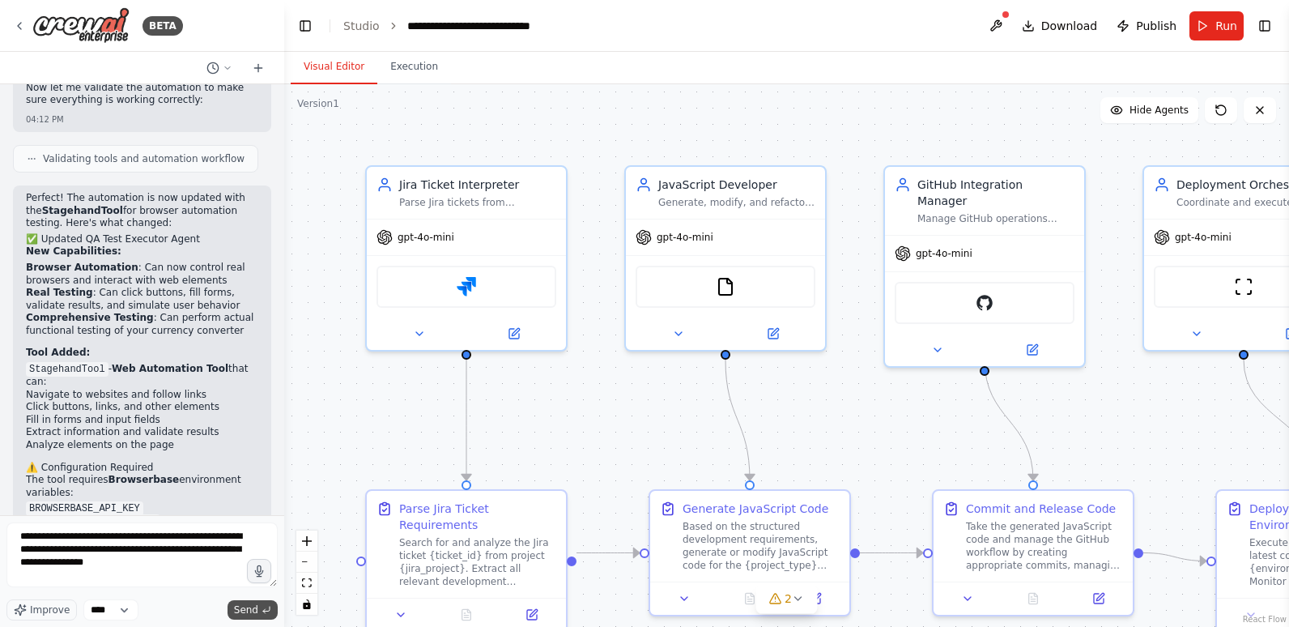
click at [249, 608] on span "Send" at bounding box center [246, 609] width 24 height 13
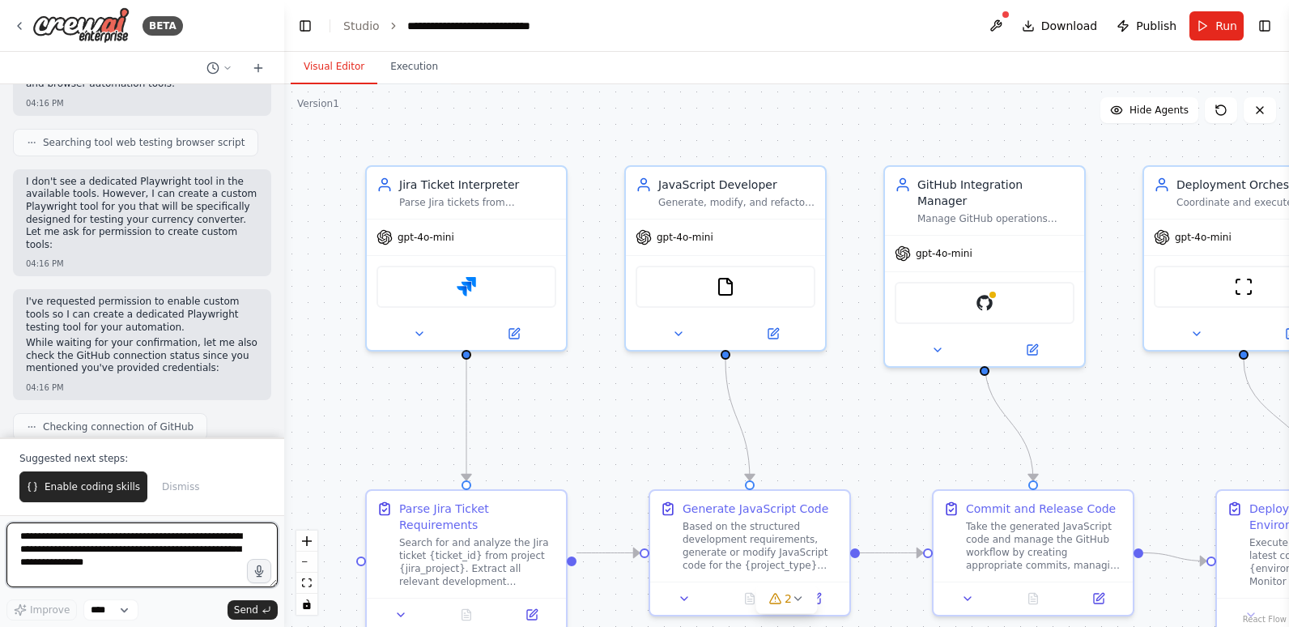
scroll to position [9103, 0]
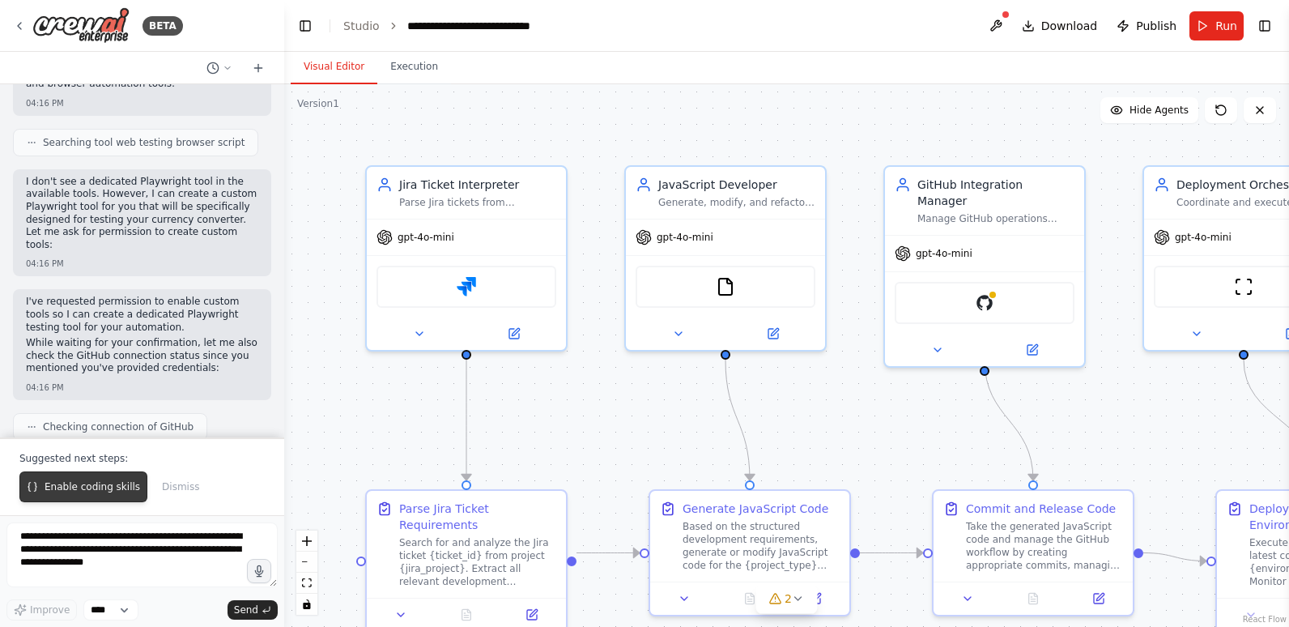
click at [101, 488] on span "Enable coding skills" at bounding box center [93, 486] width 96 height 13
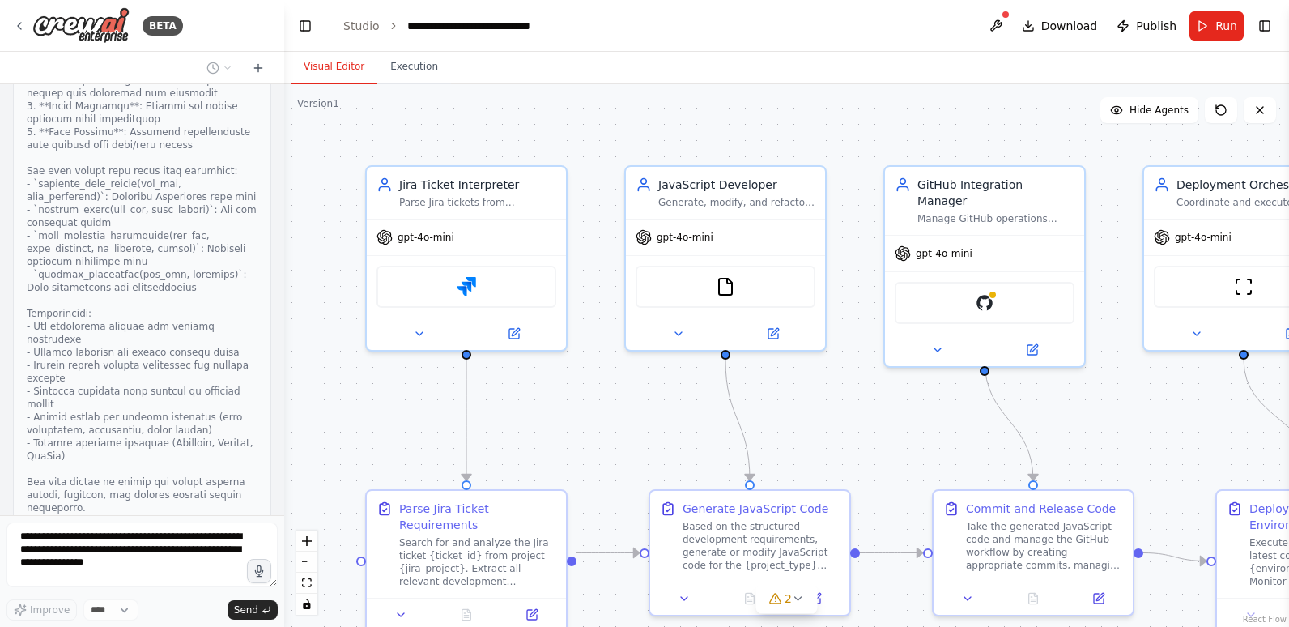
scroll to position [10197, 0]
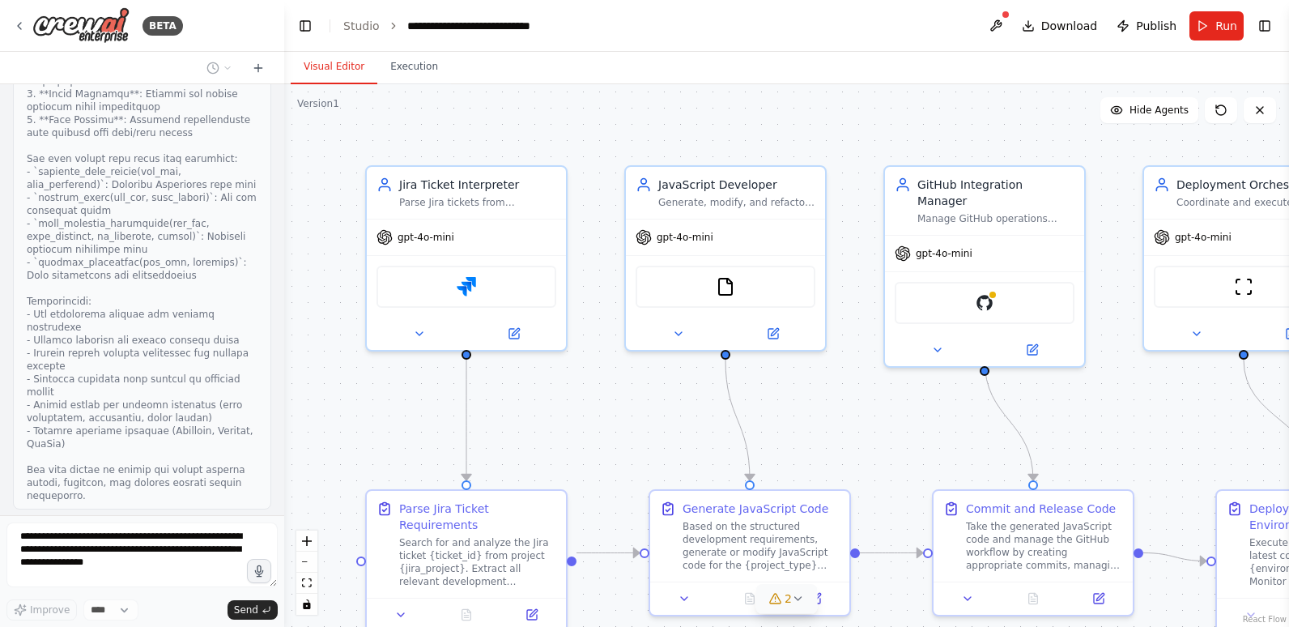
click at [773, 596] on icon at bounding box center [774, 598] width 11 height 10
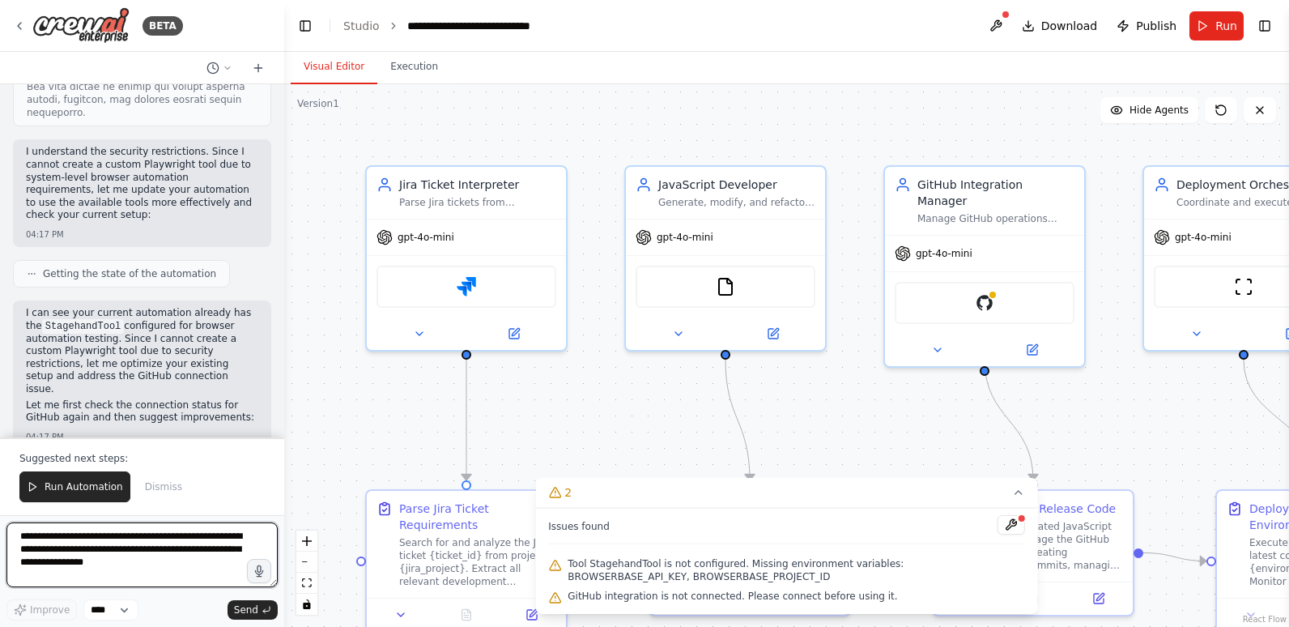
scroll to position [10904, 0]
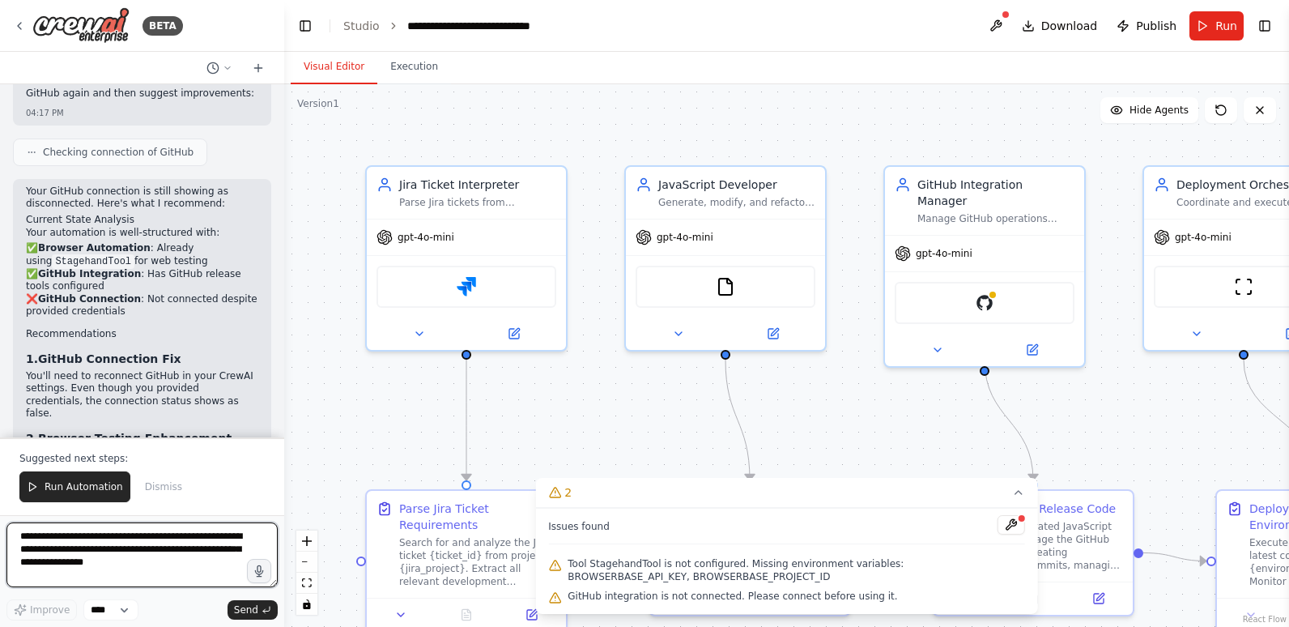
click at [113, 544] on textarea "**********" at bounding box center [141, 554] width 271 height 65
type textarea "**********"
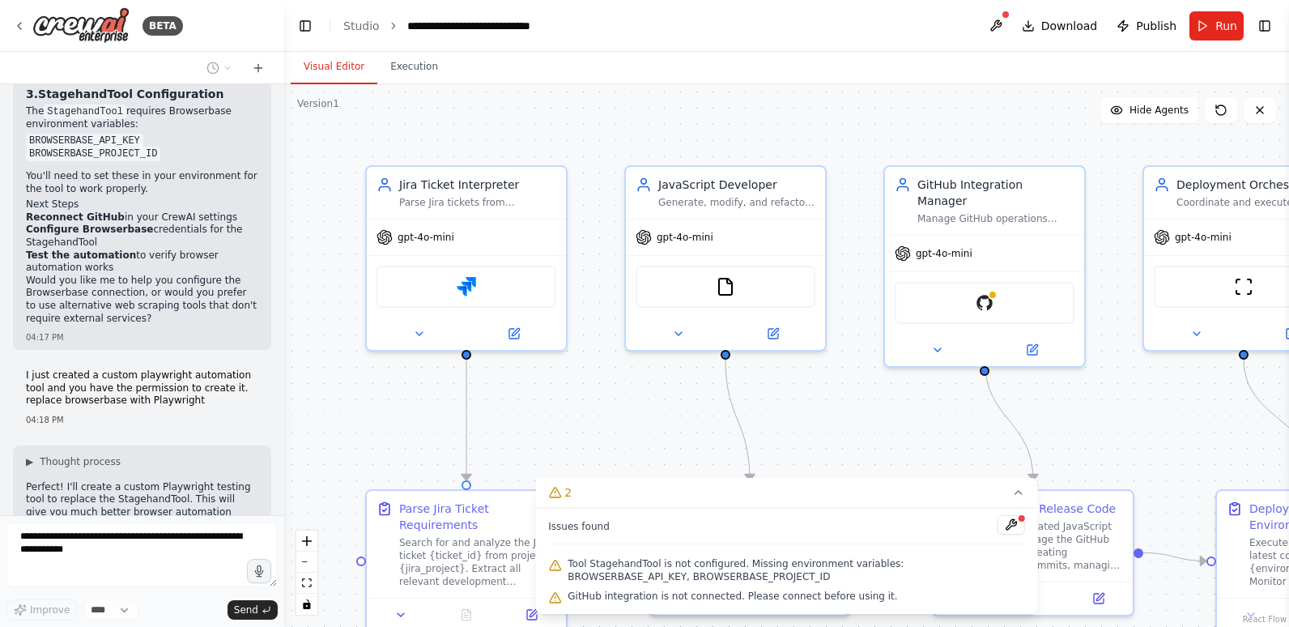
scroll to position [11404, 0]
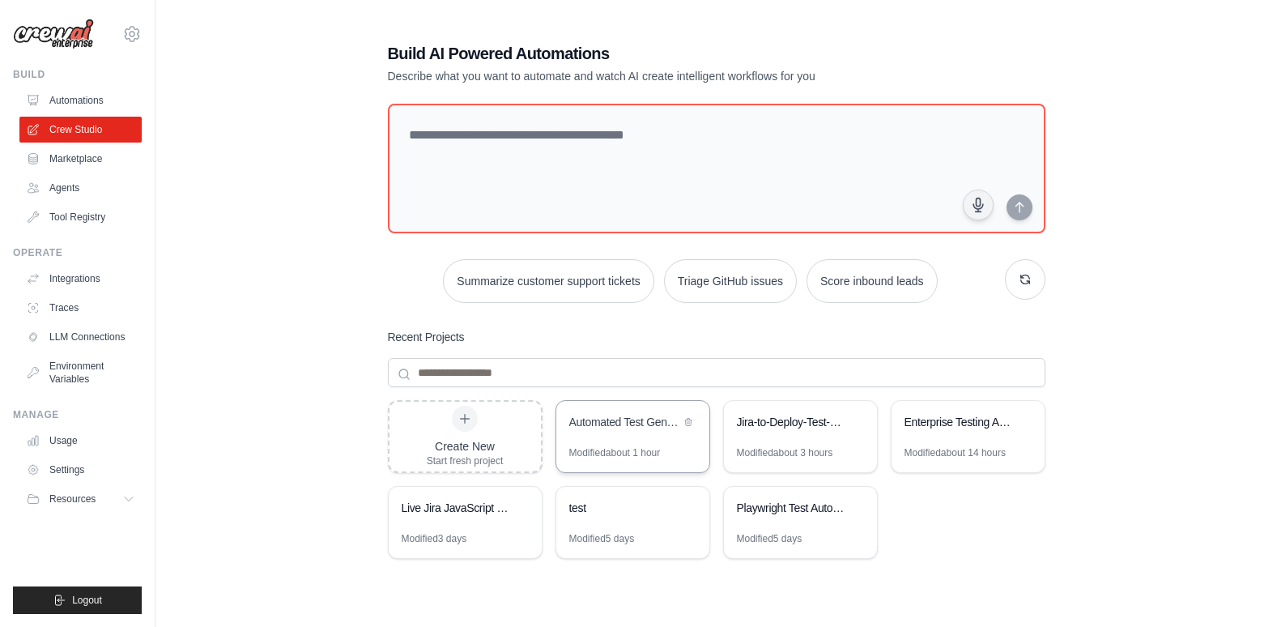
click at [641, 439] on div "Automated Test Generator" at bounding box center [632, 423] width 153 height 45
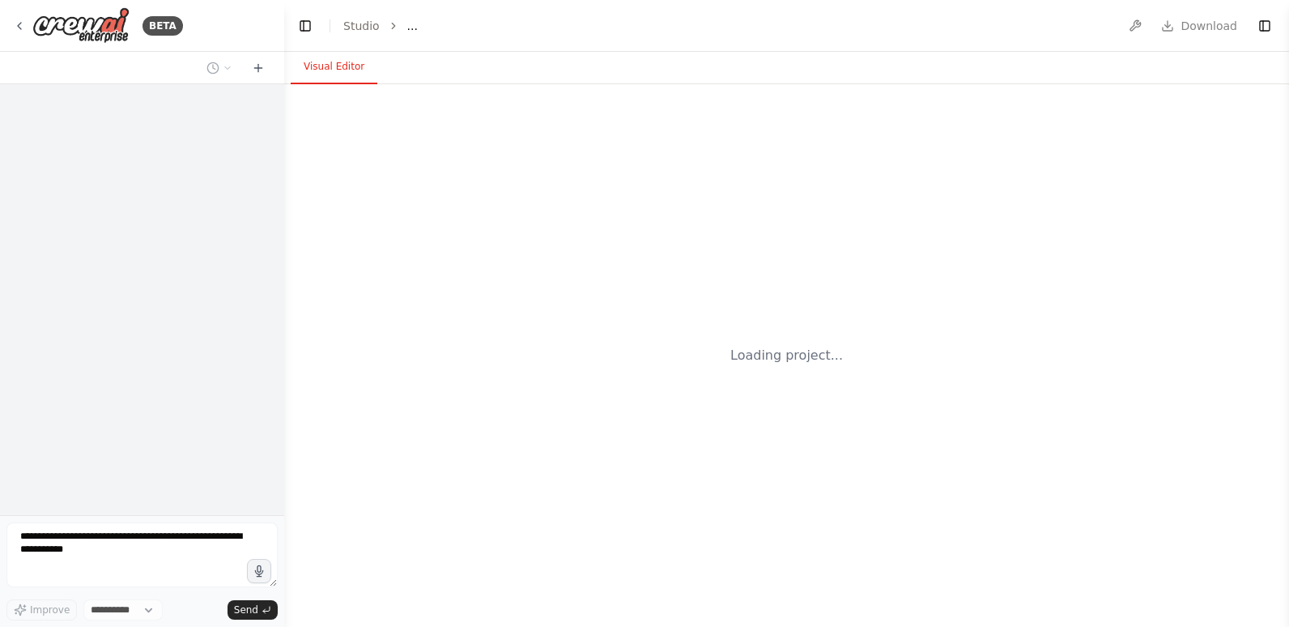
select select "****"
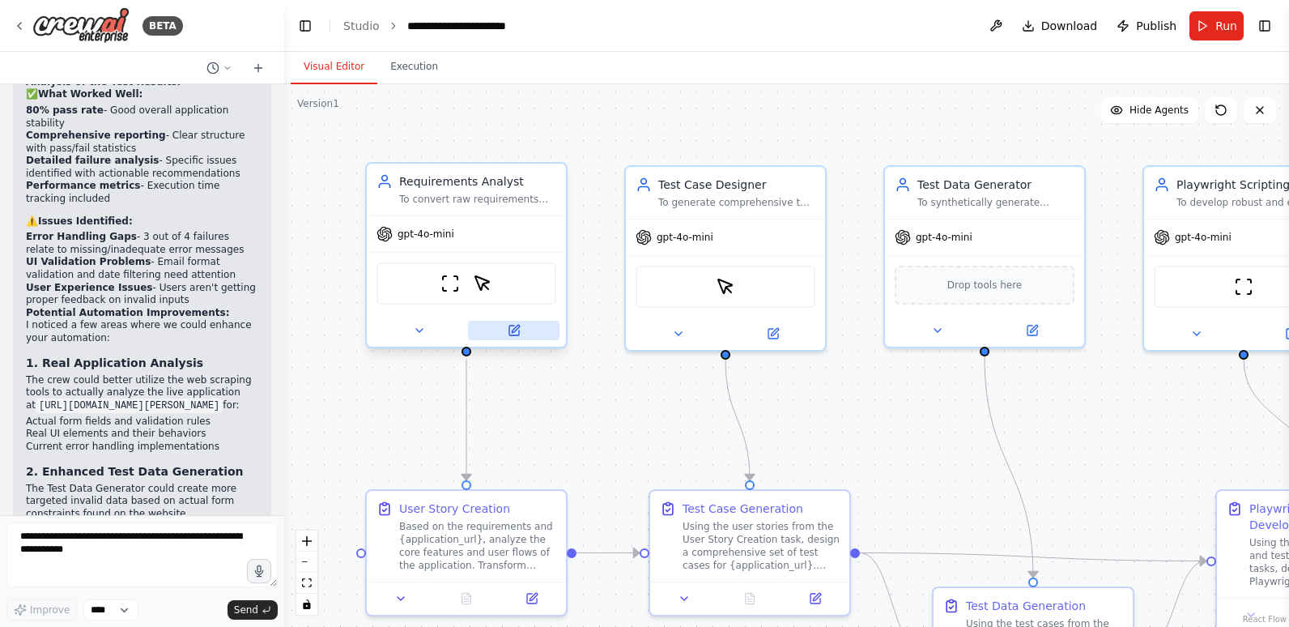
scroll to position [5440, 0]
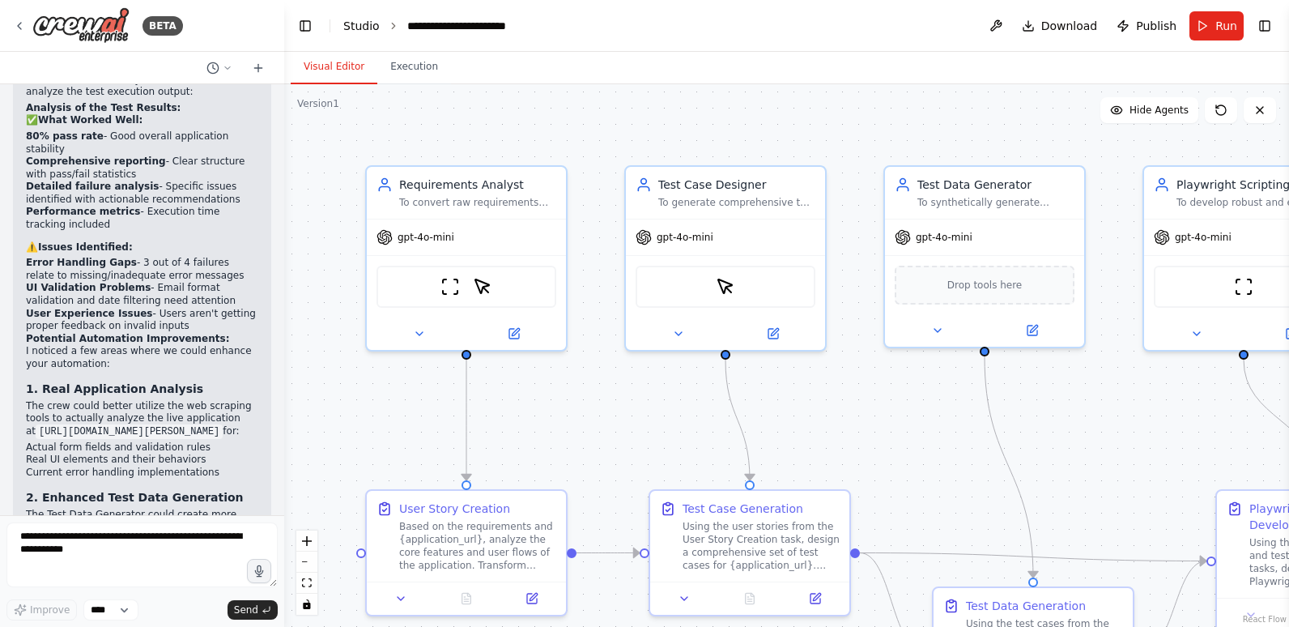
click at [348, 19] on link "Studio" at bounding box center [361, 25] width 36 height 13
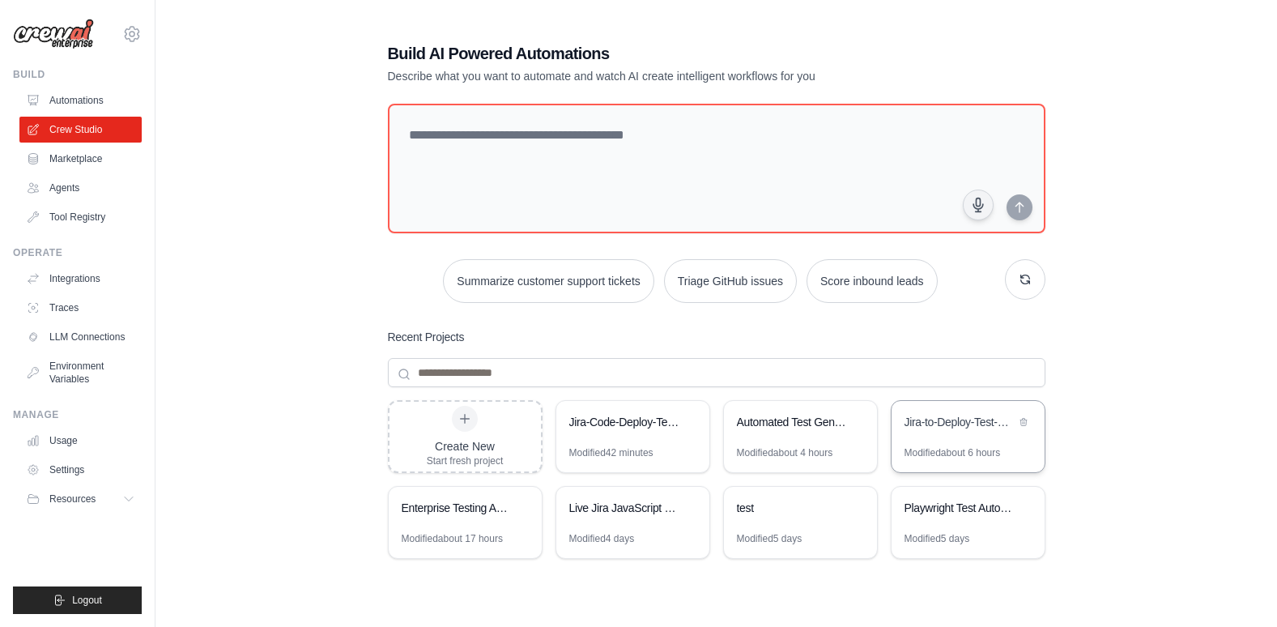
click at [980, 419] on div "Jira-to-Deploy-Test-Pipeline" at bounding box center [959, 422] width 111 height 16
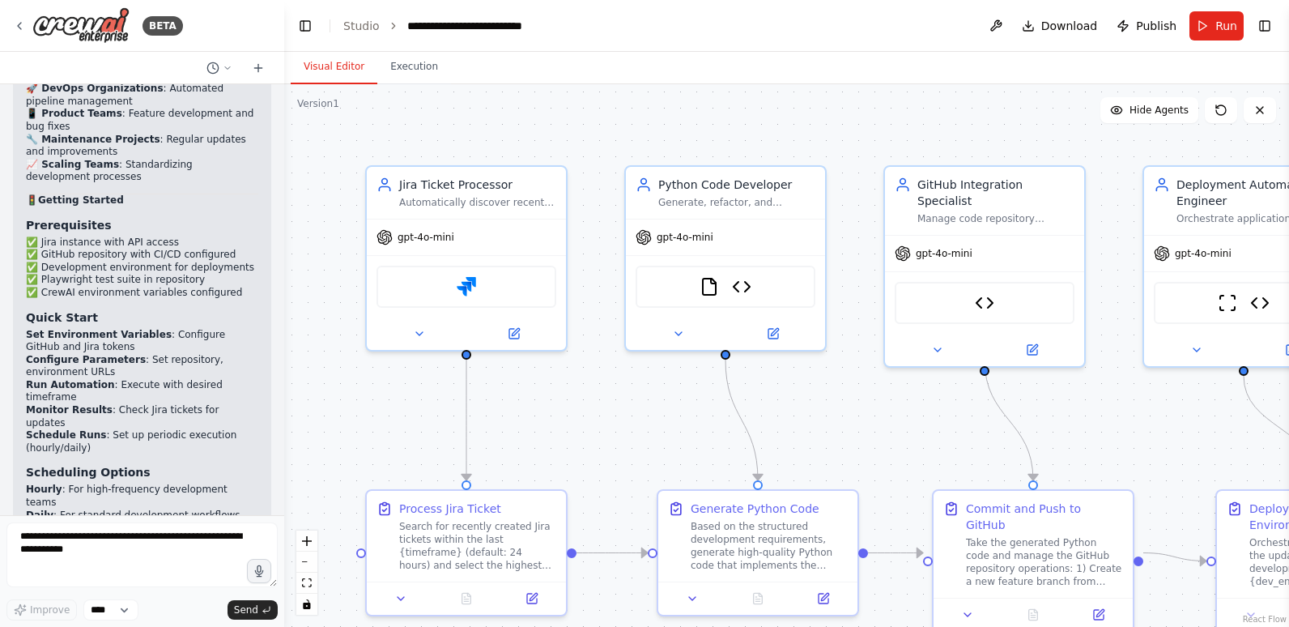
scroll to position [19920, 0]
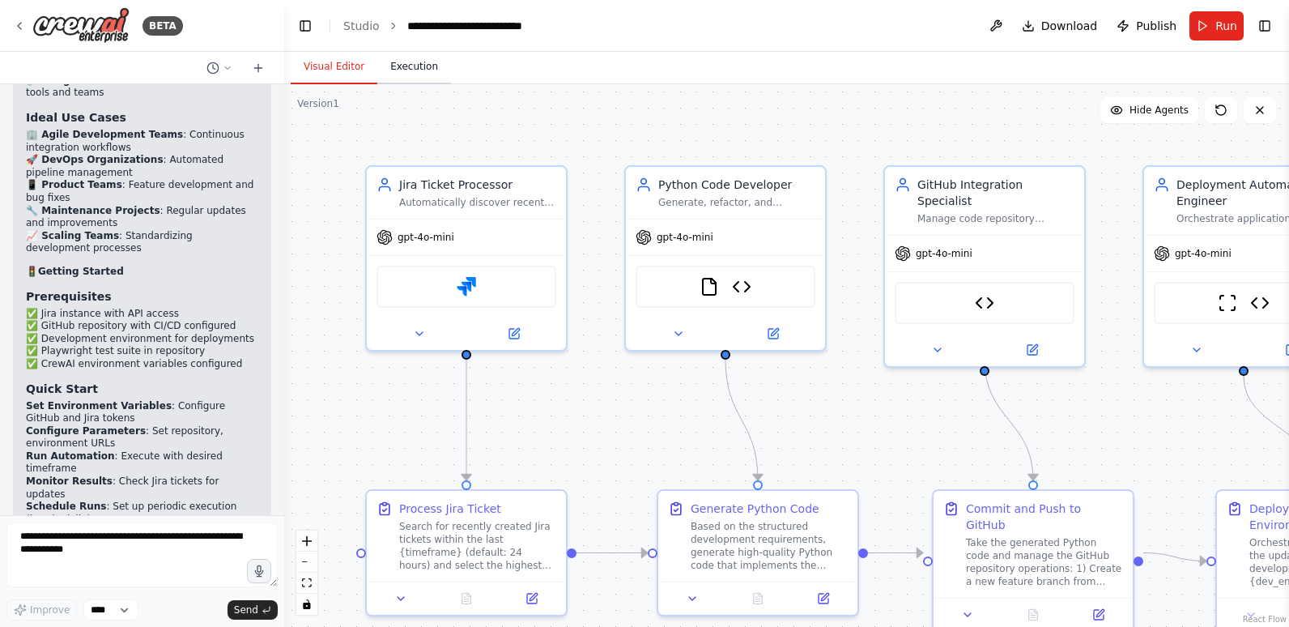
click at [421, 64] on button "Execution" at bounding box center [414, 67] width 74 height 34
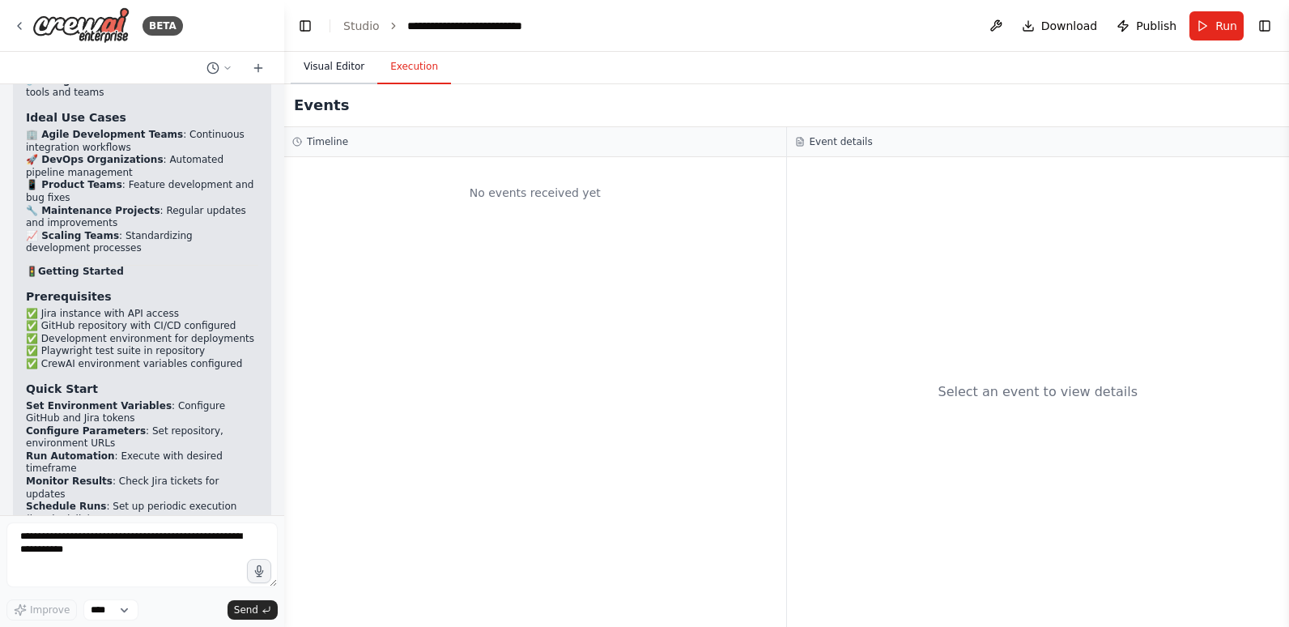
click at [347, 63] on button "Visual Editor" at bounding box center [334, 67] width 87 height 34
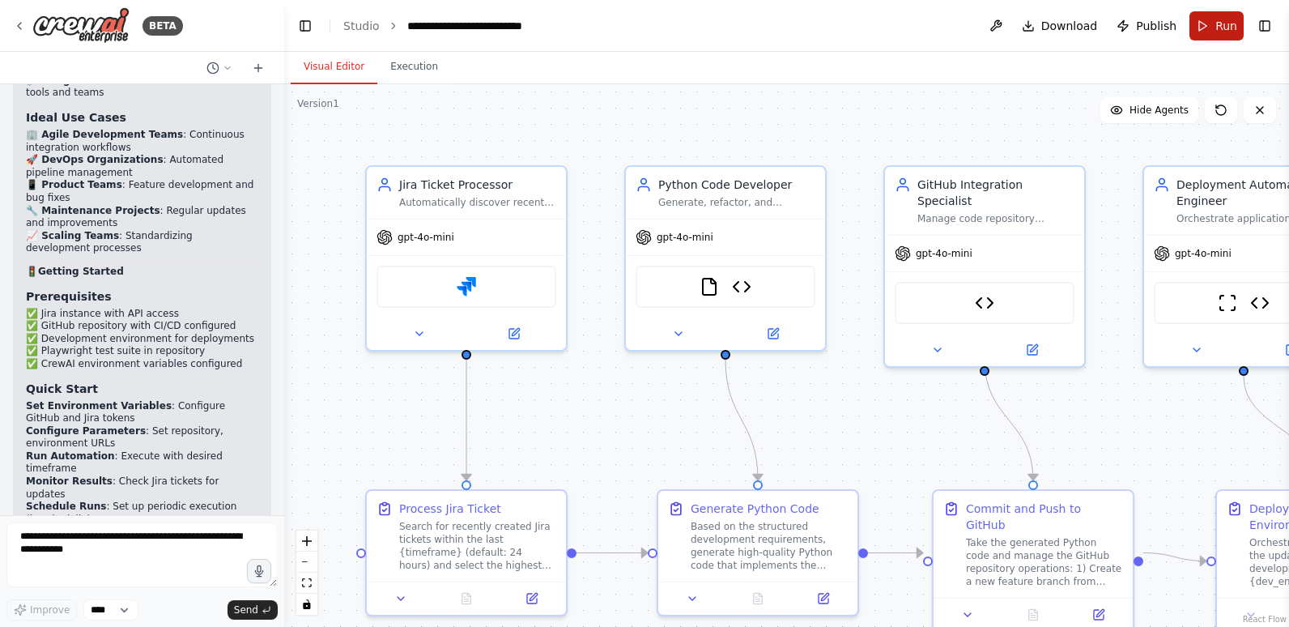
click at [1207, 28] on button "Run" at bounding box center [1216, 25] width 54 height 29
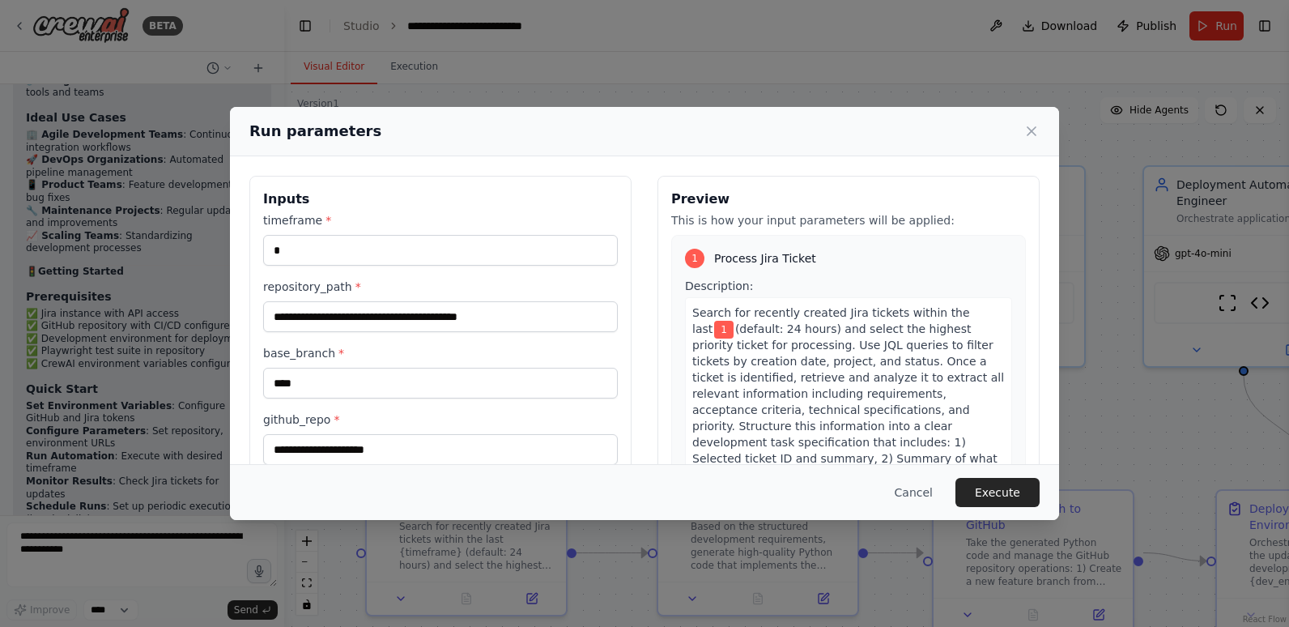
scroll to position [81, 0]
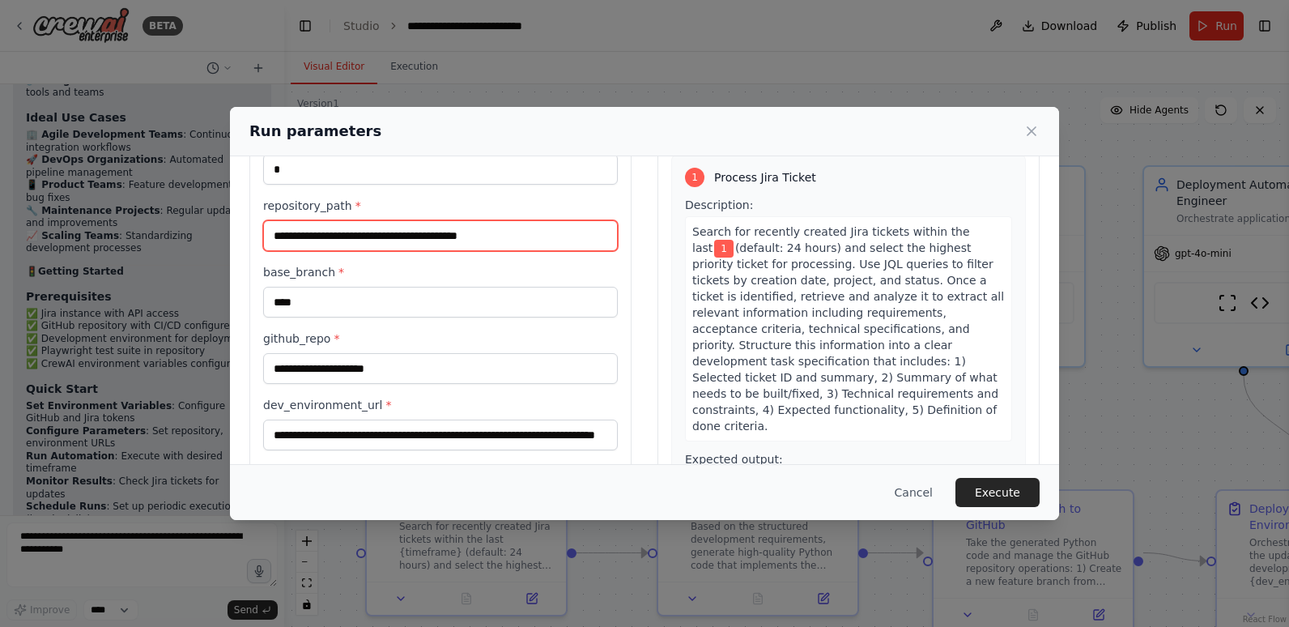
drag, startPoint x: 532, startPoint y: 242, endPoint x: 266, endPoint y: 247, distance: 265.6
click at [266, 247] on input "**********" at bounding box center [440, 235] width 355 height 31
paste input "**********"
type input "**********"
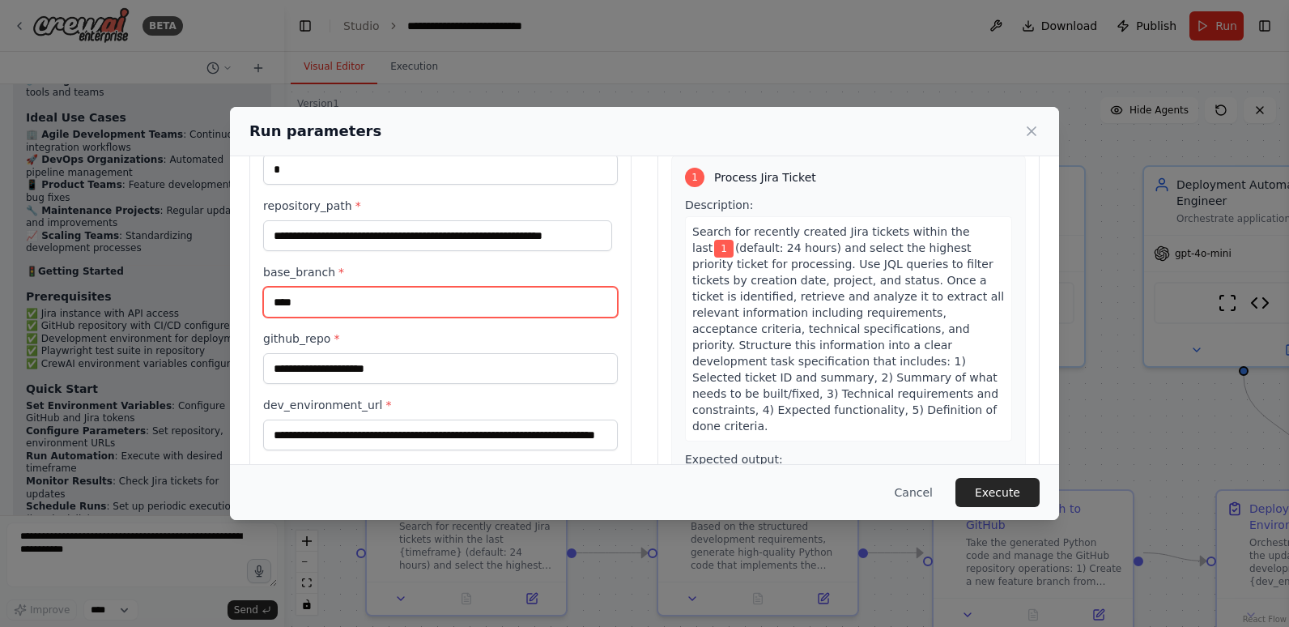
scroll to position [0, 0]
click at [391, 301] on input "****" at bounding box center [440, 302] width 355 height 31
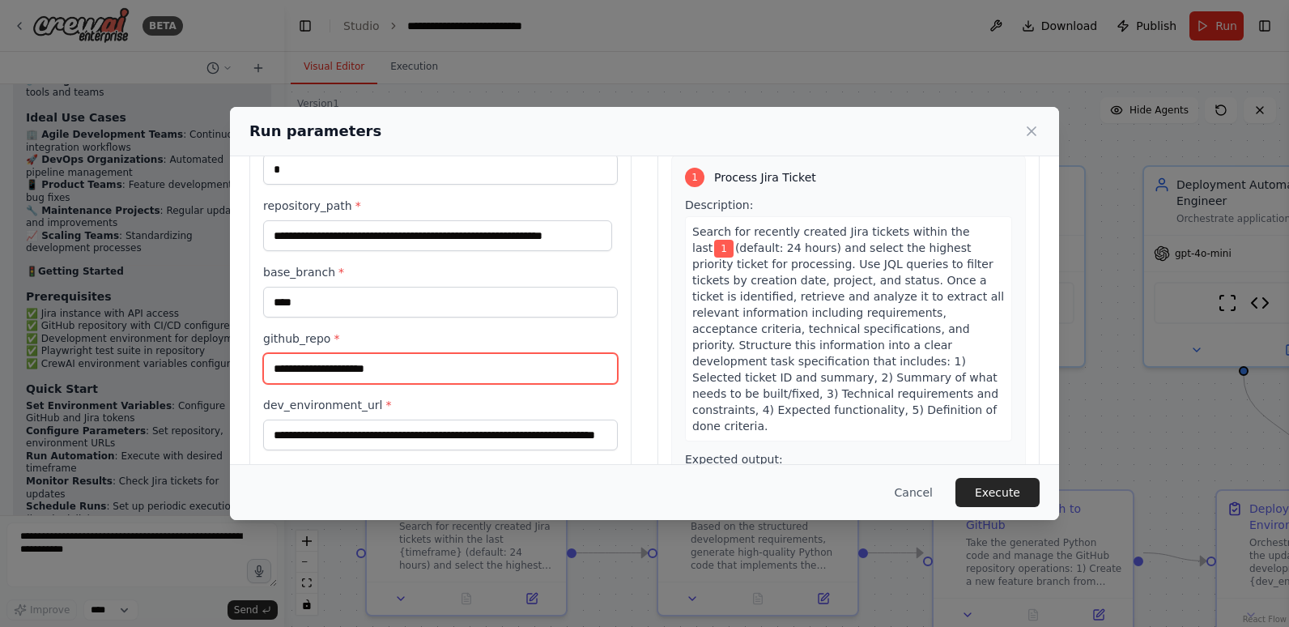
drag, startPoint x: 409, startPoint y: 372, endPoint x: 267, endPoint y: 371, distance: 141.7
click at [267, 371] on input "**********" at bounding box center [440, 368] width 355 height 31
paste input "**********"
type input "**********"
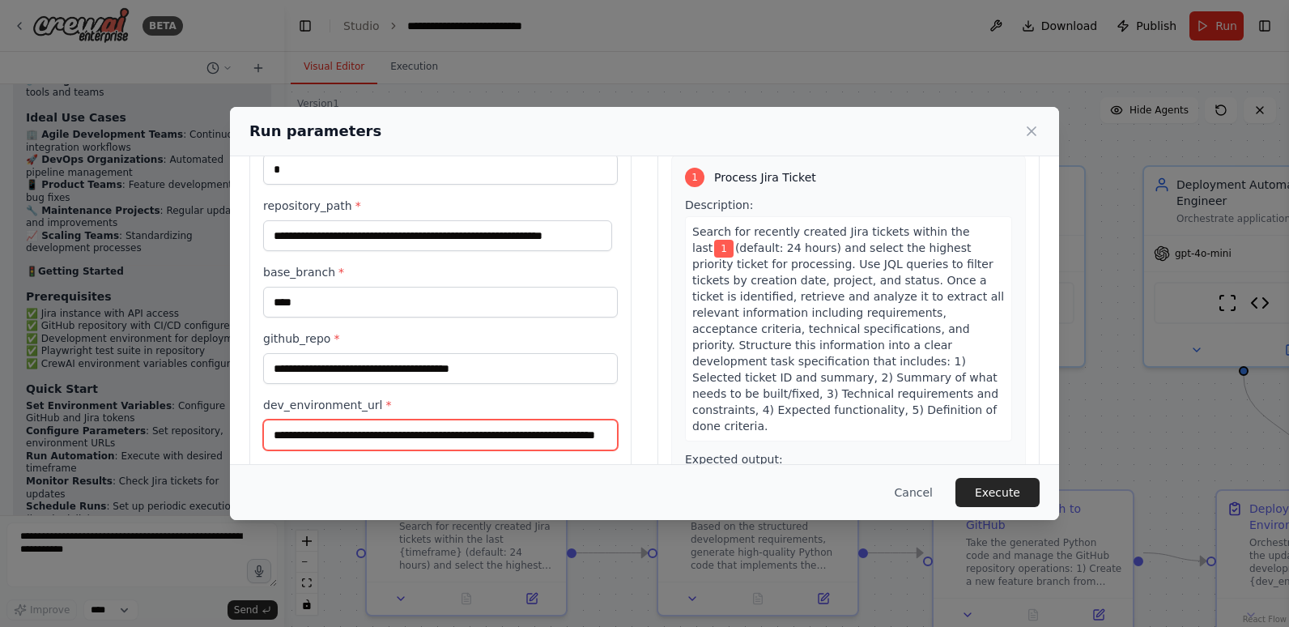
click at [419, 439] on input "**********" at bounding box center [440, 434] width 355 height 31
click at [453, 428] on input "**********" at bounding box center [440, 434] width 355 height 31
paste input "**********"
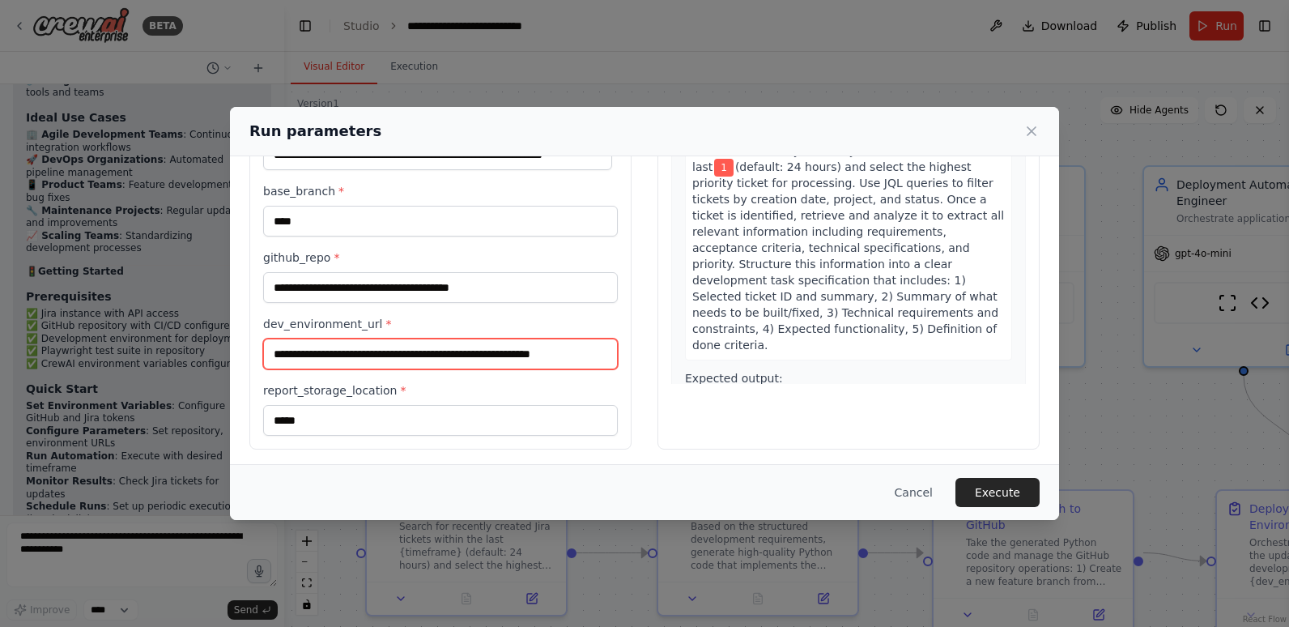
scroll to position [166, 0]
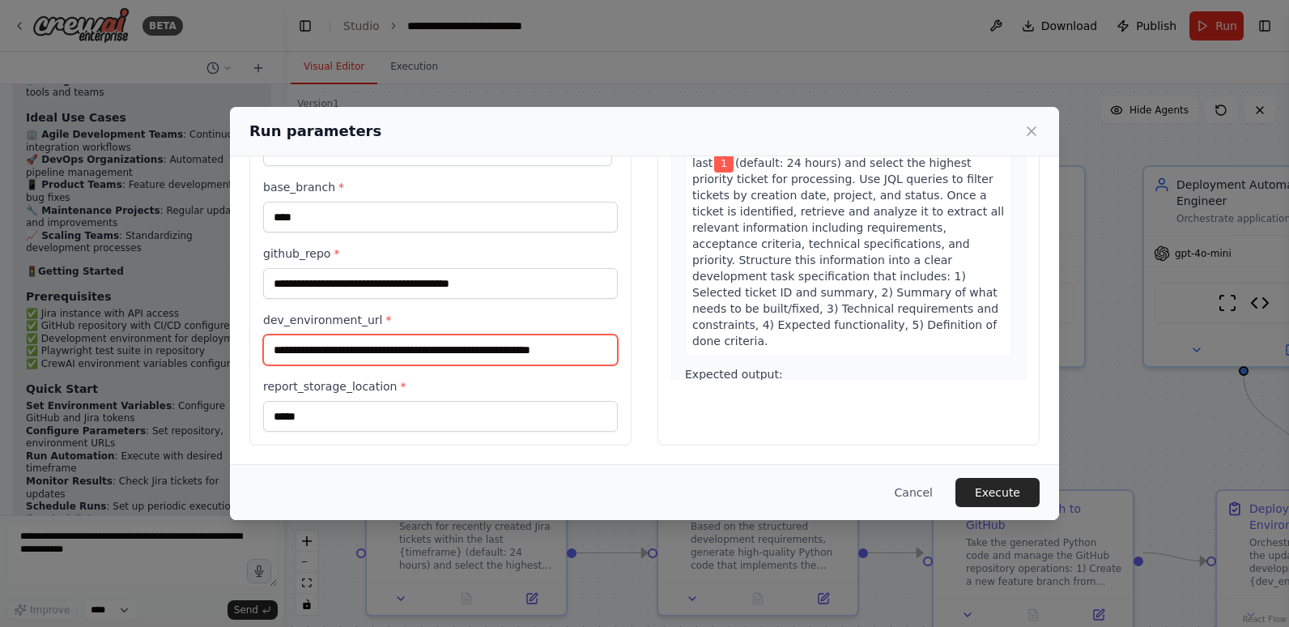
type input "**********"
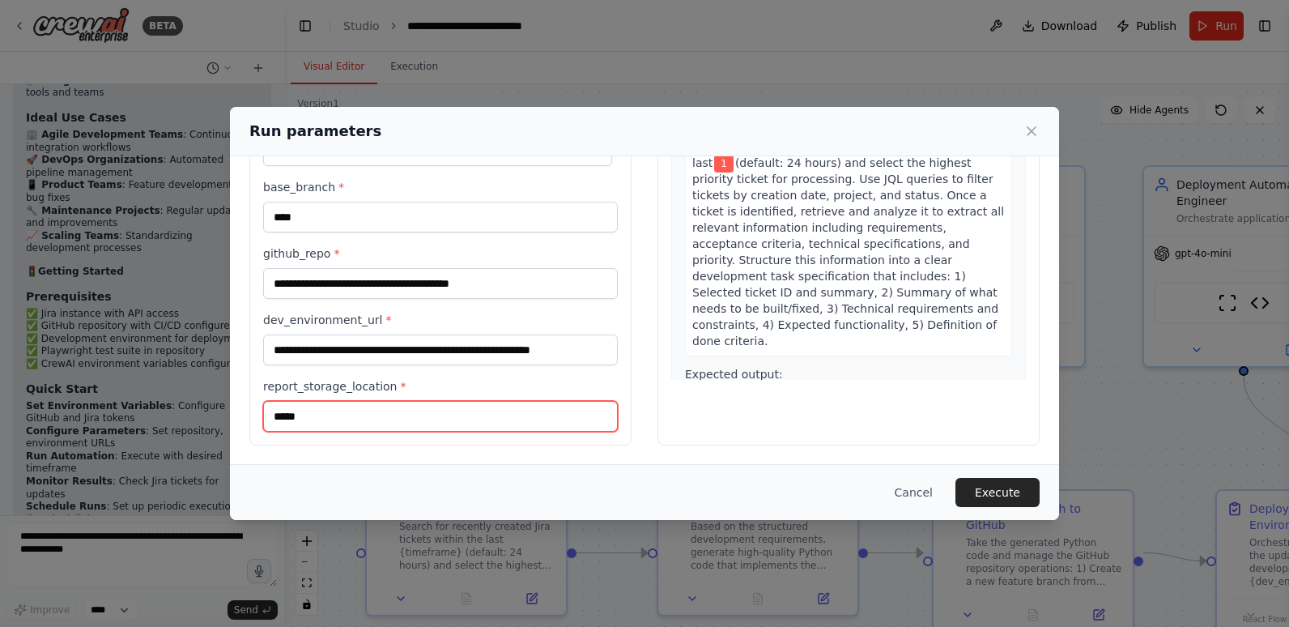
drag, startPoint x: 463, startPoint y: 419, endPoint x: 252, endPoint y: 421, distance: 211.3
click at [252, 421] on div "**********" at bounding box center [440, 228] width 382 height 436
click at [453, 466] on div "Cancel Execute" at bounding box center [644, 492] width 829 height 56
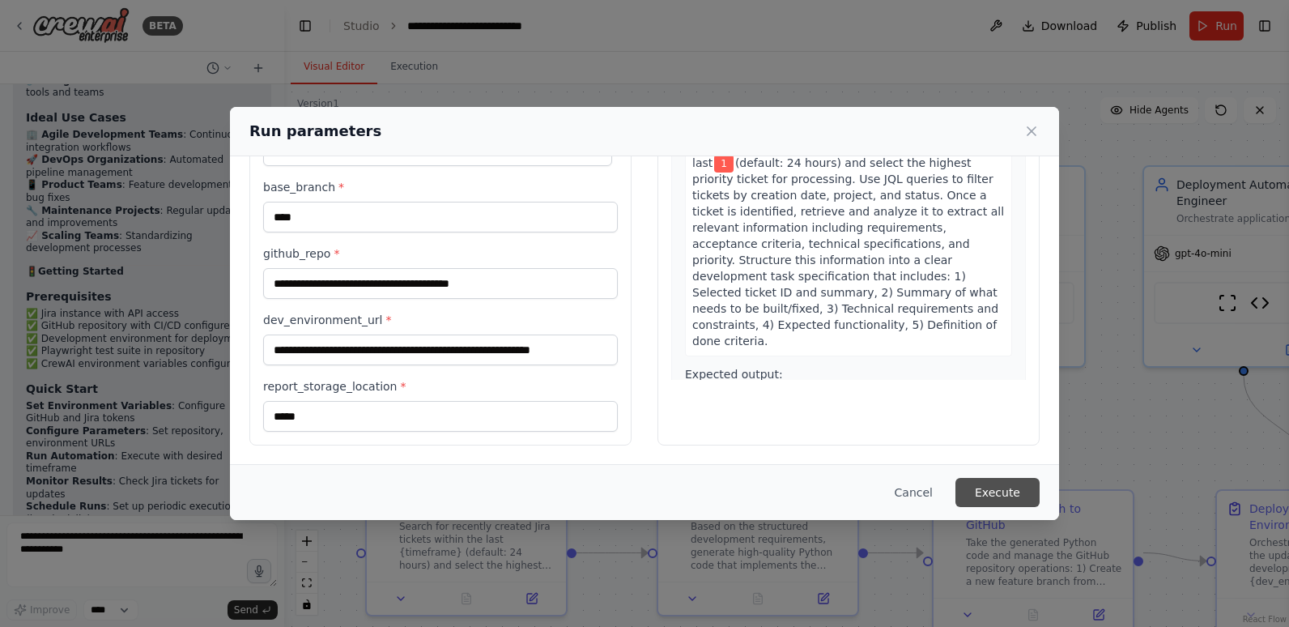
click at [1002, 491] on button "Execute" at bounding box center [997, 492] width 84 height 29
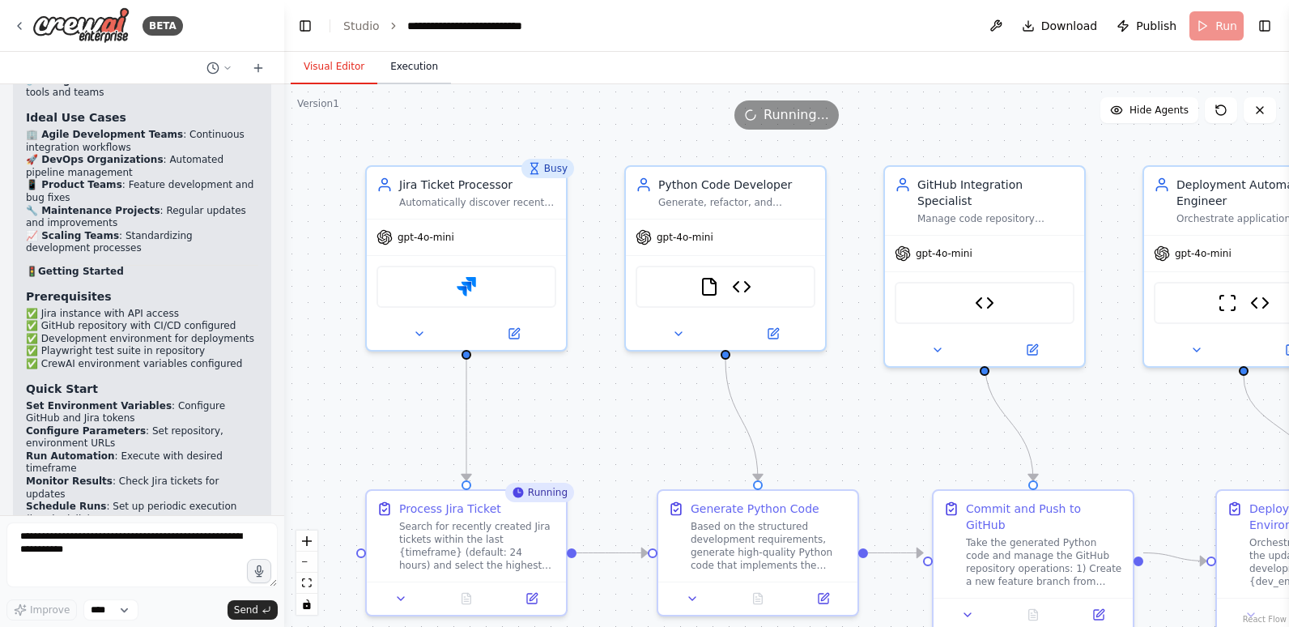
click at [405, 64] on button "Execution" at bounding box center [414, 67] width 74 height 34
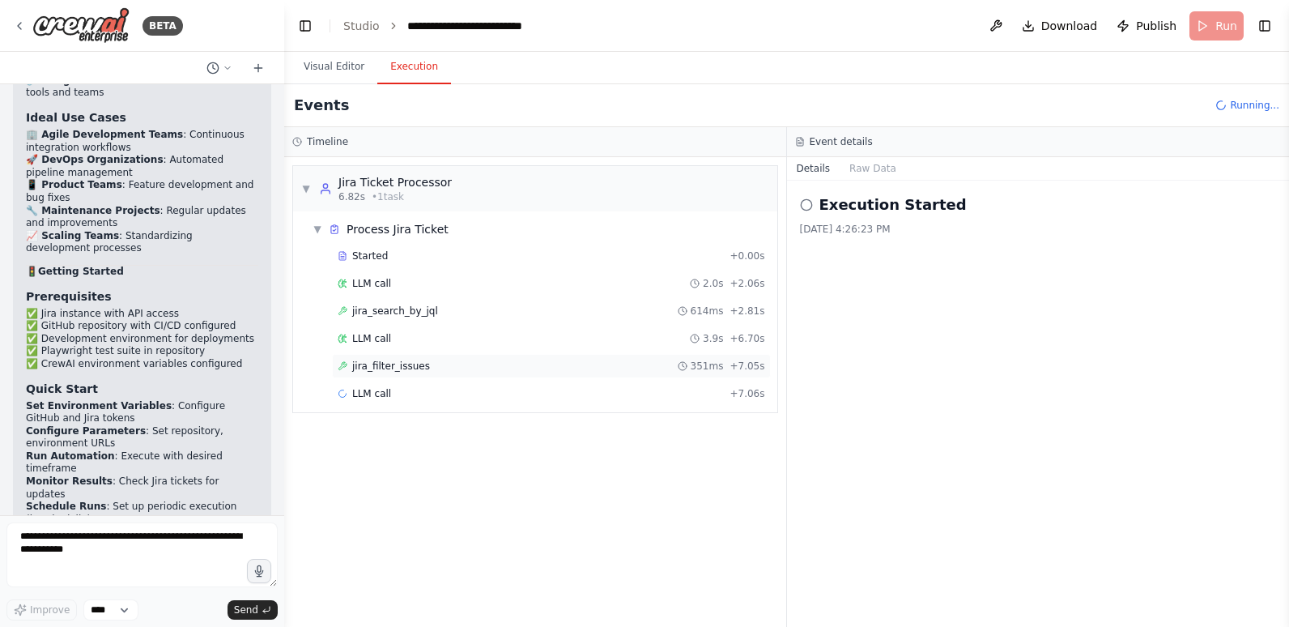
click at [400, 361] on span "jira_filter_issues" at bounding box center [391, 365] width 78 height 13
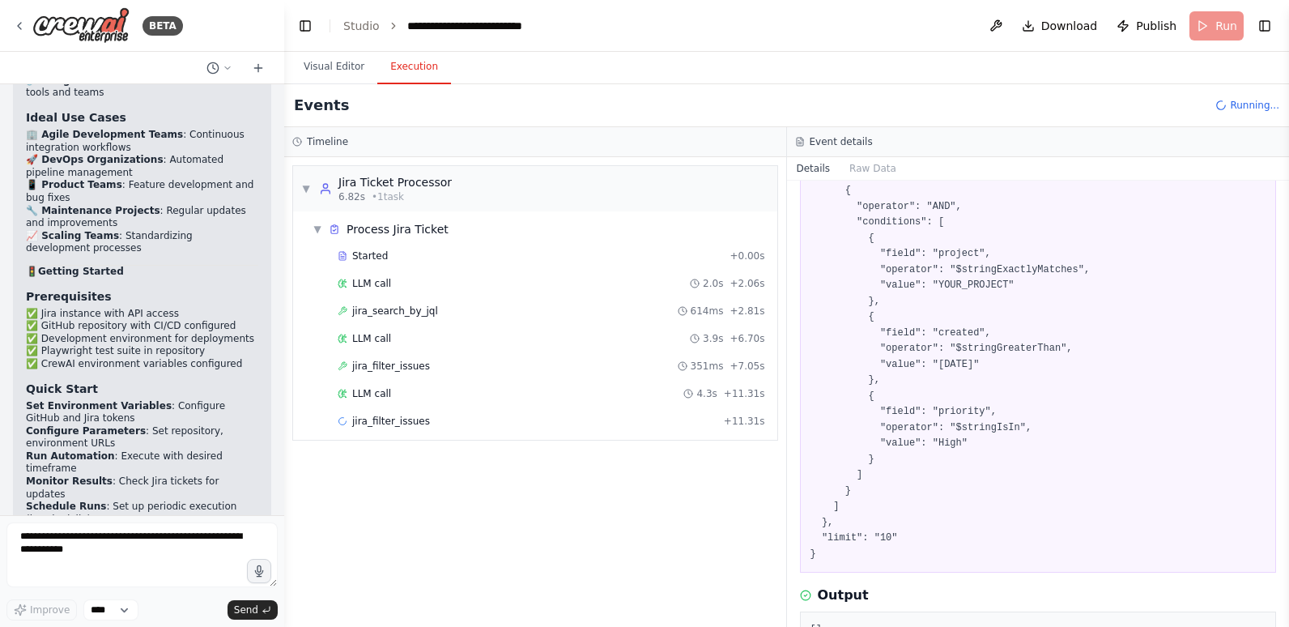
scroll to position [249, 0]
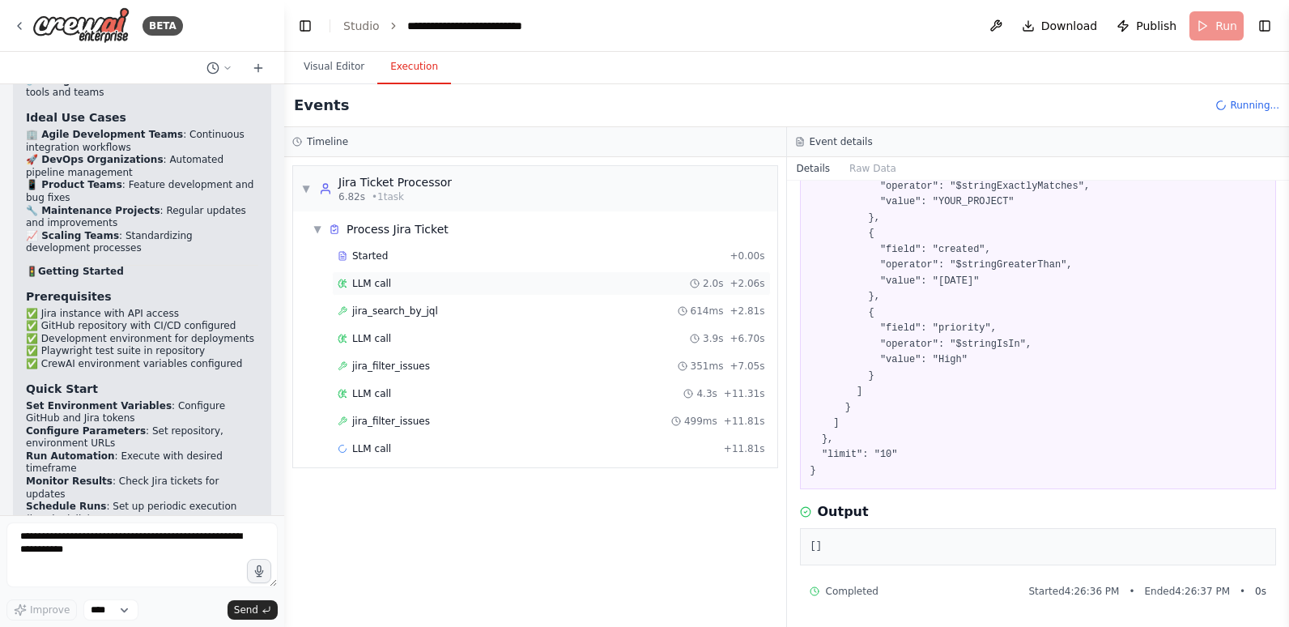
click at [382, 275] on div "LLM call 2.0s + 2.06s" at bounding box center [551, 283] width 439 height 24
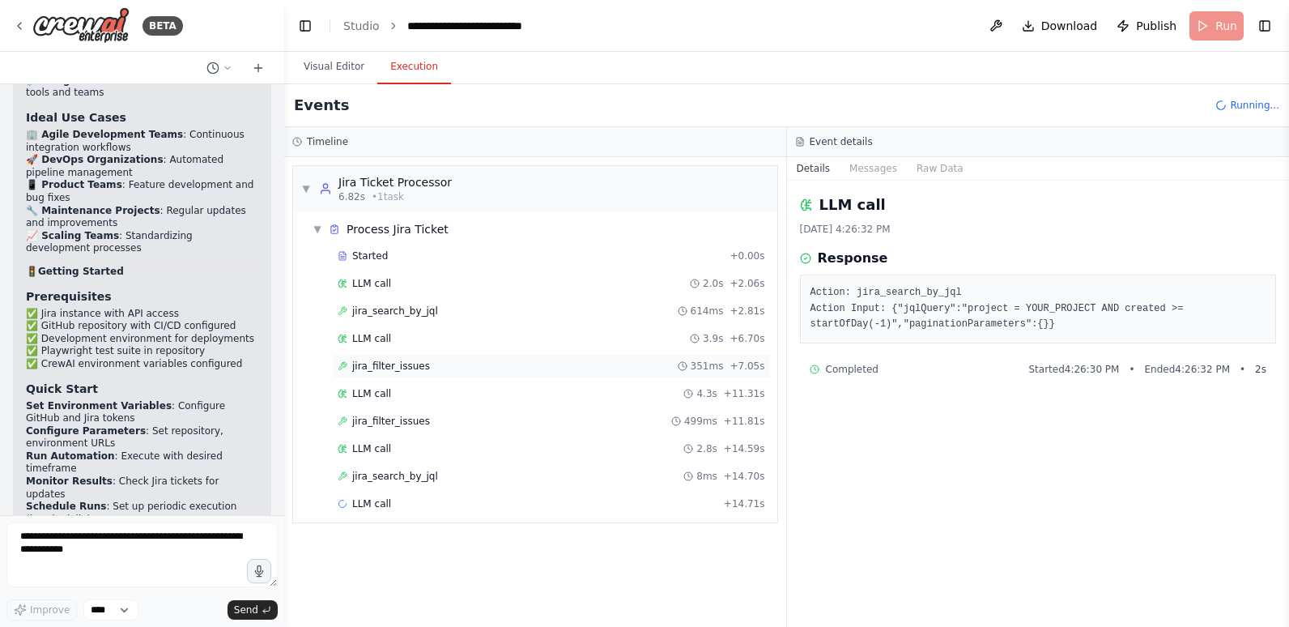
click at [402, 360] on span "jira_filter_issues" at bounding box center [391, 365] width 78 height 13
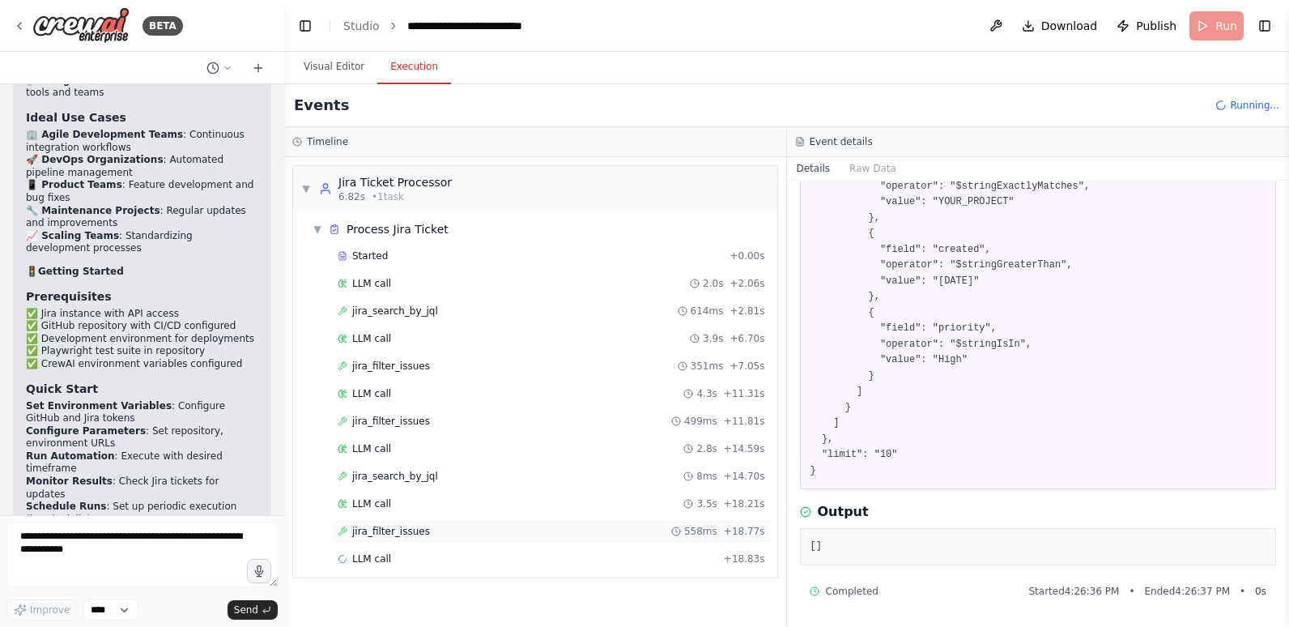
click at [415, 529] on span "jira_filter_issues" at bounding box center [391, 531] width 78 height 13
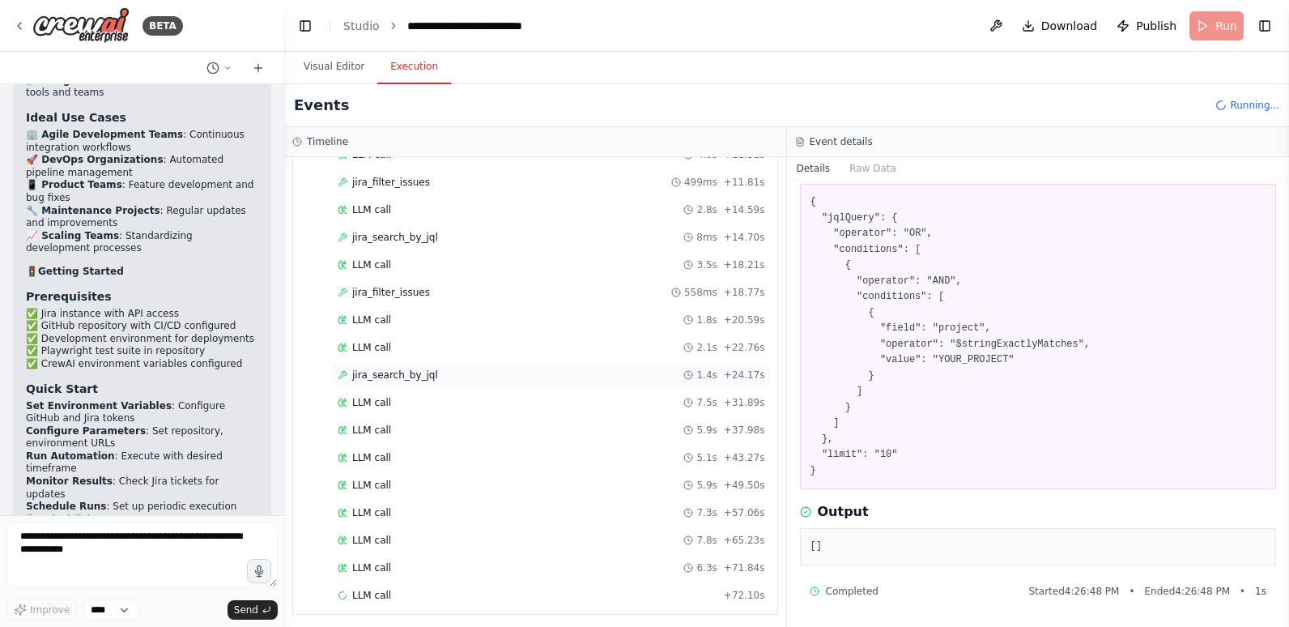
scroll to position [245, 0]
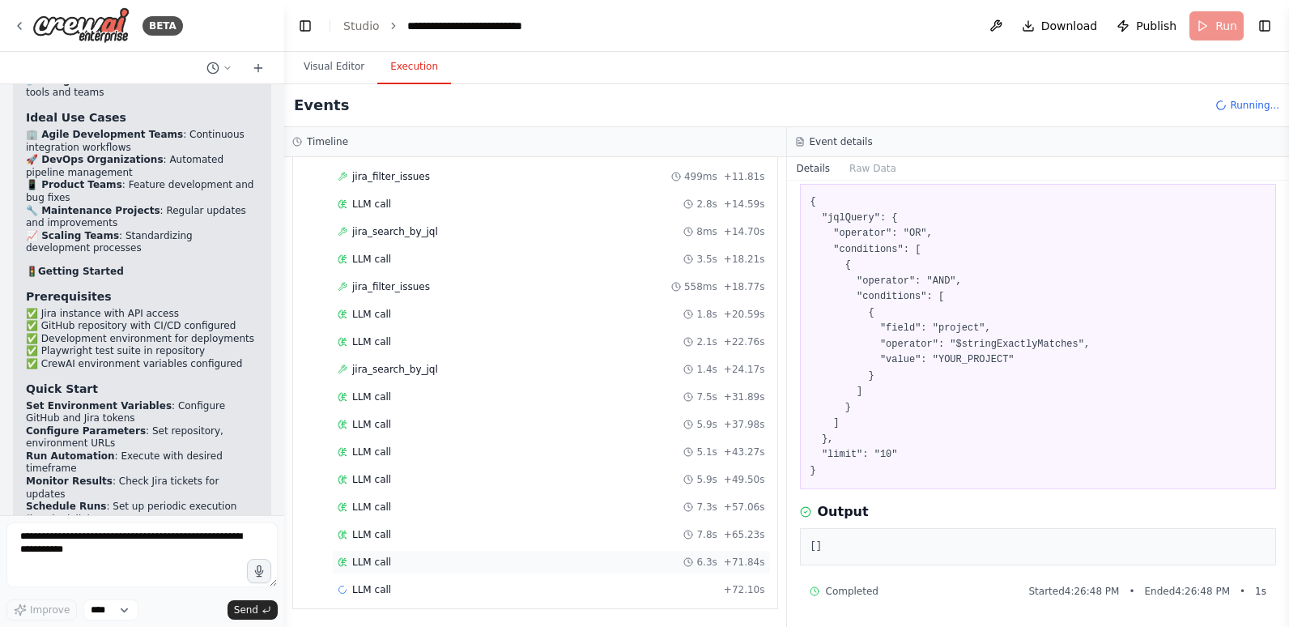
click at [412, 559] on div "LLM call 6.3s + 71.84s" at bounding box center [551, 561] width 427 height 13
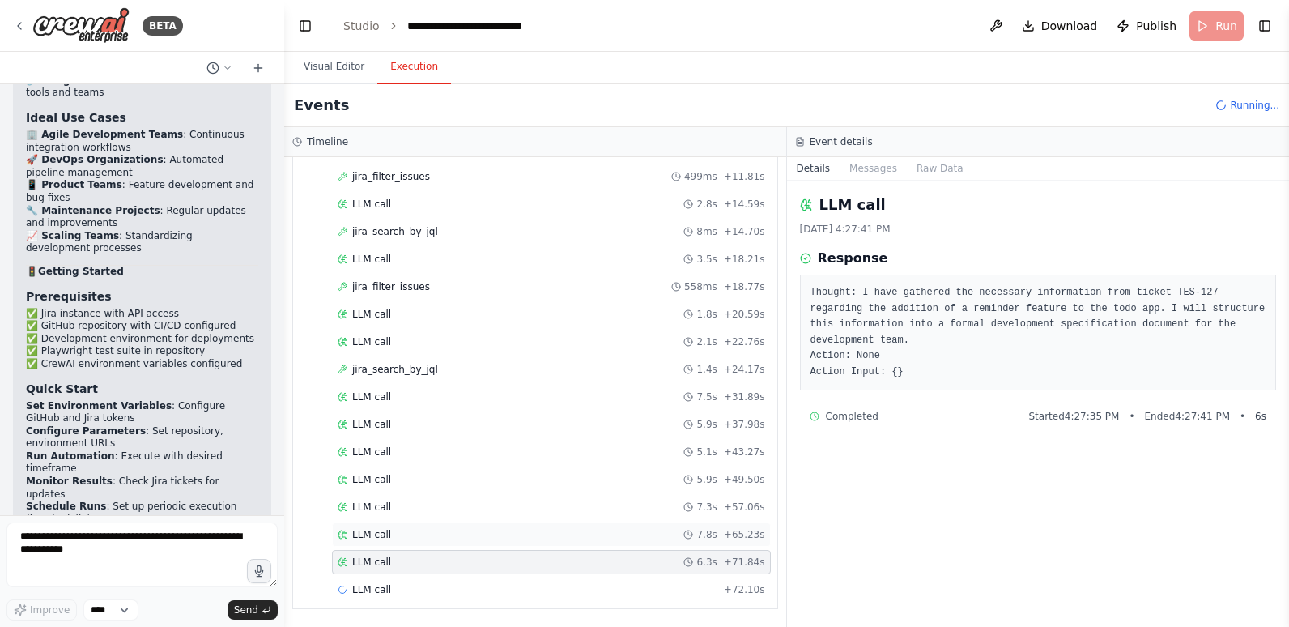
click at [463, 534] on div "LLM call 7.8s + 65.23s" at bounding box center [551, 534] width 427 height 13
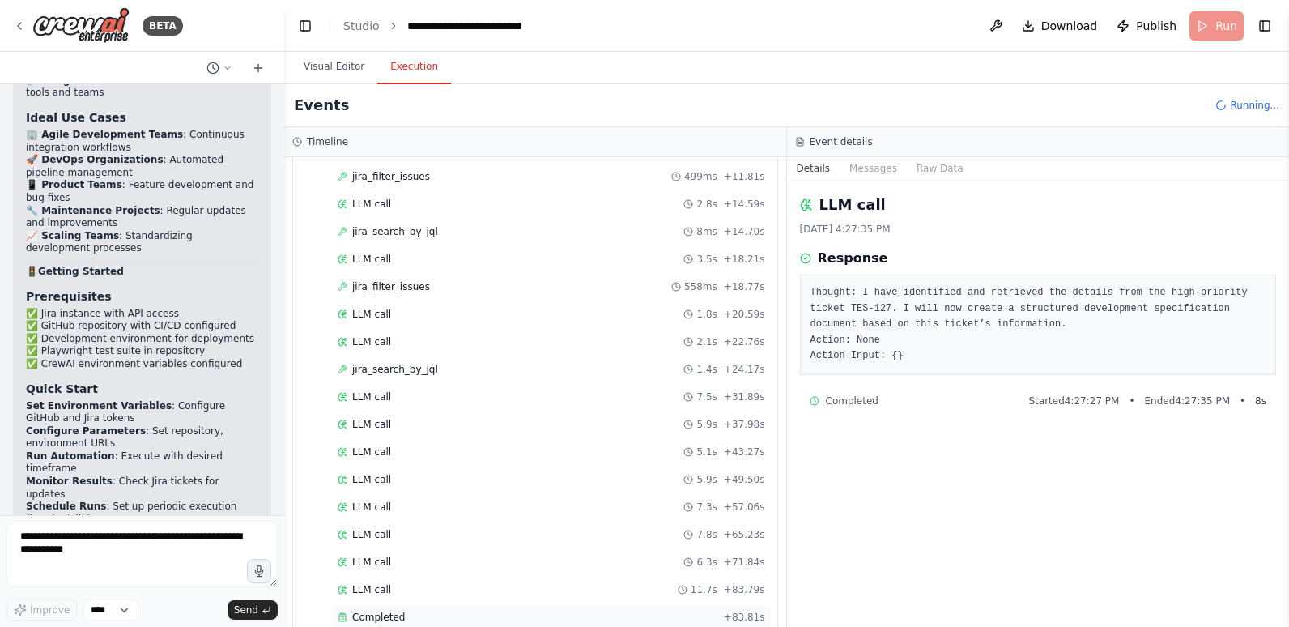
click at [422, 617] on div "Completed" at bounding box center [528, 616] width 380 height 13
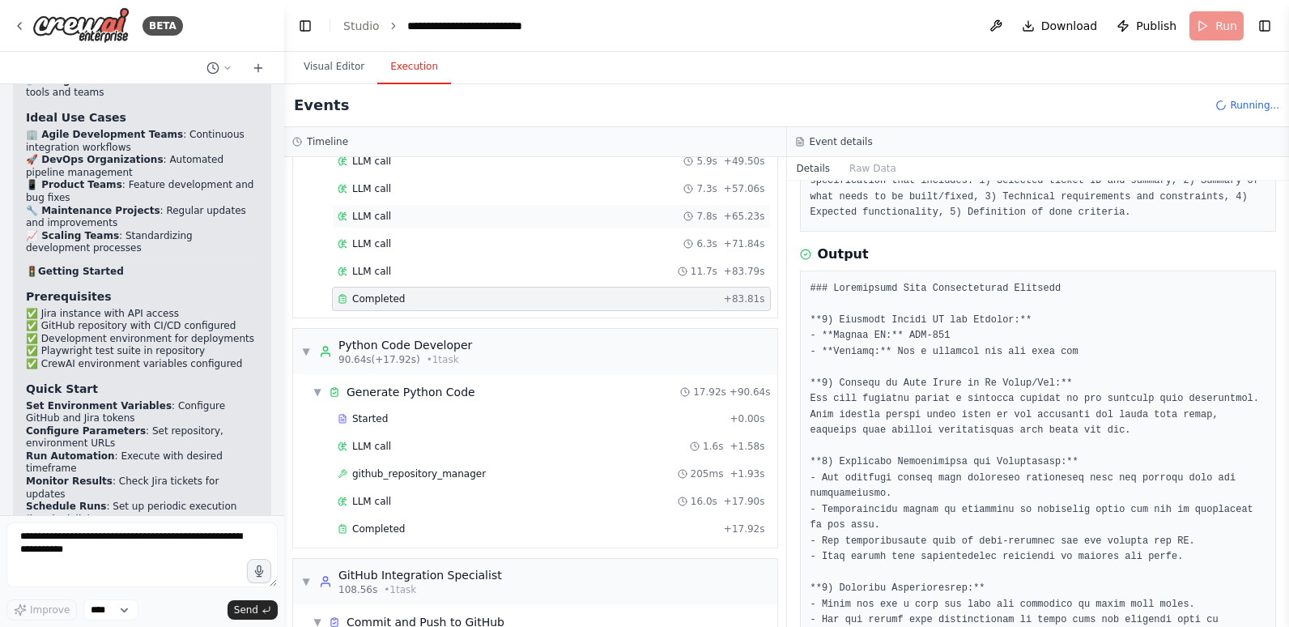
scroll to position [636, 0]
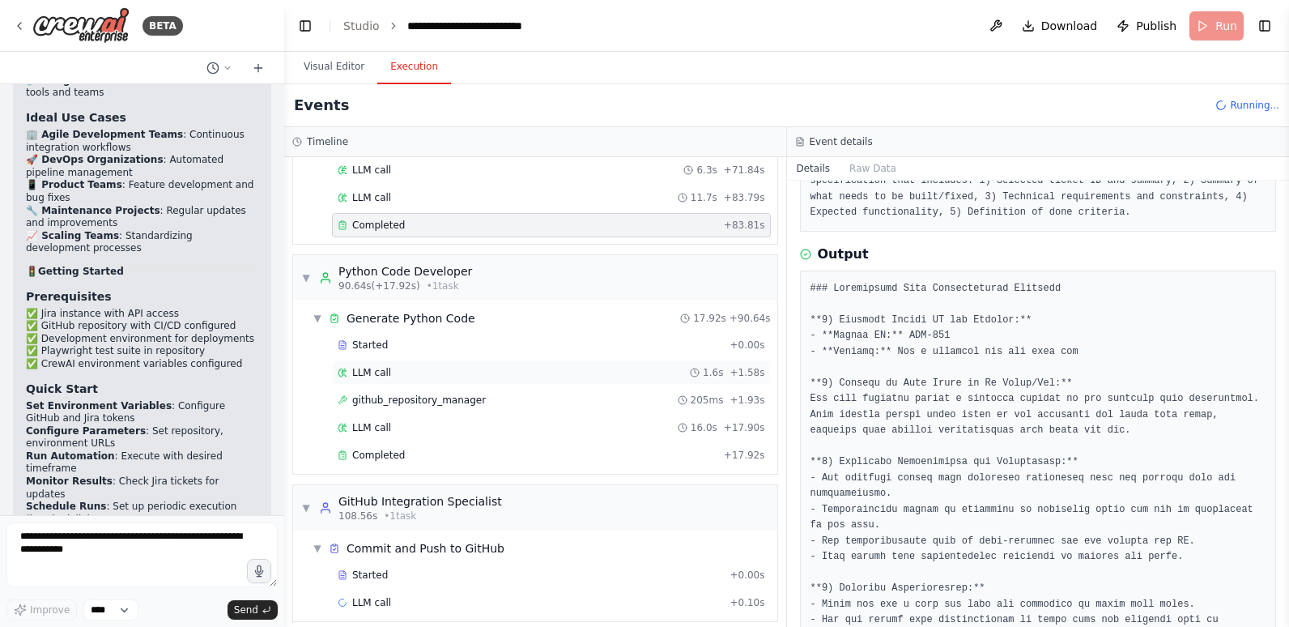
click at [474, 376] on div "LLM call 1.6s + 1.58s" at bounding box center [551, 372] width 427 height 13
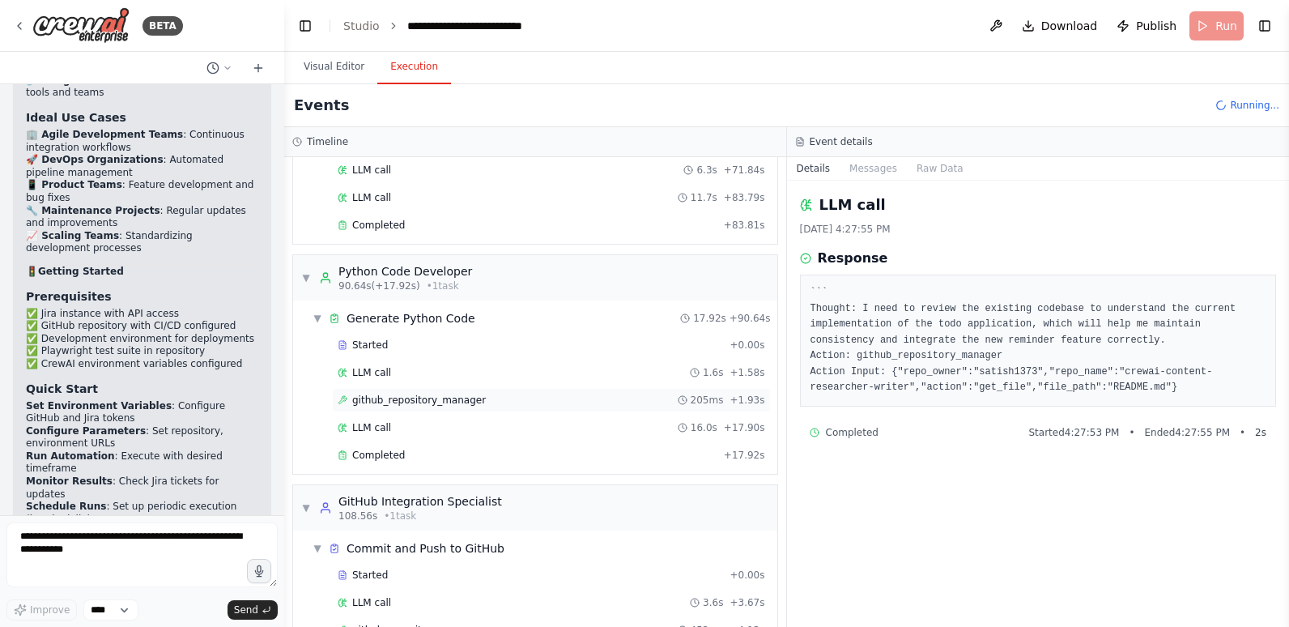
click at [462, 401] on span "github_repository_manager" at bounding box center [419, 399] width 134 height 13
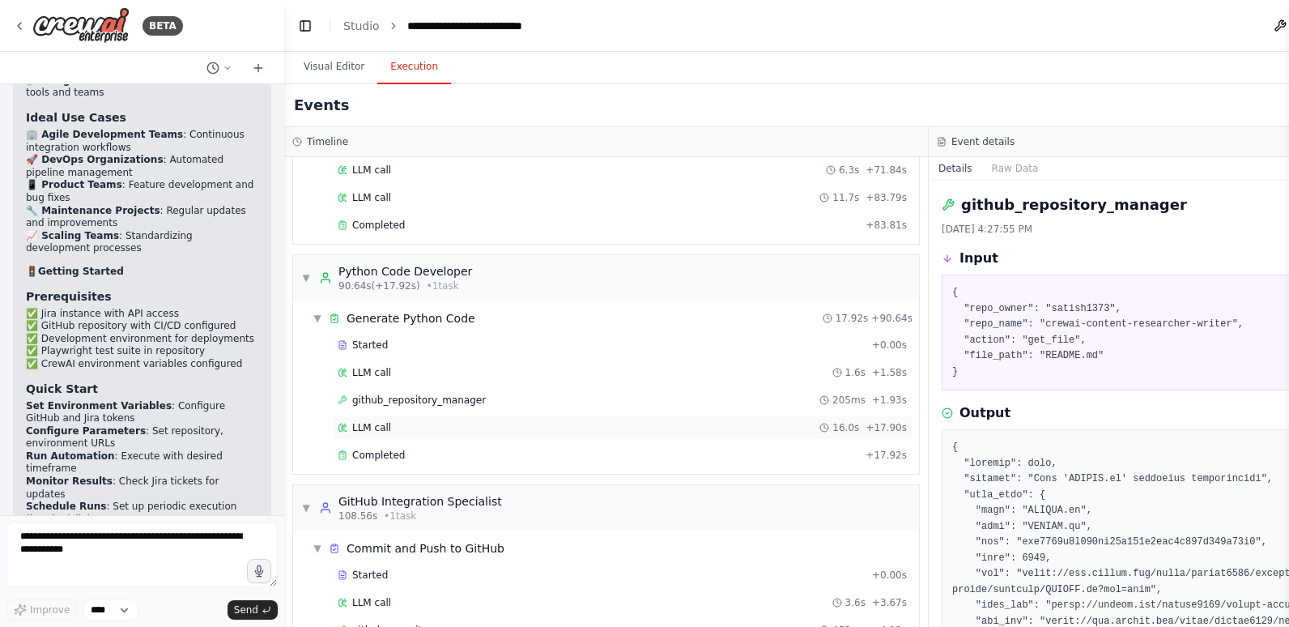
click at [461, 438] on div "LLM call 16.0s + 17.90s" at bounding box center [622, 427] width 581 height 24
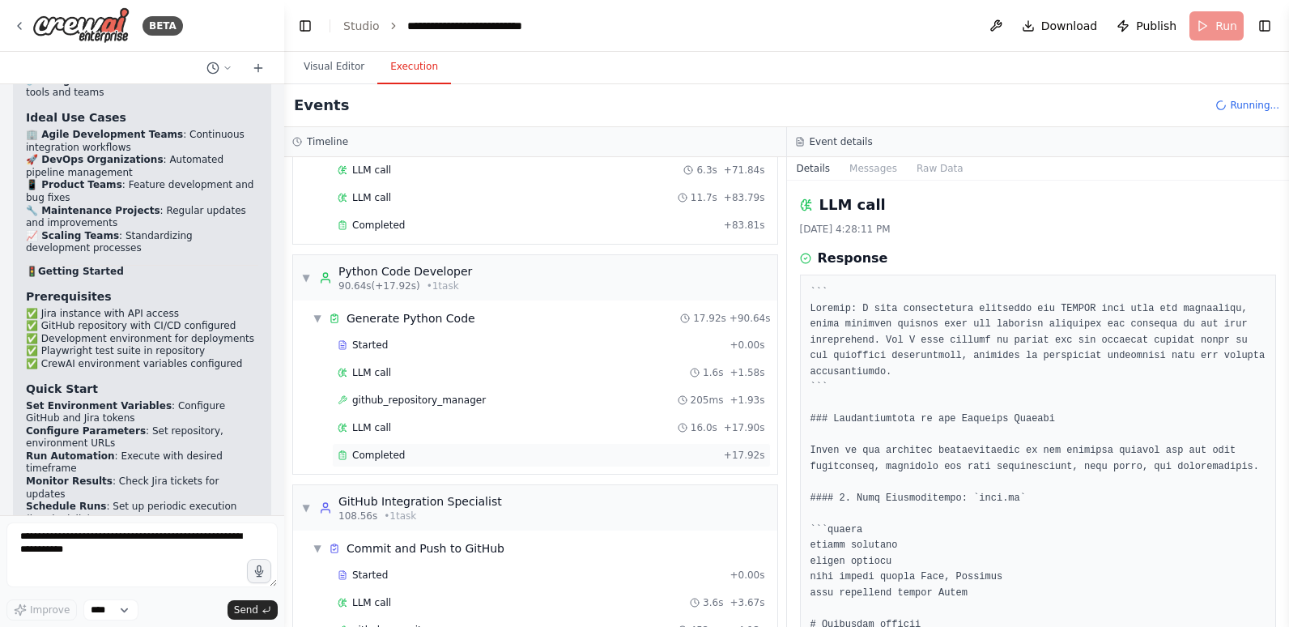
click at [409, 453] on div "Completed" at bounding box center [528, 455] width 380 height 13
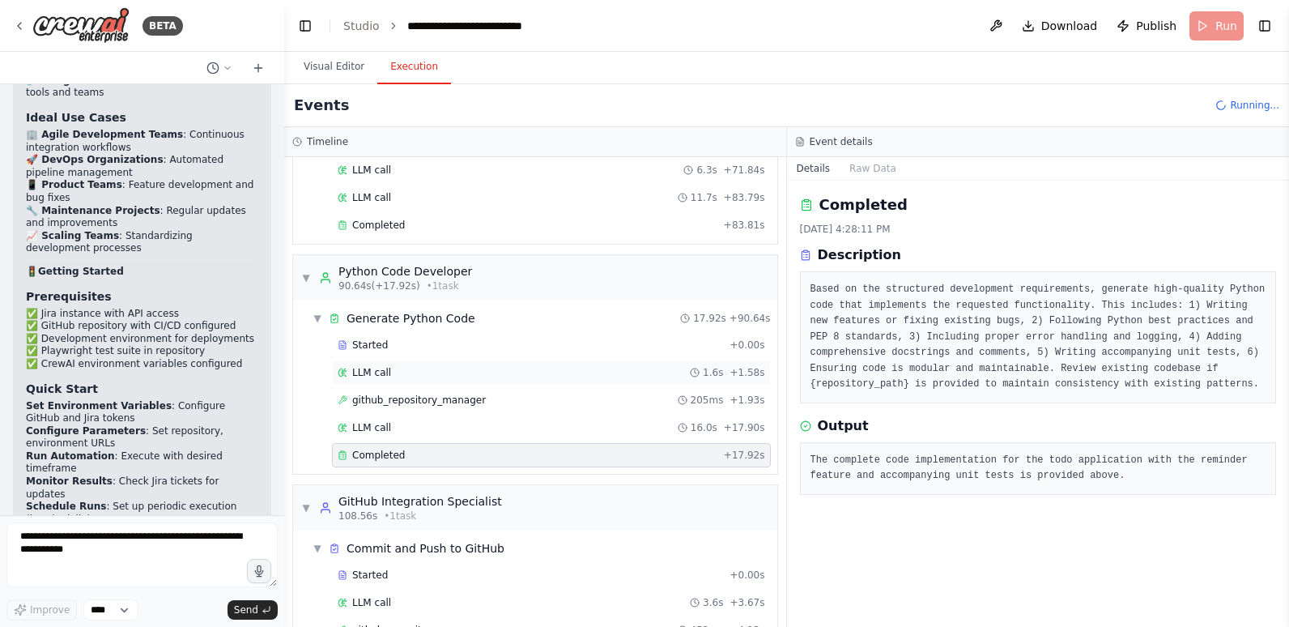
click at [393, 369] on div "LLM call 1.6s + 1.58s" at bounding box center [551, 372] width 427 height 13
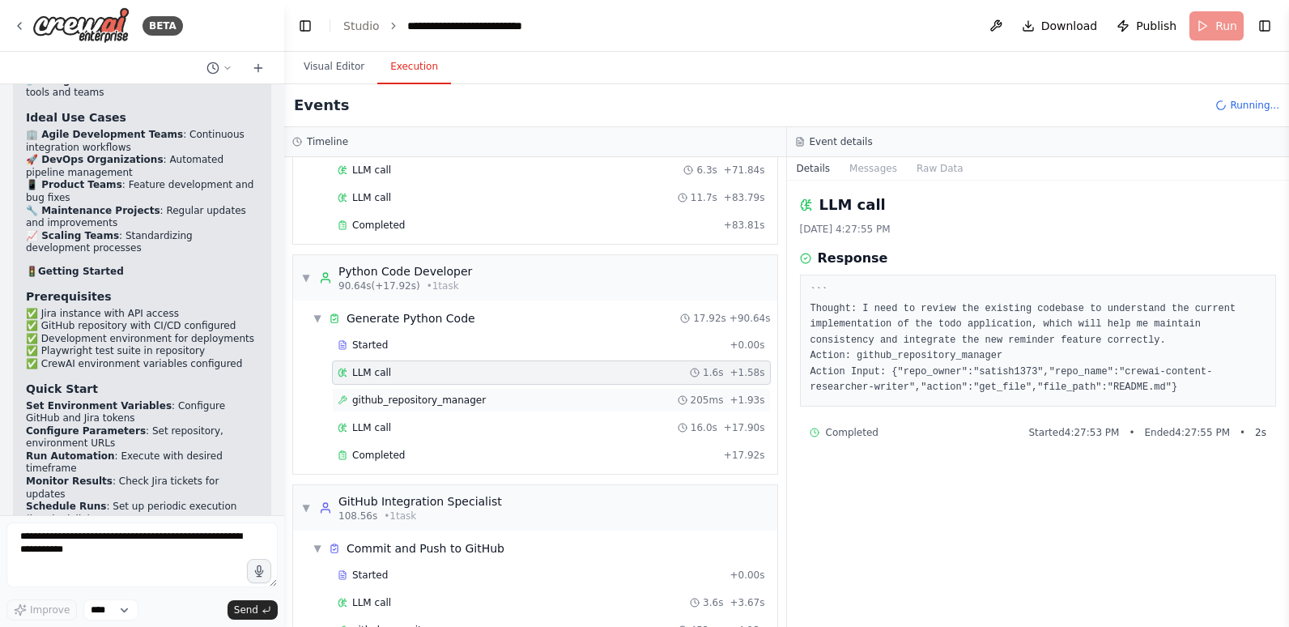
click at [393, 403] on span "github_repository_manager" at bounding box center [419, 399] width 134 height 13
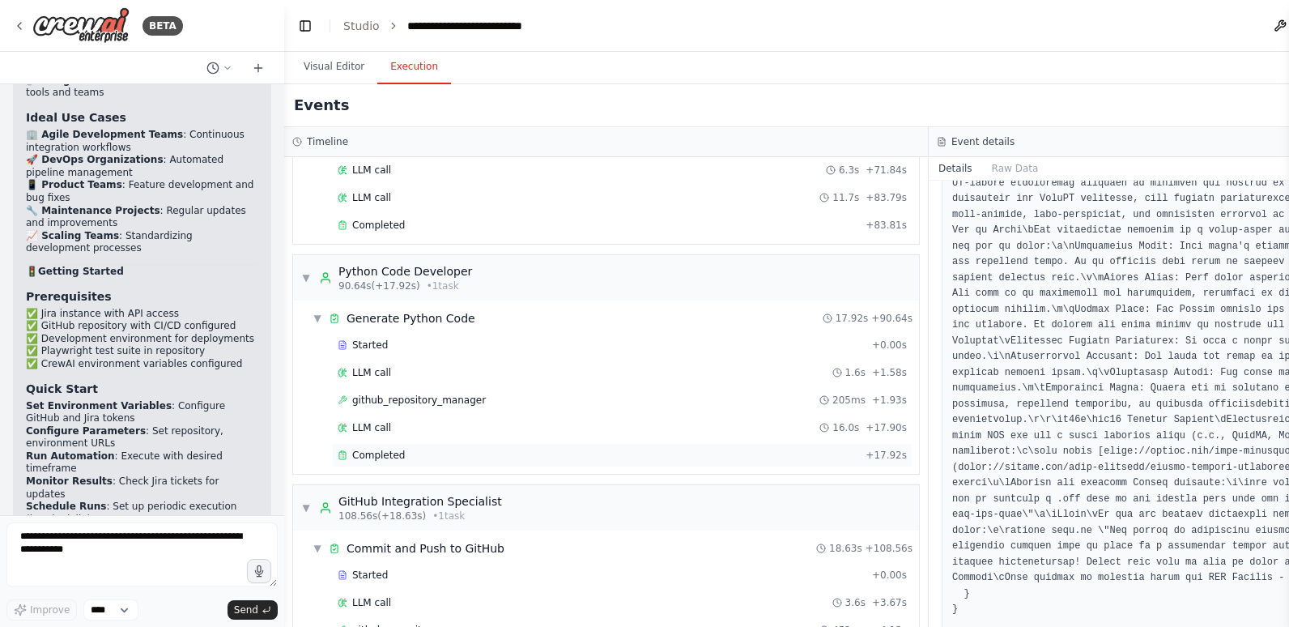
scroll to position [879, 0]
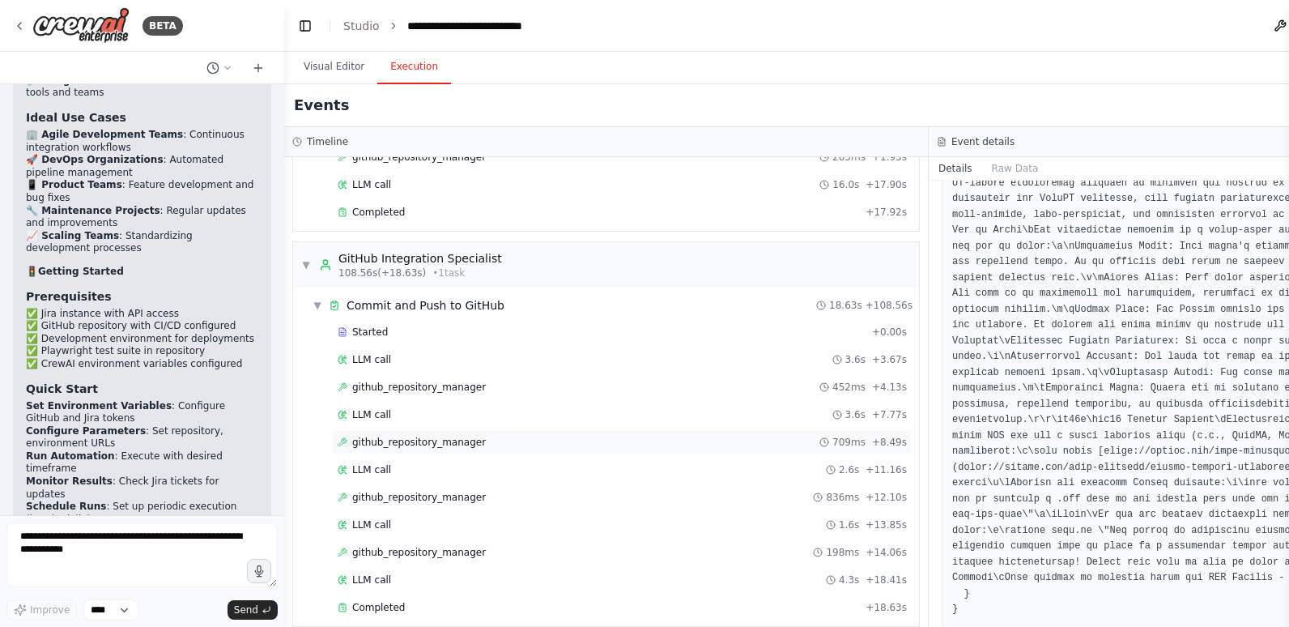
click at [425, 443] on span "github_repository_manager" at bounding box center [419, 442] width 134 height 13
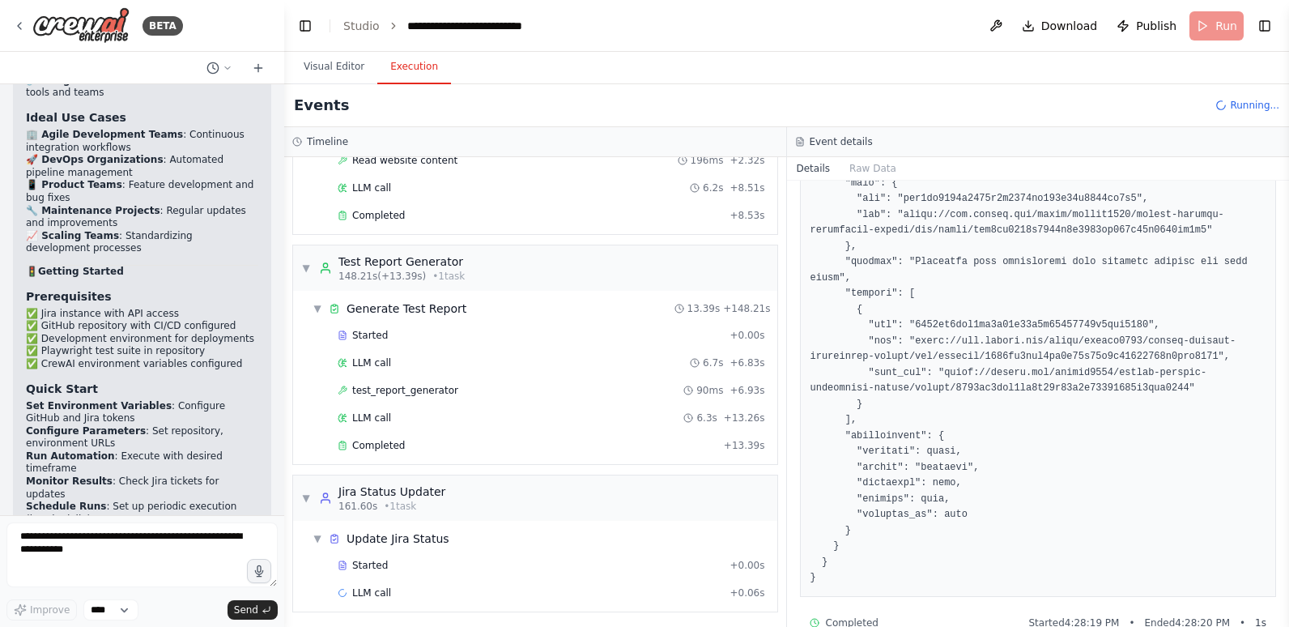
scroll to position [1789, 0]
click at [372, 564] on span "Started" at bounding box center [370, 561] width 36 height 13
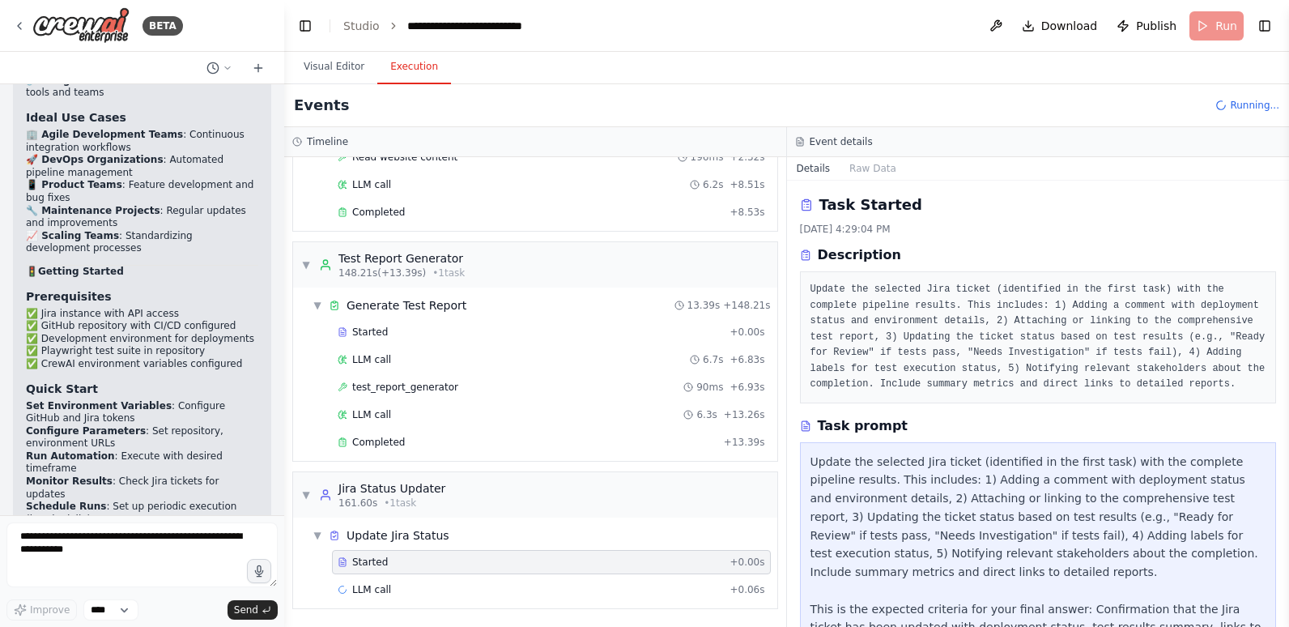
scroll to position [65, 0]
